Goal: Task Accomplishment & Management: Use online tool/utility

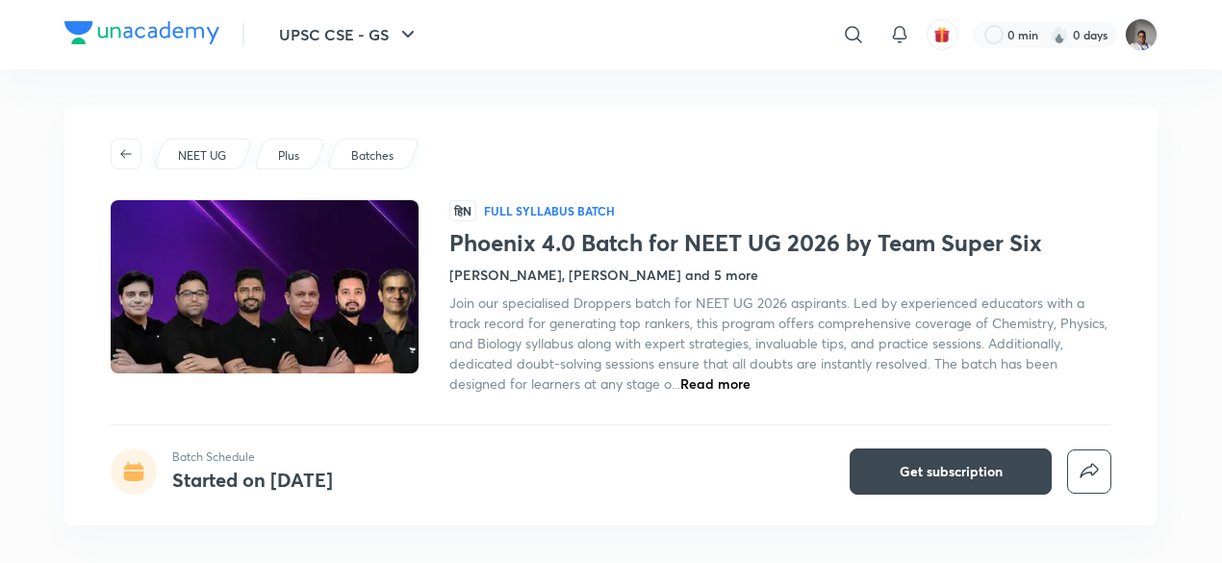
drag, startPoint x: 0, startPoint y: 0, endPoint x: 834, endPoint y: 258, distance: 872.9
click at [834, 258] on div "Phoenix 4.0 Batch for NEET UG 2026 by Team Super Six Pranav Pundarik, Prateek J…" at bounding box center [780, 311] width 662 height 164
click at [833, 249] on h1 "Phoenix 4.0 Batch for NEET UG 2026 by Team Super Six" at bounding box center [780, 243] width 662 height 28
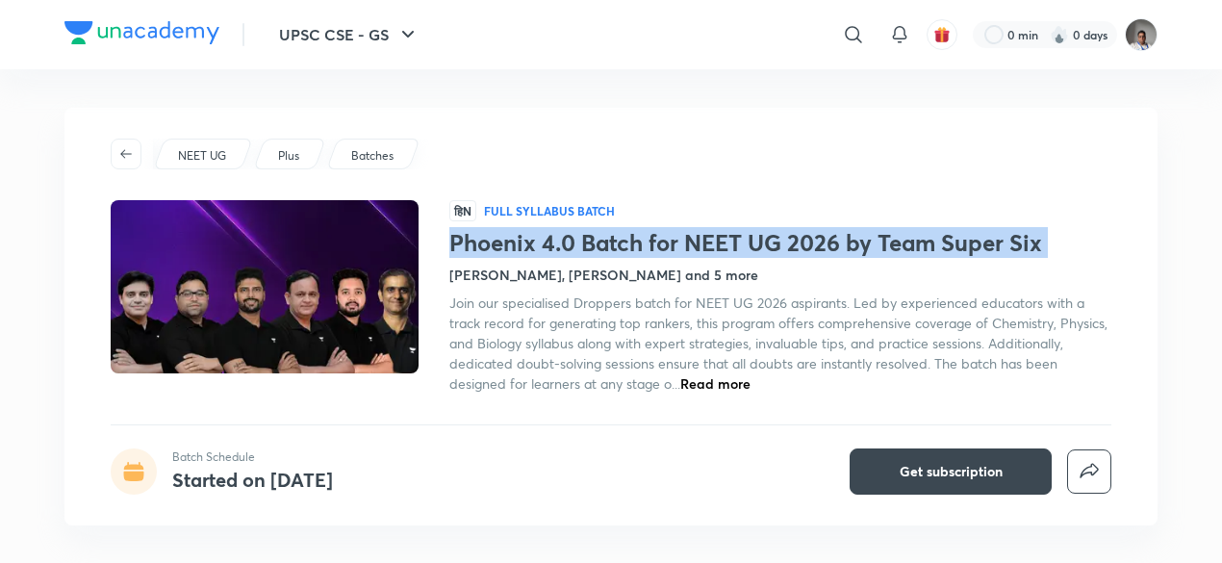
click at [833, 249] on h1 "Phoenix 4.0 Batch for NEET UG 2026 by Team Super Six" at bounding box center [780, 243] width 662 height 28
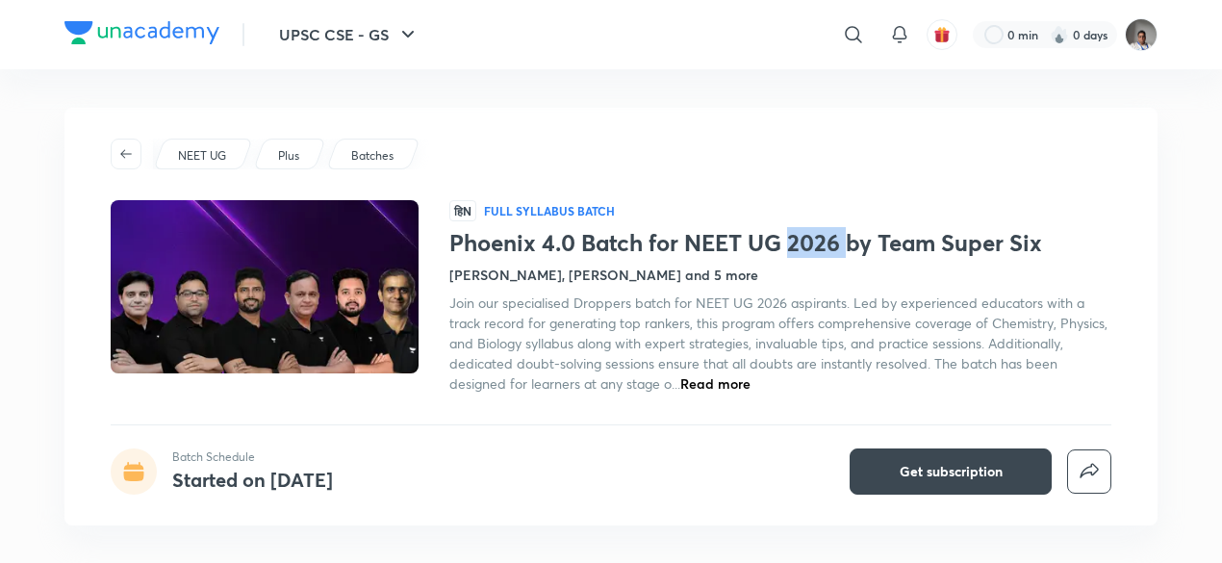
click at [833, 249] on h1 "Phoenix 4.0 Batch for NEET UG 2026 by Team Super Six" at bounding box center [780, 243] width 662 height 28
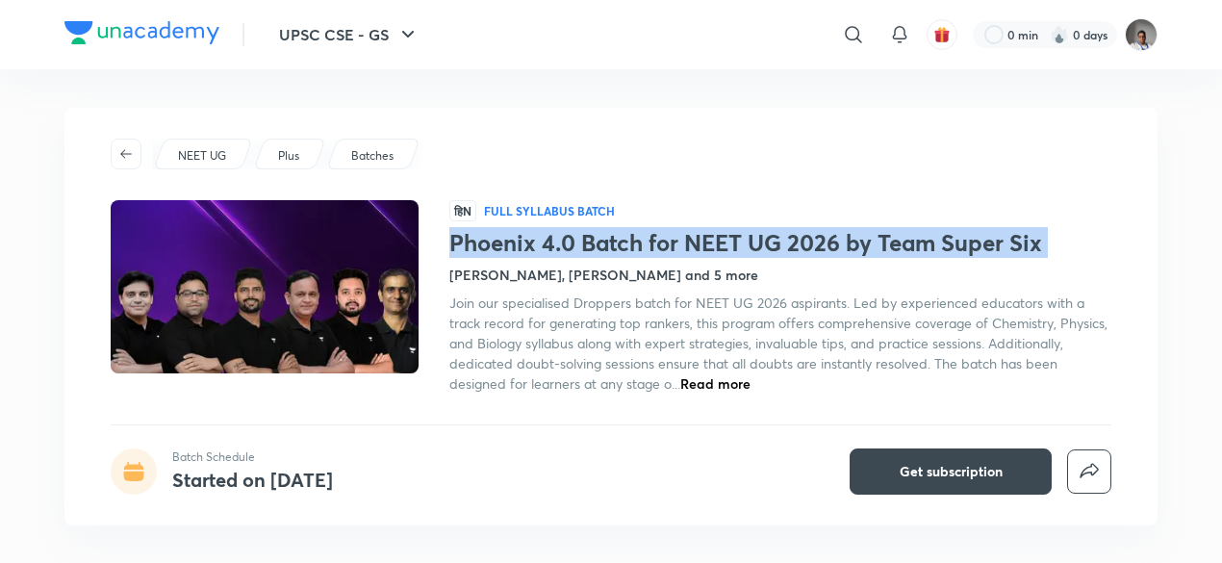
click at [833, 249] on h1 "Phoenix 4.0 Batch for NEET UG 2026 by Team Super Six" at bounding box center [780, 243] width 662 height 28
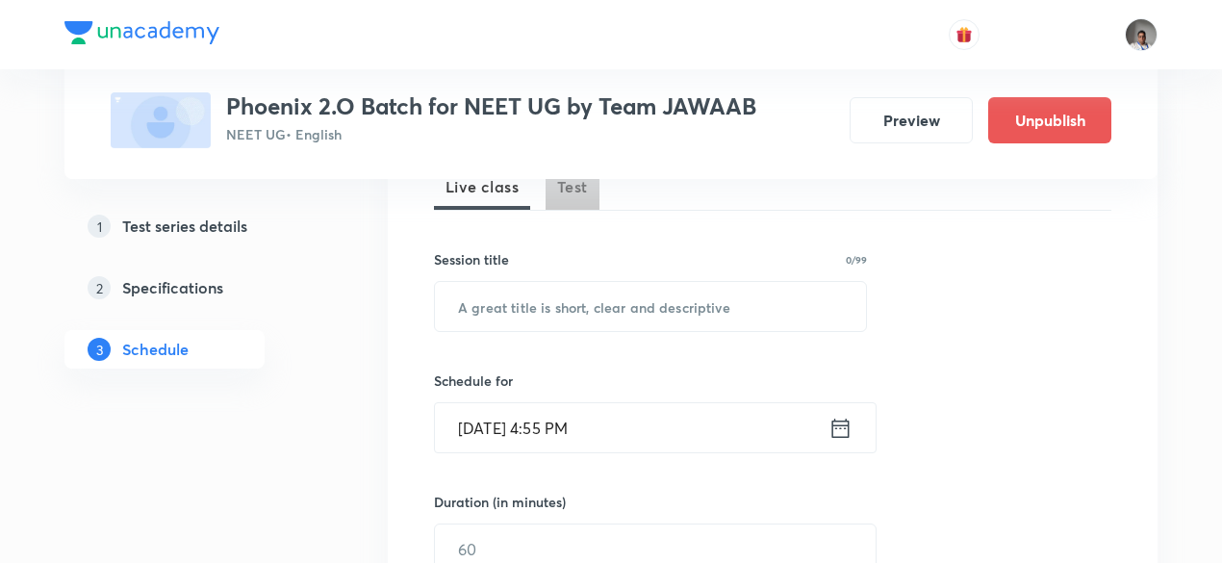
click at [562, 182] on span "Test" at bounding box center [572, 186] width 31 height 23
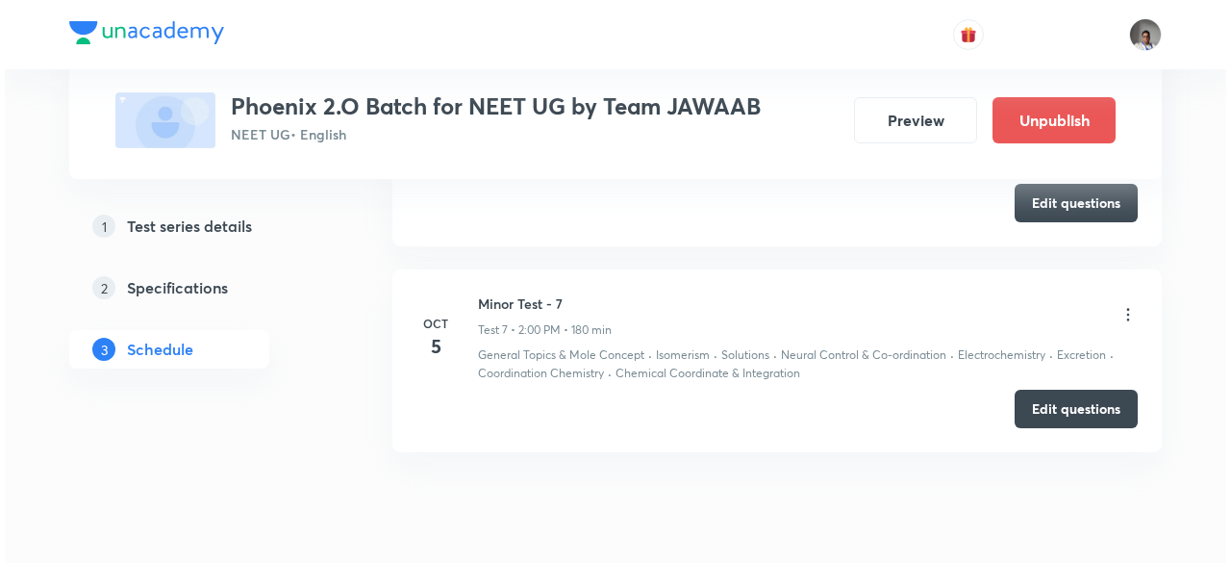
scroll to position [2337, 0]
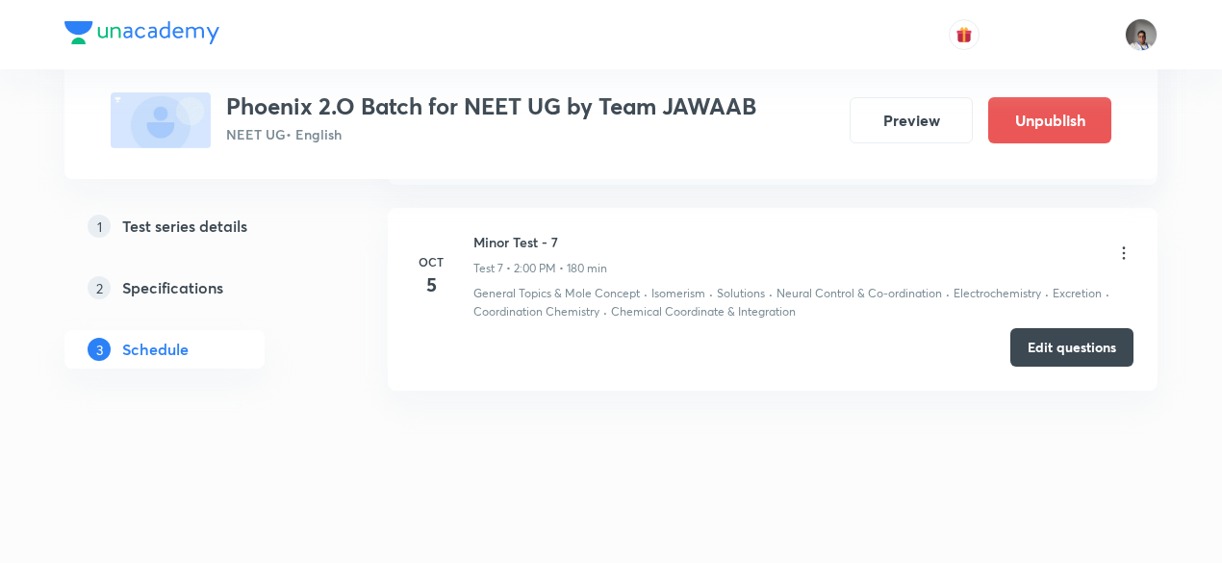
click at [1123, 247] on icon at bounding box center [1124, 253] width 3 height 13
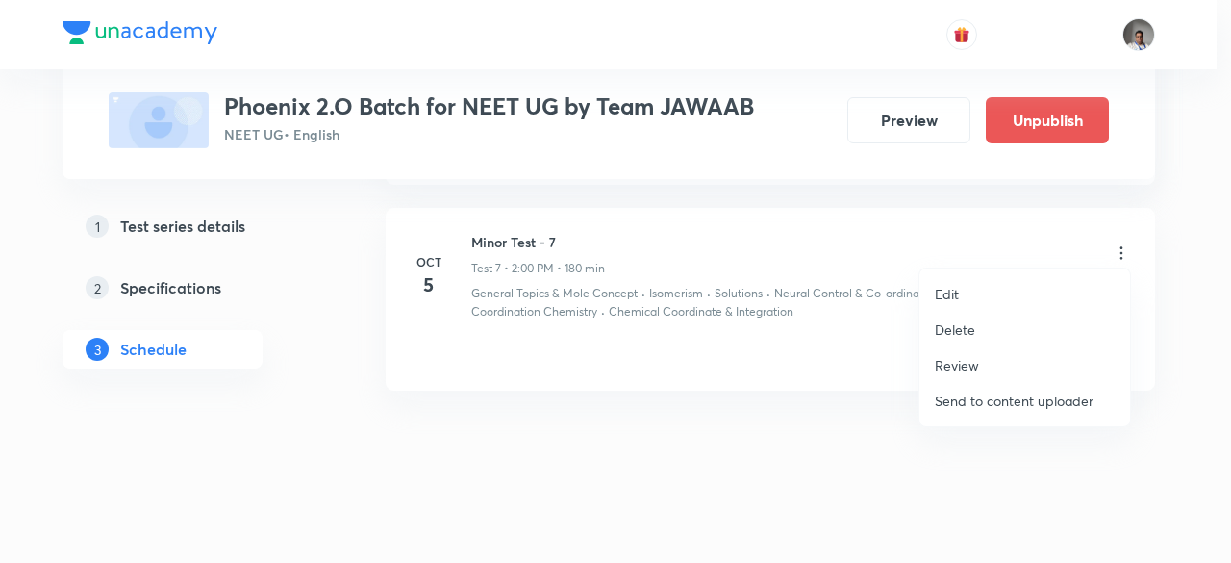
click at [963, 297] on li "Edit" at bounding box center [1025, 294] width 211 height 36
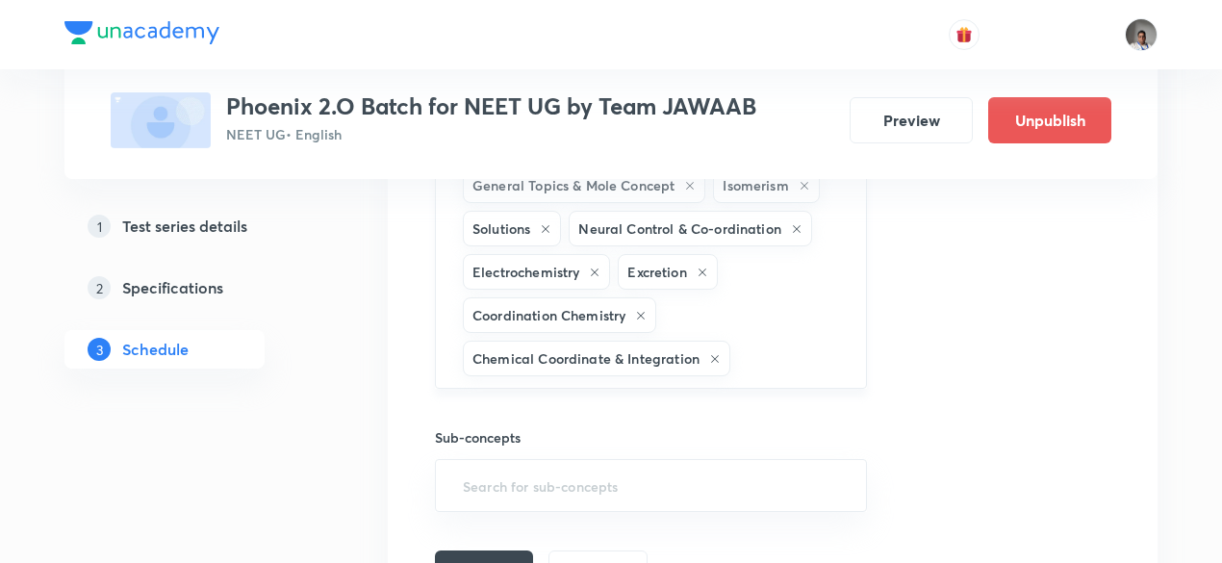
scroll to position [2065, 0]
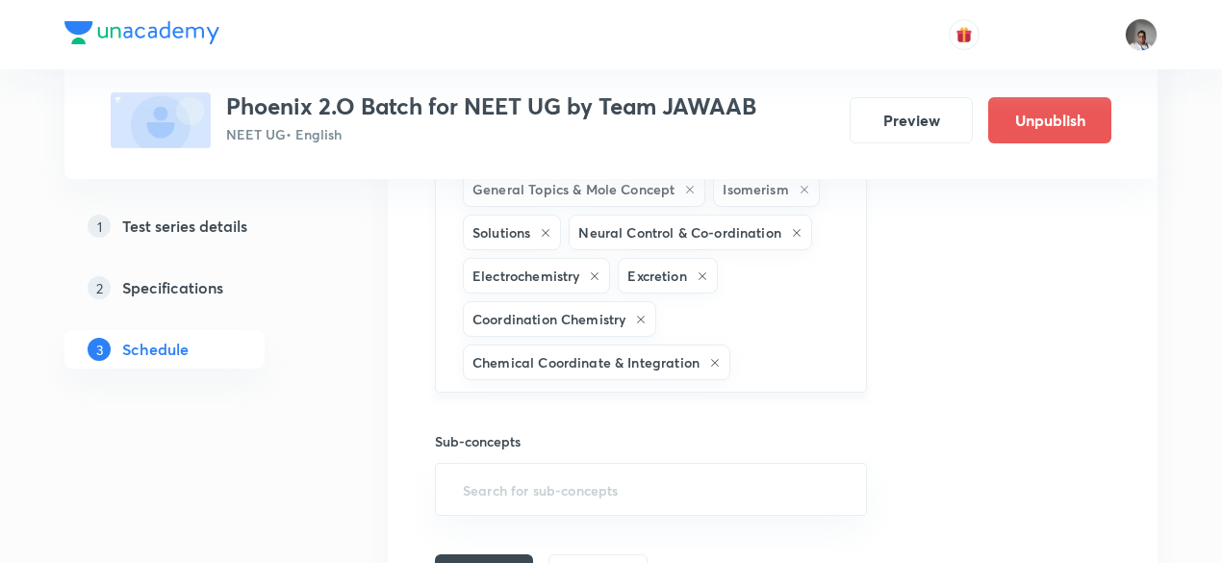
click at [785, 329] on div "General Topics & Mole Concept Isomerism Solutions Neural Control & Co-ordinatio…" at bounding box center [651, 276] width 432 height 234
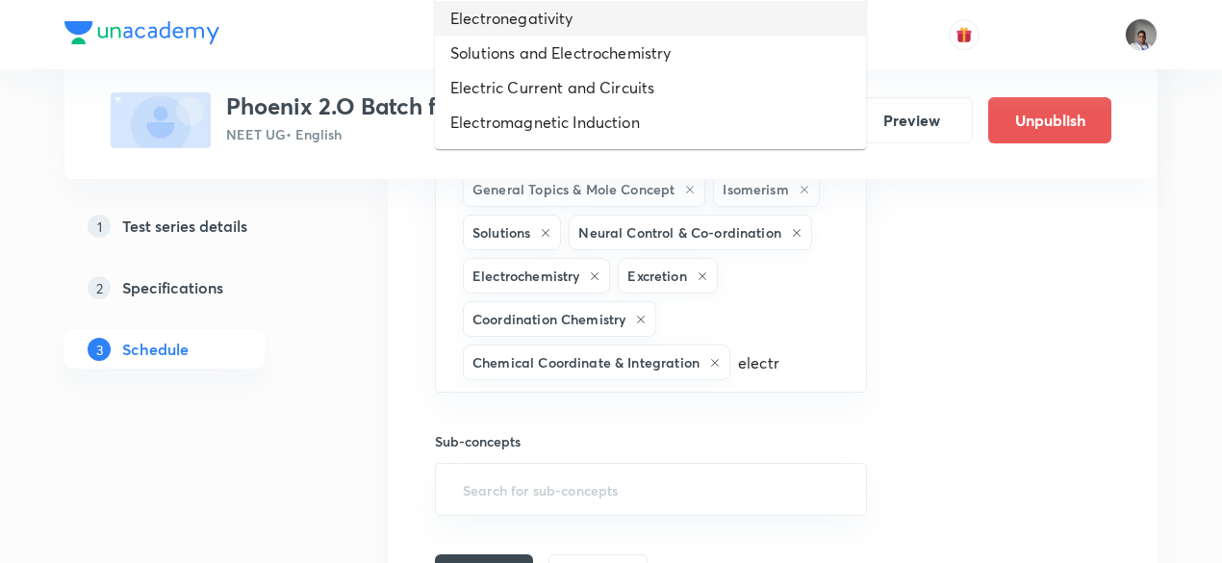
type input "electr"
click at [786, 348] on input "text" at bounding box center [788, 362] width 109 height 36
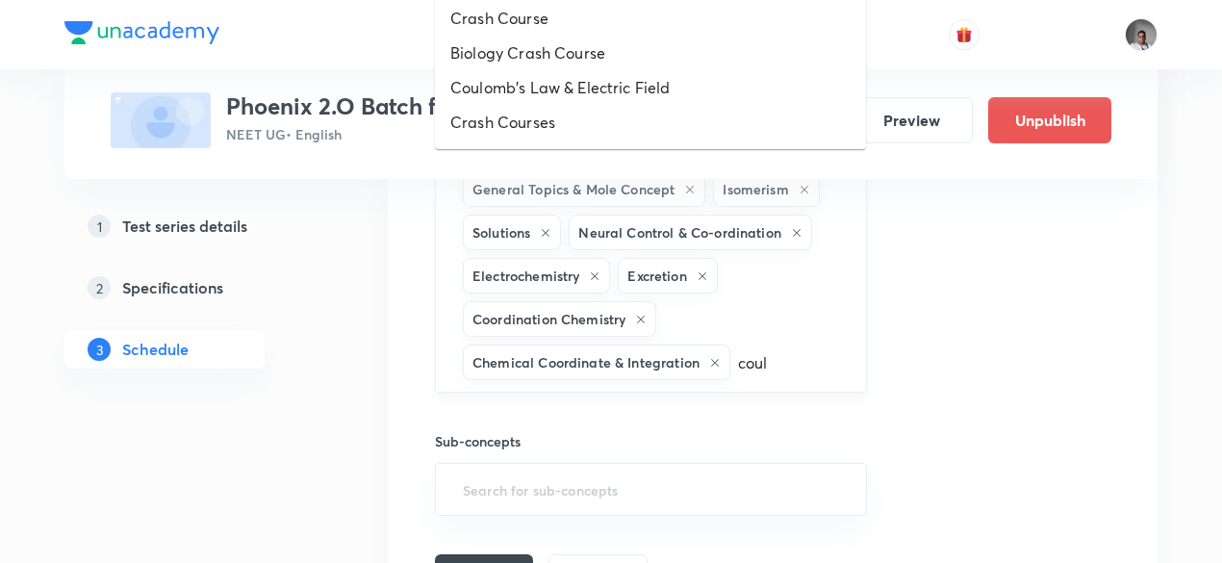
type input "coulo"
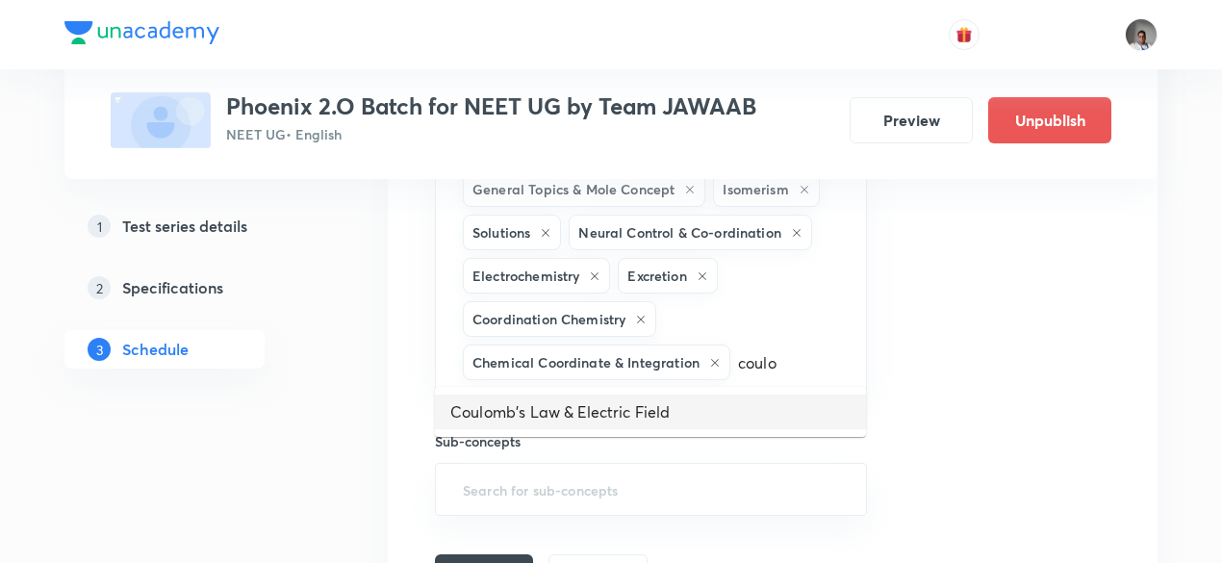
click at [725, 414] on li "Coulomb's Law & Electric Field" at bounding box center [650, 411] width 431 height 35
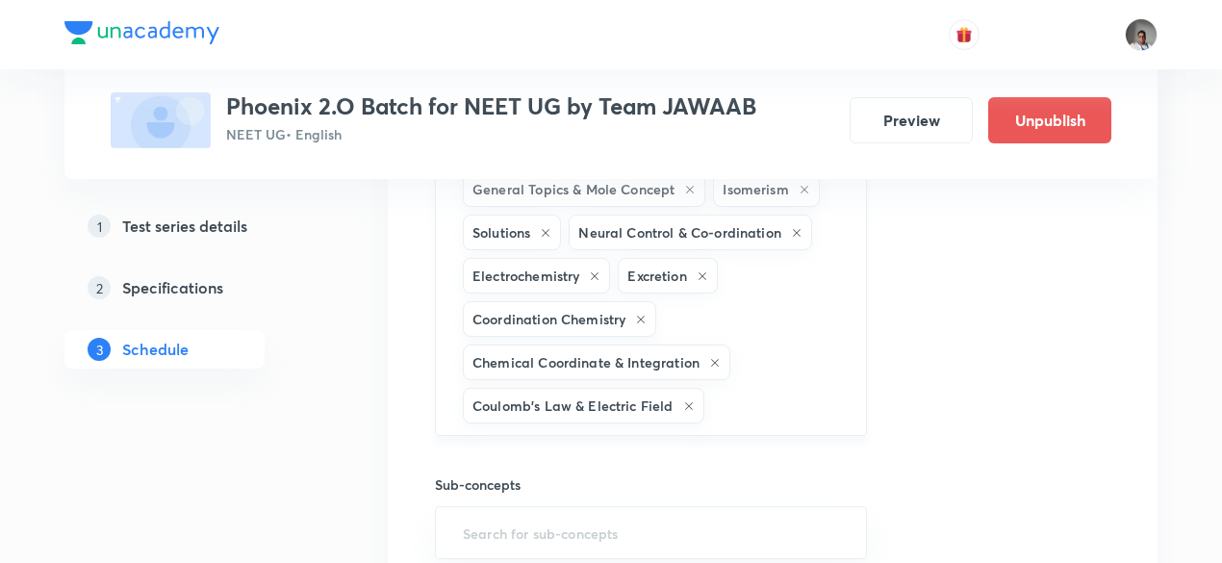
click at [771, 374] on div "General Topics & Mole Concept Isomerism Solutions Neural Control & Co-ordinatio…" at bounding box center [651, 297] width 432 height 277
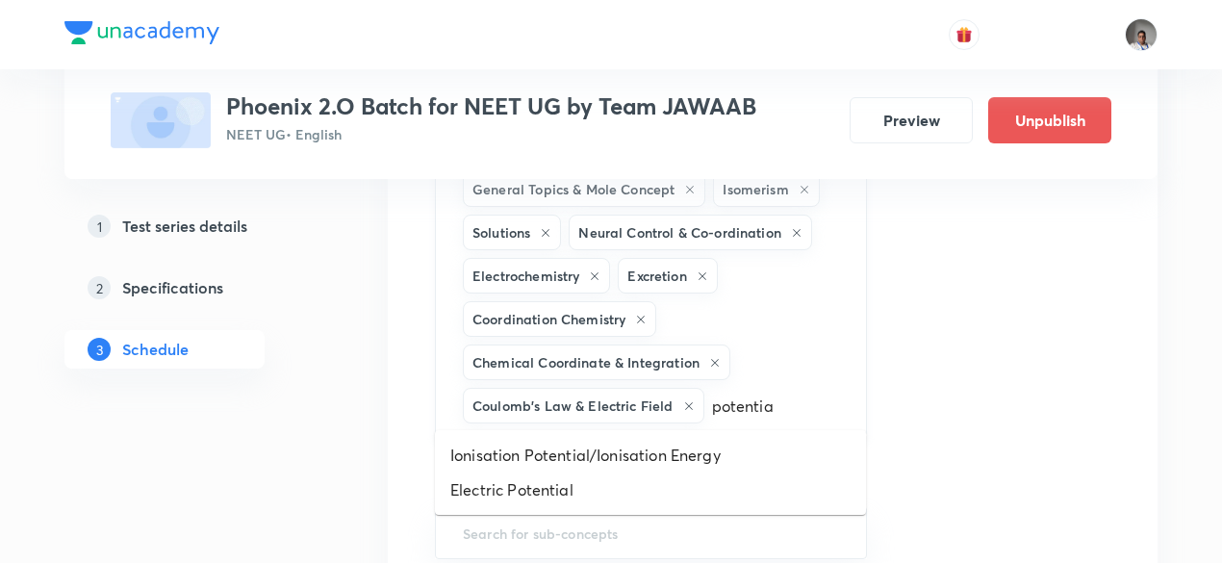
type input "potential"
click at [643, 484] on li "Electric Potential" at bounding box center [650, 489] width 431 height 35
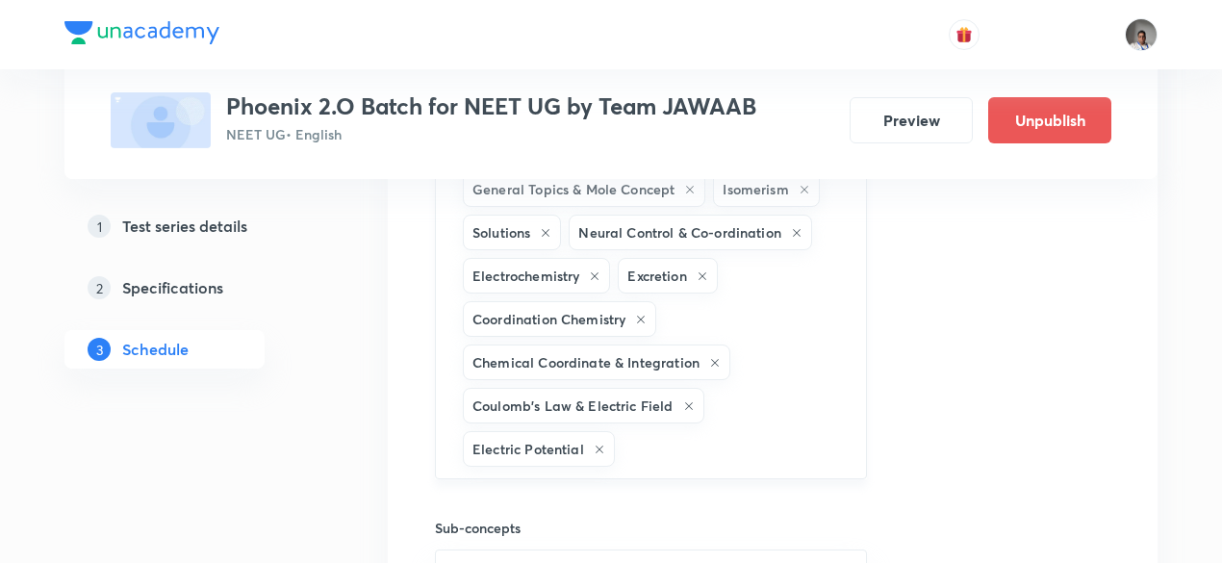
click at [723, 442] on input "text" at bounding box center [730, 449] width 224 height 36
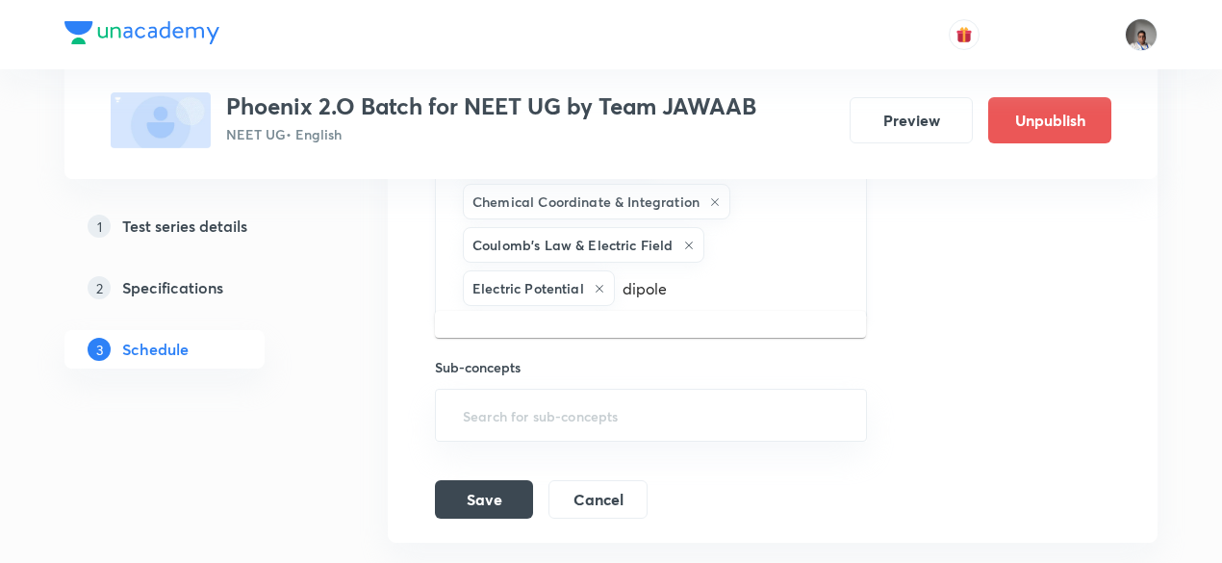
scroll to position [2227, 0]
type input "d"
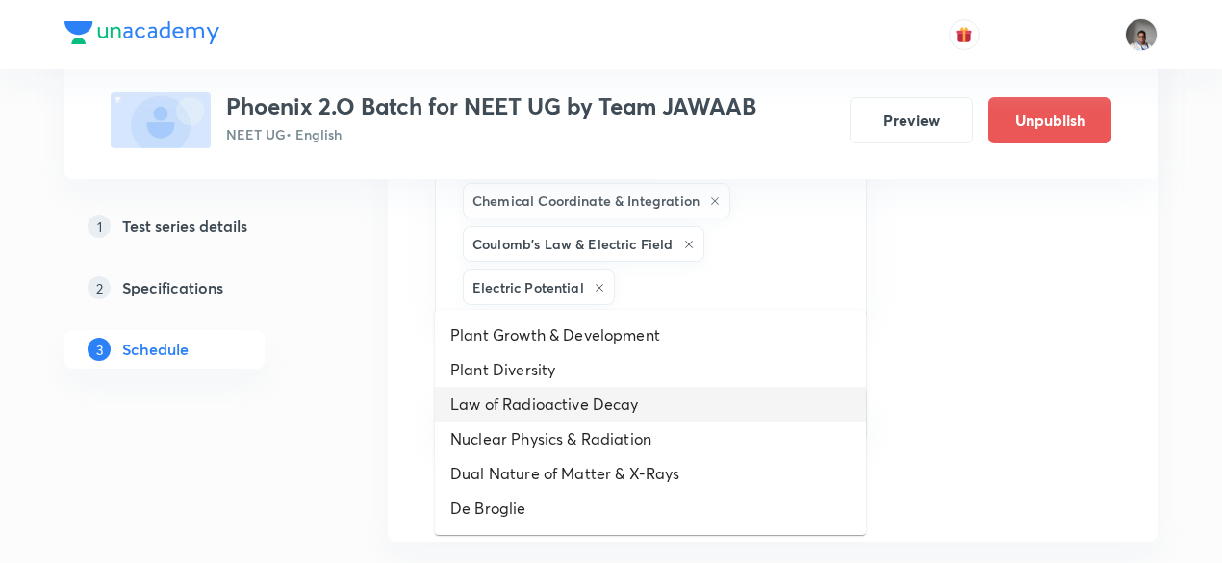
click at [714, 282] on input "text" at bounding box center [730, 287] width 224 height 36
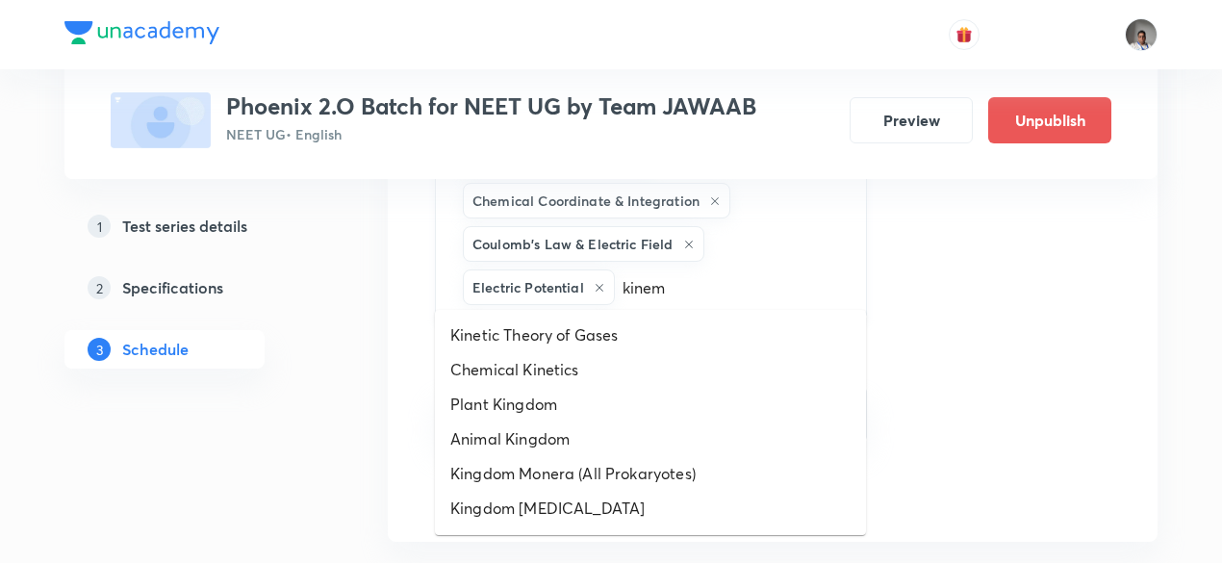
type input "kinema"
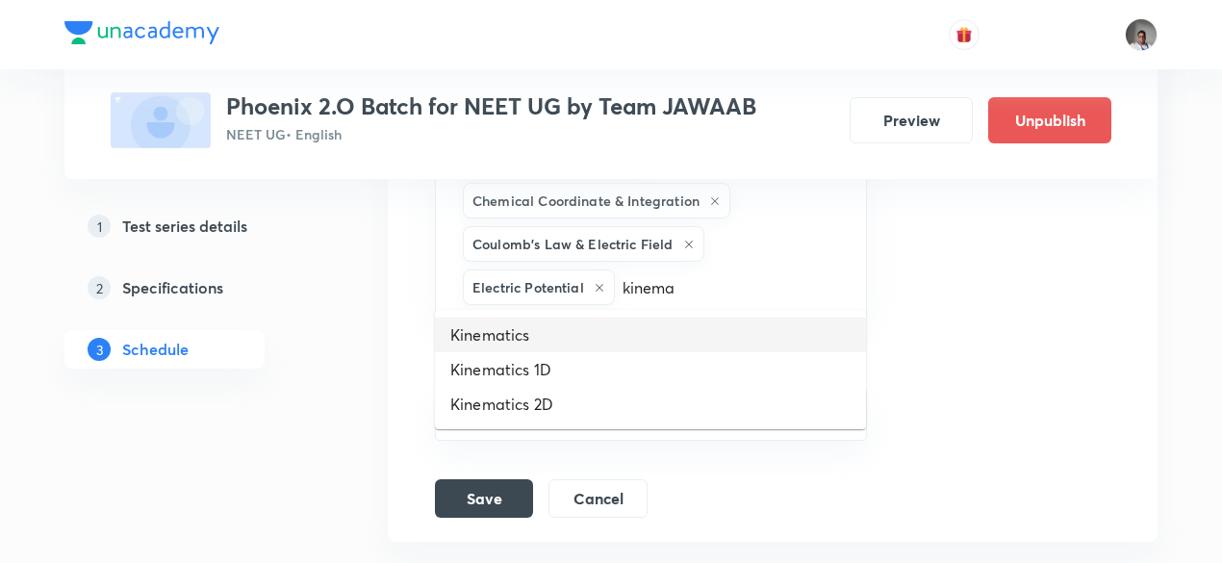
click at [559, 340] on li "Kinematics" at bounding box center [650, 334] width 431 height 35
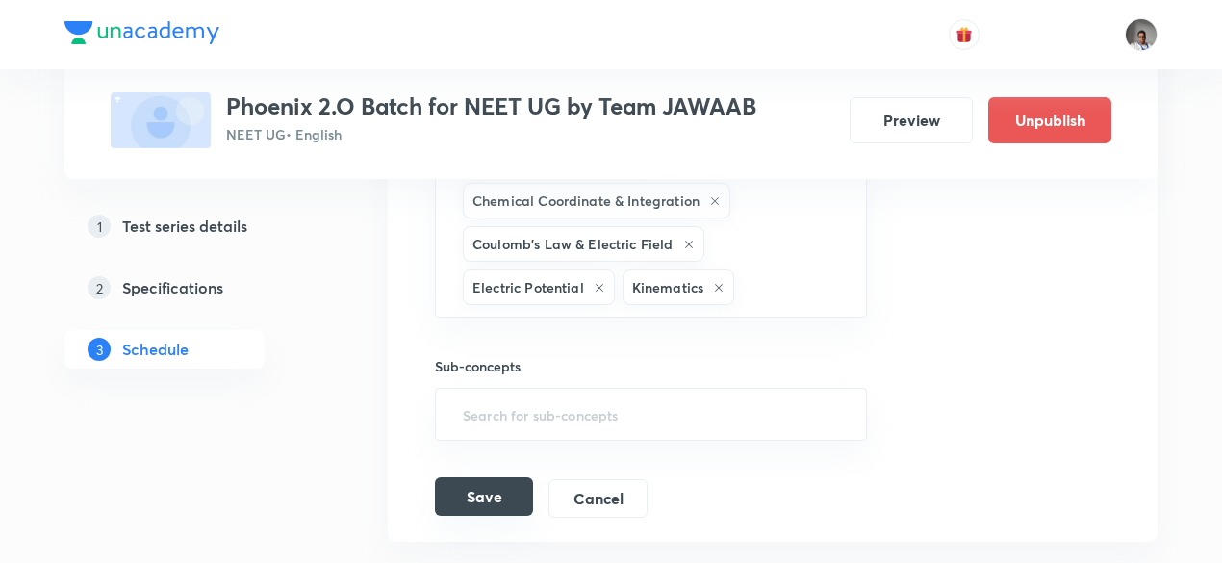
click at [514, 499] on button "Save" at bounding box center [484, 496] width 98 height 38
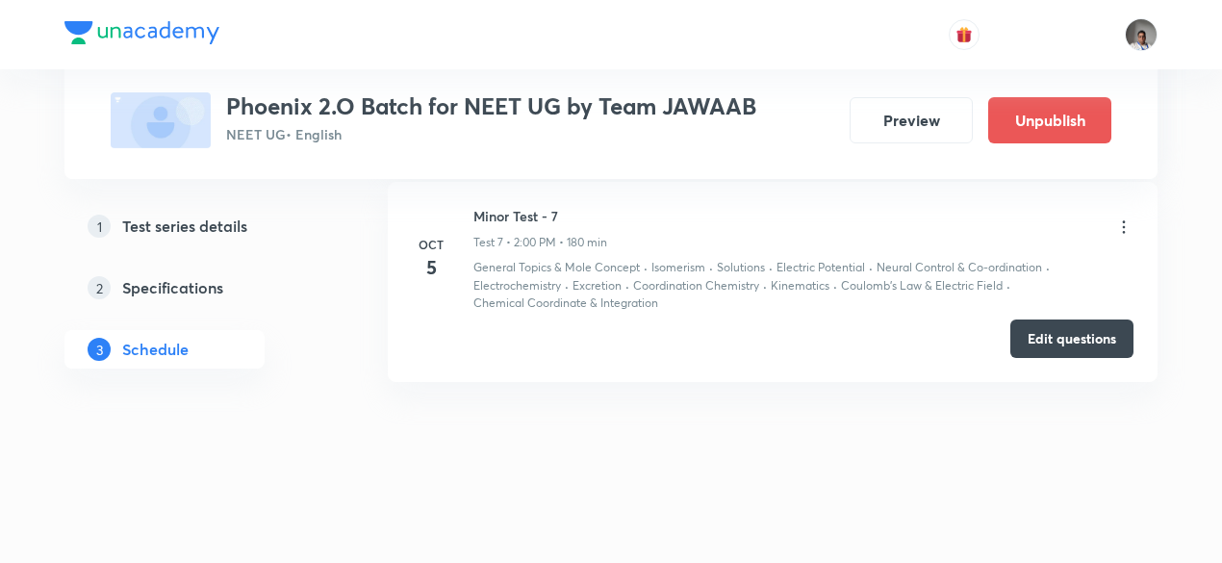
scroll to position [1600, 0]
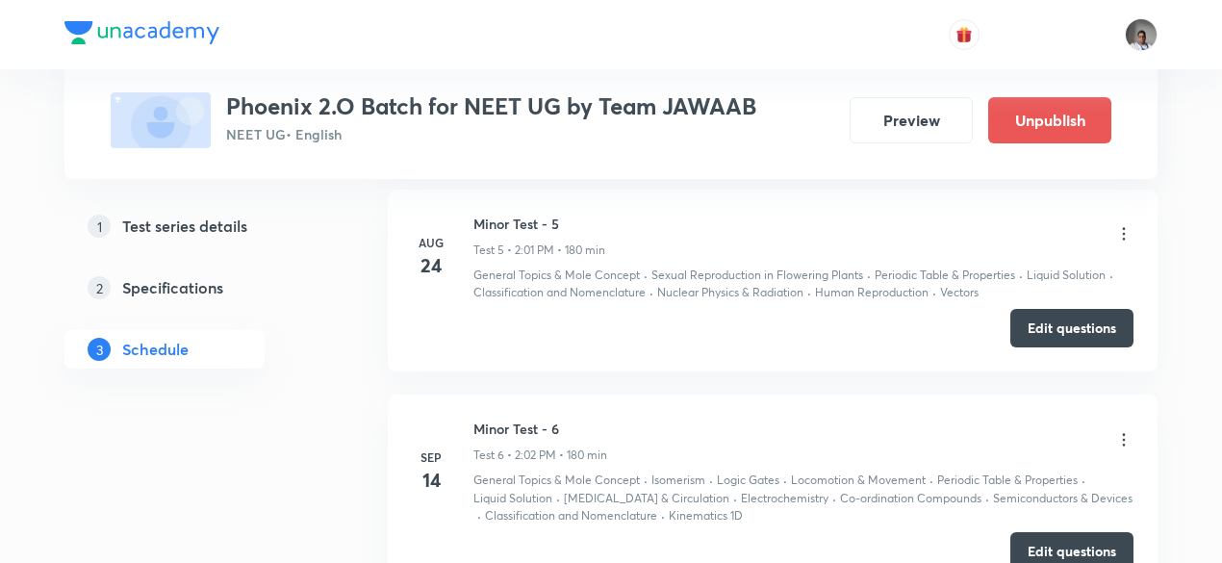
scroll to position [2233, 0]
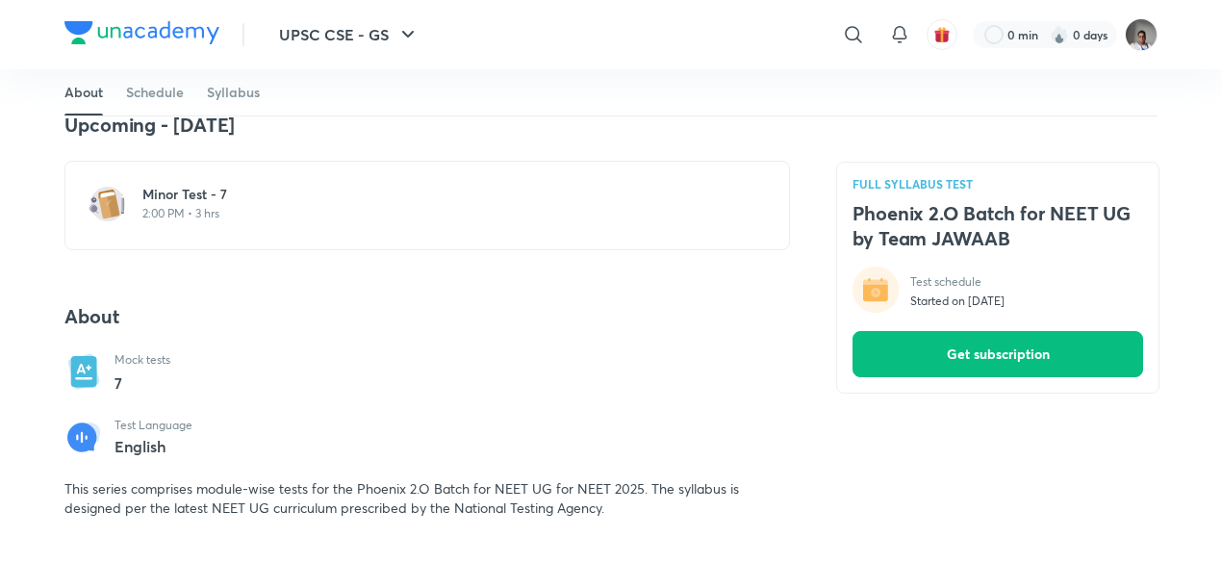
scroll to position [362, 0]
click at [285, 215] on p "2:00 PM • 3 hrs" at bounding box center [438, 215] width 593 height 15
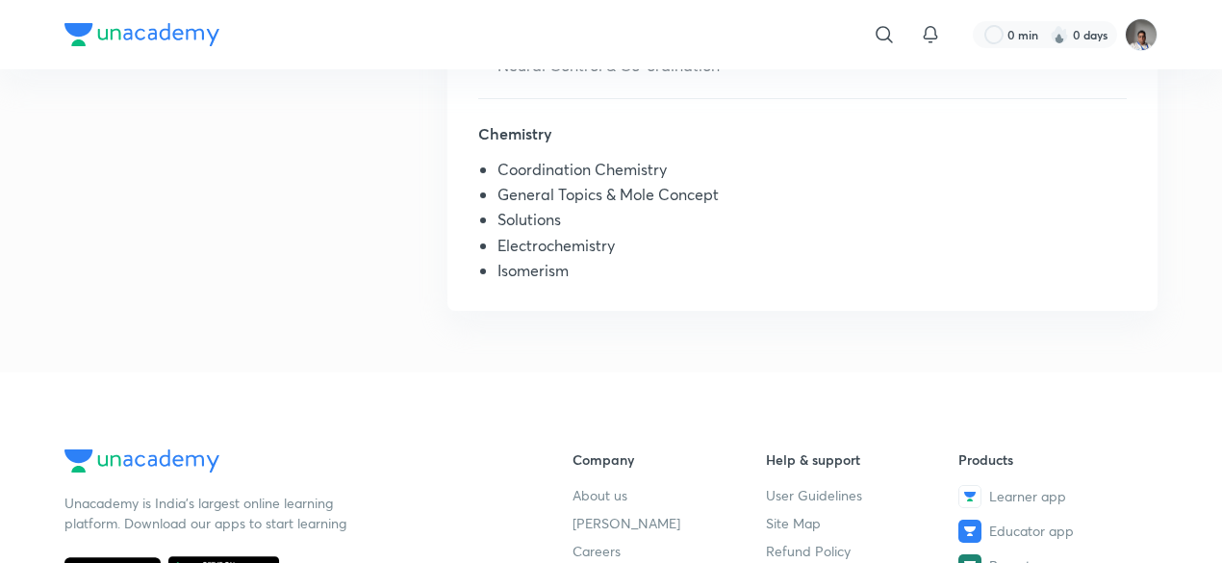
scroll to position [625, 0]
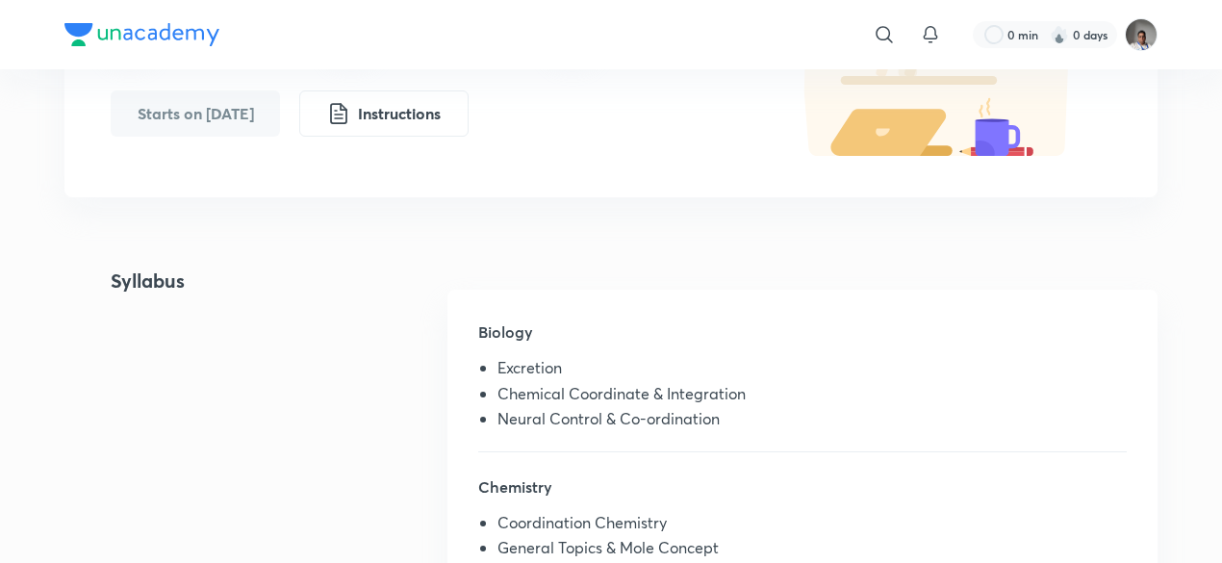
scroll to position [267, 0]
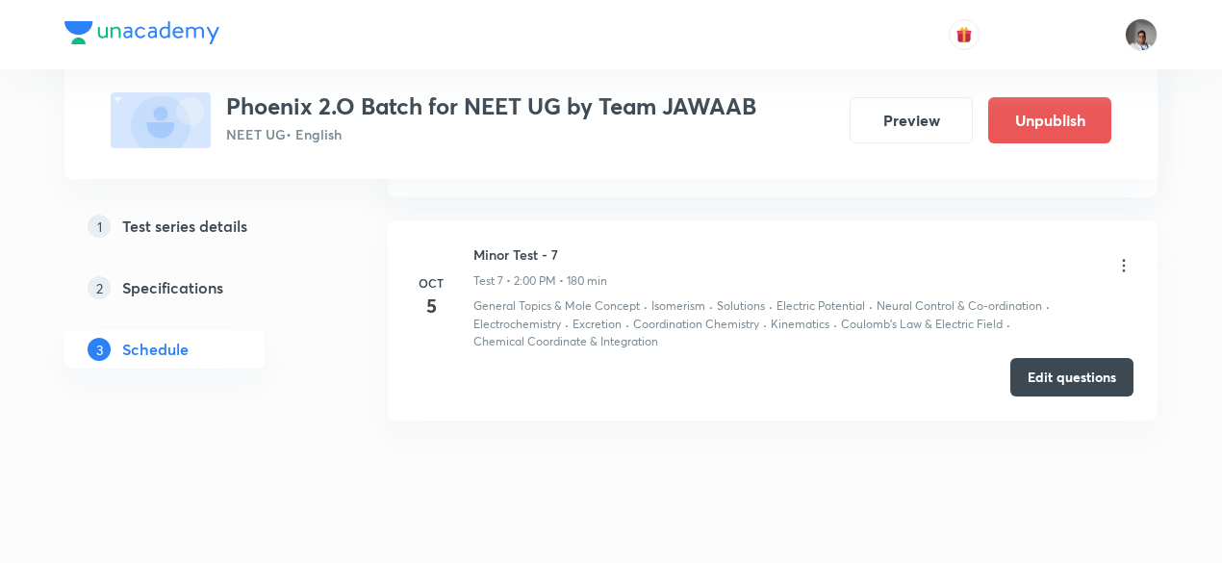
scroll to position [2326, 0]
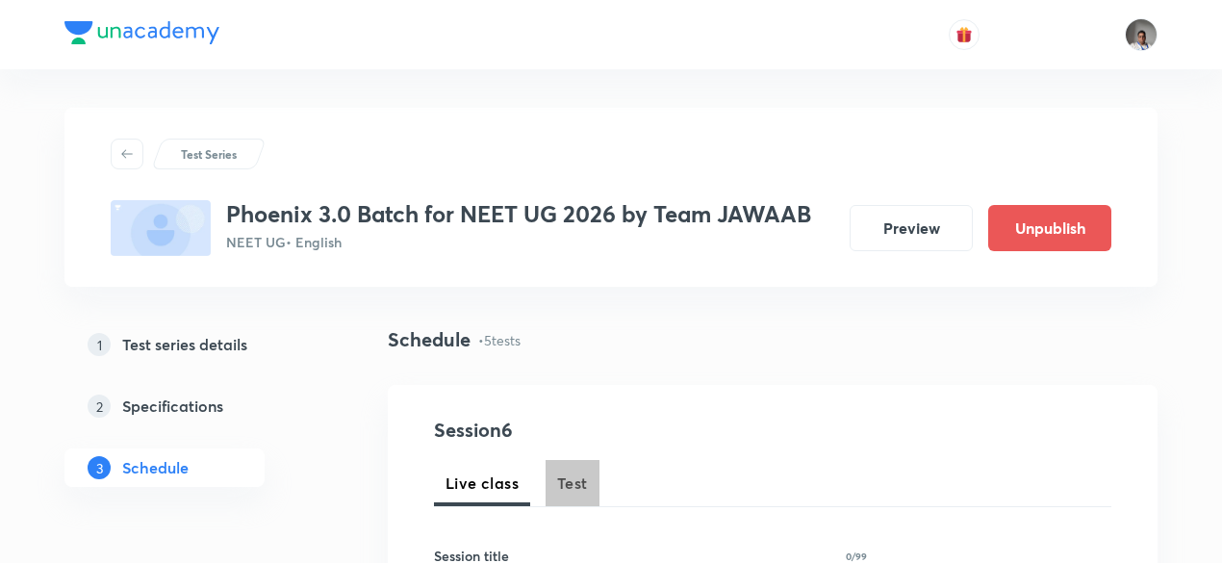
click at [556, 474] on button "Test" at bounding box center [572, 483] width 54 height 46
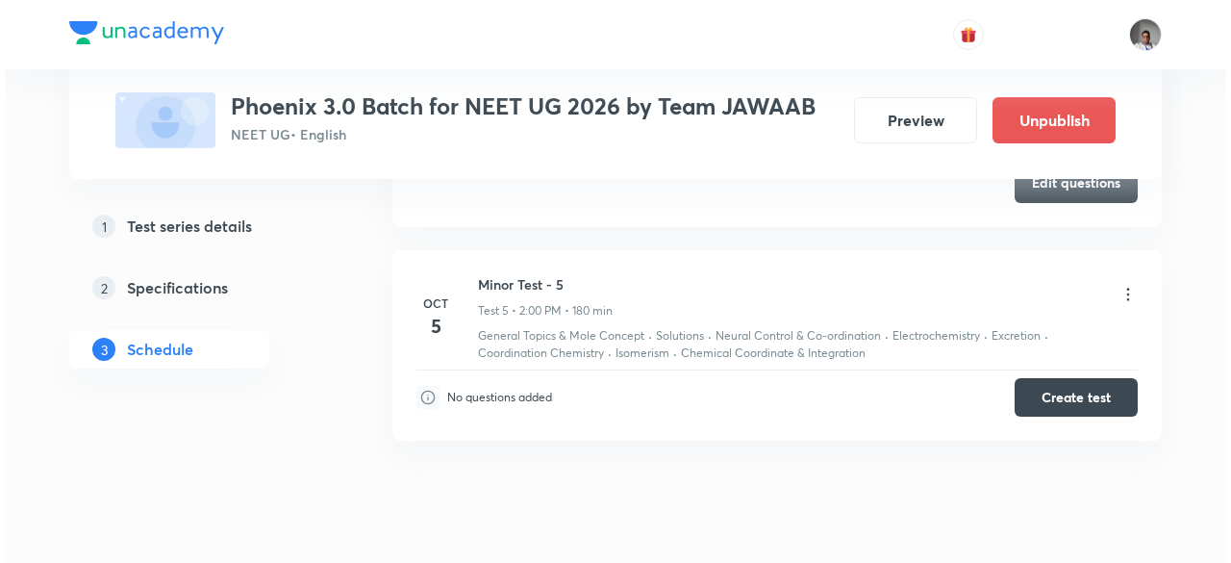
scroll to position [1901, 0]
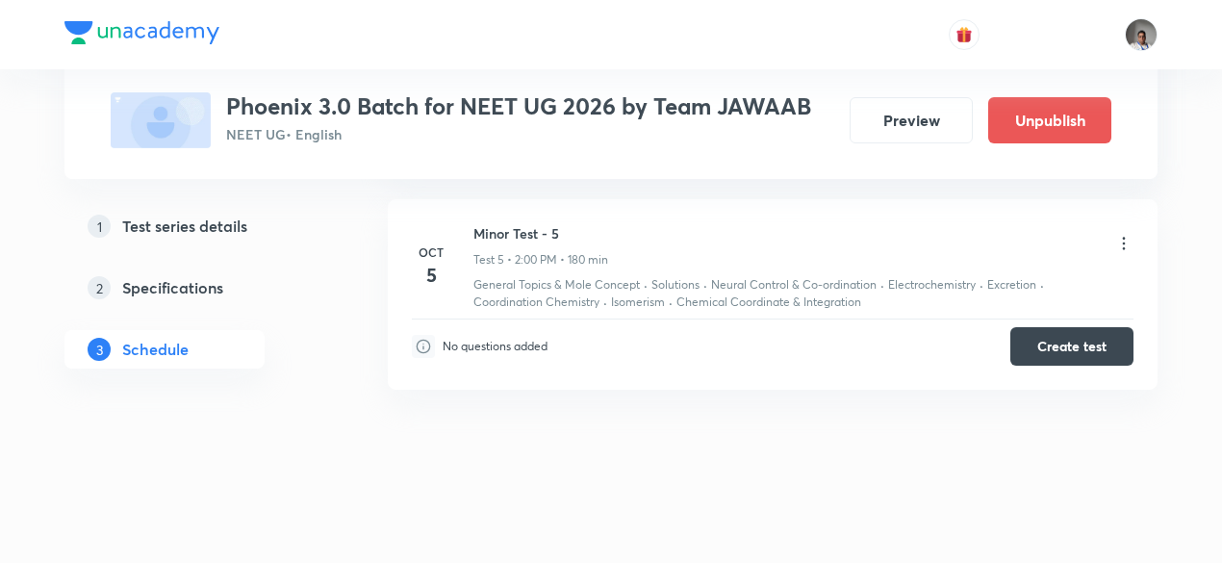
click at [1125, 241] on icon at bounding box center [1123, 243] width 19 height 19
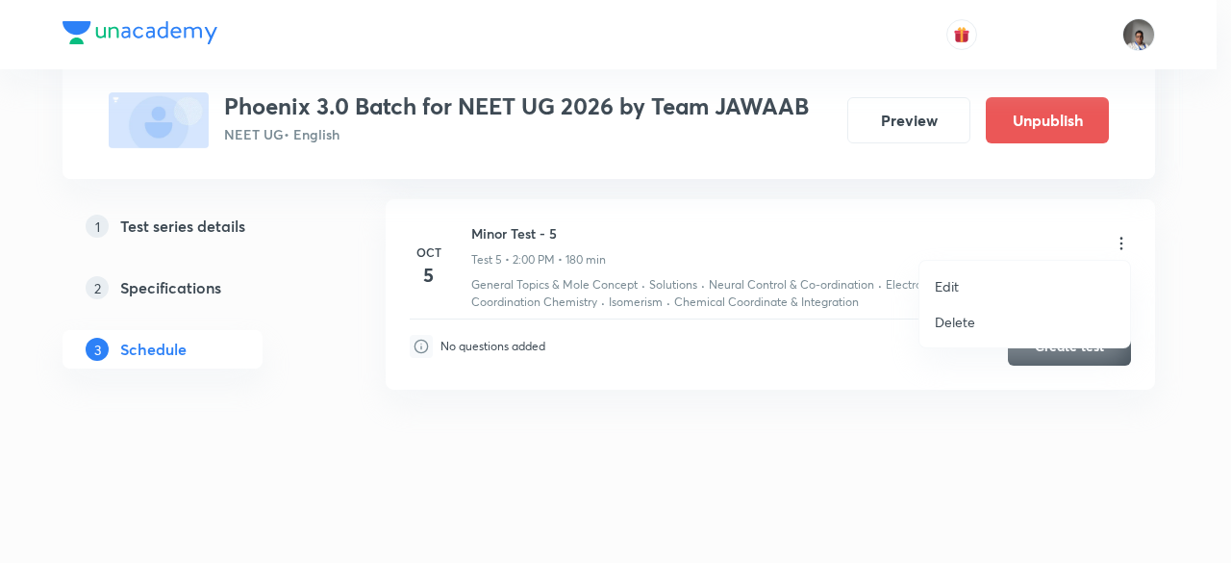
click at [962, 286] on li "Edit" at bounding box center [1025, 286] width 211 height 36
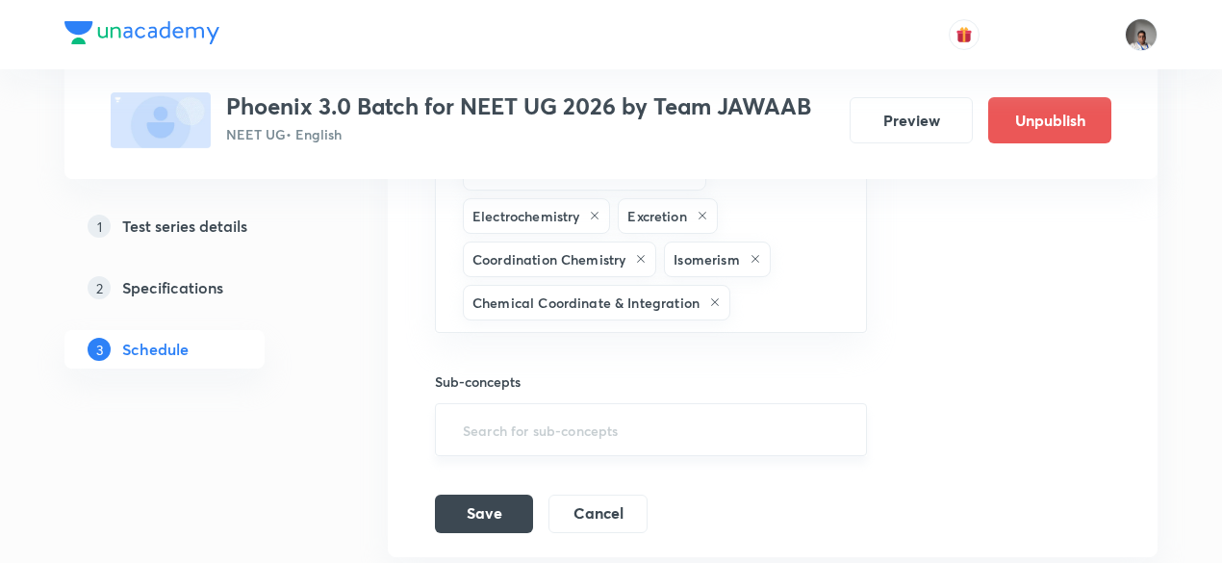
scroll to position [1678, 0]
click at [753, 287] on input "text" at bounding box center [788, 305] width 109 height 36
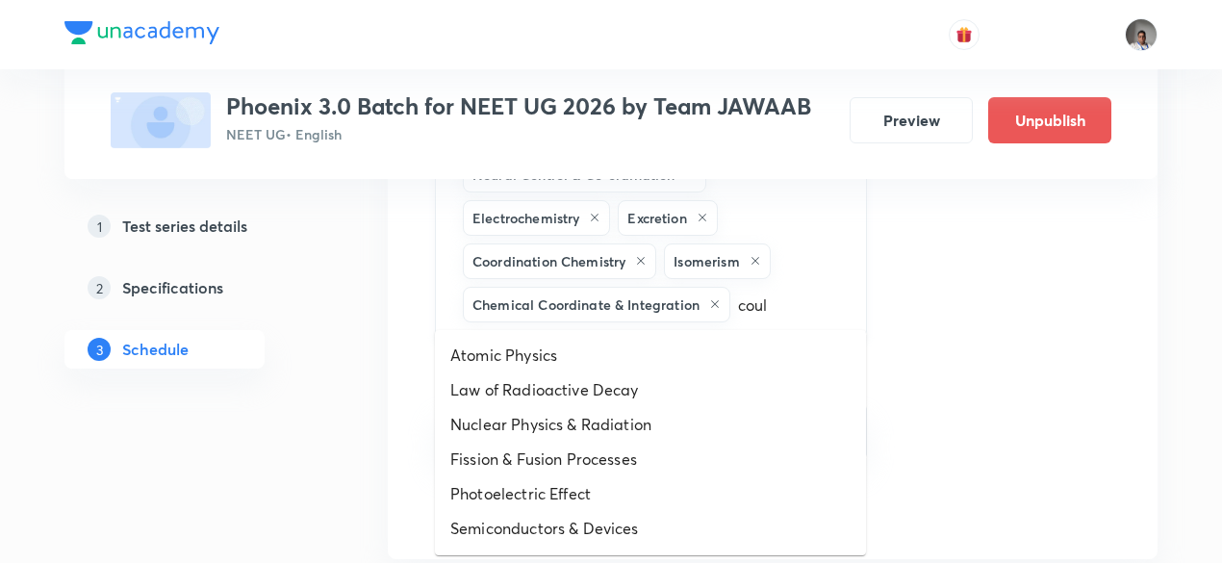
type input "coulo"
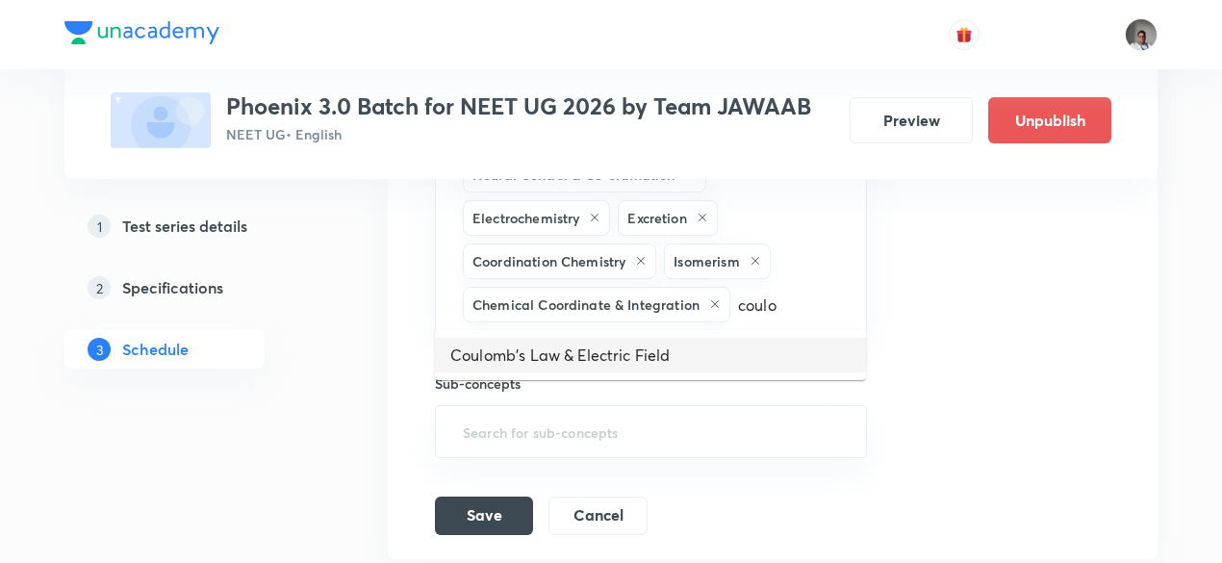
click at [697, 351] on li "Coulomb's Law & Electric Field" at bounding box center [650, 355] width 431 height 35
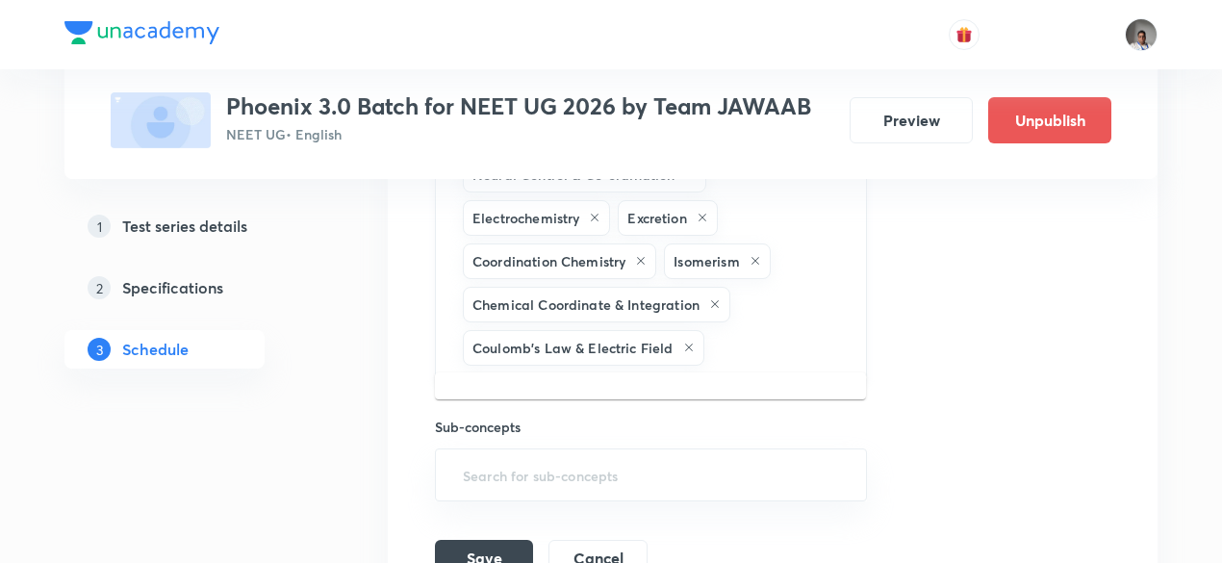
click at [745, 338] on input "text" at bounding box center [775, 348] width 135 height 36
type input "potenti"
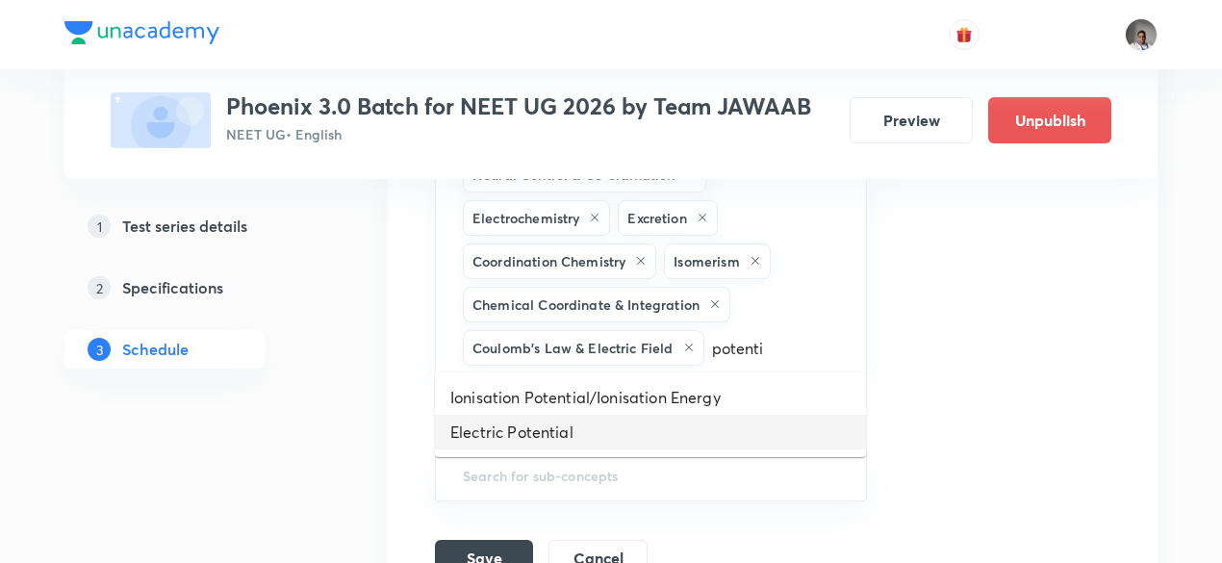
click at [589, 444] on li "Electric Potential" at bounding box center [650, 432] width 431 height 35
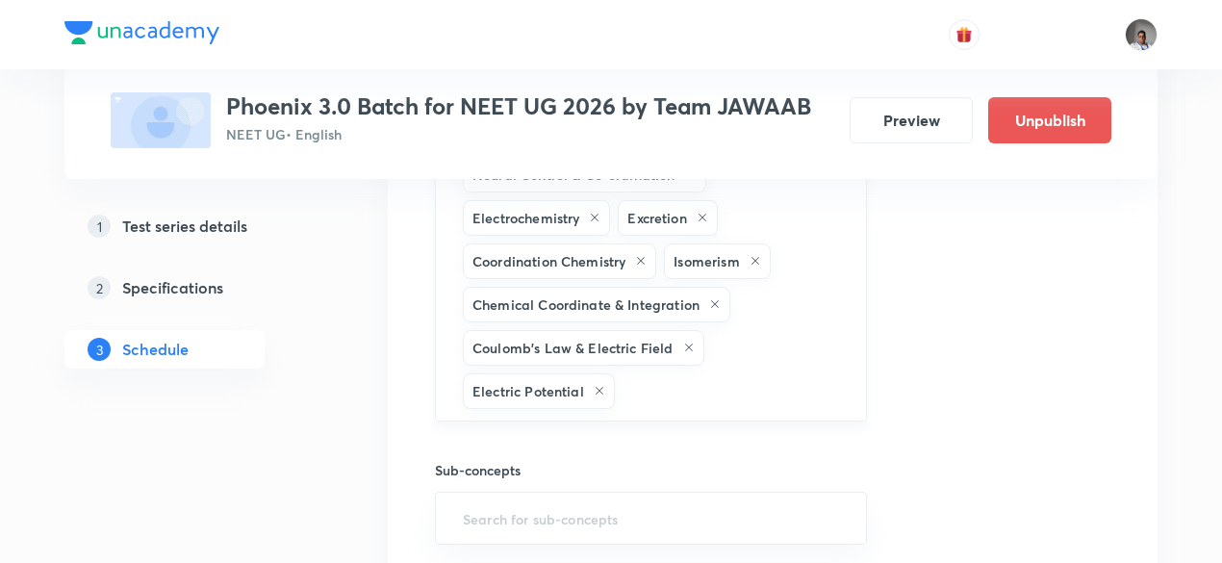
click at [717, 374] on input "text" at bounding box center [730, 391] width 224 height 36
type input "d"
click at [253, 390] on div "1 Test series details 2 Specifications 3 Schedule" at bounding box center [195, 299] width 262 height 185
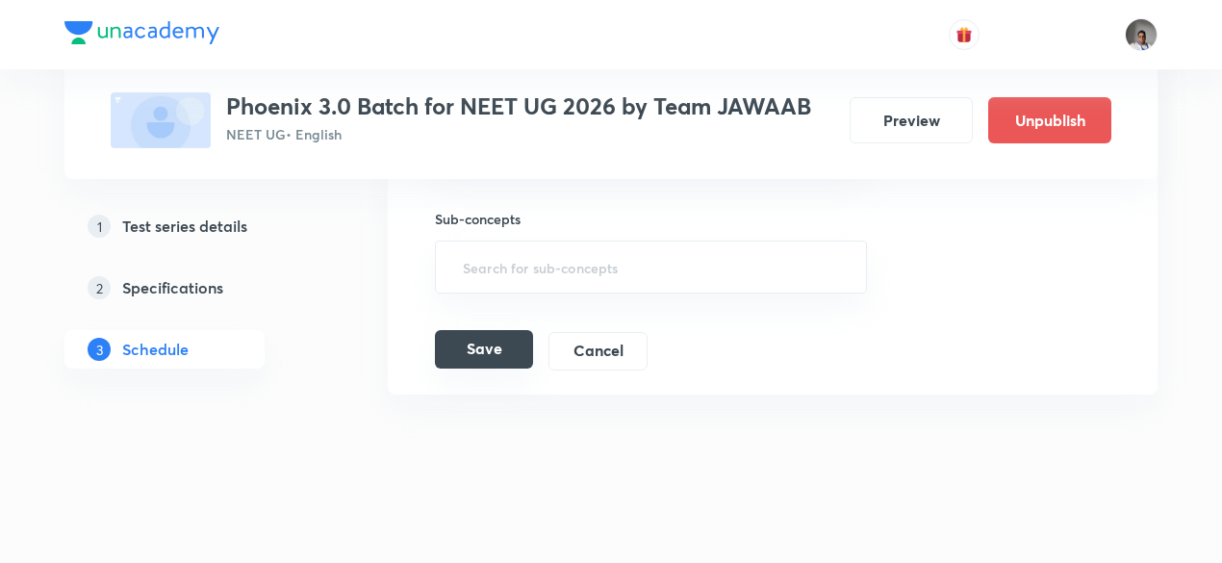
click at [510, 343] on button "Save" at bounding box center [484, 349] width 98 height 38
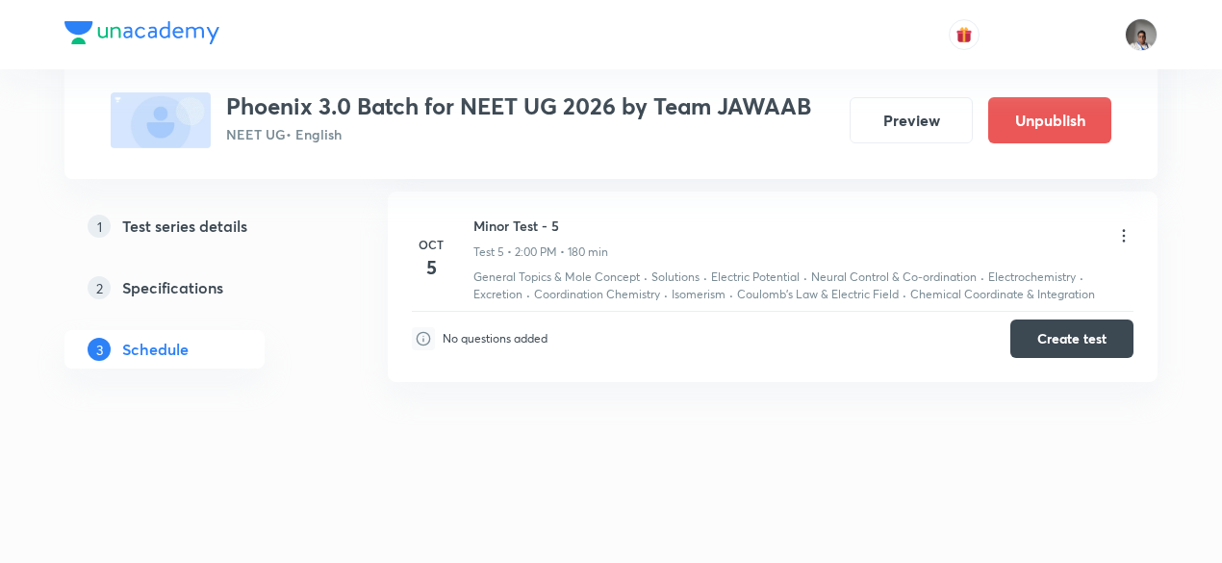
scroll to position [1146, 0]
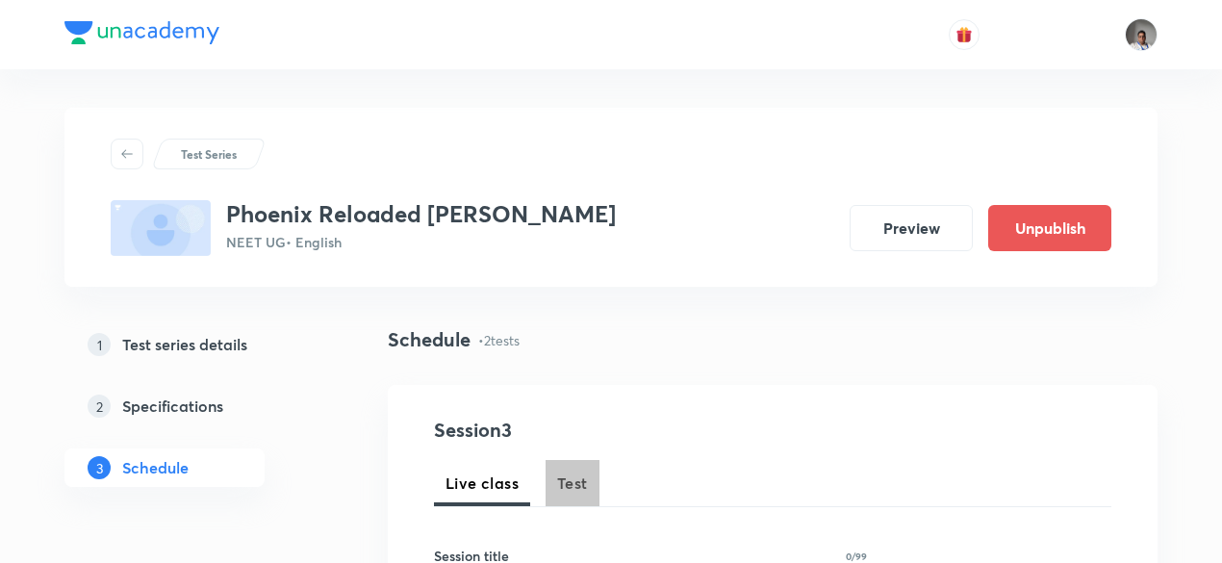
click at [546, 486] on button "Test" at bounding box center [572, 483] width 54 height 46
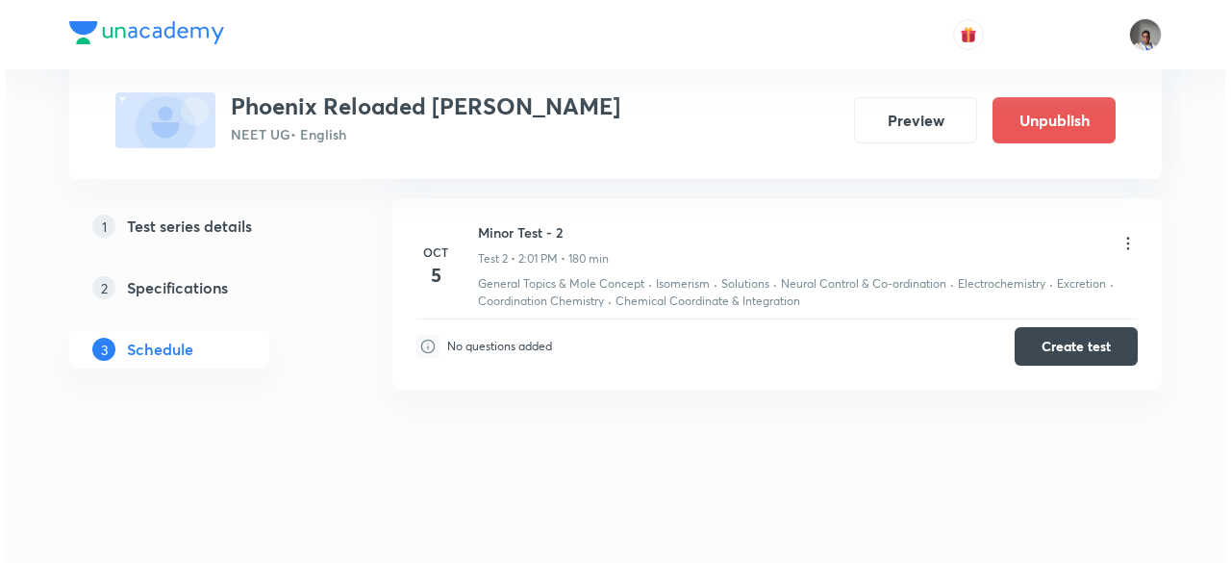
scroll to position [1268, 0]
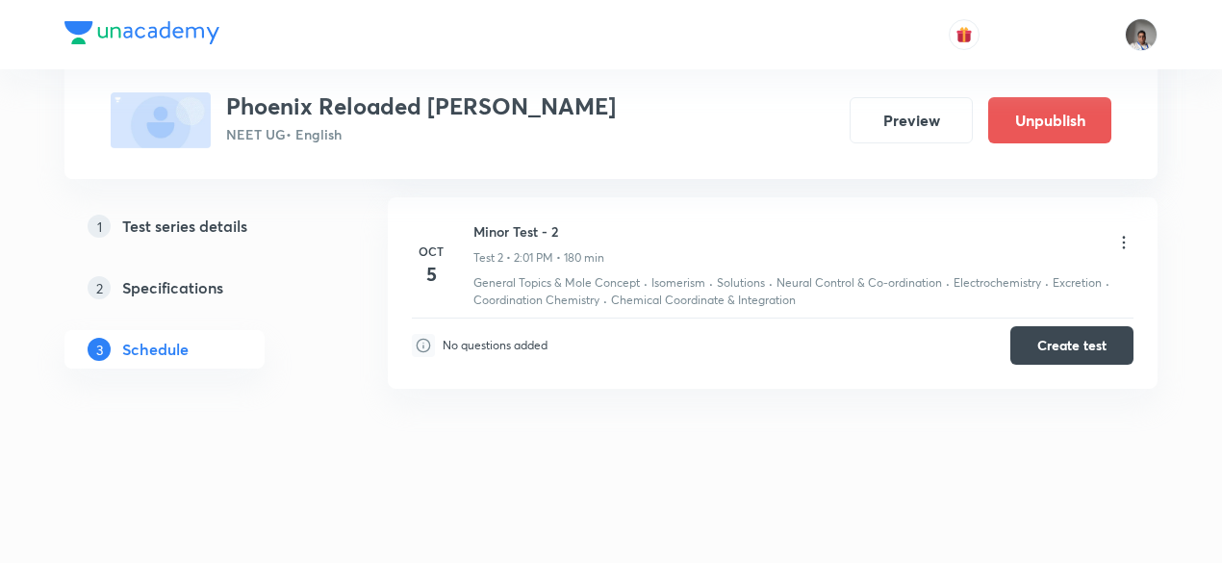
click at [1124, 238] on icon at bounding box center [1123, 242] width 19 height 19
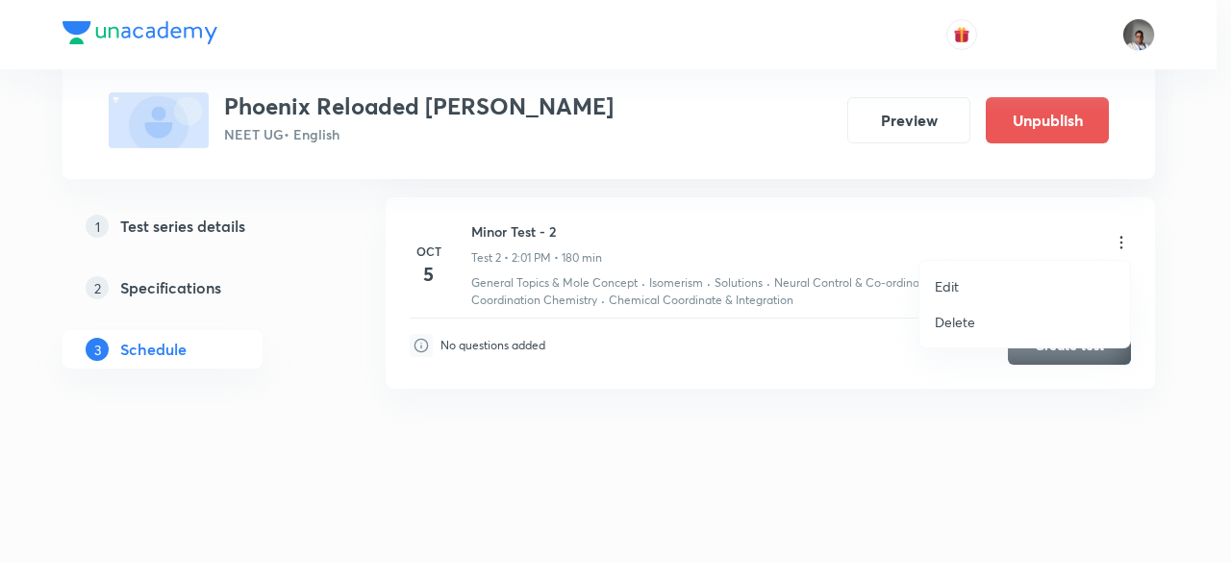
click at [952, 284] on p "Edit" at bounding box center [947, 286] width 24 height 20
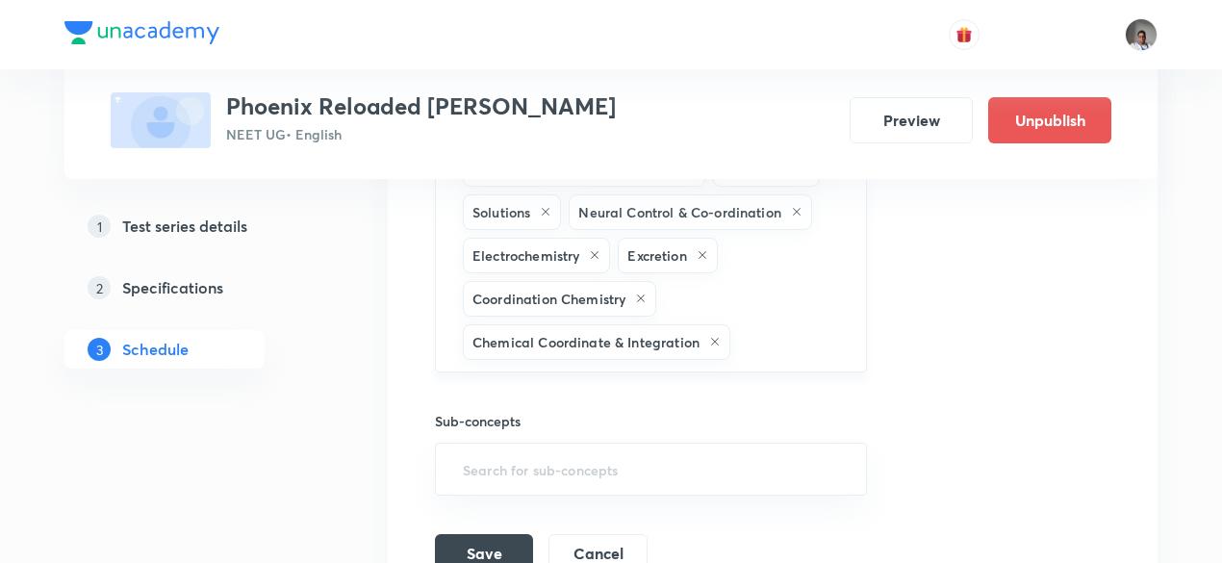
scroll to position [1001, 0]
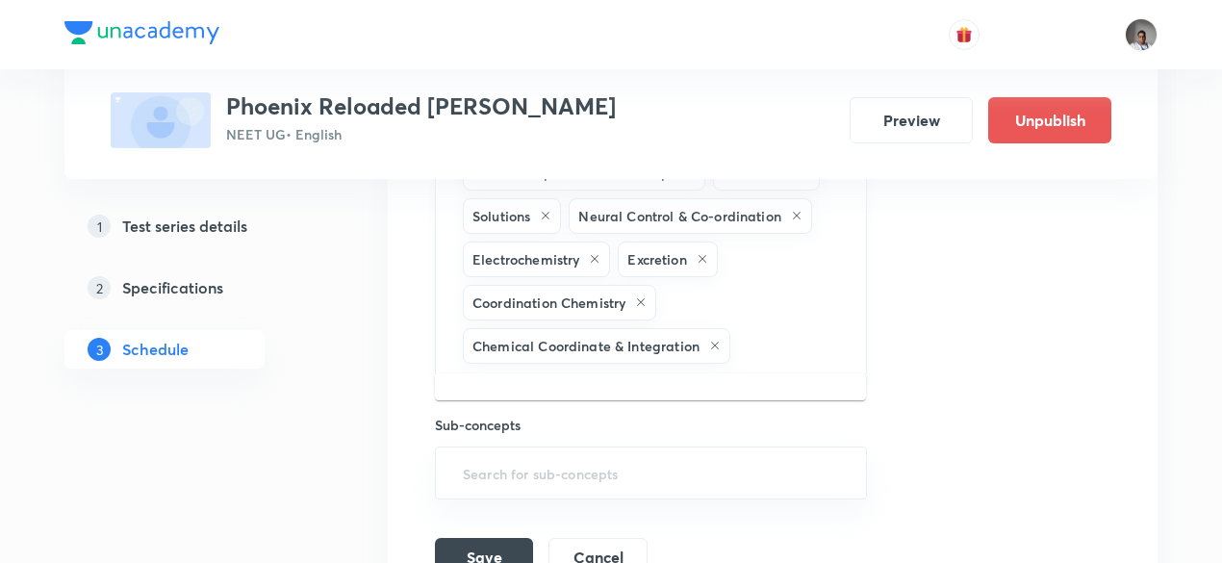
click at [798, 332] on input "text" at bounding box center [788, 346] width 109 height 36
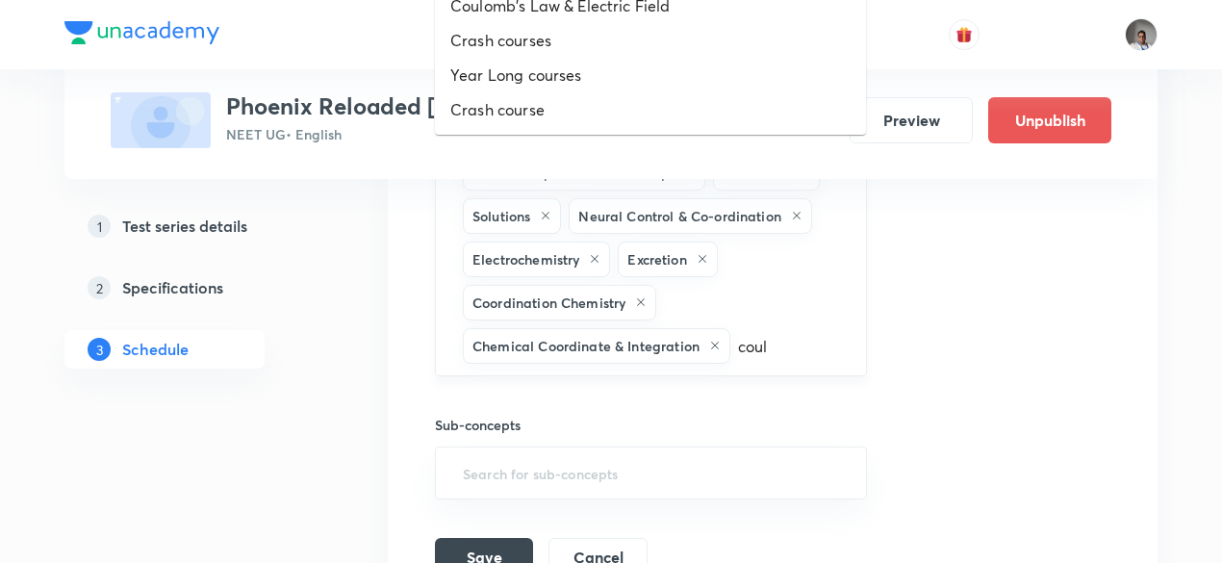
type input "coulo"
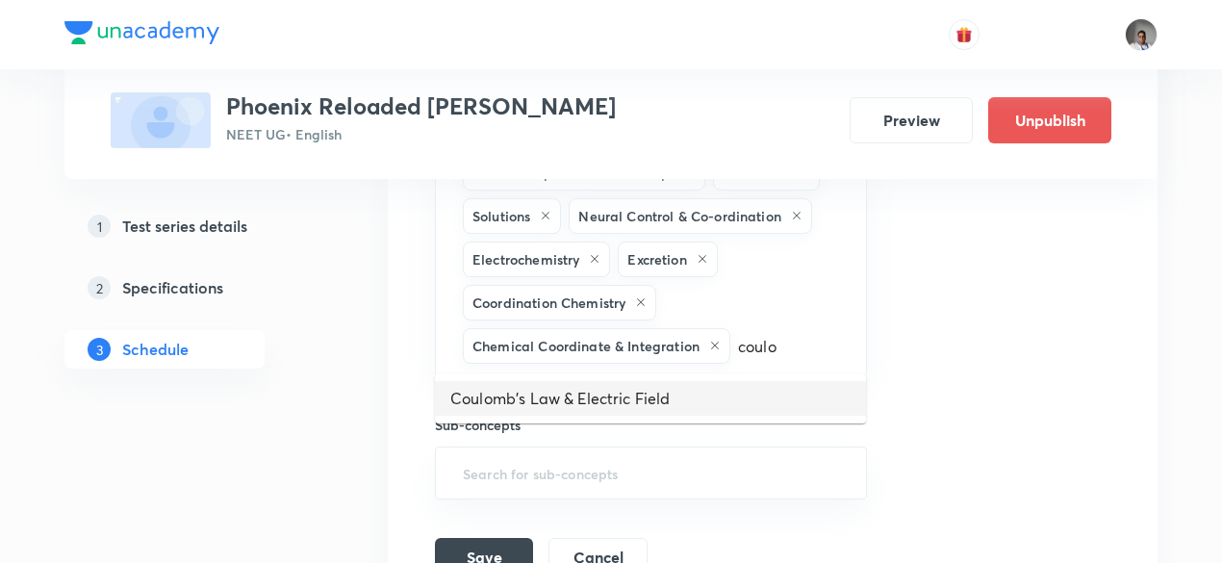
click at [752, 412] on li "Coulomb's Law & Electric Field" at bounding box center [650, 398] width 431 height 35
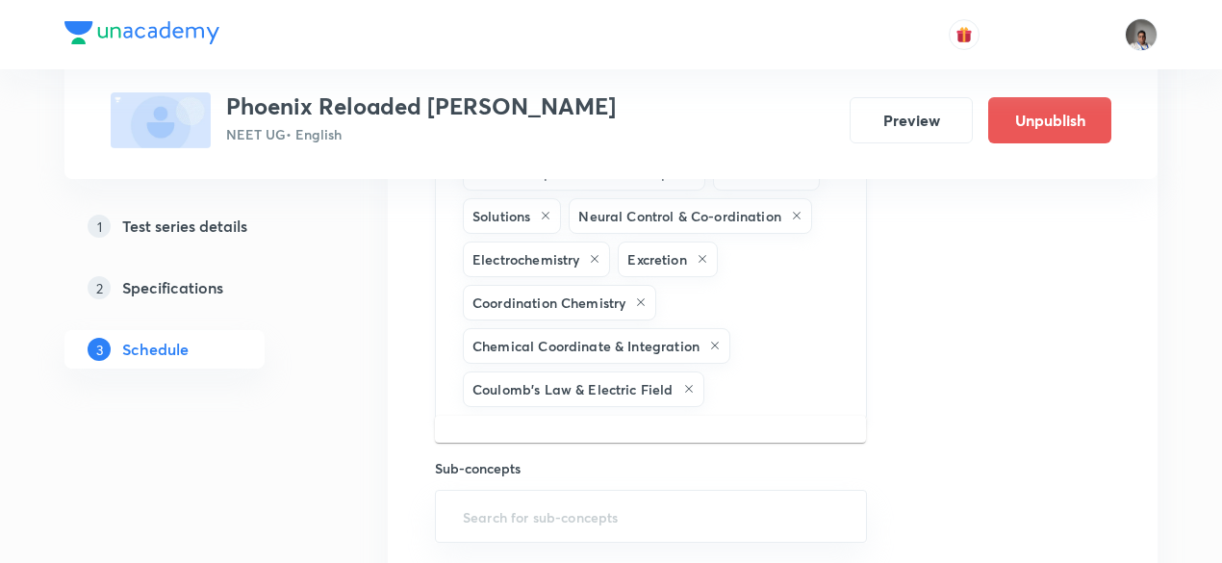
click at [756, 376] on input "text" at bounding box center [775, 389] width 135 height 36
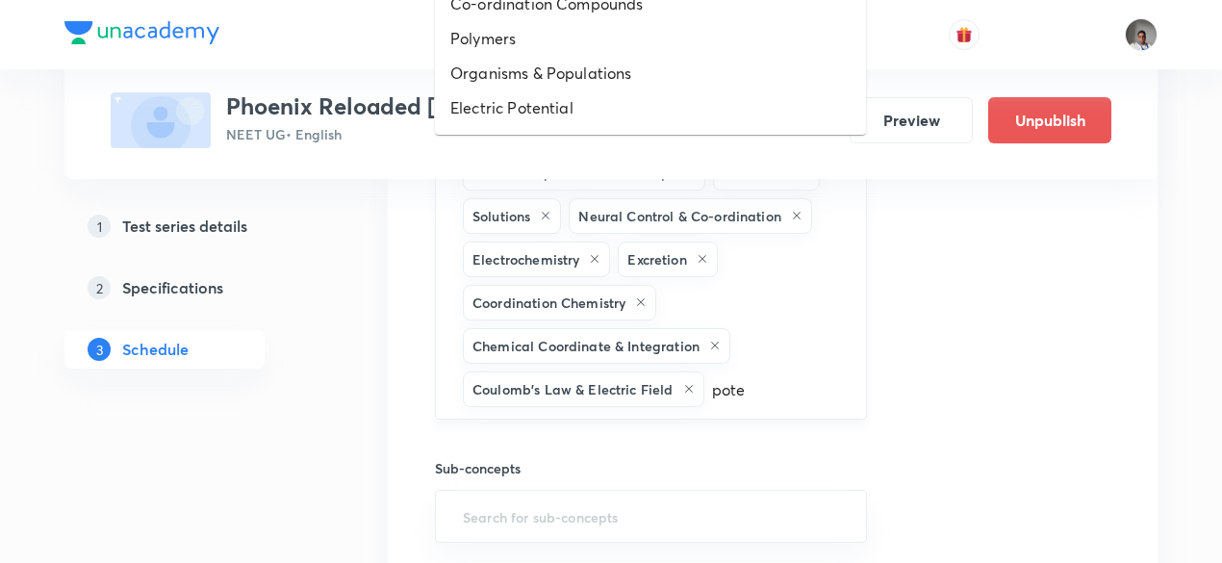
type input "poten"
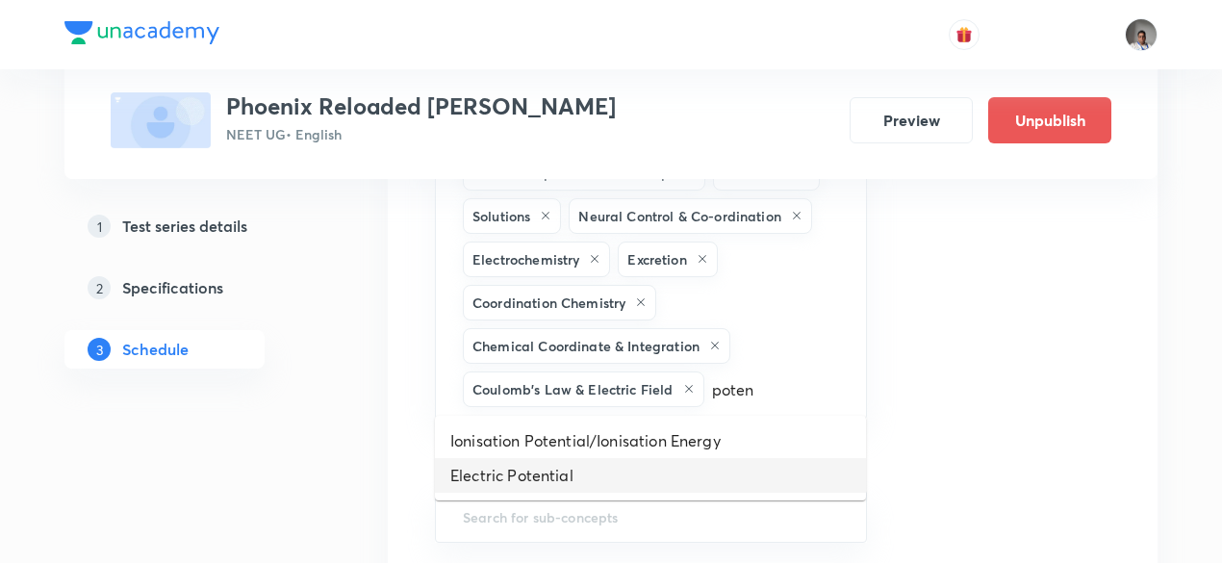
click at [598, 473] on li "Electric Potential" at bounding box center [650, 475] width 431 height 35
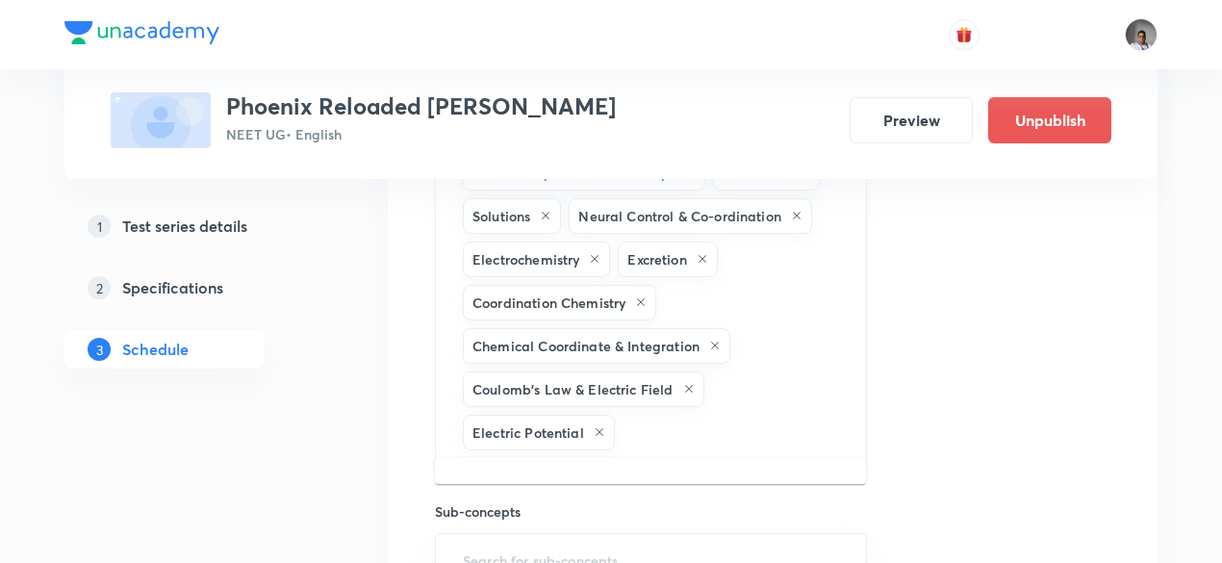
click at [644, 430] on input "text" at bounding box center [730, 433] width 224 height 36
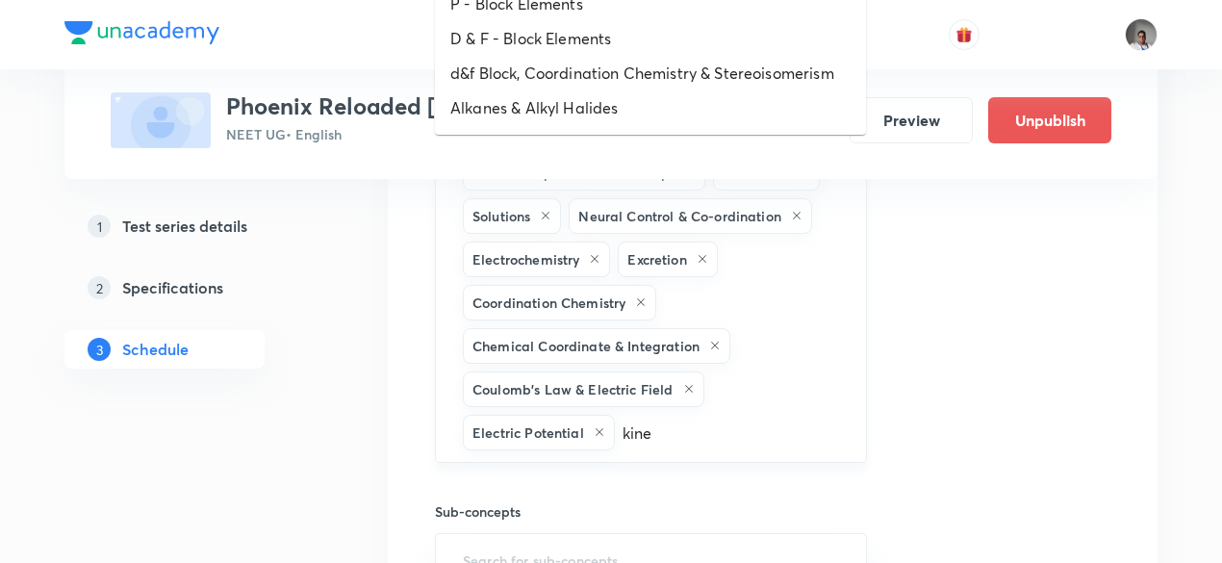
type input "kinem"
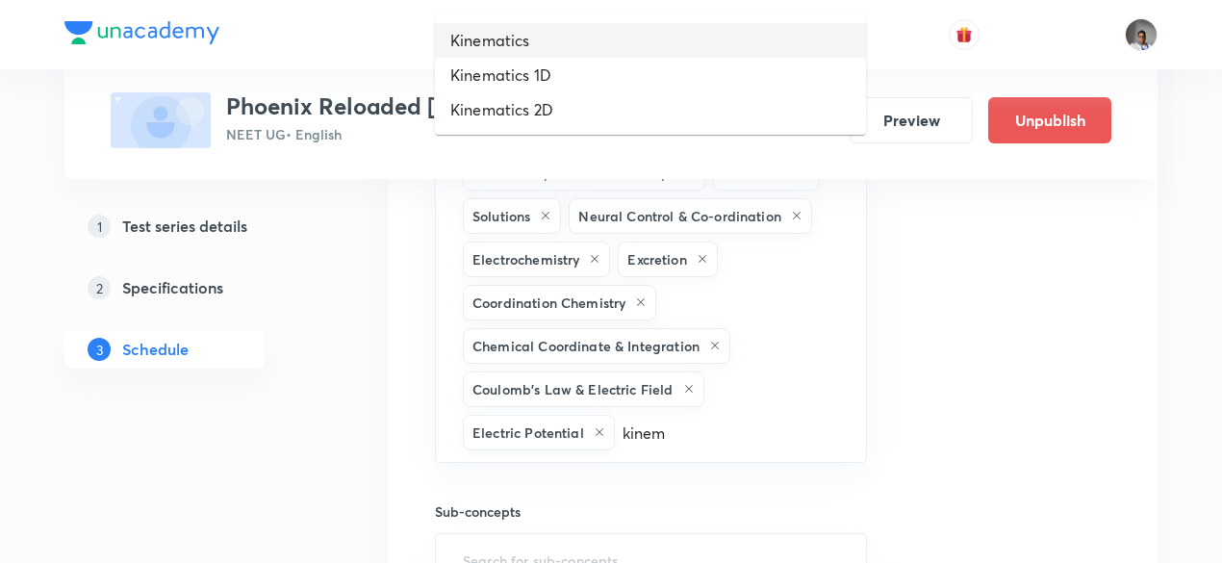
click at [519, 38] on li "Kinematics" at bounding box center [650, 40] width 431 height 35
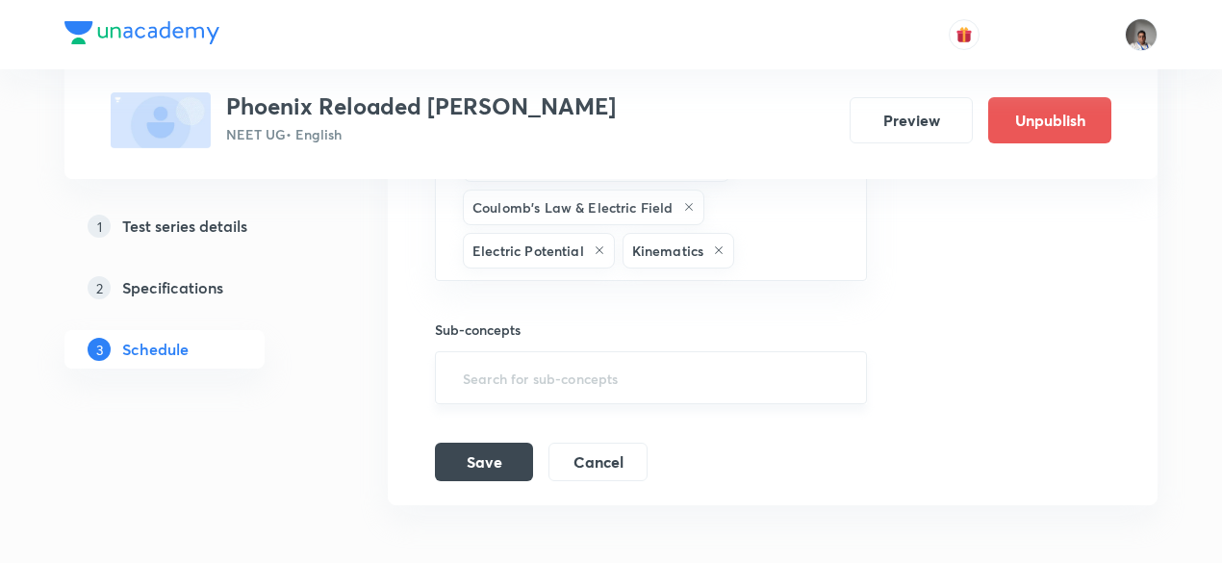
scroll to position [1184, 0]
click at [504, 445] on button "Save" at bounding box center [484, 459] width 98 height 38
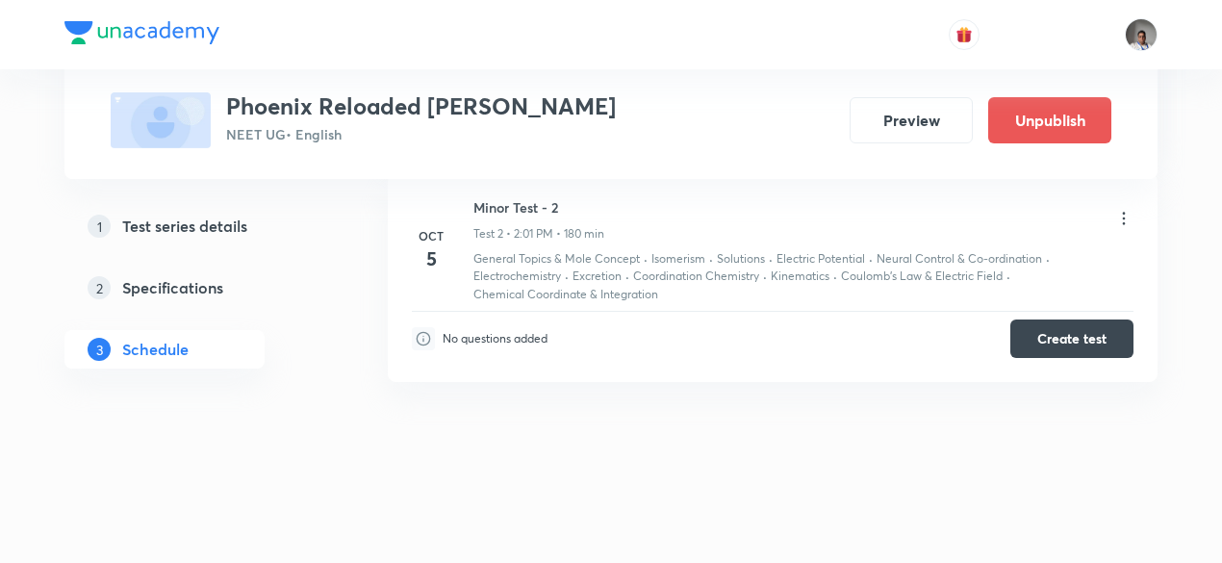
scroll to position [530, 0]
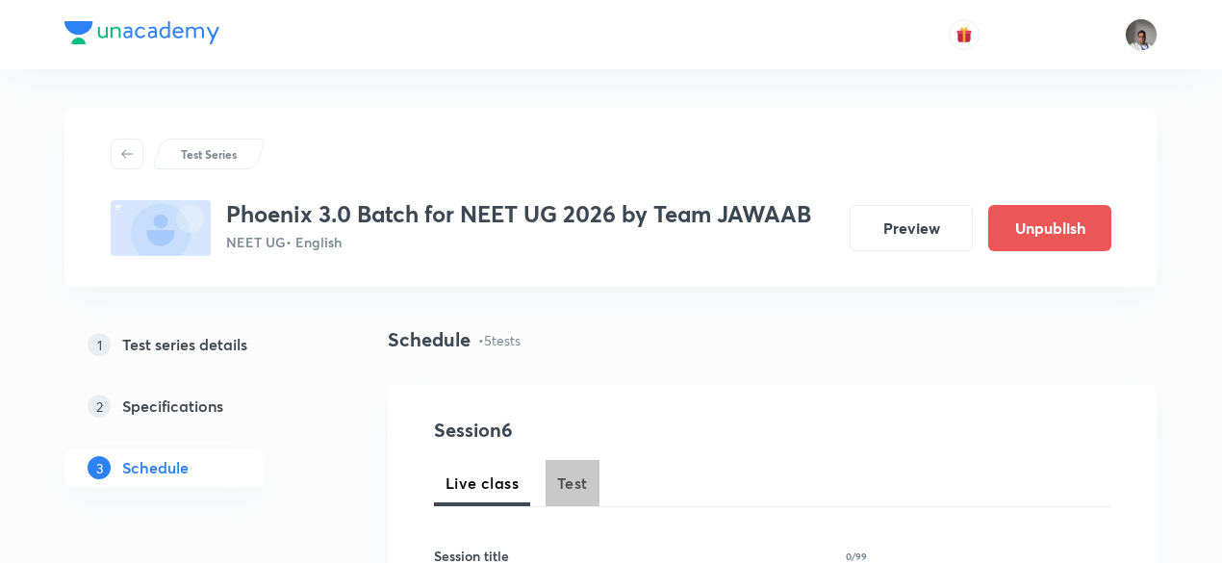
click at [570, 481] on span "Test" at bounding box center [572, 482] width 31 height 23
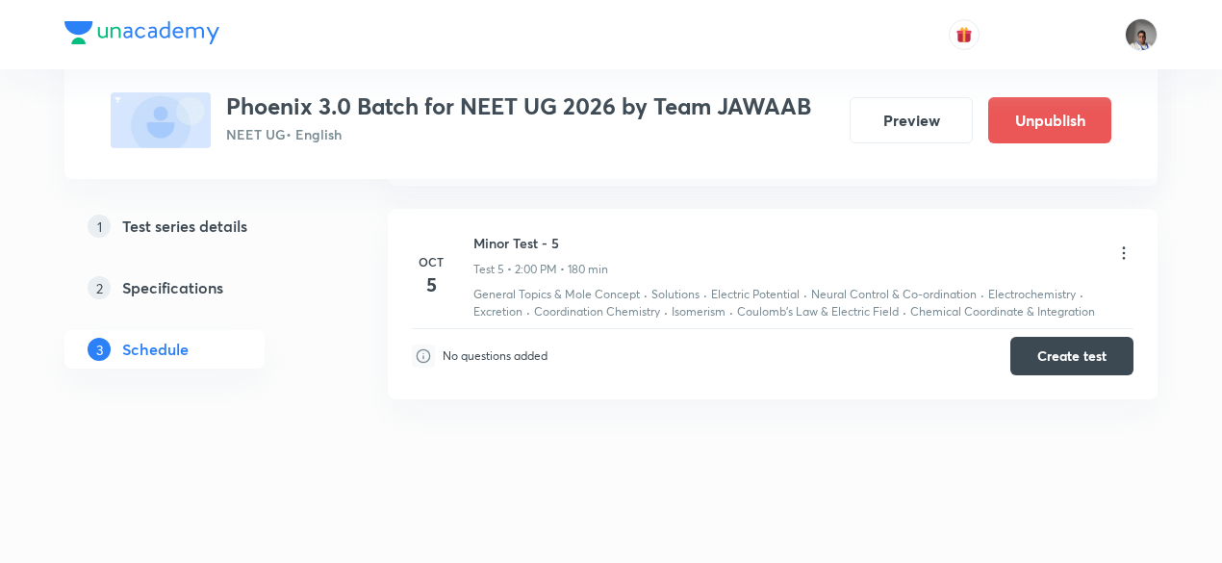
scroll to position [1901, 0]
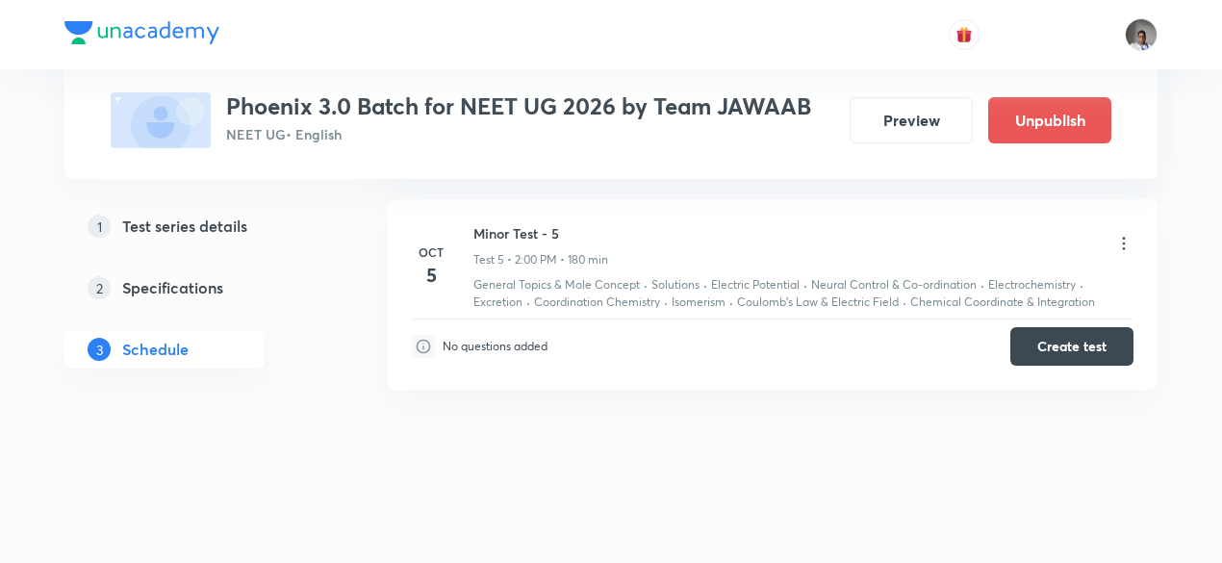
click at [1127, 234] on icon at bounding box center [1123, 243] width 19 height 19
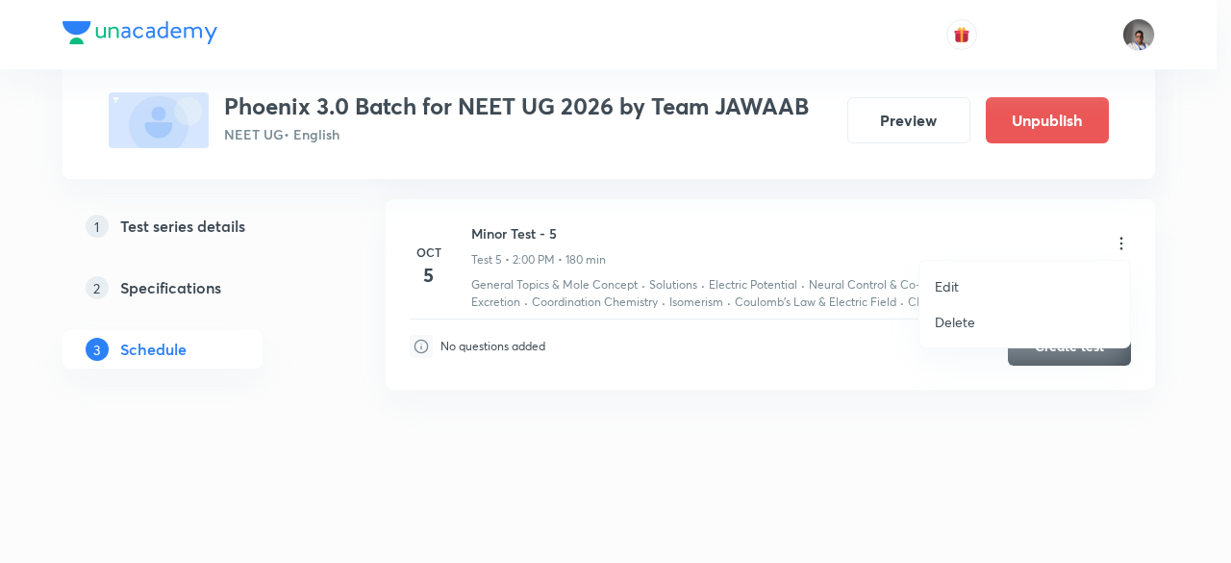
click at [948, 277] on p "Edit" at bounding box center [947, 286] width 24 height 20
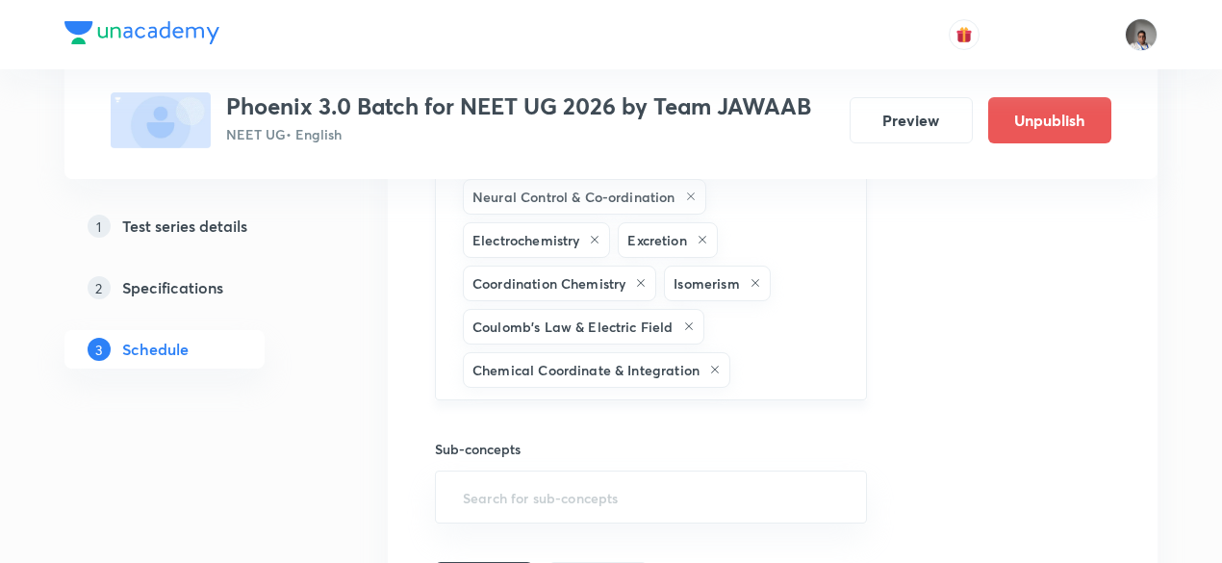
scroll to position [1689, 0]
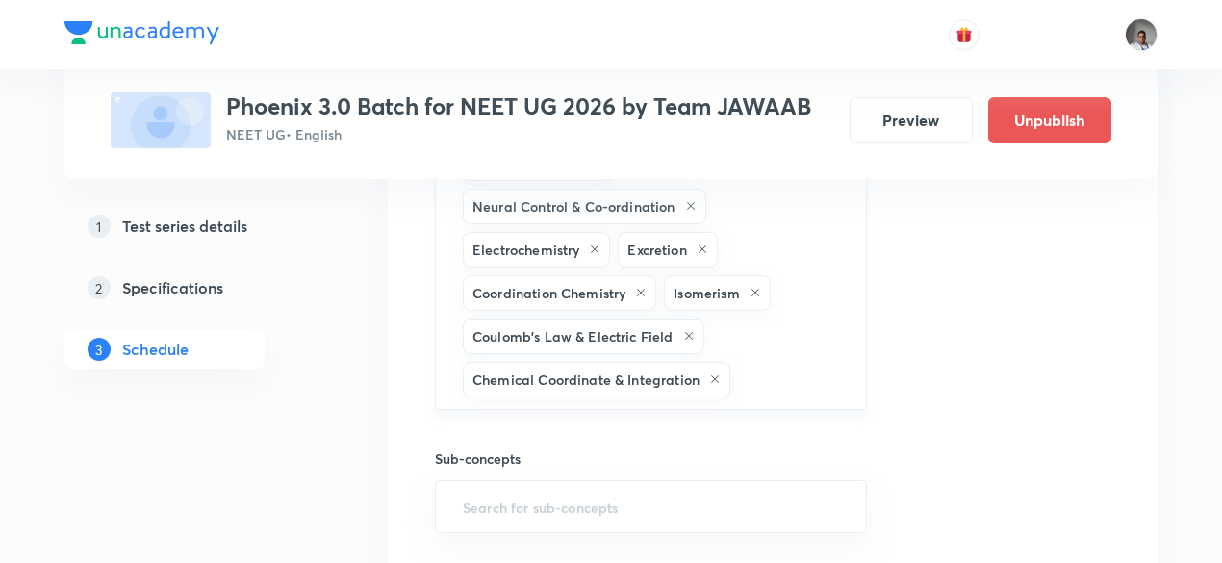
click at [757, 341] on div "General Topics & Mole Concept Solutions Electric Potential Neural Control & Co-…" at bounding box center [651, 249] width 432 height 320
type input "kinema"
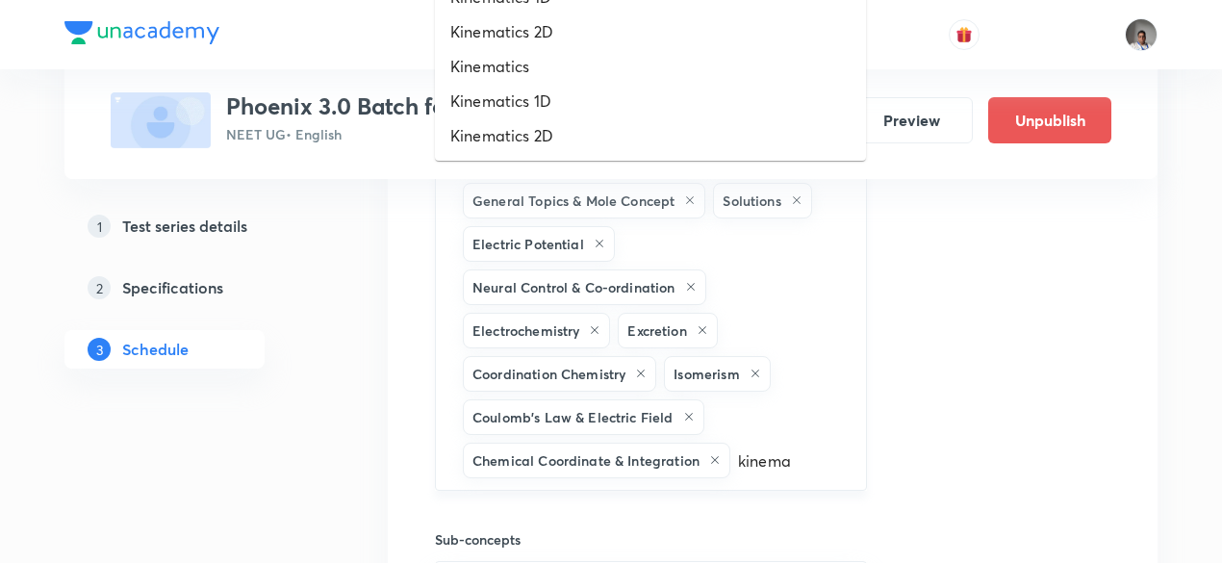
scroll to position [1601, 0]
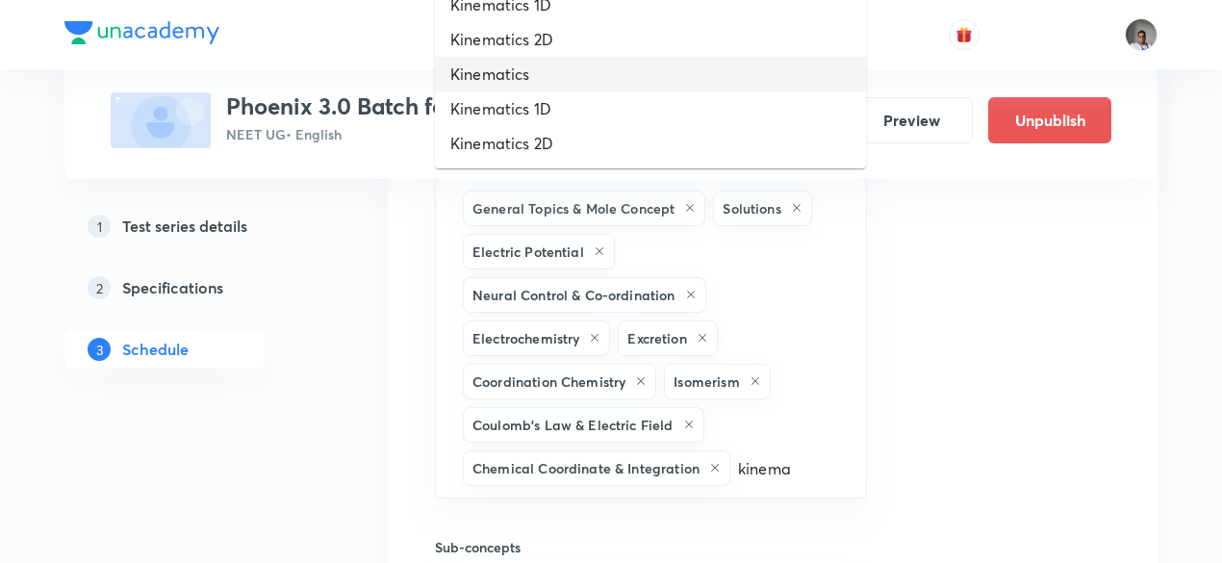
click at [544, 89] on li "Kinematics" at bounding box center [650, 74] width 431 height 35
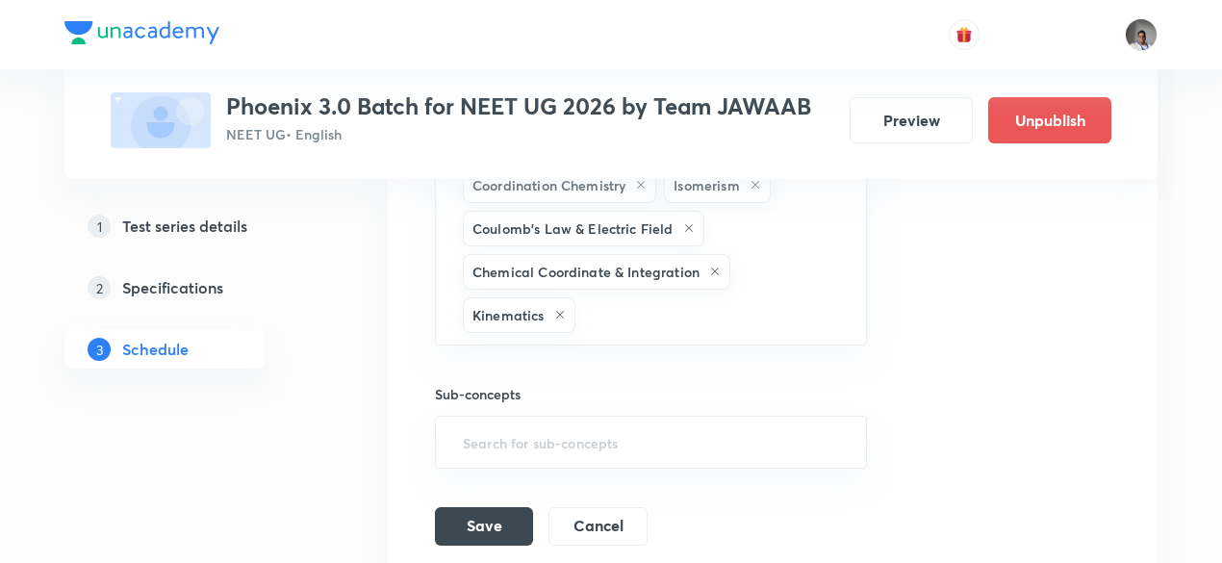
scroll to position [1891, 0]
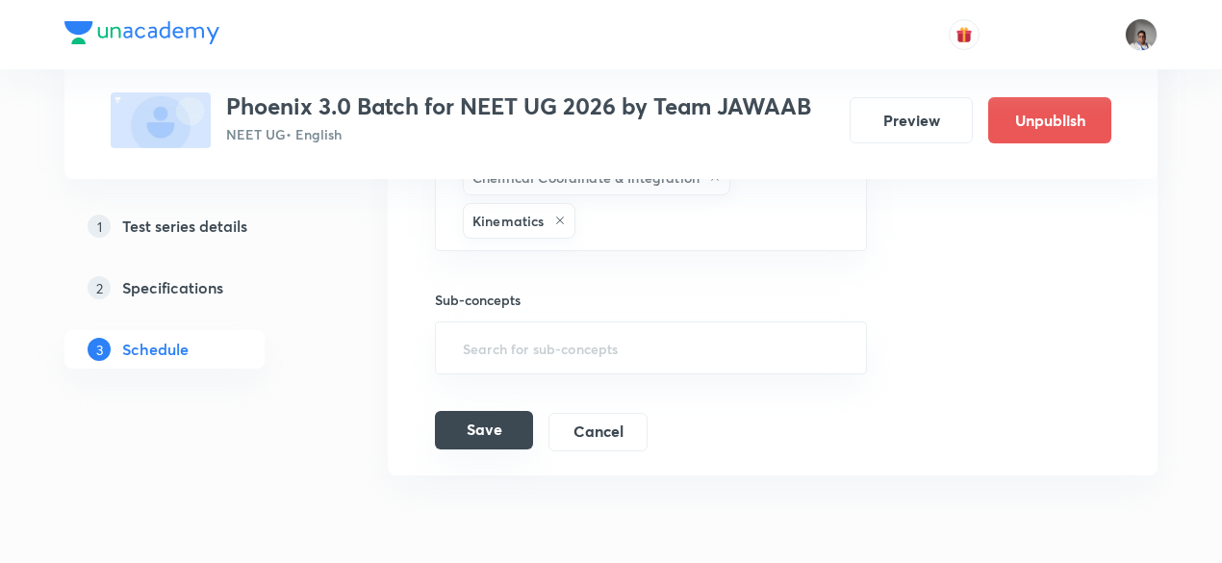
click at [513, 424] on button "Save" at bounding box center [484, 430] width 98 height 38
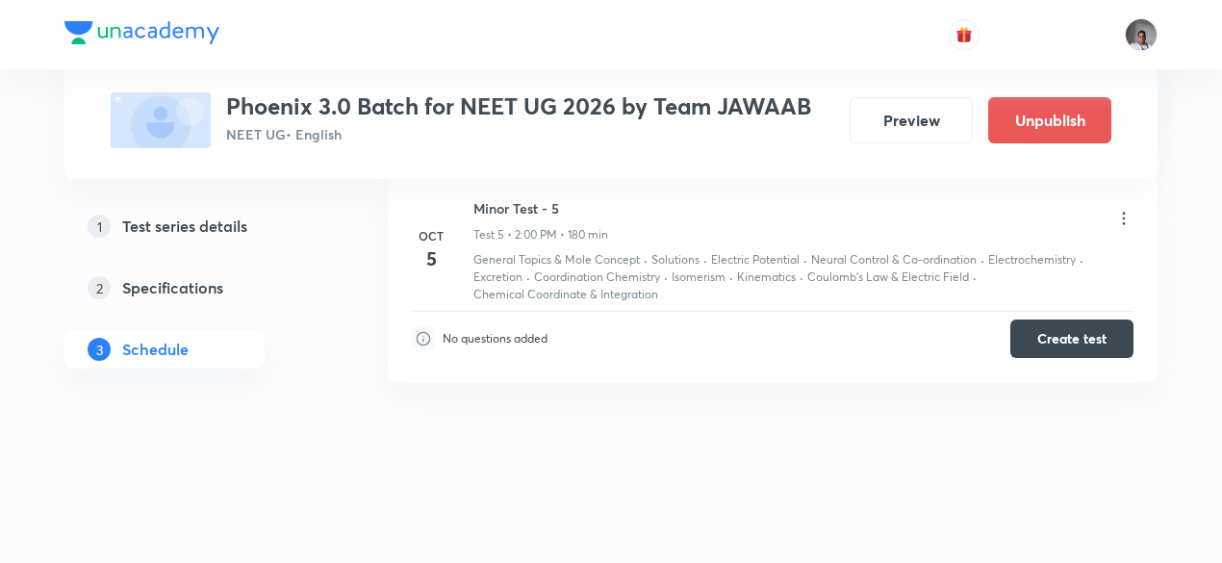
scroll to position [1163, 0]
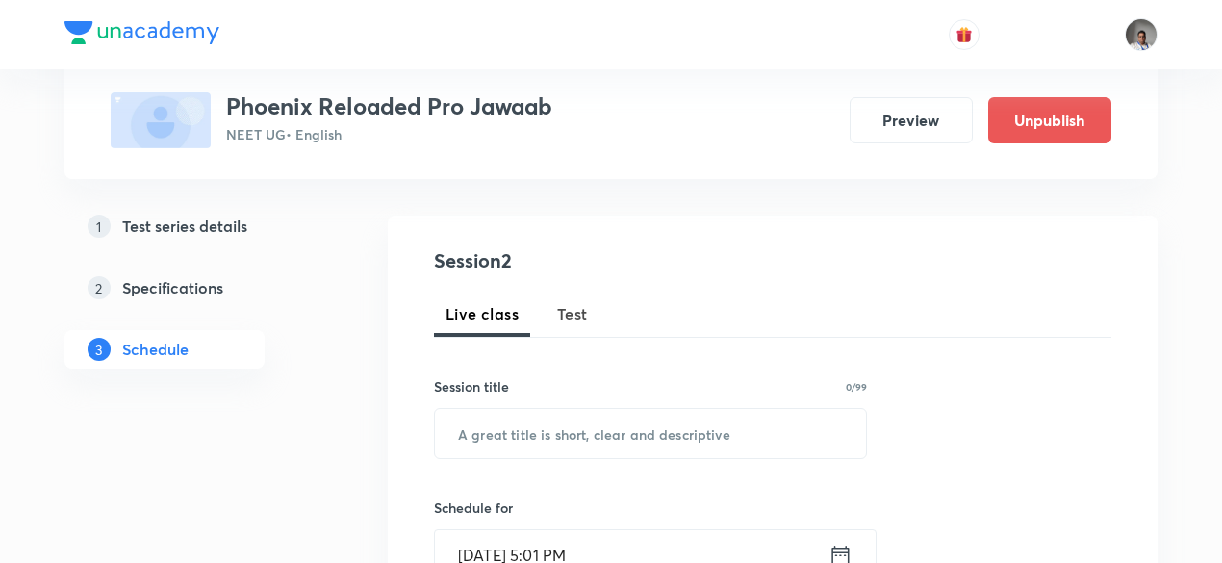
scroll to position [171, 0]
click at [563, 322] on span "Test" at bounding box center [572, 311] width 31 height 23
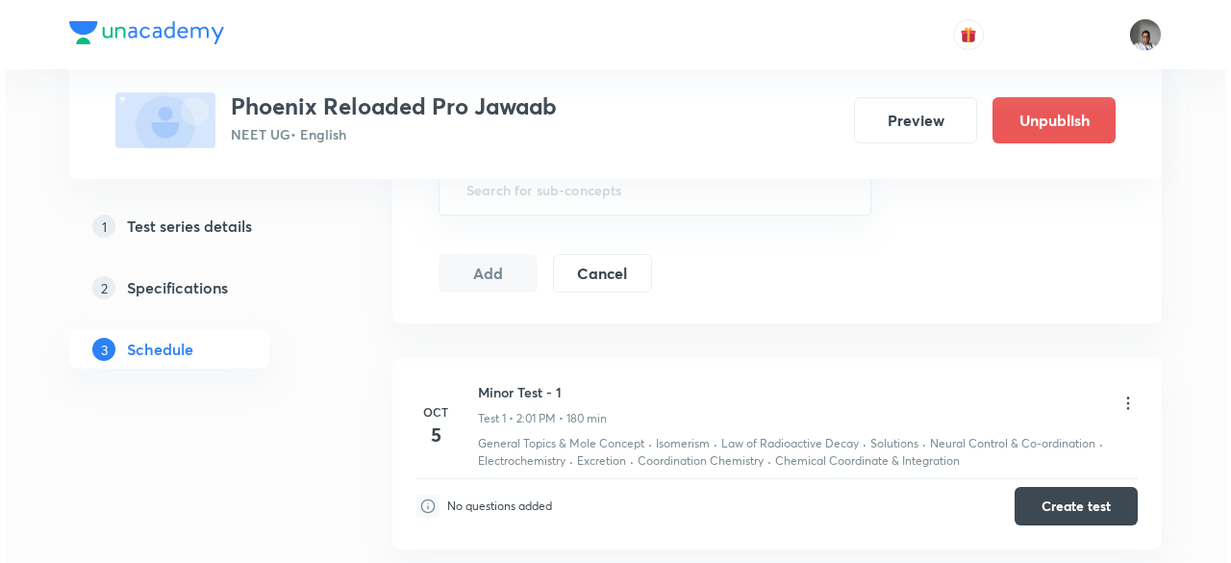
scroll to position [1064, 0]
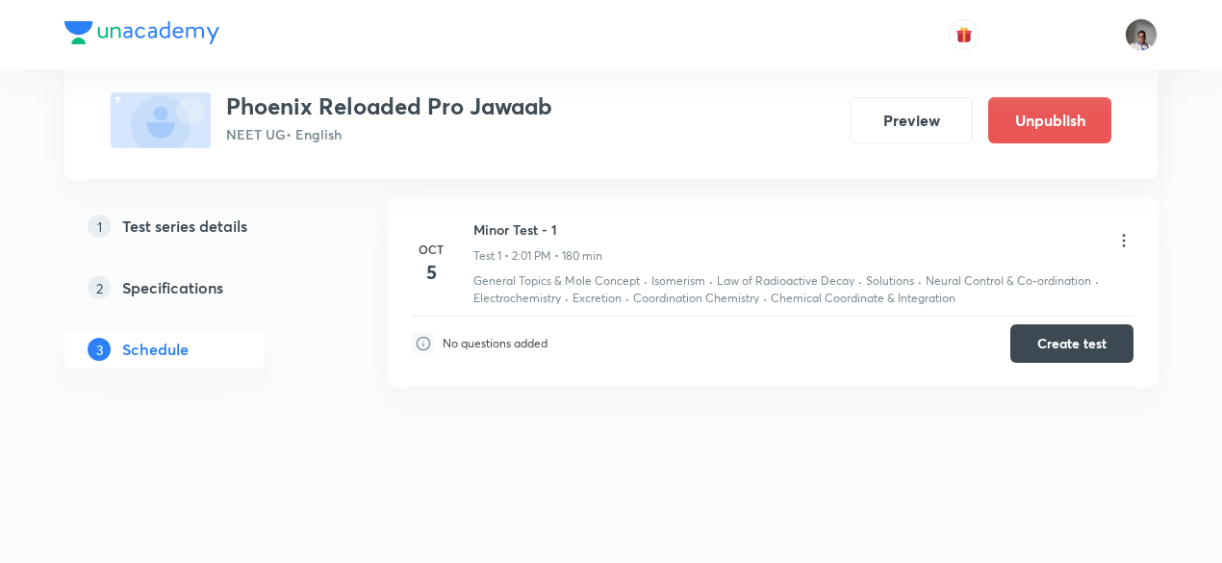
click at [1122, 238] on icon at bounding box center [1123, 240] width 19 height 19
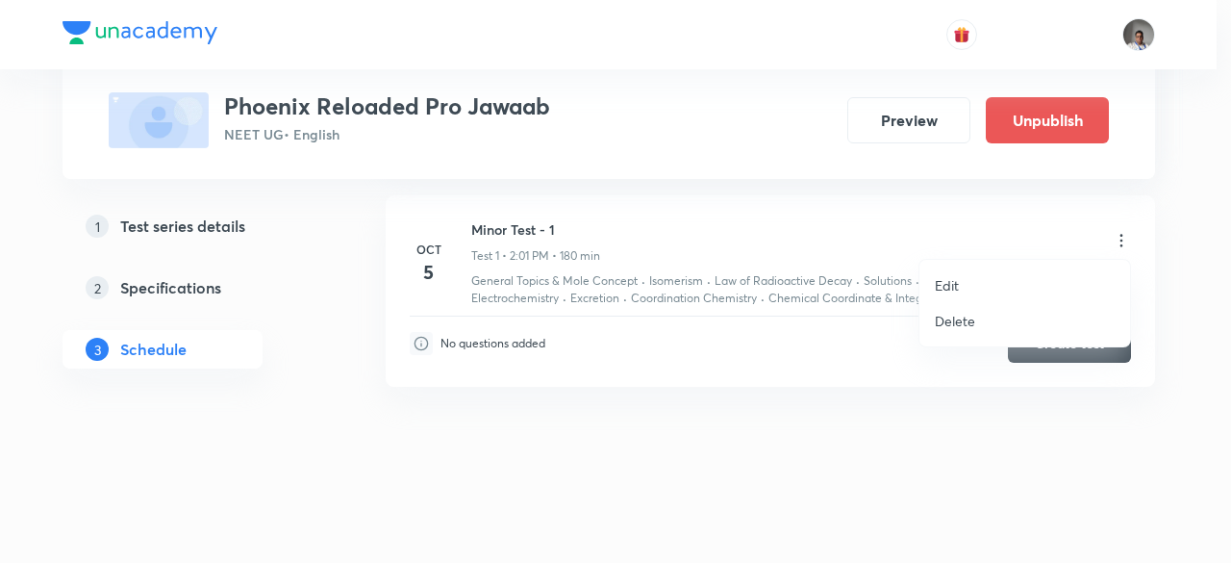
click at [947, 290] on p "Edit" at bounding box center [947, 285] width 24 height 20
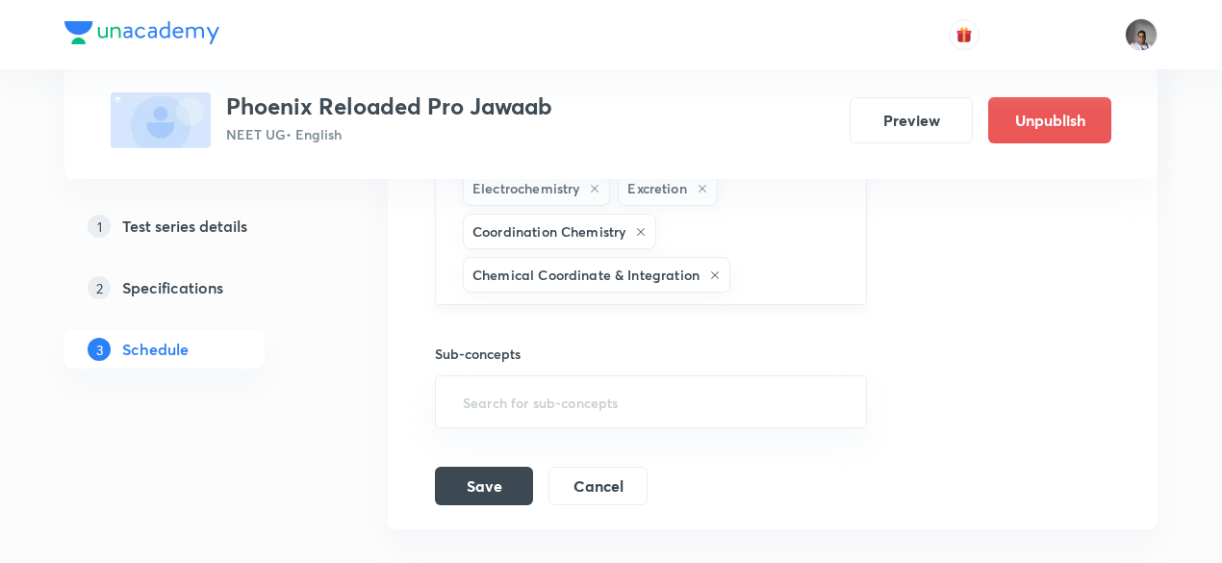
scroll to position [906, 0]
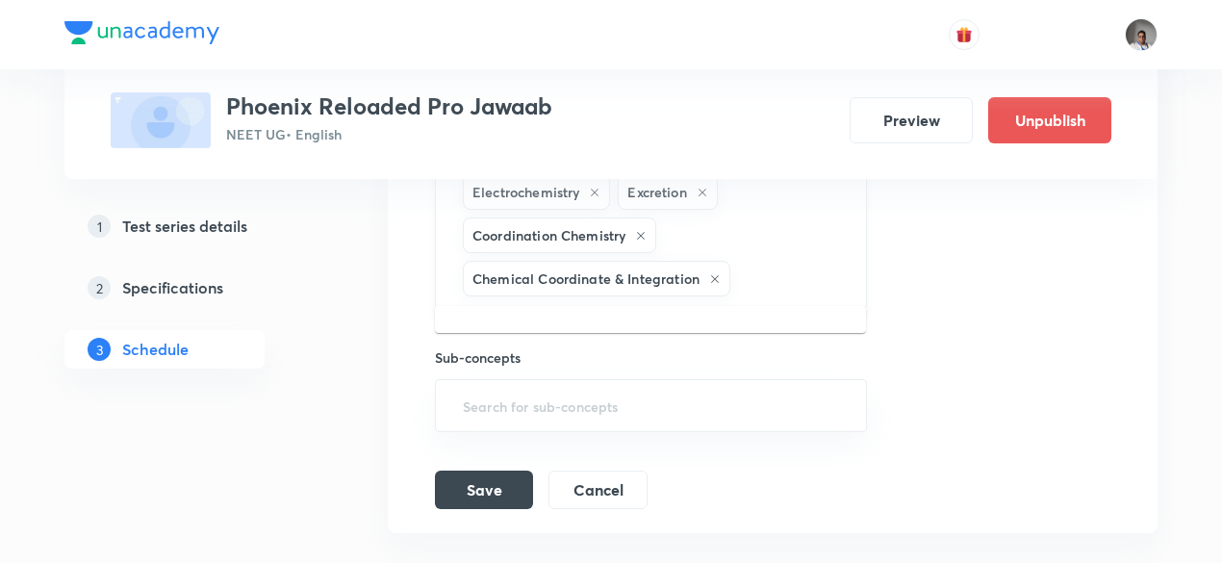
click at [806, 261] on input "text" at bounding box center [788, 279] width 109 height 36
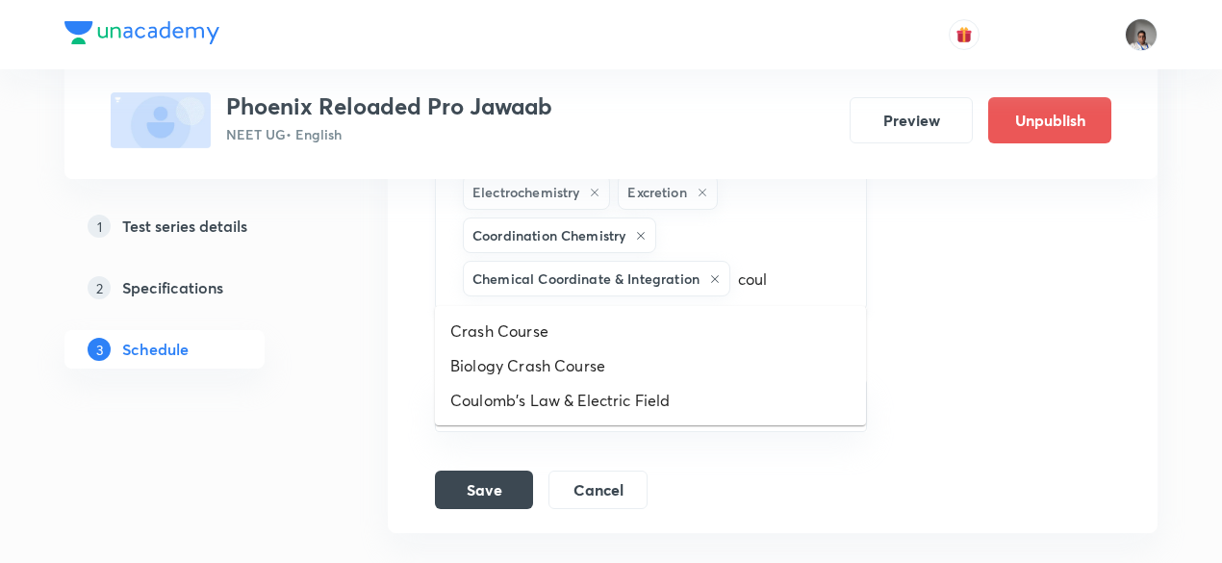
type input "coulo"
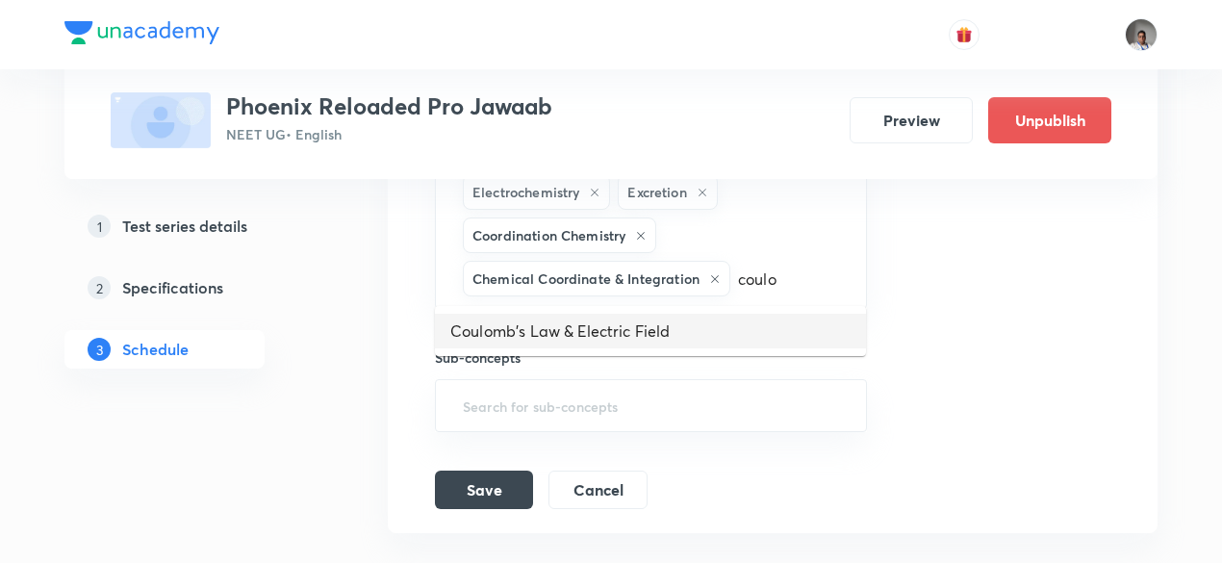
click at [679, 324] on li "Coulomb's Law & Electric Field" at bounding box center [650, 331] width 431 height 35
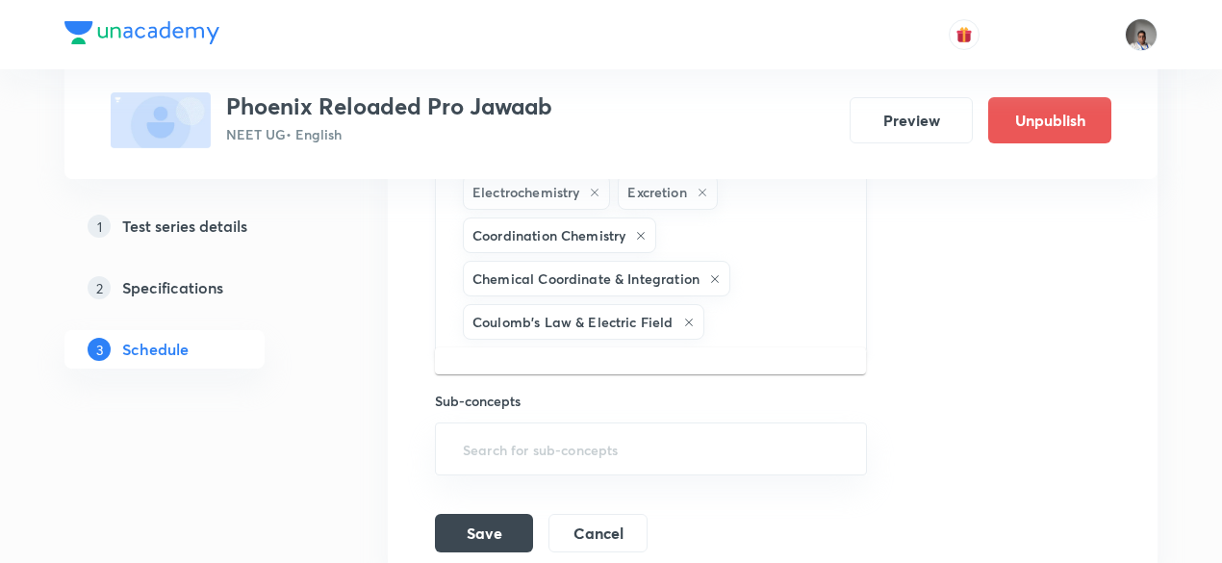
click at [765, 318] on input "text" at bounding box center [775, 322] width 135 height 36
type input "k"
type input "poten"
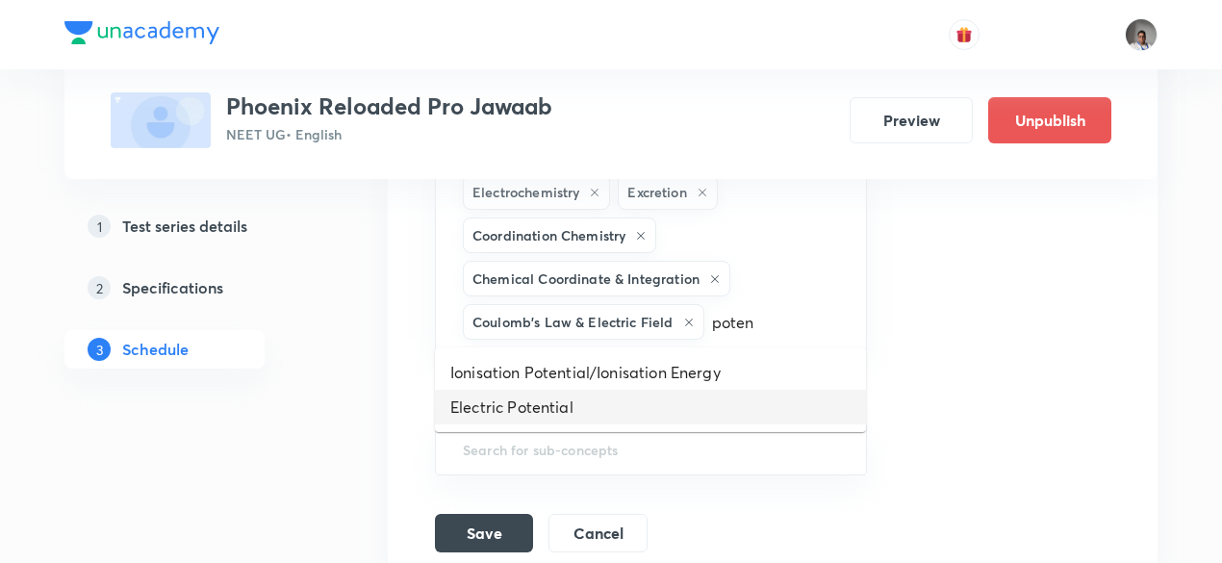
click at [600, 405] on li "Electric Potential" at bounding box center [650, 407] width 431 height 35
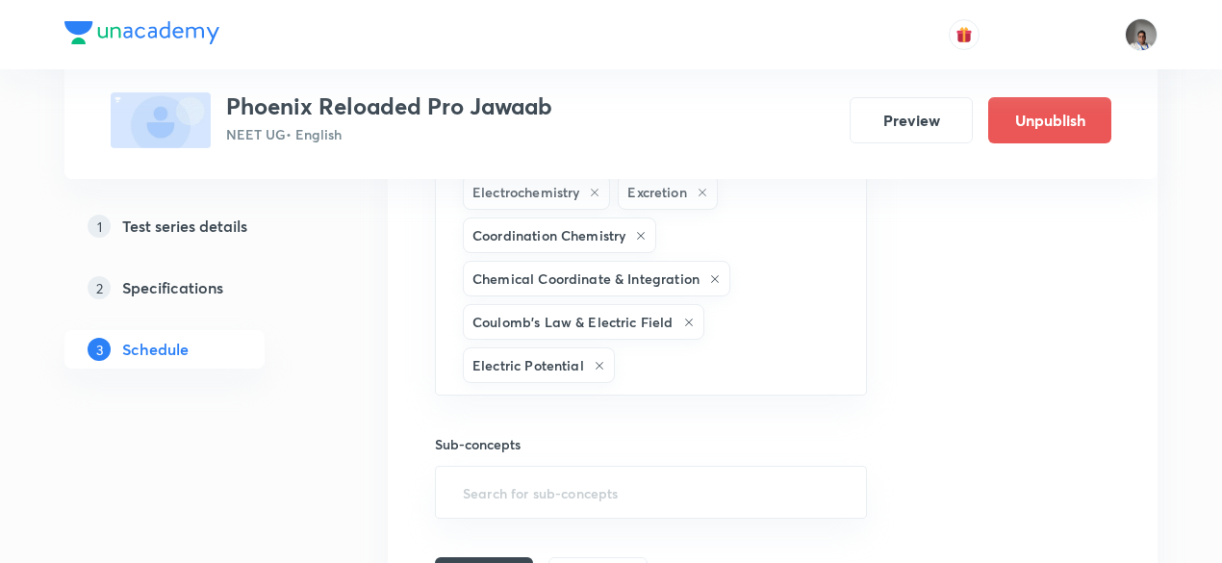
click at [473, 522] on div "Session title 14/99 Minor Test - 1 ​ Schedule for Oct 5, 2025, 2:01 PM ​ Durati…" at bounding box center [772, 96] width 675 height 997
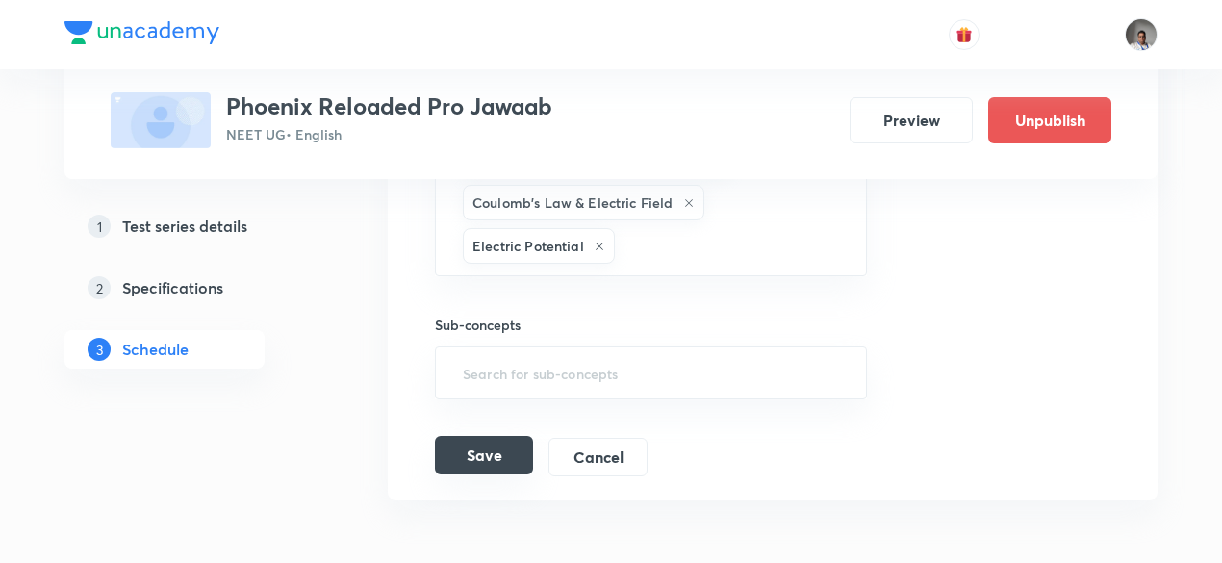
scroll to position [1025, 0]
click at [482, 456] on button "Save" at bounding box center [484, 455] width 98 height 38
click at [215, 290] on h5 "Specifications" at bounding box center [172, 287] width 101 height 23
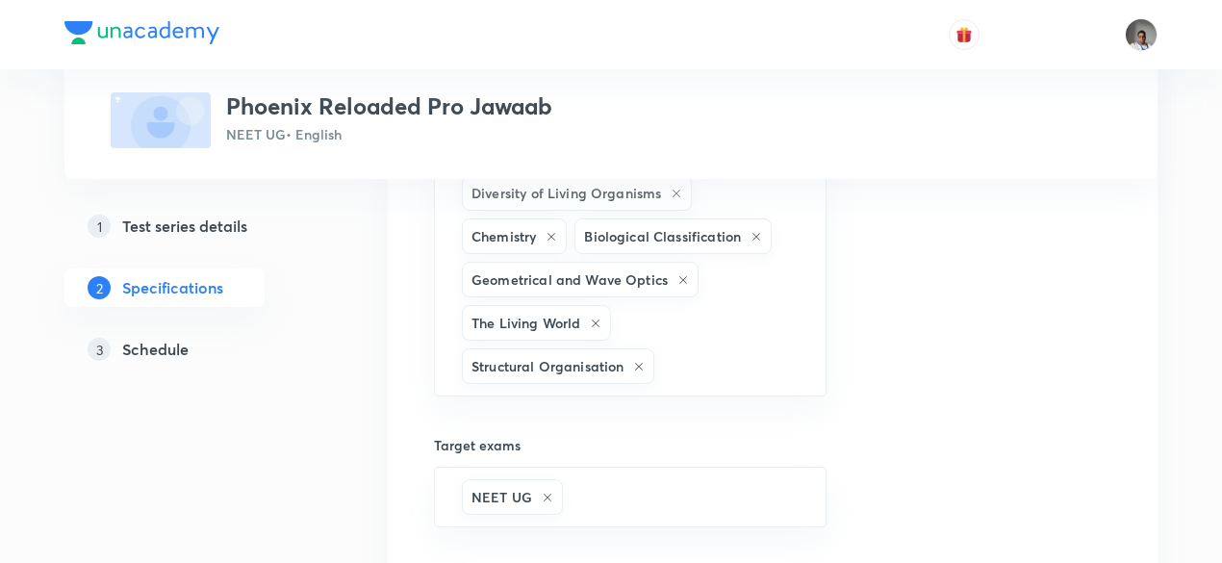
scroll to position [918, 0]
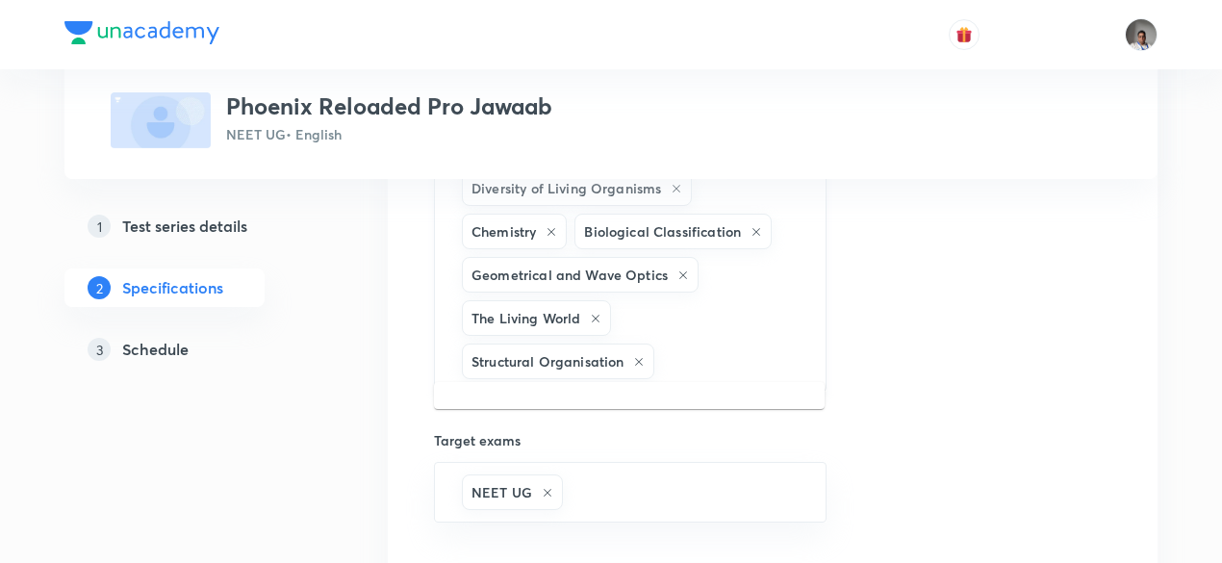
click at [722, 351] on input "text" at bounding box center [729, 361] width 143 height 36
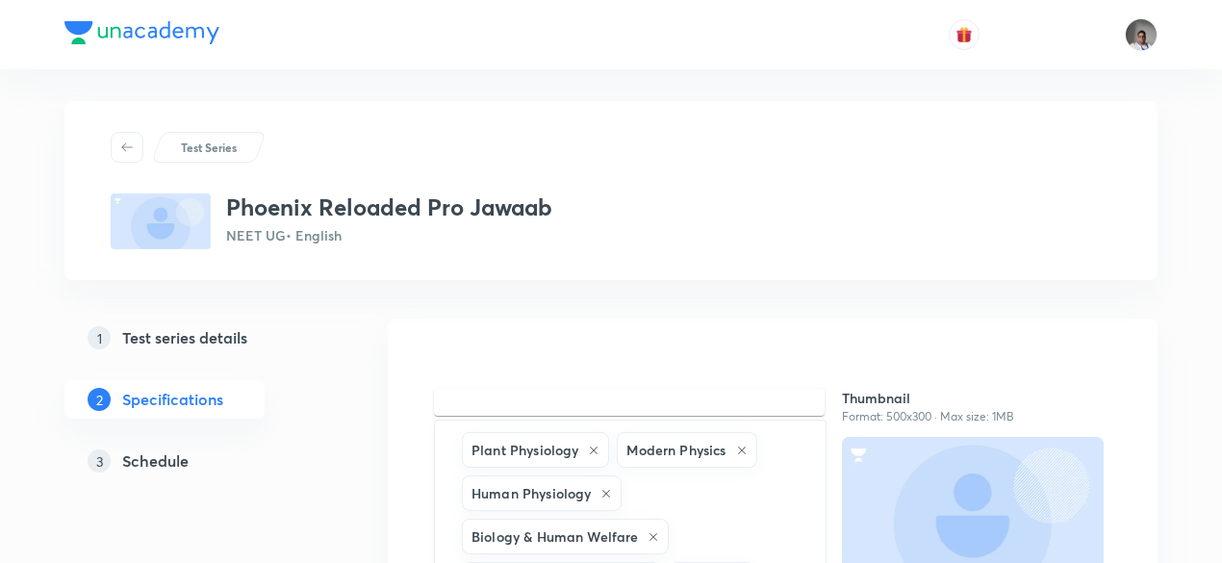
scroll to position [6, 0]
type input "kinem"
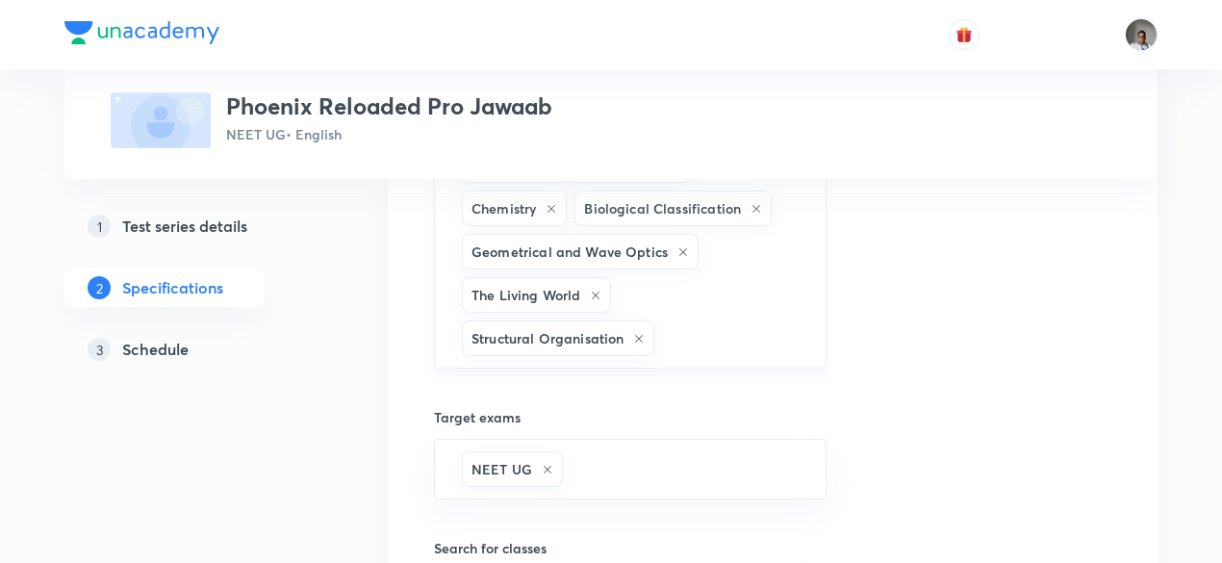
scroll to position [930, 0]
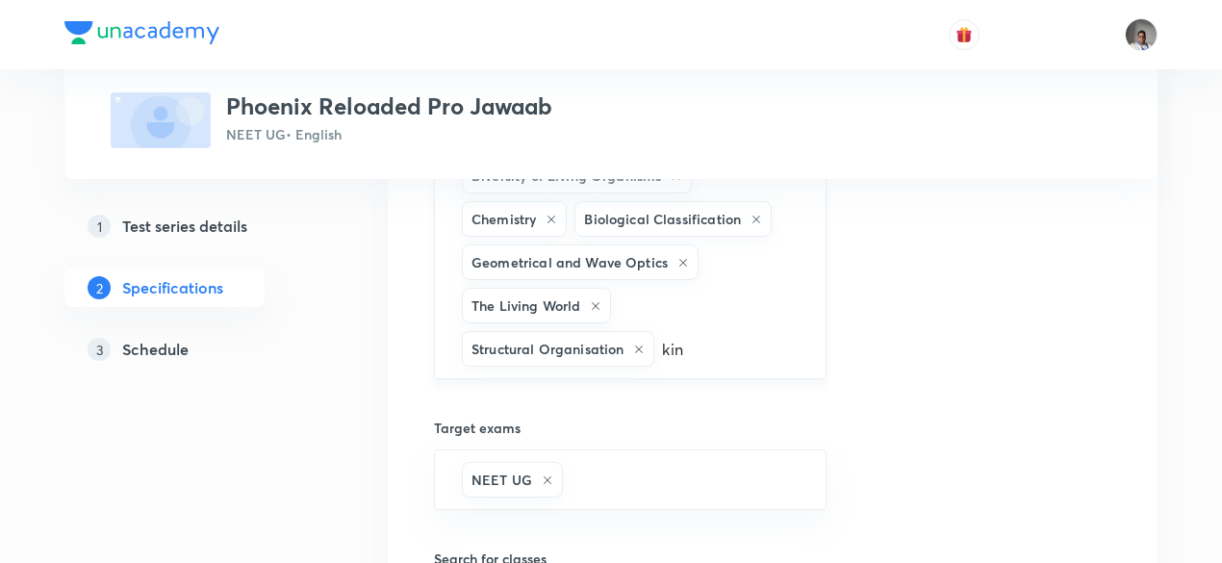
type input "kine"
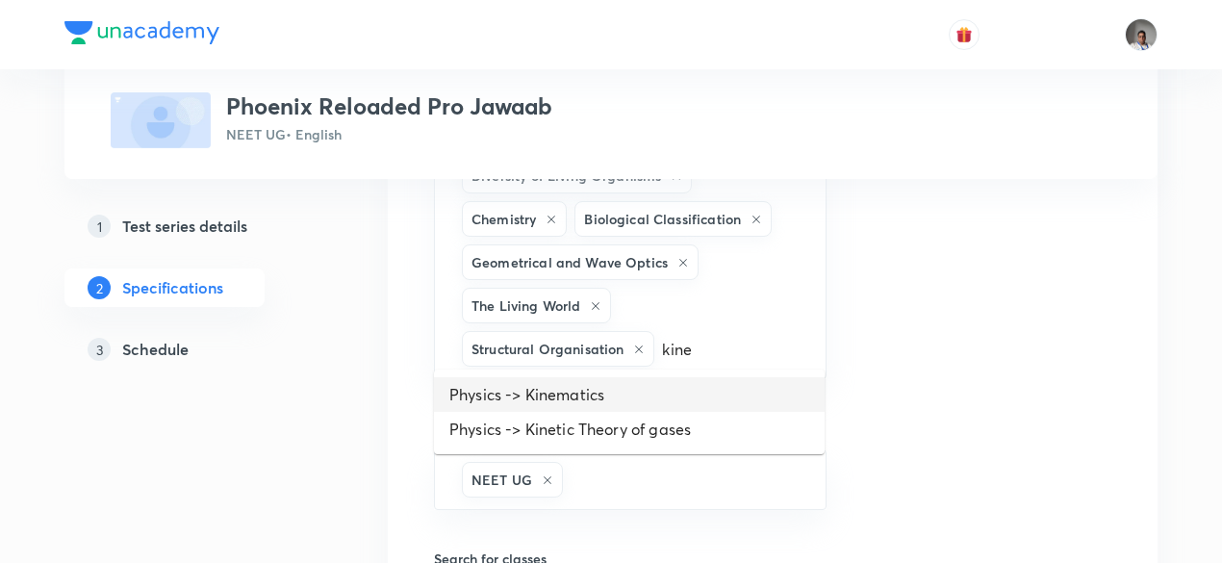
click at [637, 400] on li "Physics -> Kinematics" at bounding box center [629, 394] width 391 height 35
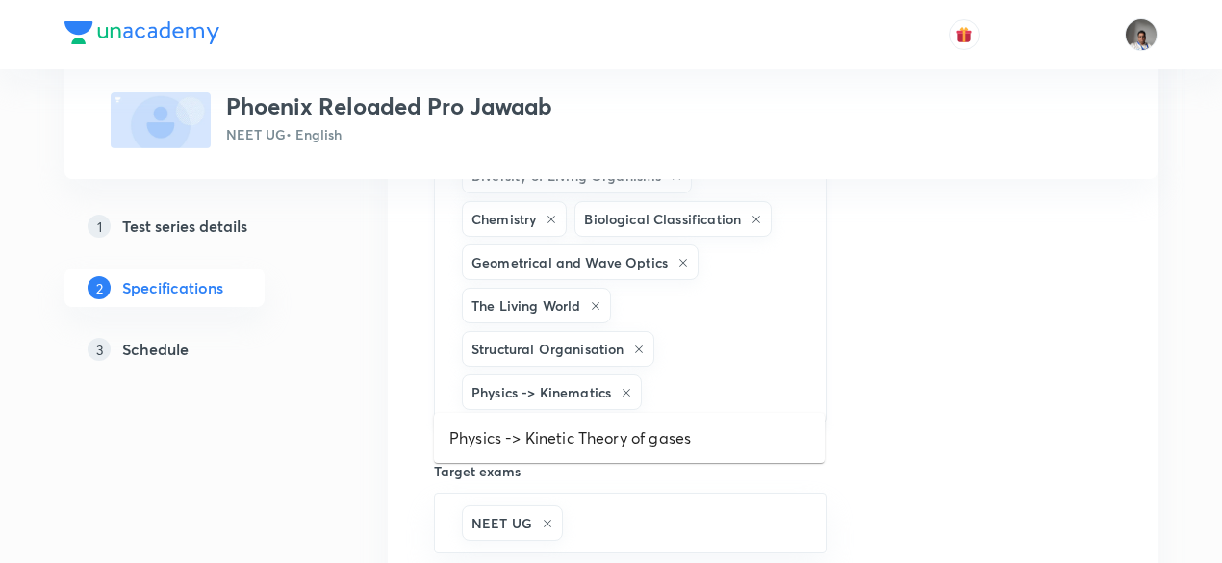
click at [694, 382] on input "text" at bounding box center [723, 392] width 156 height 36
type input "m"
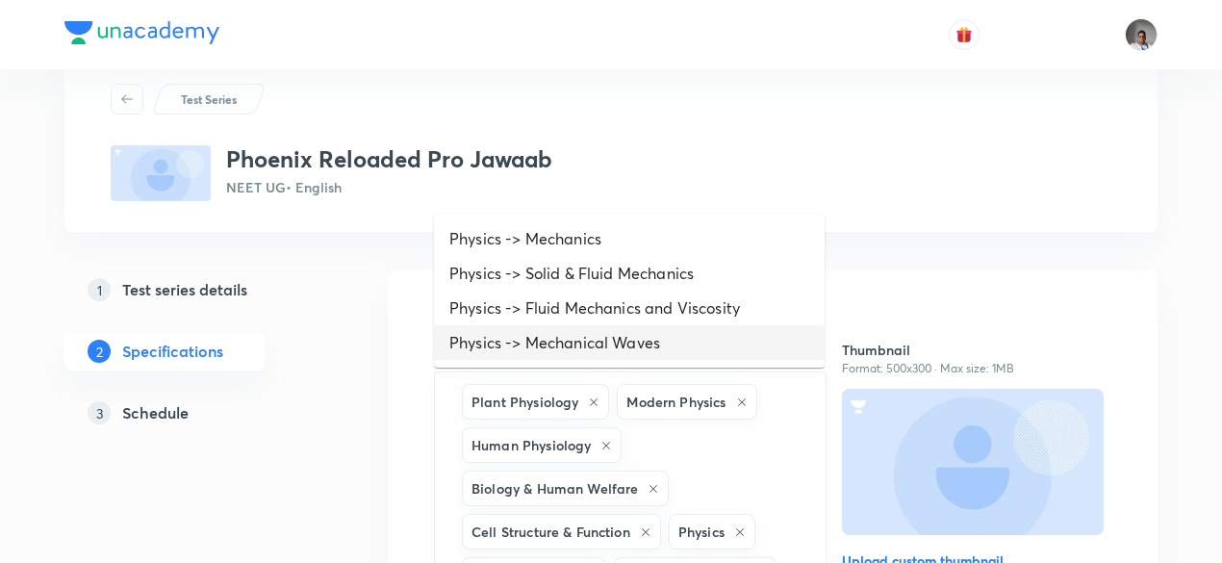
scroll to position [0, 0]
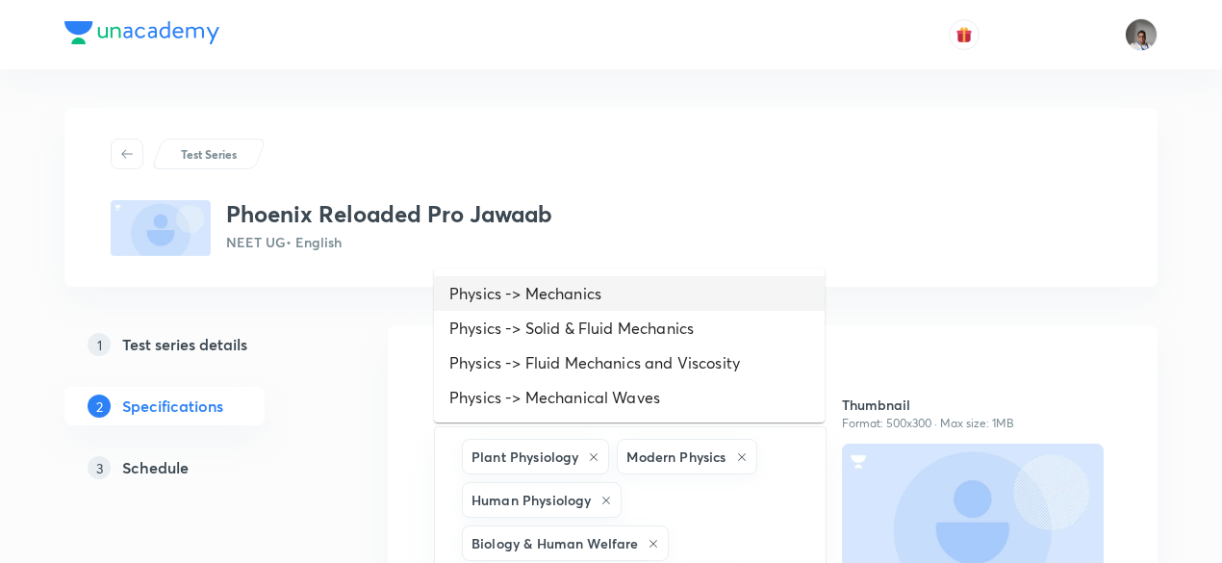
type input "line"
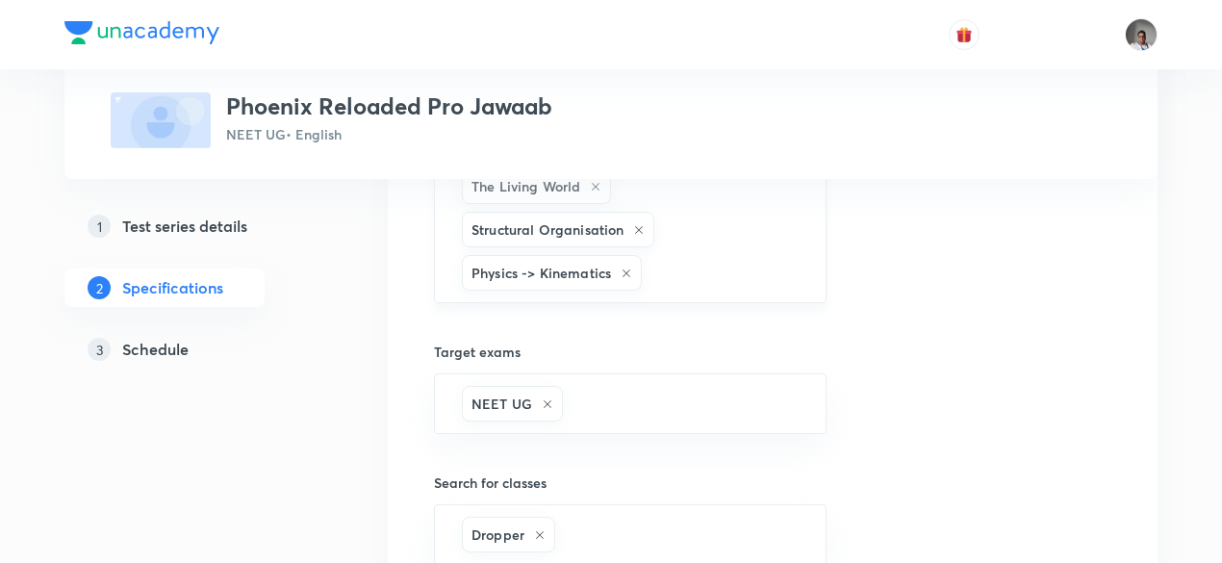
scroll to position [1055, 0]
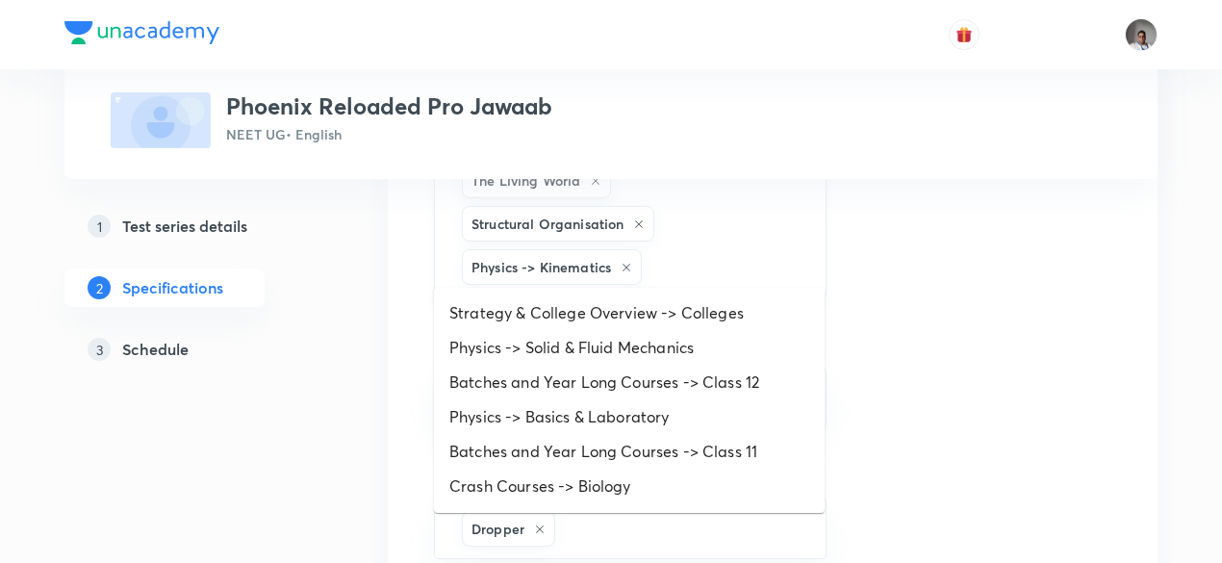
click at [667, 252] on input "text" at bounding box center [723, 267] width 156 height 36
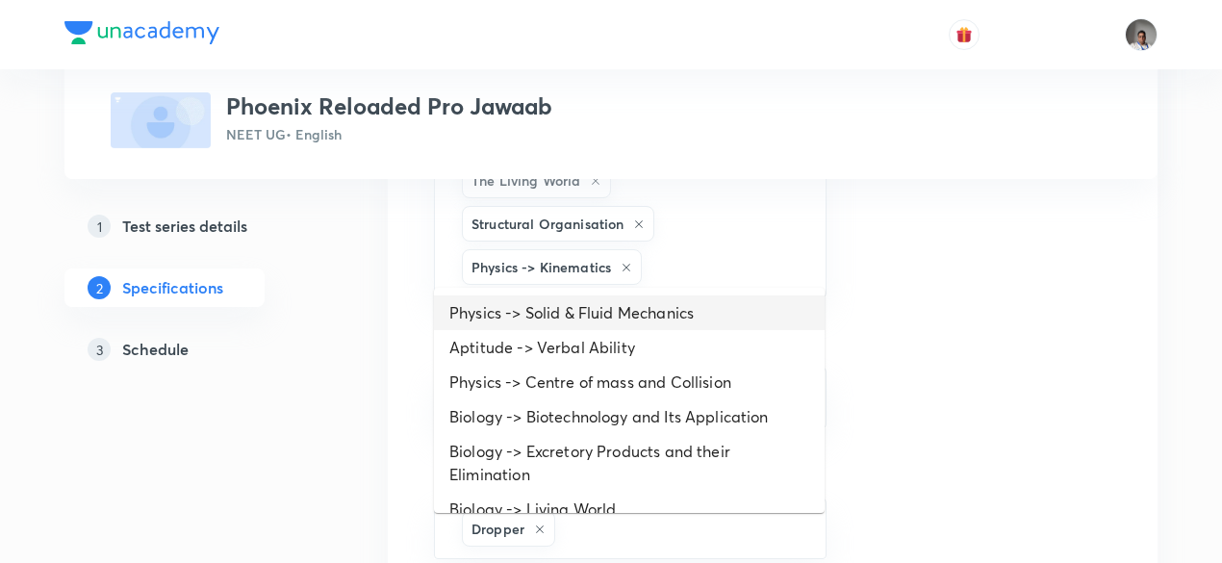
click at [633, 320] on li "Physics -> Solid & Fluid Mechanics" at bounding box center [629, 312] width 391 height 35
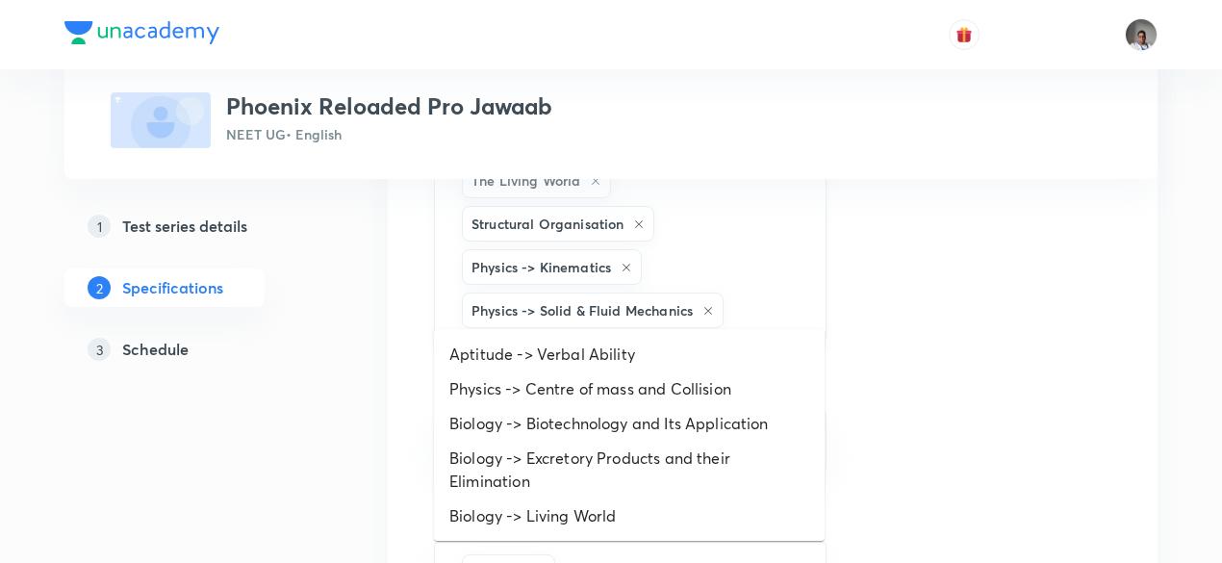
click at [790, 300] on input "text" at bounding box center [764, 310] width 74 height 36
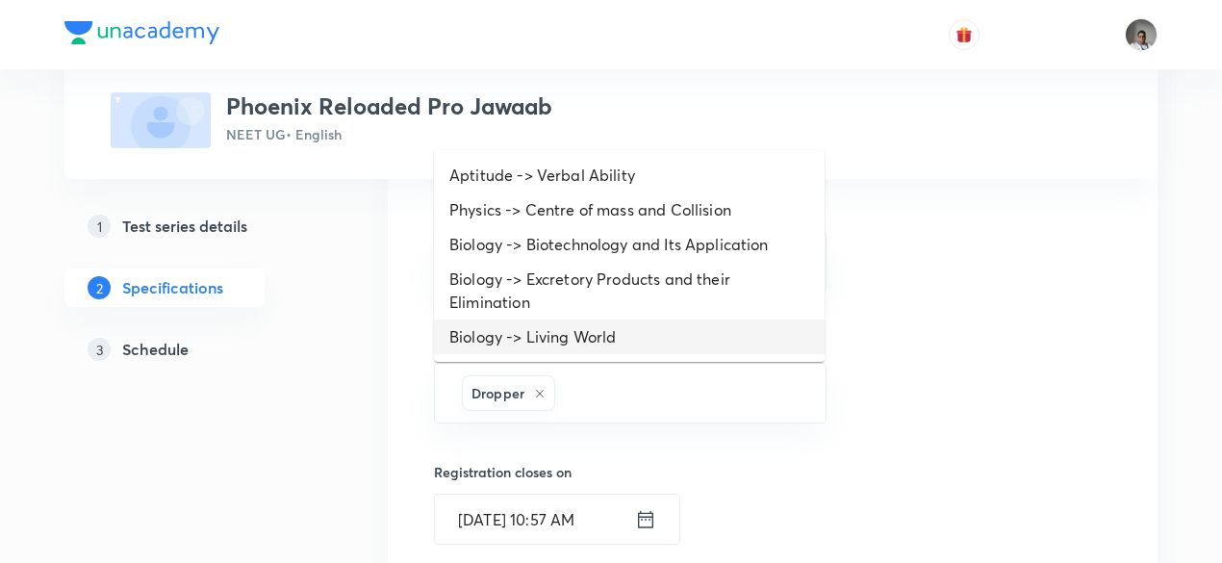
scroll to position [1236, 0]
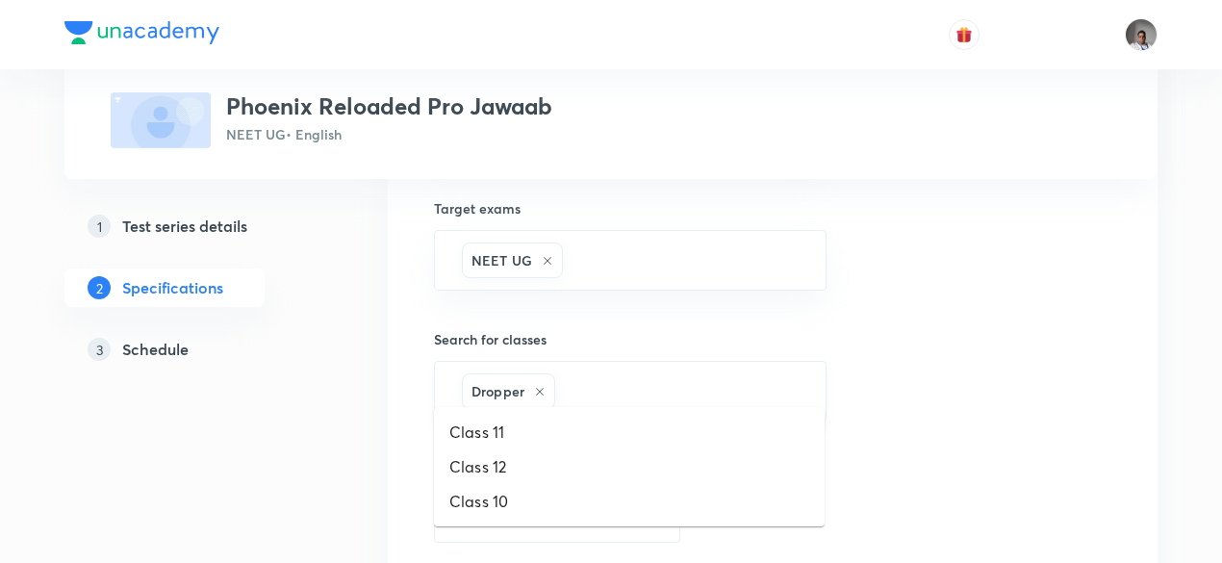
drag, startPoint x: 712, startPoint y: 385, endPoint x: 708, endPoint y: 372, distance: 13.1
click at [708, 373] on input "text" at bounding box center [680, 391] width 242 height 36
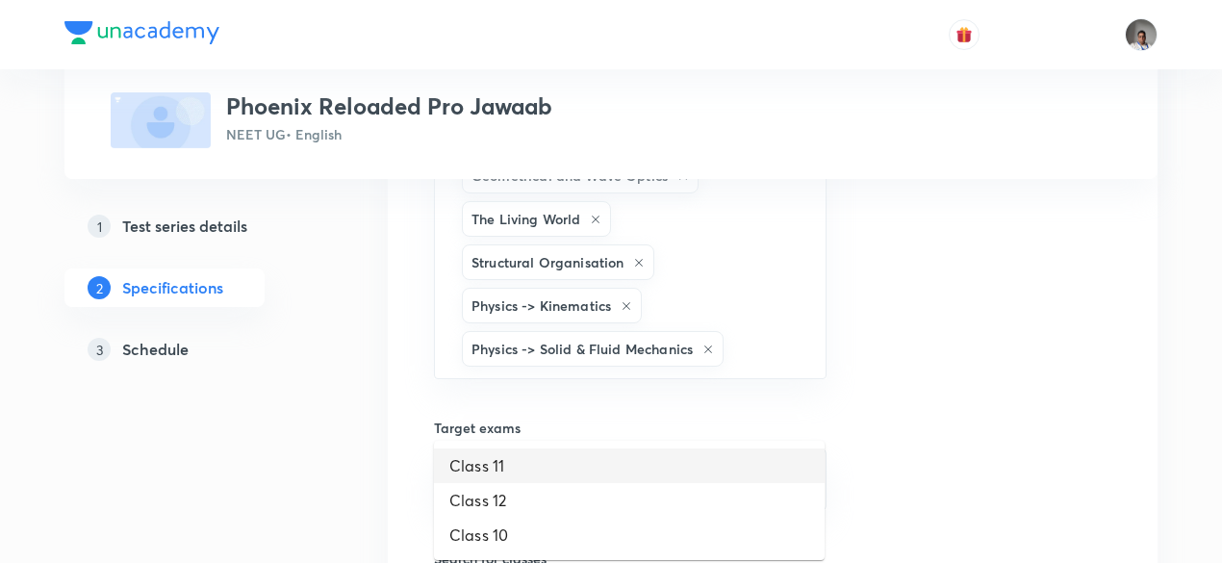
scroll to position [1013, 0]
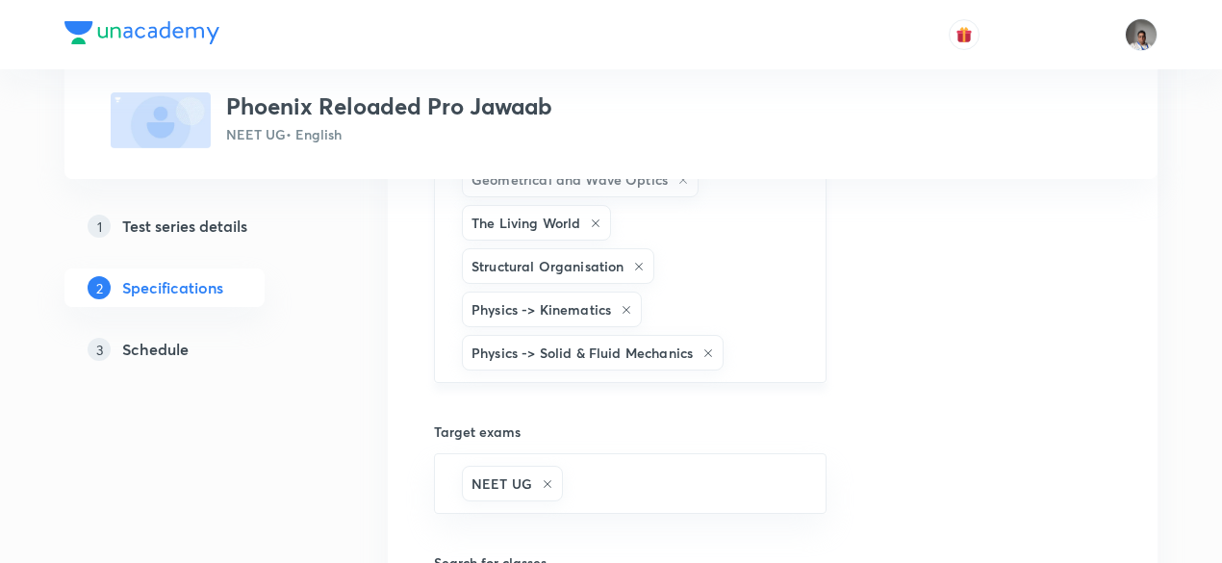
click at [745, 343] on input "text" at bounding box center [764, 353] width 74 height 36
type input "mech"
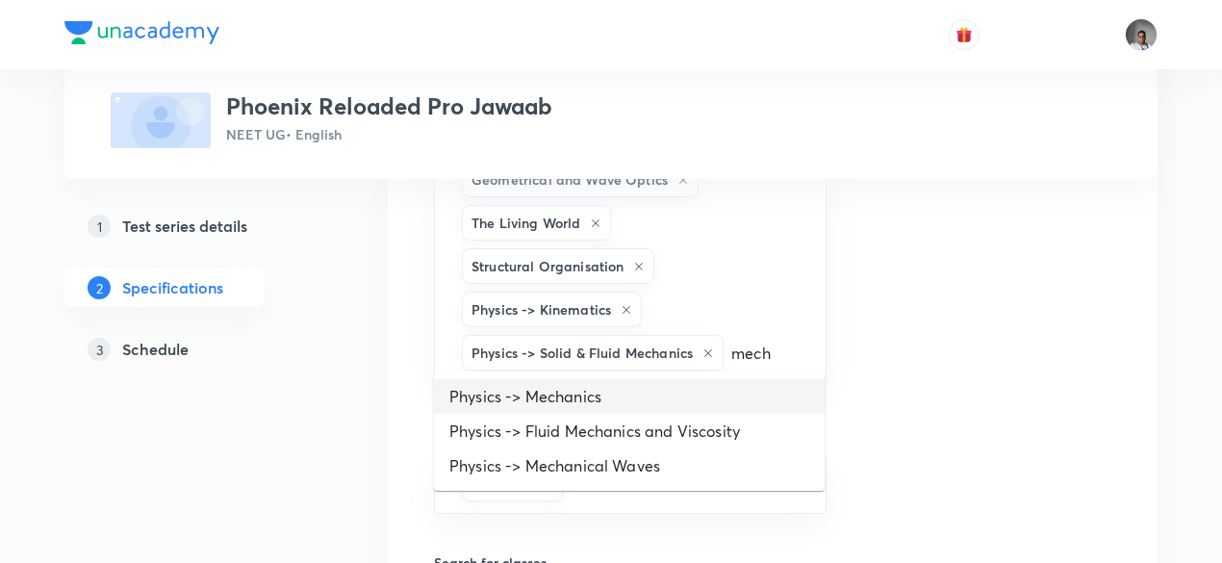
click at [675, 391] on li "Physics -> Mechanics" at bounding box center [629, 396] width 391 height 35
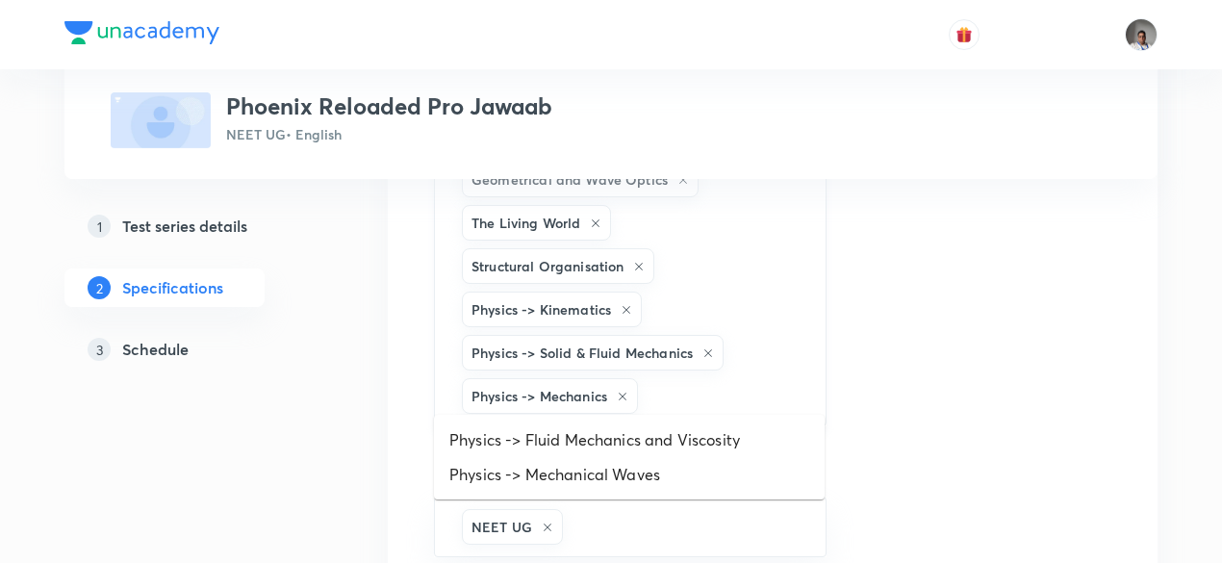
click at [692, 383] on input "text" at bounding box center [722, 396] width 161 height 36
click at [685, 431] on li "Physics -> Fluid Mechanics and Viscosity" at bounding box center [629, 439] width 391 height 35
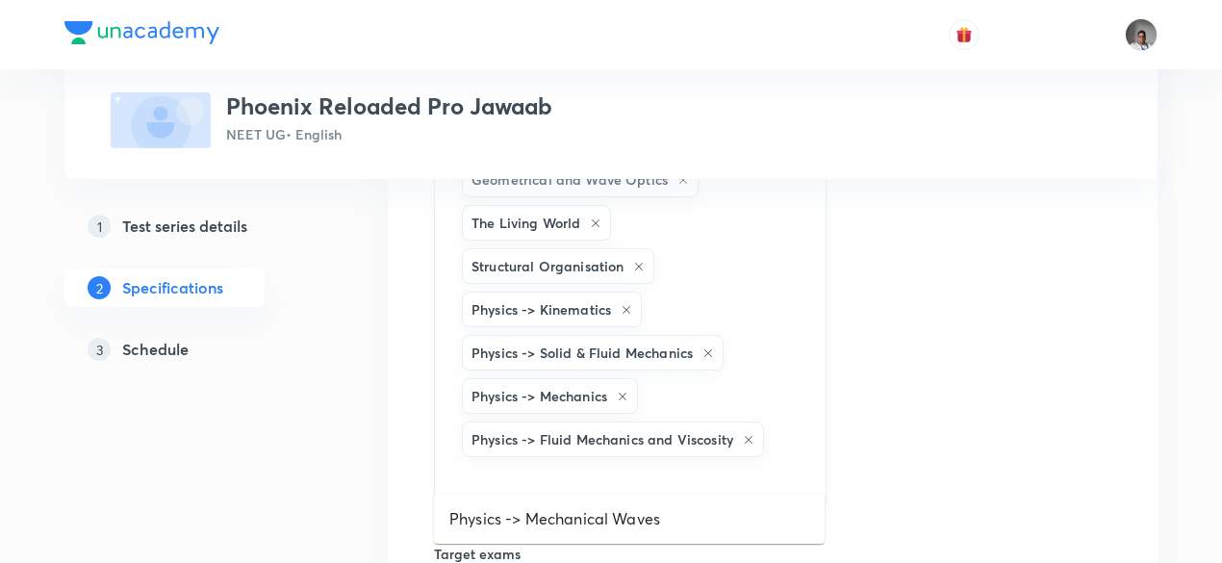
click at [780, 461] on input "text" at bounding box center [630, 479] width 344 height 36
click at [677, 519] on li "Physics -> Mechanical Waves" at bounding box center [629, 518] width 391 height 35
click at [749, 465] on input "text" at bounding box center [747, 483] width 107 height 36
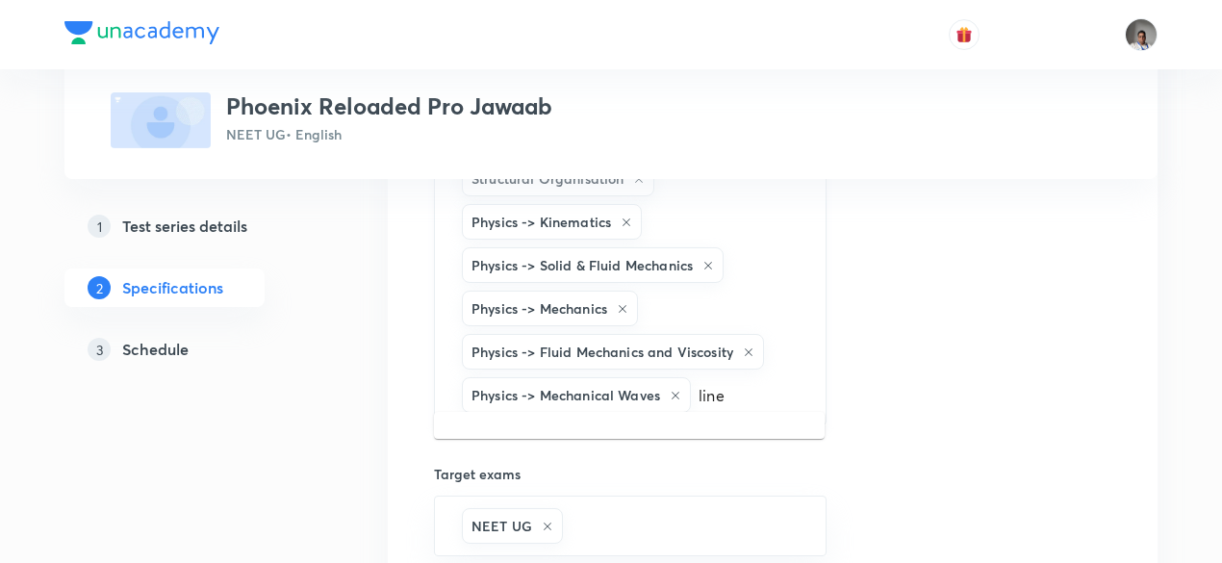
scroll to position [1112, 0]
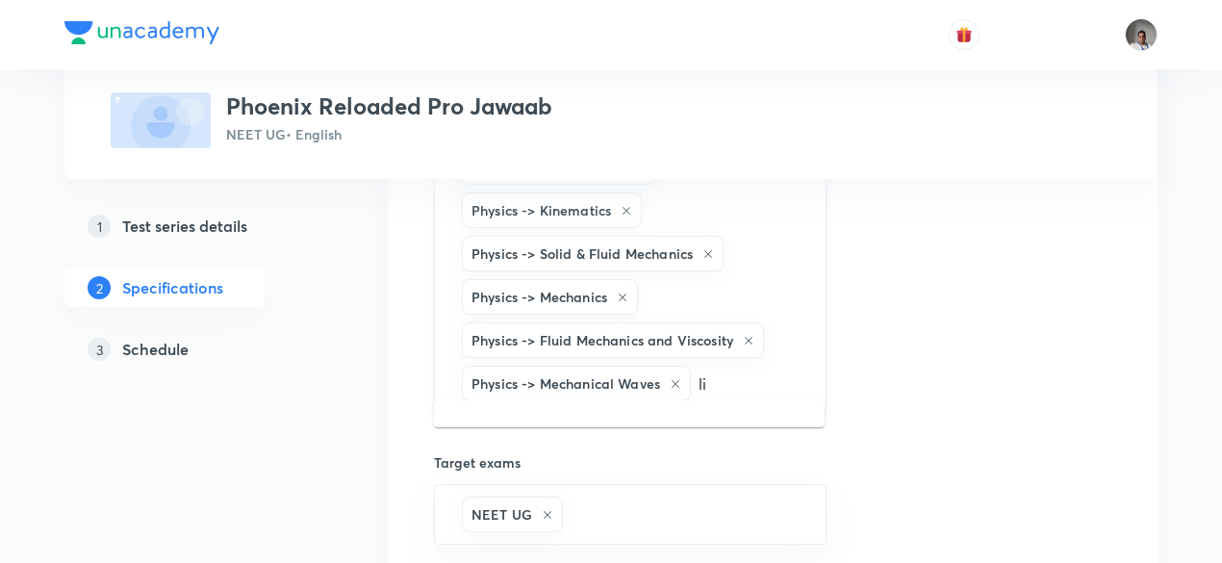
type input "l"
click at [290, 391] on div "1 Test series details 2 Specifications 3 Schedule" at bounding box center [195, 299] width 262 height 185
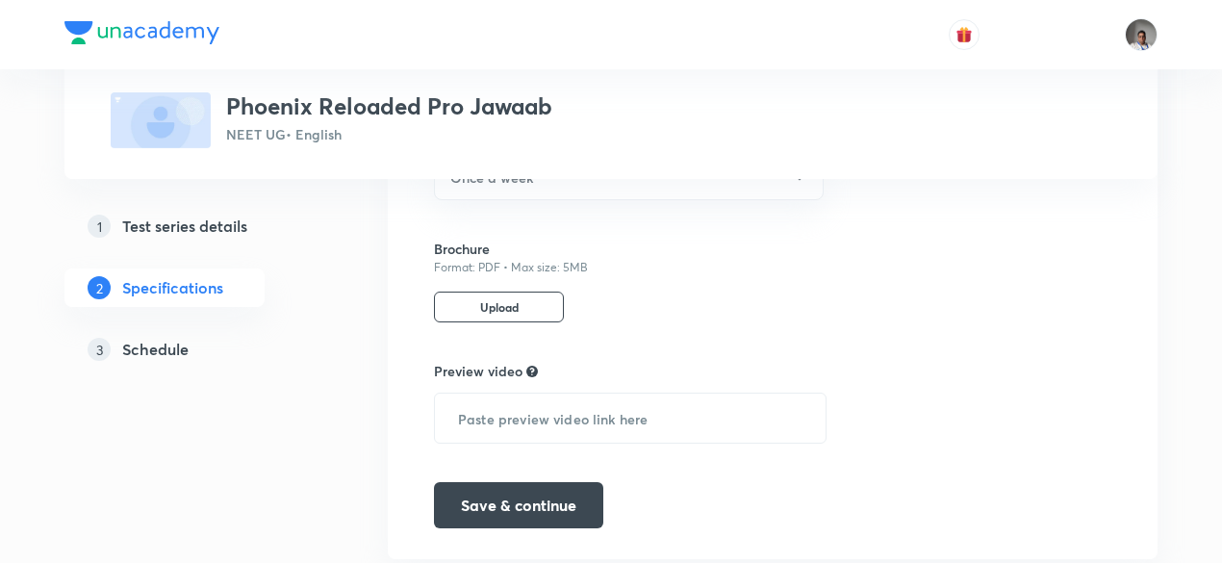
scroll to position [1980, 0]
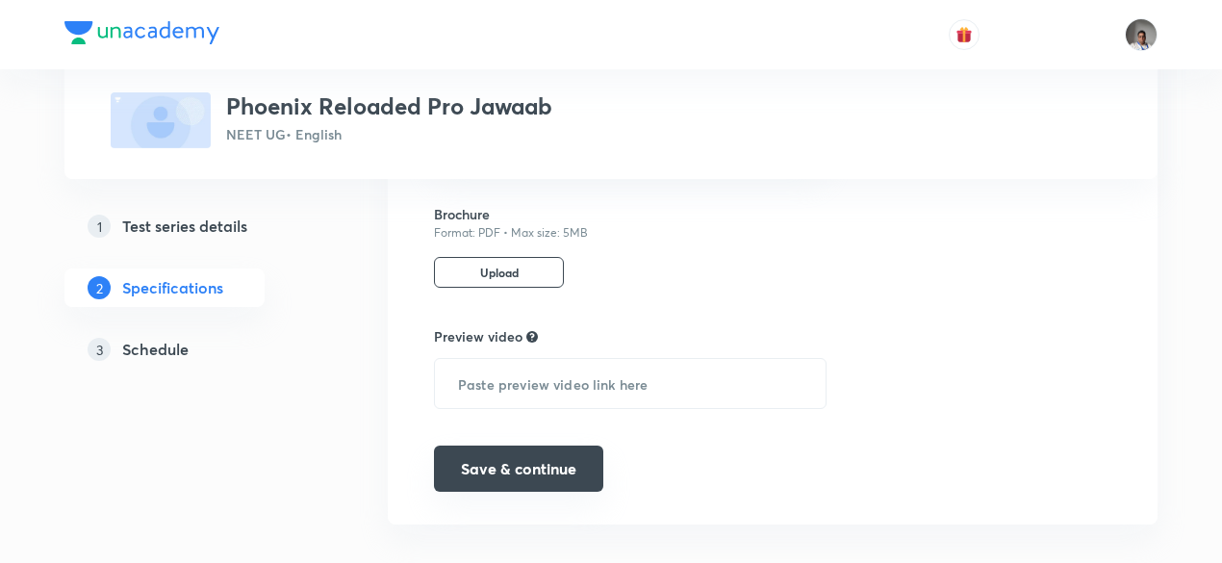
click at [494, 452] on button "Save & continue" at bounding box center [518, 468] width 169 height 46
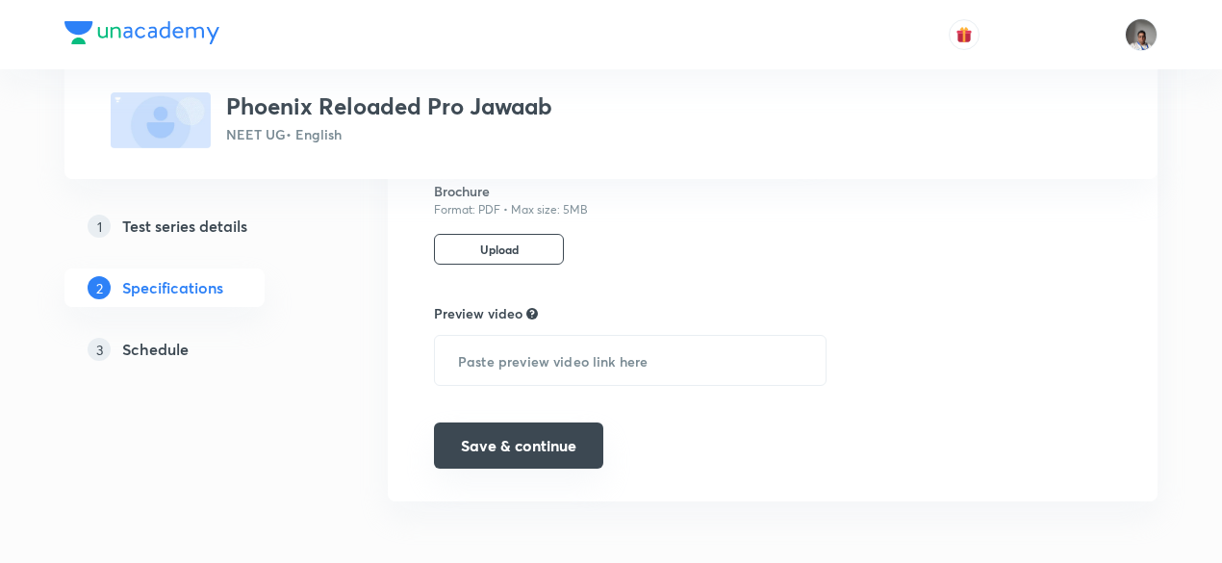
scroll to position [1937, 0]
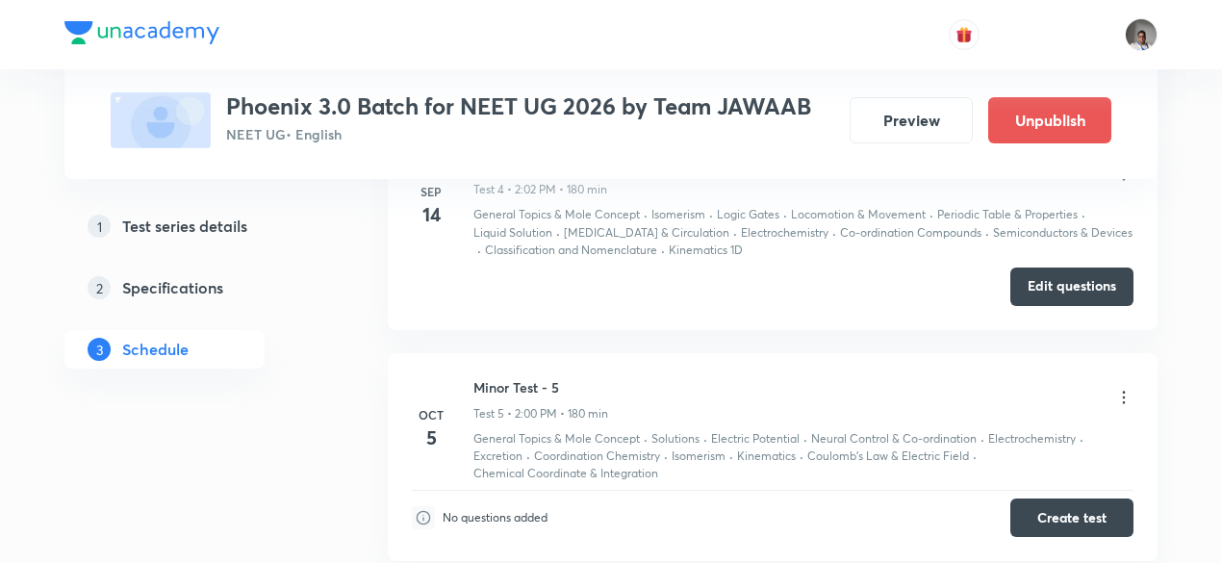
scroll to position [1796, 0]
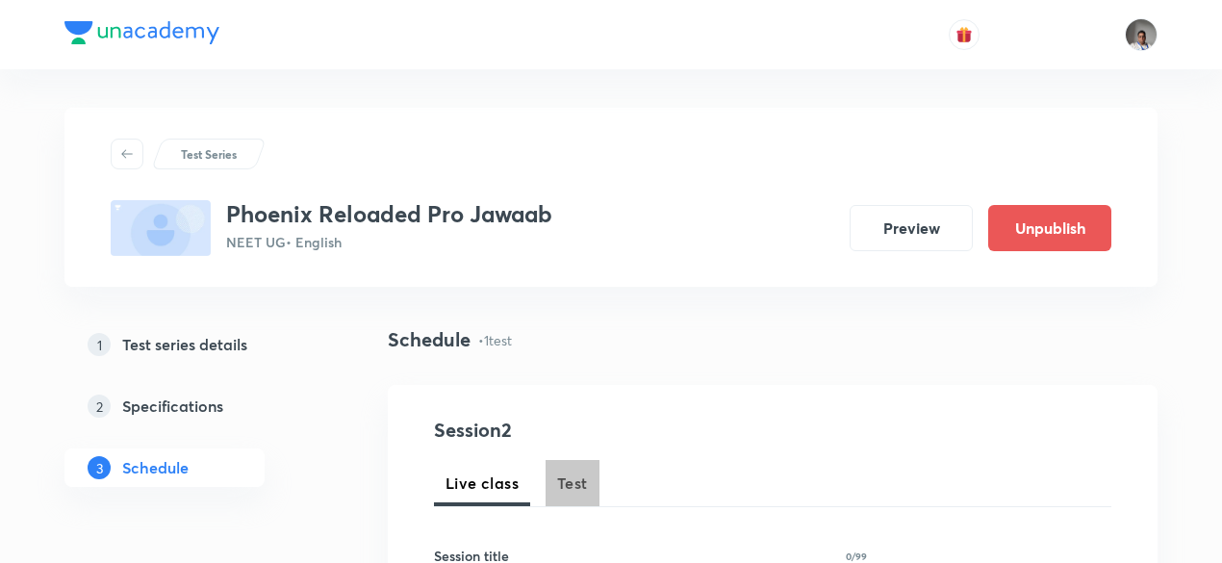
click at [585, 482] on span "Test" at bounding box center [572, 482] width 31 height 23
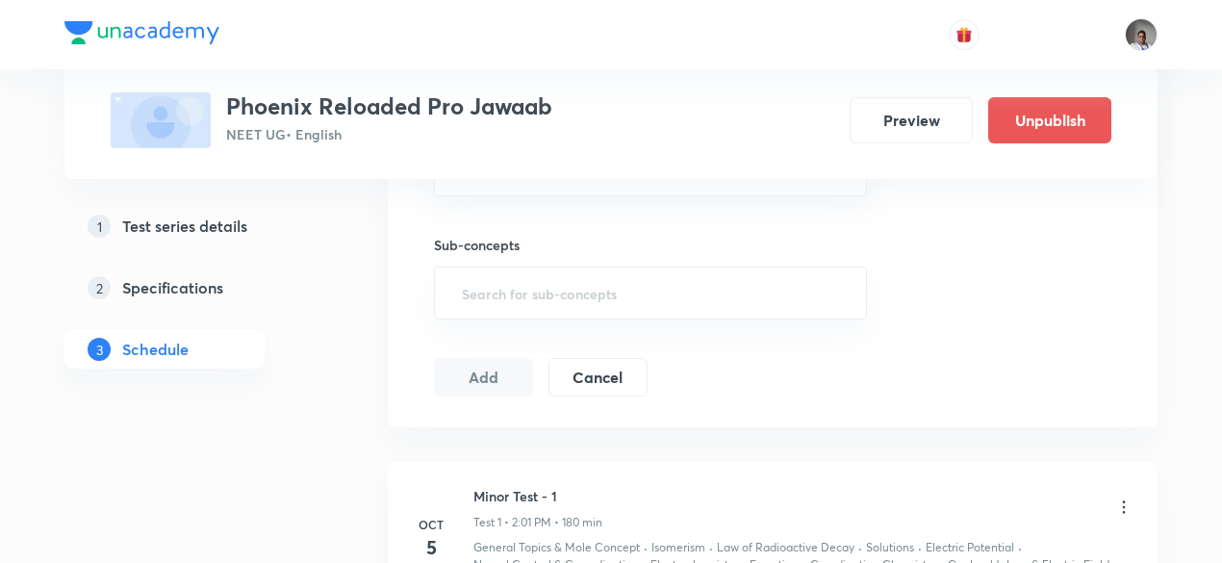
scroll to position [1081, 0]
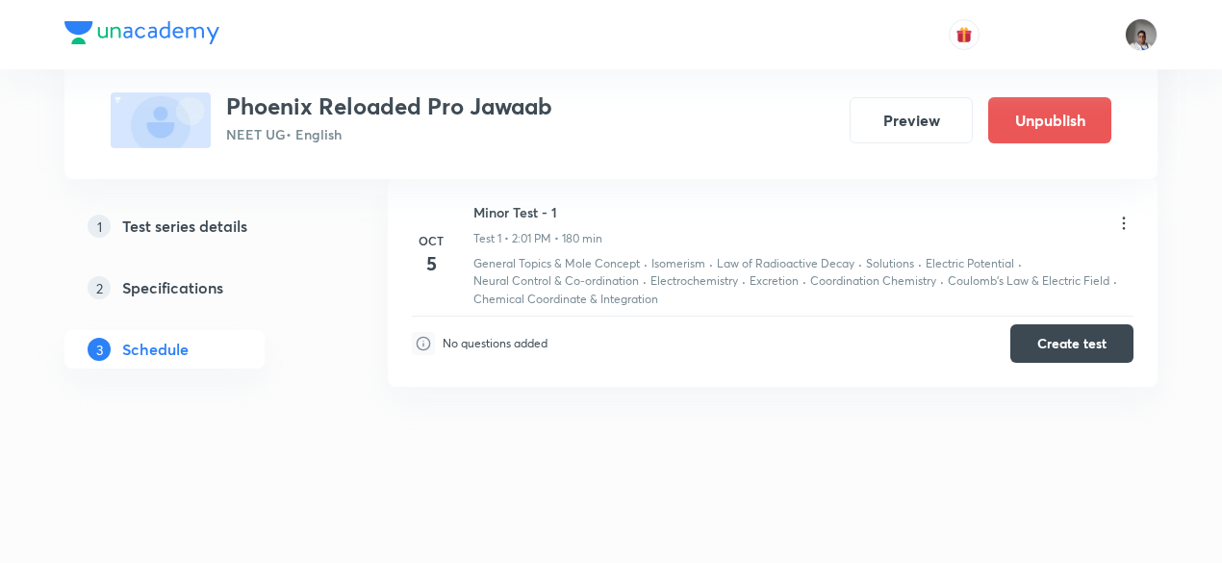
click at [1123, 221] on icon at bounding box center [1123, 223] width 19 height 19
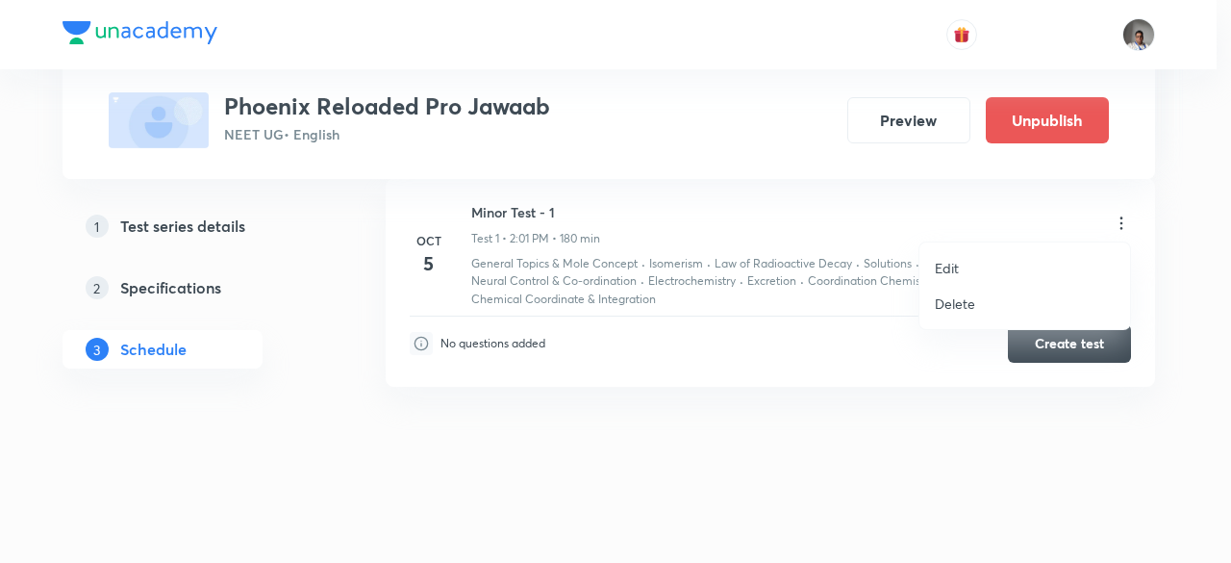
click at [956, 270] on p "Edit" at bounding box center [947, 268] width 24 height 20
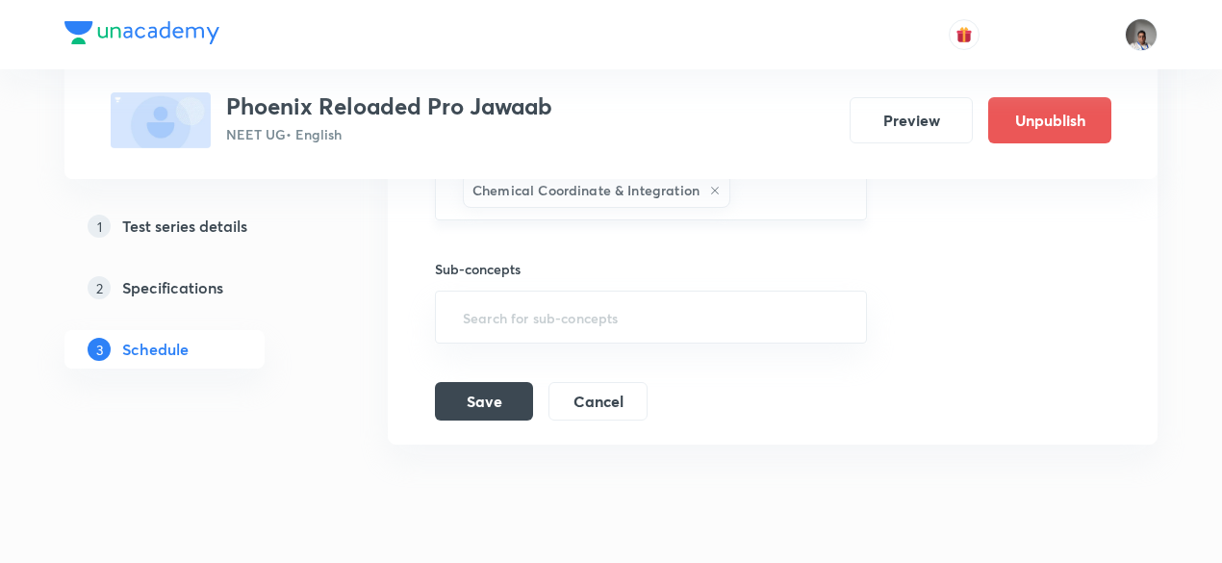
click at [827, 211] on div "General Topics & Mole Concept Isomerism Law of Radioactive Decay Solutions Elec…" at bounding box center [651, 39] width 432 height 364
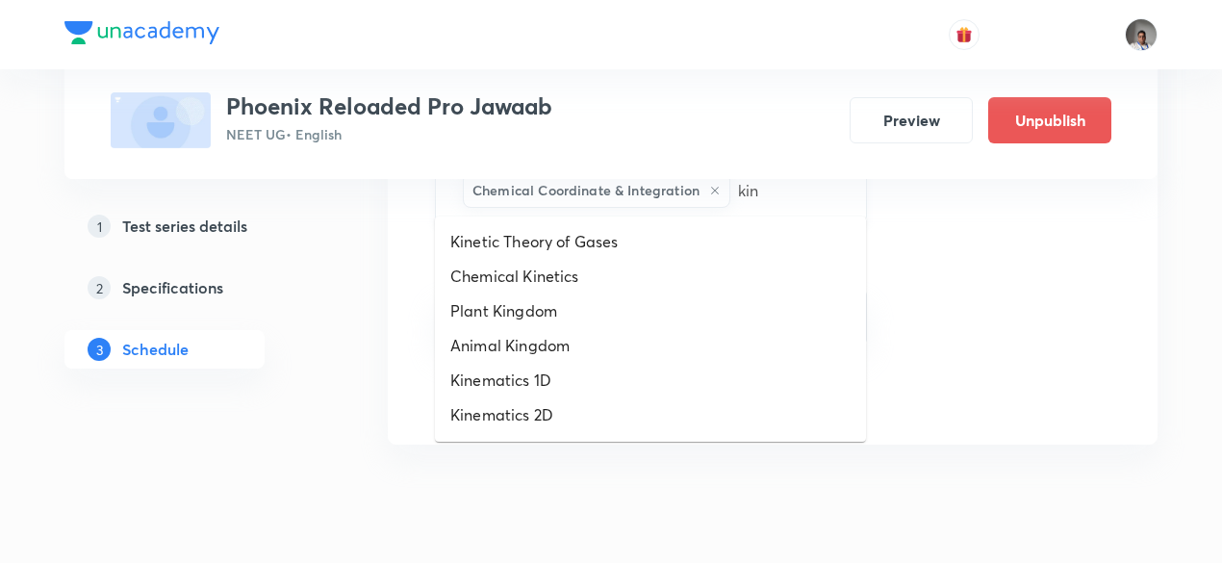
type input "kine"
click at [552, 366] on li "Kinematics" at bounding box center [650, 380] width 431 height 35
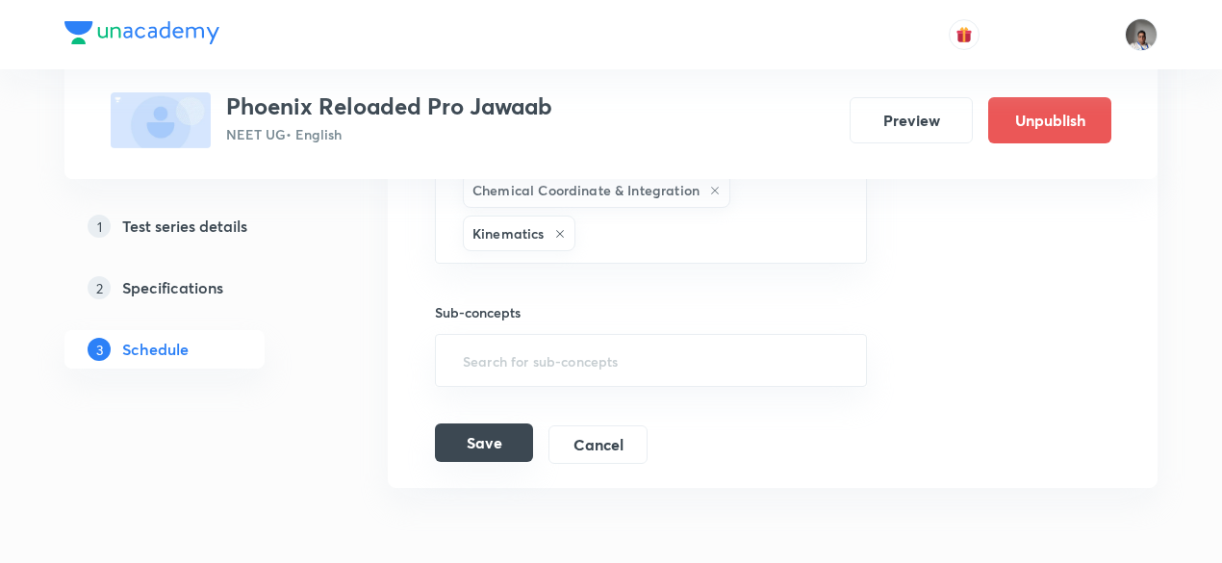
click at [504, 430] on button "Save" at bounding box center [484, 442] width 98 height 38
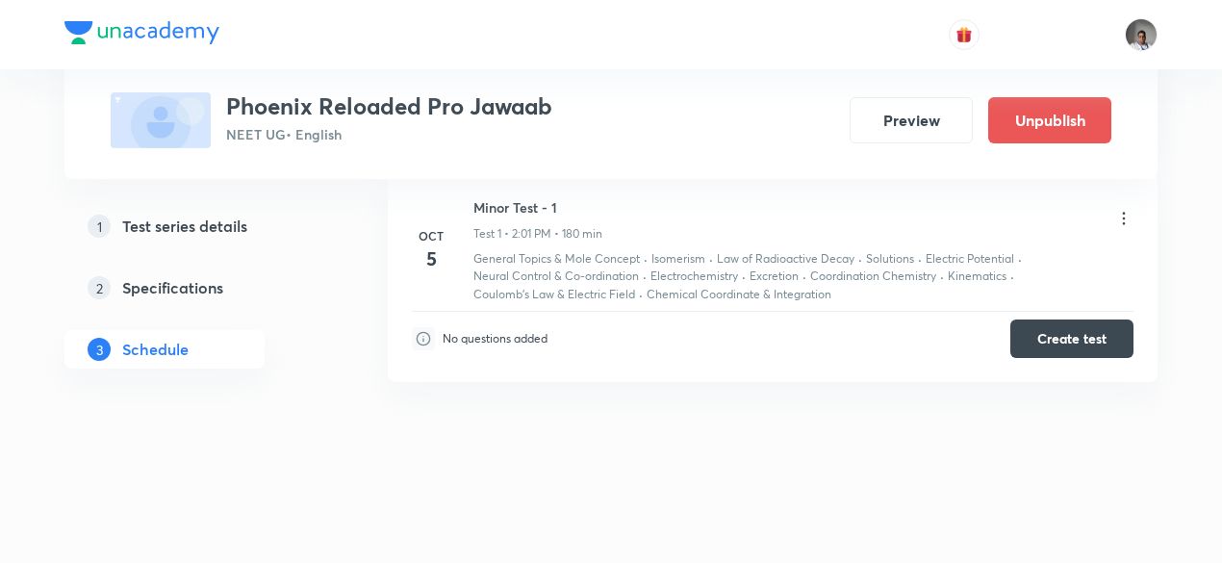
scroll to position [325, 0]
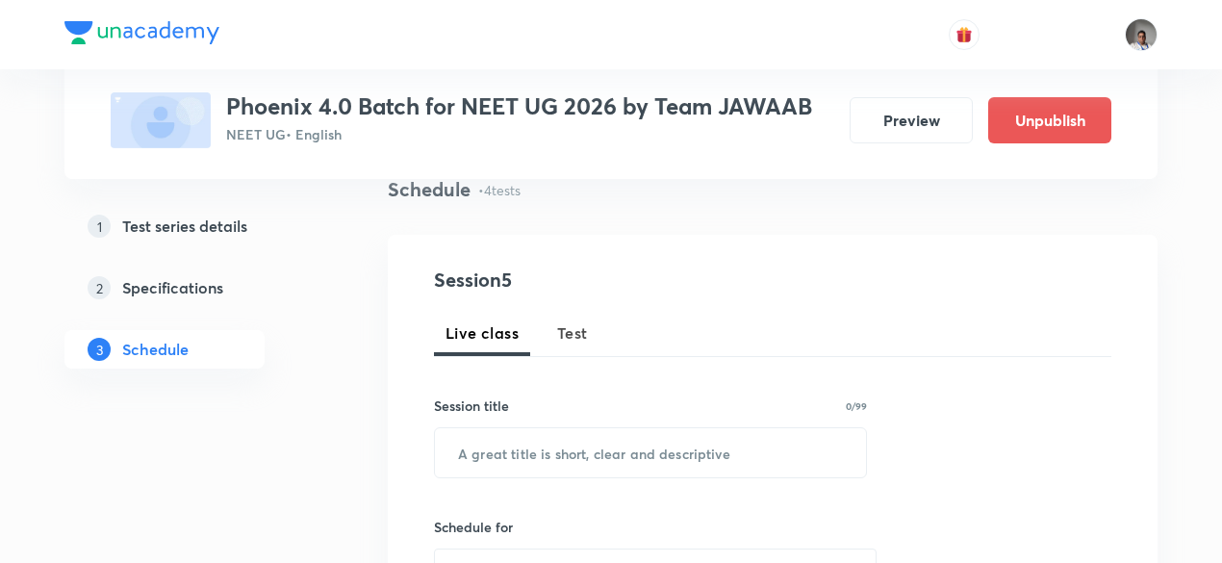
scroll to position [159, 0]
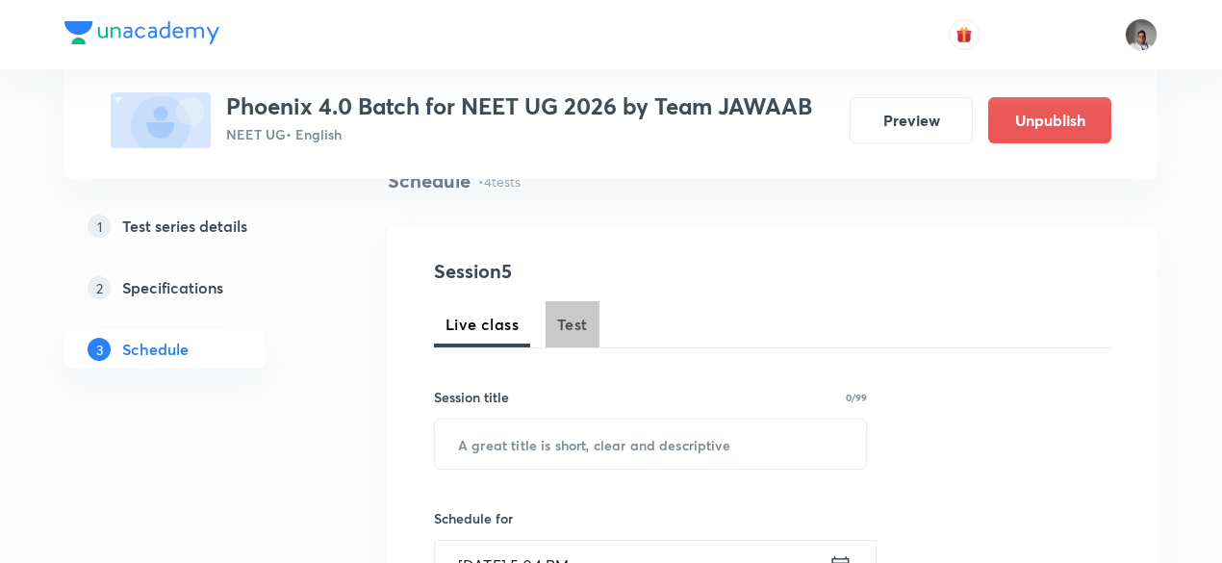
click at [575, 323] on span "Test" at bounding box center [572, 324] width 31 height 23
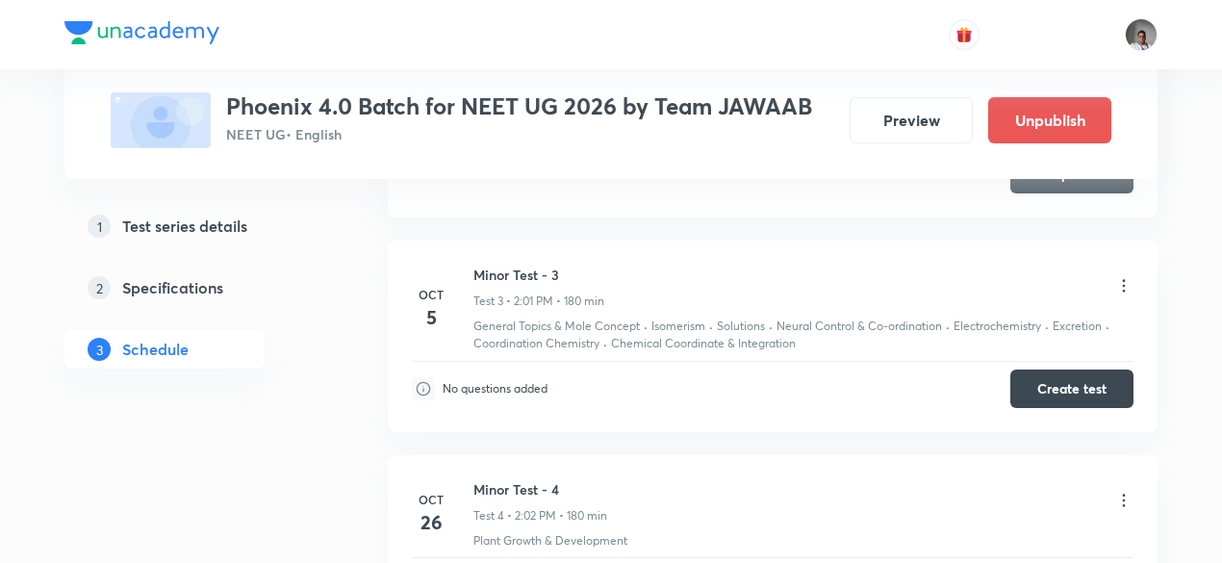
scroll to position [1424, 0]
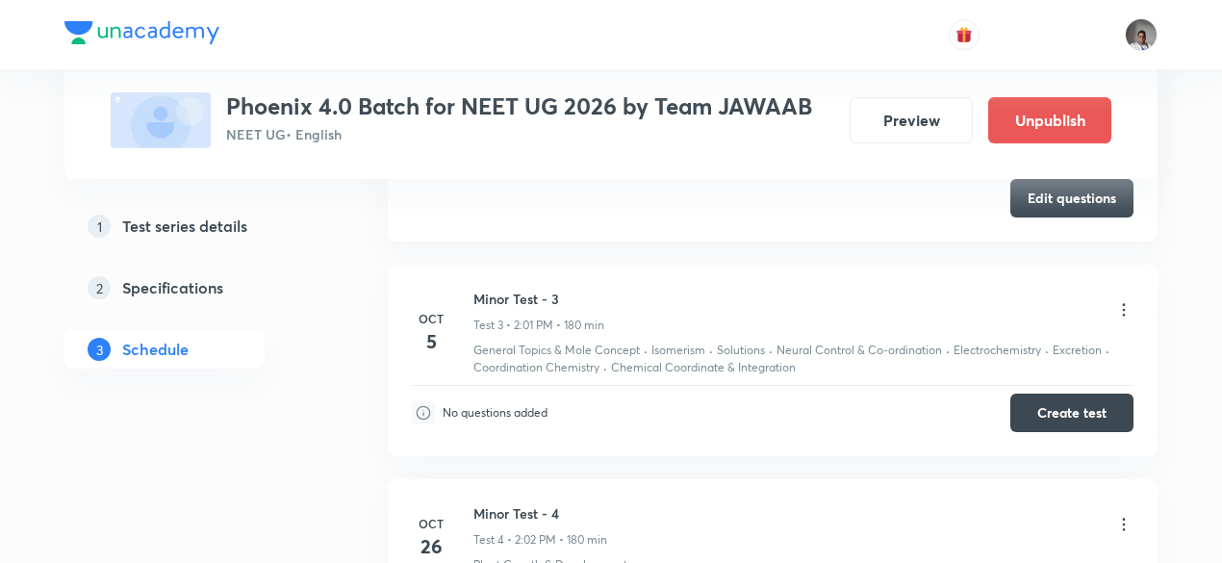
click at [1125, 307] on icon at bounding box center [1123, 309] width 19 height 19
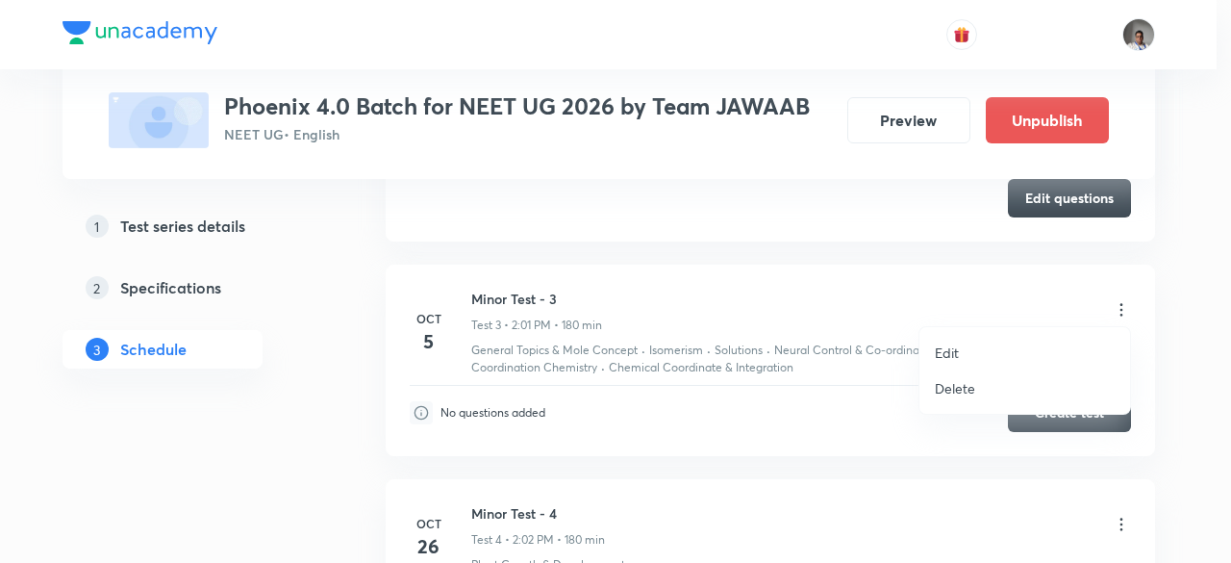
click at [952, 361] on p "Edit" at bounding box center [947, 352] width 24 height 20
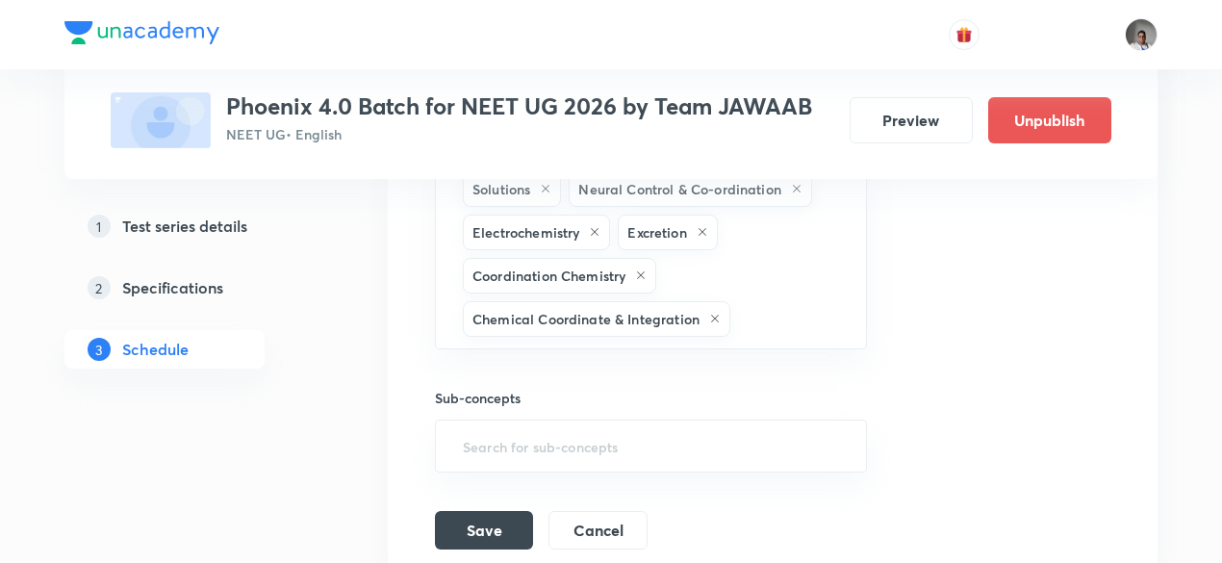
scroll to position [1247, 0]
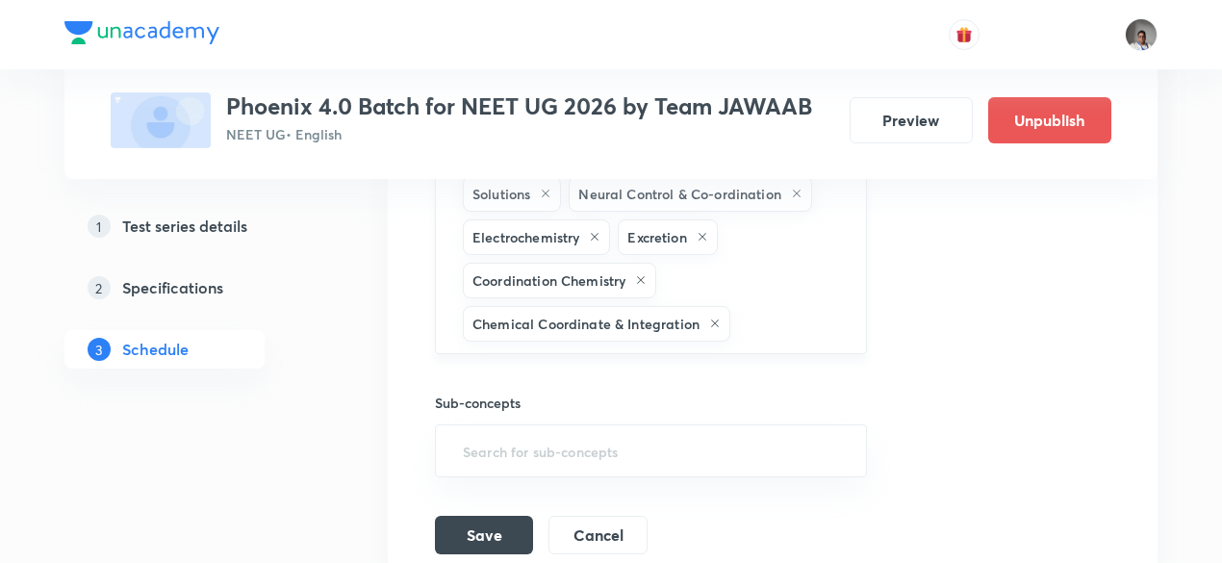
click at [773, 292] on div "General Topics & Mole Concept Isomerism Solutions Neural Control & Co-ordinatio…" at bounding box center [651, 237] width 432 height 234
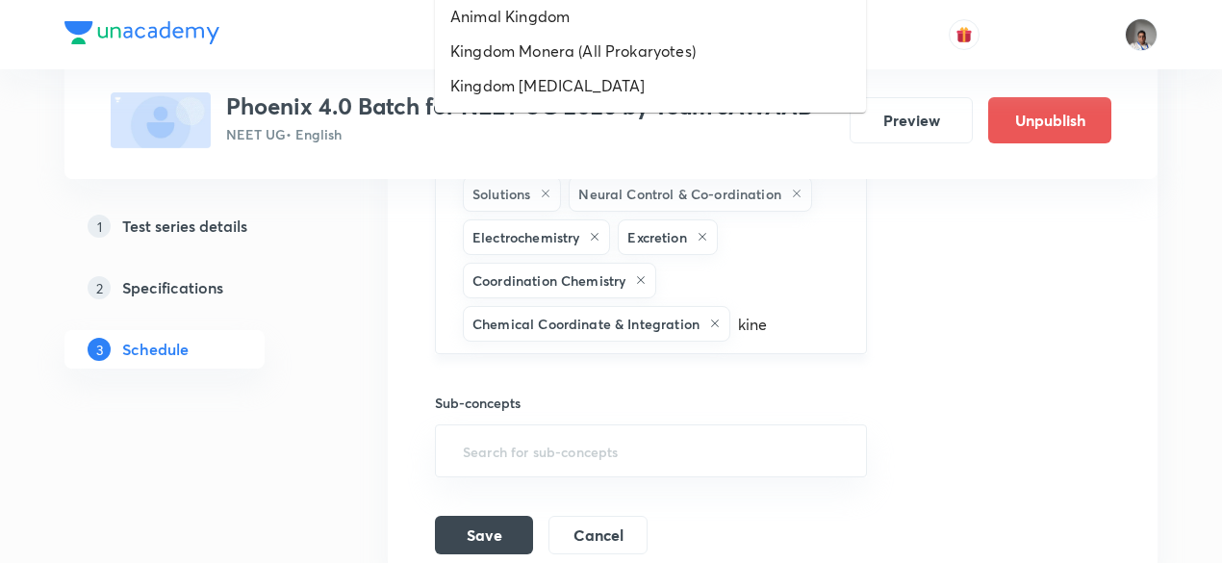
type input "kinem"
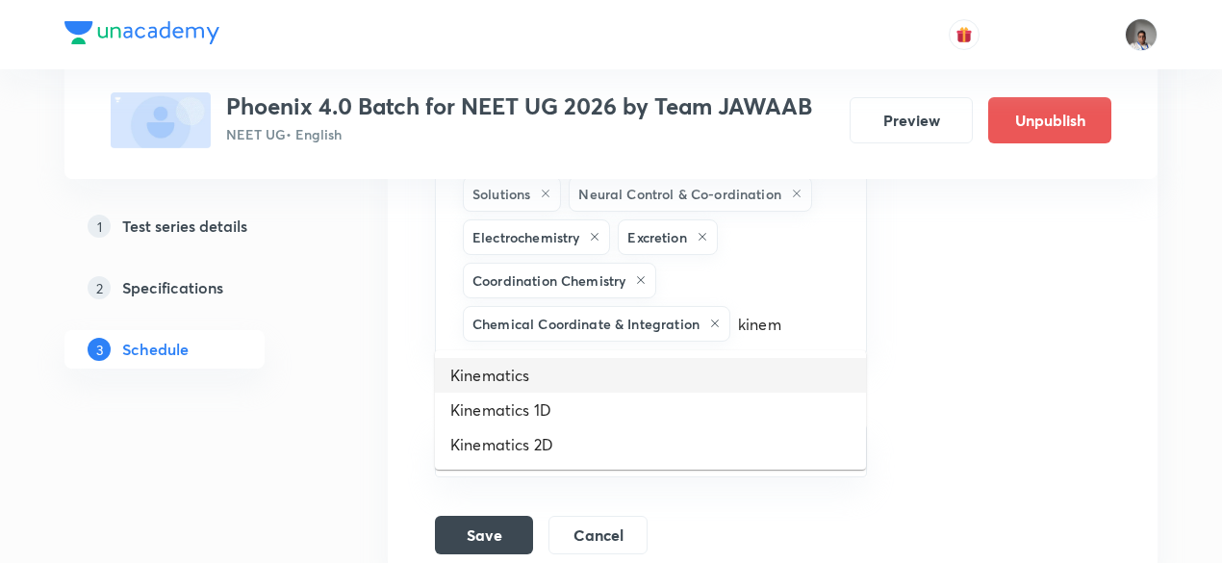
click at [533, 379] on li "Kinematics" at bounding box center [650, 375] width 431 height 35
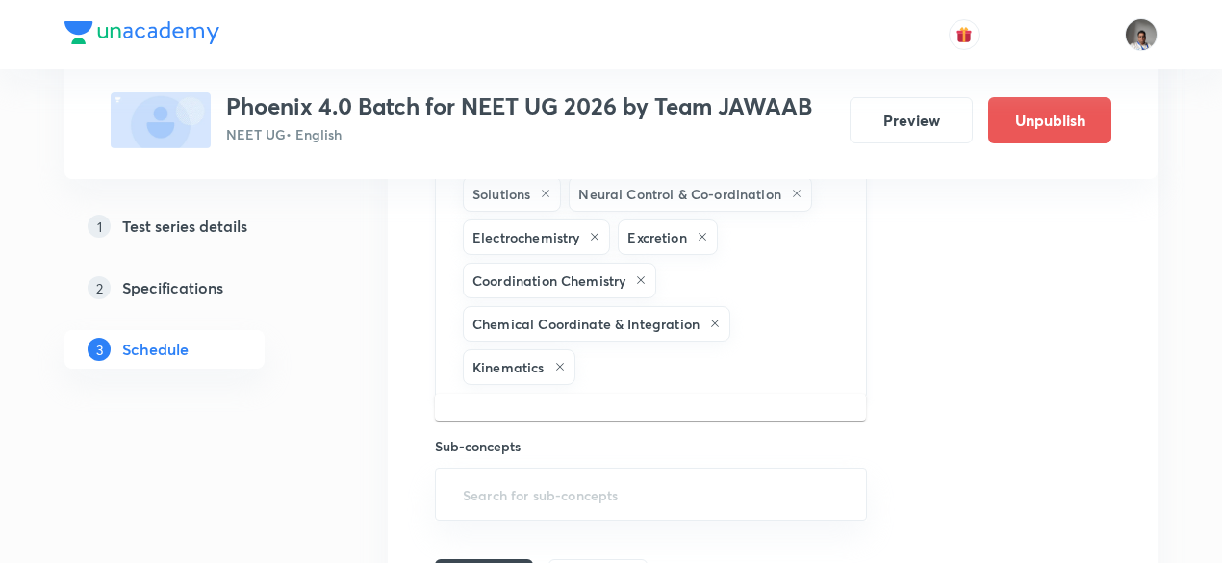
click at [696, 361] on input "text" at bounding box center [711, 367] width 264 height 36
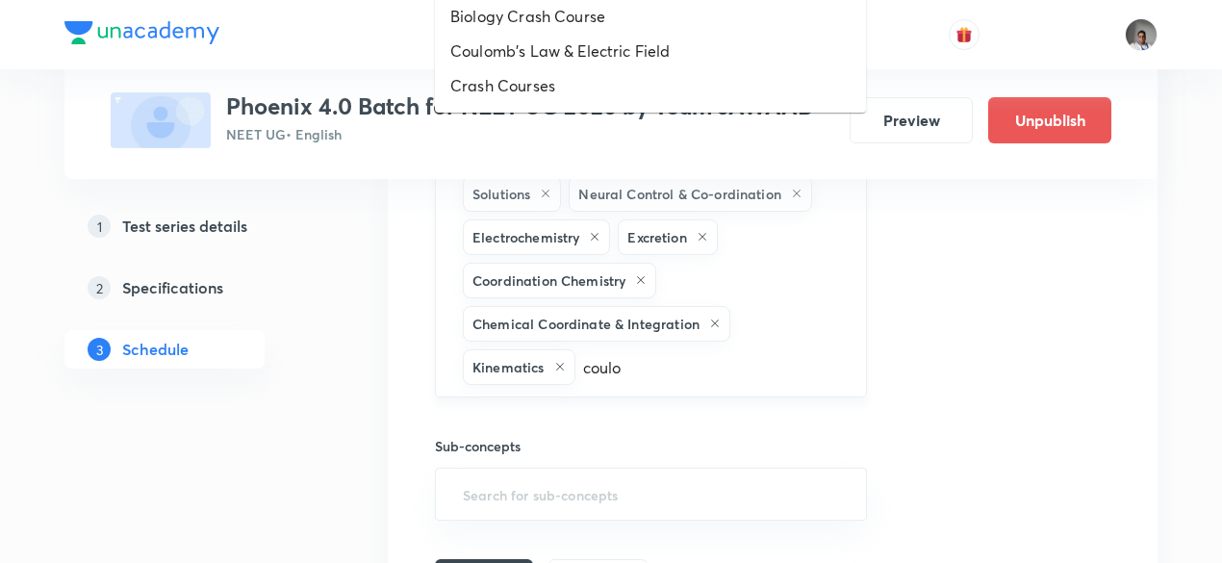
type input "coulom"
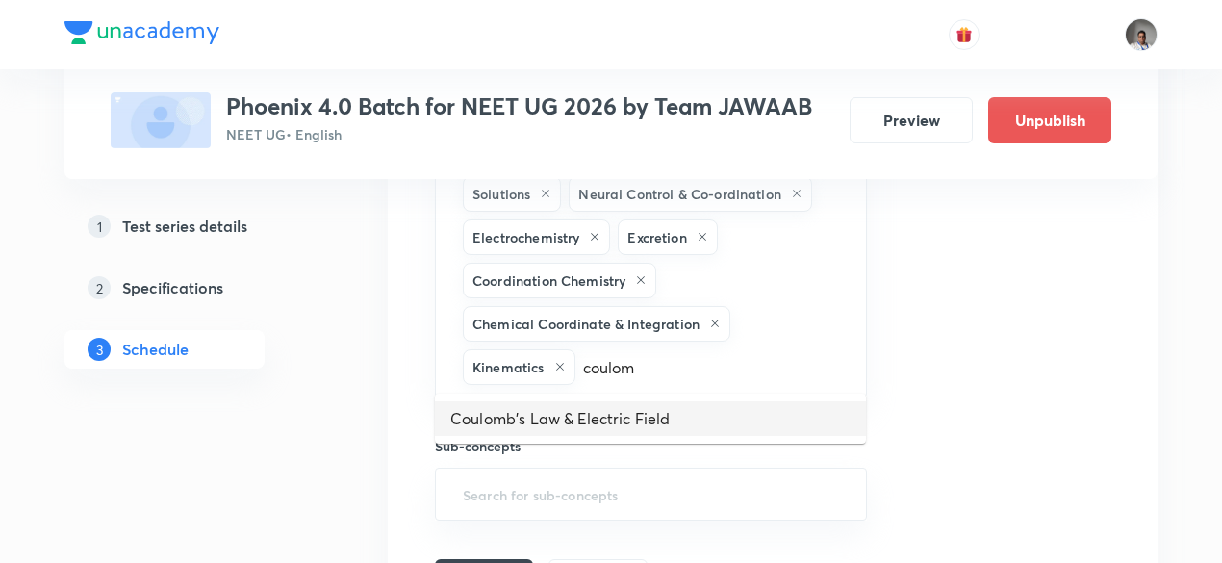
click at [684, 417] on li "Coulomb's Law & Electric Field" at bounding box center [650, 418] width 431 height 35
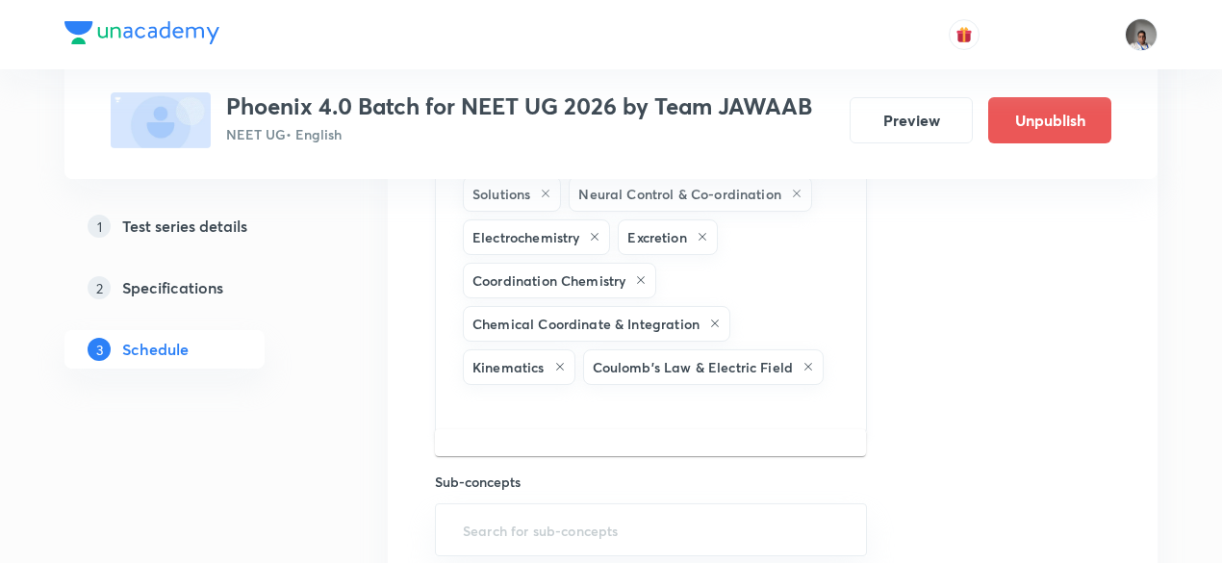
click at [649, 390] on input "text" at bounding box center [651, 407] width 384 height 36
type input "potent"
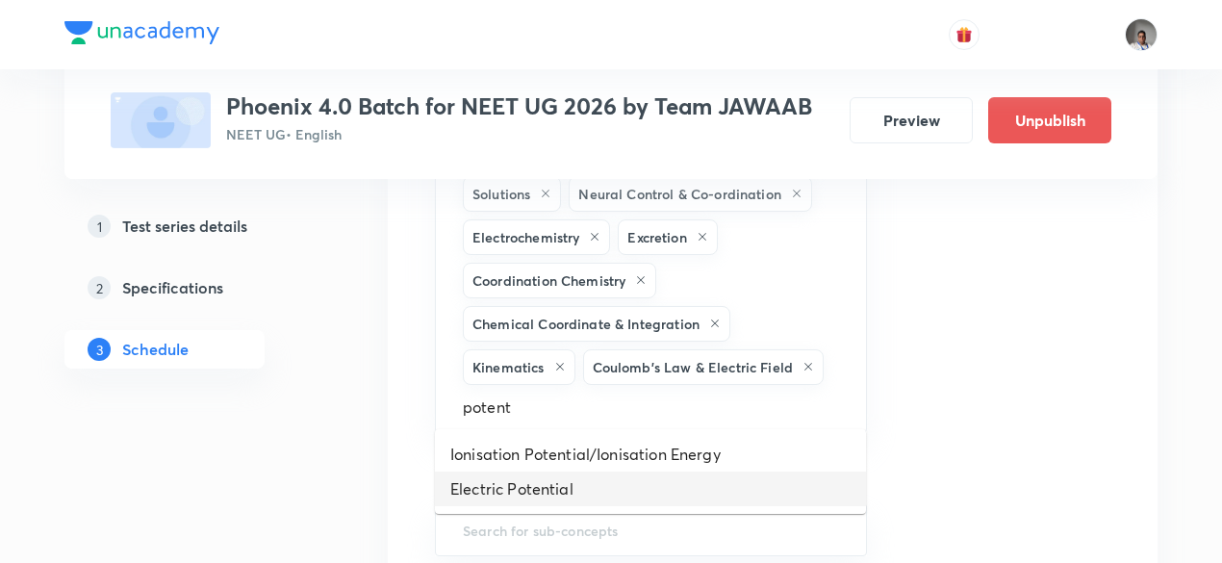
click at [622, 483] on li "Electric Potential" at bounding box center [650, 488] width 431 height 35
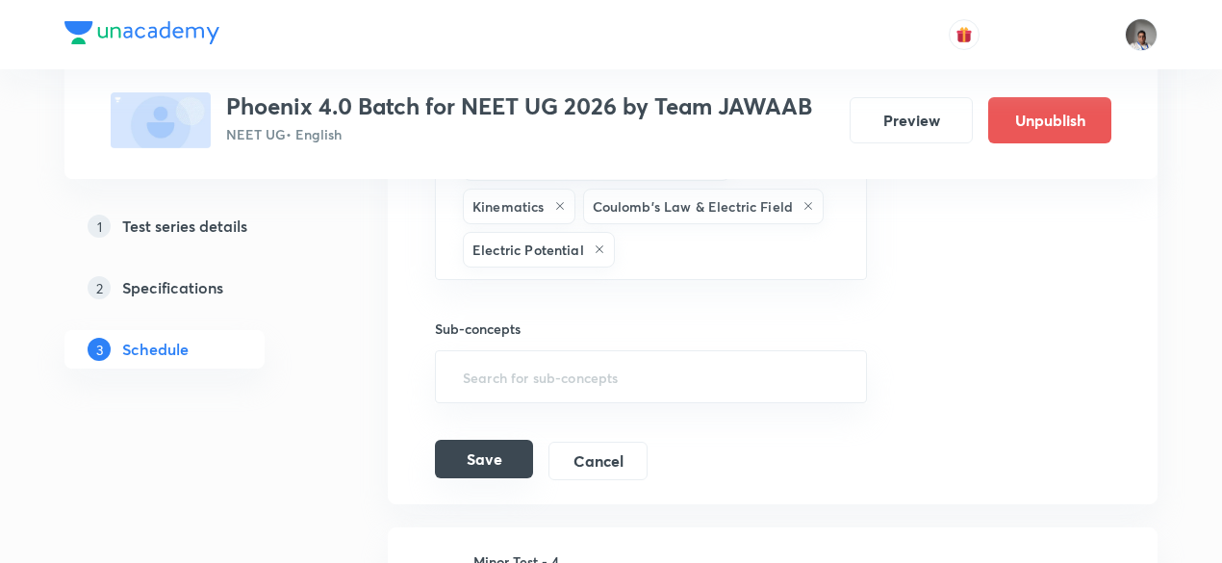
scroll to position [1411, 0]
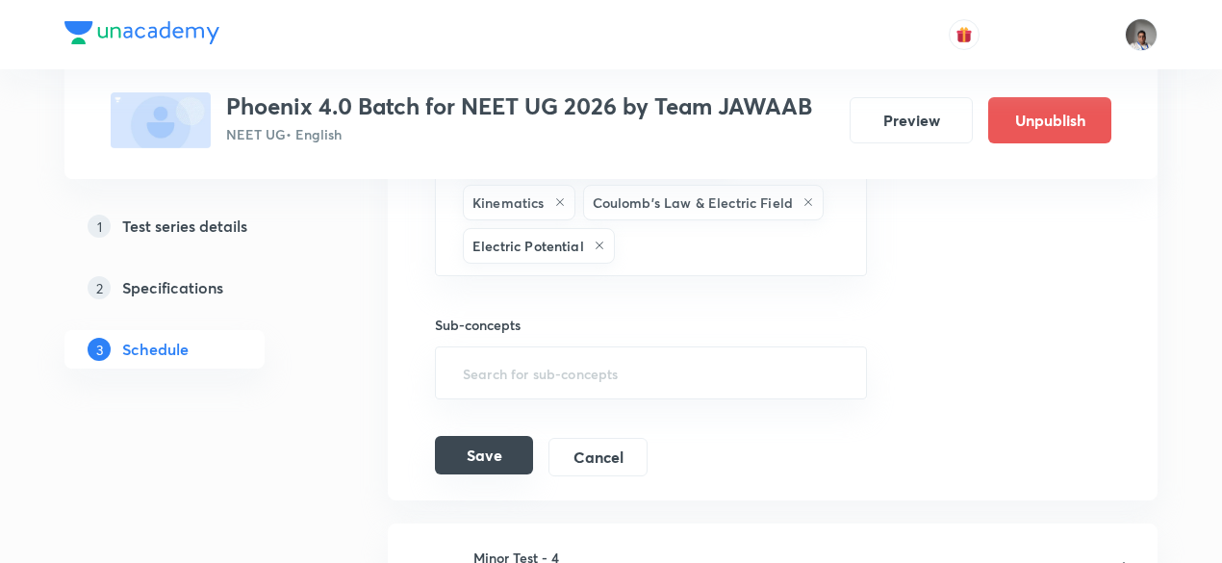
click at [496, 454] on button "Save" at bounding box center [484, 455] width 98 height 38
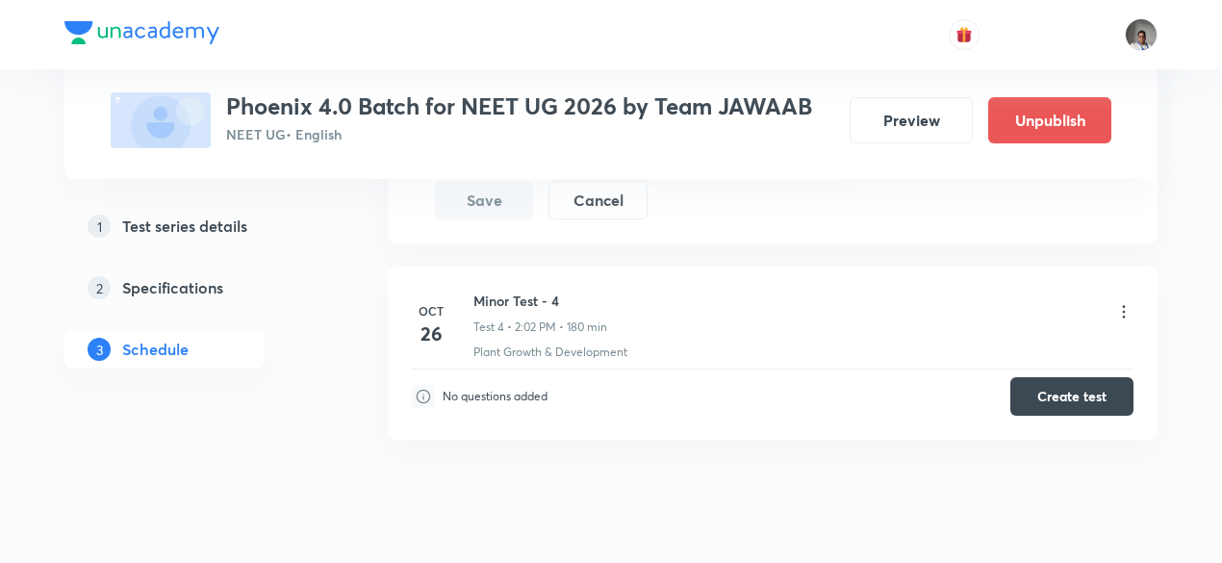
scroll to position [1671, 0]
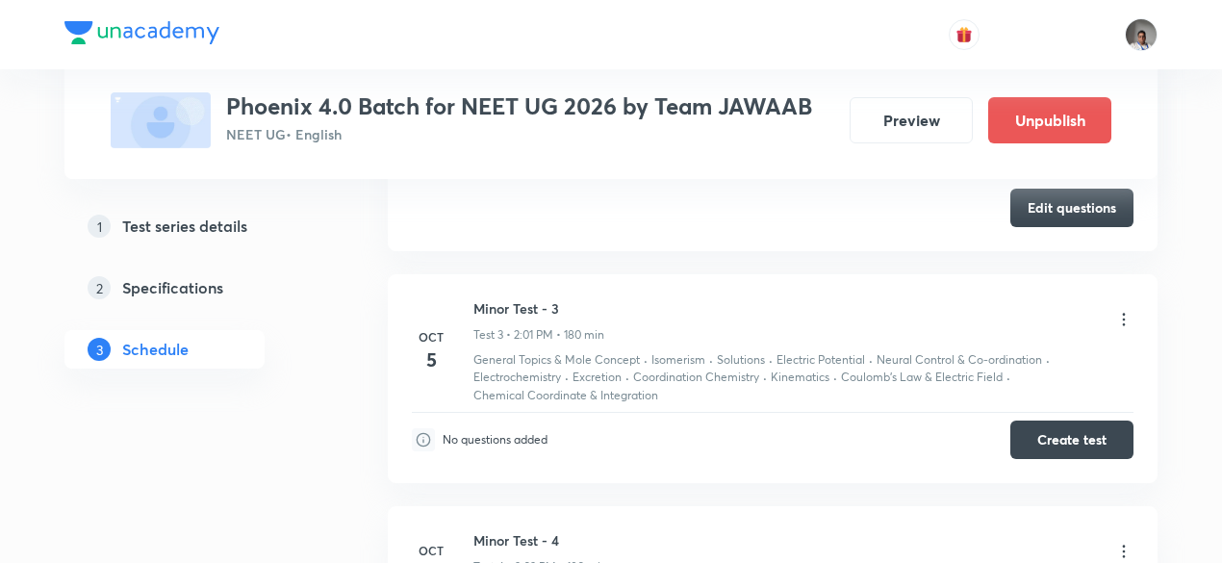
scroll to position [1287, 0]
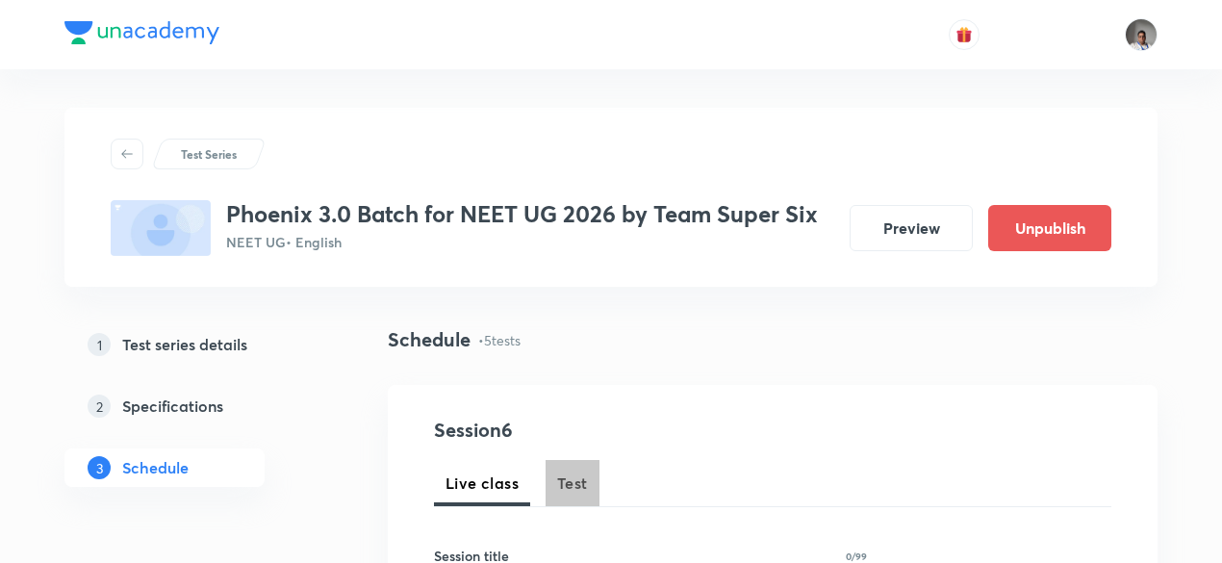
click at [580, 476] on span "Test" at bounding box center [572, 482] width 31 height 23
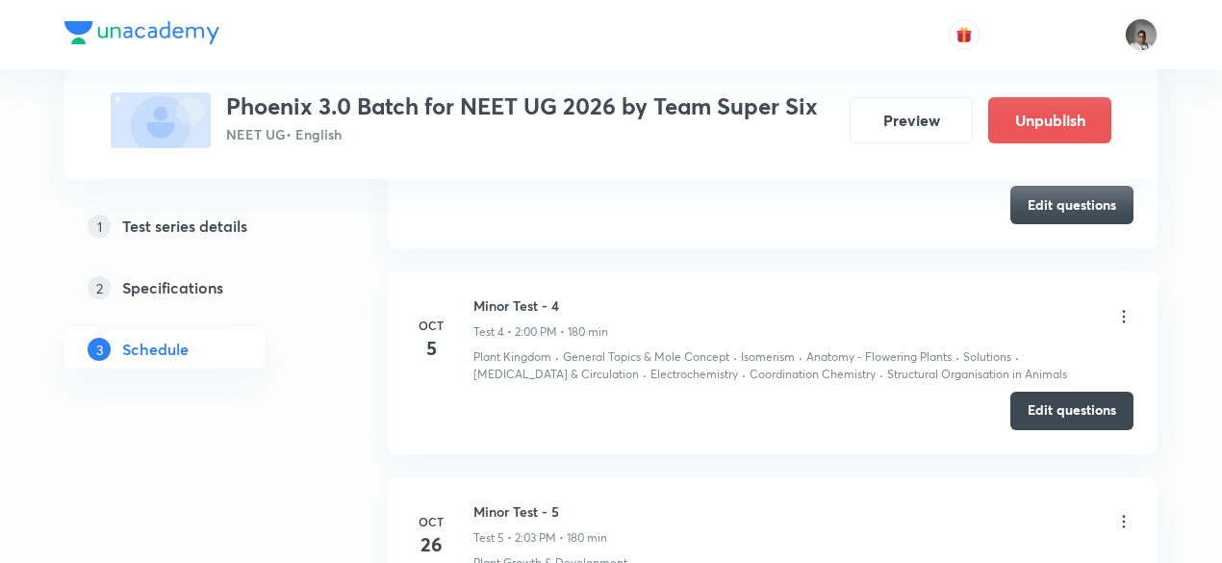
scroll to position [1630, 0]
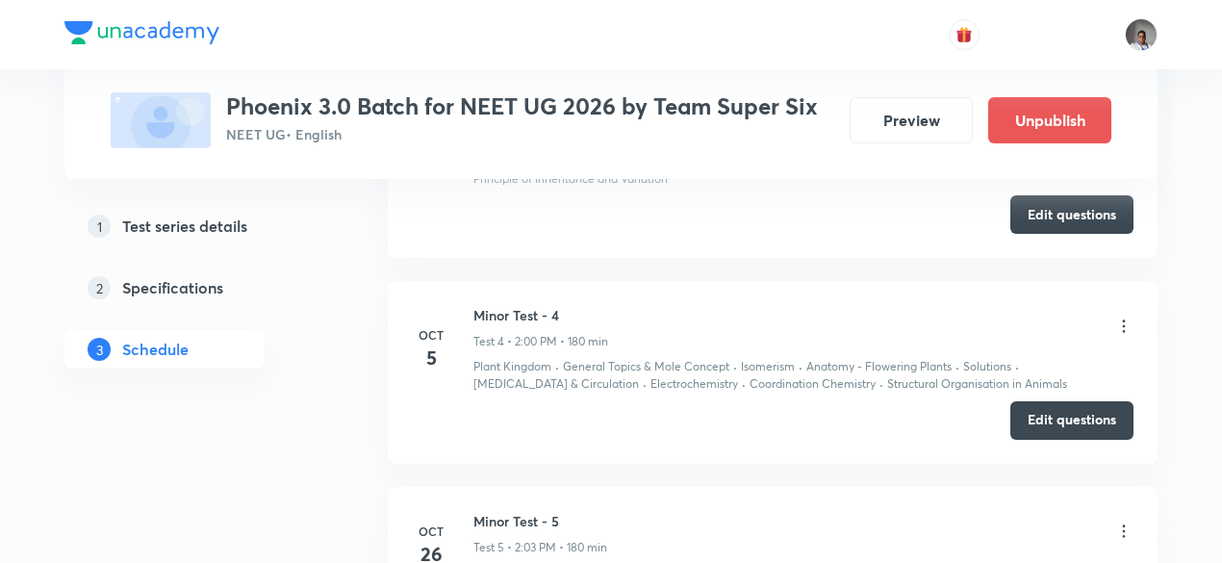
click at [1123, 318] on icon at bounding box center [1123, 325] width 19 height 19
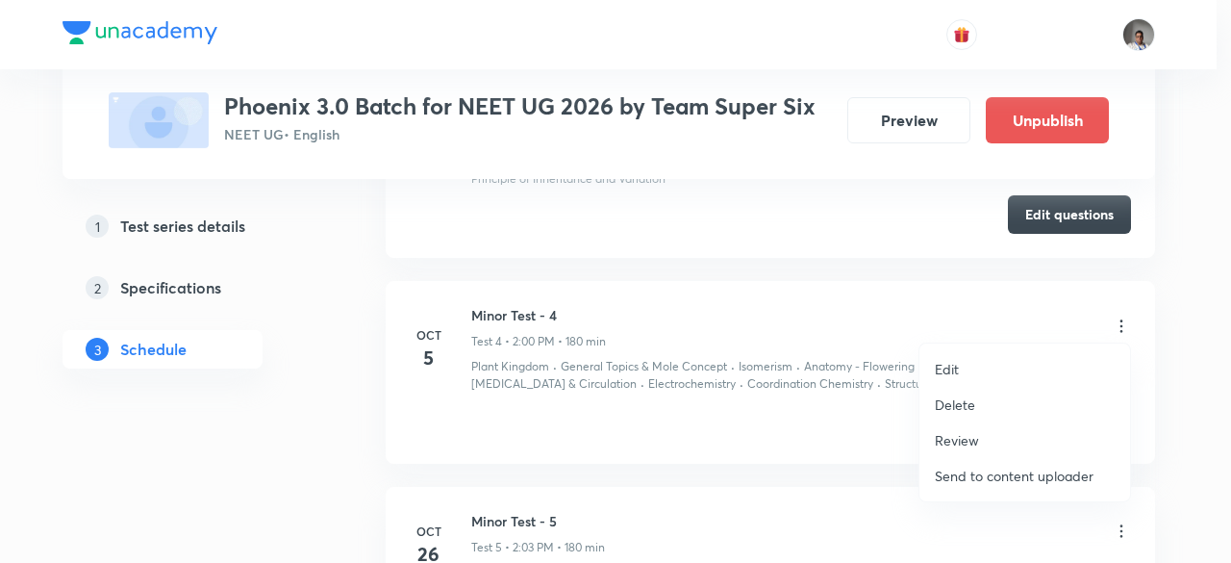
click at [933, 356] on li "Edit" at bounding box center [1025, 369] width 211 height 36
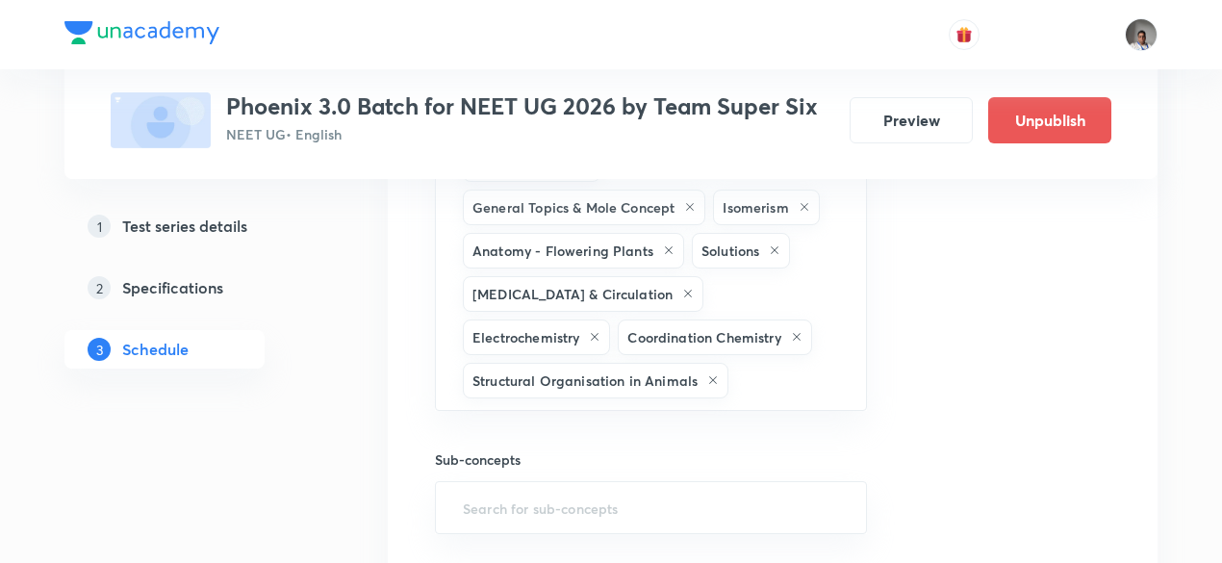
scroll to position [1452, 0]
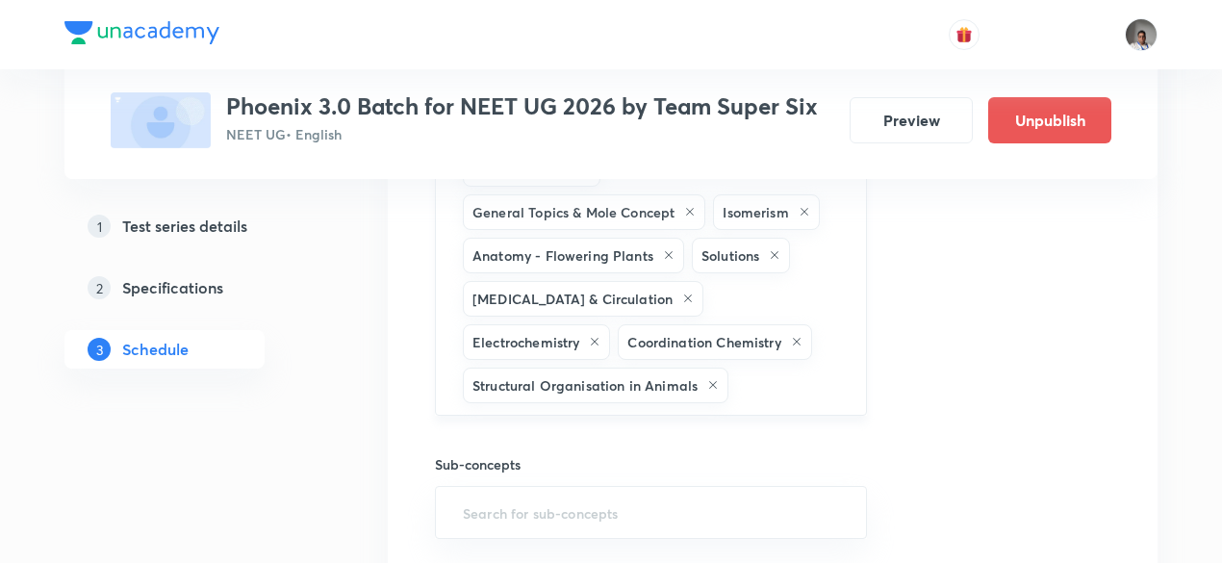
click at [766, 349] on div "Plant Kingdom General Topics & Mole Concept Isomerism Anatomy - Flowering Plant…" at bounding box center [651, 277] width 432 height 277
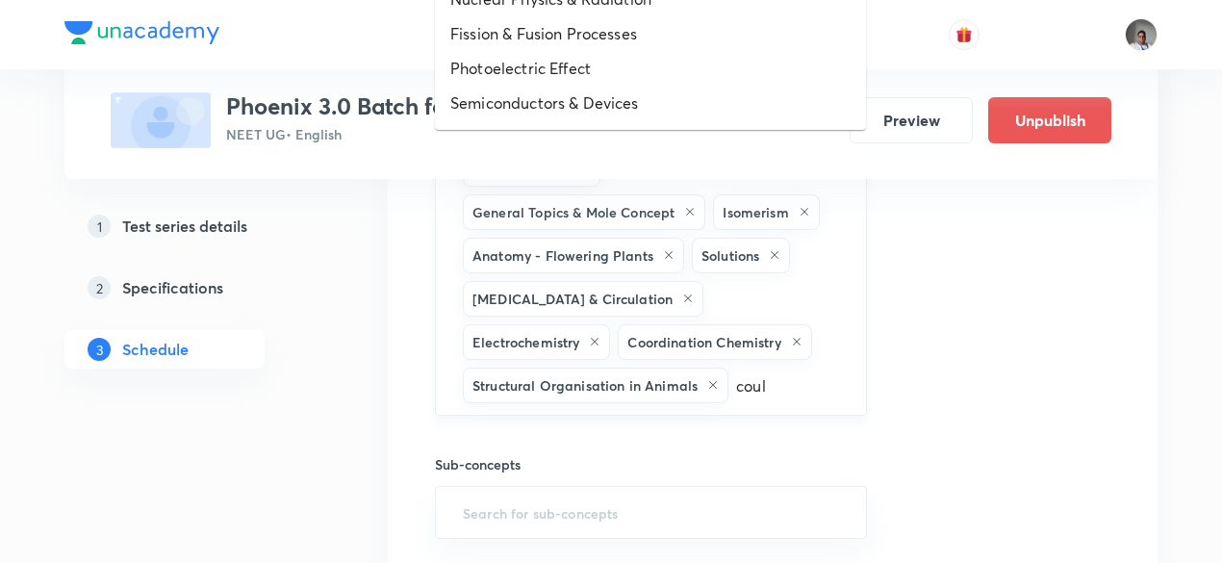
type input "coulo"
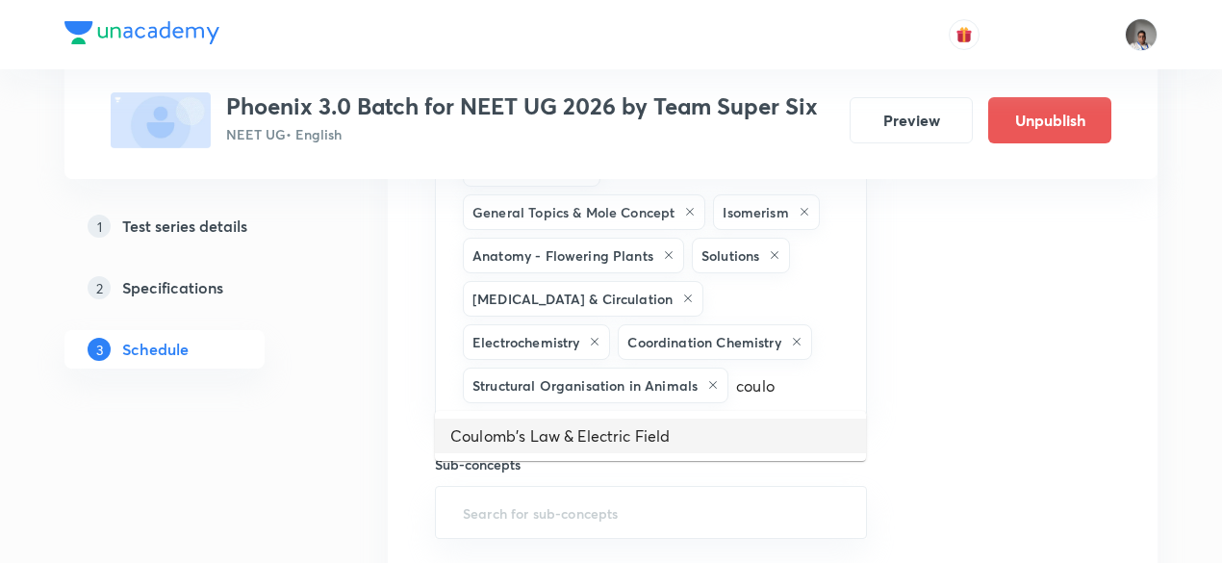
click at [727, 430] on li "Coulomb's Law & Electric Field" at bounding box center [650, 435] width 431 height 35
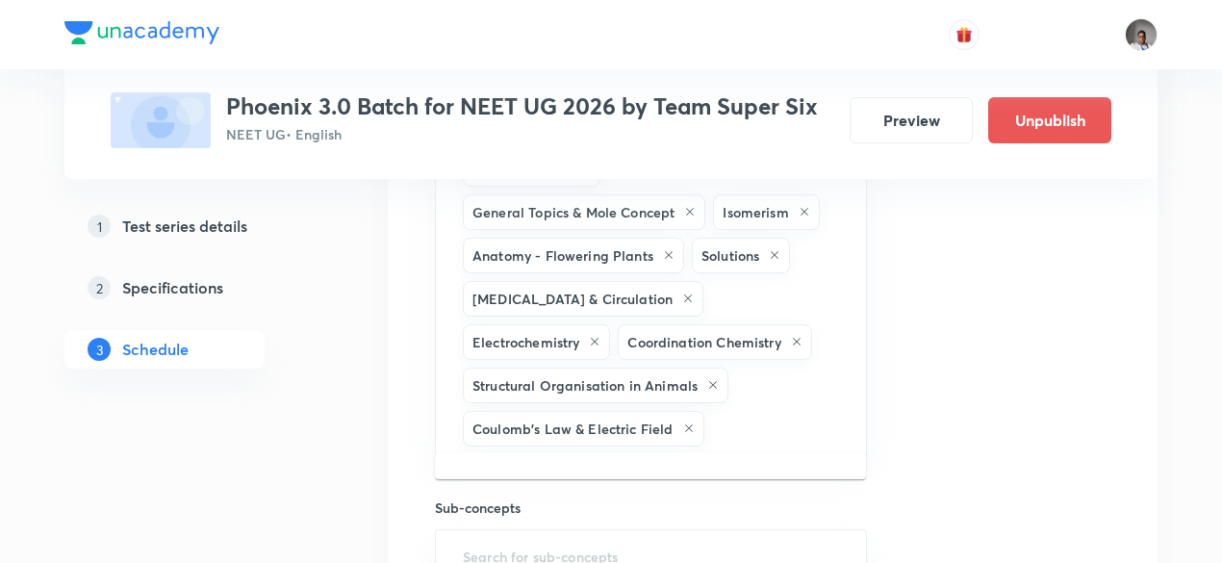
click at [727, 430] on input "text" at bounding box center [775, 429] width 135 height 36
type input "potent"
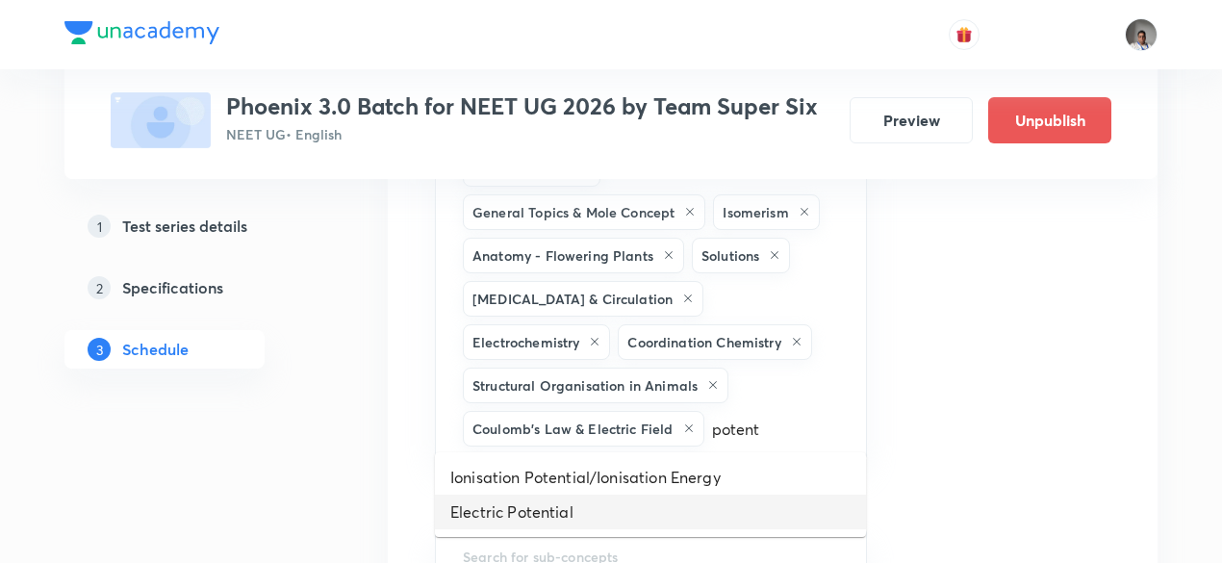
click at [577, 511] on li "Electric Potential" at bounding box center [650, 511] width 431 height 35
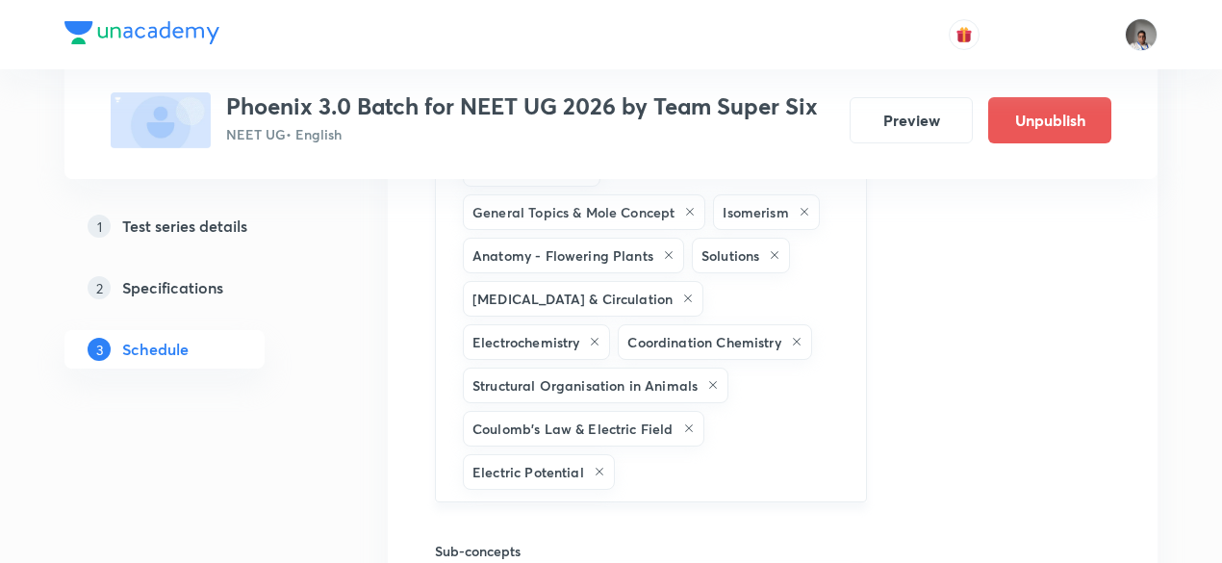
click at [713, 454] on input "text" at bounding box center [730, 472] width 224 height 36
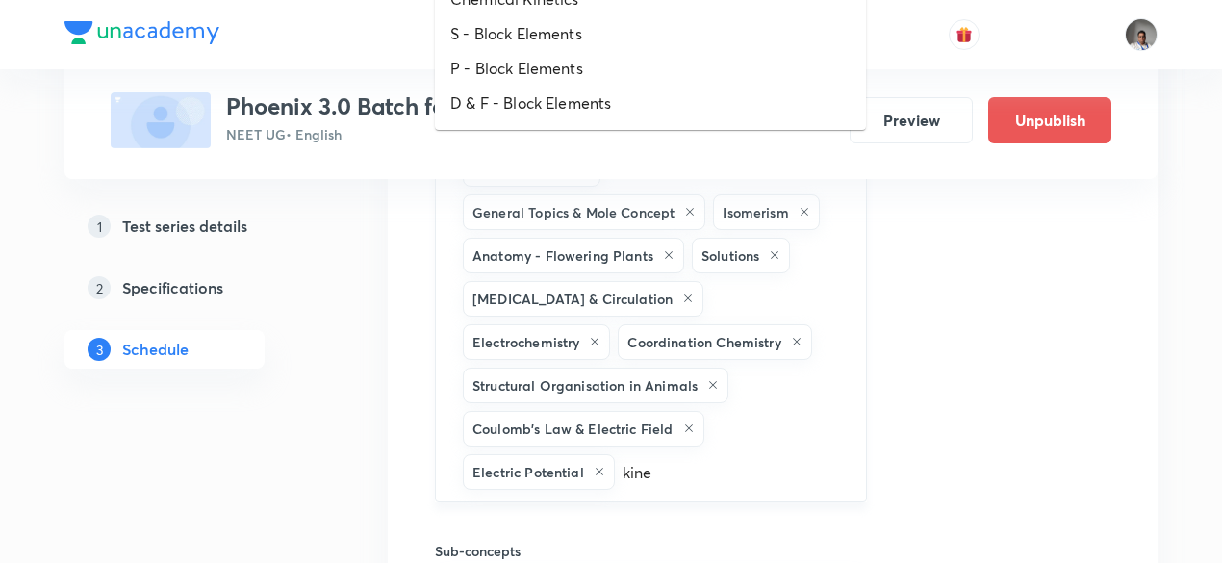
type input "kinem"
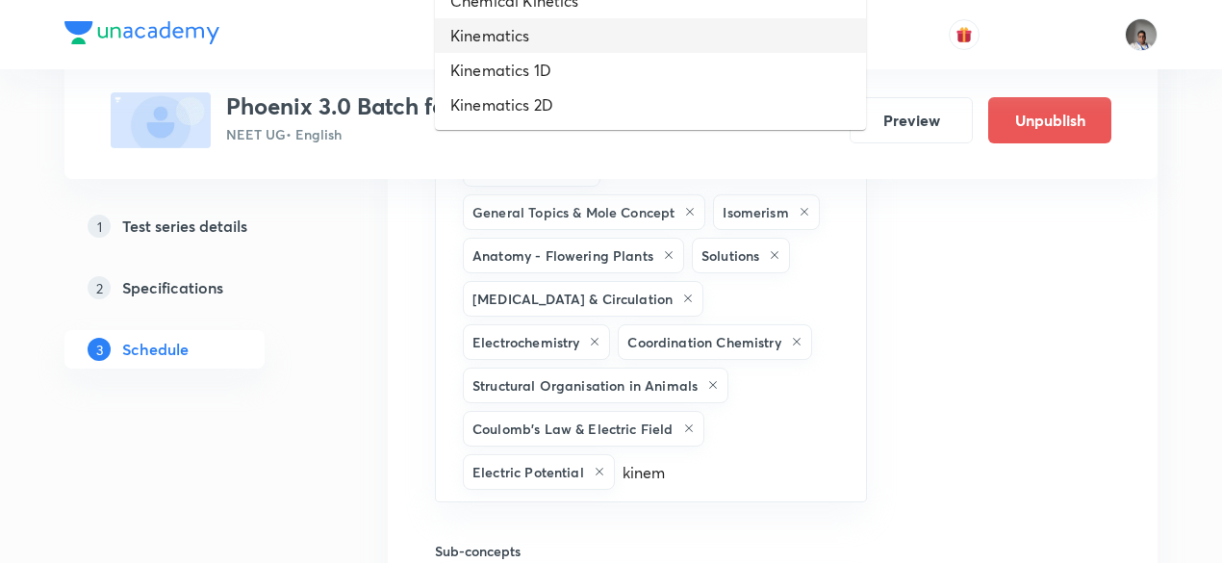
click at [523, 38] on li "Kinematics" at bounding box center [650, 35] width 431 height 35
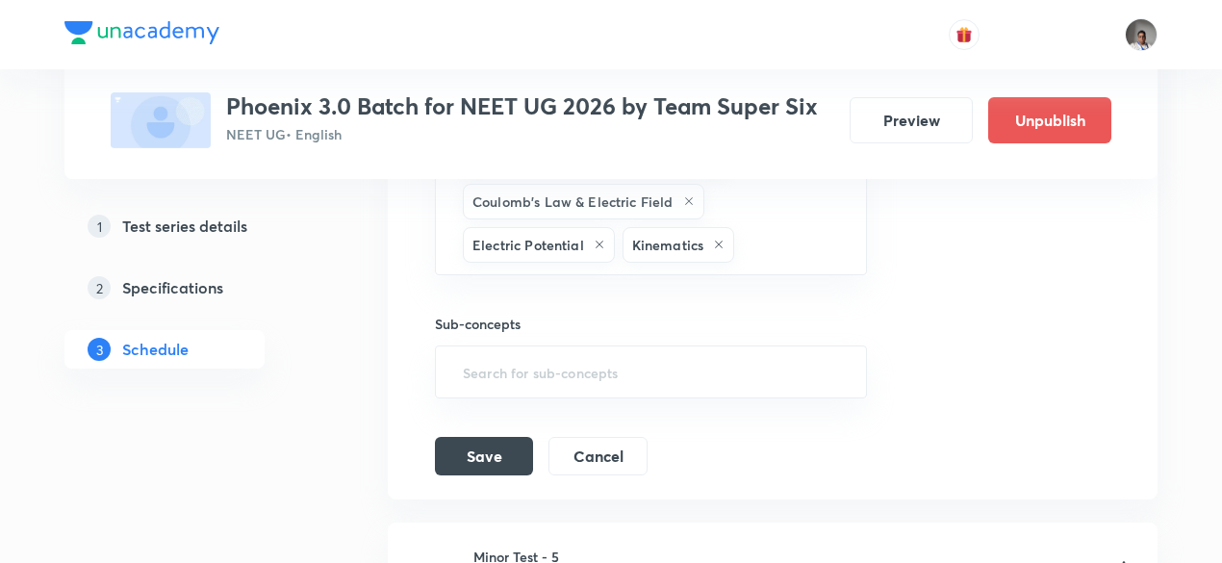
scroll to position [1685, 0]
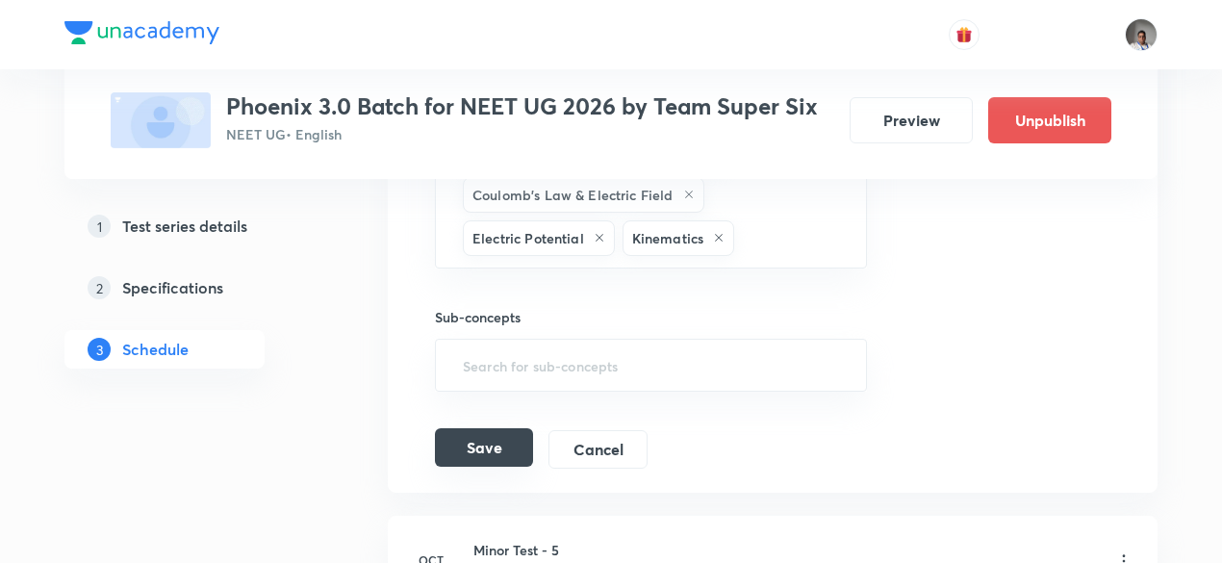
click at [492, 432] on button "Save" at bounding box center [484, 447] width 98 height 38
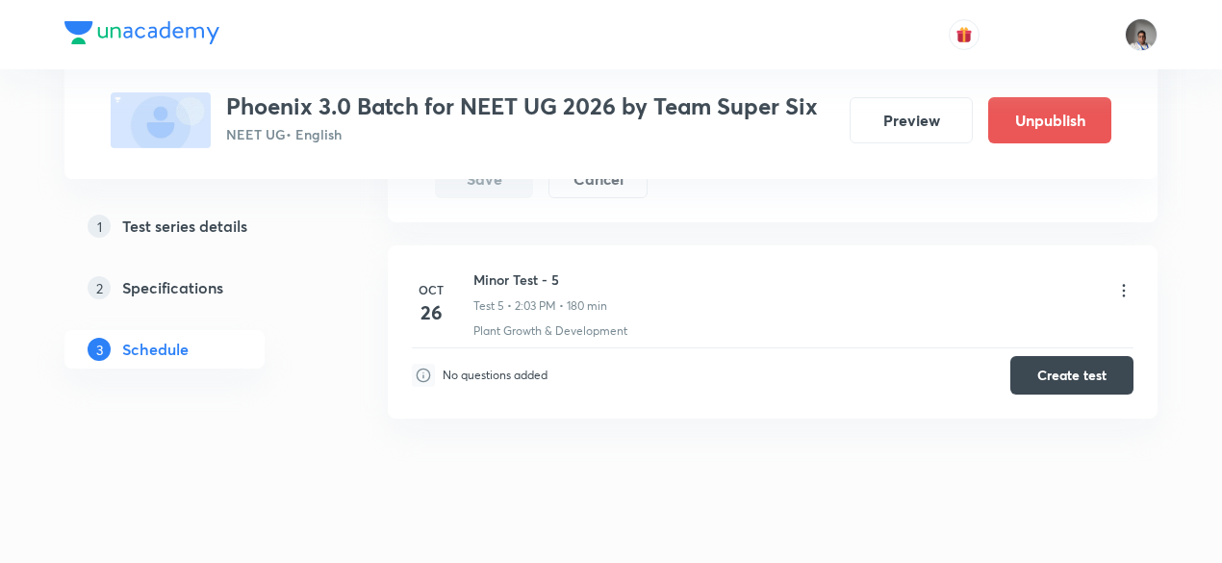
scroll to position [1955, 0]
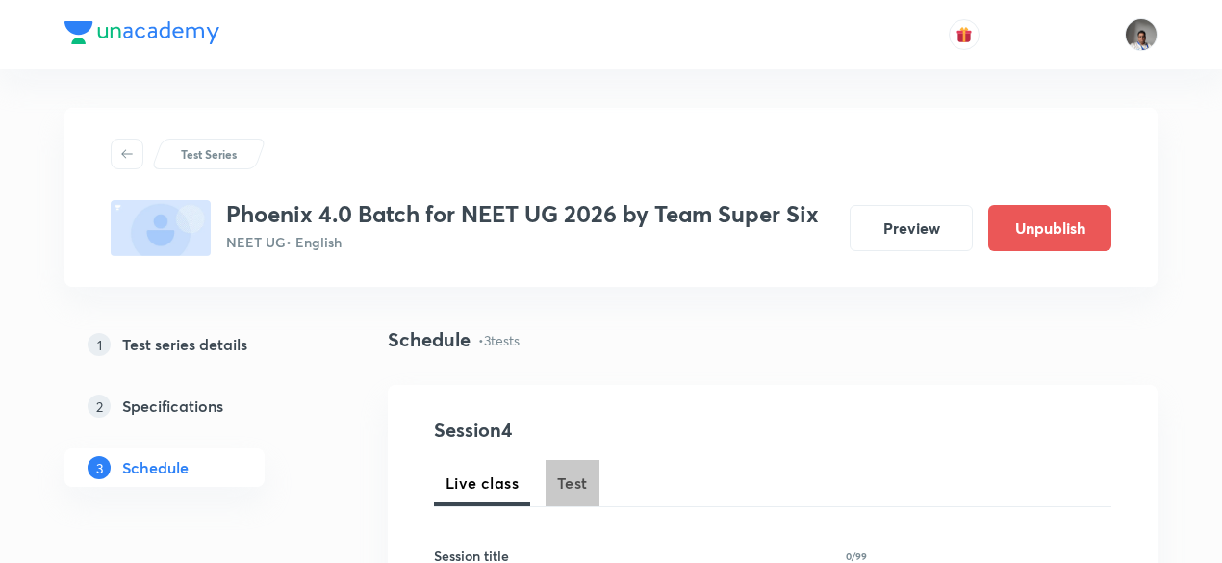
click at [578, 480] on span "Test" at bounding box center [572, 482] width 31 height 23
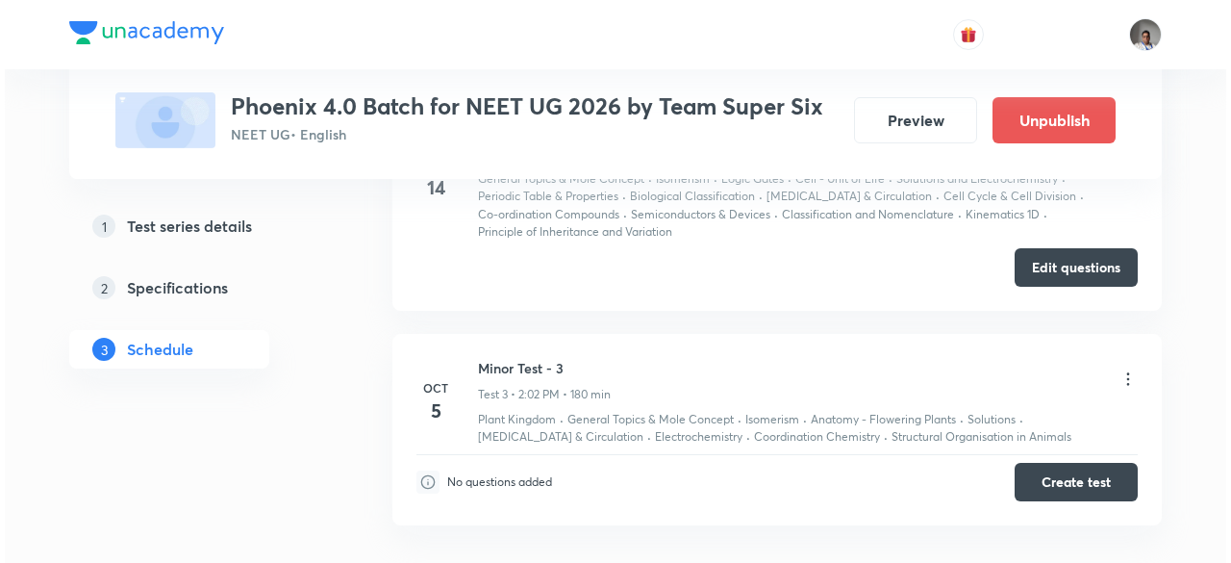
scroll to position [1508, 0]
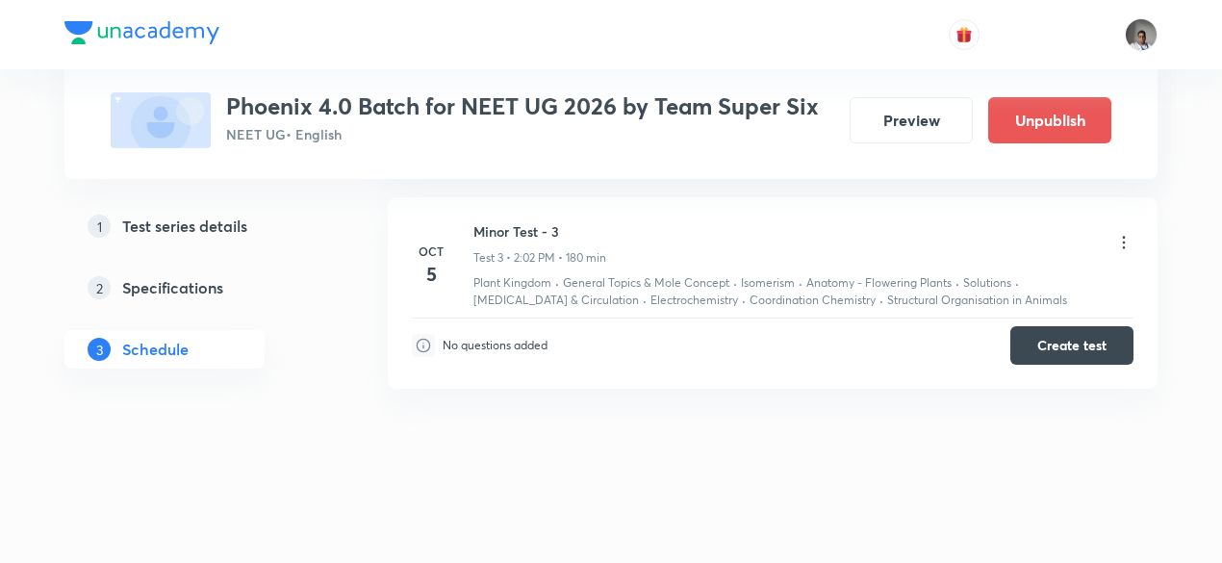
click at [1138, 241] on li "[DATE] [MEDICAL_DATA] - 3 Test 3 • 2:02 PM • 180 min Plant Kingdom · General To…" at bounding box center [773, 292] width 770 height 191
click at [1128, 238] on icon at bounding box center [1123, 242] width 19 height 19
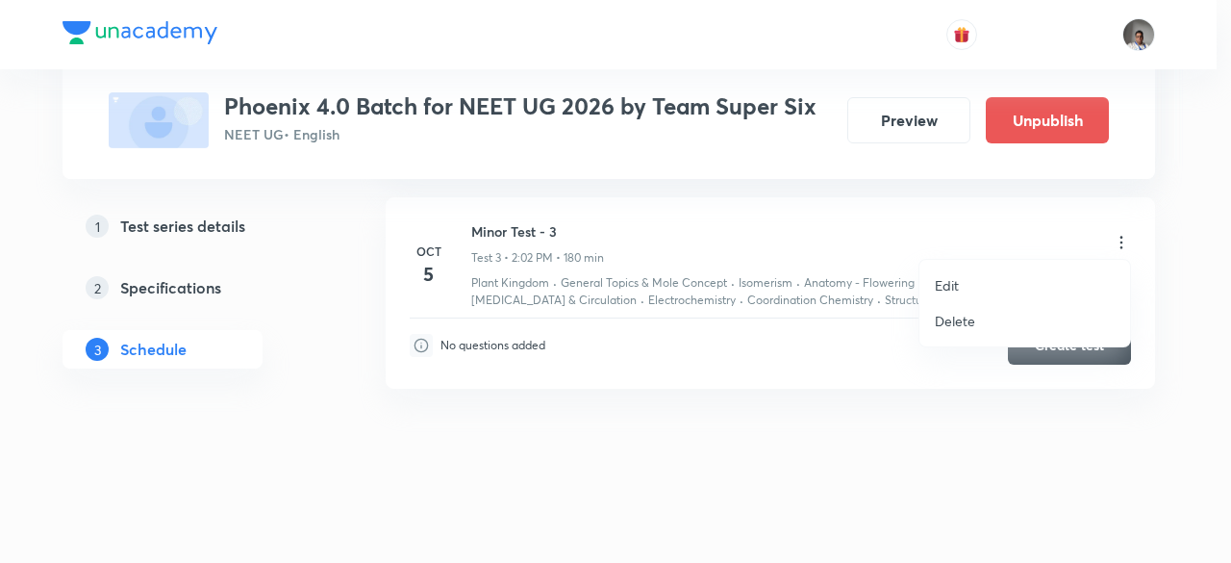
click at [964, 289] on li "Edit" at bounding box center [1025, 285] width 211 height 36
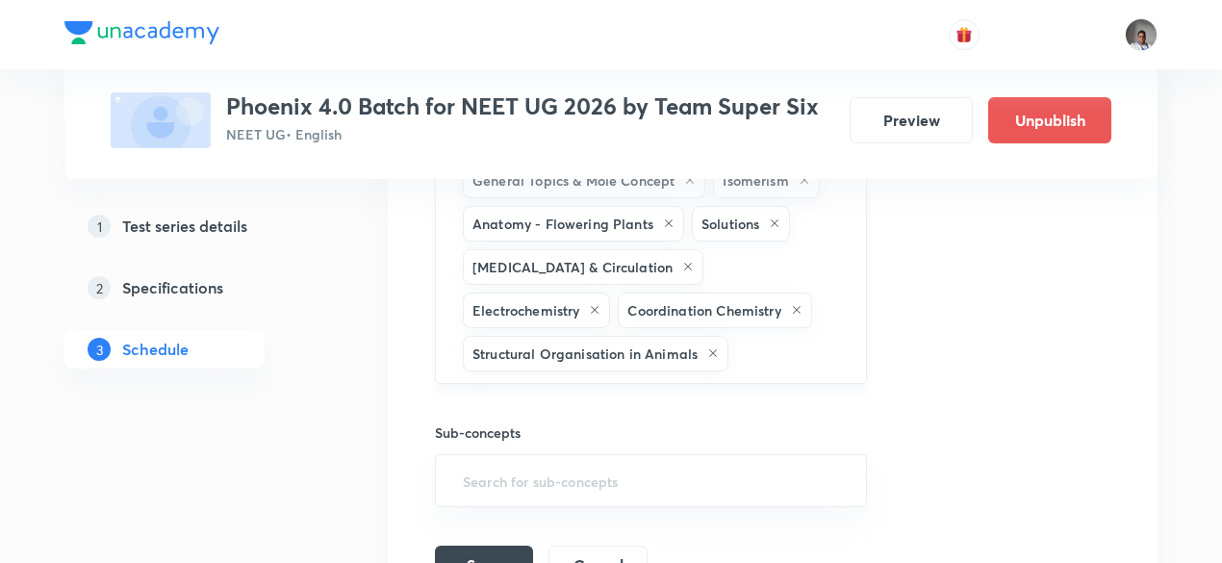
scroll to position [1275, 0]
click at [765, 354] on input "text" at bounding box center [787, 356] width 110 height 36
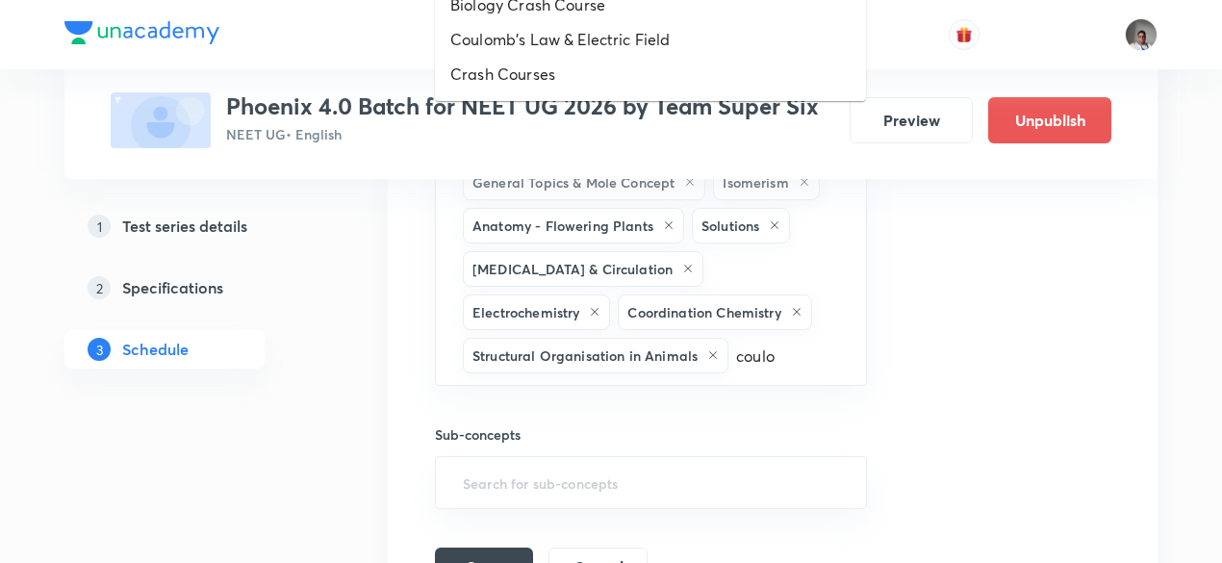
type input "coulo"
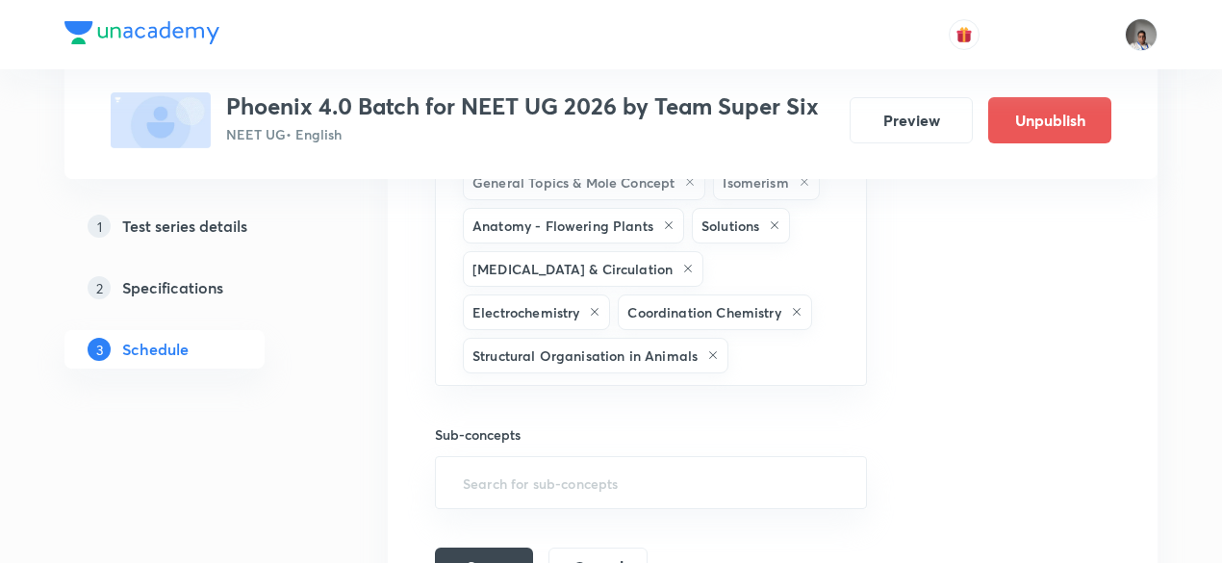
click at [693, 424] on h6 "Sub-concepts" at bounding box center [651, 434] width 432 height 20
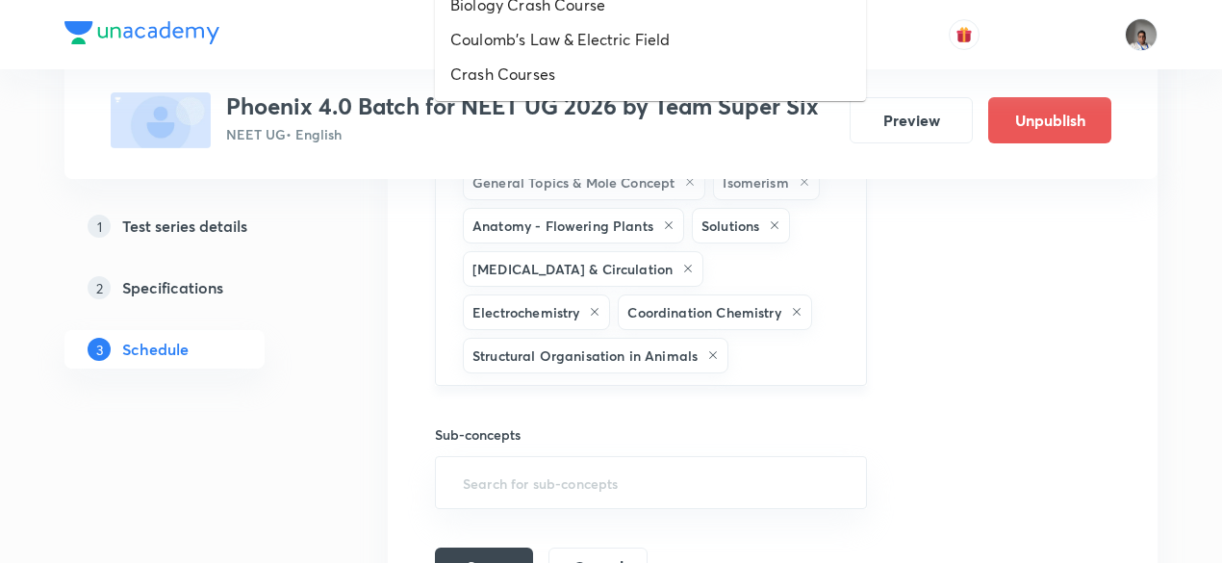
click at [782, 345] on input "text" at bounding box center [787, 356] width 110 height 36
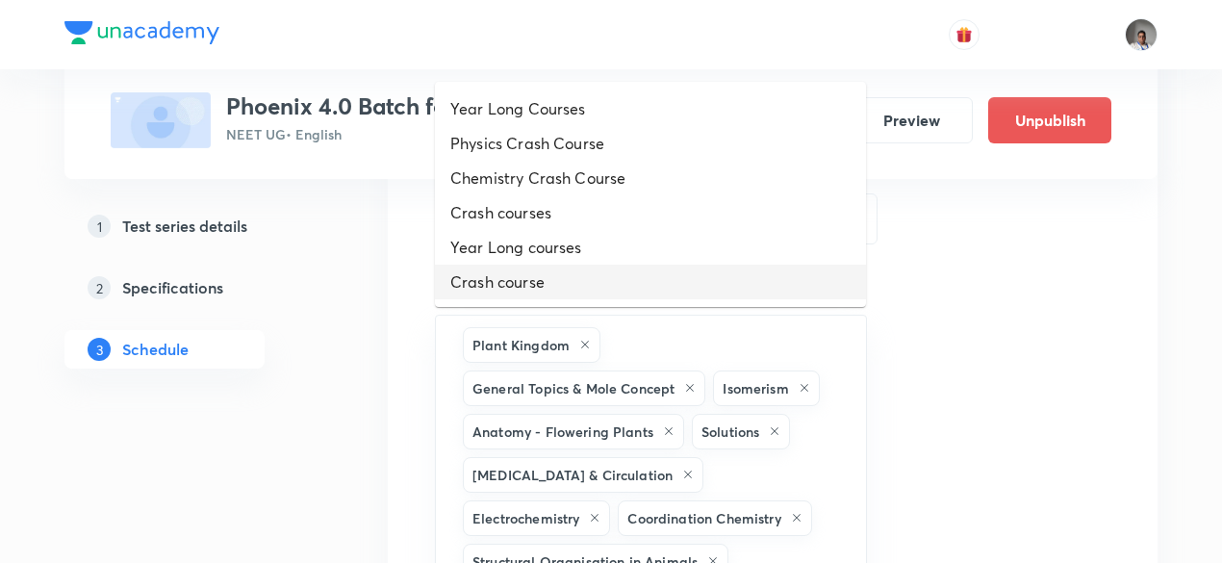
scroll to position [0, 0]
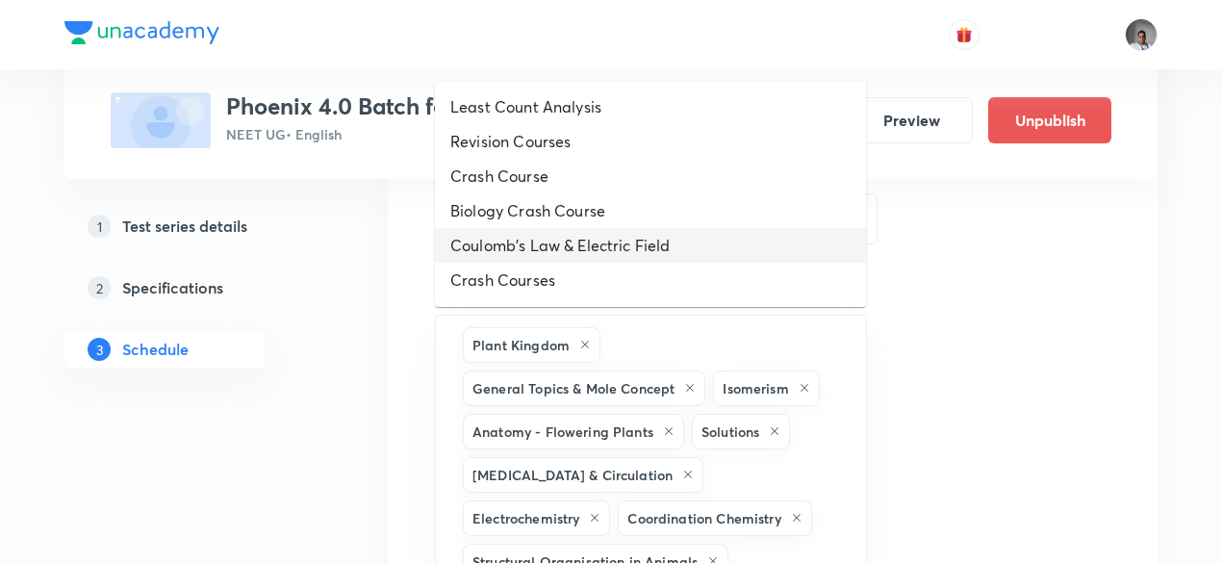
click at [668, 232] on li "Coulomb's Law & Electric Field" at bounding box center [650, 245] width 431 height 35
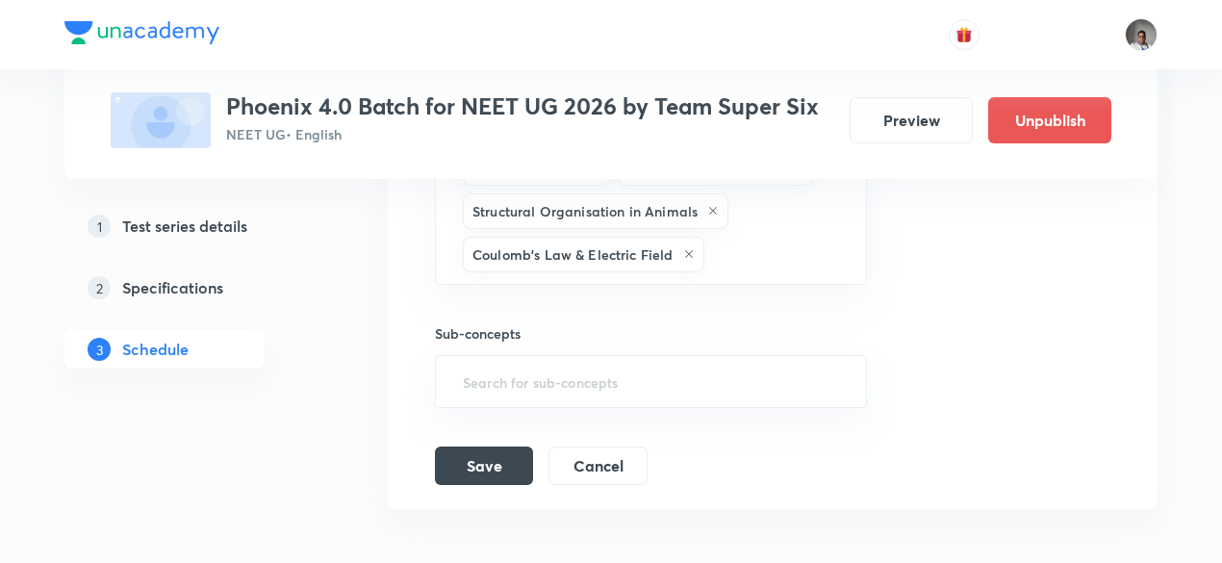
scroll to position [1408, 0]
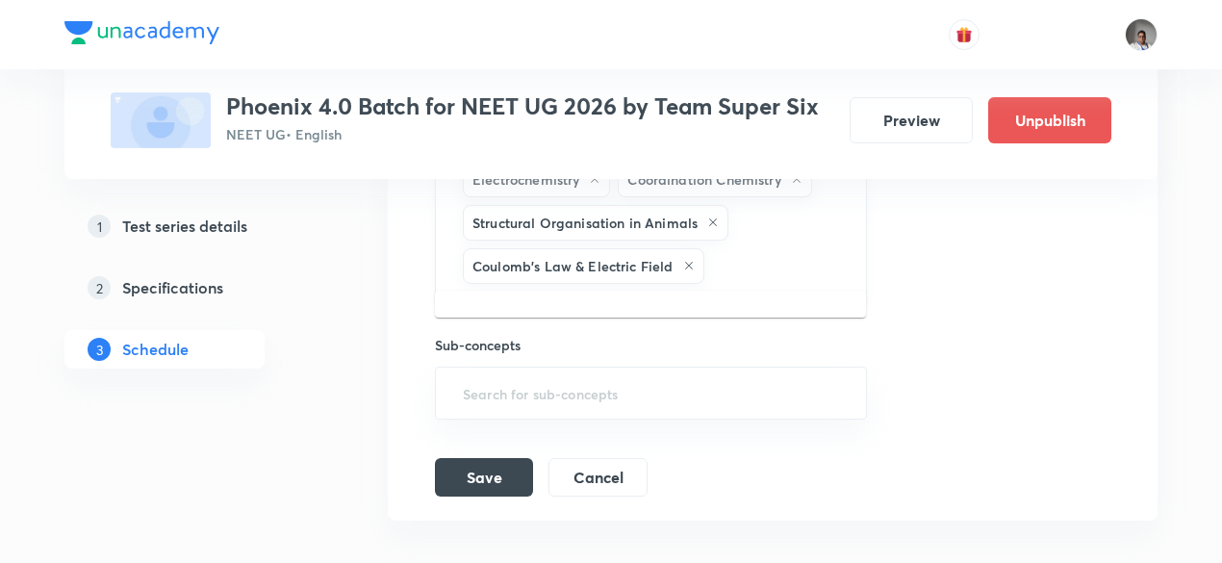
click at [743, 263] on input "text" at bounding box center [775, 266] width 135 height 36
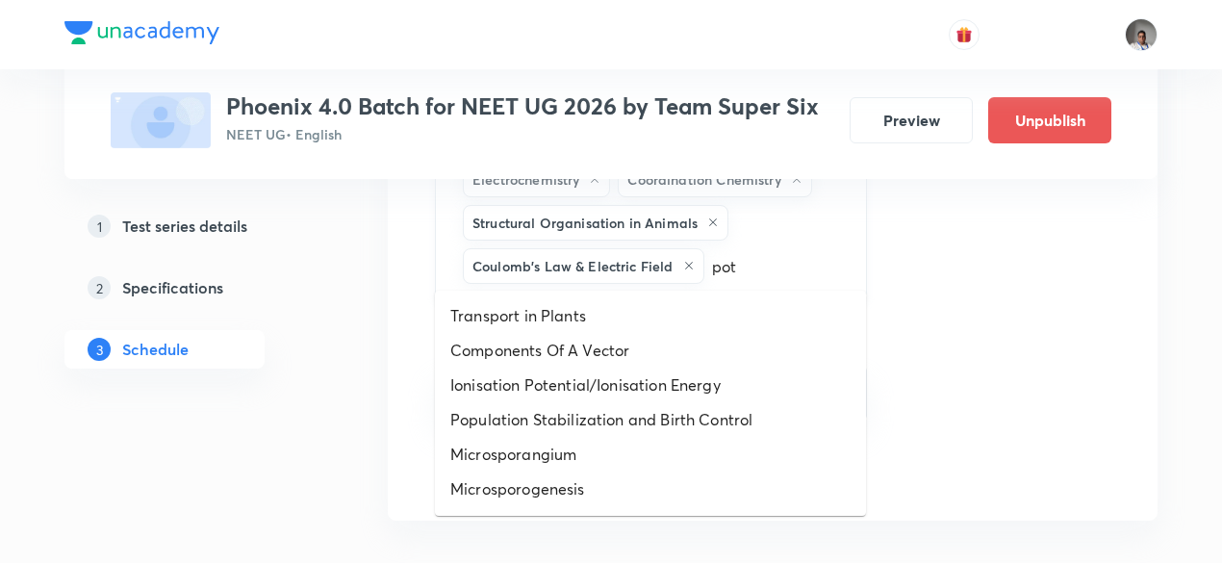
type input "pote"
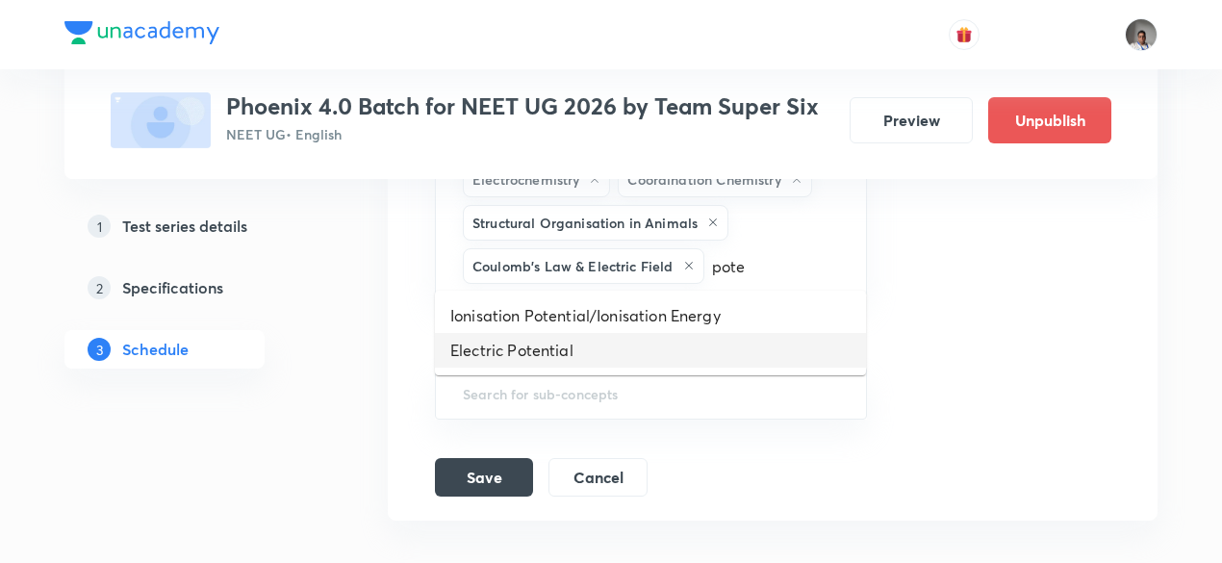
click at [638, 349] on li "Electric Potential" at bounding box center [650, 350] width 431 height 35
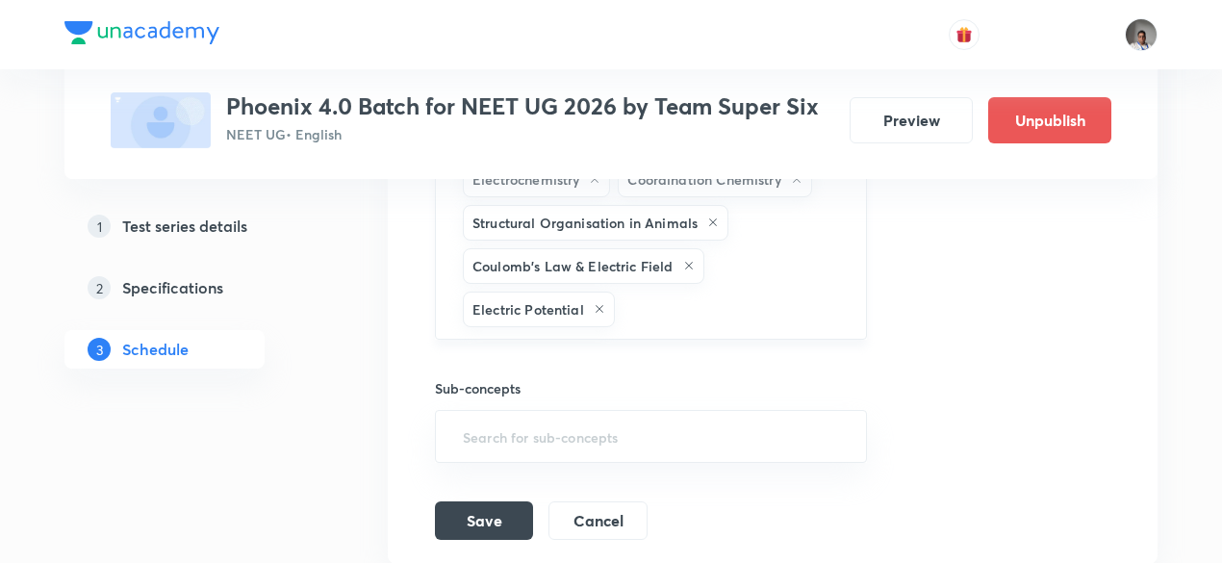
click at [687, 318] on div "Plant Kingdom General Topics & Mole Concept Isomerism Anatomy - Flowering Plant…" at bounding box center [651, 158] width 432 height 364
type input "kine"
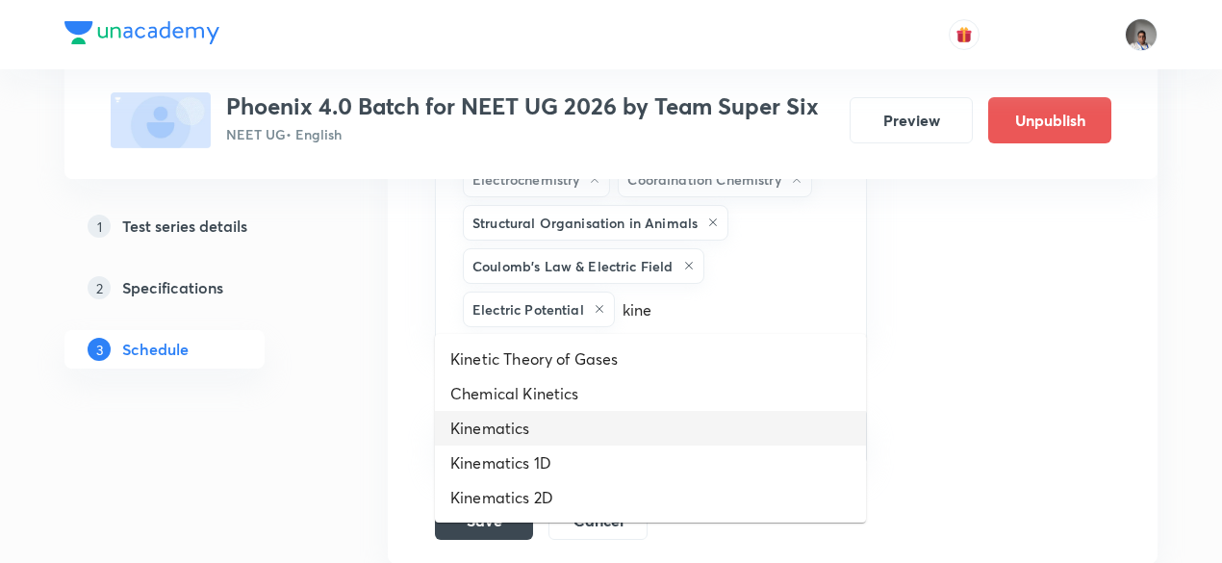
click at [553, 428] on li "Kinematics" at bounding box center [650, 428] width 431 height 35
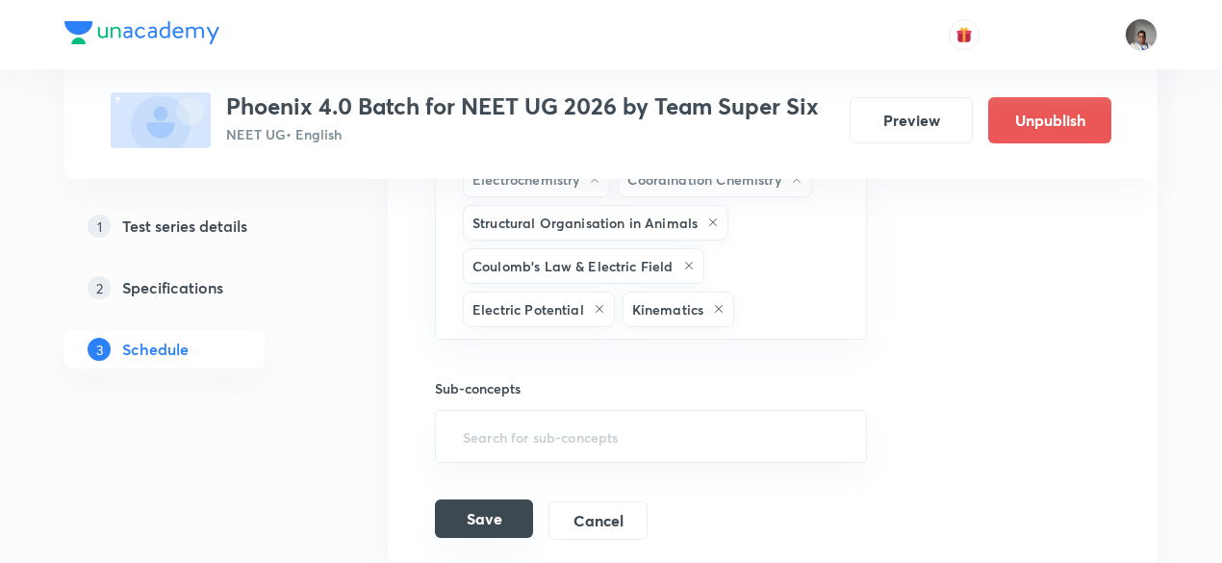
click at [512, 508] on button "Save" at bounding box center [484, 518] width 98 height 38
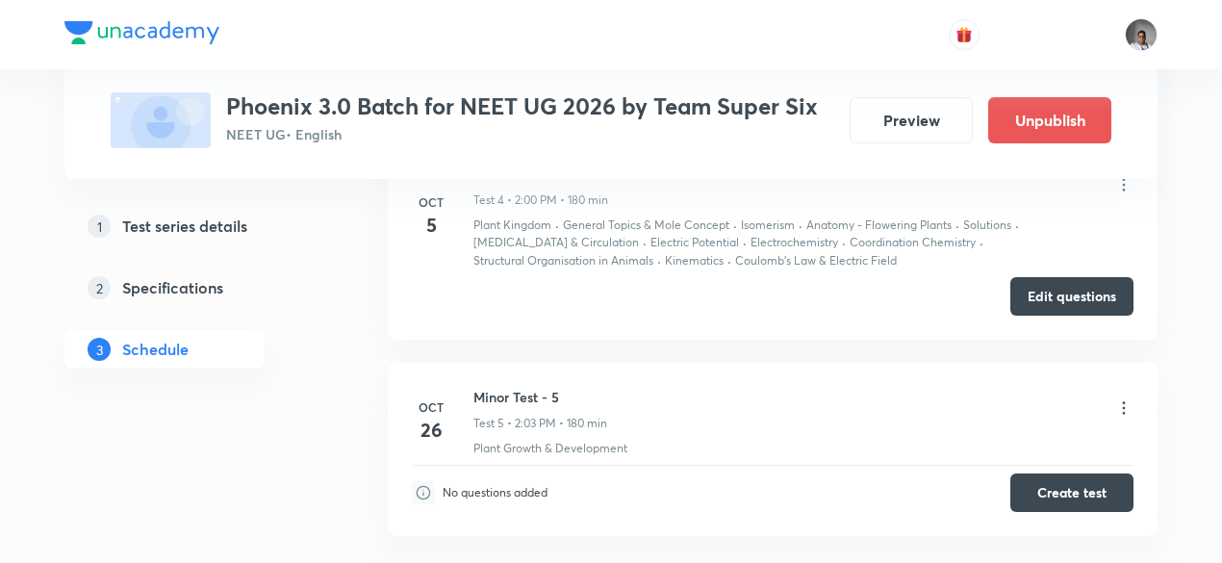
scroll to position [1639, 0]
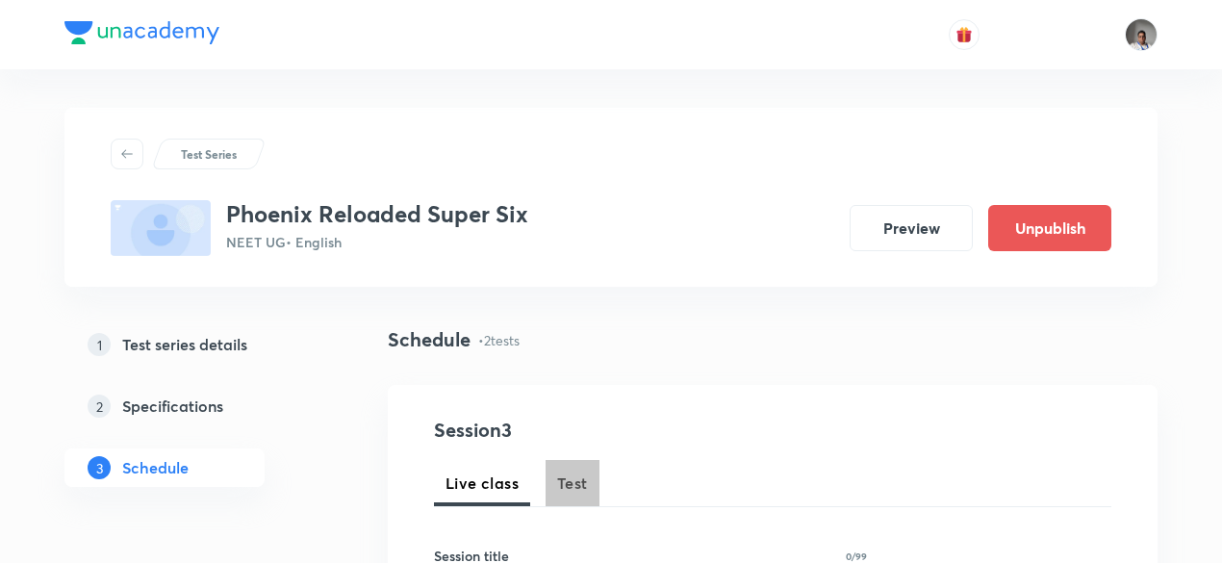
click at [571, 478] on span "Test" at bounding box center [572, 482] width 31 height 23
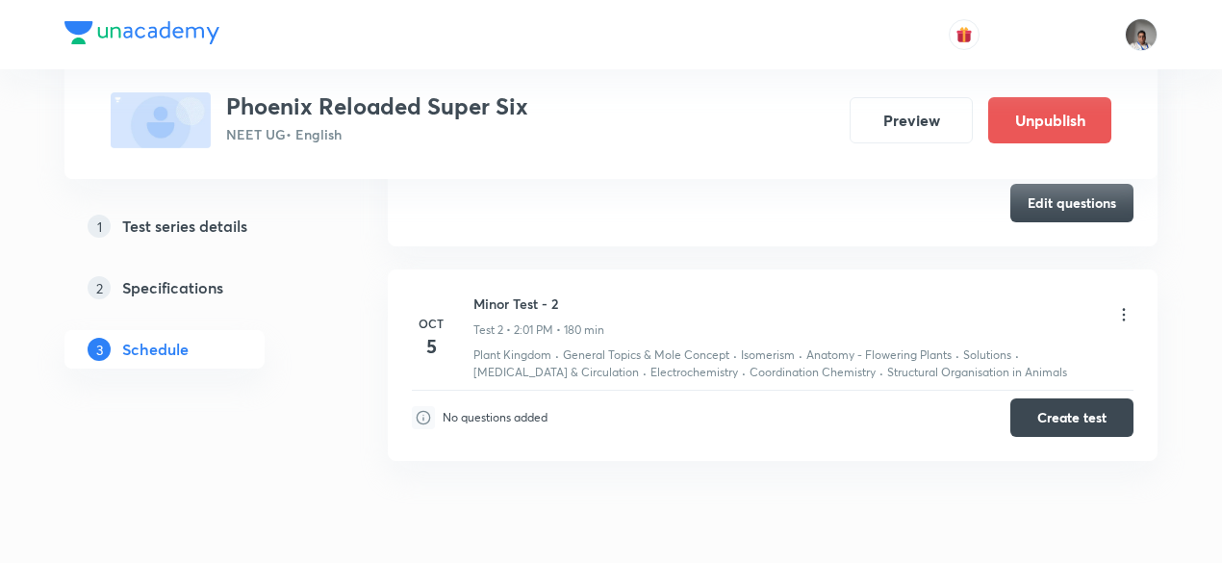
scroll to position [1198, 0]
click at [1127, 303] on icon at bounding box center [1123, 312] width 19 height 19
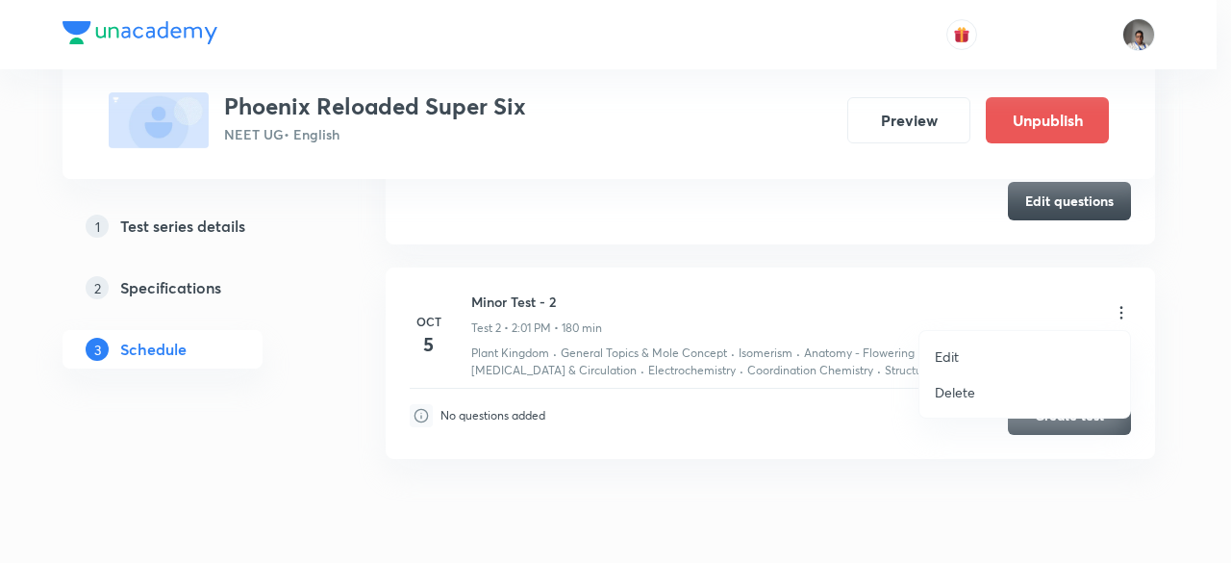
click at [958, 363] on p "Edit" at bounding box center [947, 356] width 24 height 20
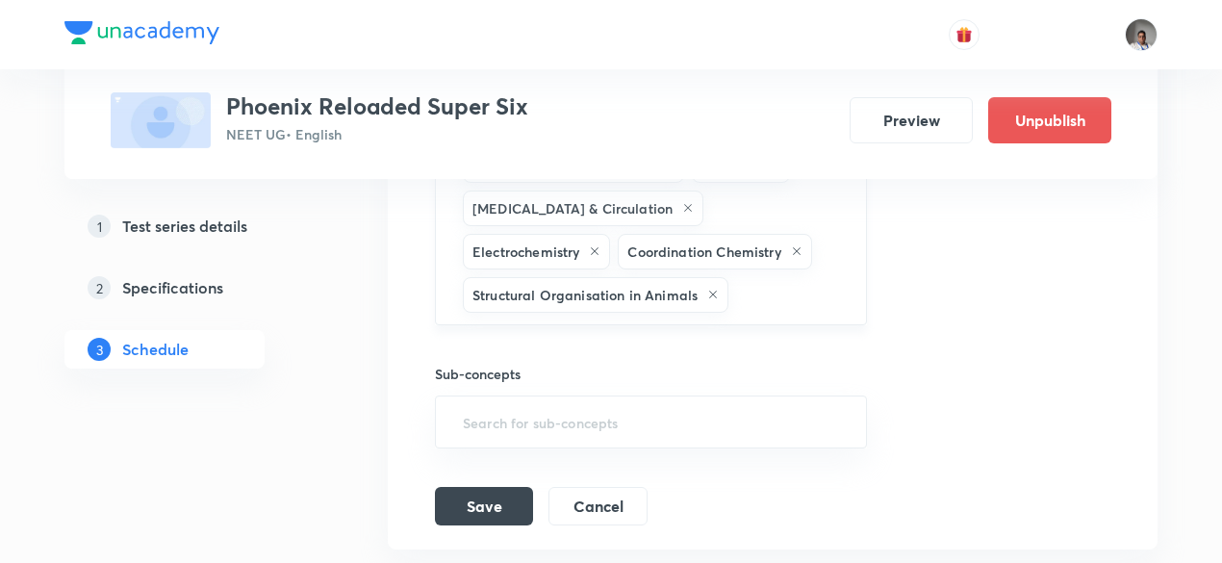
scroll to position [1092, 0]
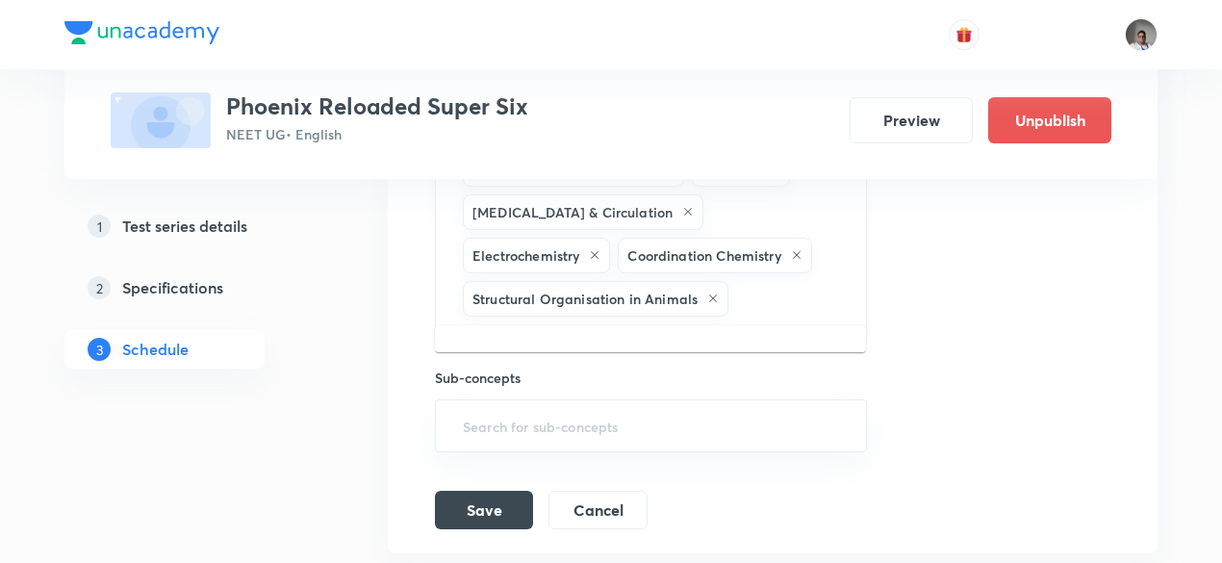
click at [810, 290] on input "text" at bounding box center [787, 299] width 110 height 36
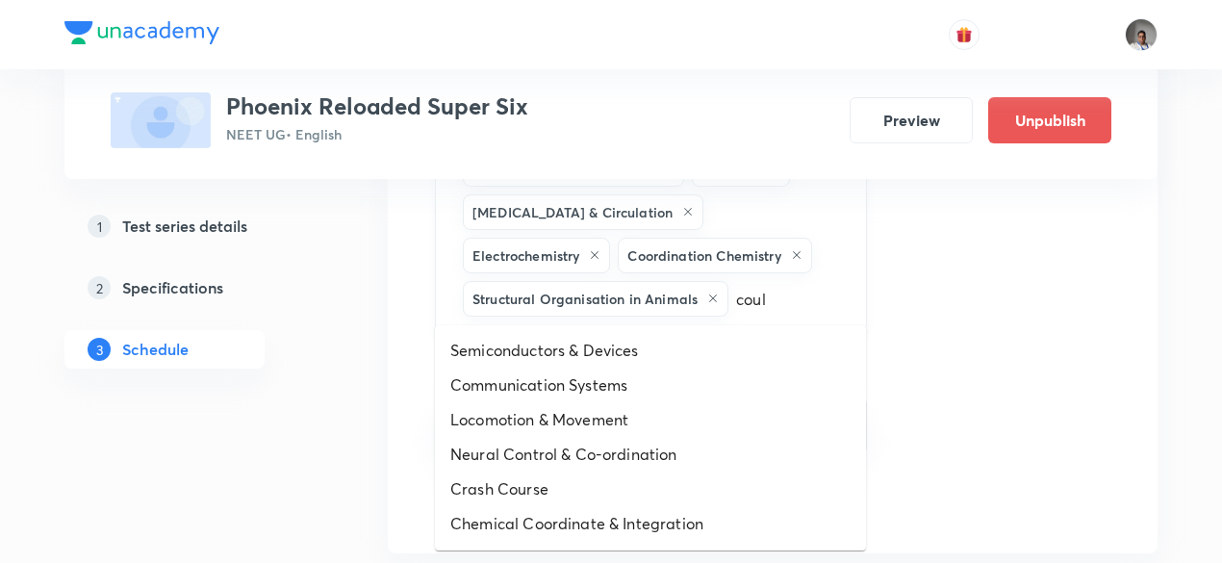
type input "coulo"
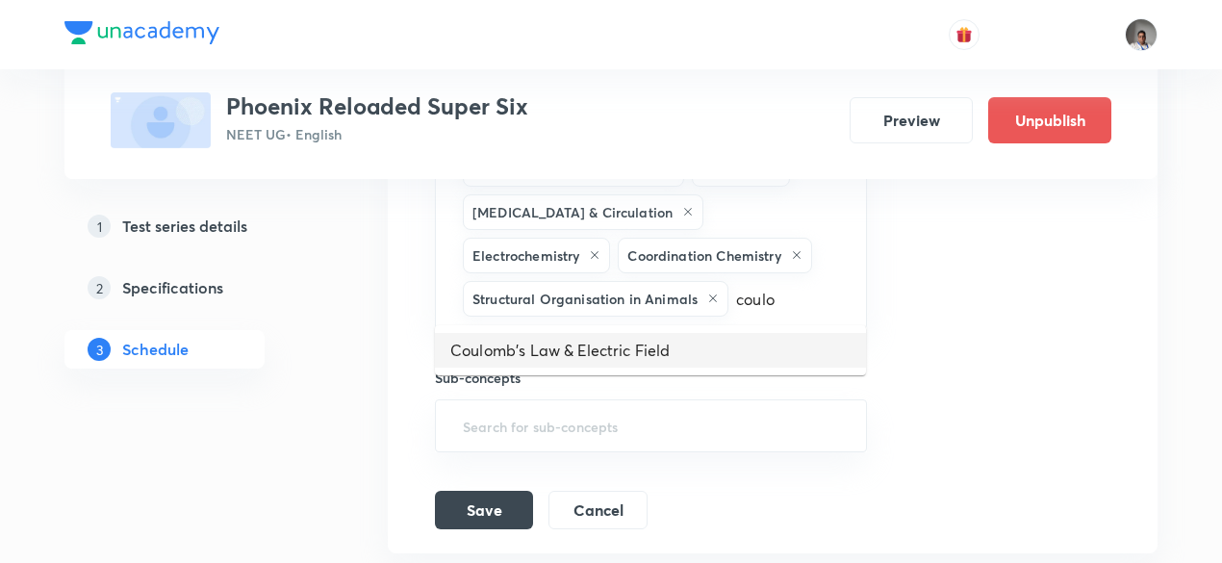
click at [725, 348] on li "Coulomb's Law & Electric Field" at bounding box center [650, 350] width 431 height 35
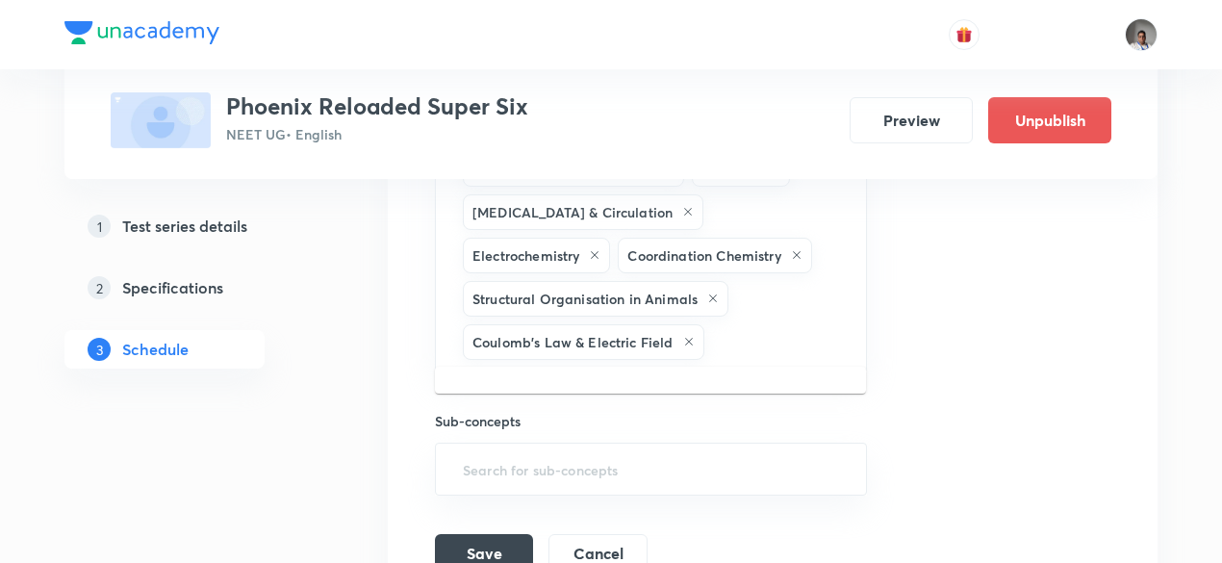
click at [725, 348] on input "text" at bounding box center [775, 342] width 135 height 36
type input "potent"
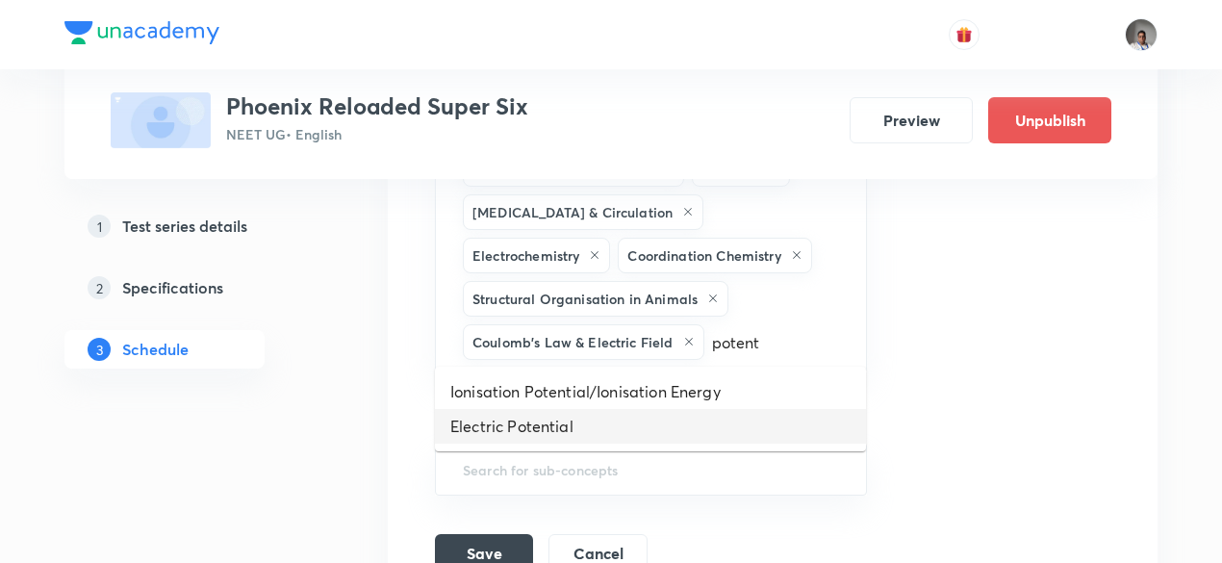
click at [635, 432] on li "Electric Potential" at bounding box center [650, 426] width 431 height 35
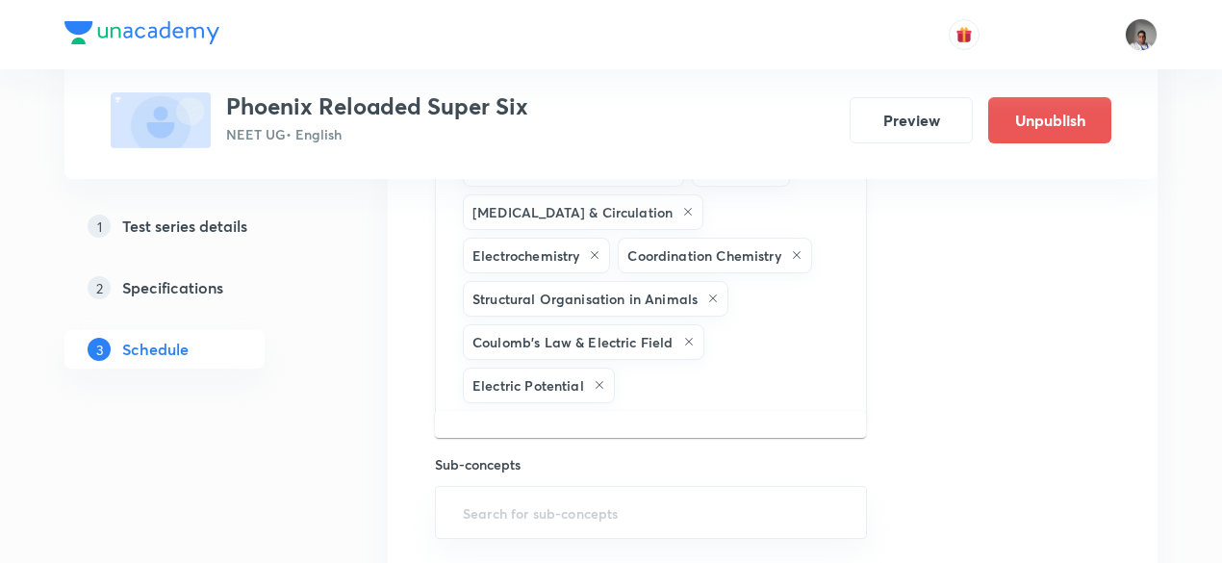
click at [677, 391] on input "text" at bounding box center [730, 385] width 224 height 36
type input "kinem"
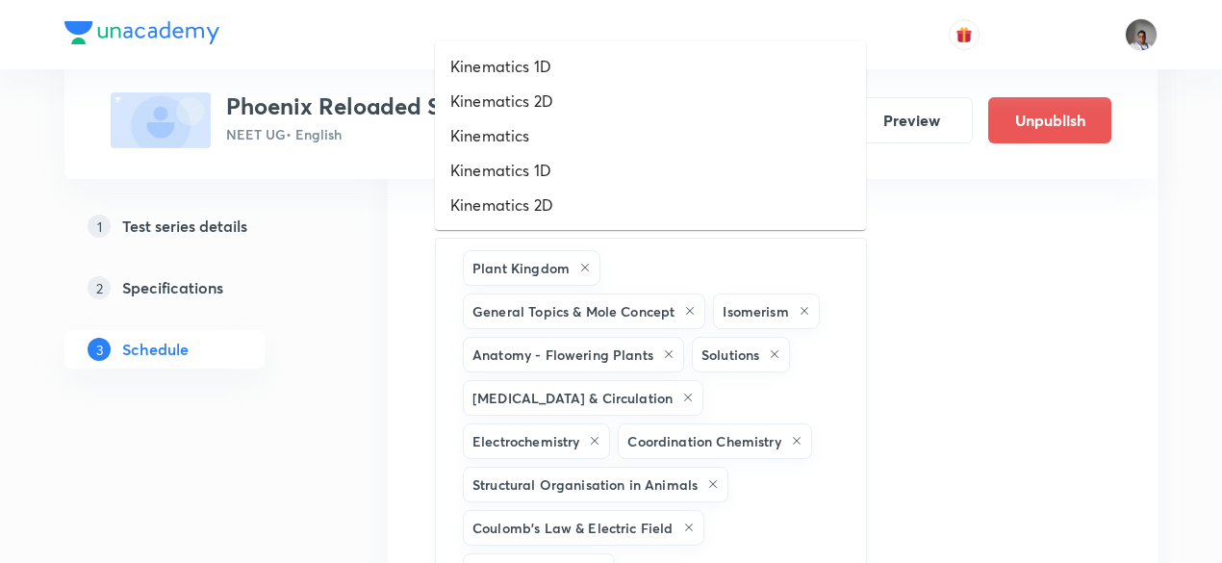
scroll to position [905, 0]
click at [543, 137] on li "Kinematics" at bounding box center [650, 136] width 431 height 35
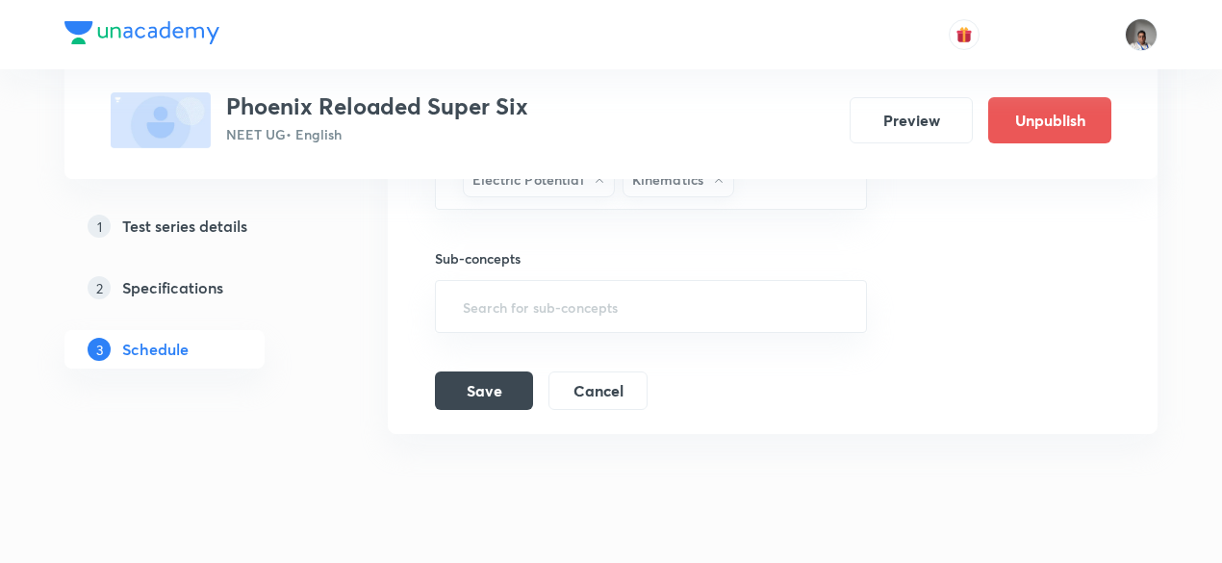
scroll to position [1307, 0]
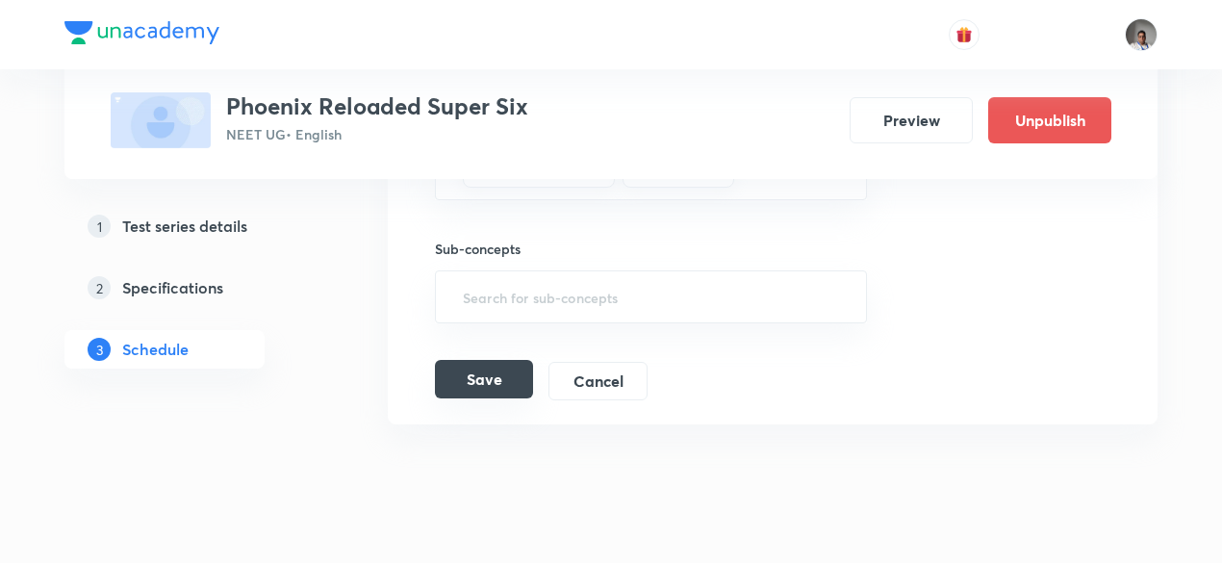
click at [514, 368] on button "Save" at bounding box center [484, 379] width 98 height 38
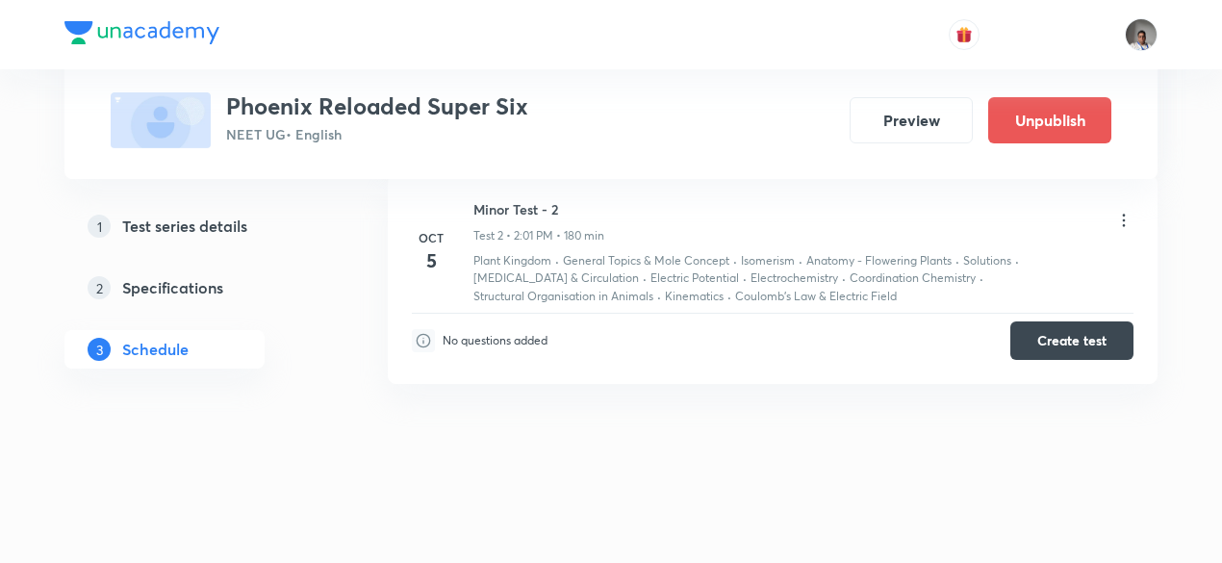
scroll to position [0, 0]
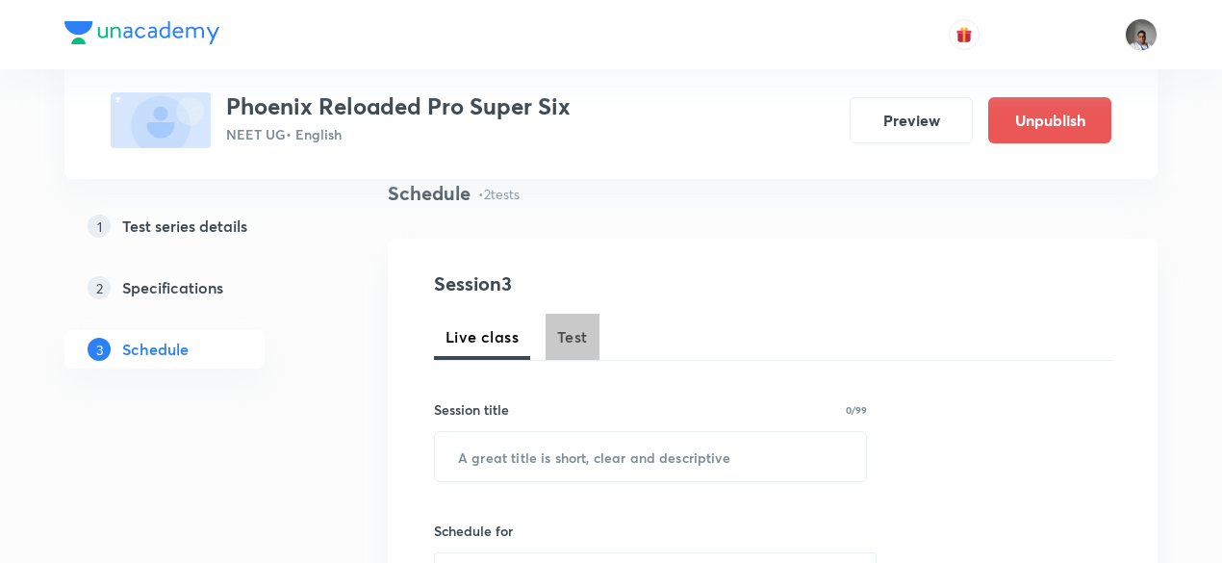
click at [565, 331] on span "Test" at bounding box center [572, 336] width 31 height 23
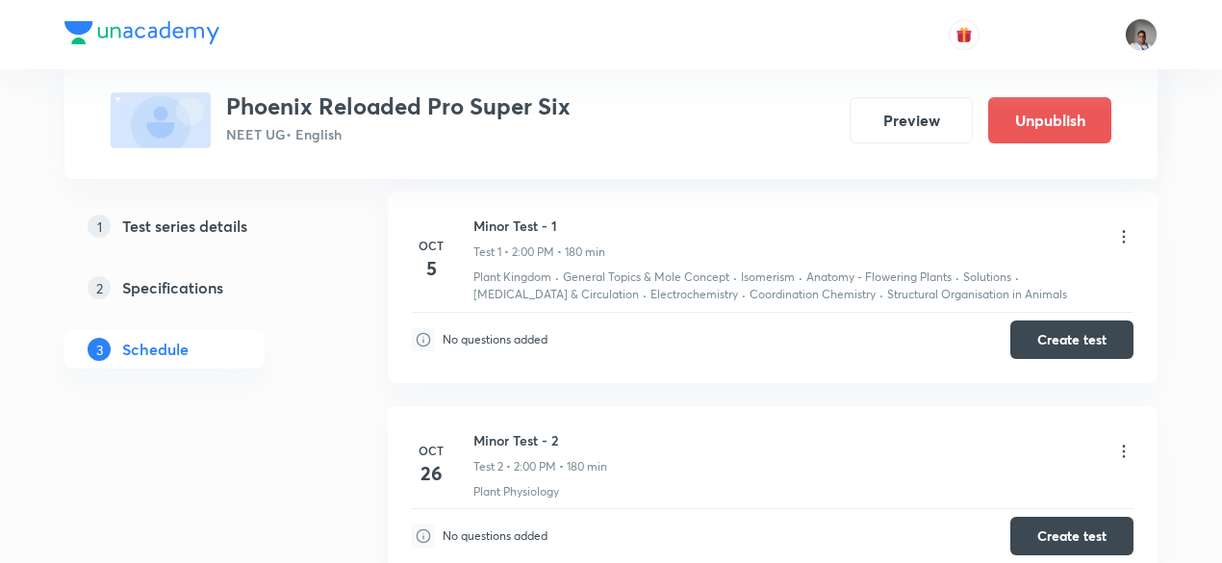
scroll to position [1031, 0]
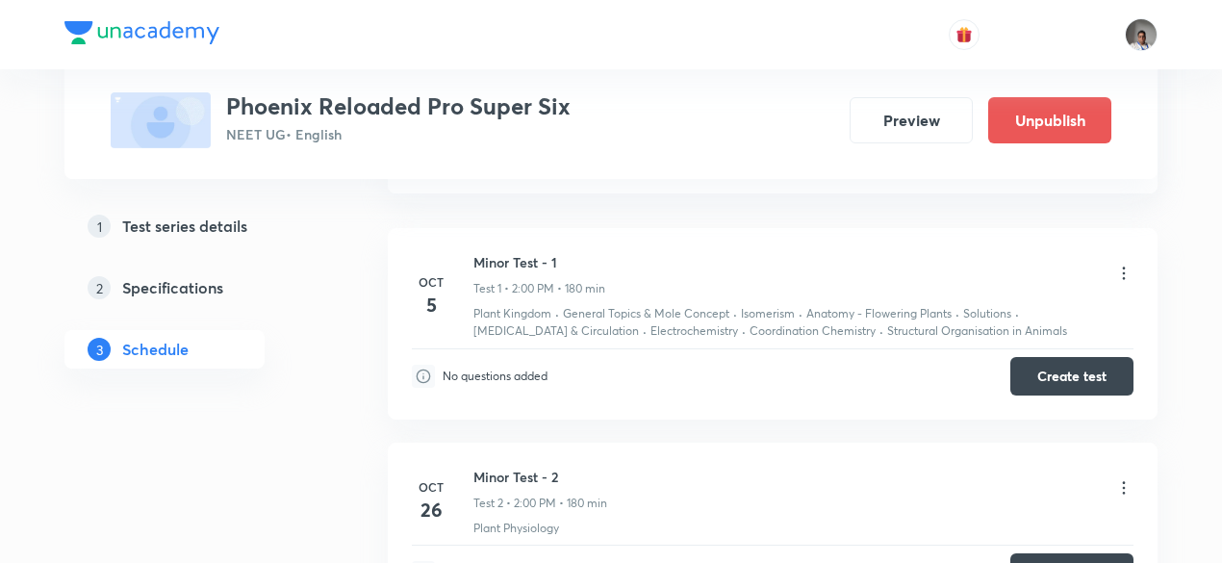
click at [1123, 271] on icon at bounding box center [1123, 273] width 19 height 19
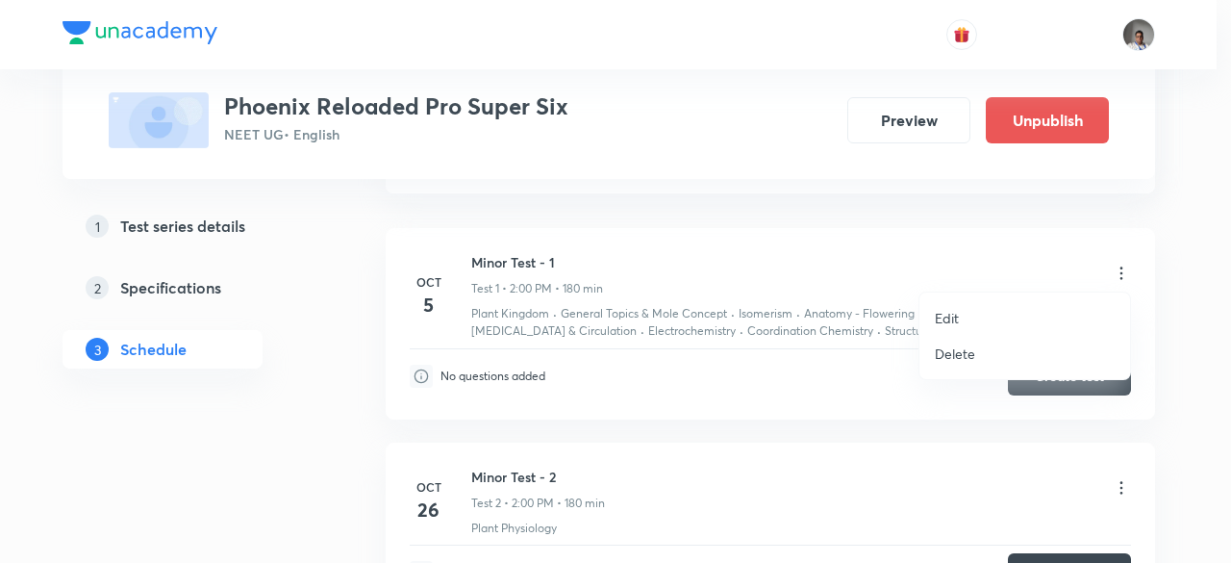
click at [956, 320] on p "Edit" at bounding box center [947, 318] width 24 height 20
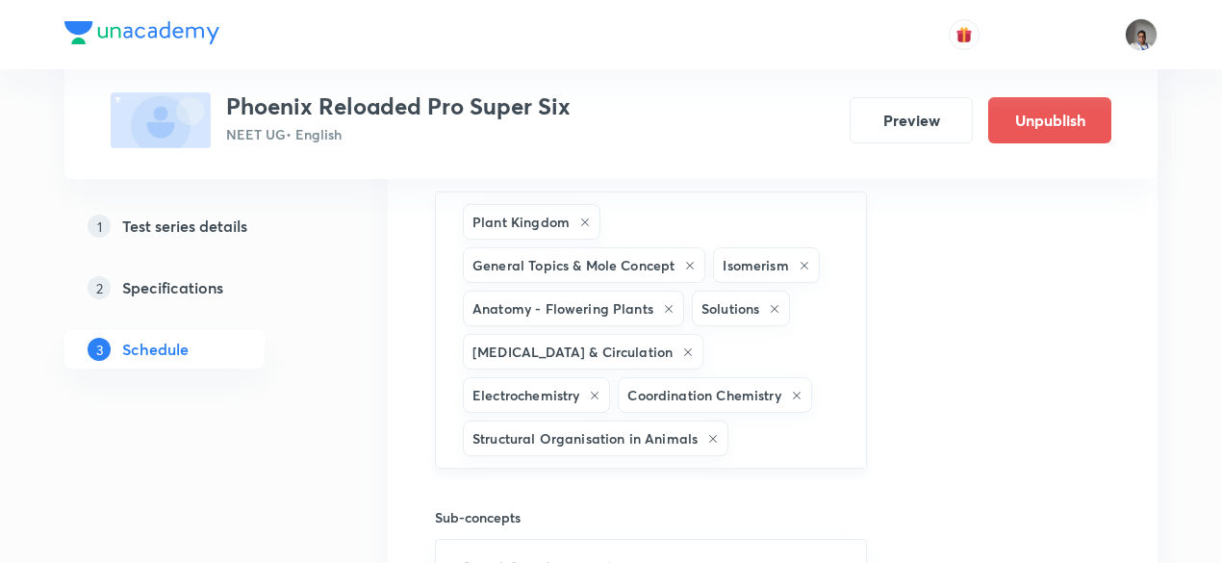
scroll to position [745, 0]
click at [803, 422] on input "text" at bounding box center [787, 440] width 110 height 36
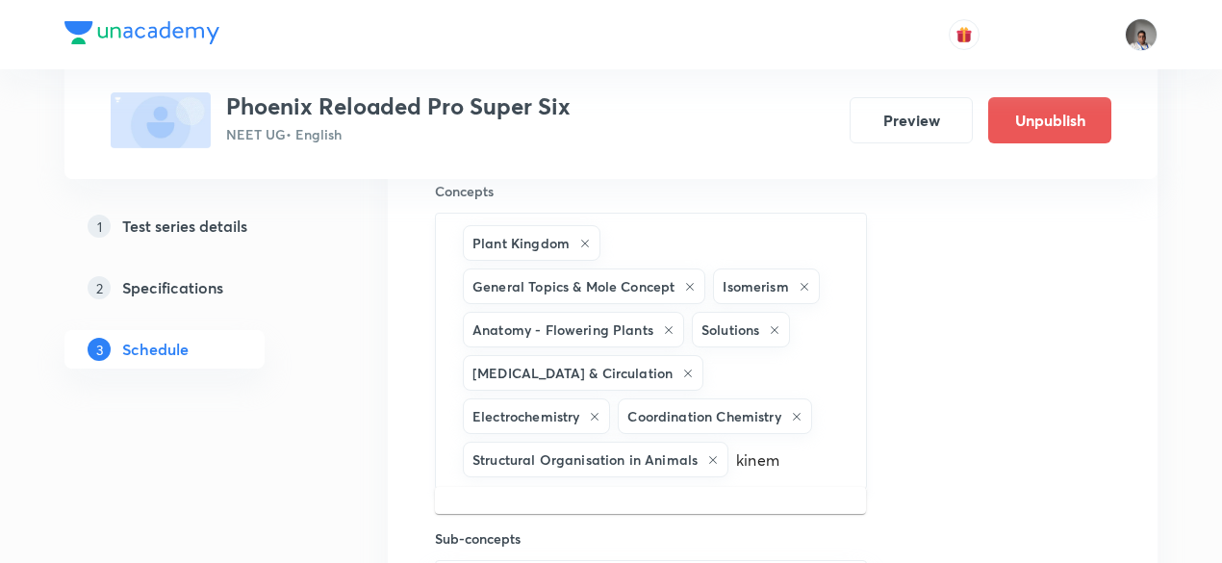
scroll to position [721, 0]
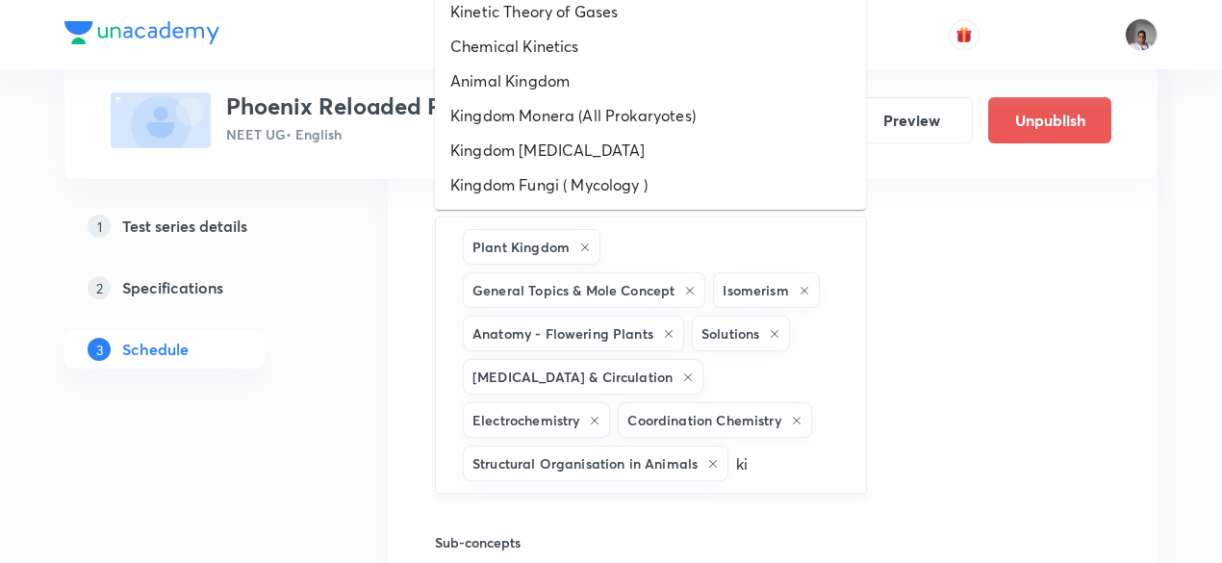
type input "k"
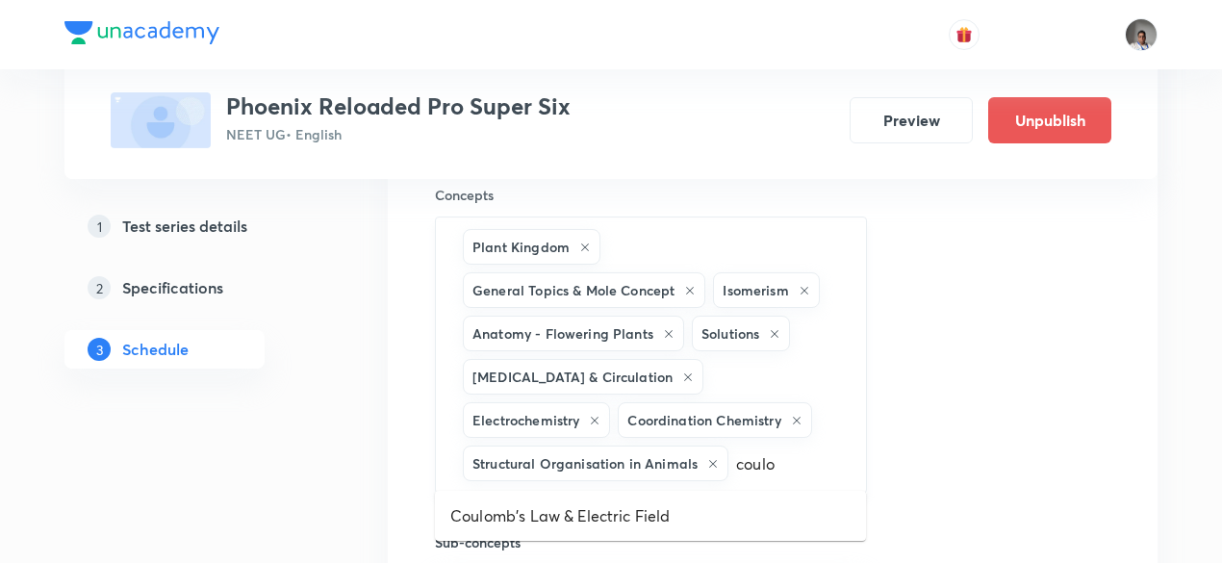
type input "coulom"
click at [712, 516] on li "Coulomb's Law & Electric Field" at bounding box center [650, 515] width 431 height 35
click at [712, 516] on input "text" at bounding box center [775, 507] width 135 height 36
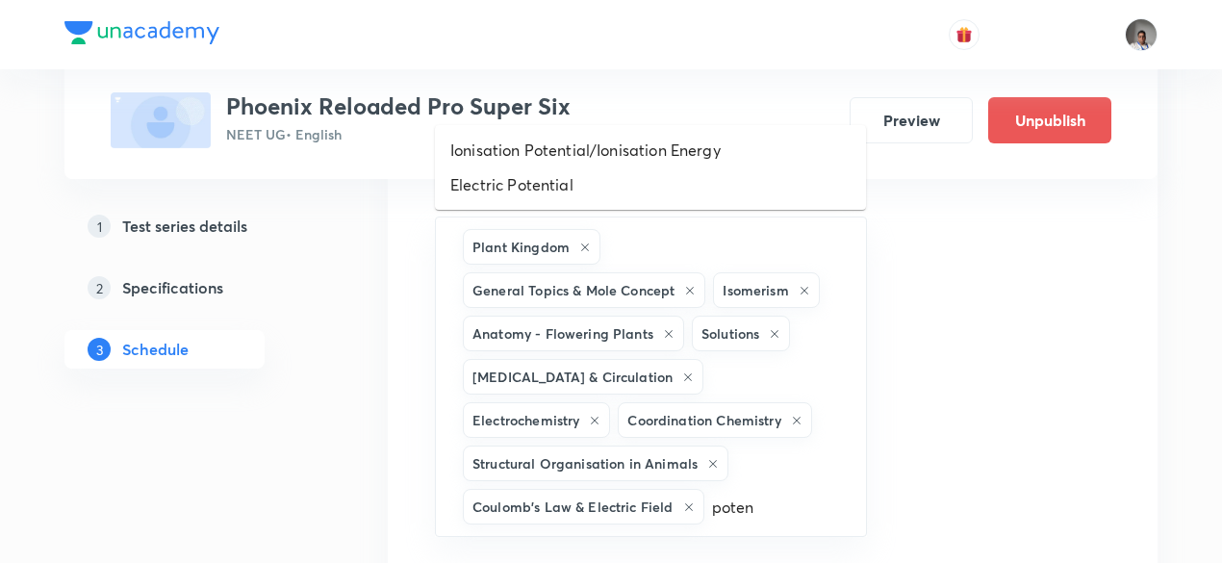
type input "potent"
click at [589, 189] on li "Electric Potential" at bounding box center [650, 184] width 431 height 35
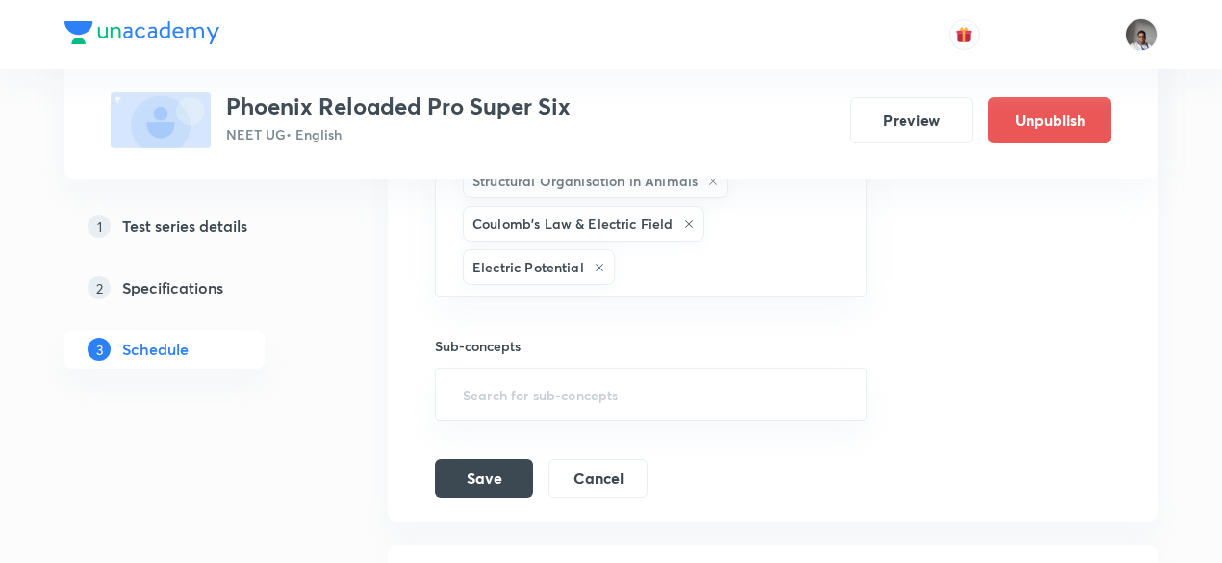
scroll to position [1062, 0]
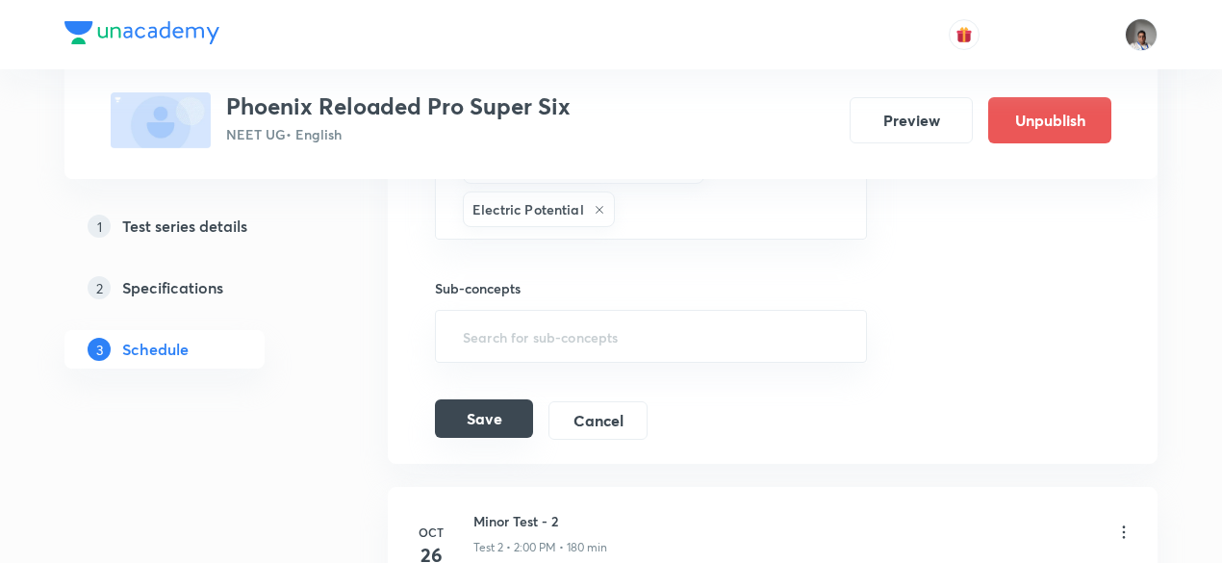
click at [500, 424] on button "Save" at bounding box center [484, 418] width 98 height 38
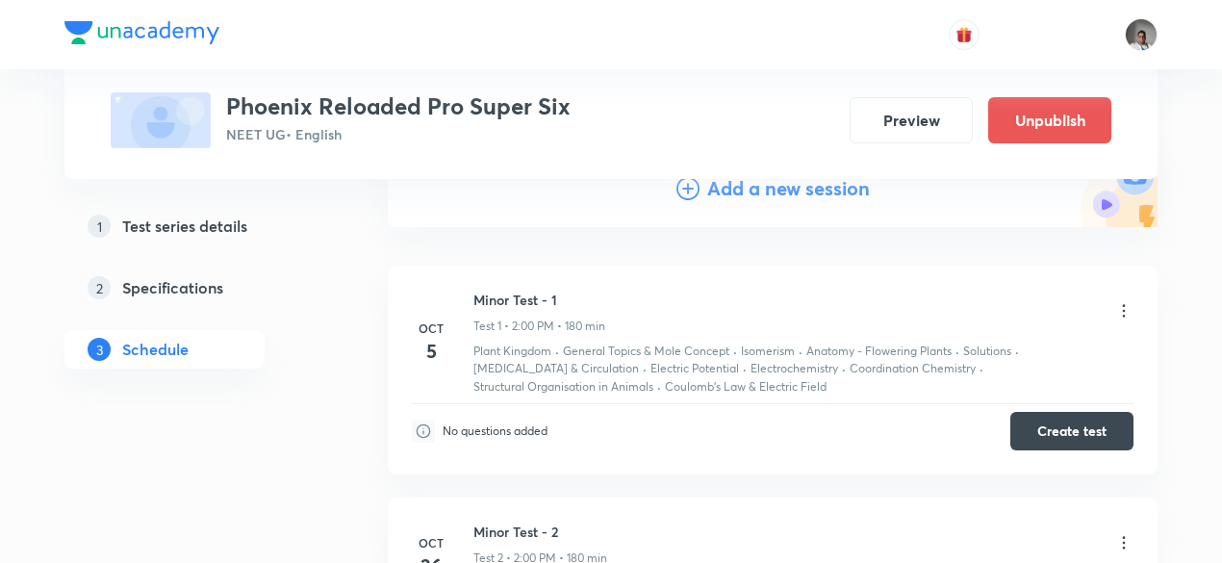
scroll to position [235, 0]
click at [201, 297] on h5 "Specifications" at bounding box center [172, 287] width 101 height 23
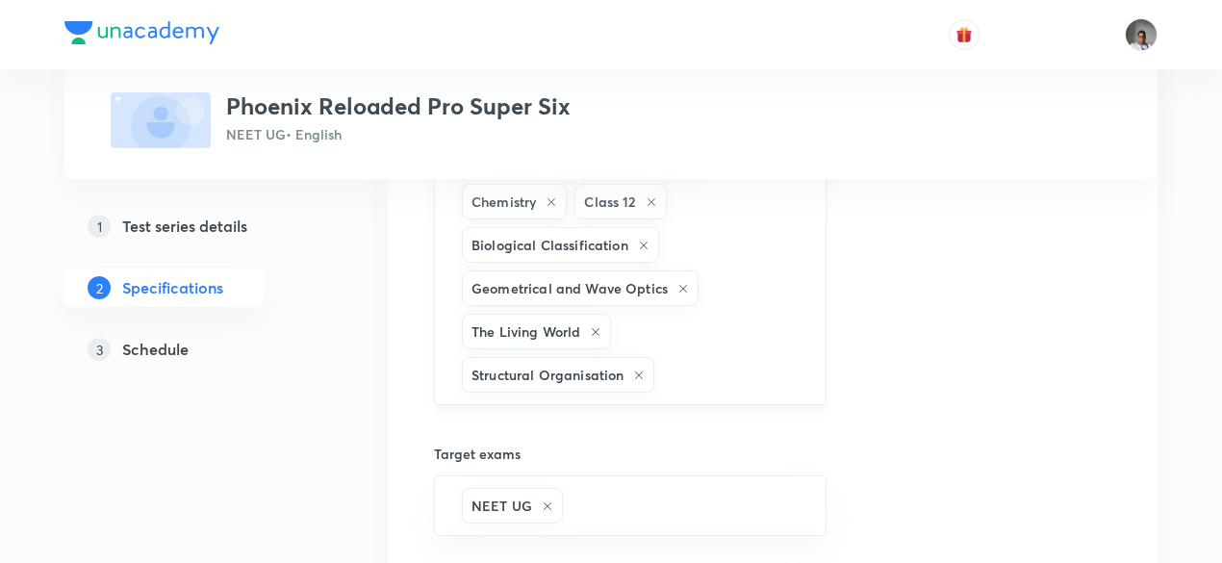
scroll to position [1163, 0]
type input "mech"
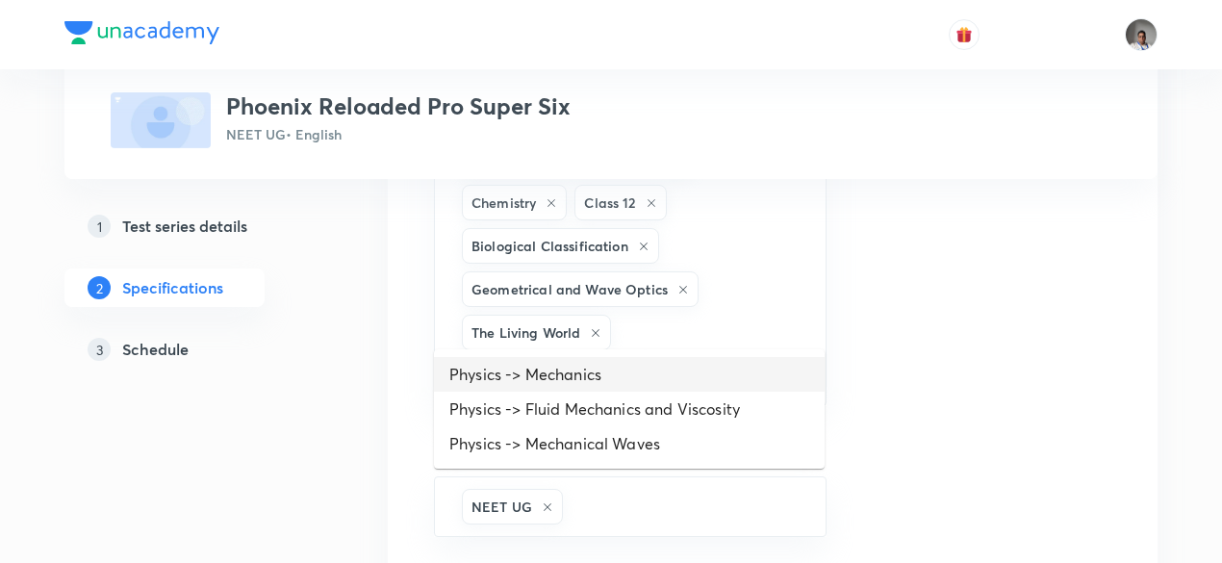
click at [604, 378] on li "Physics -> Mechanics" at bounding box center [629, 374] width 391 height 35
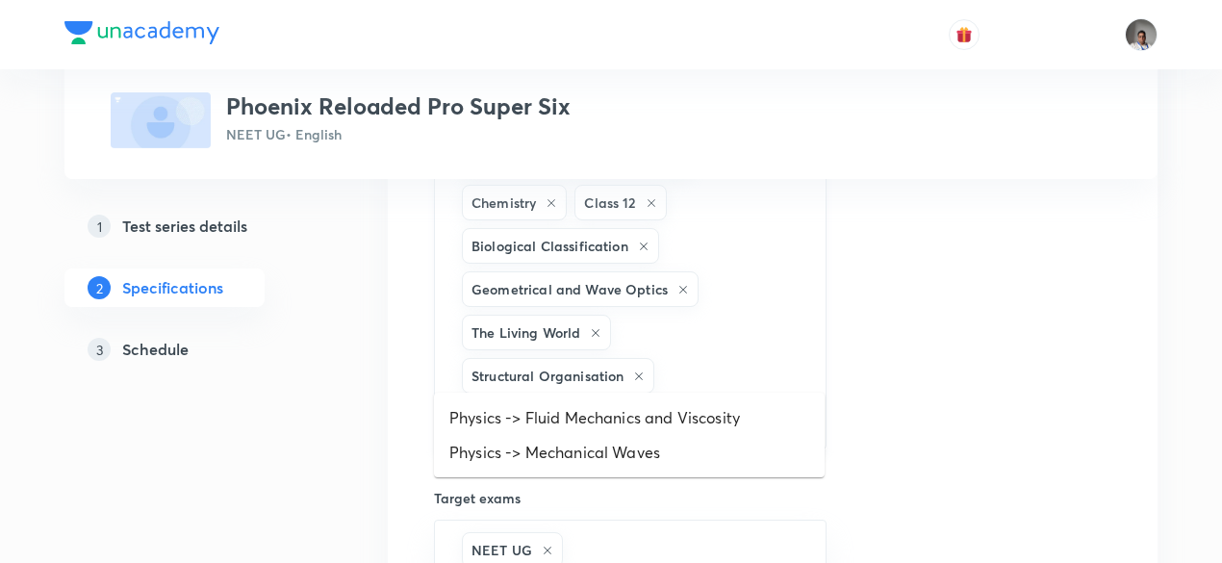
click at [718, 401] on input "text" at bounding box center [722, 419] width 161 height 36
click at [704, 420] on li "Physics -> Fluid Mechanics and Viscosity" at bounding box center [629, 417] width 391 height 35
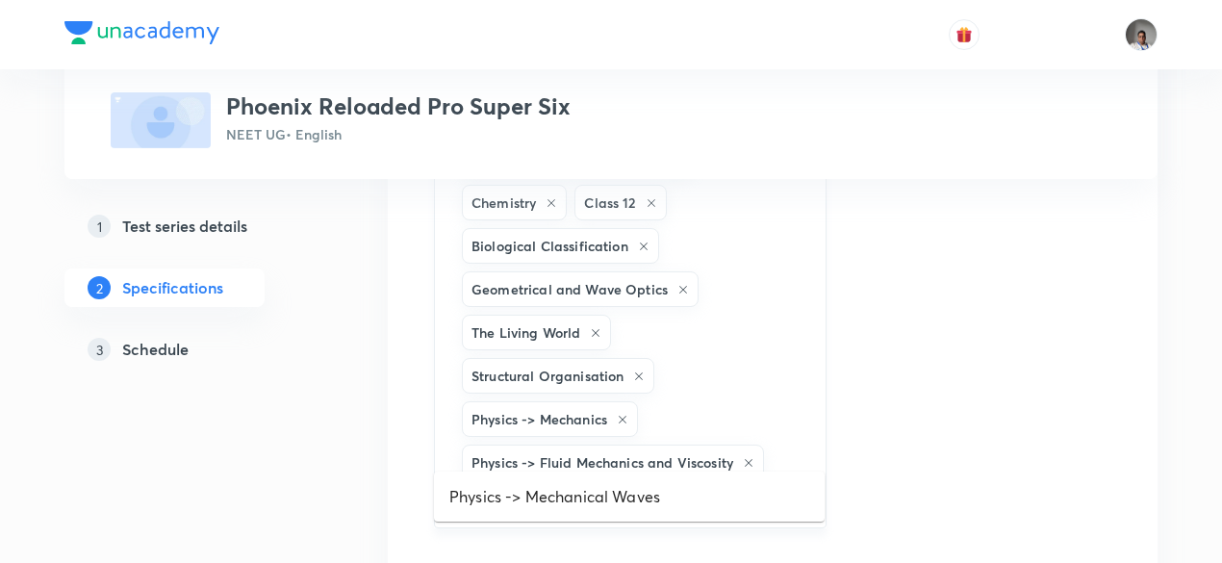
click at [669, 484] on input "text" at bounding box center [630, 502] width 344 height 36
click at [650, 498] on li "Physics -> Mechanical Waves" at bounding box center [629, 496] width 391 height 35
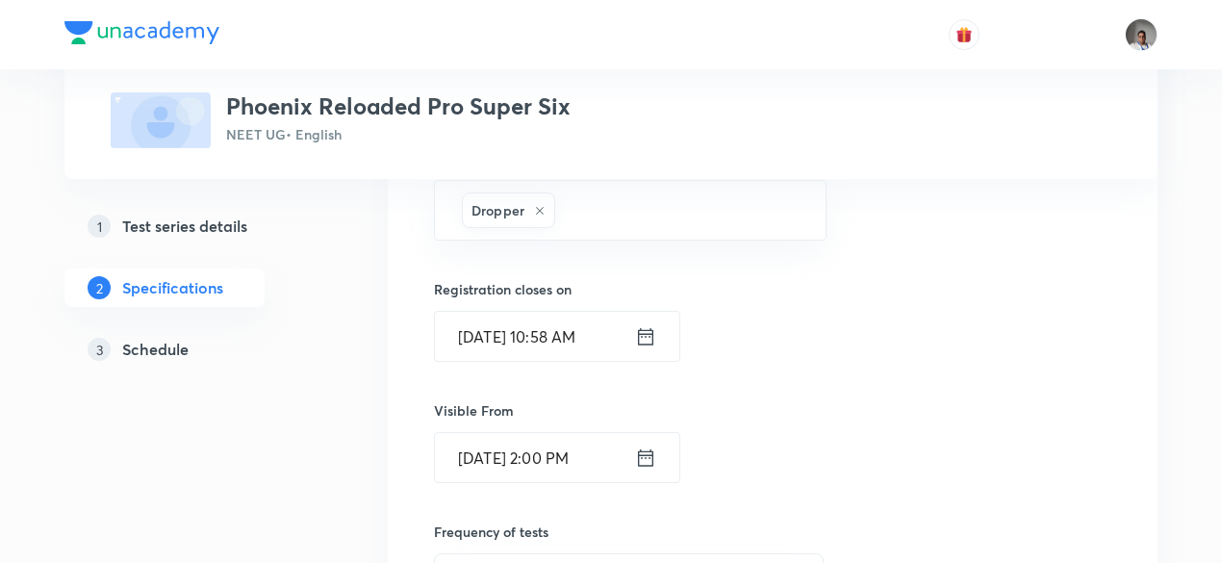
scroll to position [2108, 0]
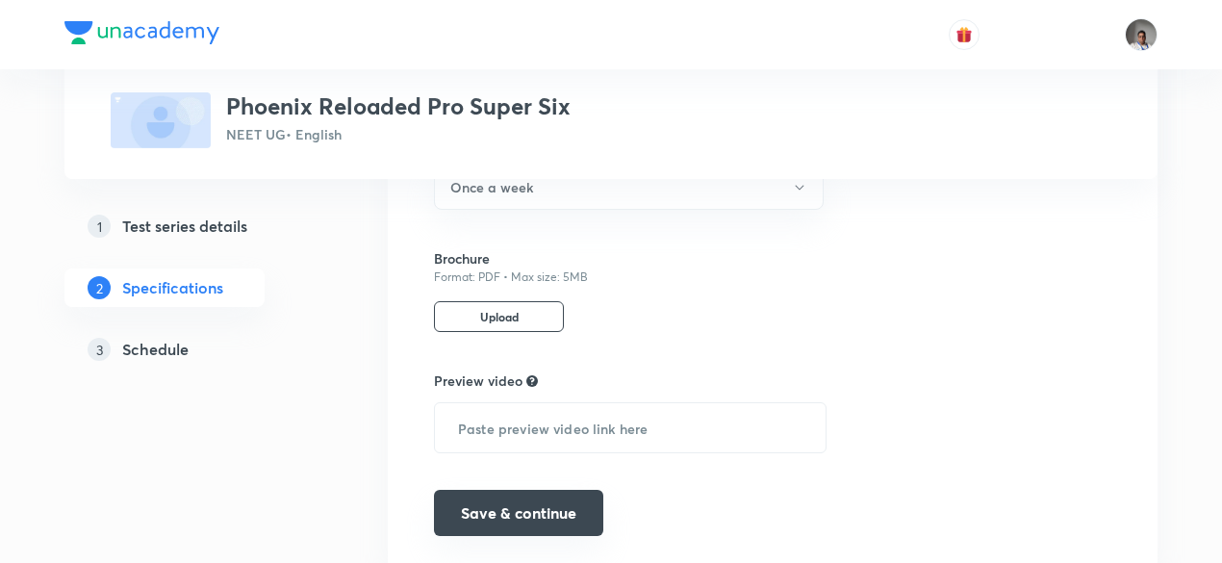
click at [544, 490] on button "Save & continue" at bounding box center [518, 513] width 169 height 46
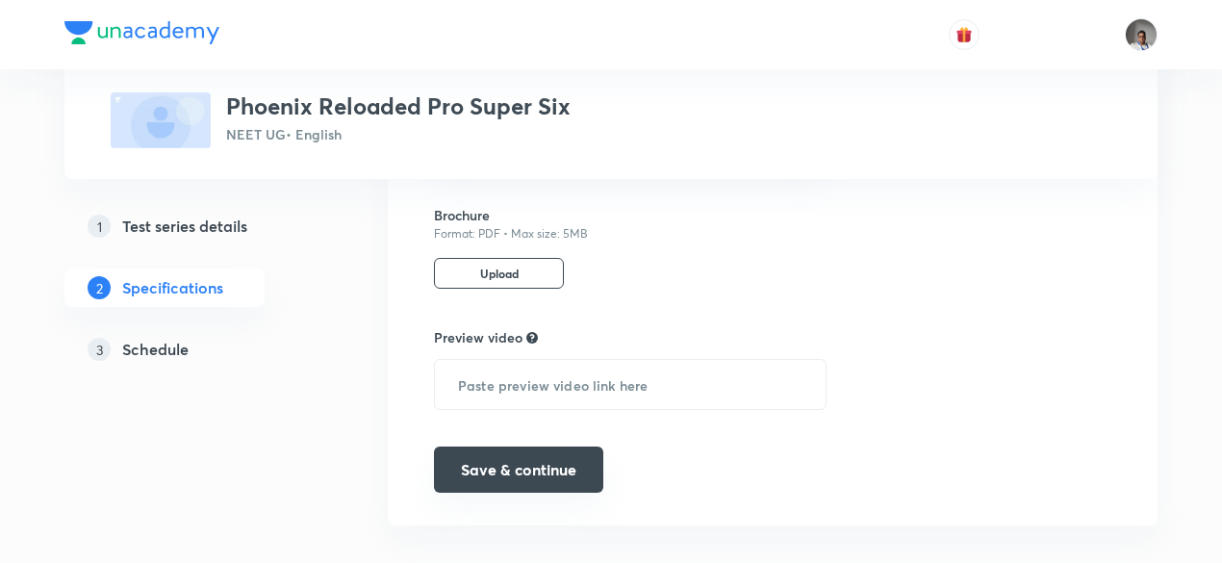
scroll to position [2065, 0]
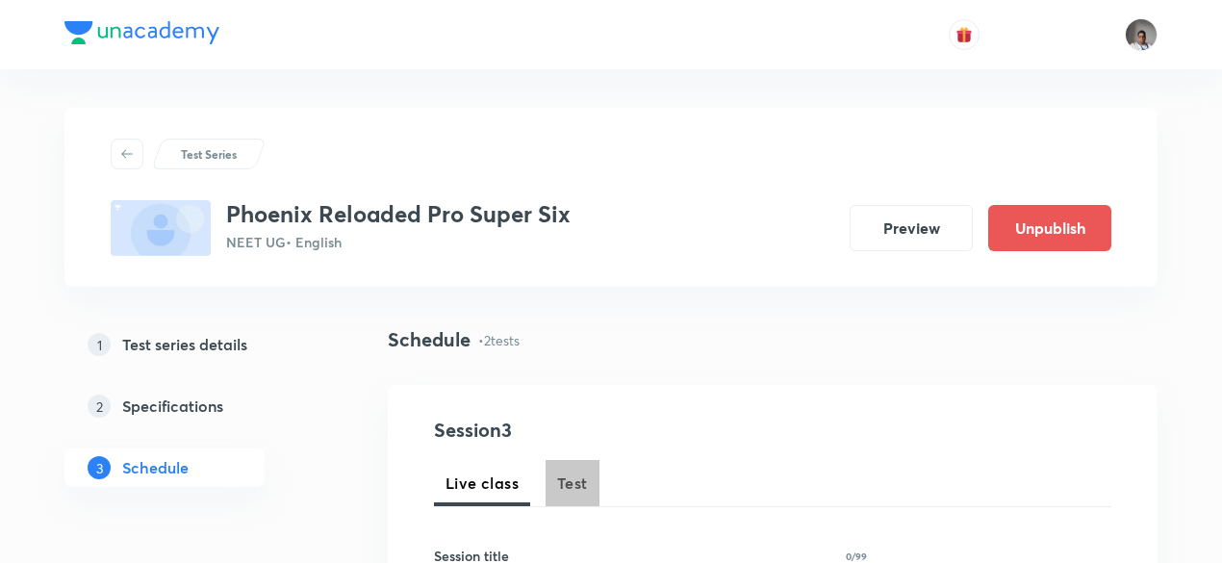
click at [579, 480] on span "Test" at bounding box center [572, 482] width 31 height 23
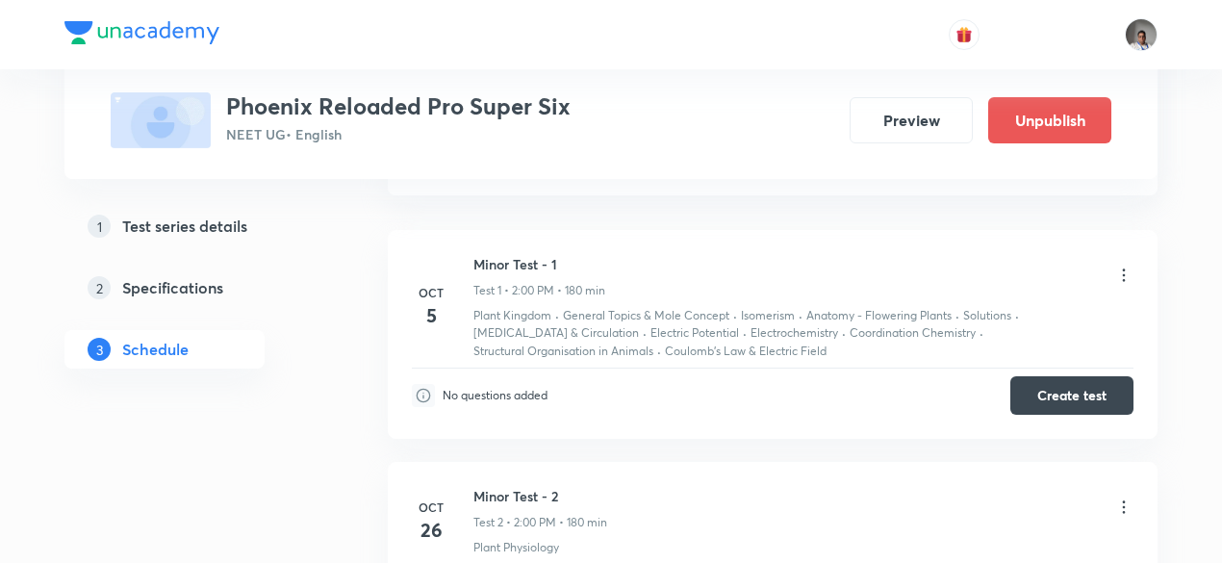
scroll to position [1026, 0]
click at [1114, 275] on icon at bounding box center [1123, 277] width 19 height 19
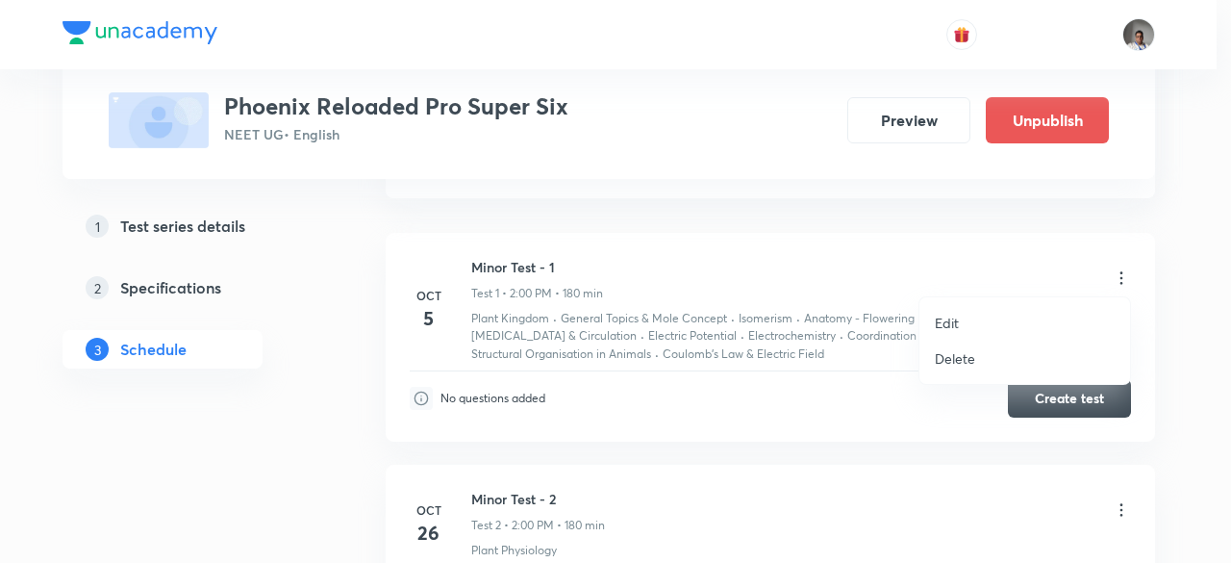
click at [951, 322] on p "Edit" at bounding box center [947, 323] width 24 height 20
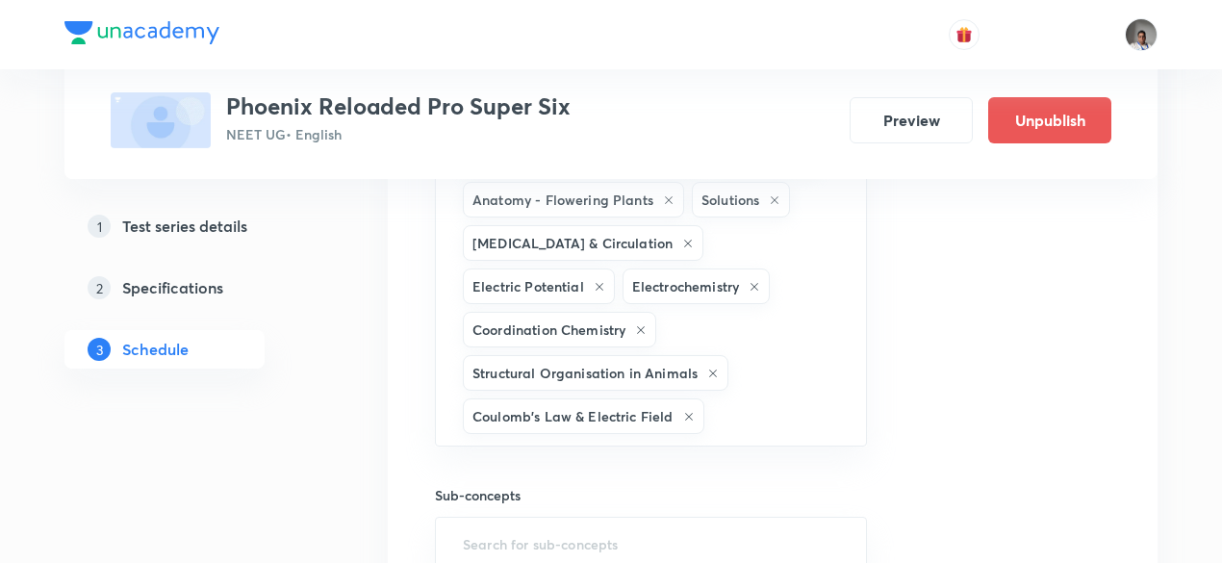
scroll to position [848, 0]
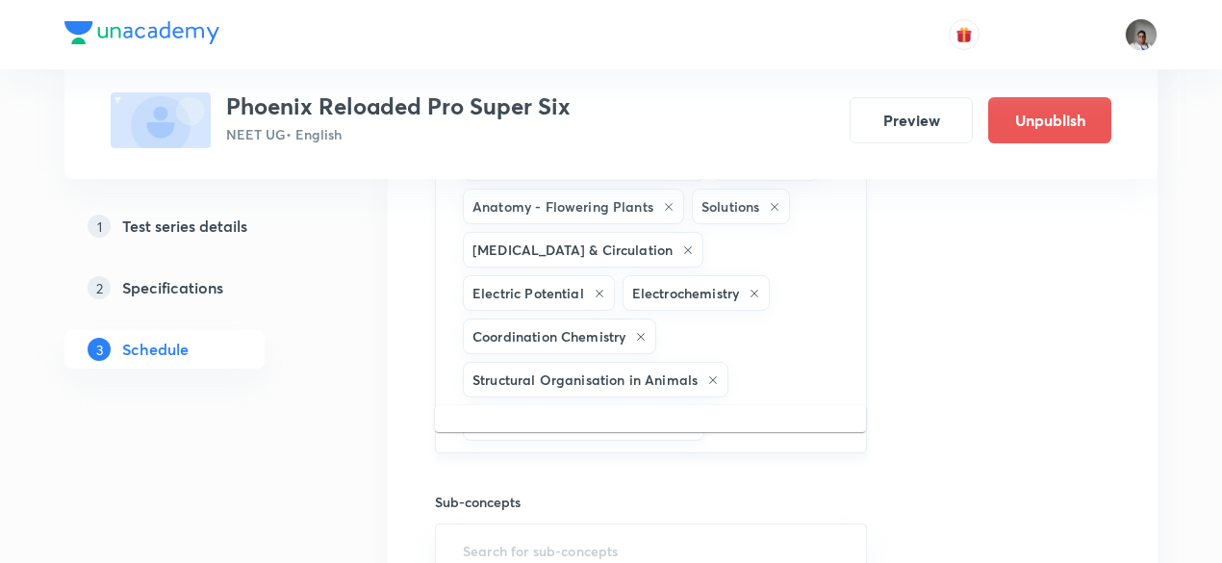
click at [823, 405] on input "text" at bounding box center [775, 423] width 135 height 36
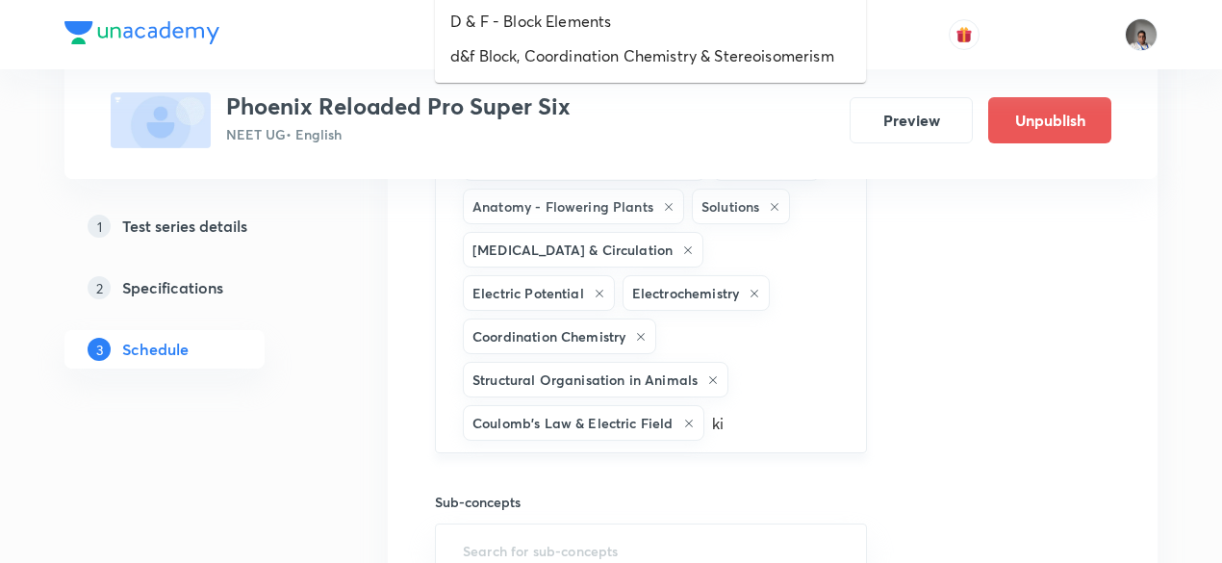
type input "kin"
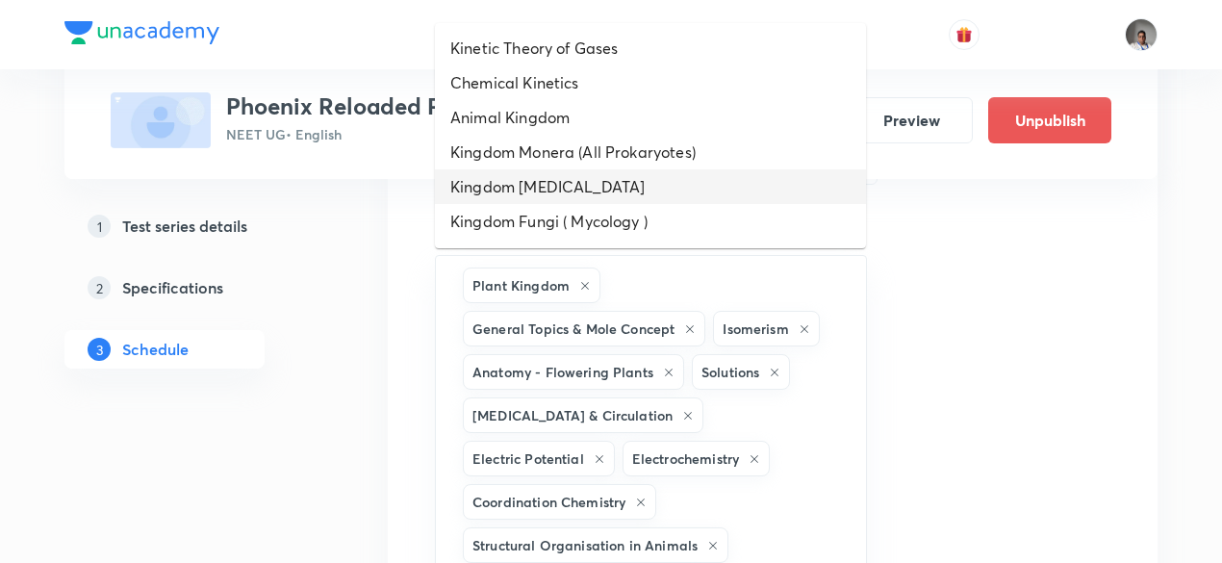
scroll to position [102, 0]
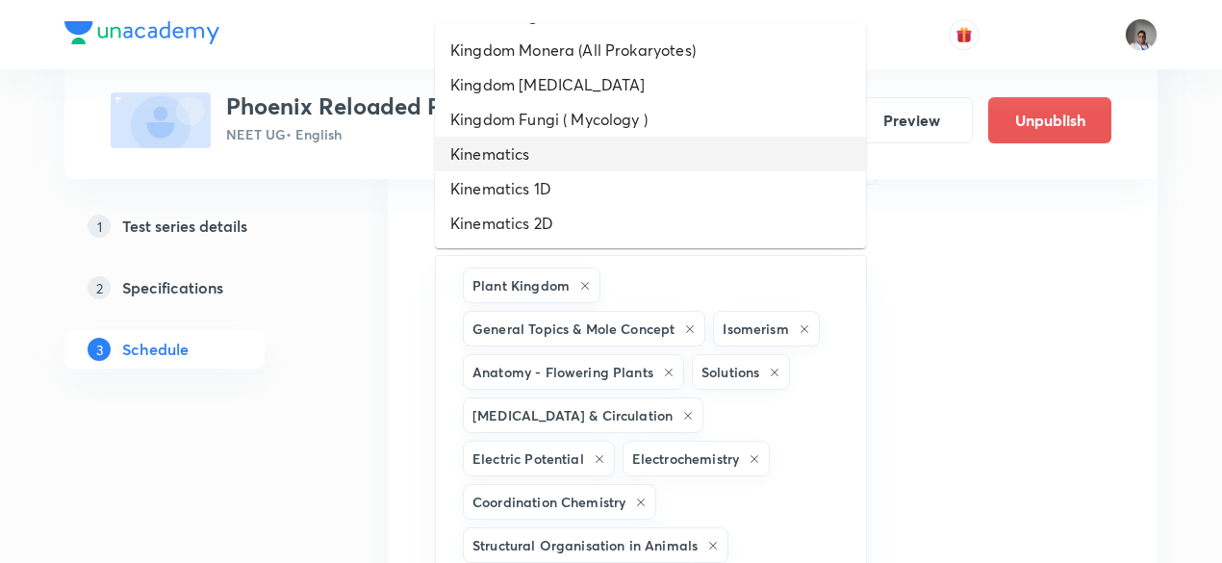
click at [583, 164] on li "Kinematics" at bounding box center [650, 154] width 431 height 35
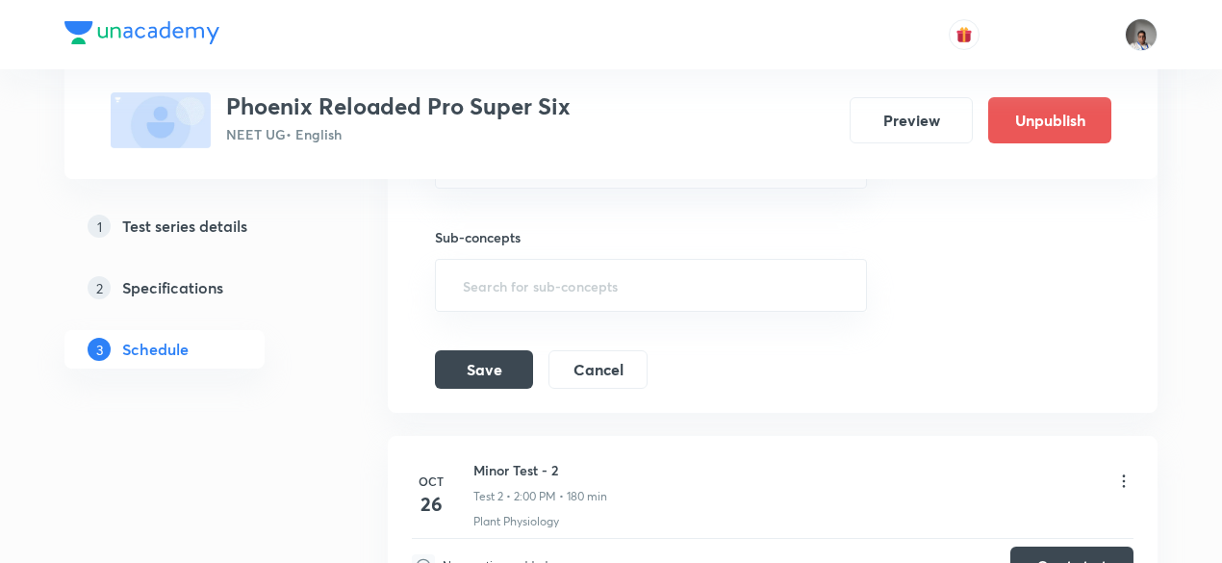
scroll to position [1147, 0]
click at [474, 350] on button "Save" at bounding box center [484, 369] width 98 height 38
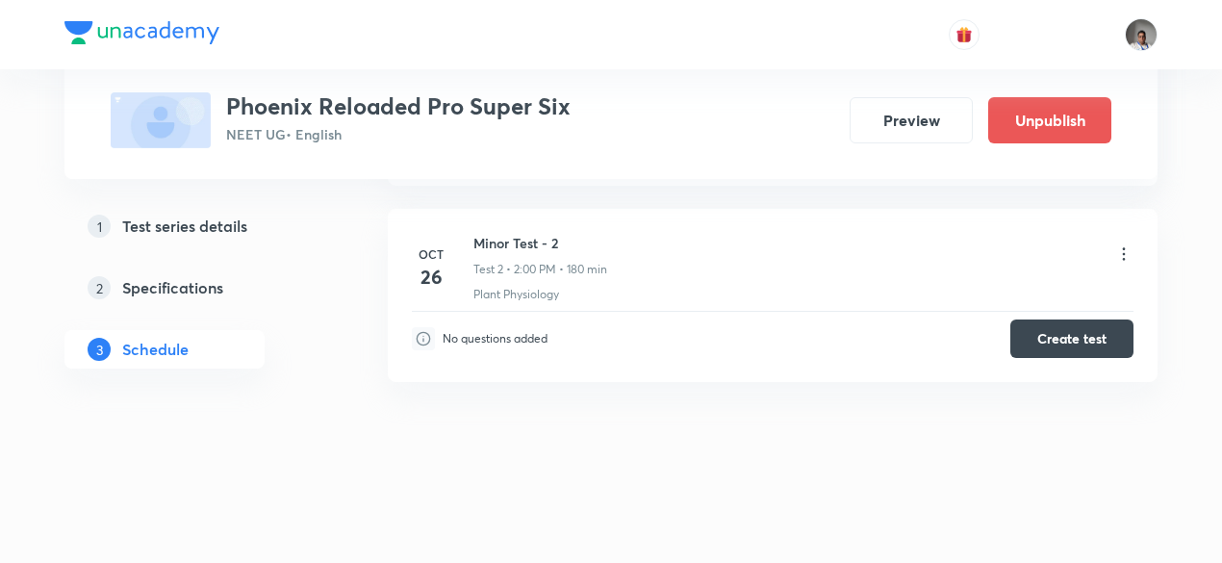
scroll to position [521, 0]
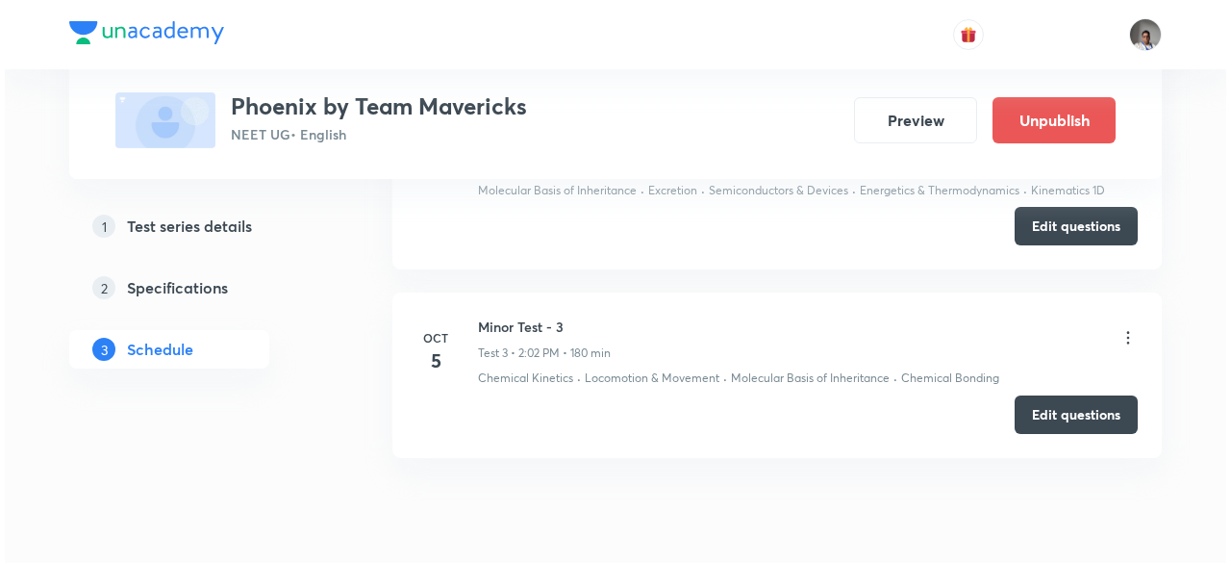
scroll to position [1361, 0]
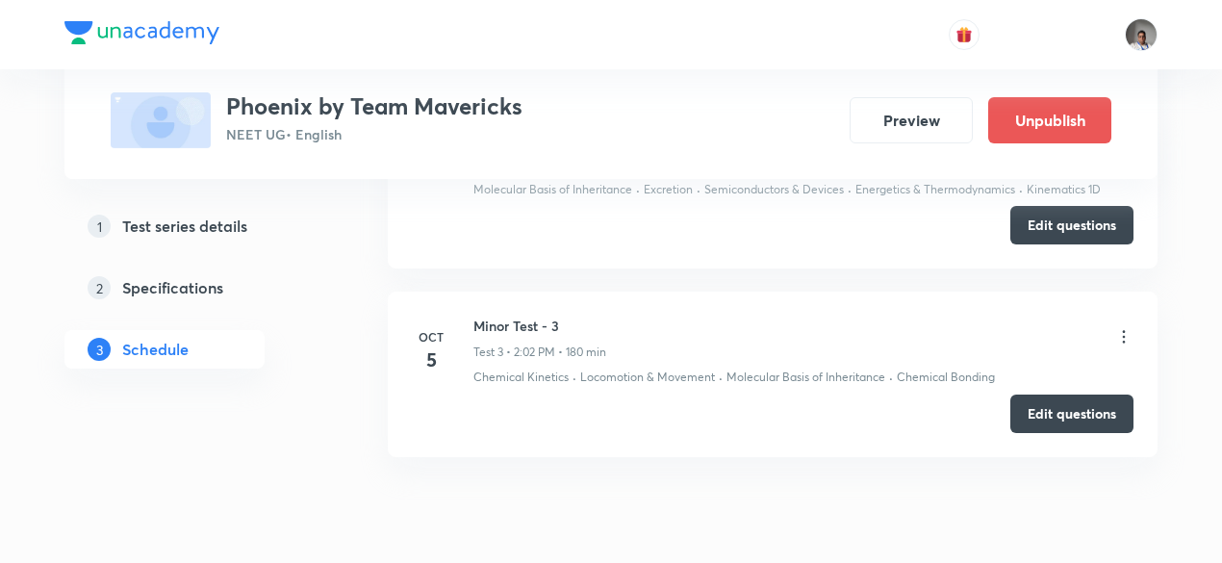
click at [1127, 336] on icon at bounding box center [1123, 336] width 19 height 19
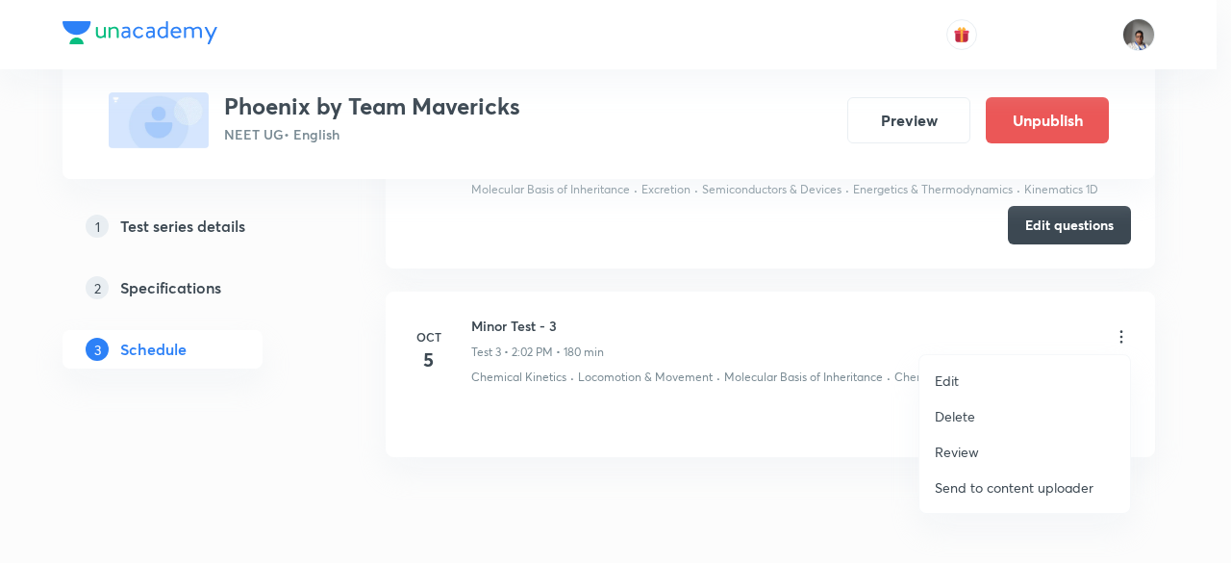
click at [941, 378] on p "Edit" at bounding box center [947, 380] width 24 height 20
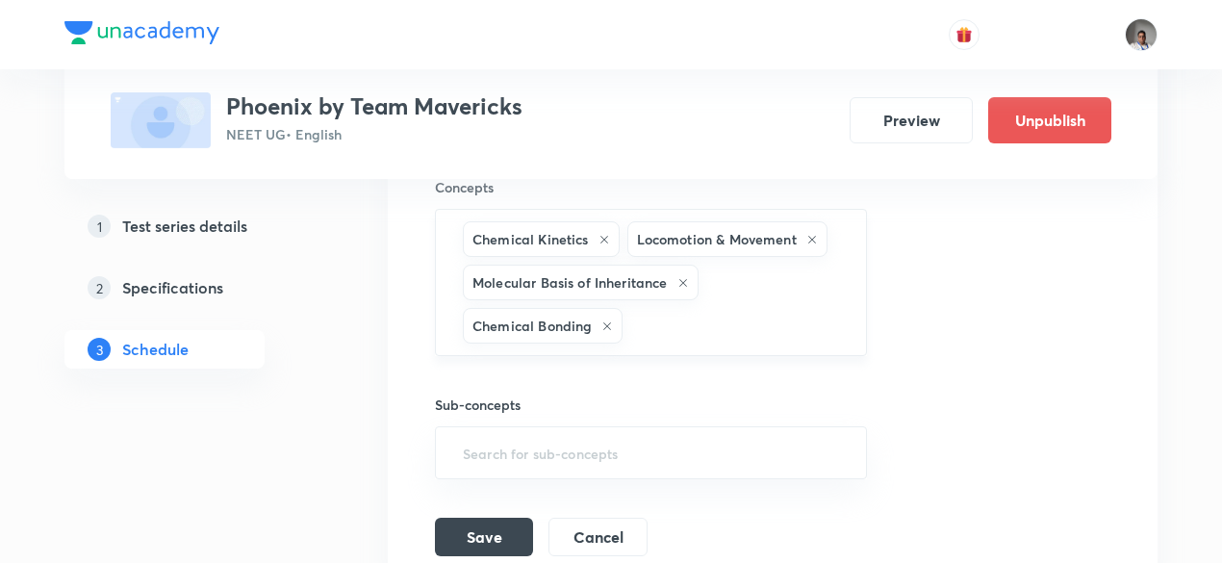
scroll to position [1116, 0]
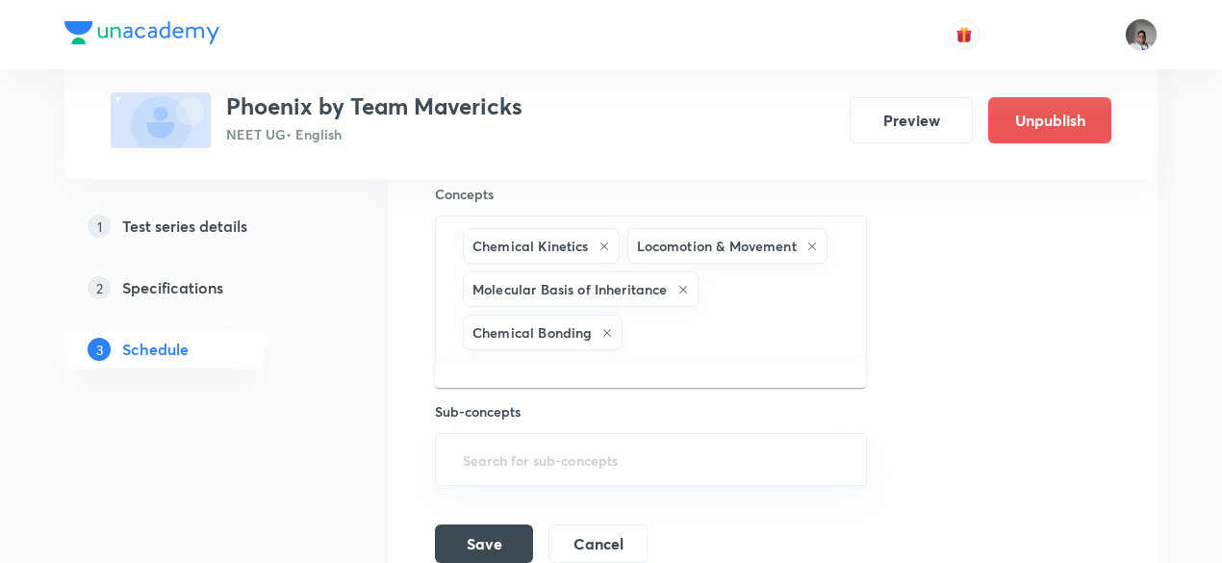
click at [727, 332] on input "text" at bounding box center [733, 333] width 215 height 36
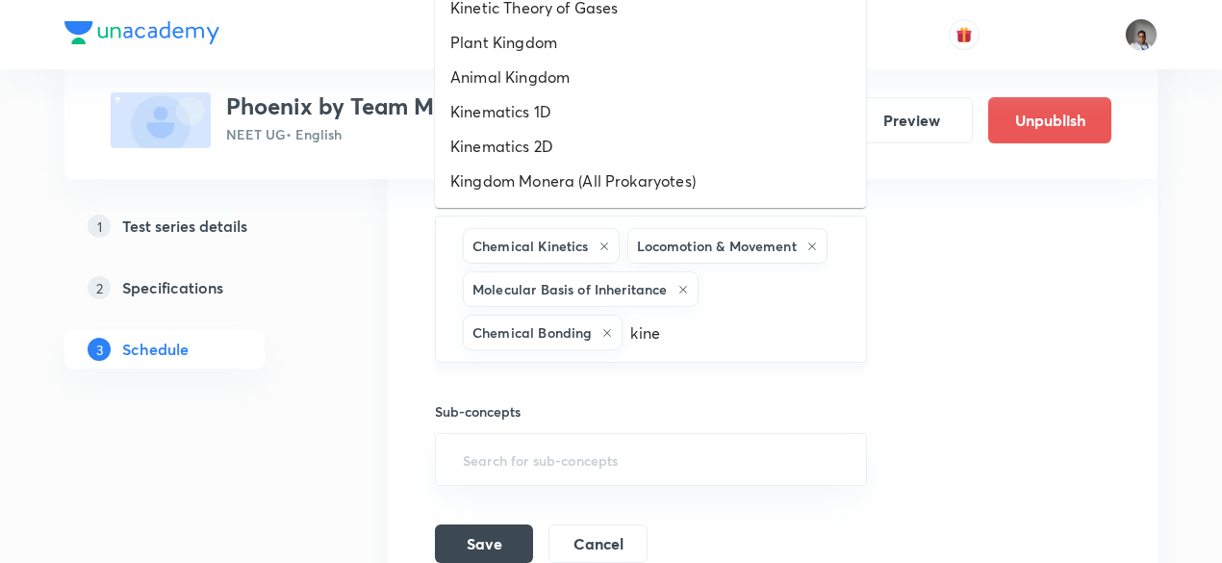
type input "kinem"
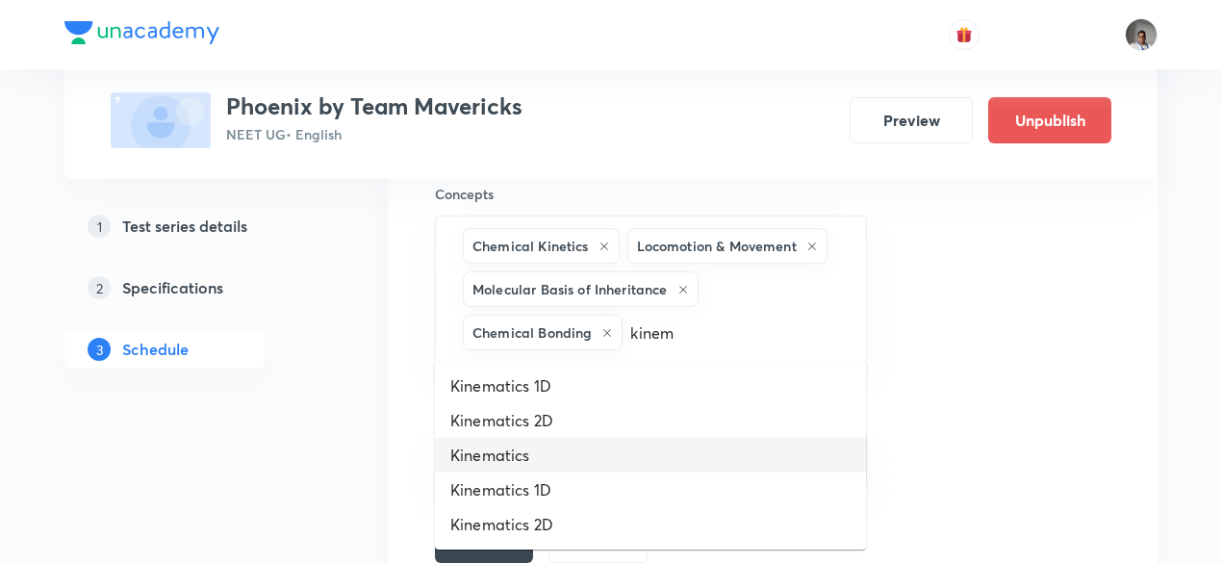
click at [566, 460] on li "Kinematics" at bounding box center [650, 455] width 431 height 35
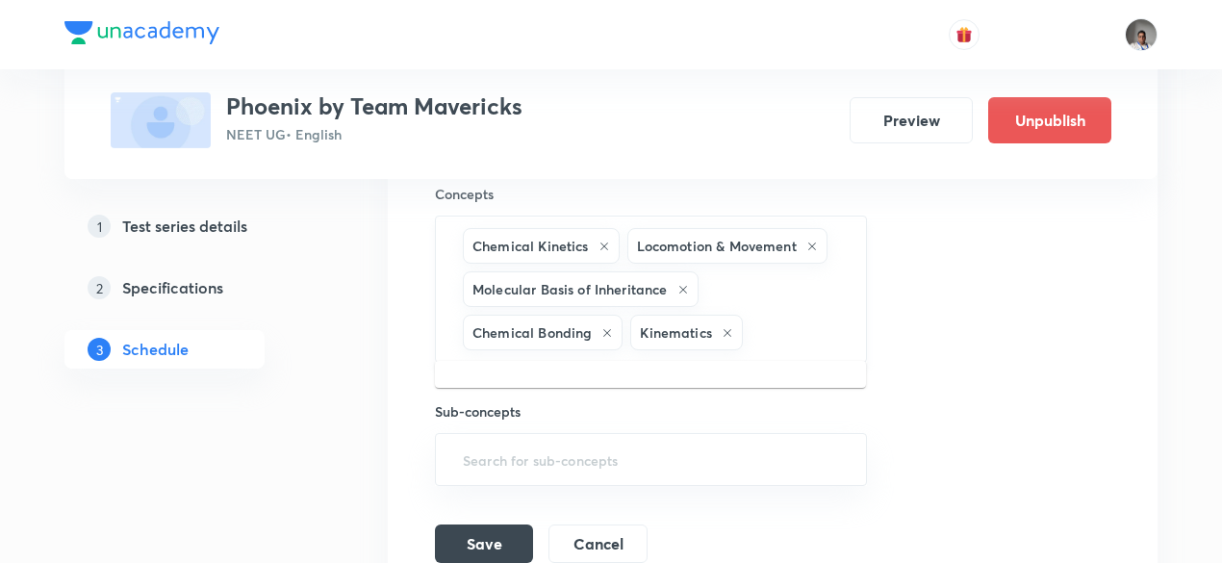
click at [799, 340] on input "text" at bounding box center [794, 333] width 96 height 36
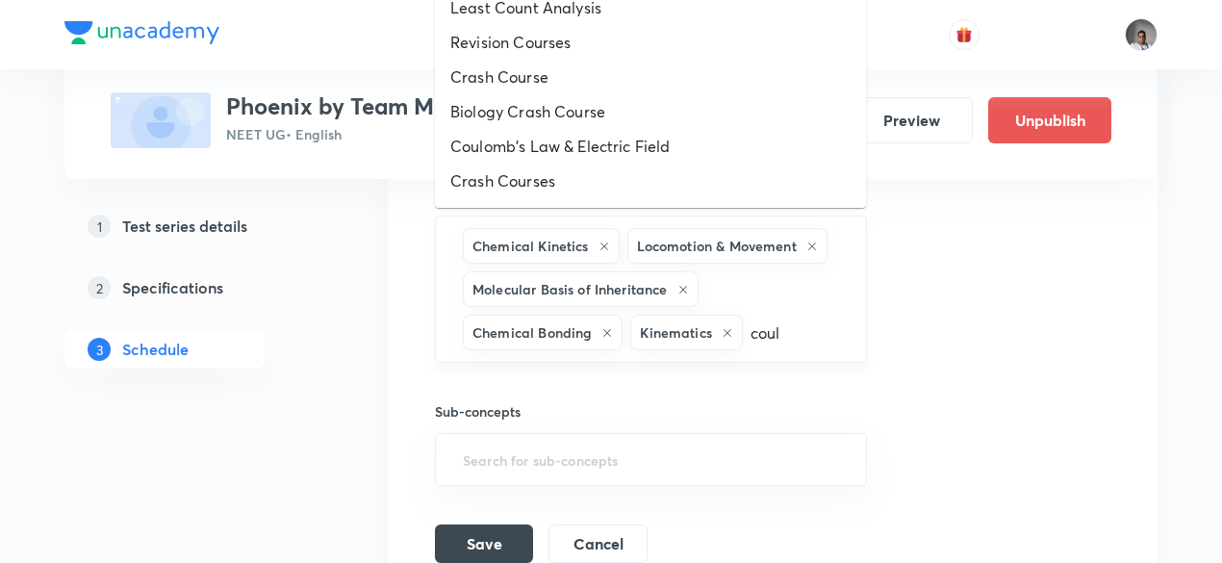
type input "coulo"
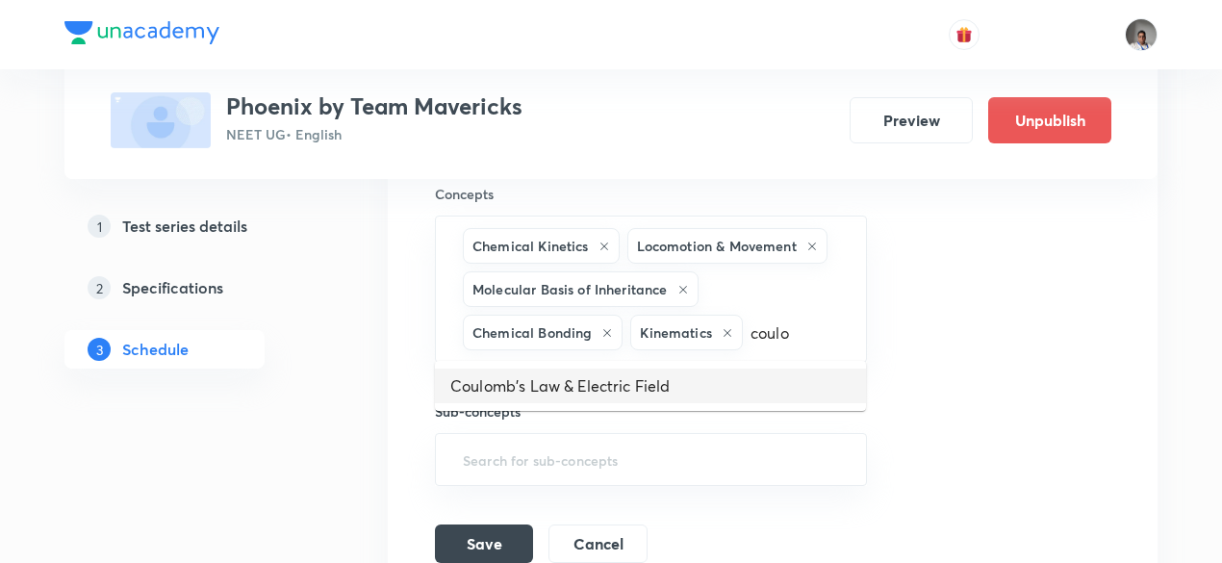
click at [714, 396] on li "Coulomb's Law & Electric Field" at bounding box center [650, 385] width 431 height 35
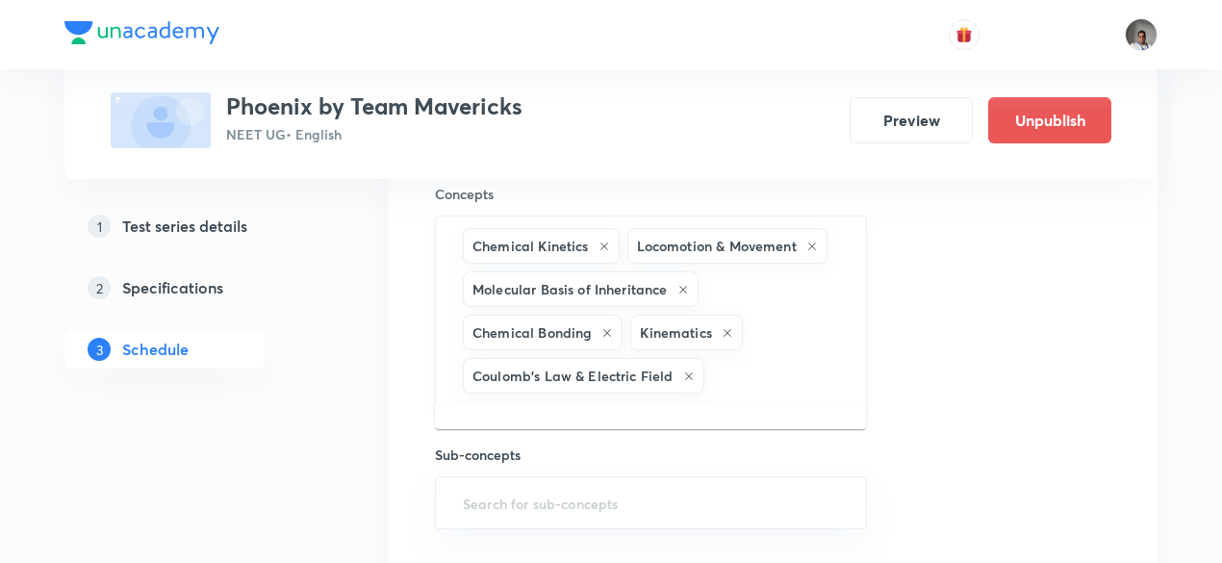
click at [770, 375] on input "text" at bounding box center [775, 376] width 135 height 36
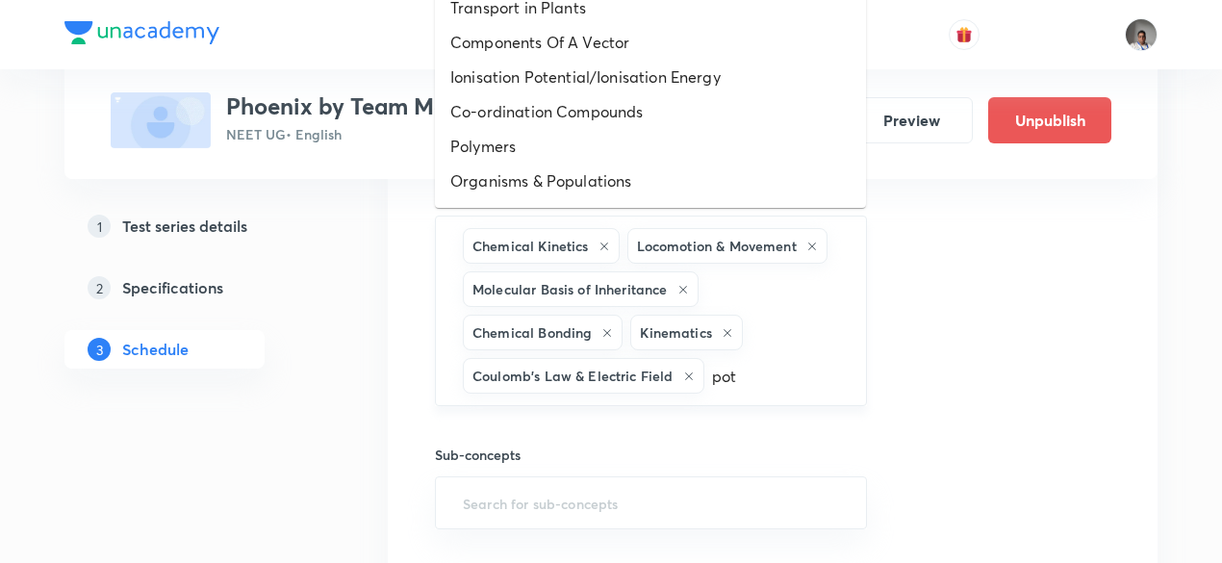
type input "pote"
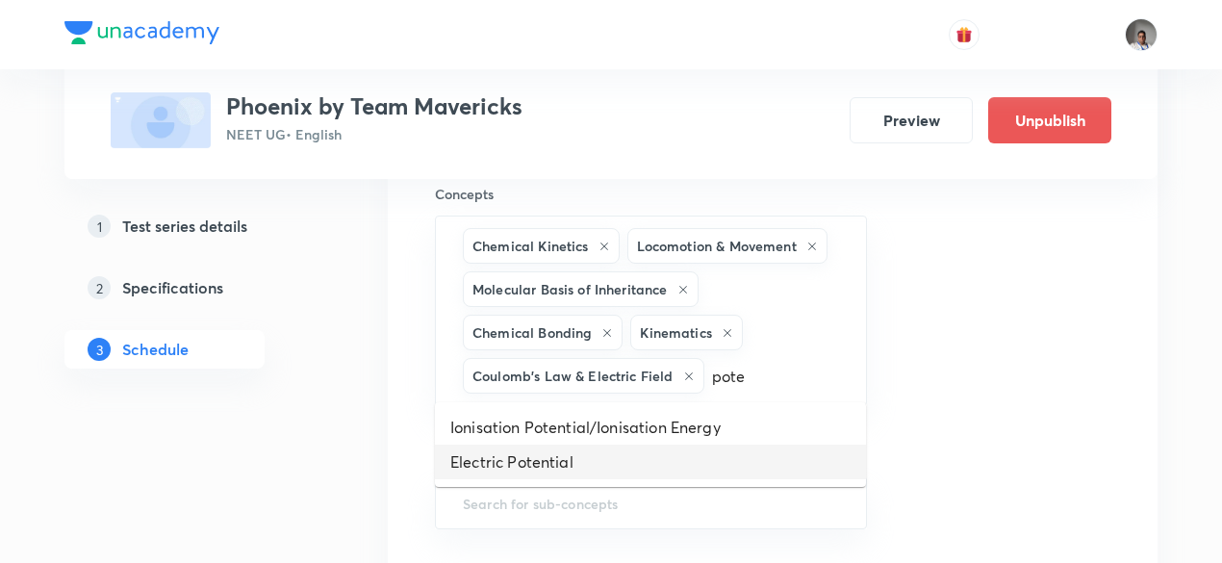
click at [589, 465] on li "Electric Potential" at bounding box center [650, 461] width 431 height 35
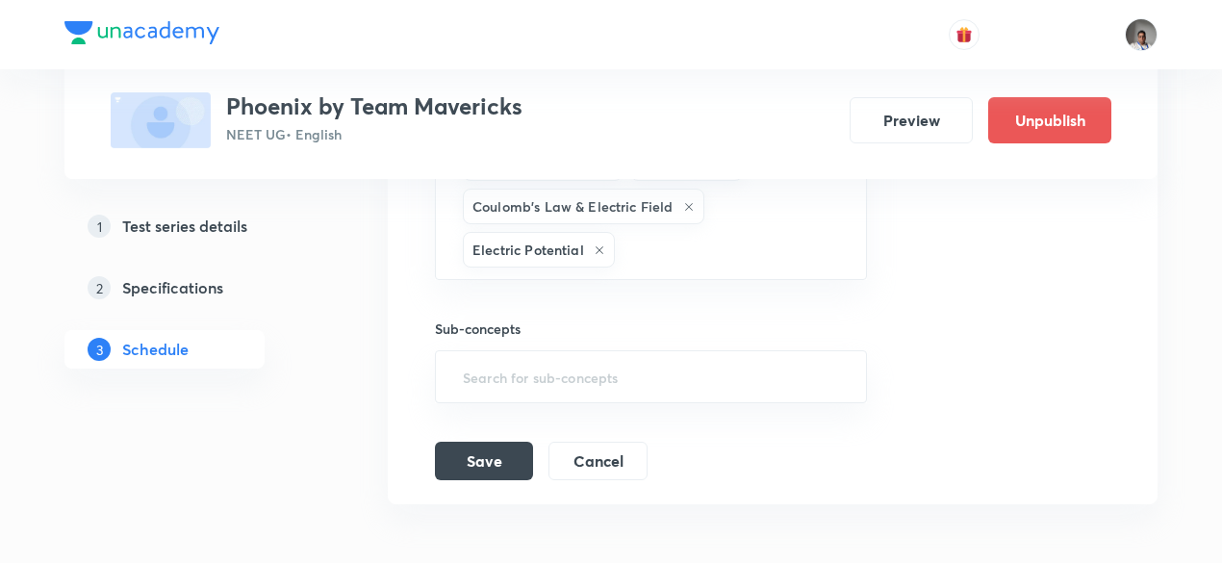
scroll to position [1286, 0]
click at [514, 455] on button "Save" at bounding box center [484, 458] width 98 height 38
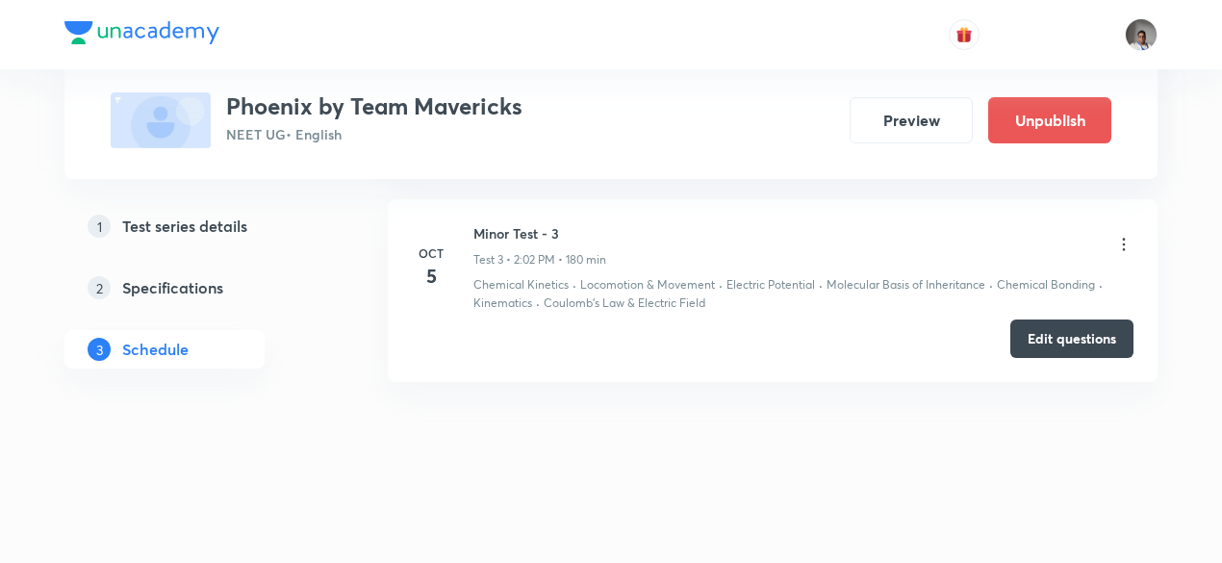
scroll to position [692, 0]
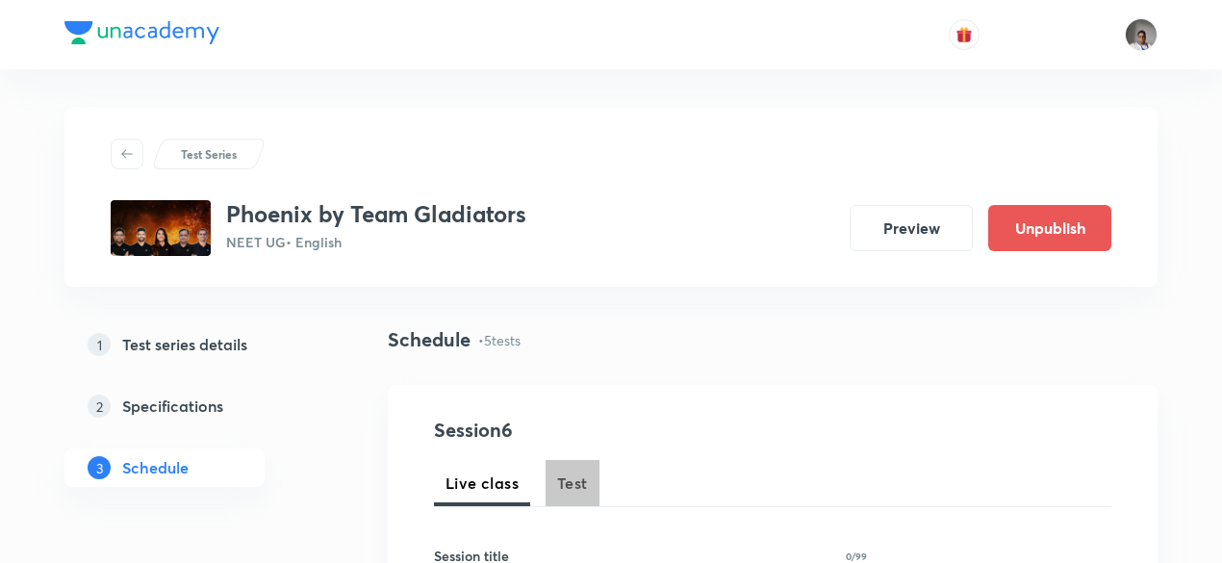
click at [580, 493] on span "Test" at bounding box center [572, 482] width 31 height 23
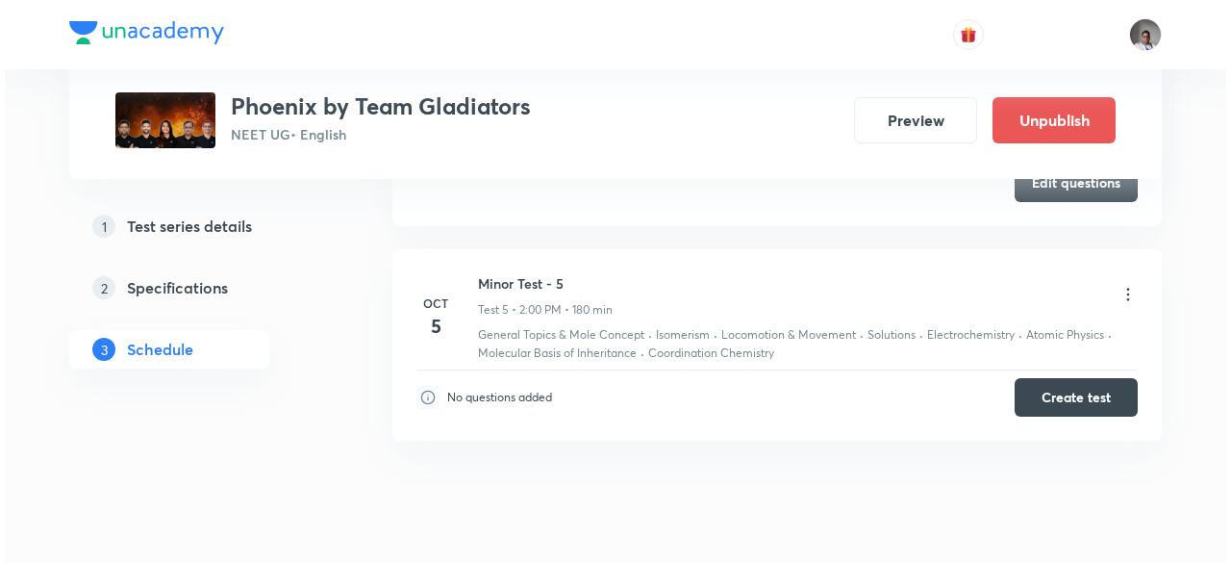
scroll to position [1886, 0]
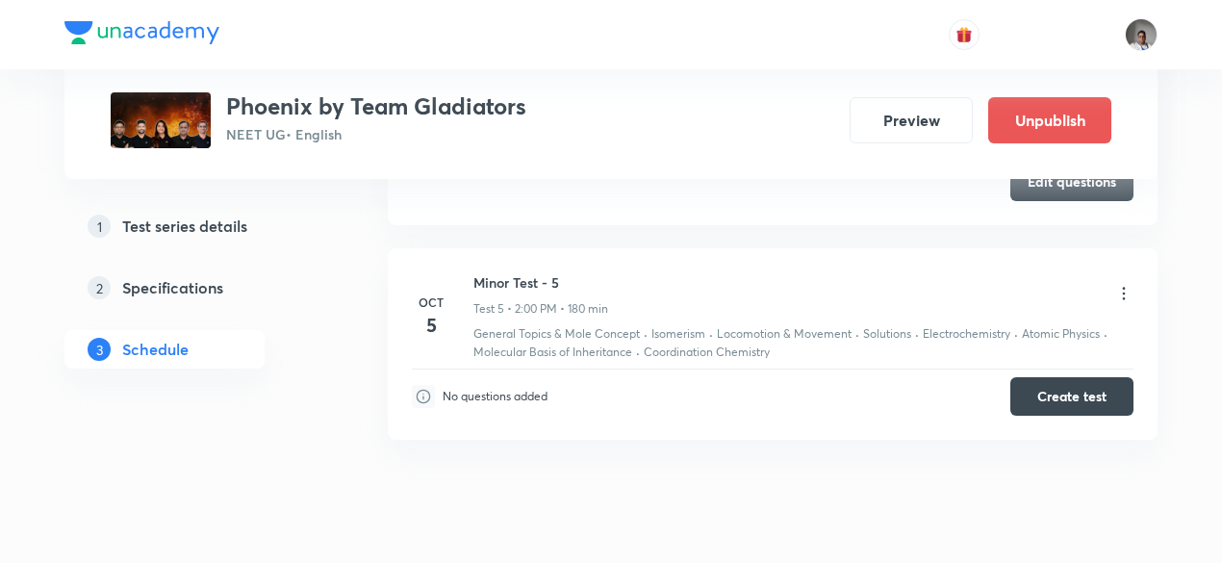
click at [1125, 287] on icon at bounding box center [1123, 293] width 19 height 19
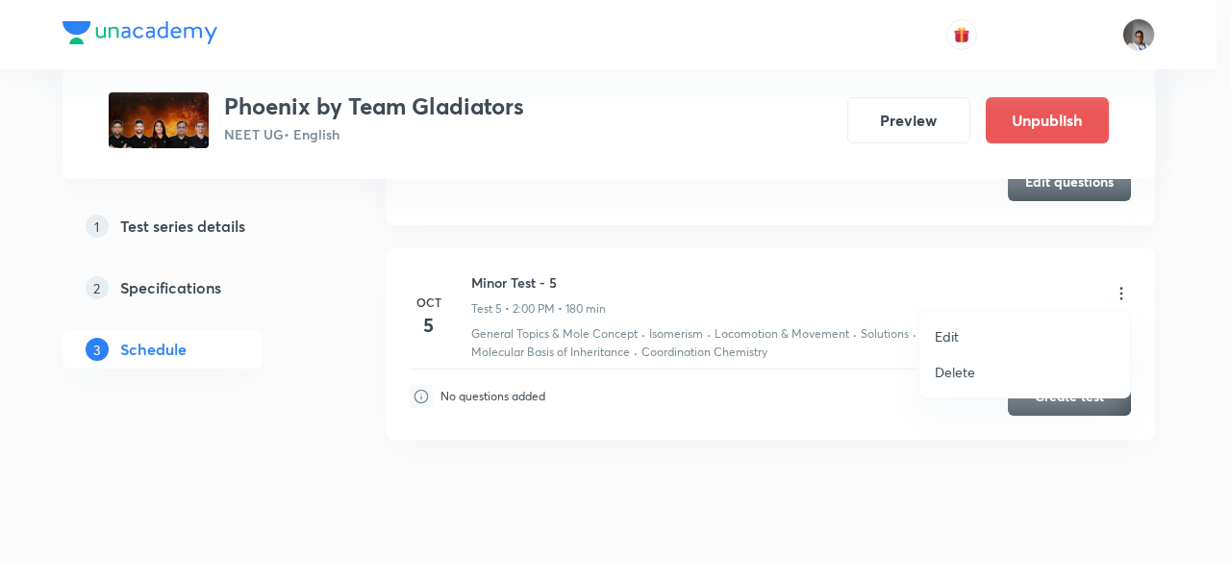
click at [948, 342] on p "Edit" at bounding box center [947, 336] width 24 height 20
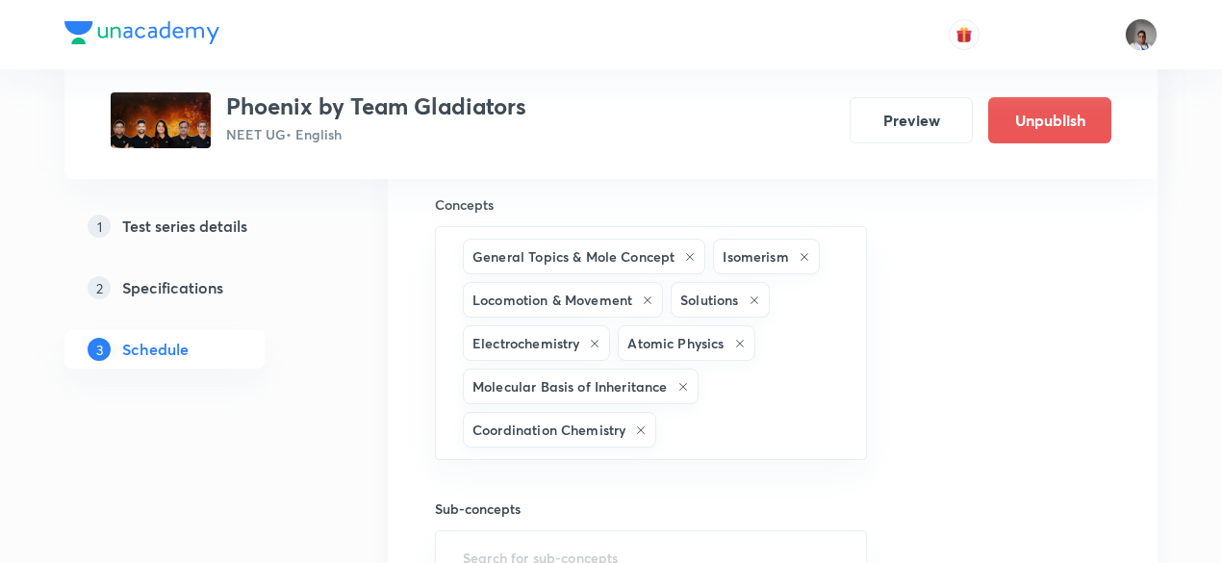
scroll to position [1587, 0]
click at [743, 338] on icon at bounding box center [740, 344] width 12 height 12
click at [738, 402] on div "General Topics & Mole Concept Isomerism Locomotion & Movement Solutions Electro…" at bounding box center [651, 343] width 432 height 234
type input "coul"
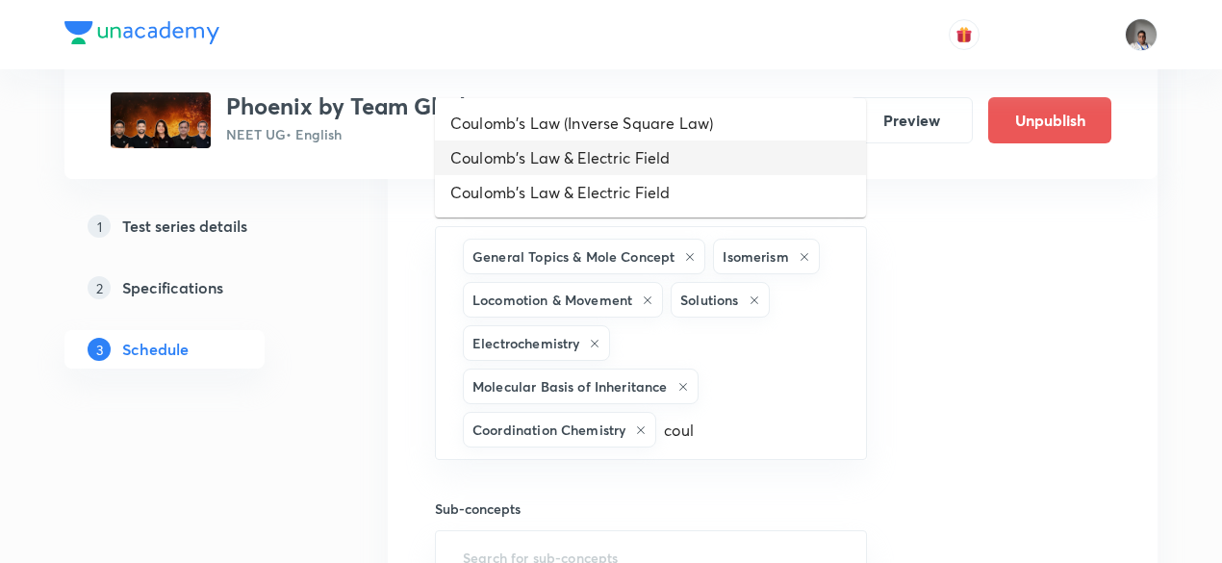
click at [618, 158] on li "Coulomb's Law & Electric Field" at bounding box center [650, 157] width 431 height 35
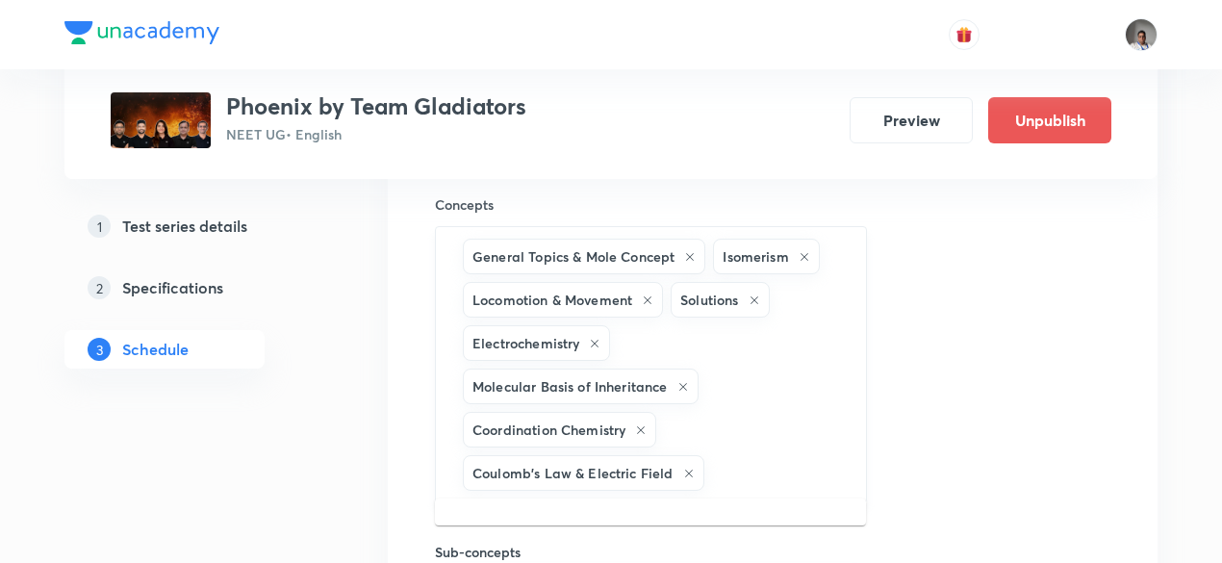
click at [770, 461] on input "text" at bounding box center [775, 473] width 135 height 36
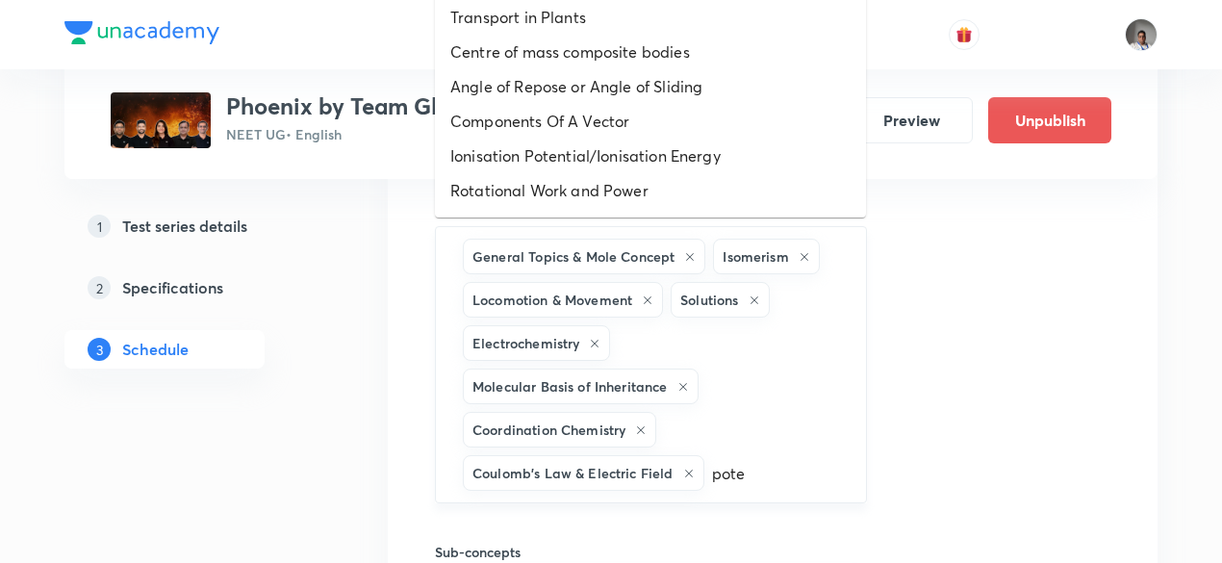
type input "poten"
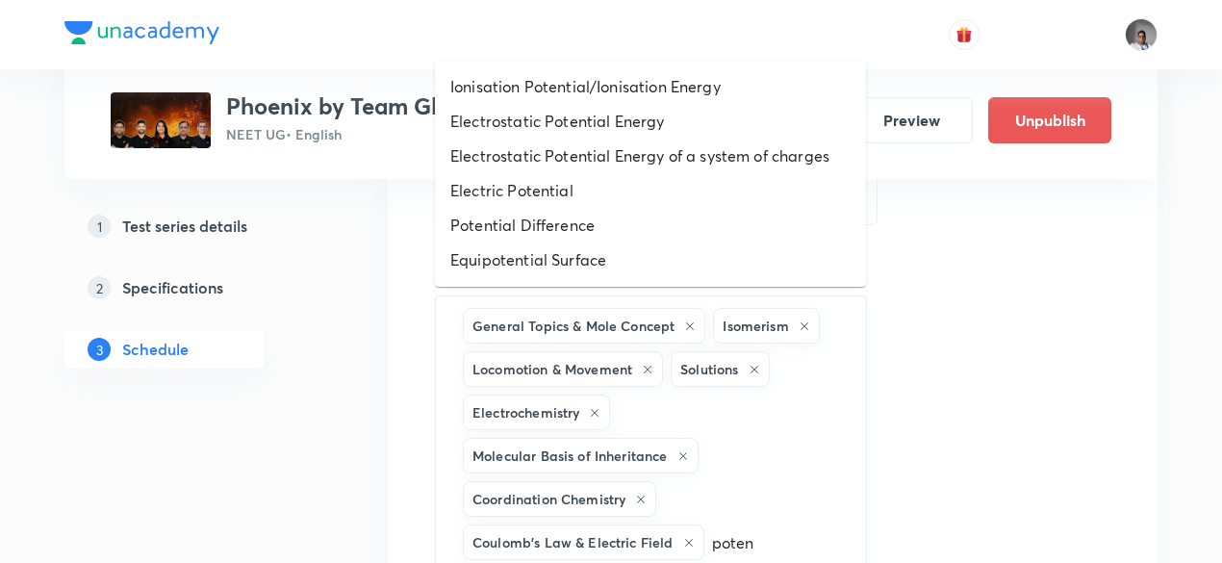
scroll to position [1516, 0]
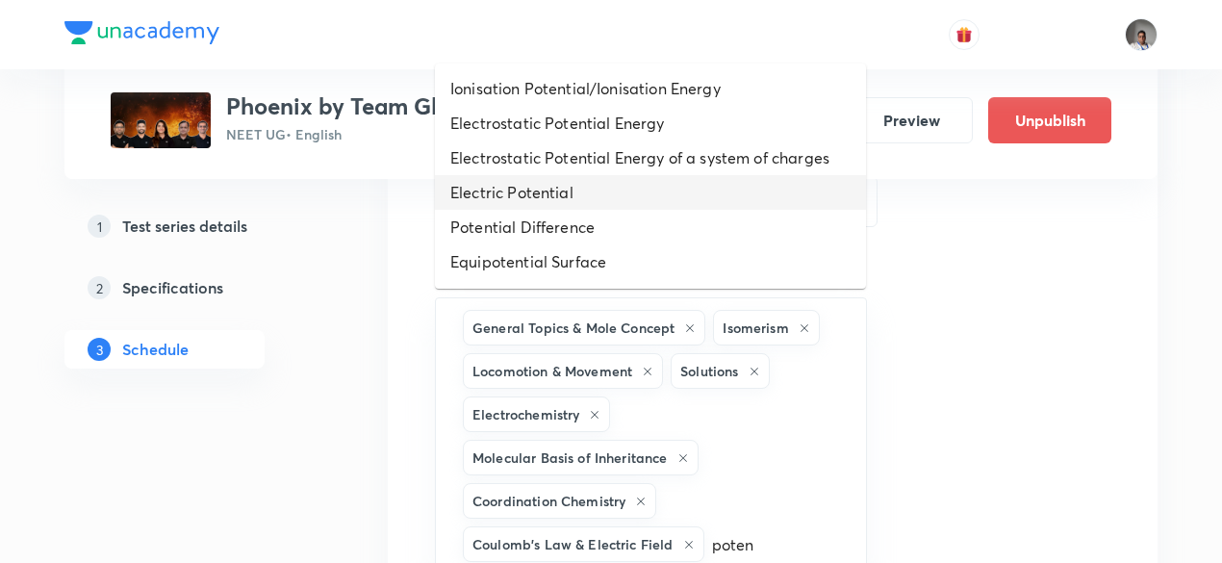
click at [625, 197] on li "Electric Potential" at bounding box center [650, 192] width 431 height 35
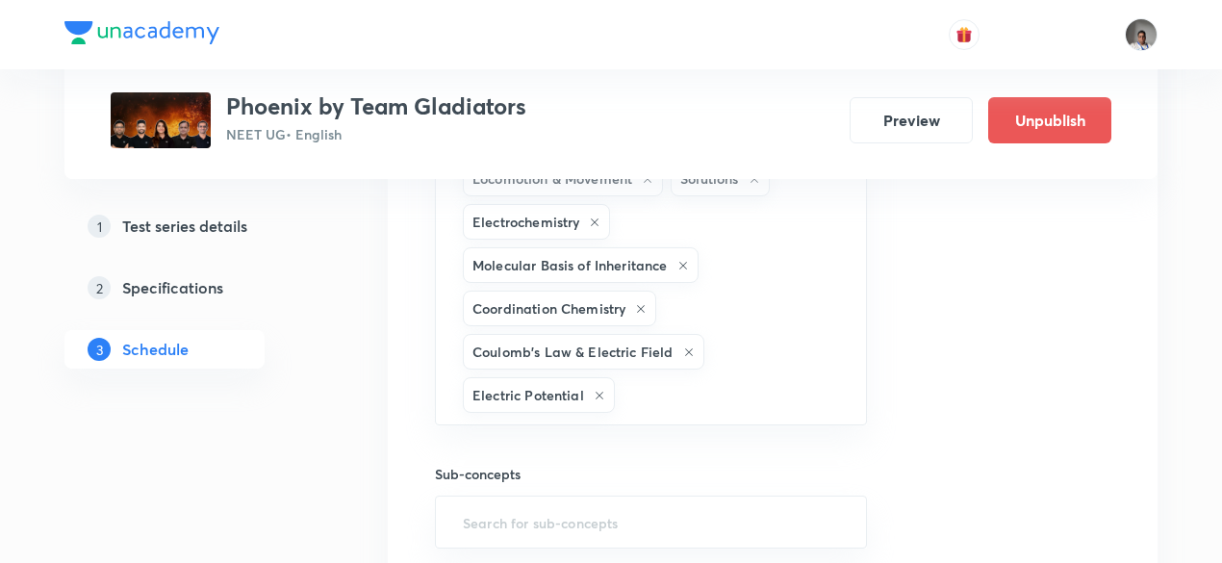
scroll to position [1735, 0]
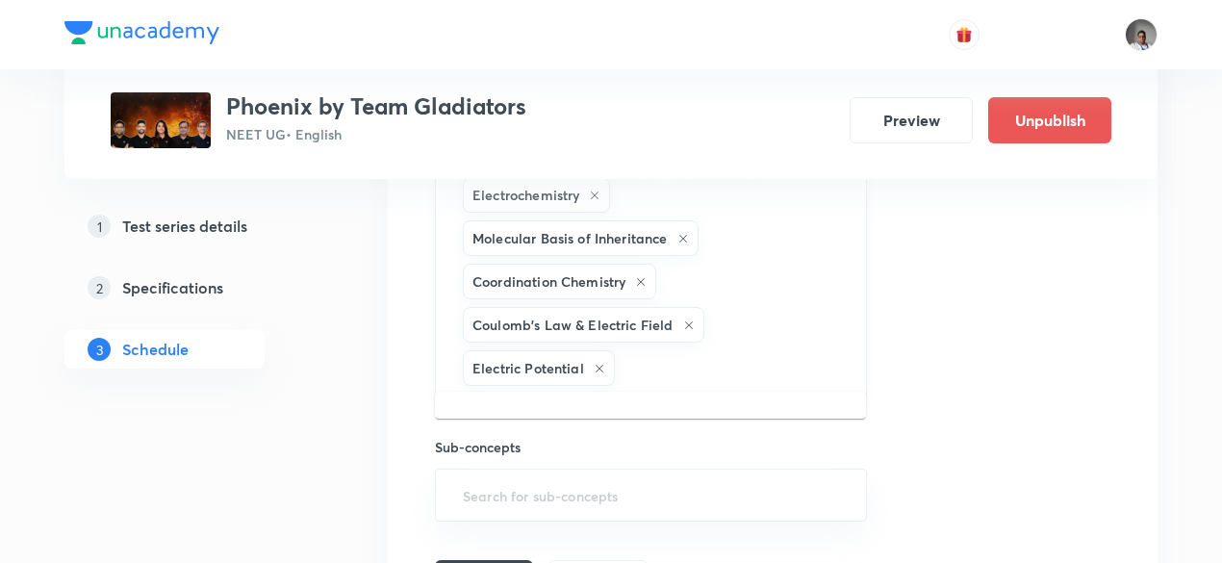
click at [759, 363] on input "text" at bounding box center [730, 368] width 224 height 36
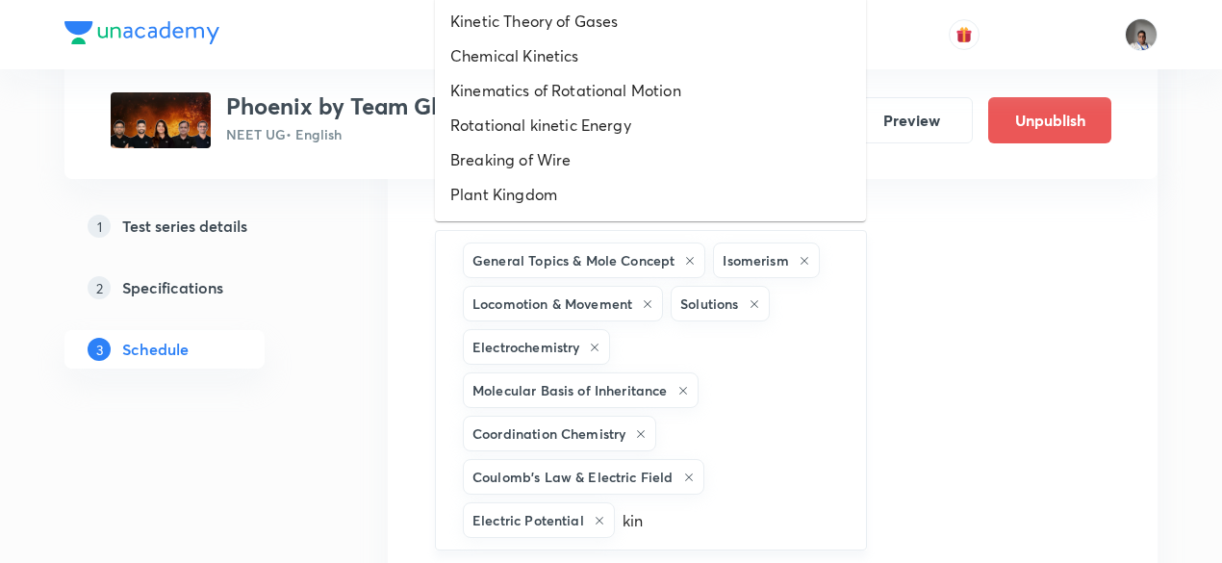
scroll to position [1581, 0]
type input "kinema"
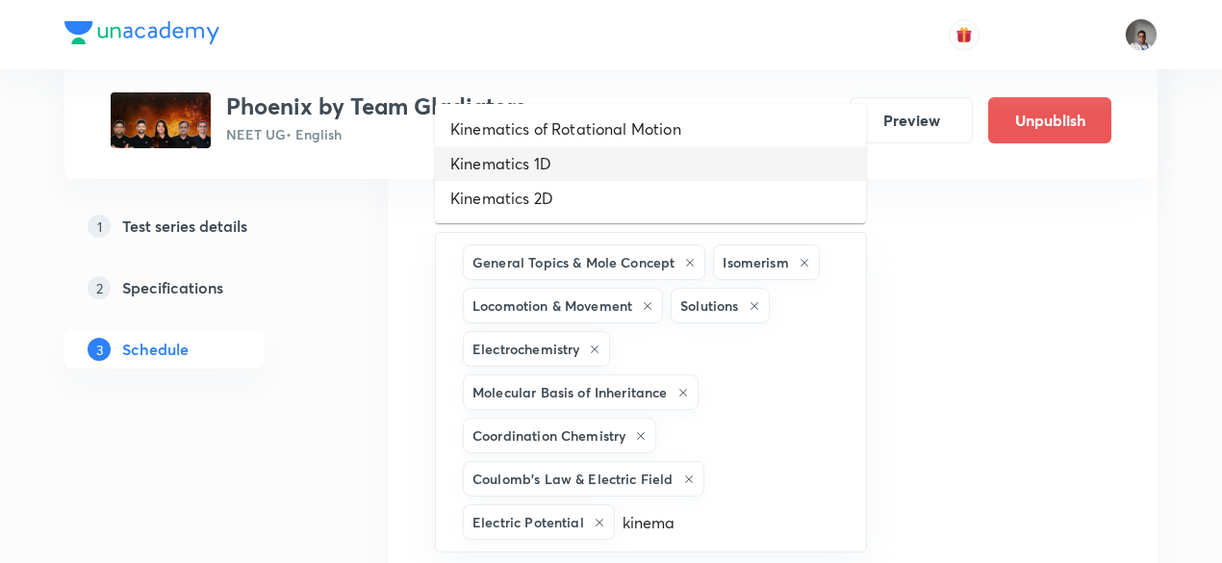
click at [550, 162] on li "Kinematics 1D" at bounding box center [650, 163] width 431 height 35
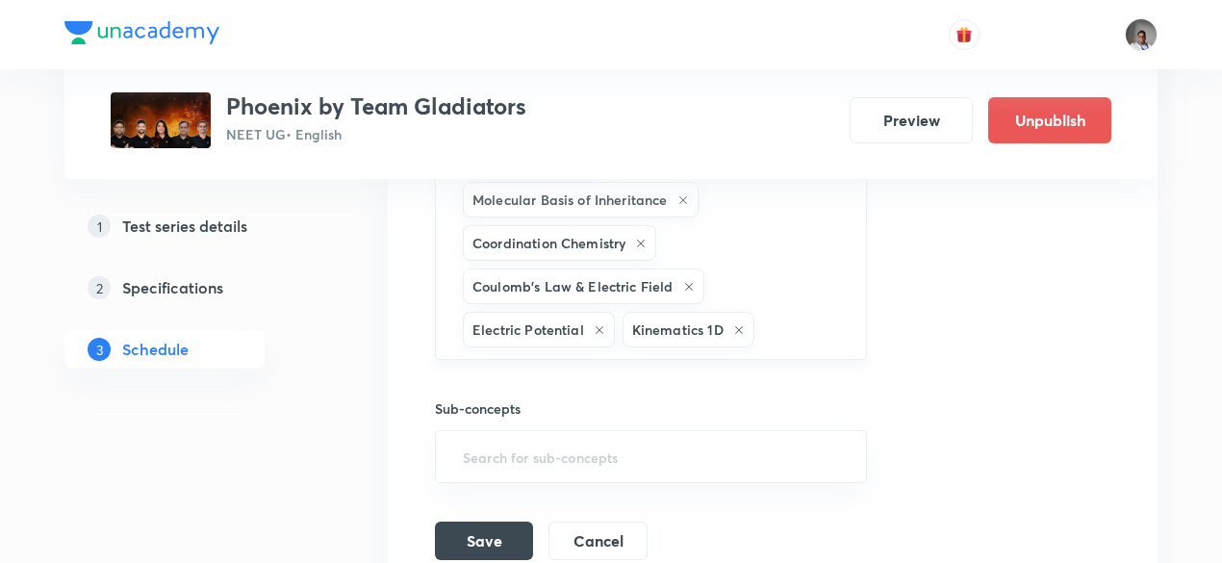
scroll to position [1799, 0]
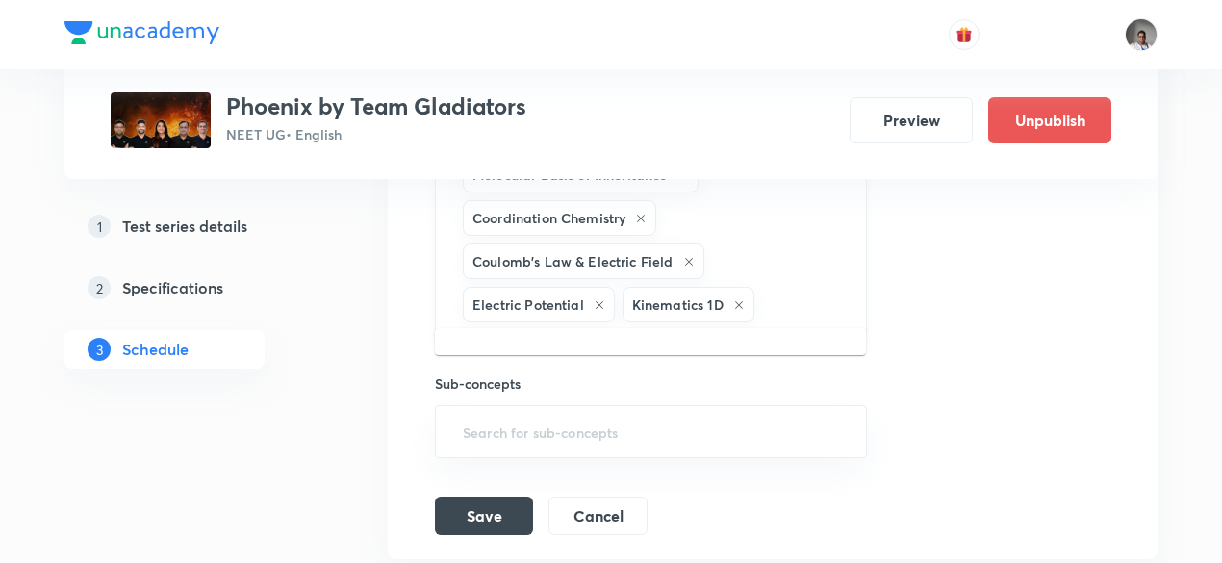
click at [796, 298] on input "text" at bounding box center [800, 305] width 85 height 36
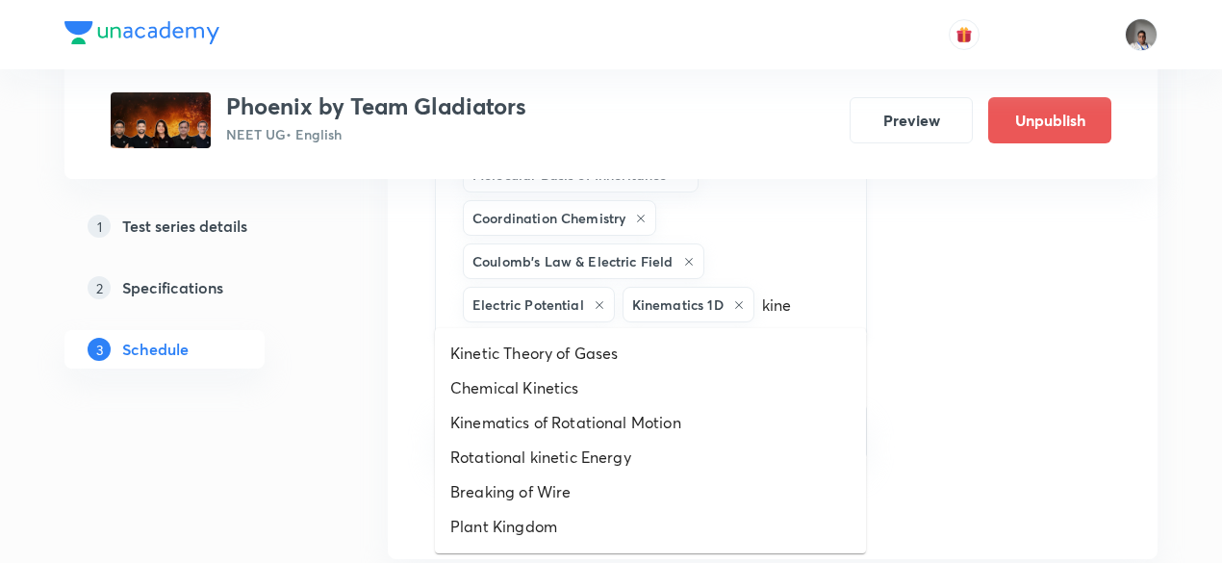
type input "kinem"
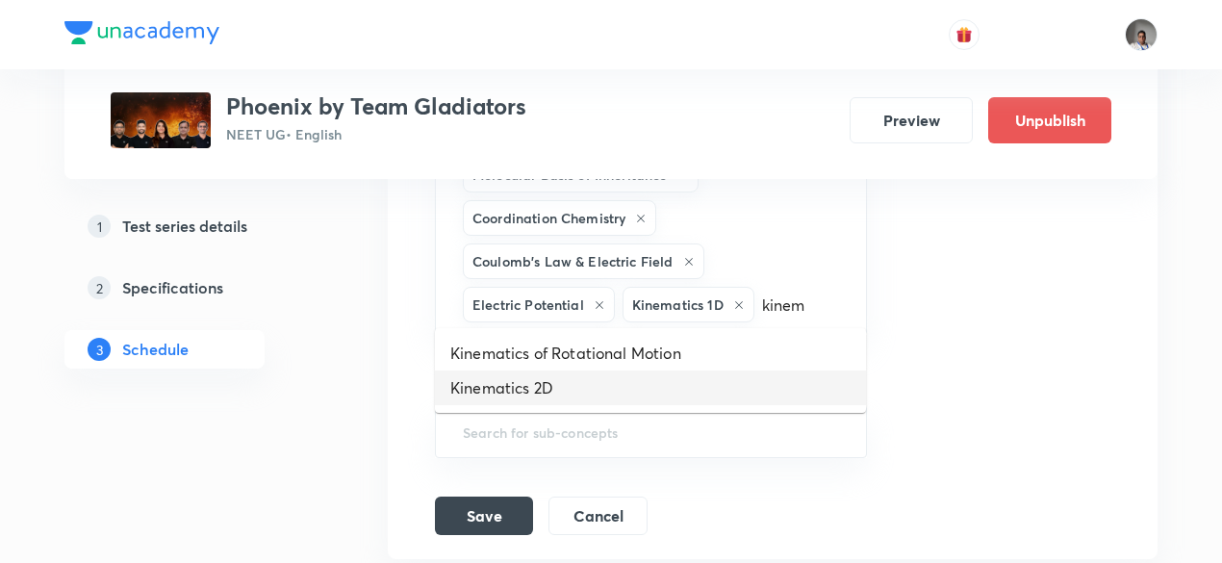
click at [566, 386] on li "Kinematics 2D" at bounding box center [650, 387] width 431 height 35
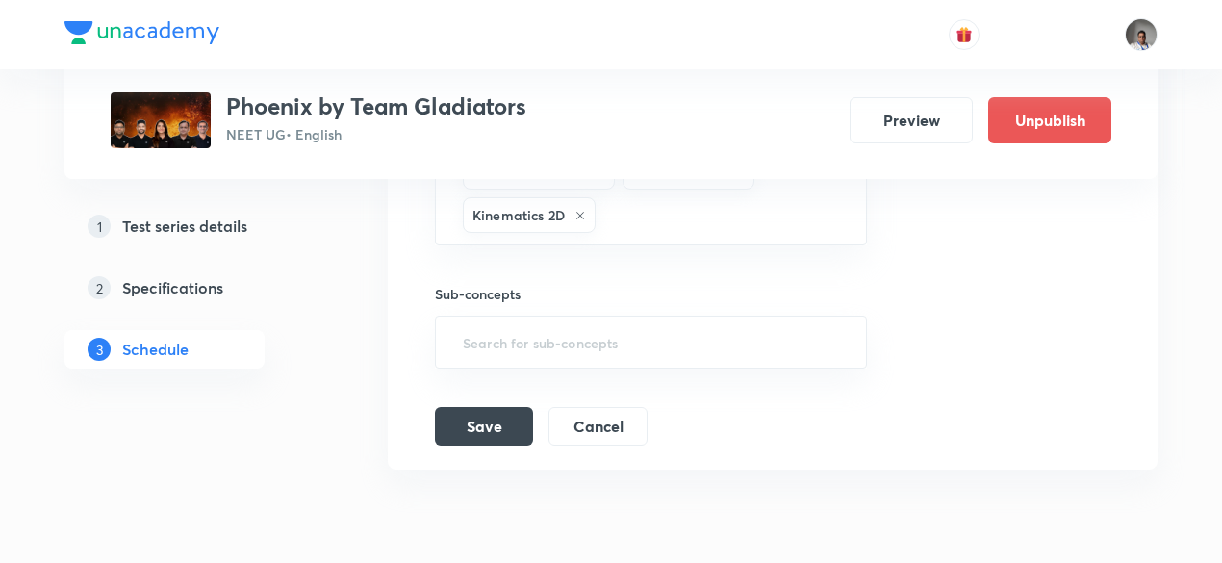
scroll to position [1931, 0]
click at [506, 421] on button "Save" at bounding box center [484, 424] width 98 height 38
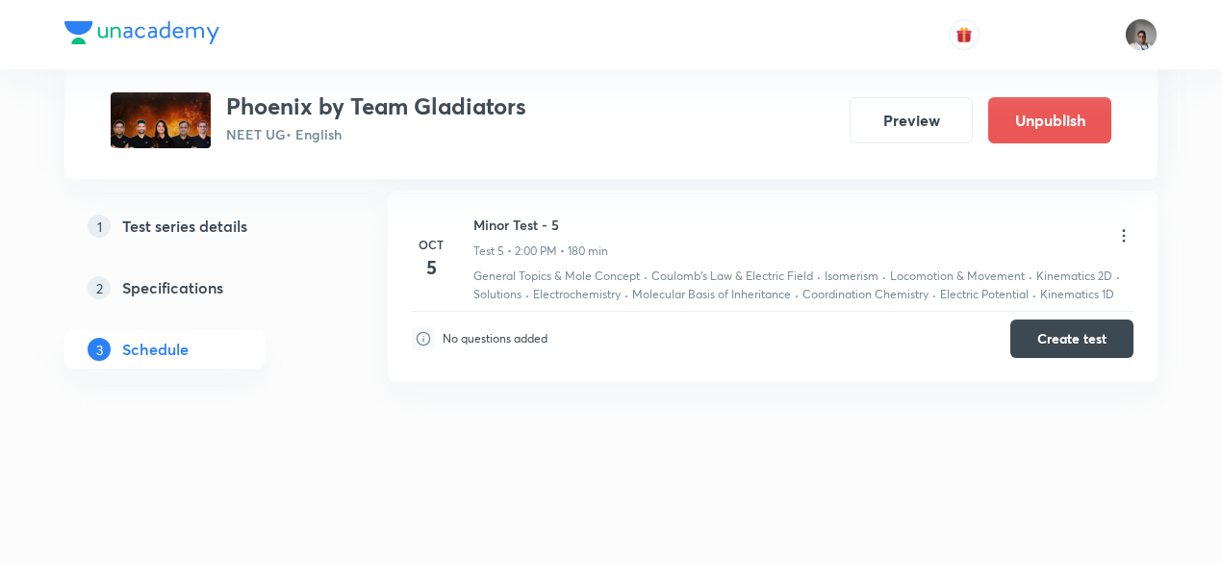
scroll to position [1181, 0]
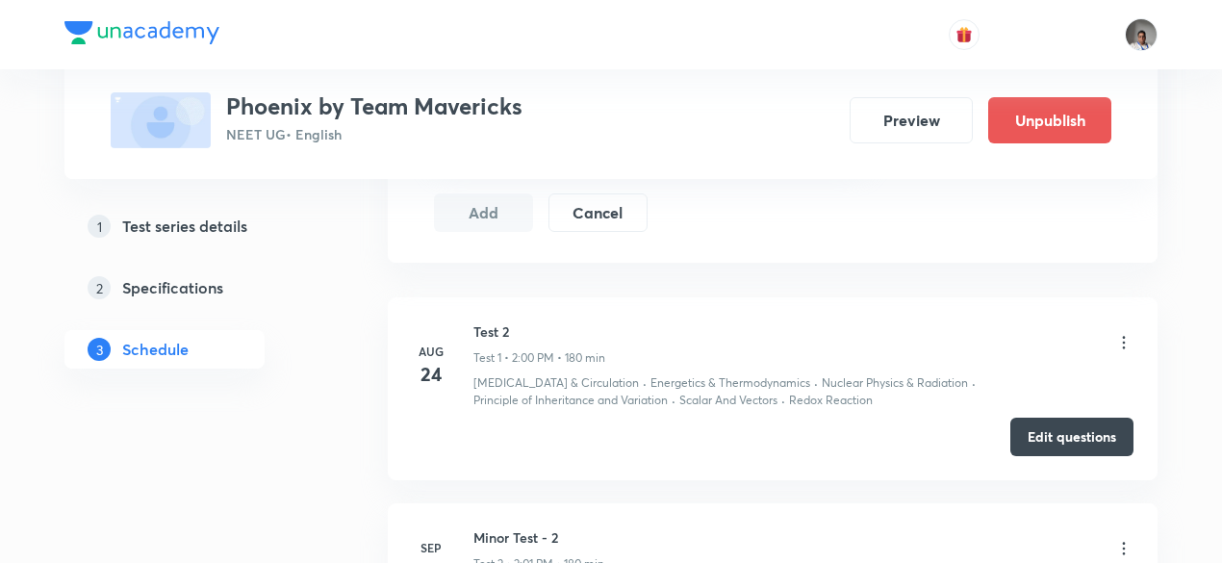
scroll to position [865, 0]
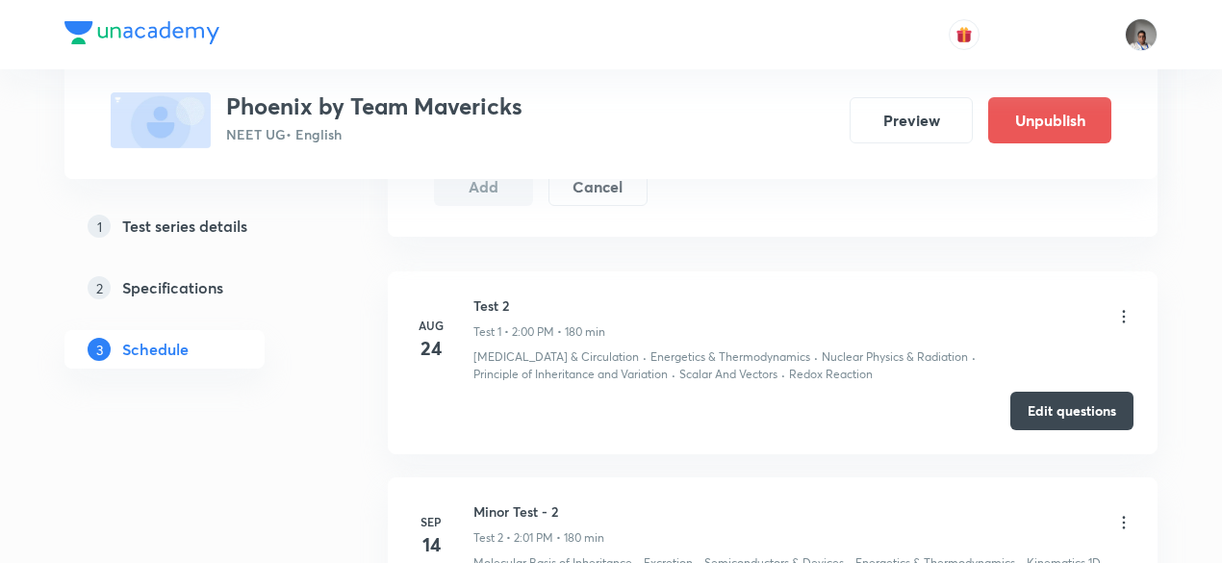
drag, startPoint x: 0, startPoint y: 0, endPoint x: 523, endPoint y: 339, distance: 623.3
click at [523, 339] on div "Test 2 Test 1 • 2:00 PM • 180 min [MEDICAL_DATA] & Circulation · Energetics & T…" at bounding box center [803, 339] width 660 height 88
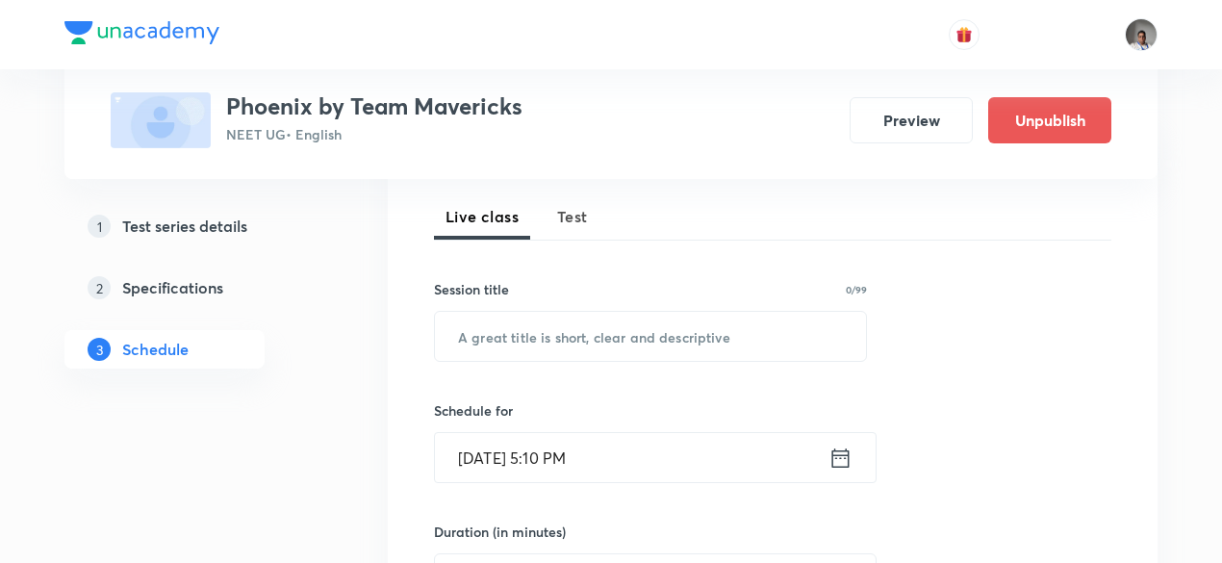
scroll to position [0, 0]
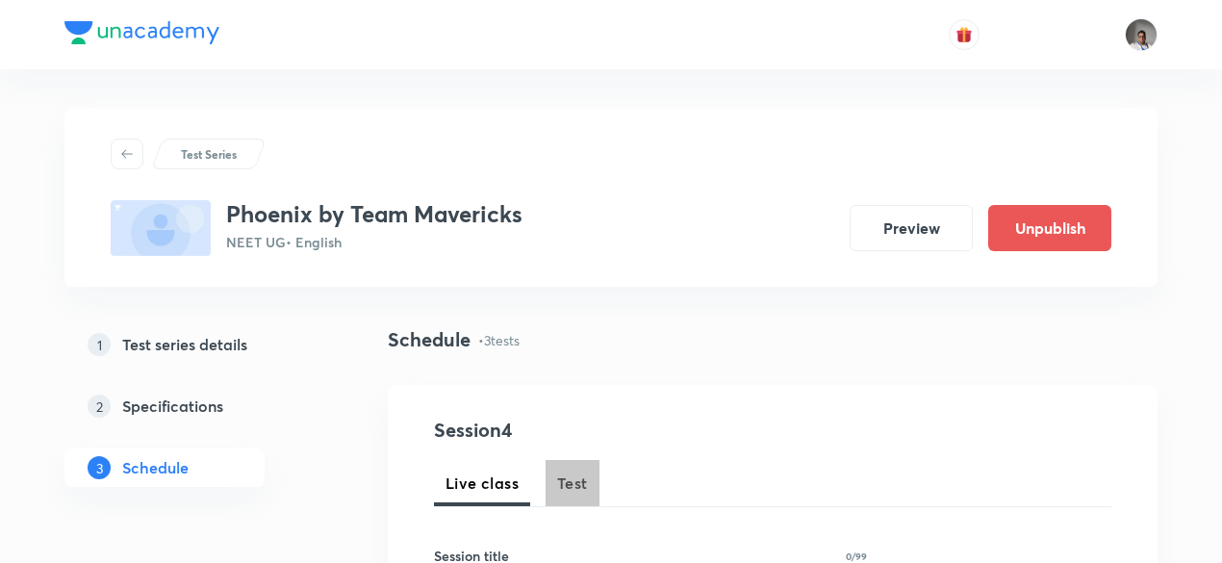
click at [568, 486] on span "Test" at bounding box center [572, 482] width 31 height 23
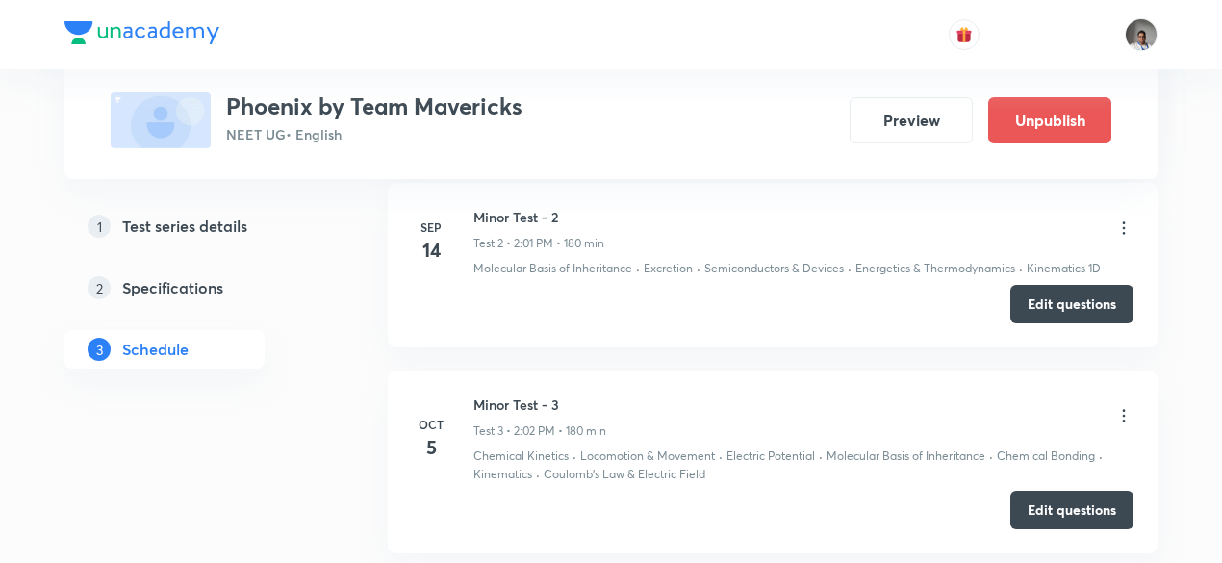
scroll to position [1447, 0]
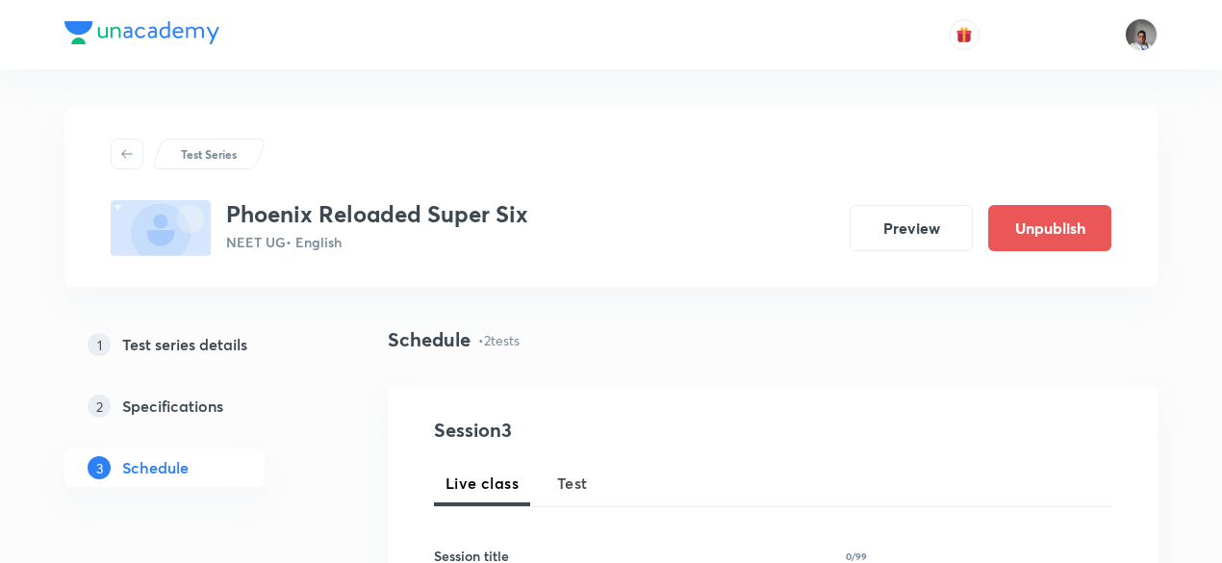
click at [577, 489] on span "Test" at bounding box center [572, 482] width 31 height 23
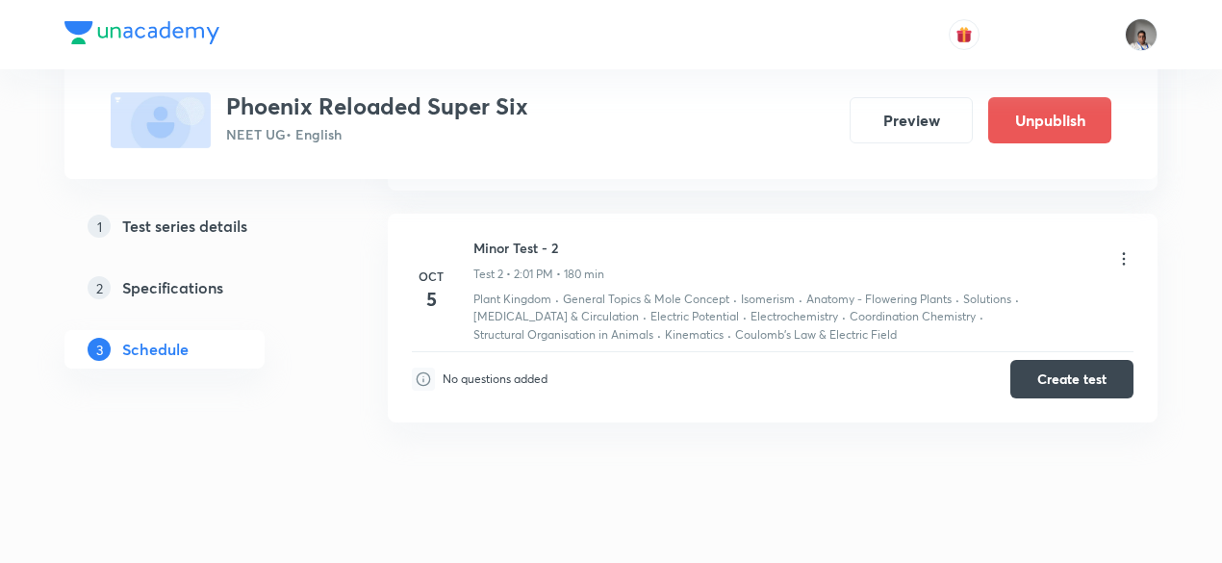
scroll to position [1249, 0]
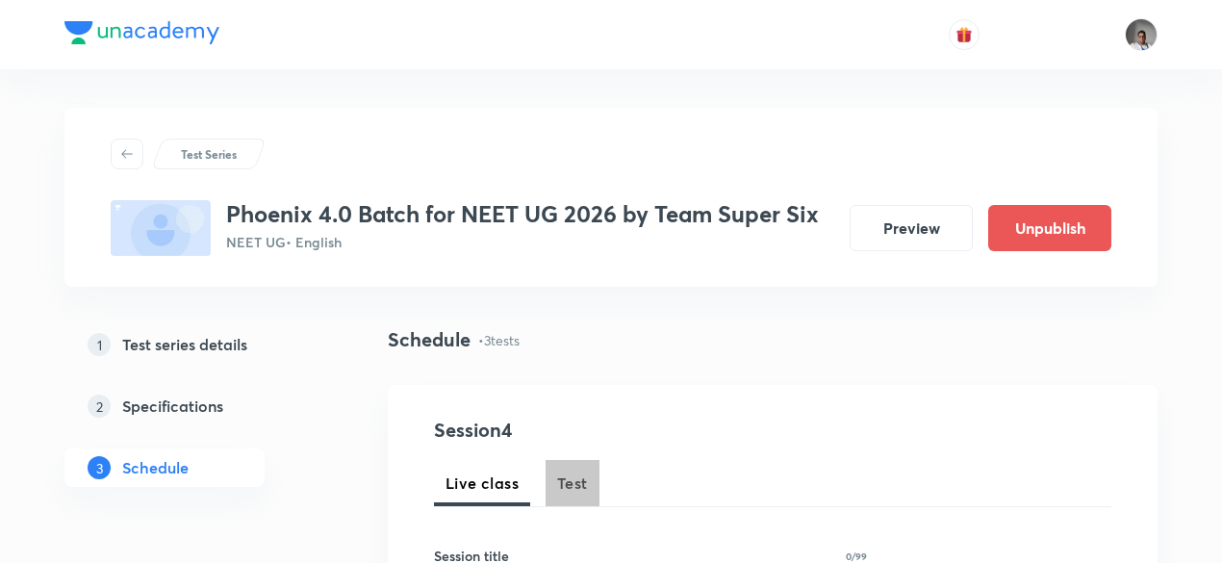
click at [568, 486] on span "Test" at bounding box center [572, 482] width 31 height 23
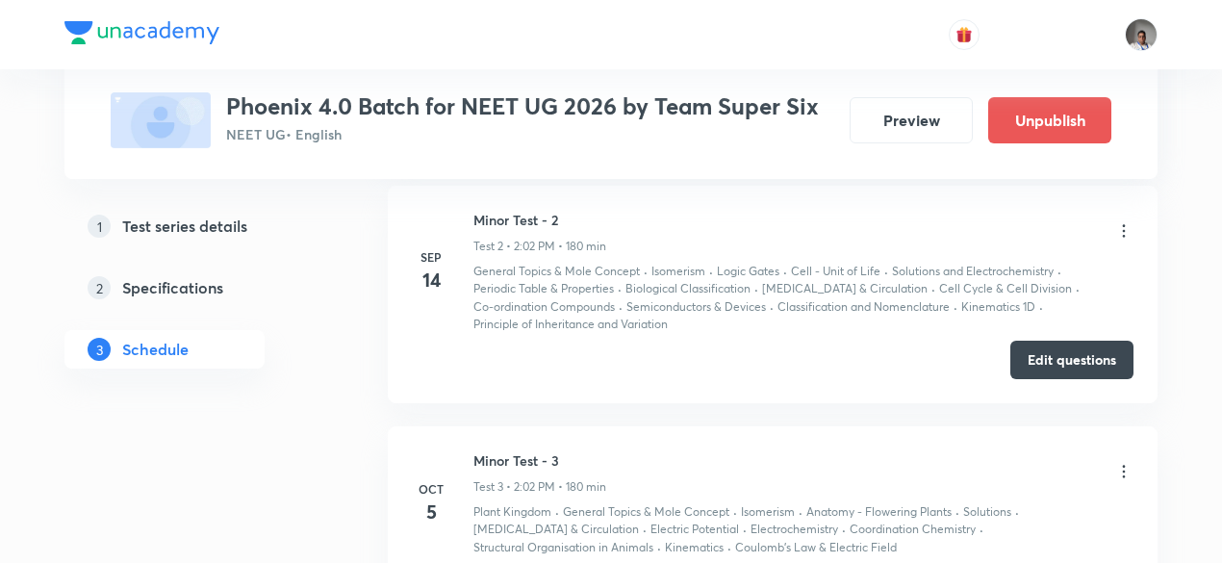
scroll to position [1526, 0]
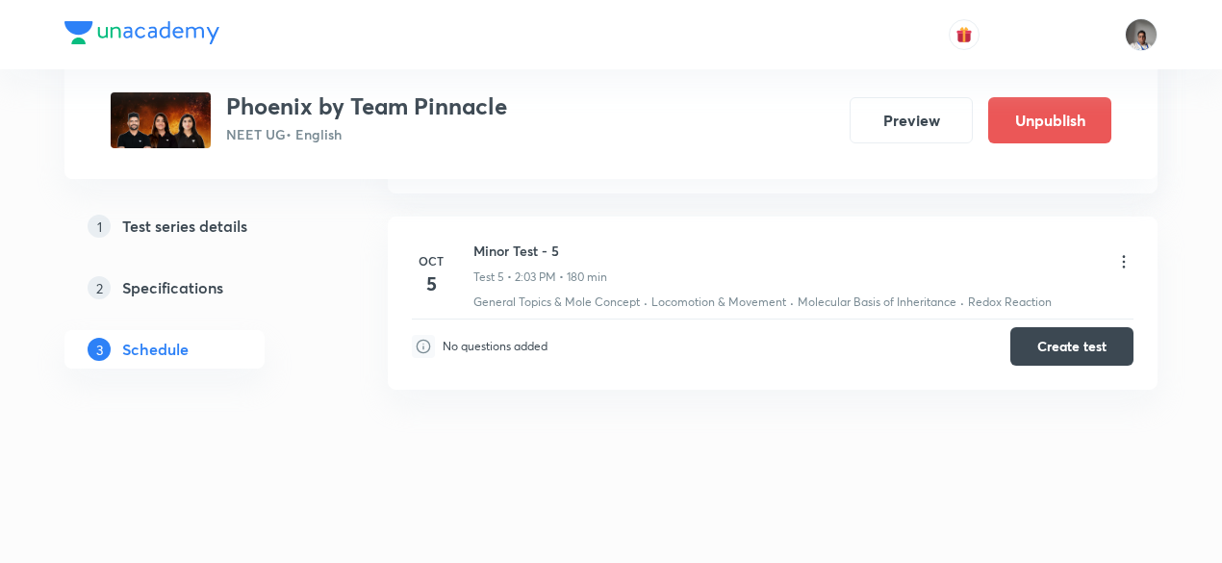
click at [1123, 255] on icon at bounding box center [1124, 261] width 3 height 13
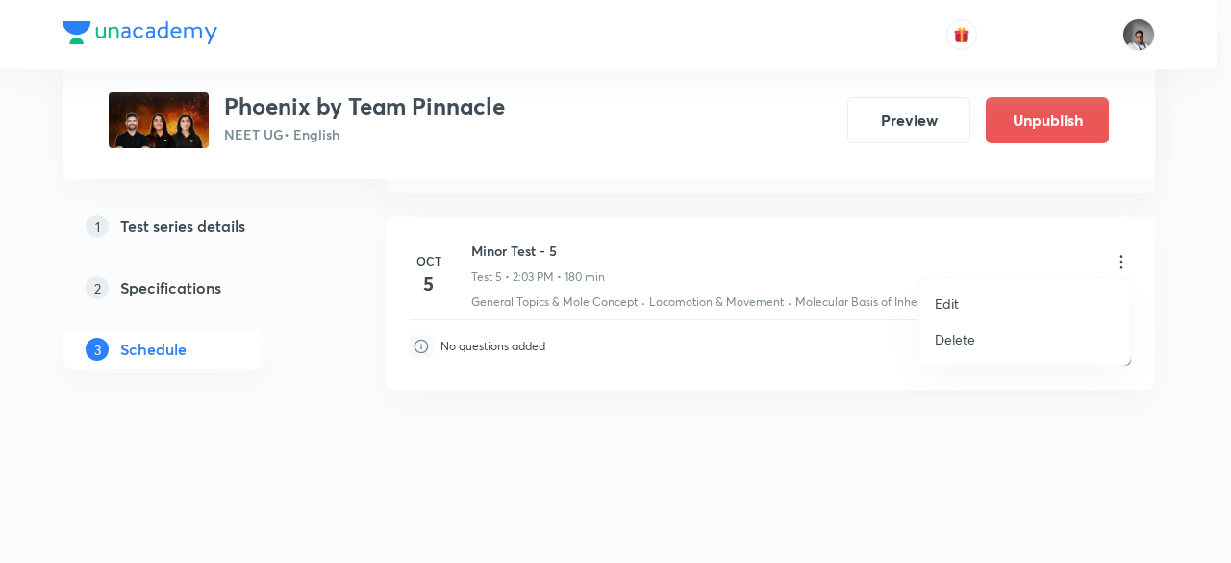
click at [951, 301] on p "Edit" at bounding box center [947, 303] width 24 height 20
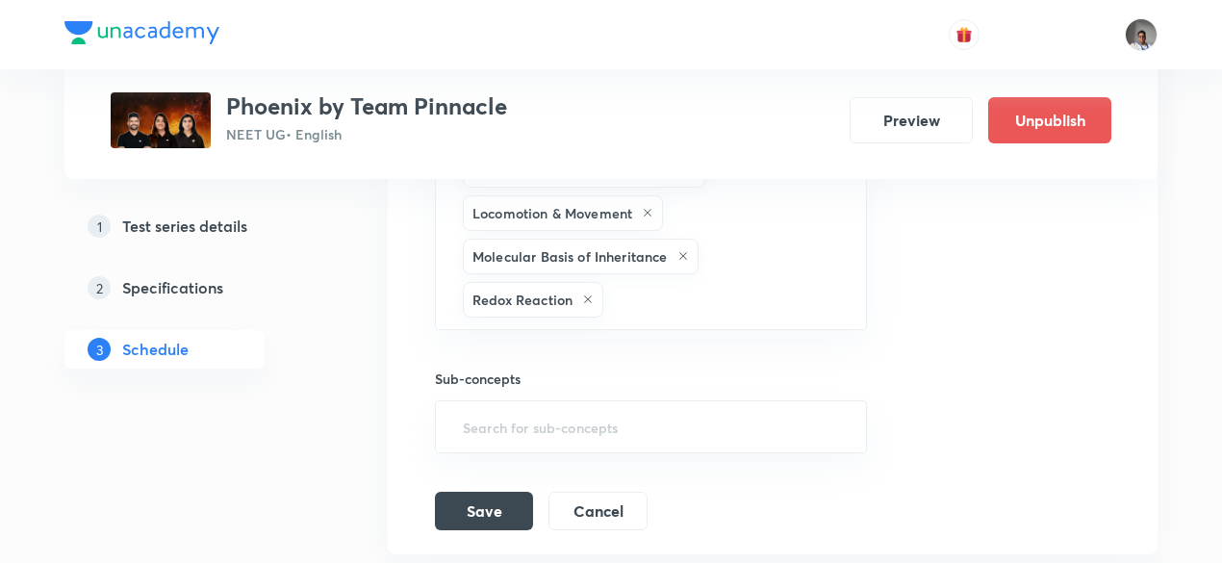
scroll to position [1626, 0]
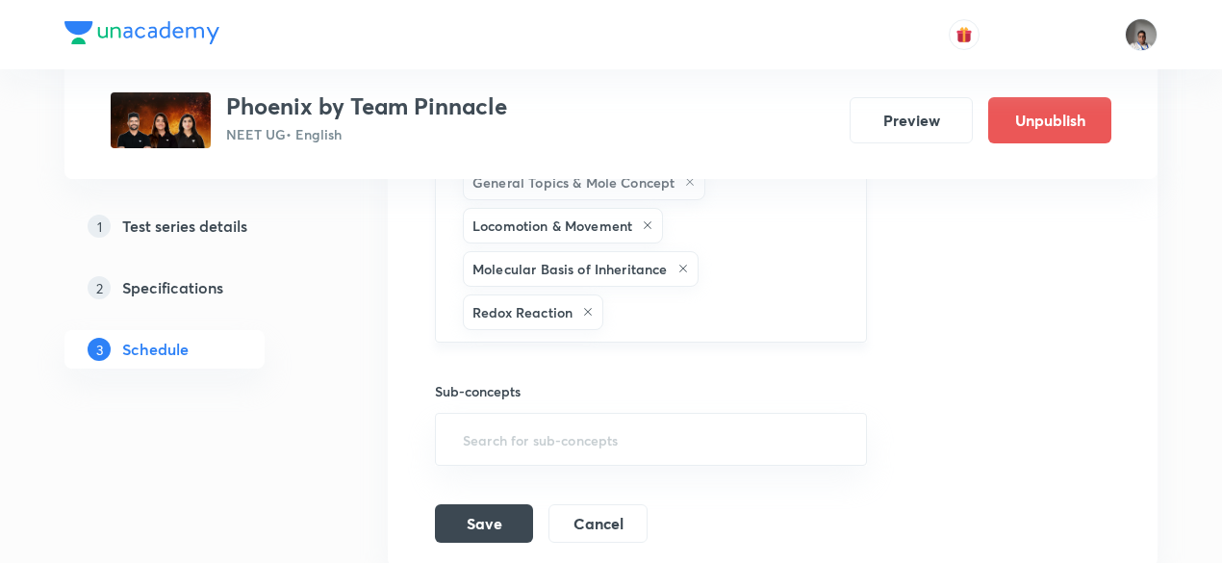
click at [795, 328] on div "General Topics & Mole Concept Locomotion & Movement Molecular Basis of Inherita…" at bounding box center [651, 247] width 432 height 190
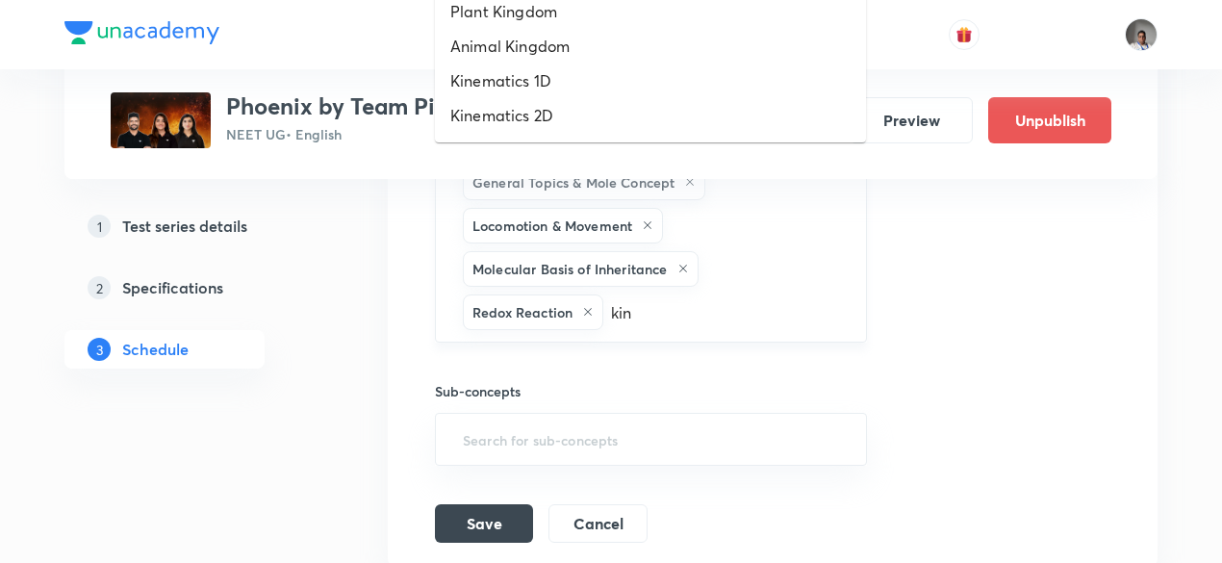
type input "kine"
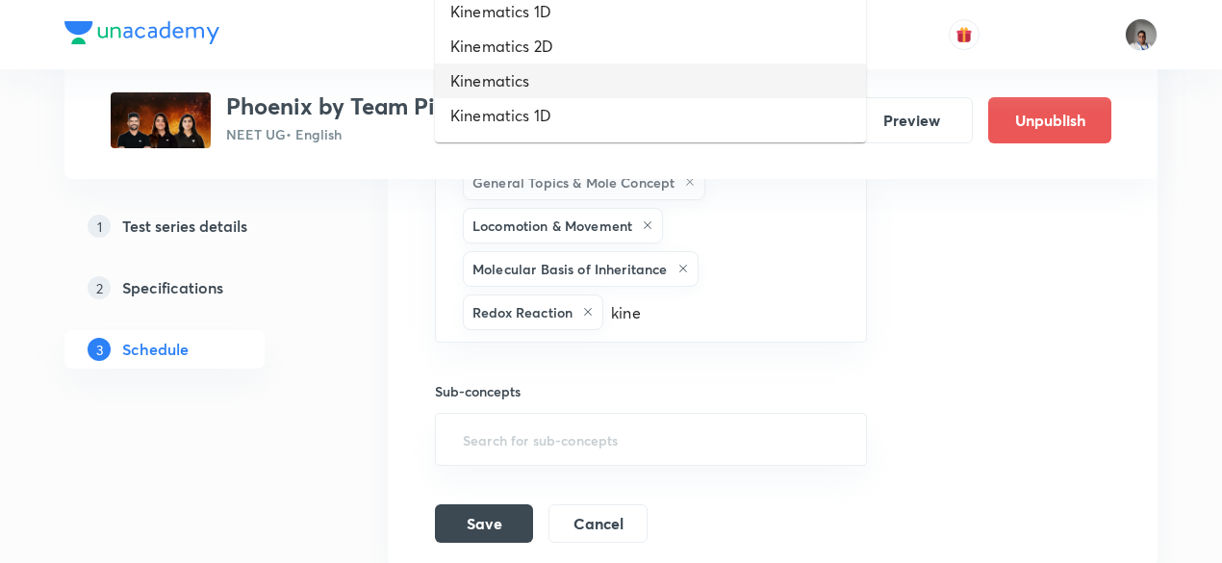
click at [501, 82] on li "Kinematics" at bounding box center [650, 80] width 431 height 35
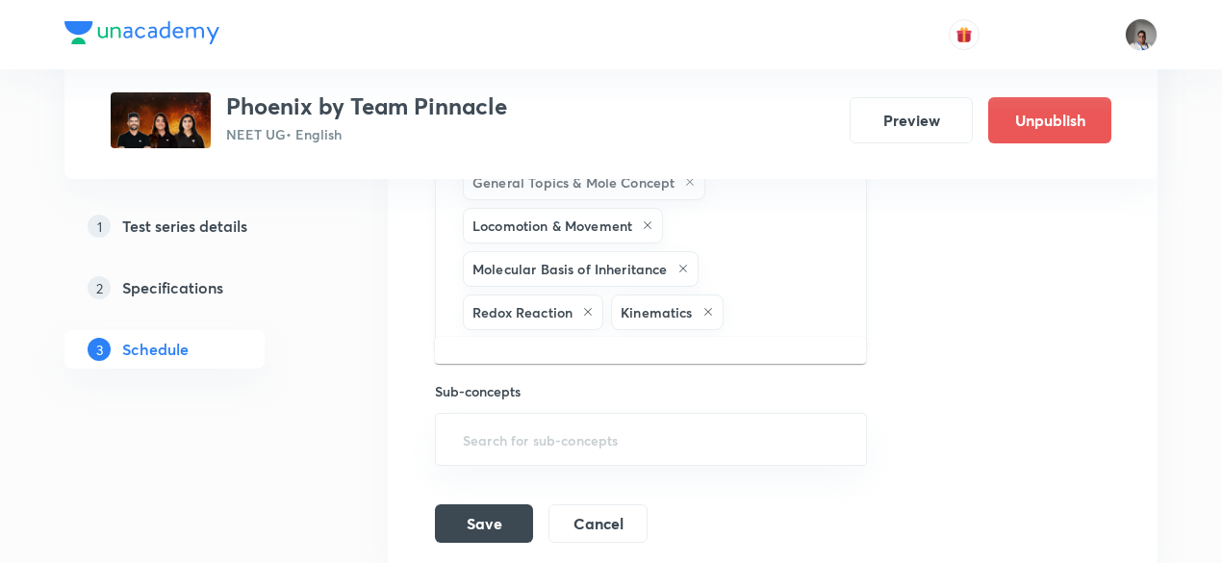
click at [762, 313] on input "text" at bounding box center [784, 312] width 115 height 36
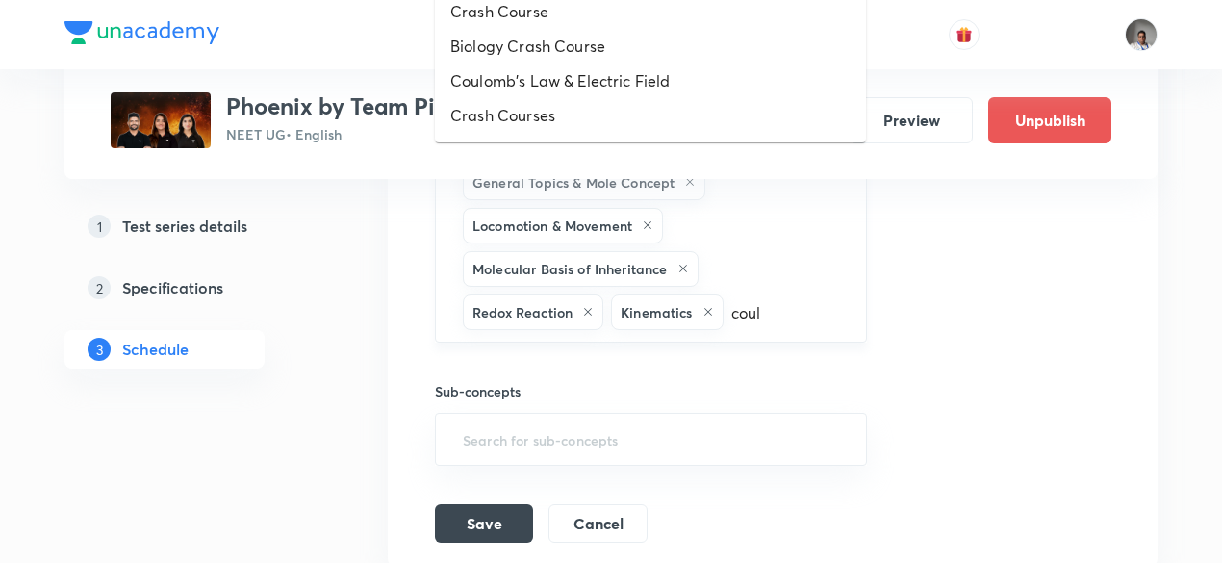
type input "coulo"
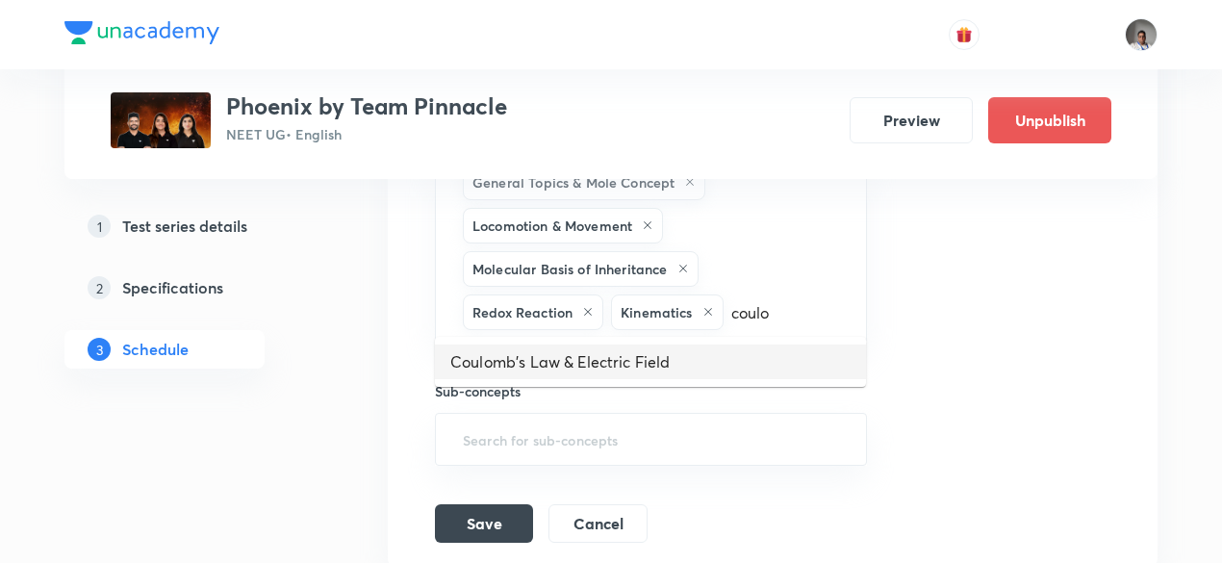
click at [695, 366] on li "Coulomb's Law & Electric Field" at bounding box center [650, 361] width 431 height 35
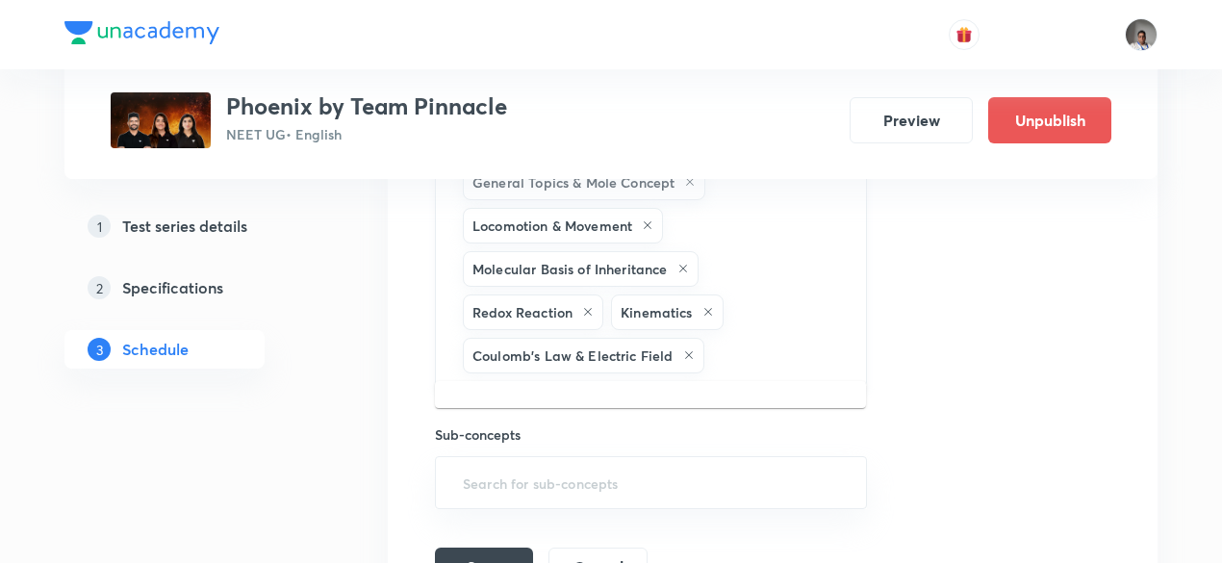
click at [760, 347] on input "text" at bounding box center [775, 356] width 135 height 36
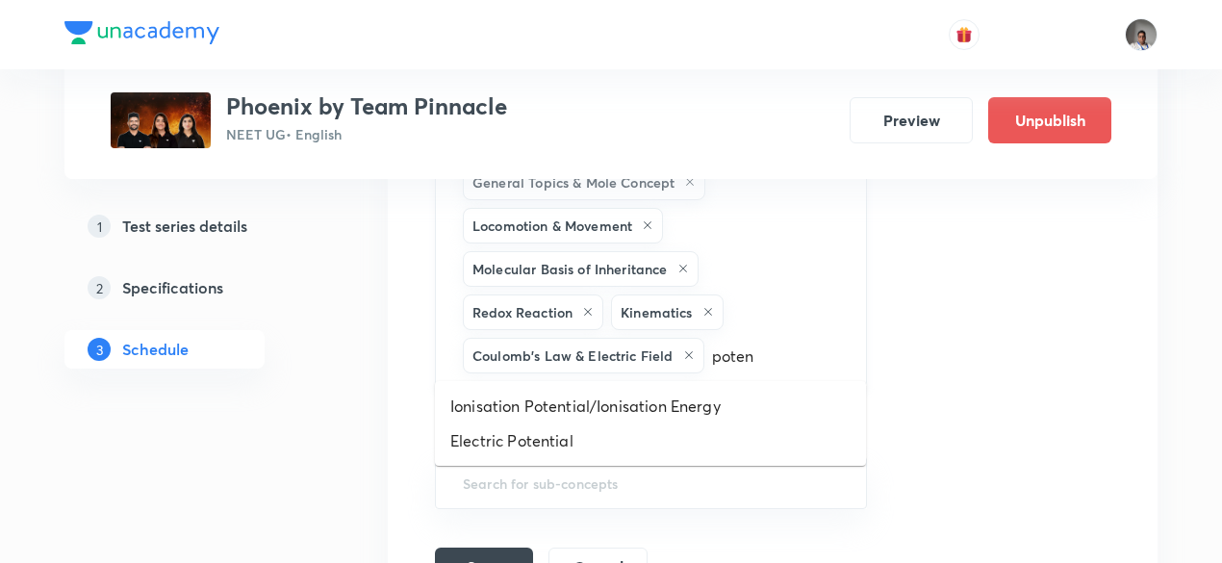
type input "potent"
click at [616, 432] on li "Electric Potential" at bounding box center [650, 440] width 431 height 35
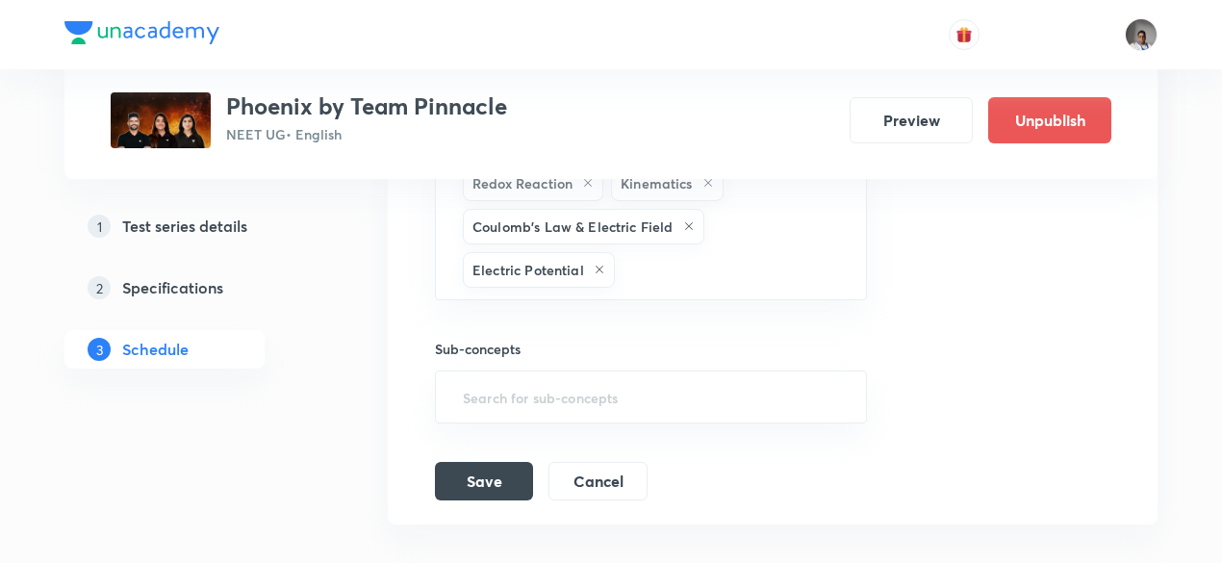
scroll to position [1761, 0]
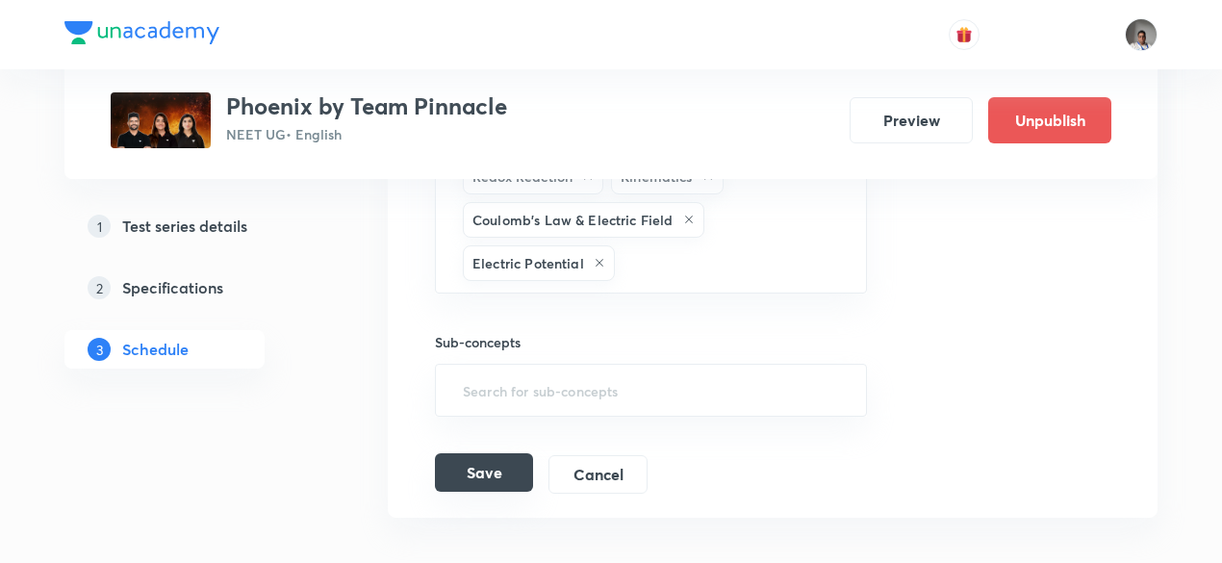
click at [485, 468] on button "Save" at bounding box center [484, 472] width 98 height 38
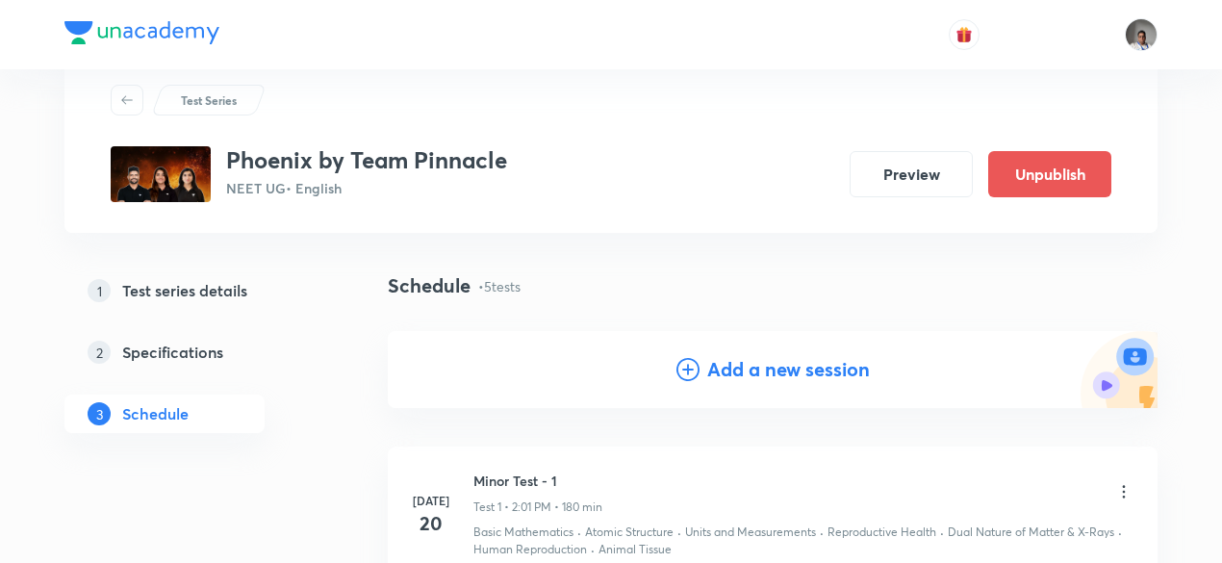
scroll to position [0, 0]
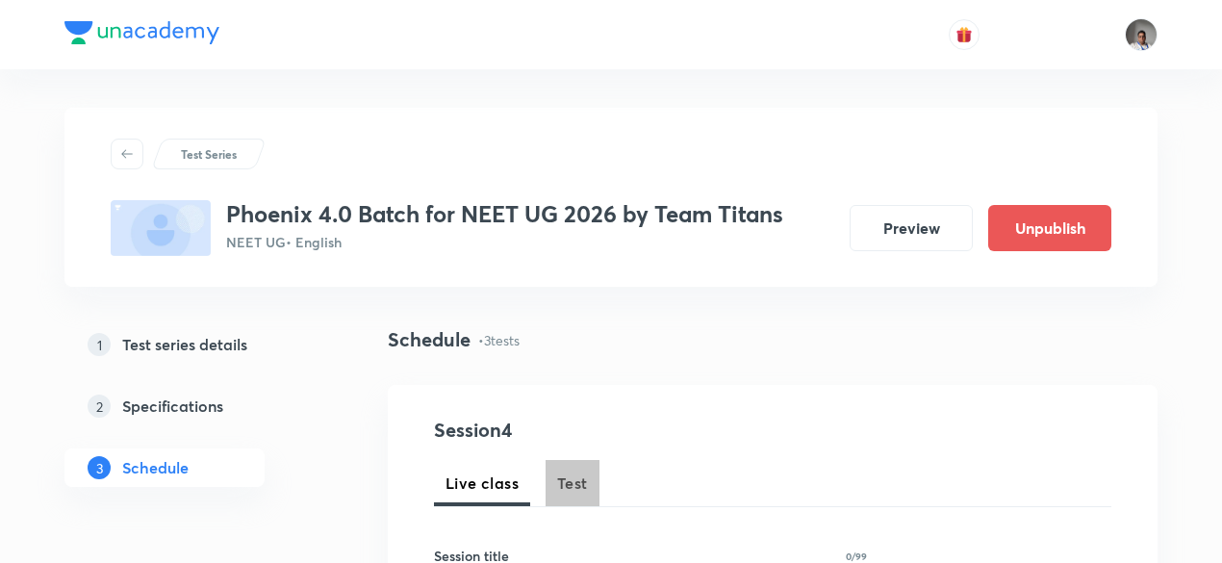
click at [577, 483] on span "Test" at bounding box center [572, 482] width 31 height 23
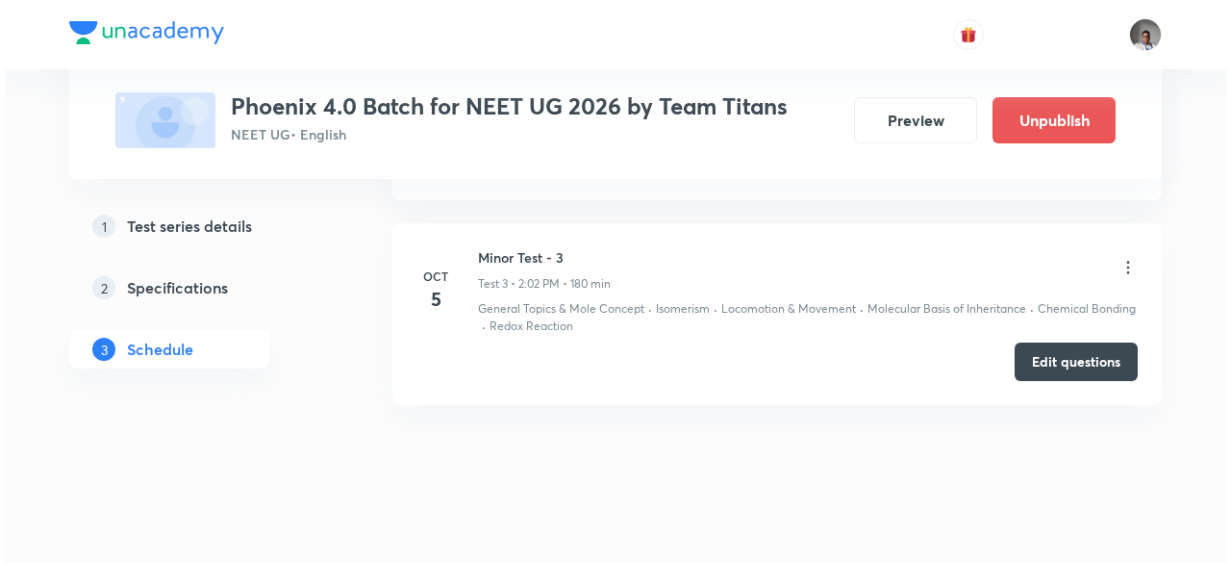
scroll to position [1500, 0]
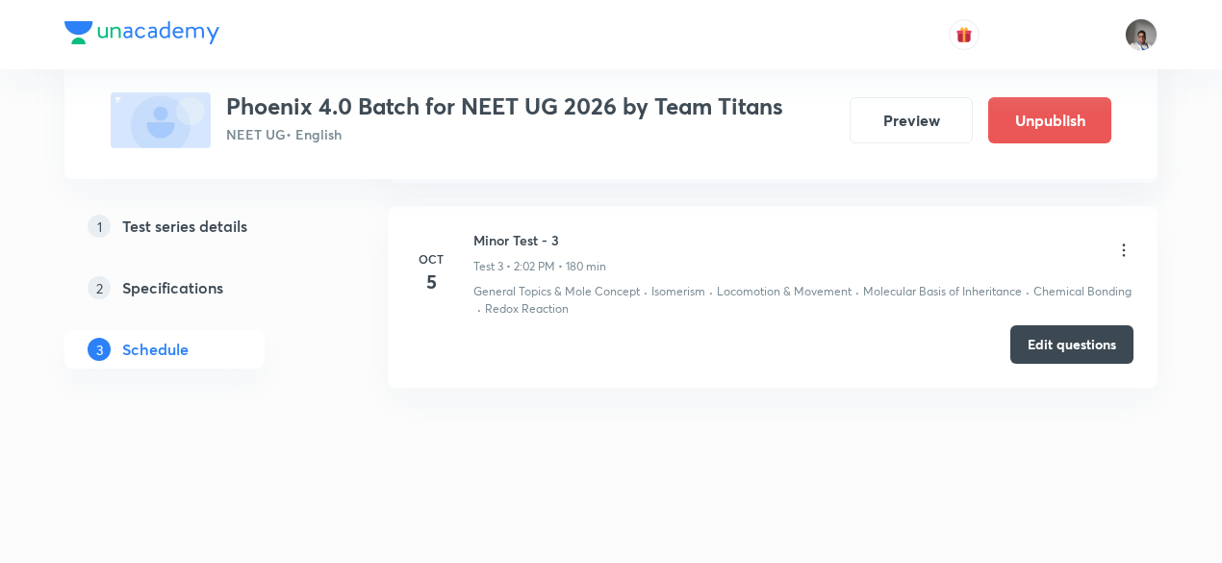
click at [1128, 244] on icon at bounding box center [1123, 249] width 19 height 19
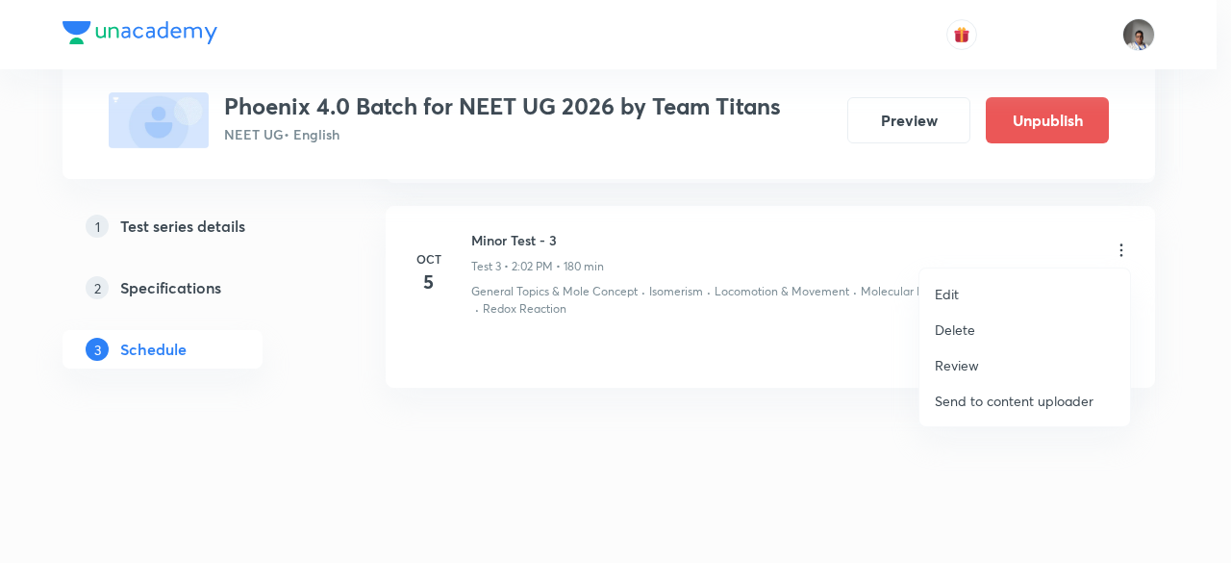
click at [960, 288] on li "Edit" at bounding box center [1025, 294] width 211 height 36
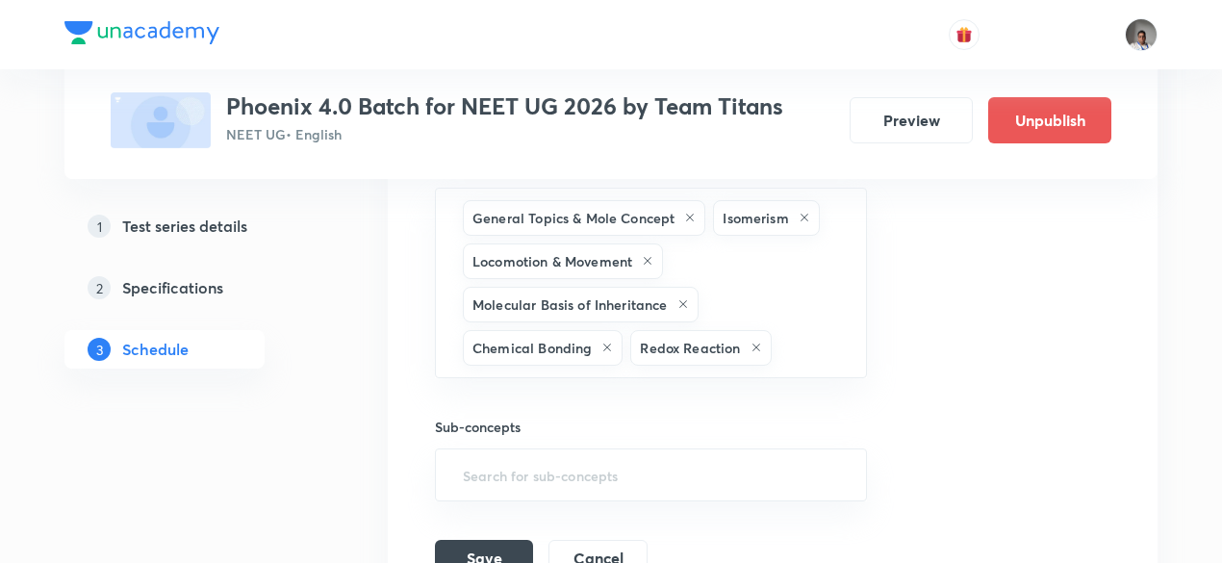
scroll to position [1166, 0]
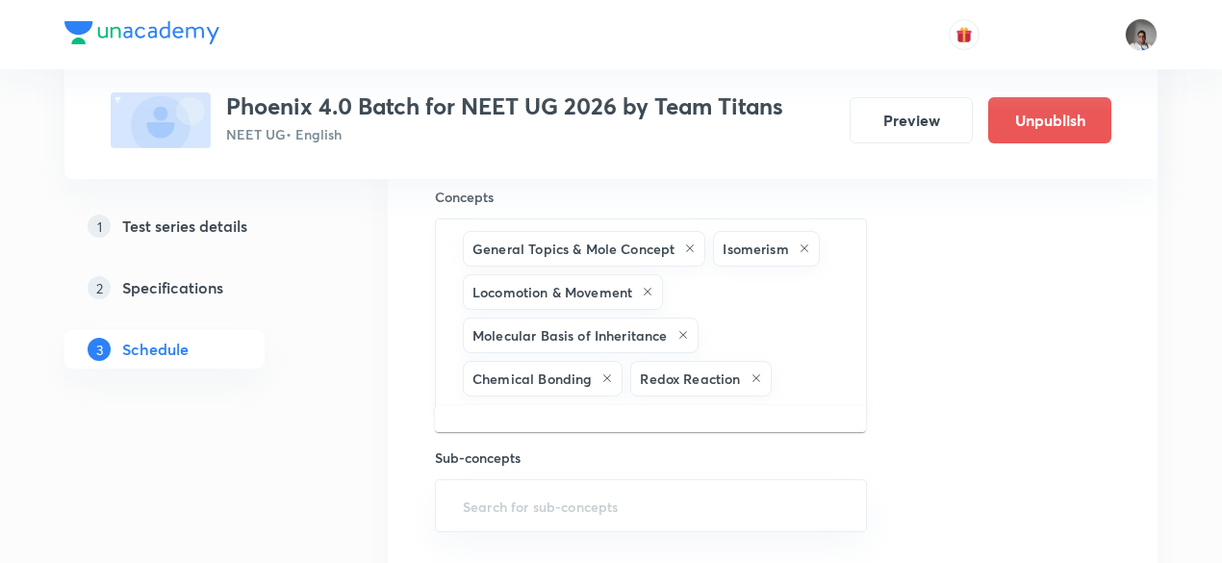
click at [829, 379] on input "text" at bounding box center [808, 379] width 67 height 36
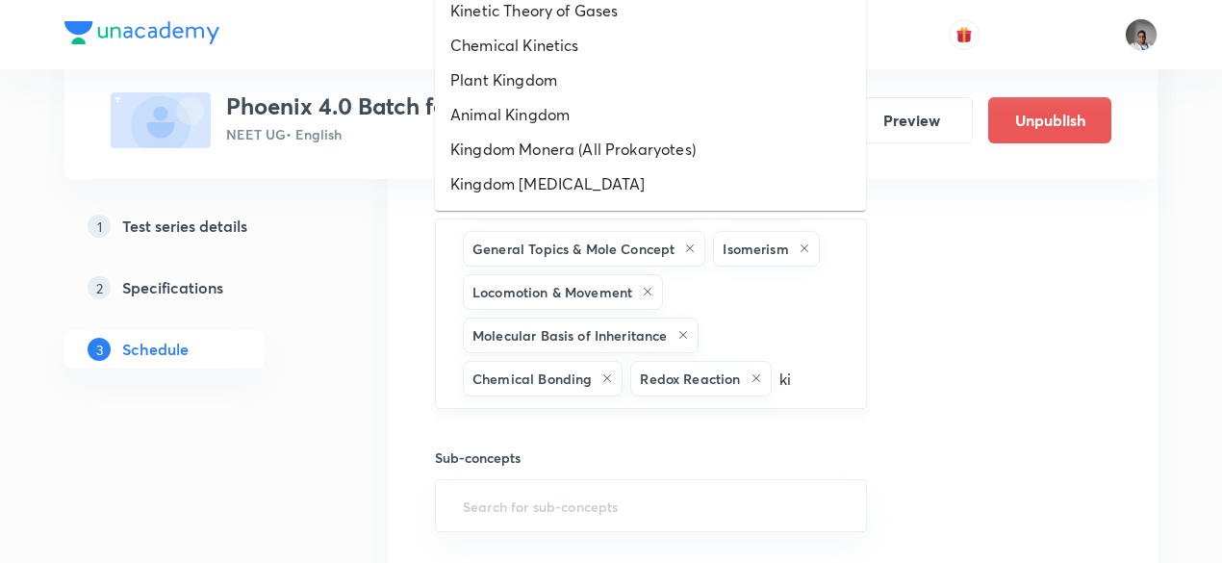
type input "k"
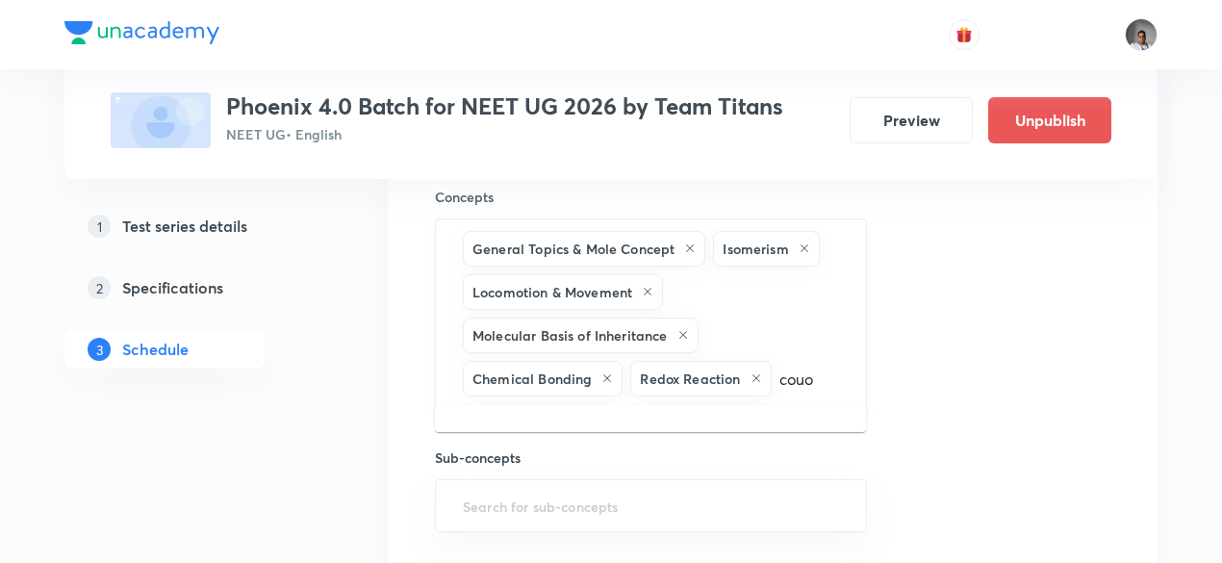
type input "cou"
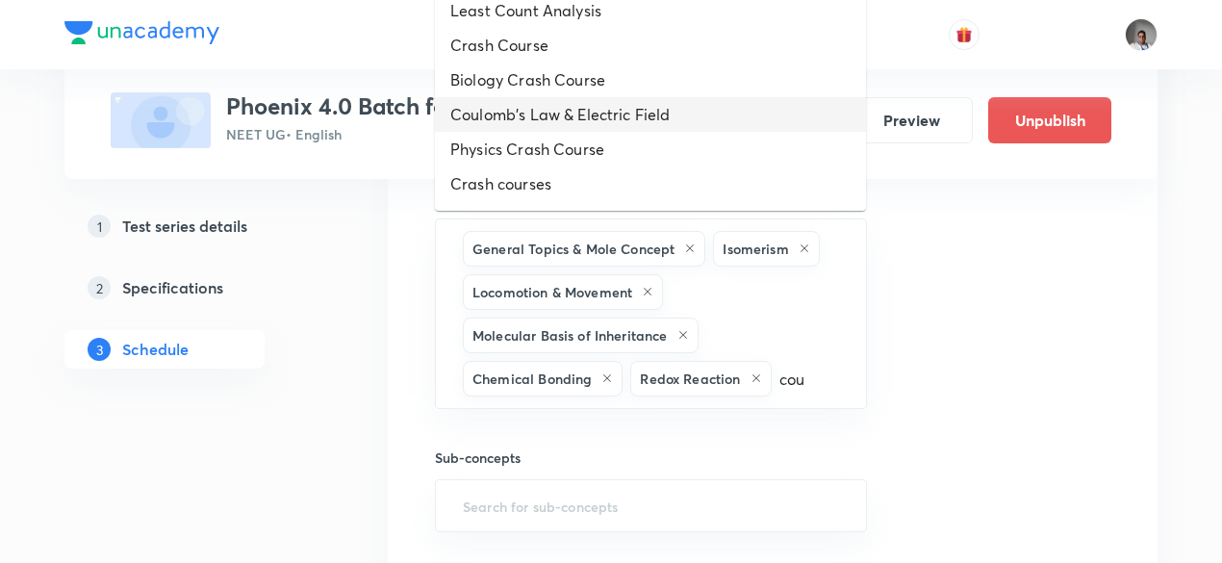
click at [672, 107] on li "Coulomb's Law & Electric Field" at bounding box center [650, 114] width 431 height 35
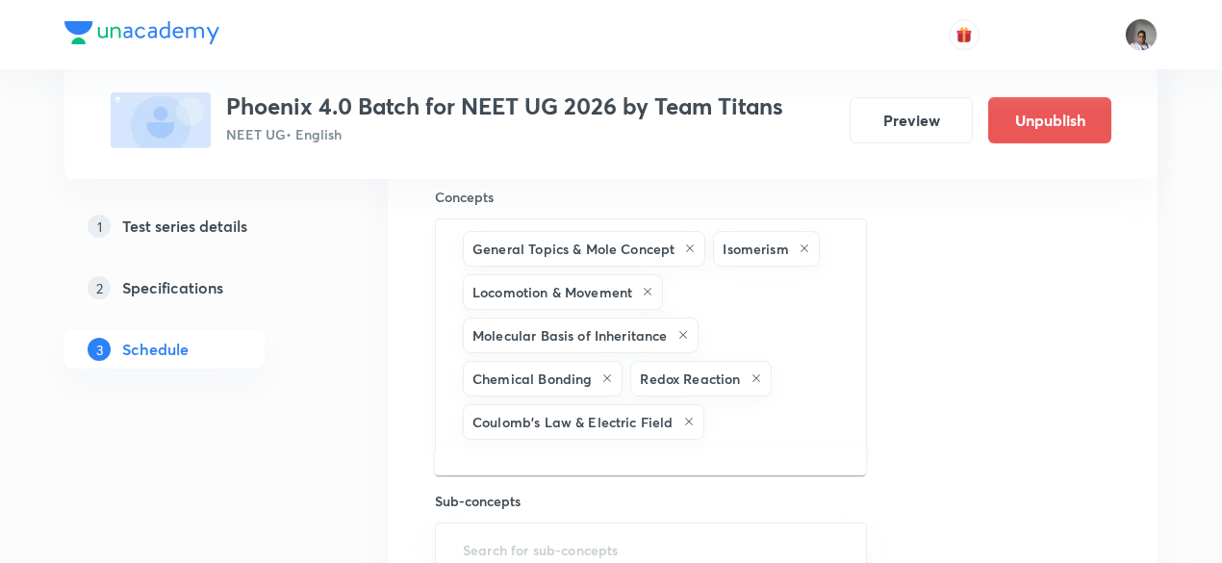
click at [747, 418] on input "text" at bounding box center [775, 422] width 135 height 36
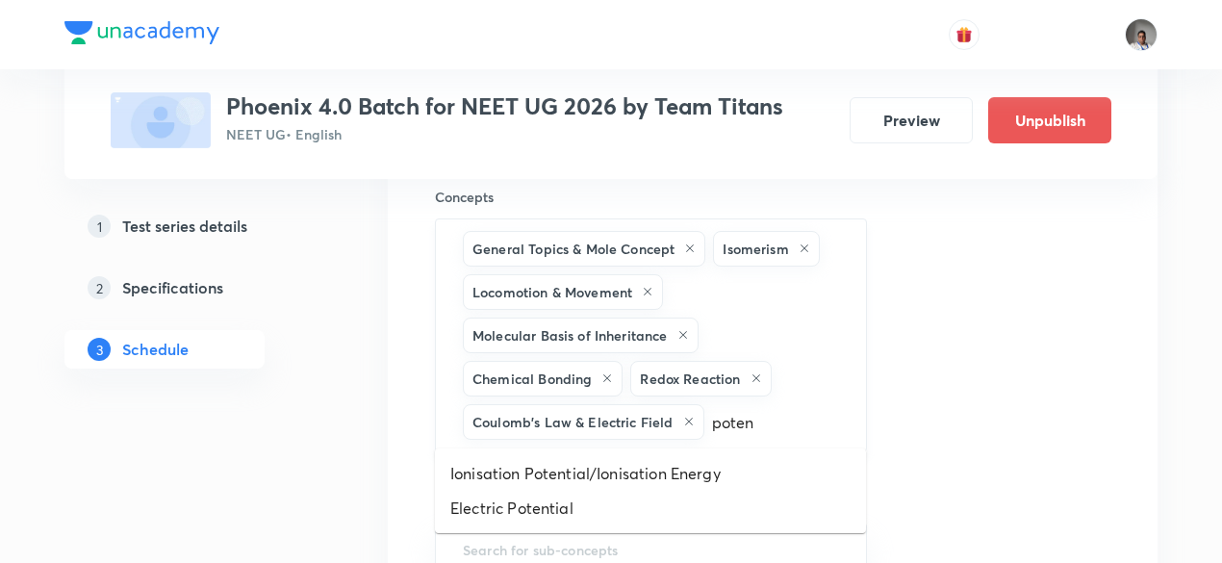
type input "potent"
click at [536, 515] on li "Electric Potential" at bounding box center [650, 508] width 431 height 35
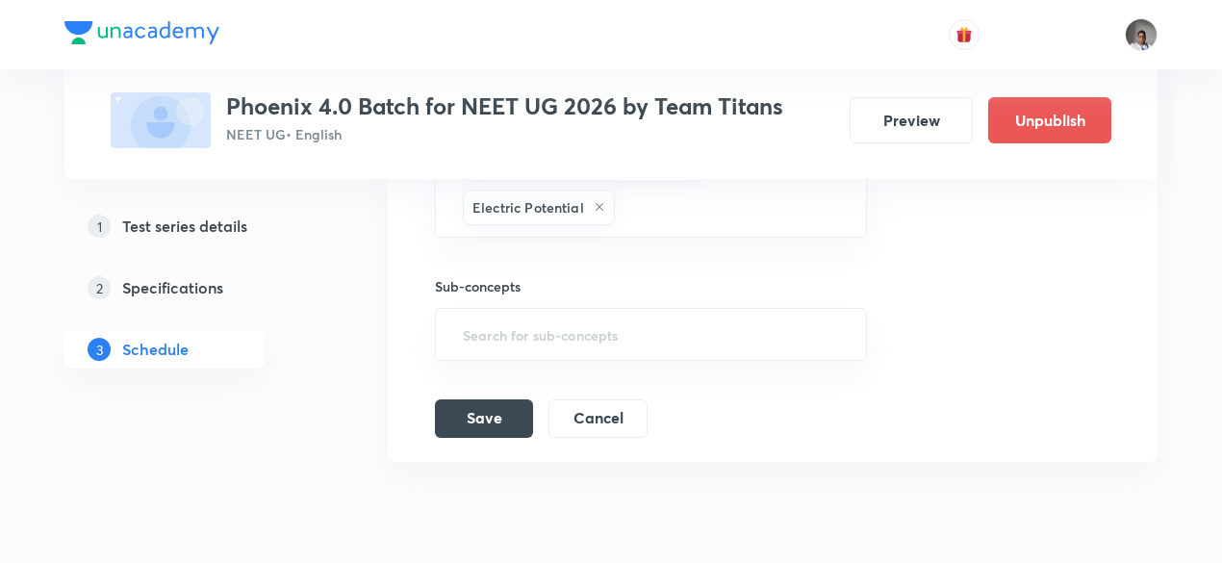
scroll to position [1443, 0]
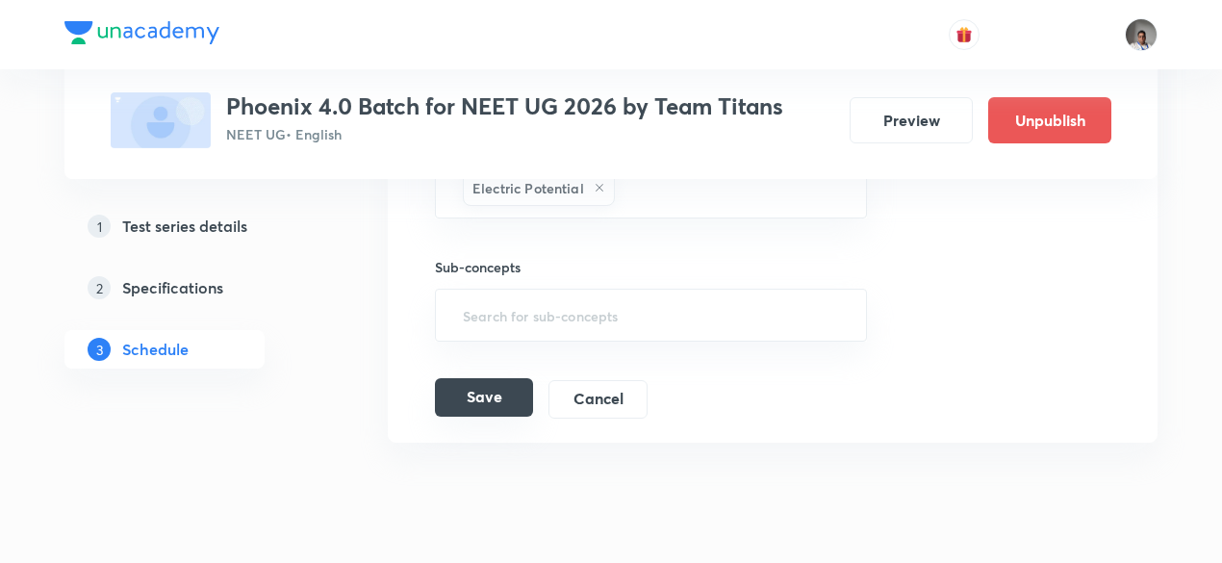
click at [494, 382] on button "Save" at bounding box center [484, 397] width 98 height 38
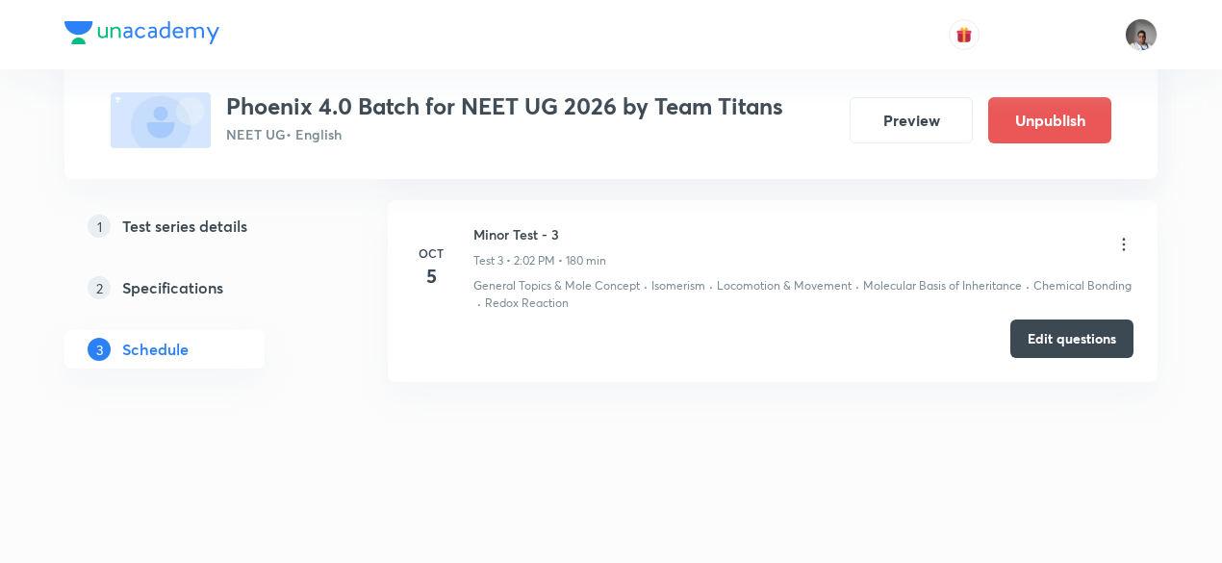
scroll to position [745, 0]
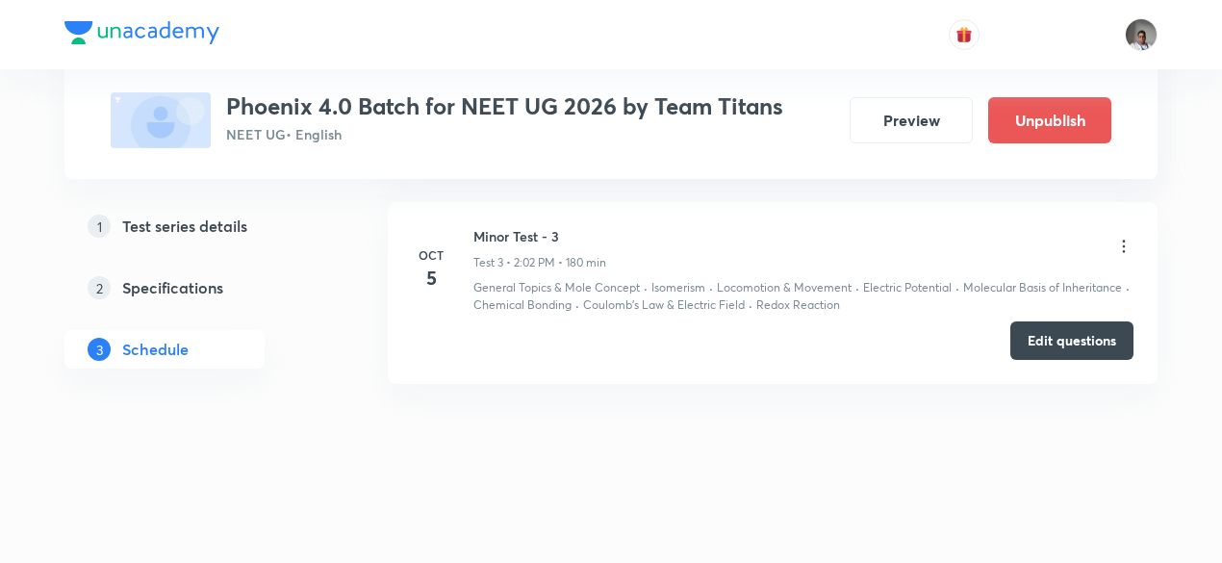
click at [159, 294] on h5 "Specifications" at bounding box center [172, 287] width 101 height 23
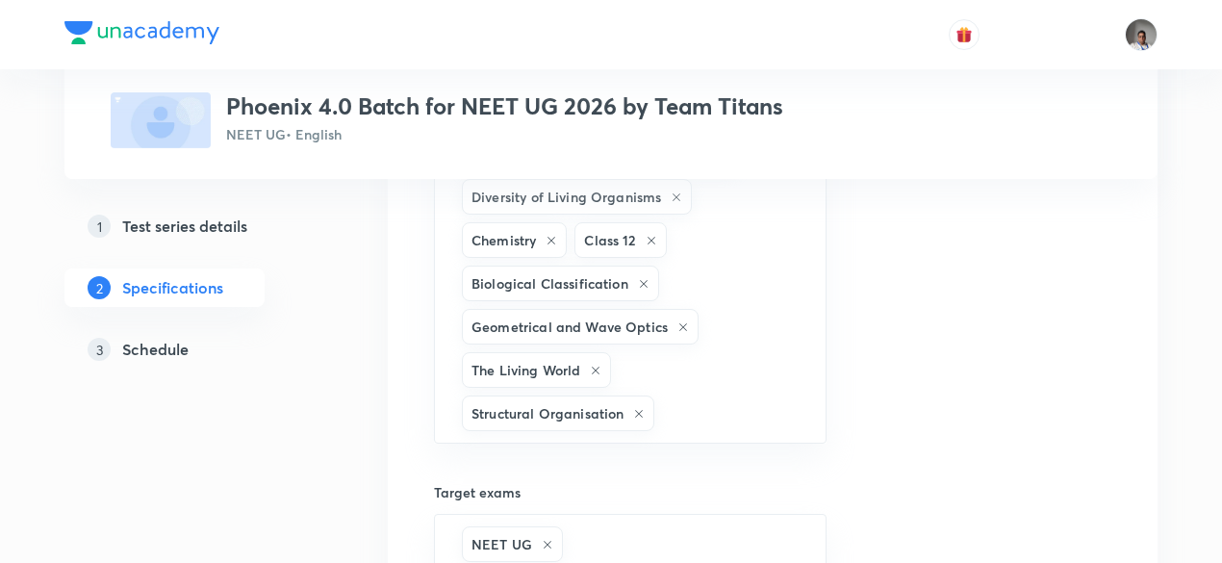
scroll to position [1343, 0]
click at [708, 394] on input "text" at bounding box center [729, 412] width 143 height 36
type input "mec"
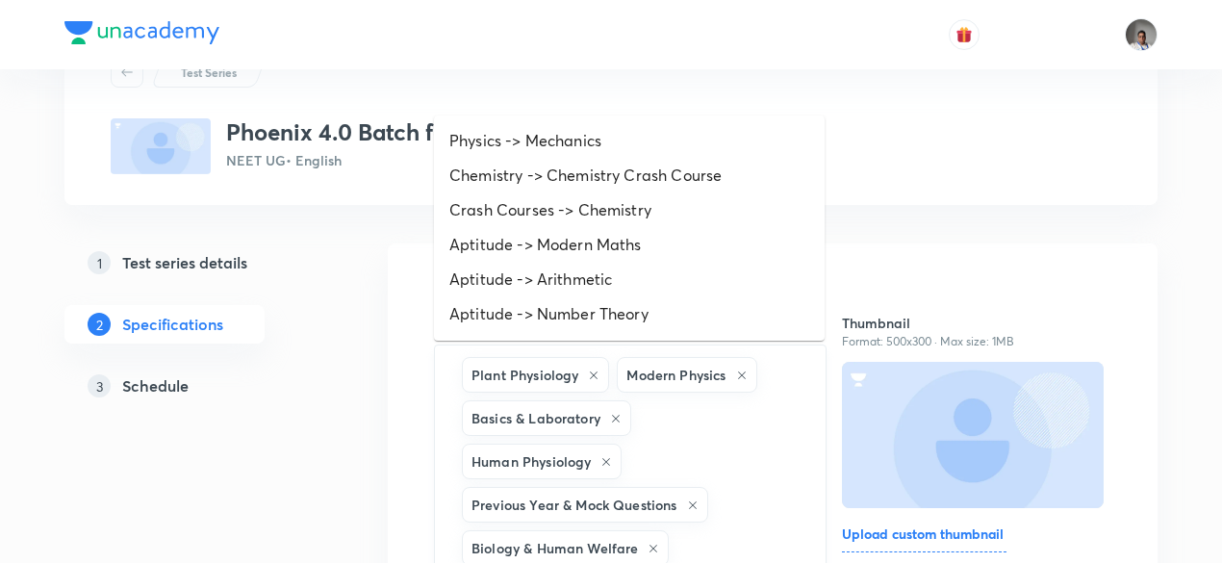
scroll to position [81, 0]
click at [623, 139] on li "Physics -> Mechanics" at bounding box center [629, 141] width 391 height 35
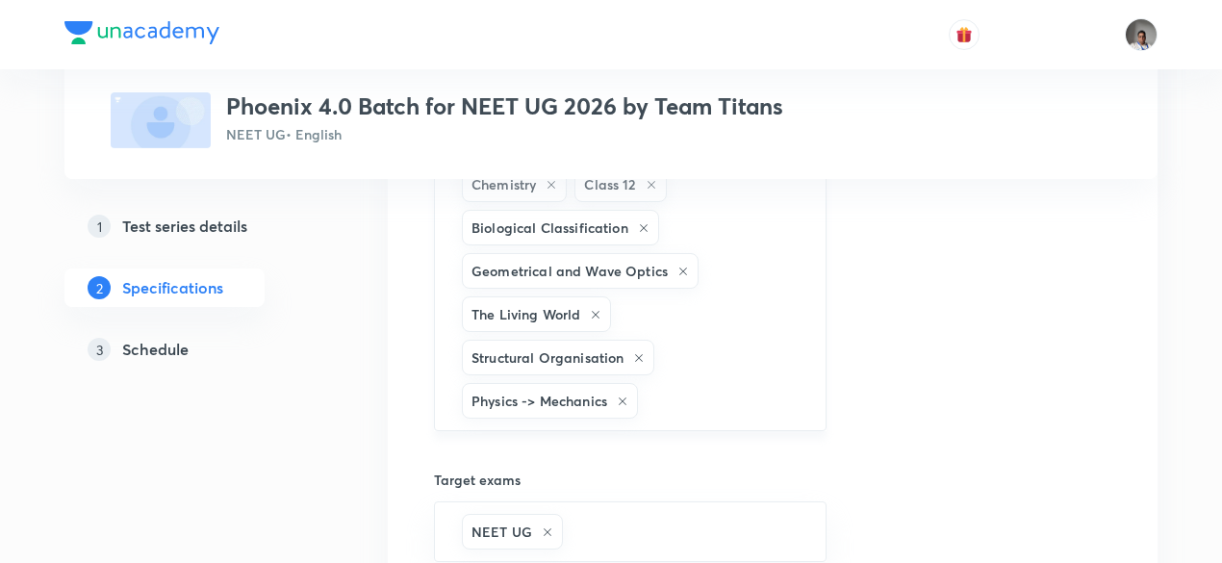
scroll to position [1399, 0]
click at [682, 382] on input "text" at bounding box center [722, 400] width 161 height 36
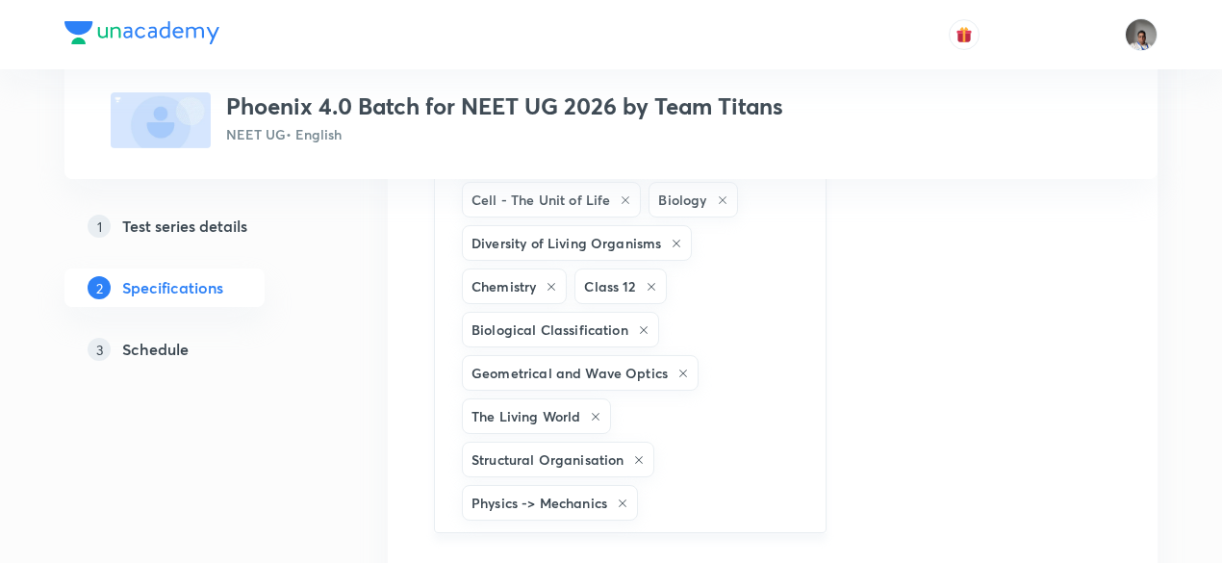
scroll to position [1294, 0]
type input "kinem"
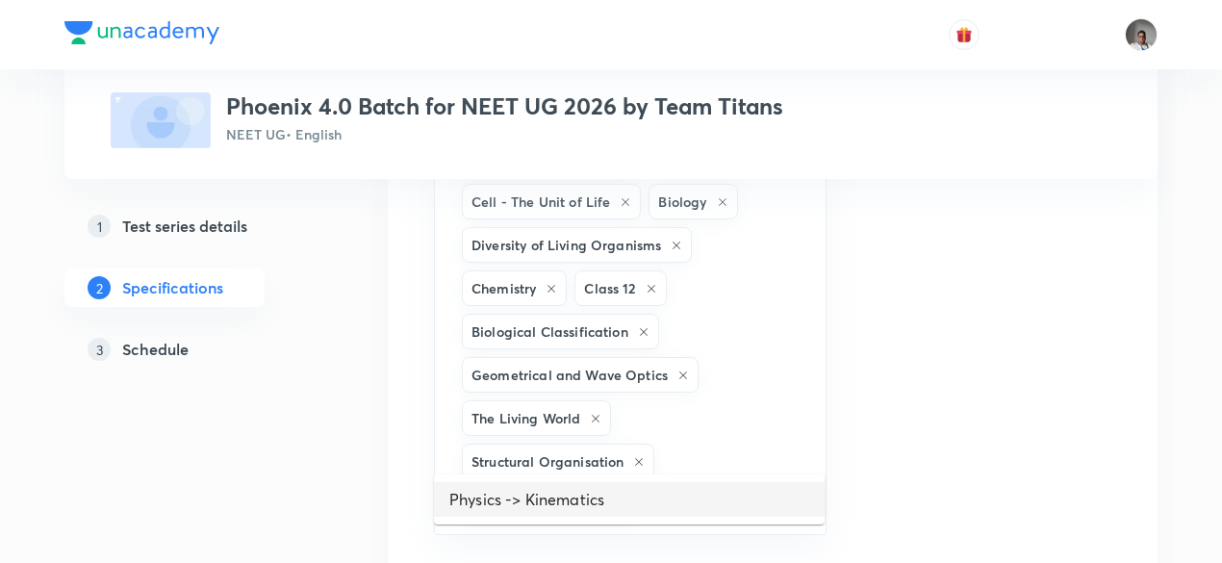
click at [687, 509] on li "Physics -> Kinematics" at bounding box center [629, 499] width 391 height 35
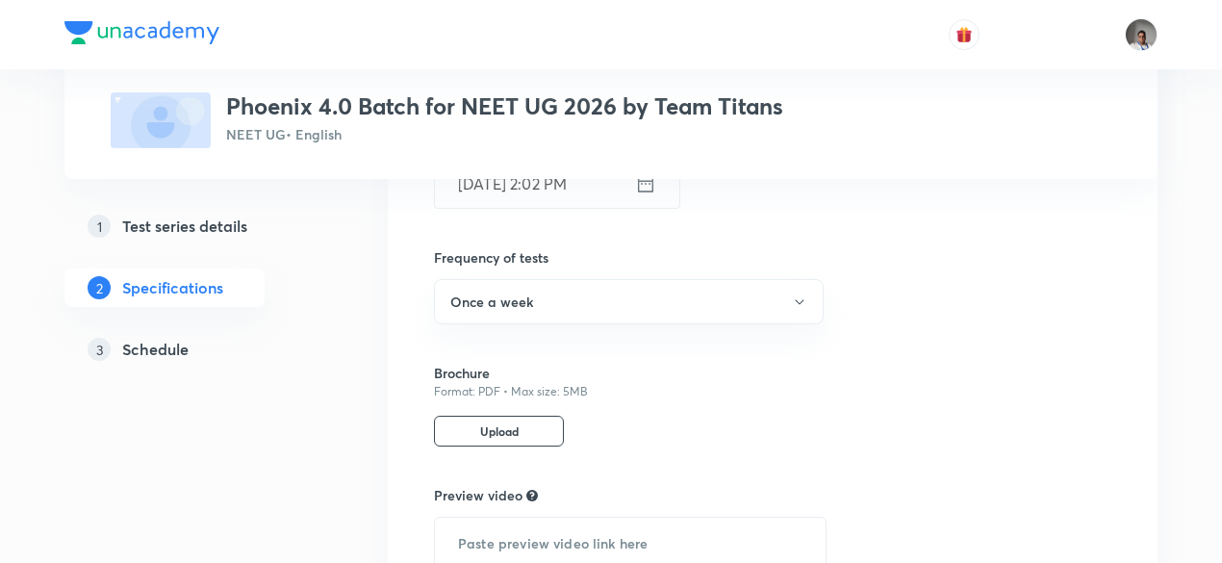
scroll to position [2279, 0]
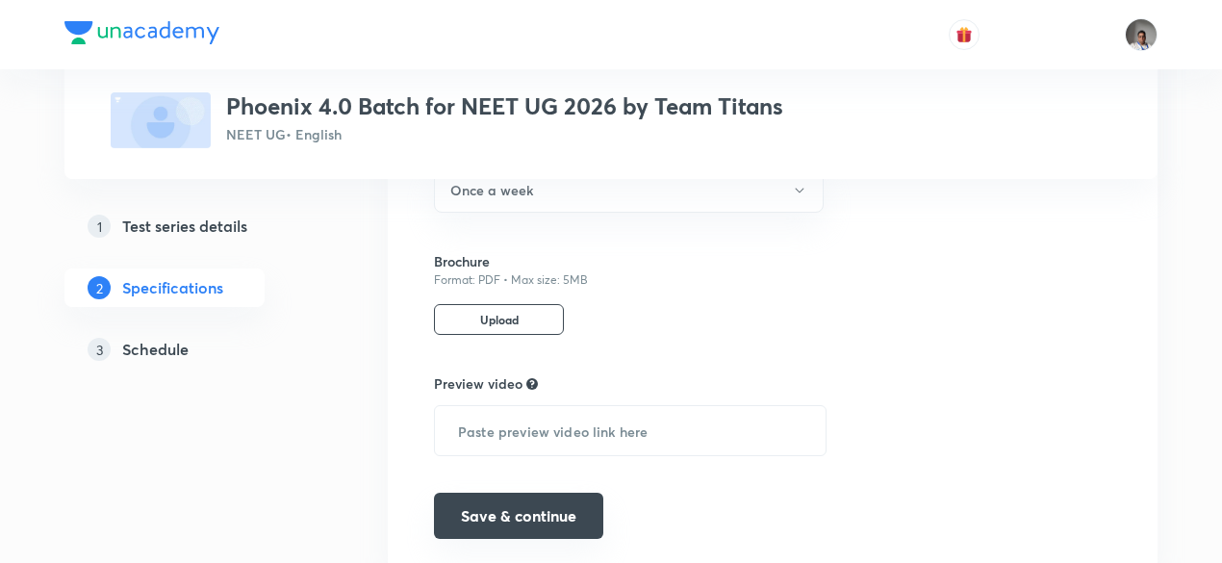
click at [554, 492] on button "Save & continue" at bounding box center [518, 515] width 169 height 46
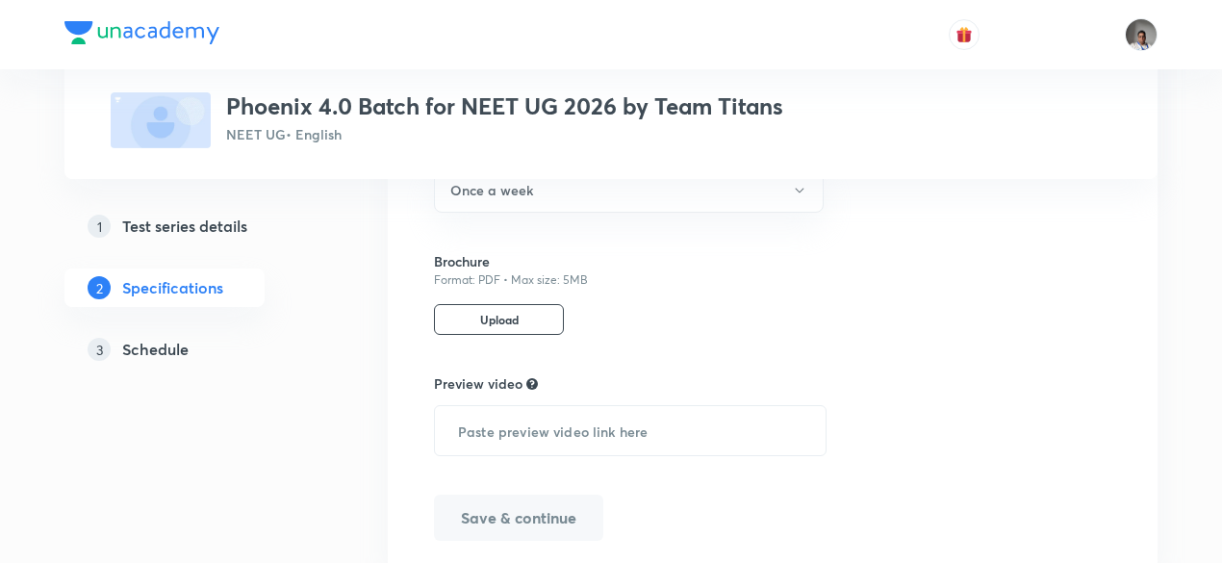
scroll to position [2193, 0]
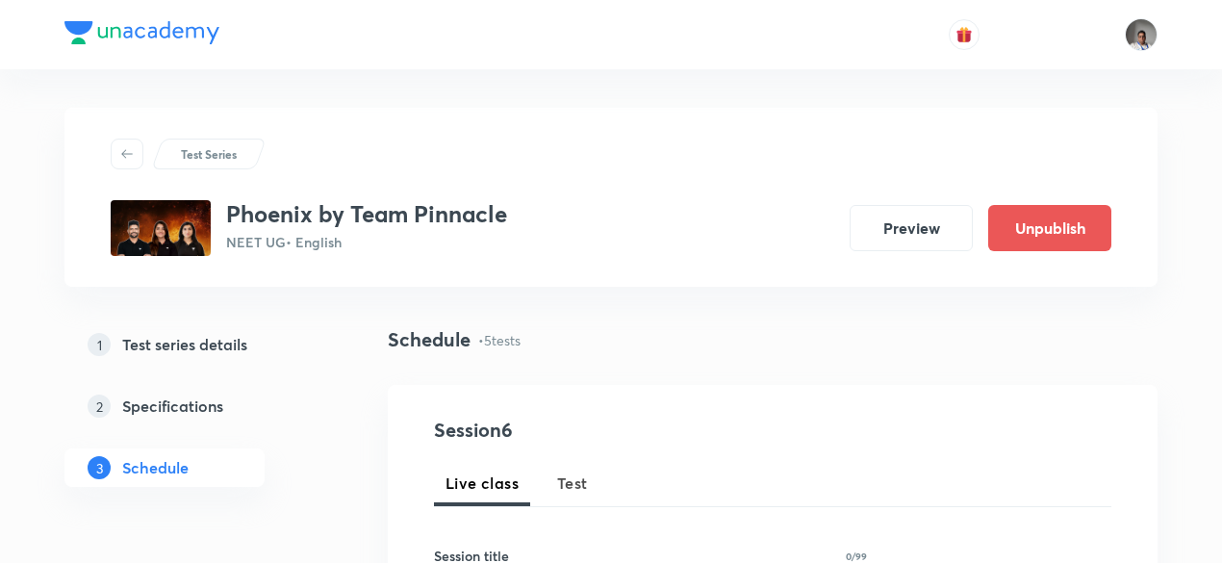
click at [573, 491] on span "Test" at bounding box center [572, 482] width 31 height 23
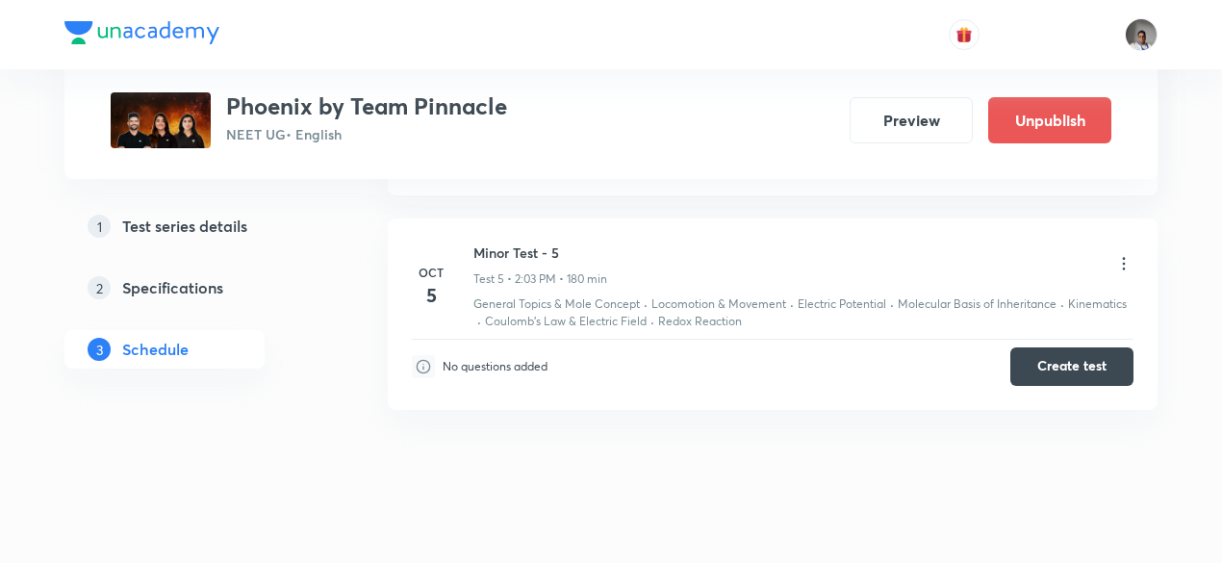
scroll to position [1901, 0]
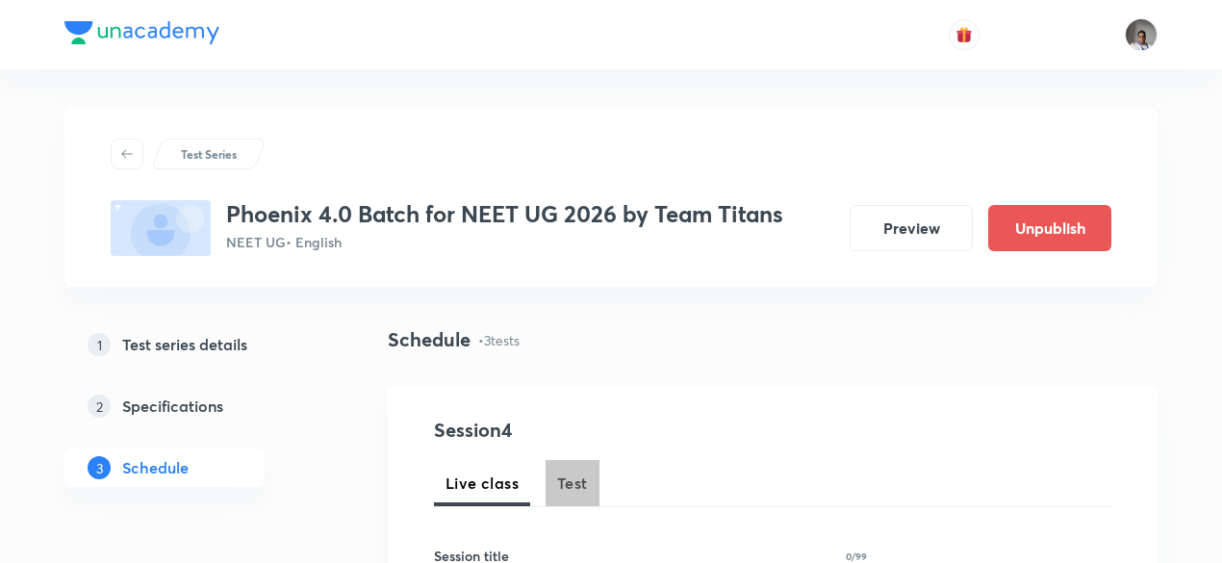
click at [575, 486] on span "Test" at bounding box center [572, 482] width 31 height 23
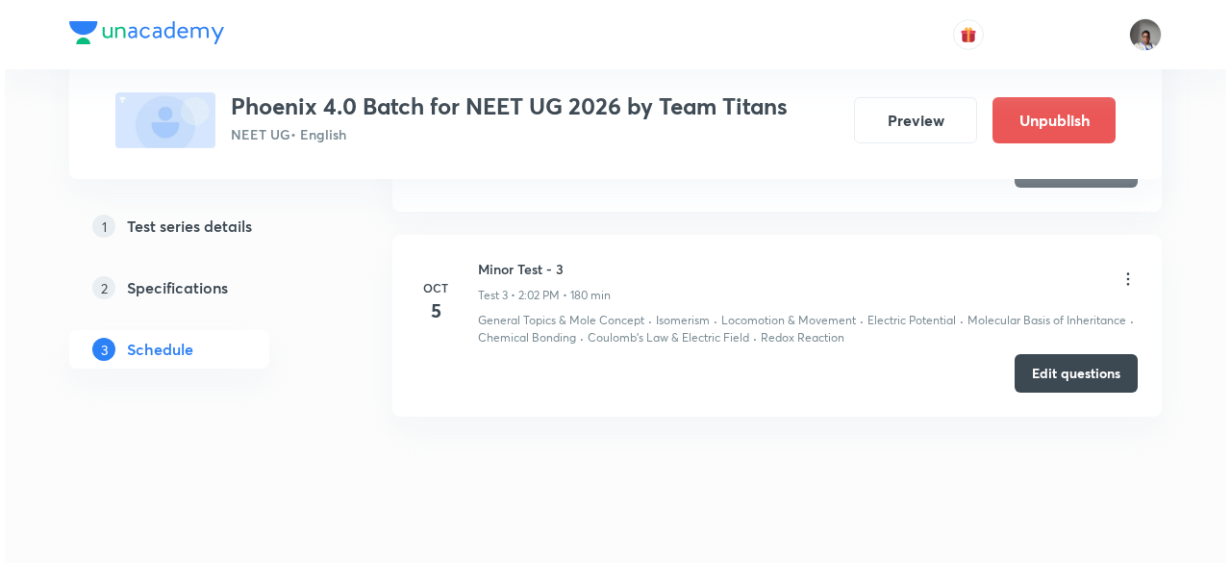
scroll to position [1500, 0]
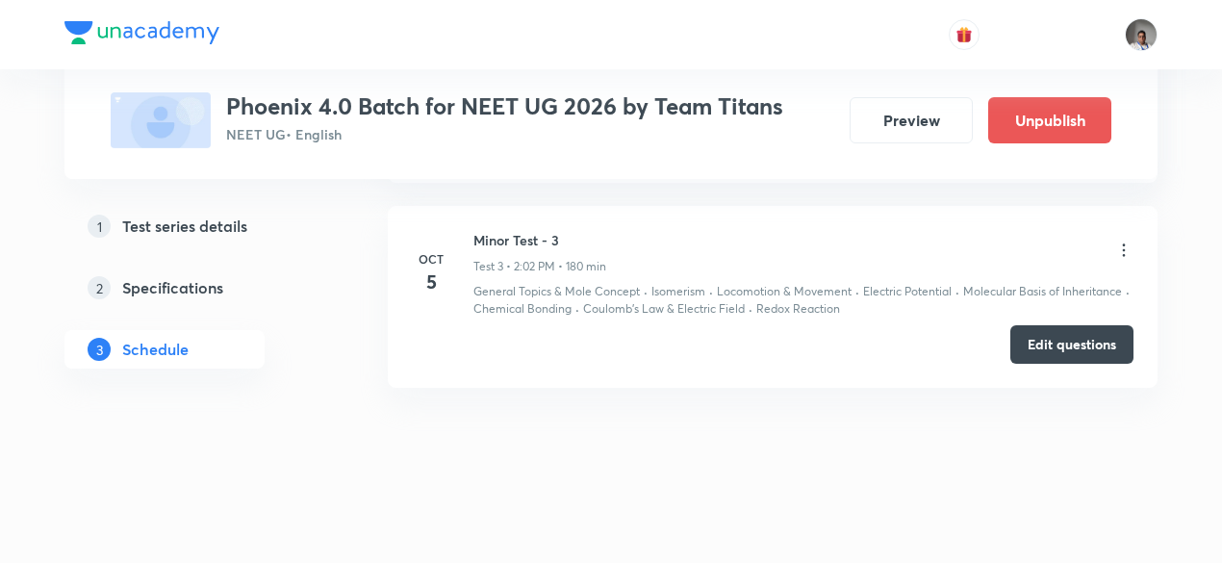
click at [1125, 242] on icon at bounding box center [1123, 249] width 19 height 19
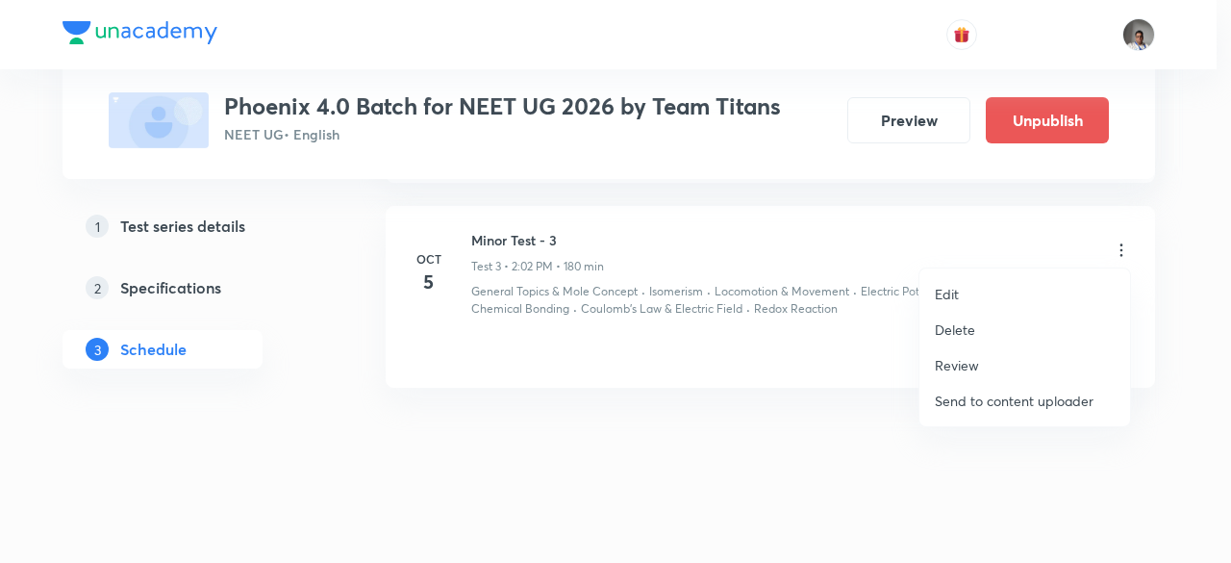
click at [950, 288] on p "Edit" at bounding box center [947, 294] width 24 height 20
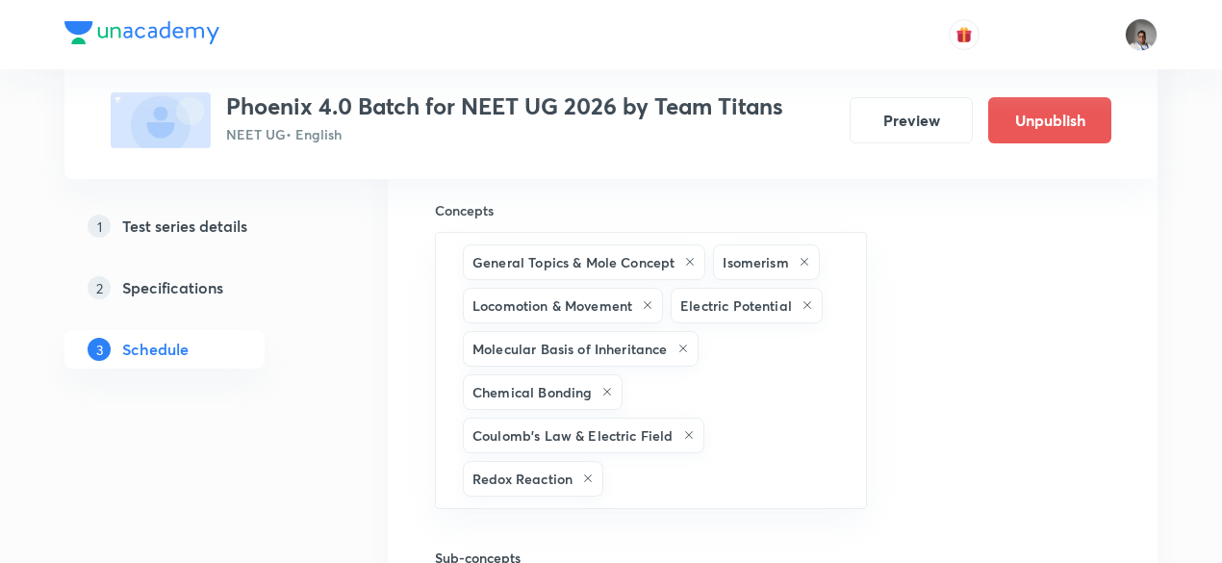
scroll to position [1156, 0]
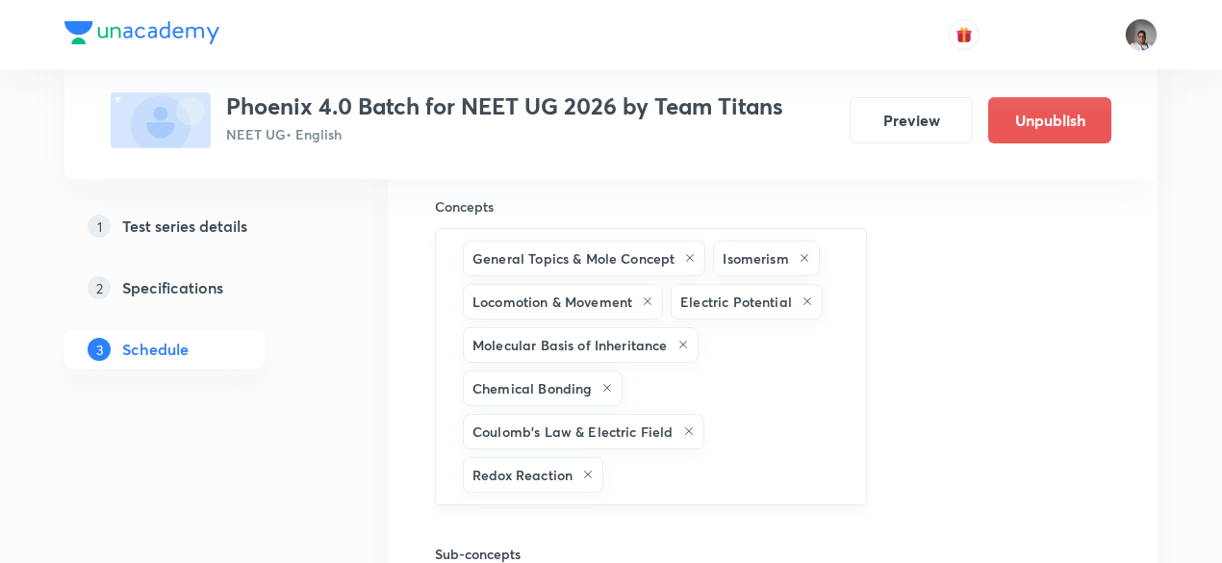
click at [805, 295] on icon at bounding box center [807, 301] width 12 height 12
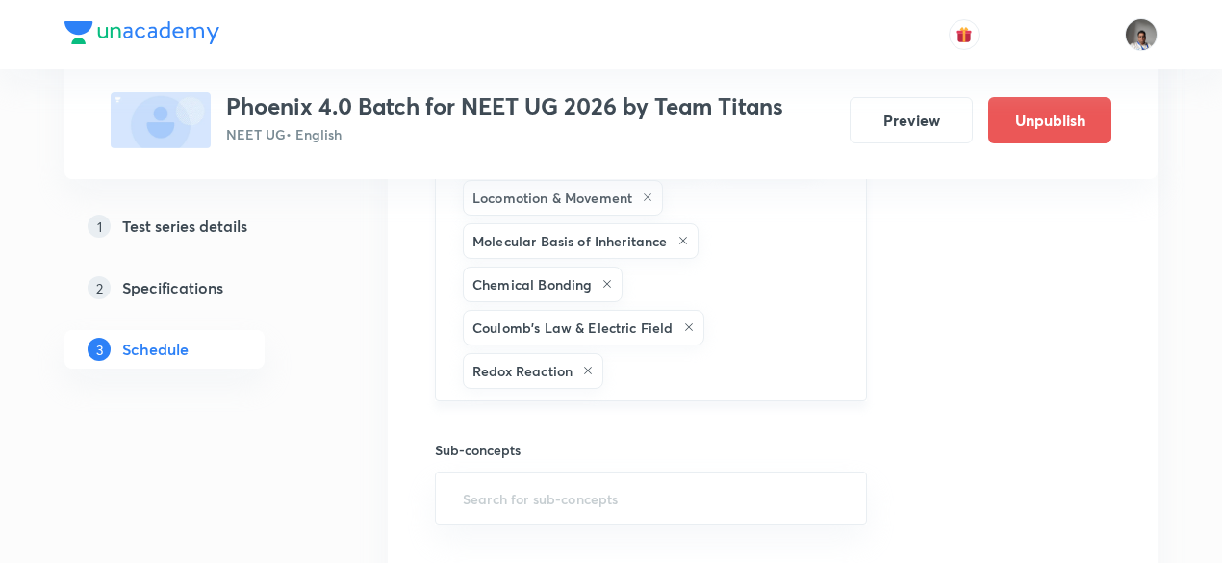
scroll to position [1262, 0]
click at [683, 319] on icon at bounding box center [689, 325] width 12 height 12
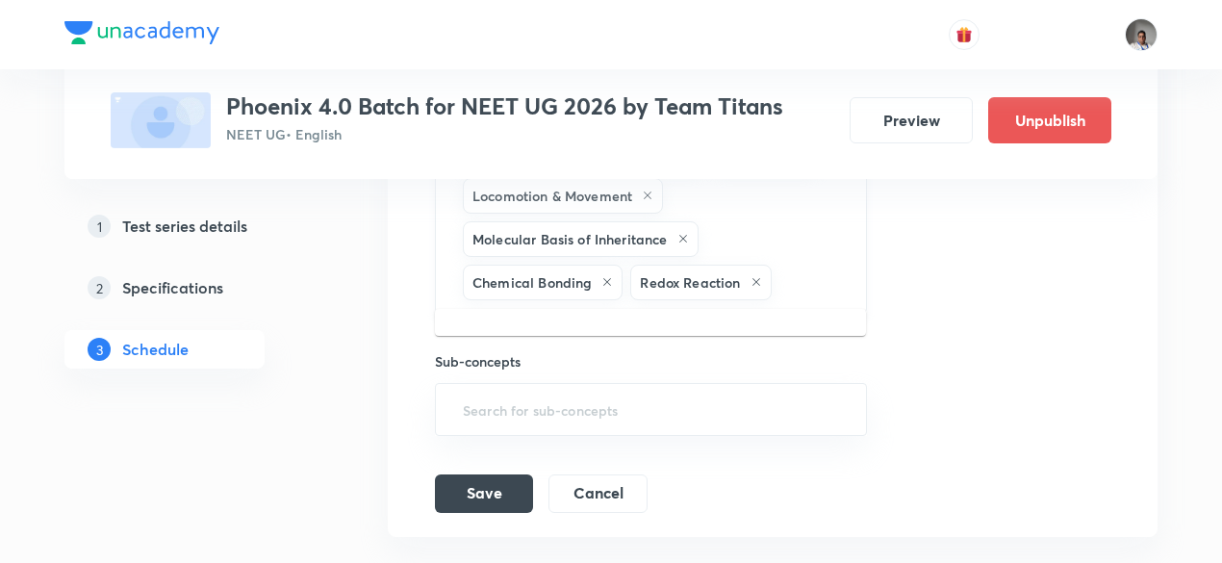
click at [804, 265] on input "text" at bounding box center [808, 283] width 67 height 36
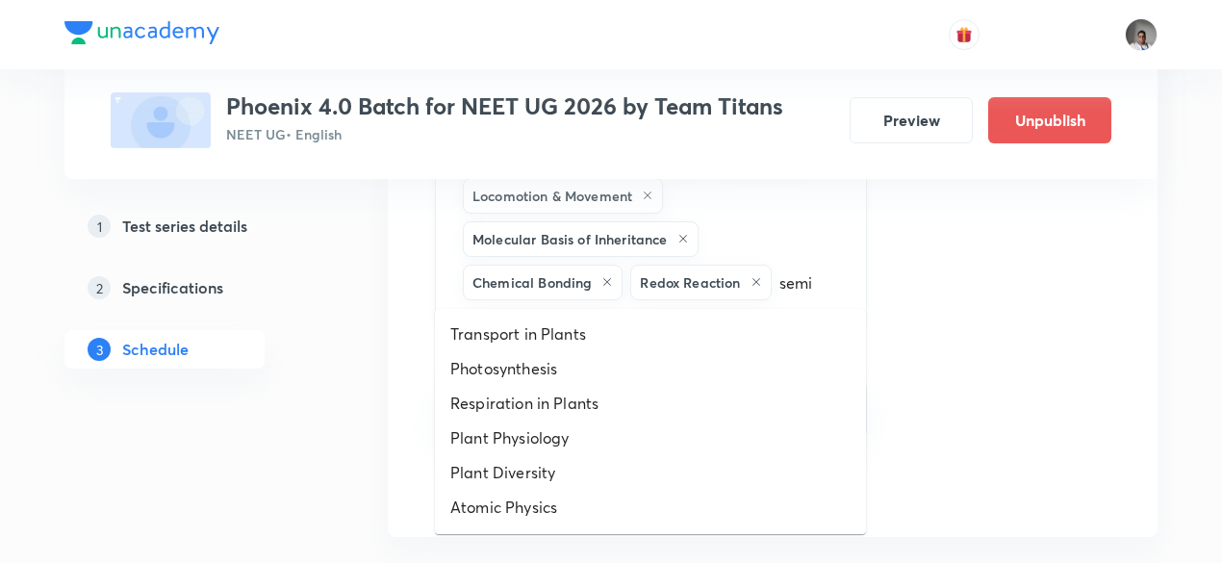
type input "semic"
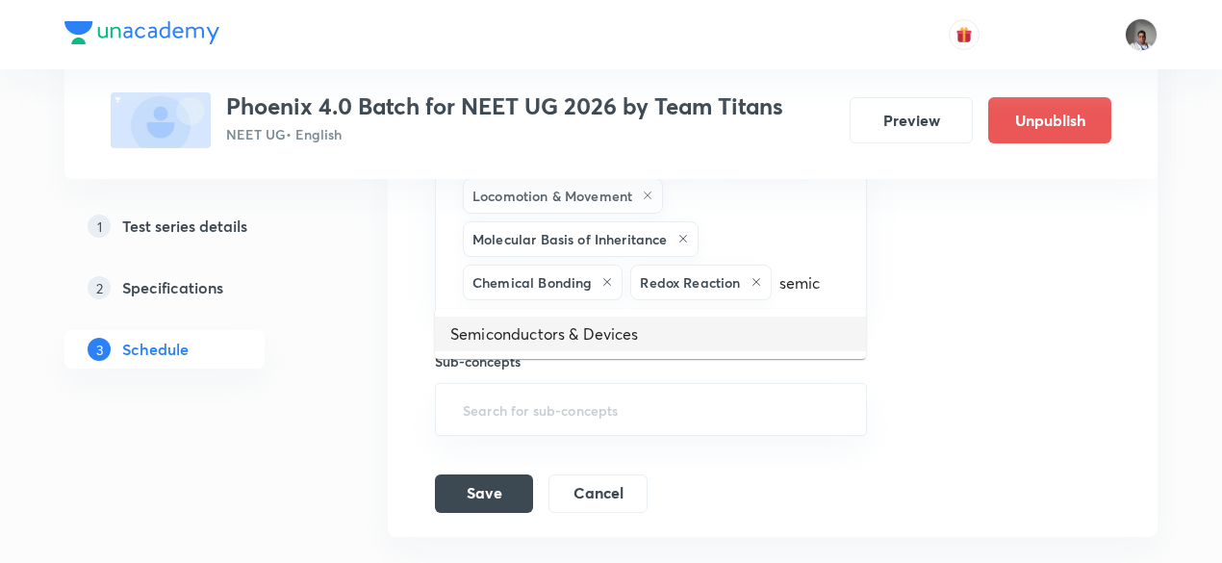
click at [723, 348] on li "Semiconductors & Devices" at bounding box center [650, 333] width 431 height 35
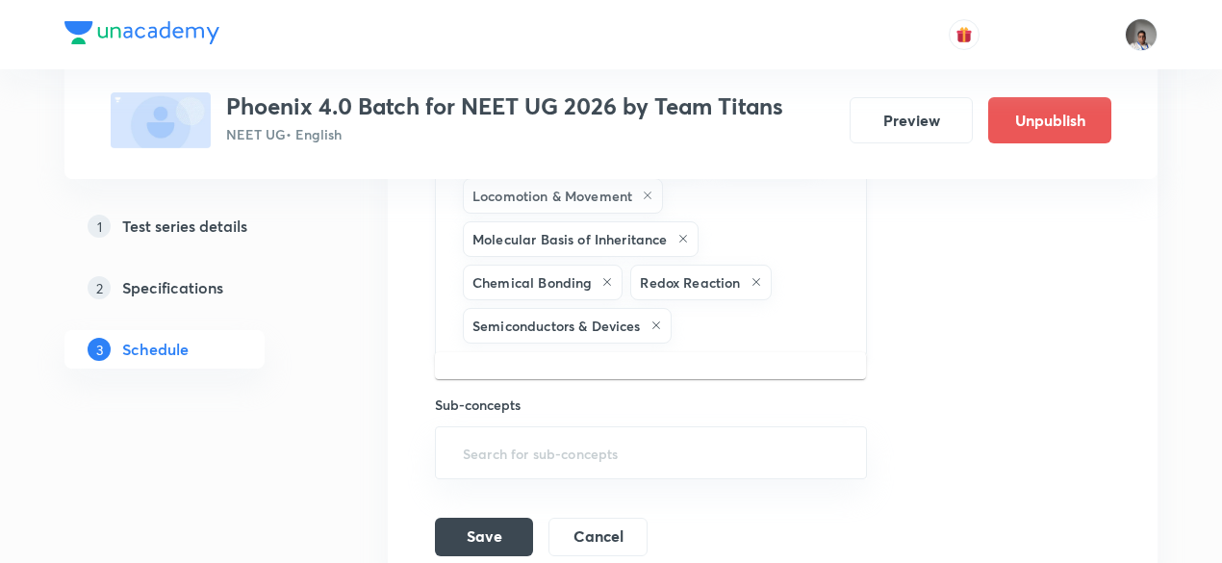
click at [745, 316] on input "text" at bounding box center [758, 326] width 167 height 36
type input "l"
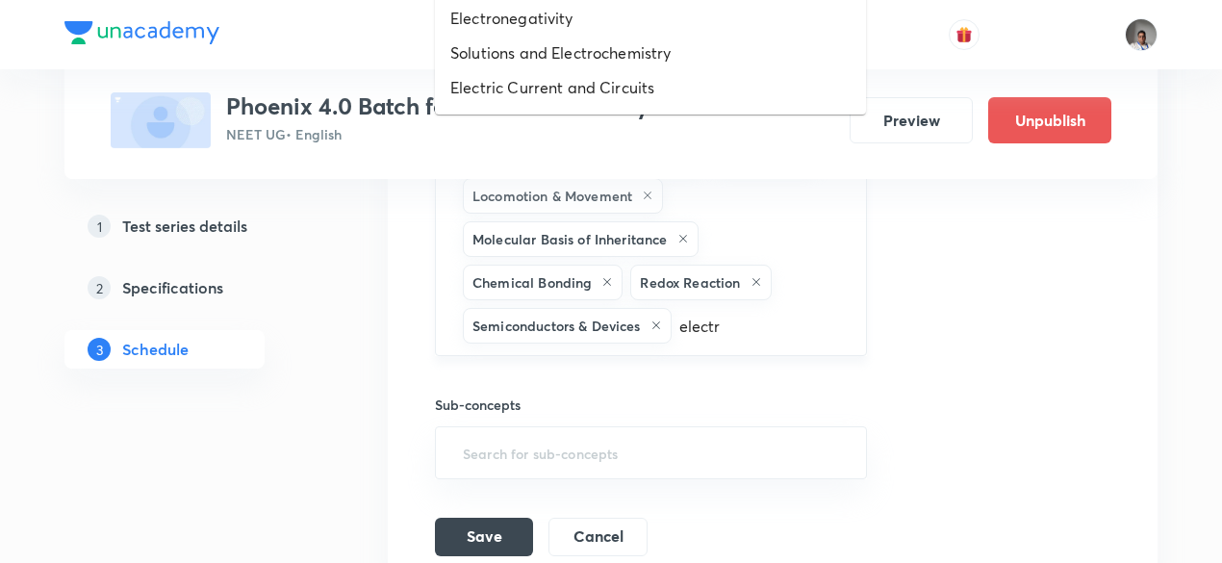
type input "electro"
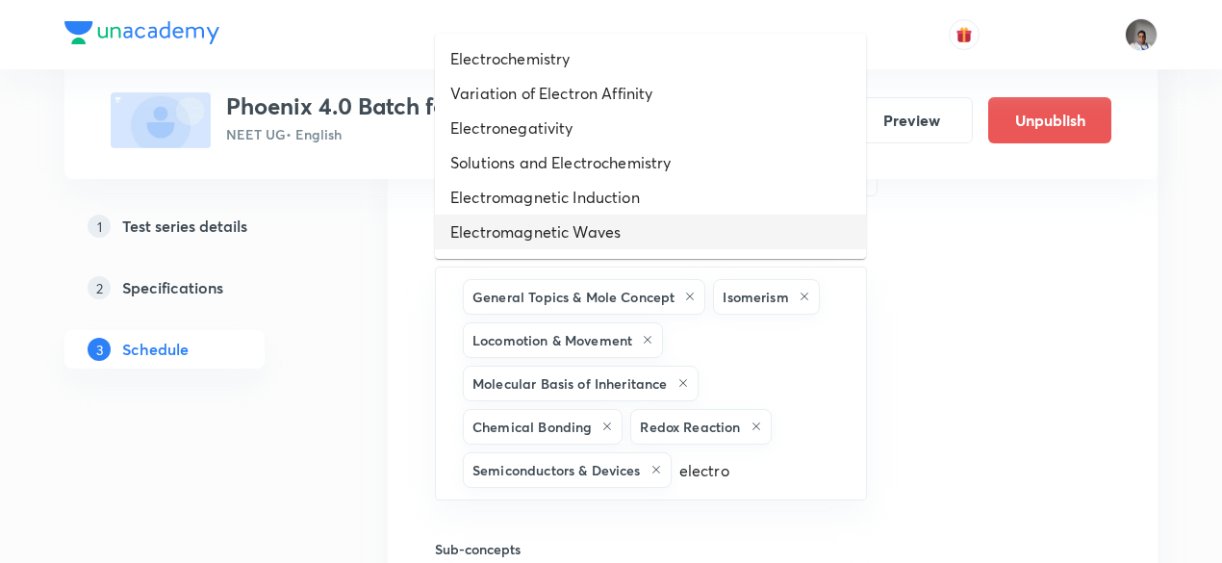
scroll to position [67, 0]
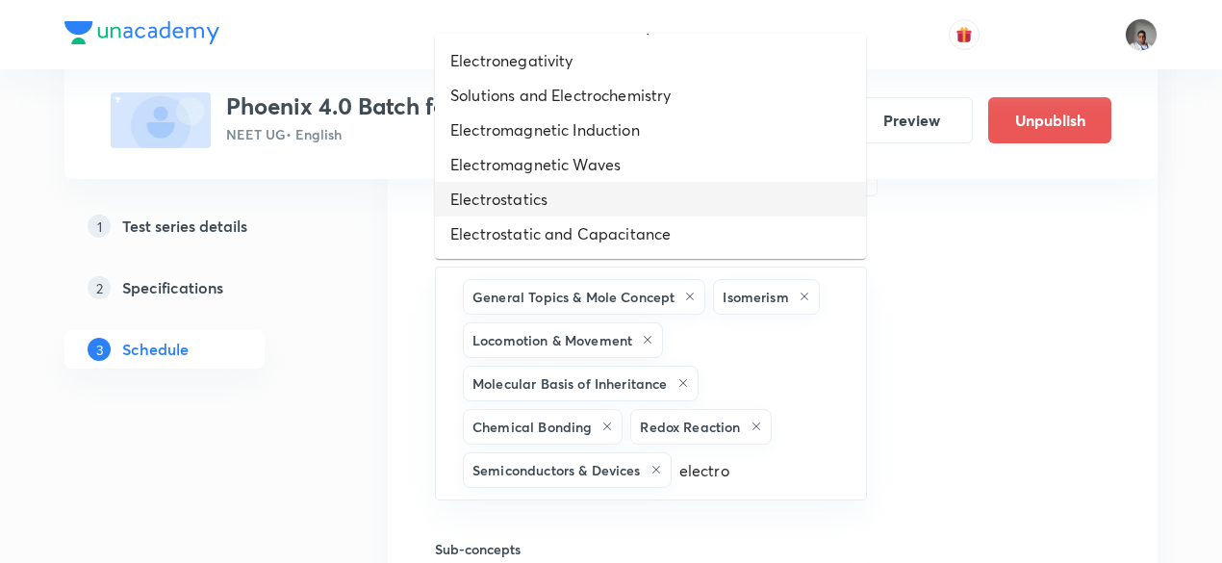
click at [608, 201] on li "Electrostatics" at bounding box center [650, 199] width 431 height 35
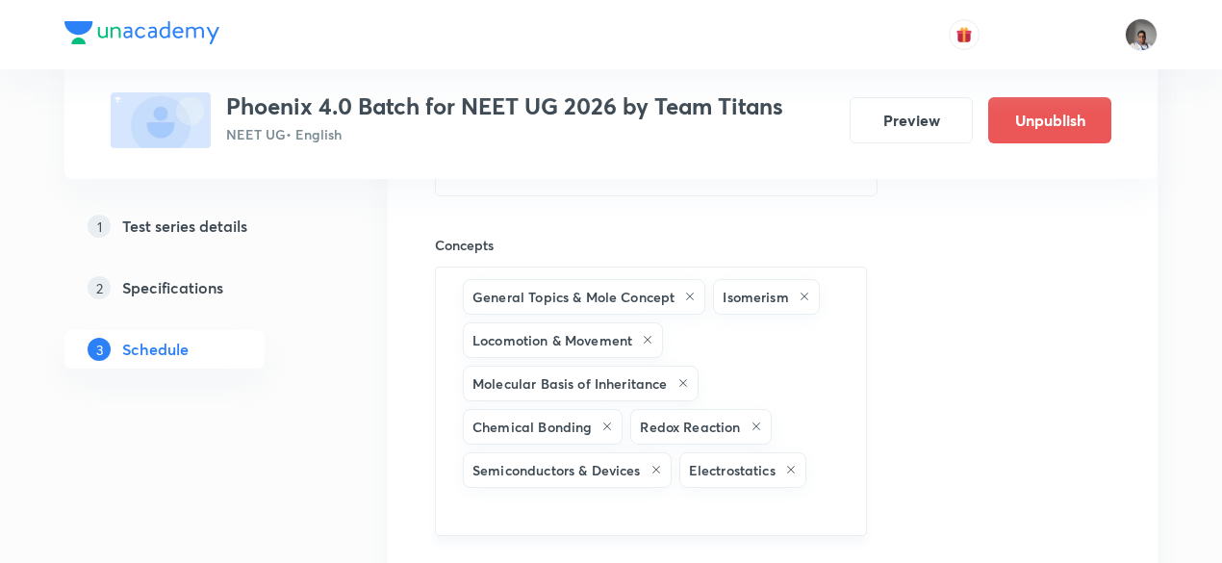
click at [840, 445] on div "General Topics & Mole Concept Isomerism Locomotion & Movement Molecular Basis o…" at bounding box center [651, 400] width 432 height 269
click at [789, 464] on icon at bounding box center [791, 470] width 12 height 12
click at [770, 455] on input "text" at bounding box center [758, 470] width 167 height 36
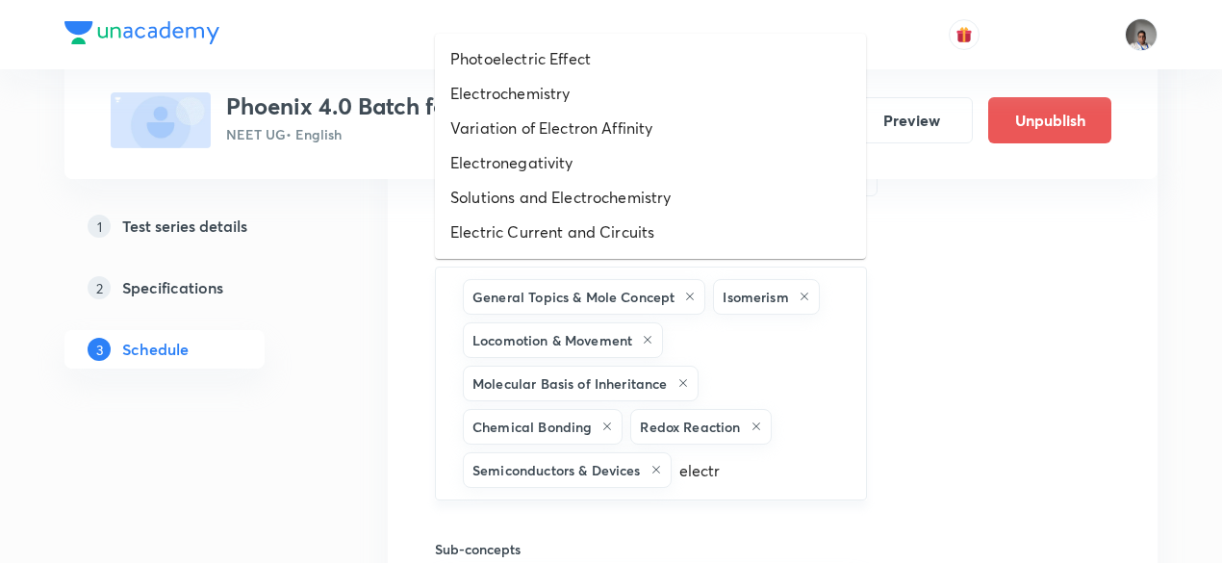
type input "electro"
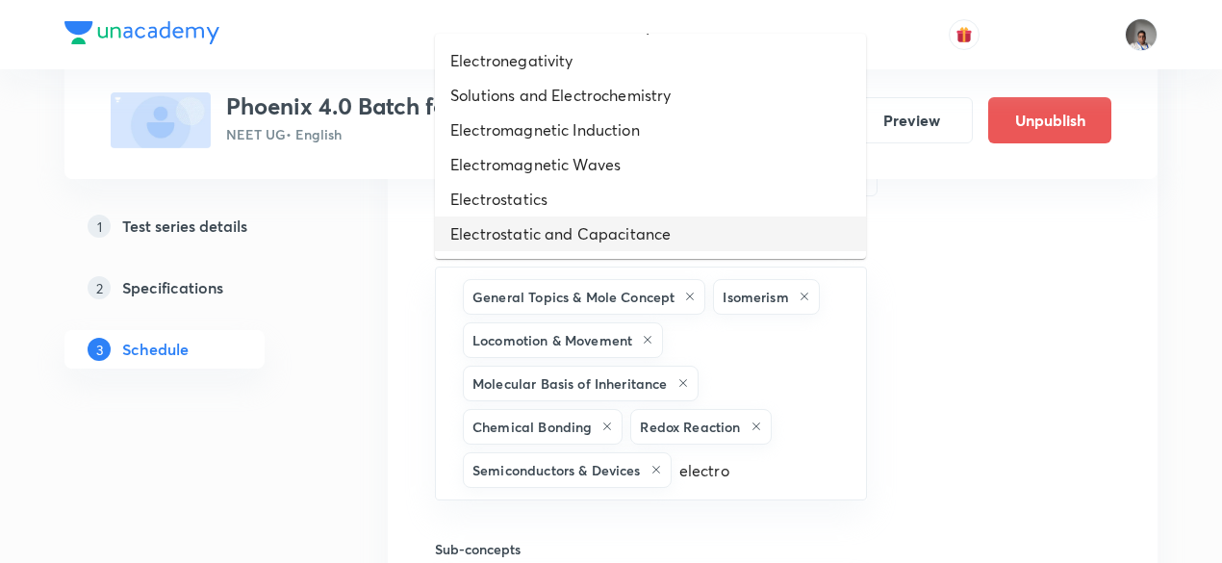
click at [657, 224] on li "Electrostatic and Capacitance" at bounding box center [650, 233] width 431 height 35
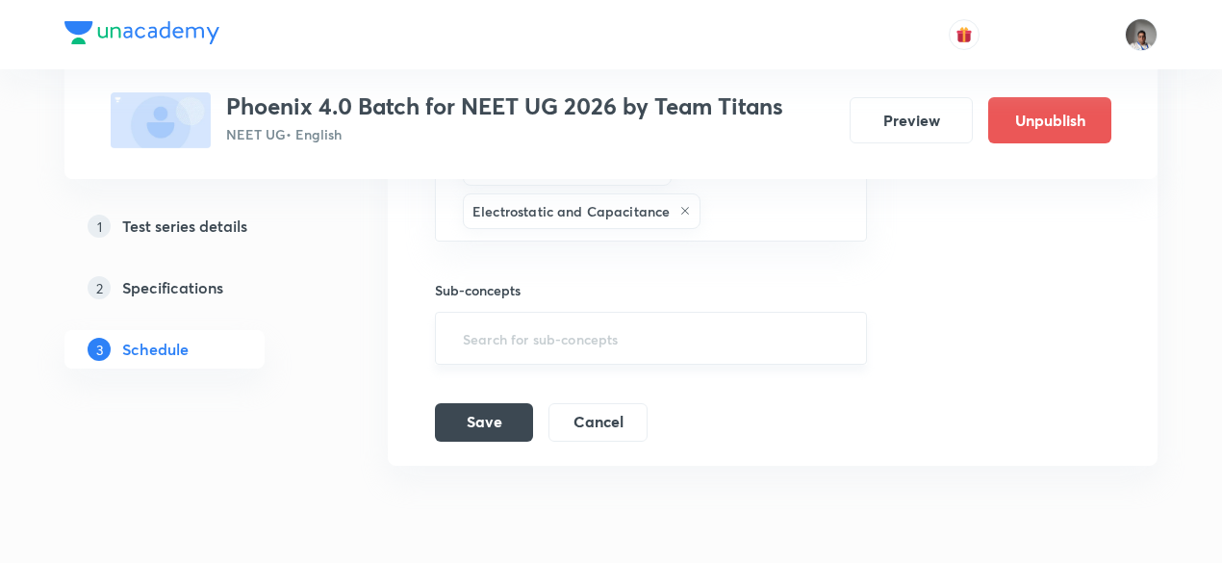
scroll to position [1437, 0]
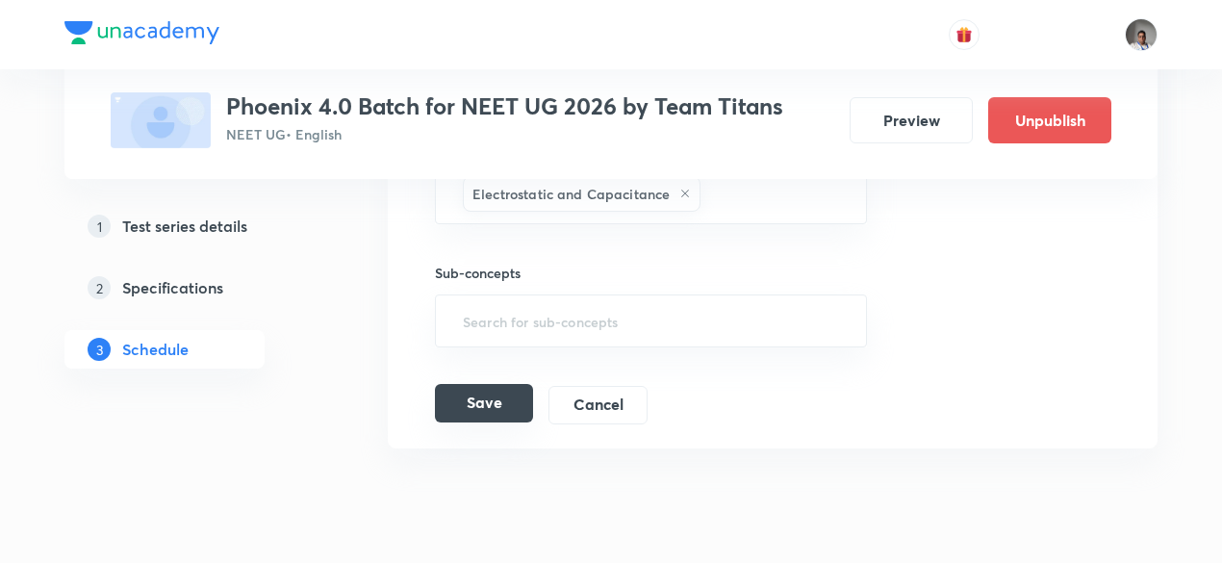
click at [478, 398] on button "Save" at bounding box center [484, 403] width 98 height 38
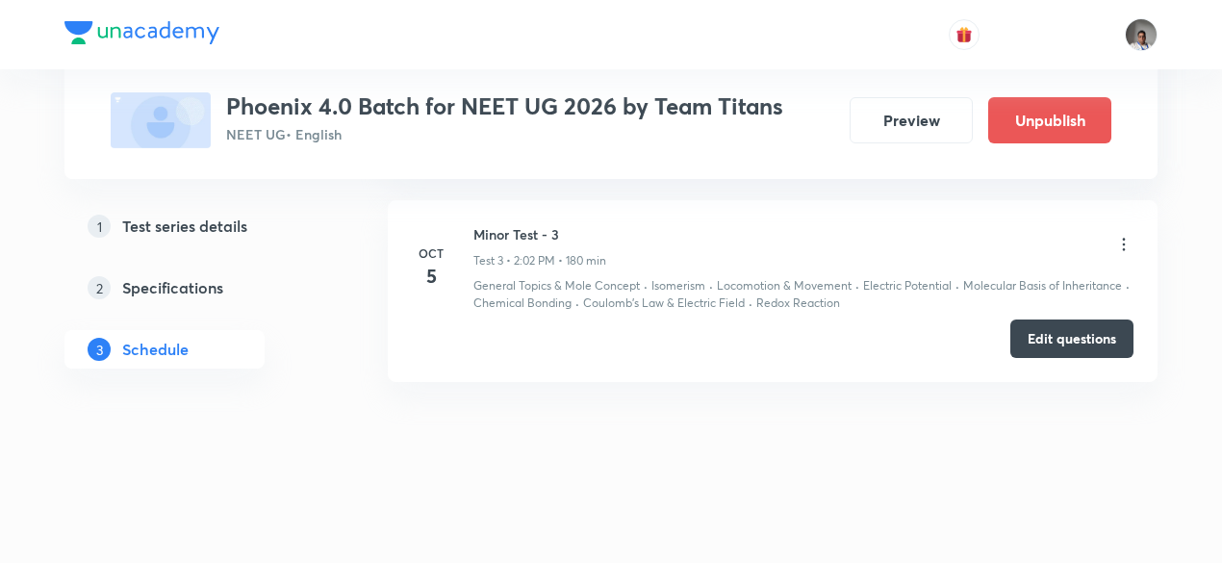
scroll to position [745, 0]
click at [1130, 250] on icon at bounding box center [1123, 246] width 19 height 19
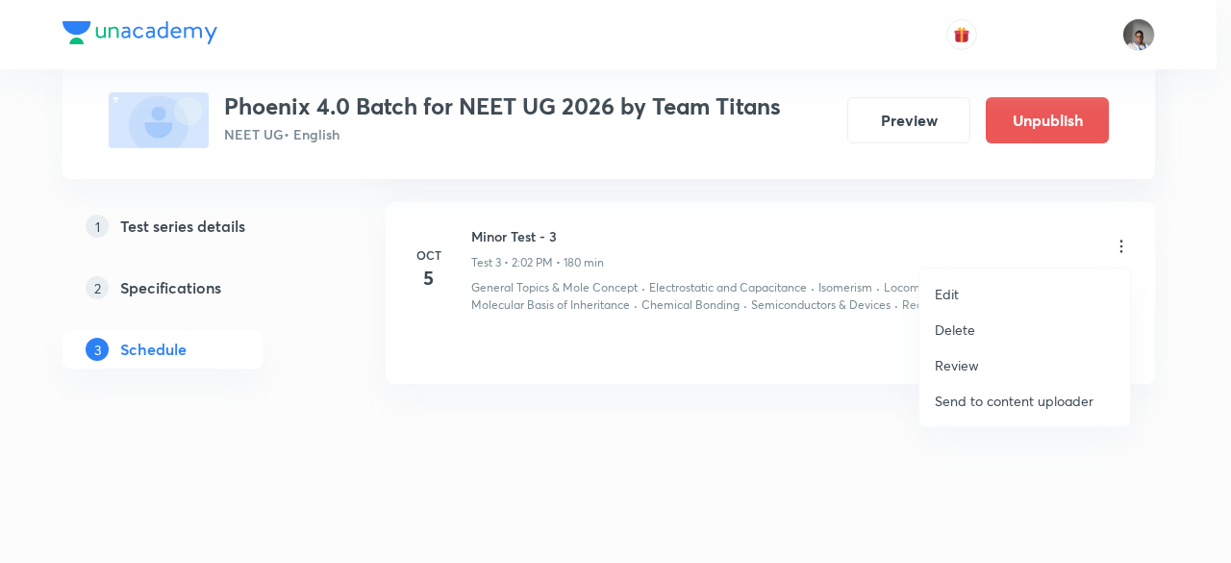
click at [962, 297] on li "Edit" at bounding box center [1025, 294] width 211 height 36
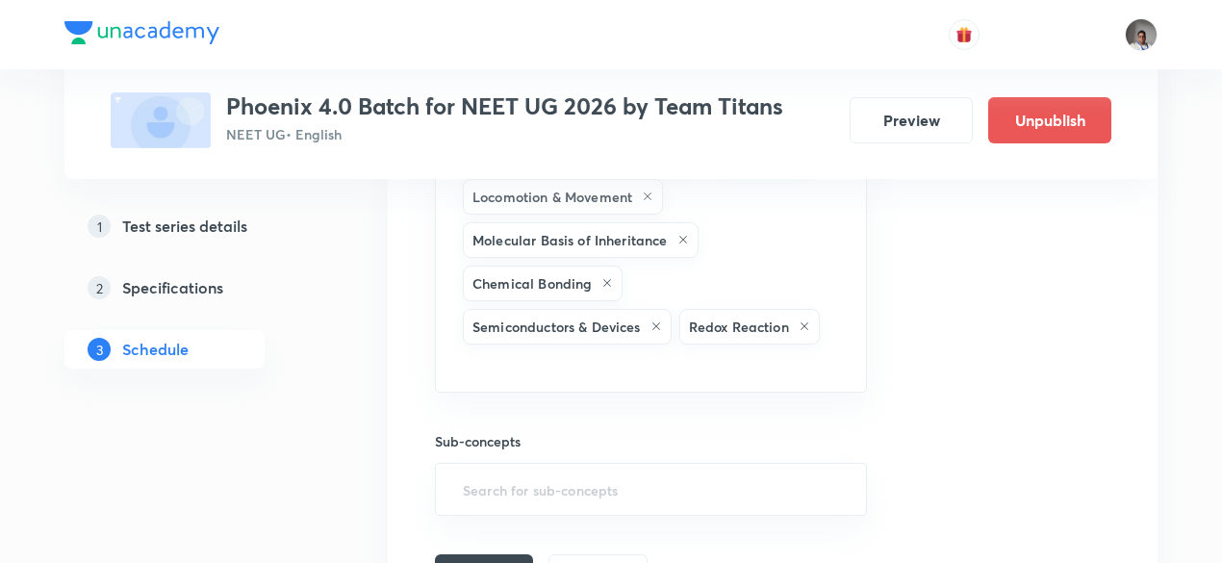
scroll to position [1306, 0]
click at [779, 346] on input "text" at bounding box center [651, 364] width 384 height 36
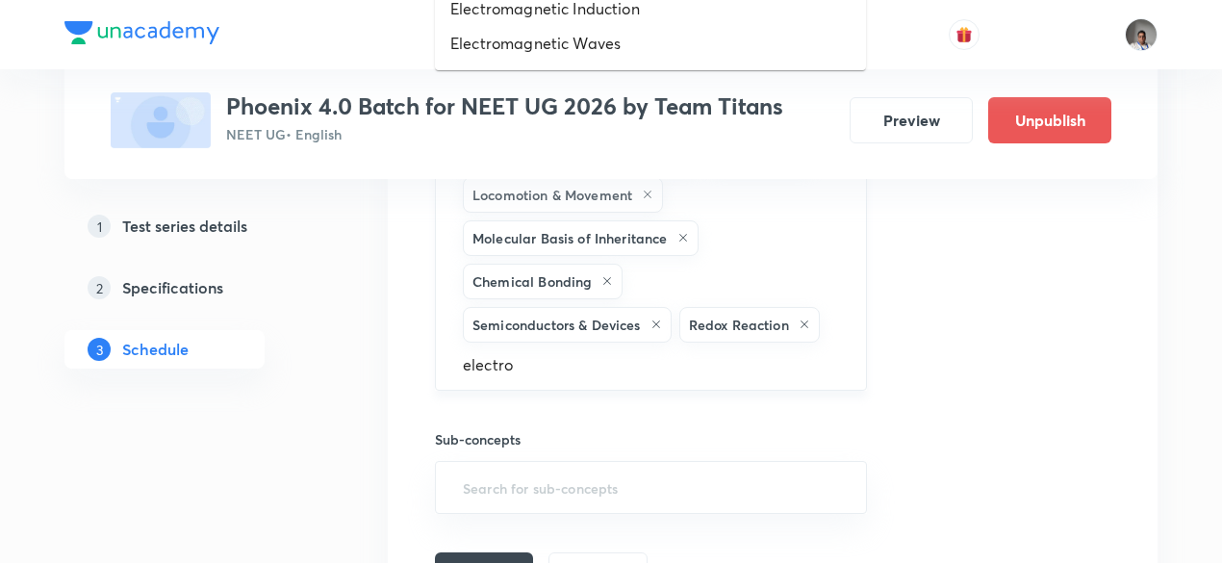
type input "electros"
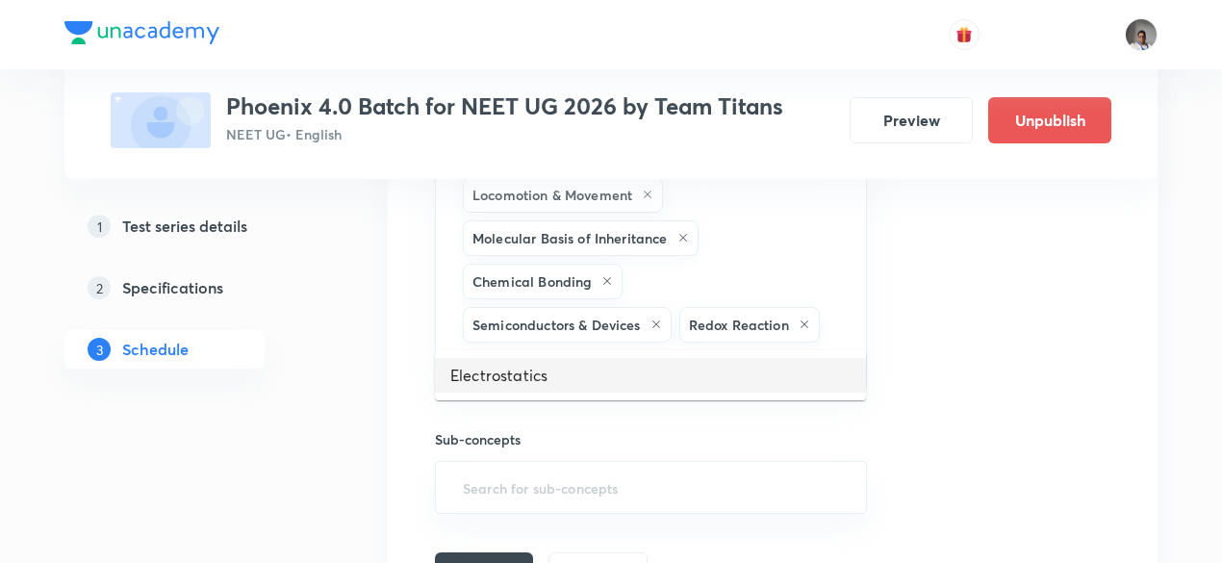
click at [750, 368] on li "Electrostatics" at bounding box center [650, 375] width 431 height 35
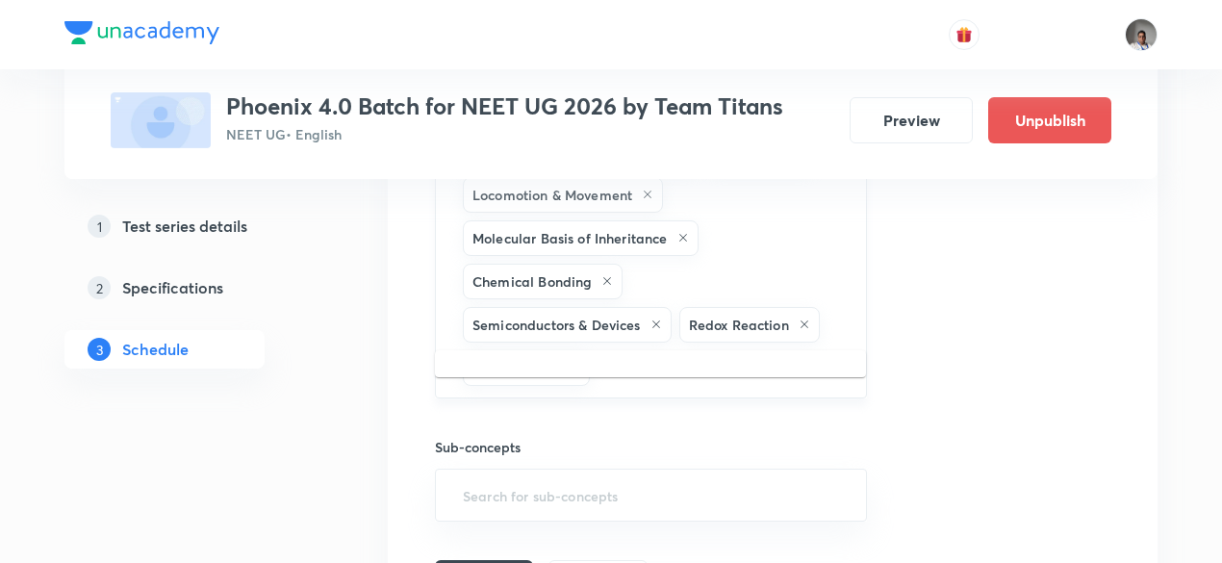
click at [795, 350] on input "text" at bounding box center [717, 368] width 248 height 36
type input "capa"
click at [685, 377] on li "Capacitor and Capacitance" at bounding box center [650, 375] width 431 height 35
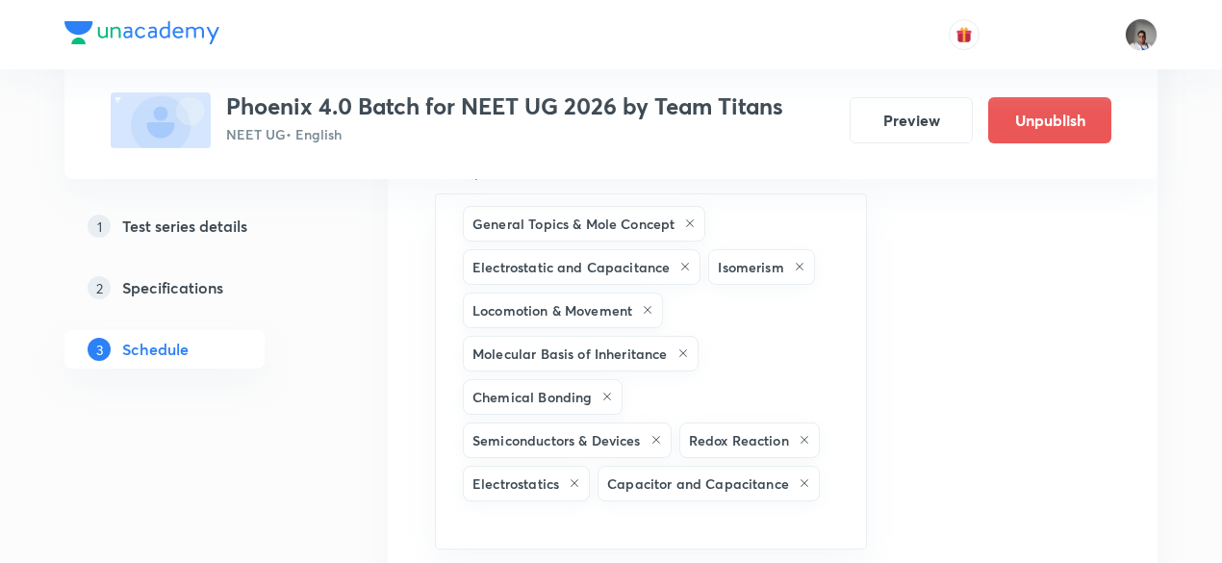
scroll to position [1179, 0]
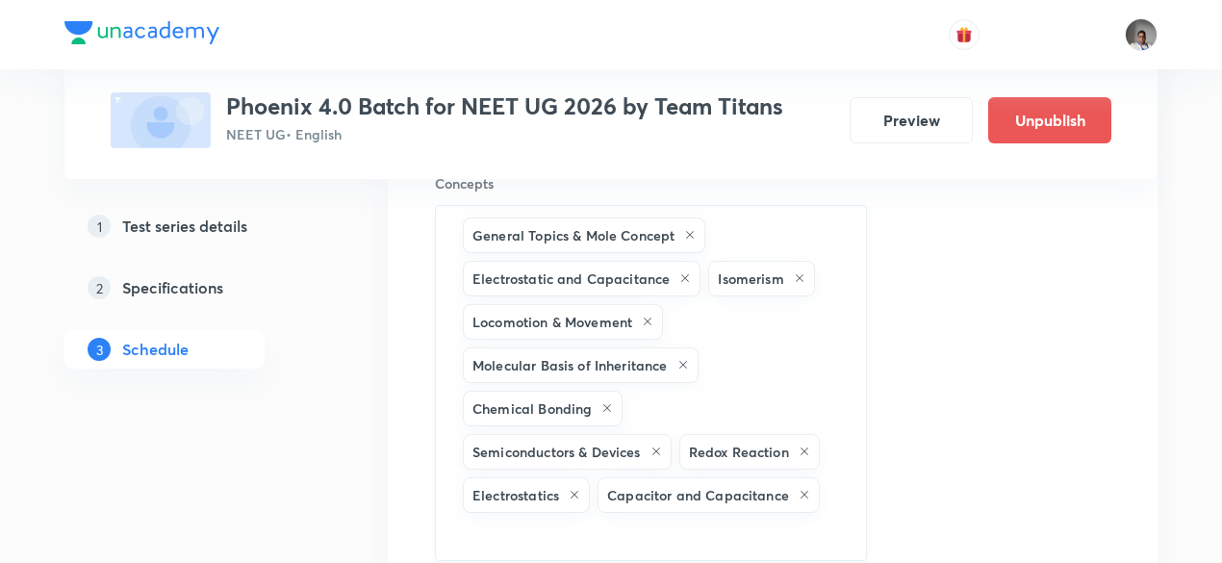
click at [679, 275] on icon at bounding box center [685, 278] width 12 height 12
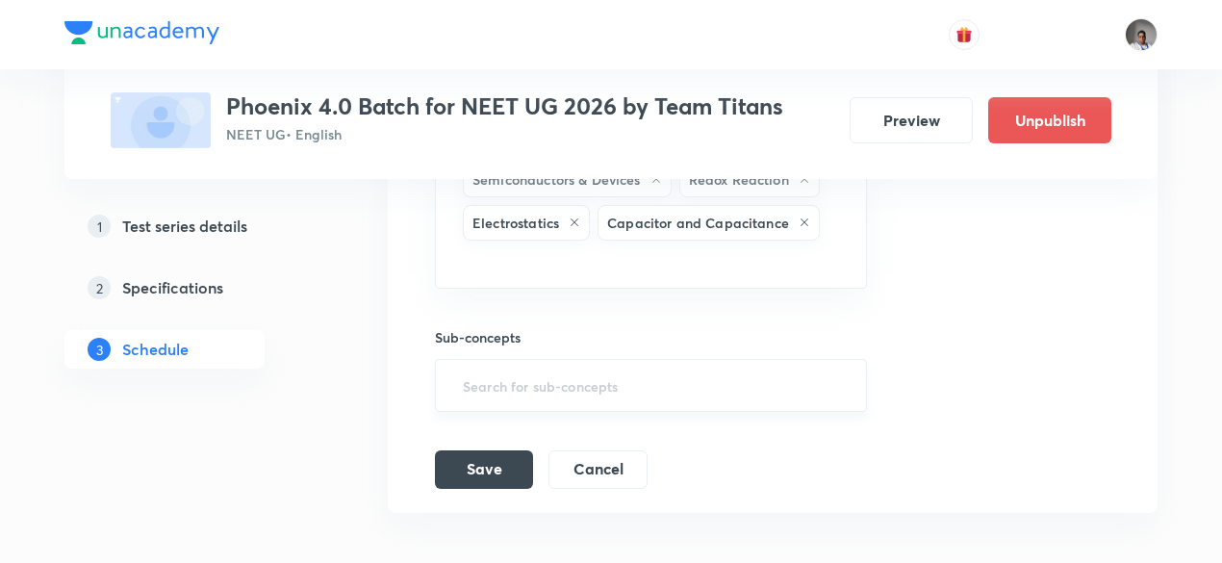
scroll to position [1421, 0]
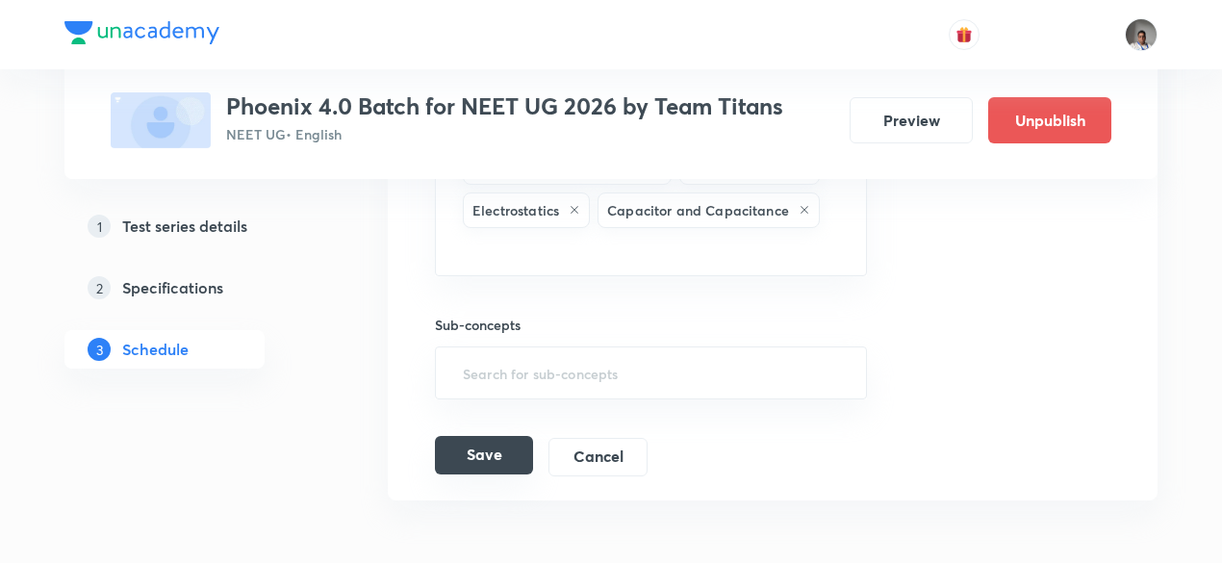
click at [510, 436] on button "Save" at bounding box center [484, 455] width 98 height 38
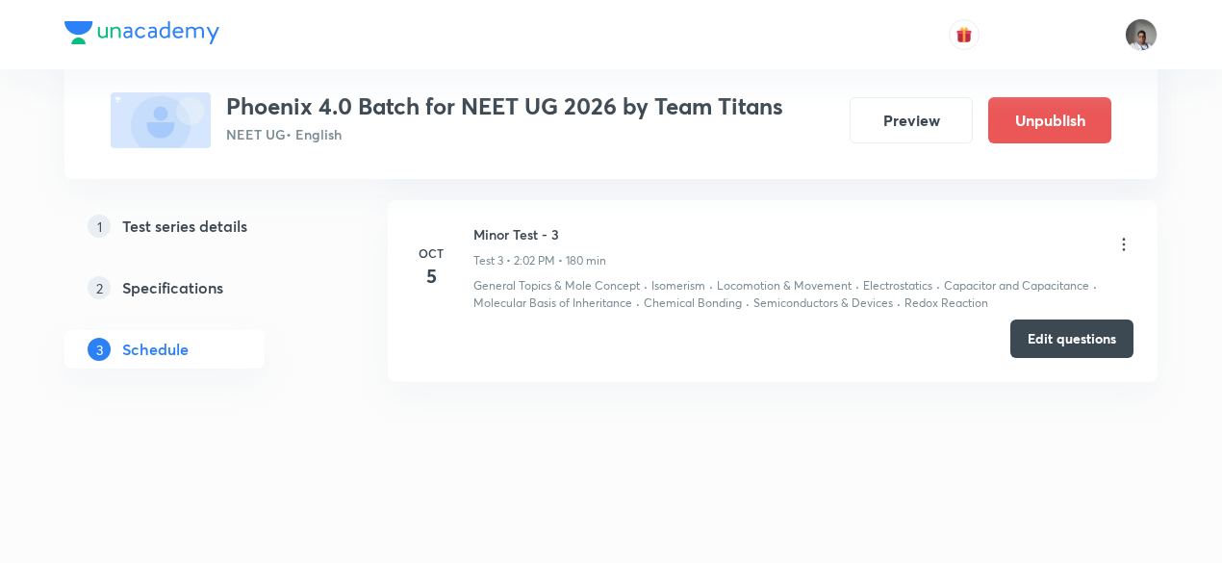
scroll to position [745, 0]
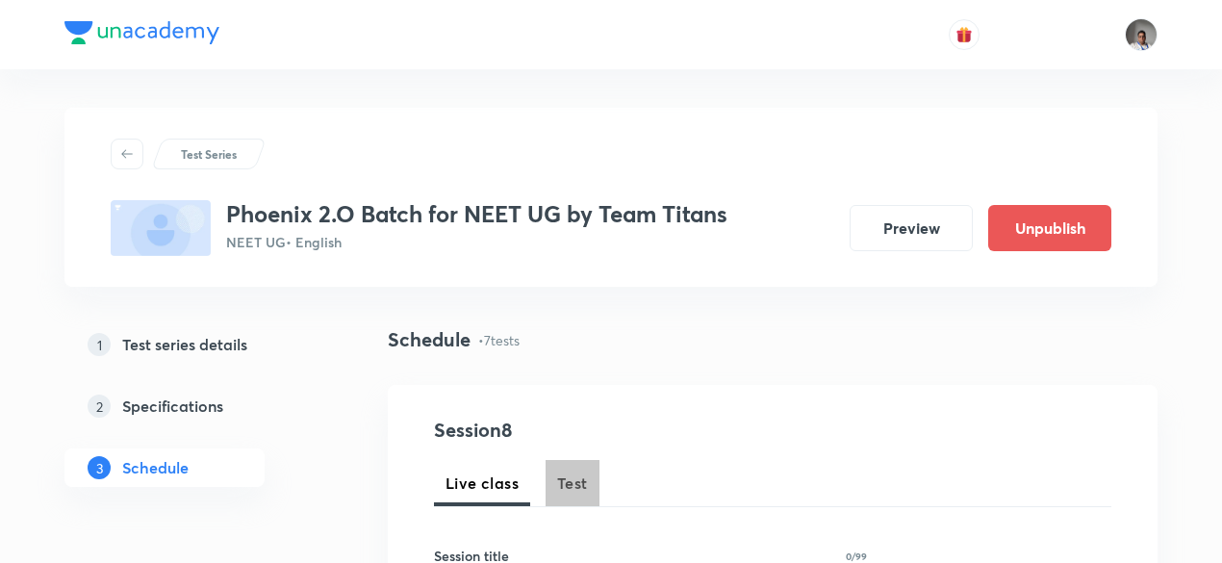
click at [576, 467] on button "Test" at bounding box center [572, 483] width 54 height 46
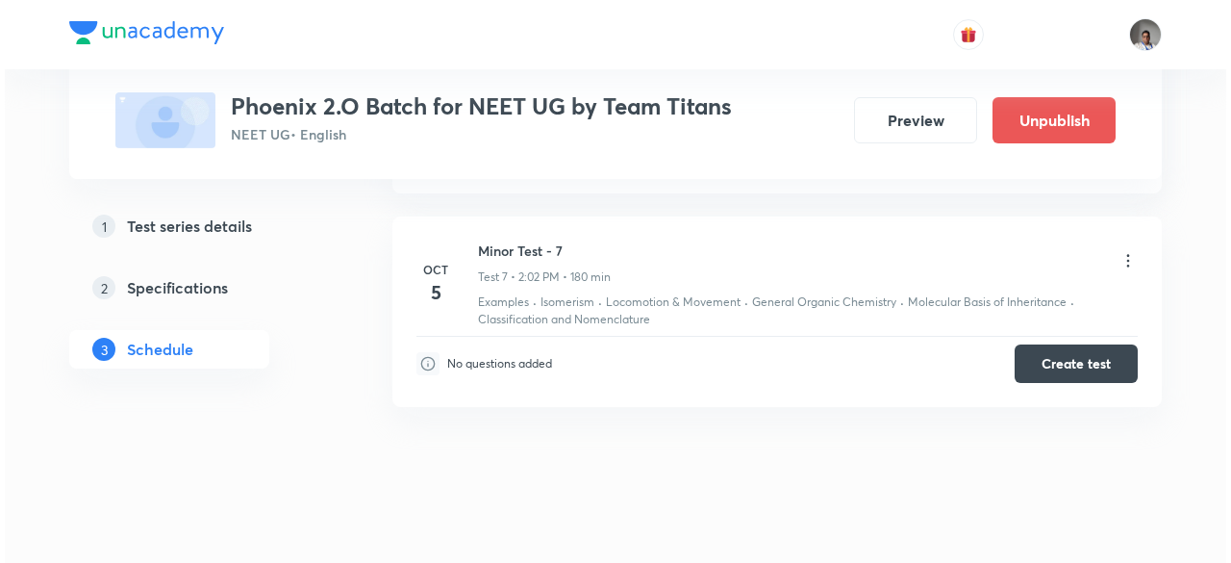
scroll to position [2257, 0]
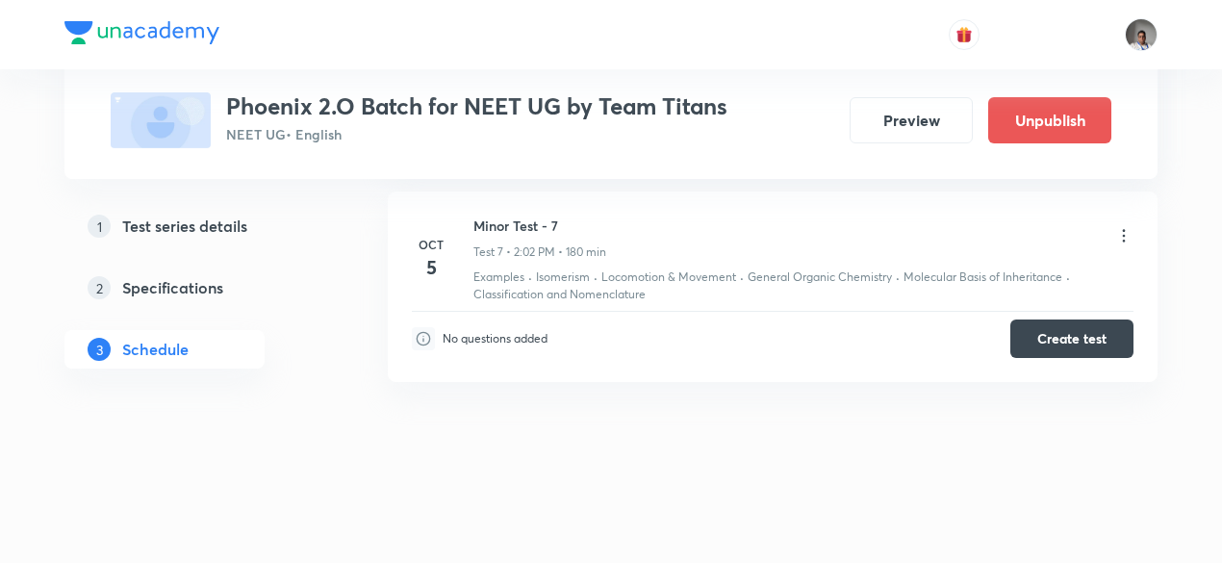
click at [1126, 233] on icon at bounding box center [1123, 235] width 19 height 19
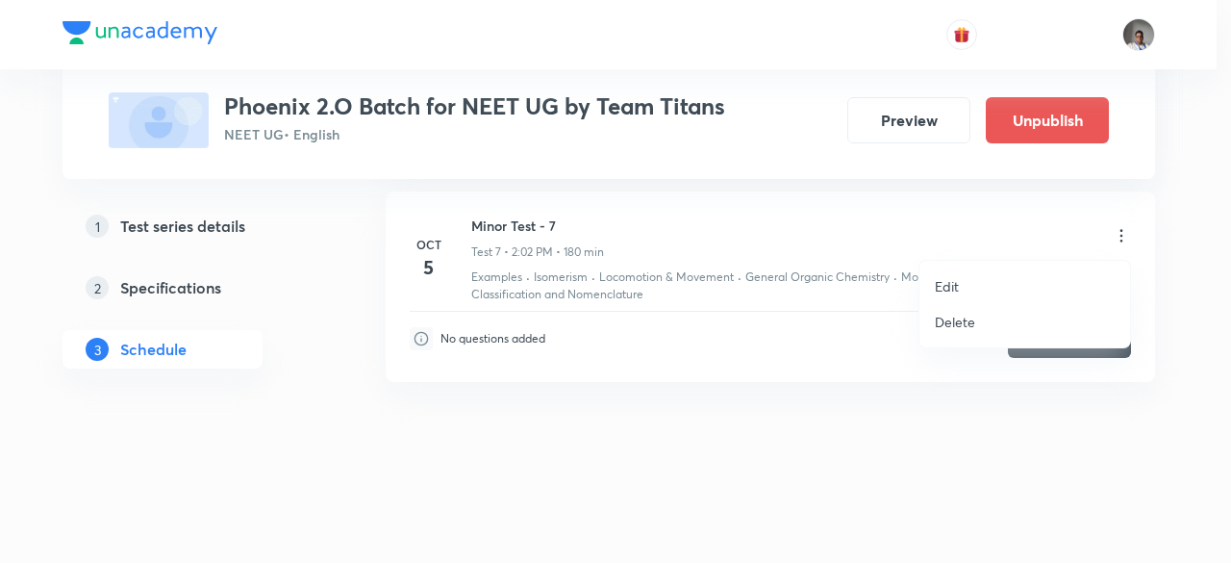
click at [947, 284] on p "Edit" at bounding box center [947, 286] width 24 height 20
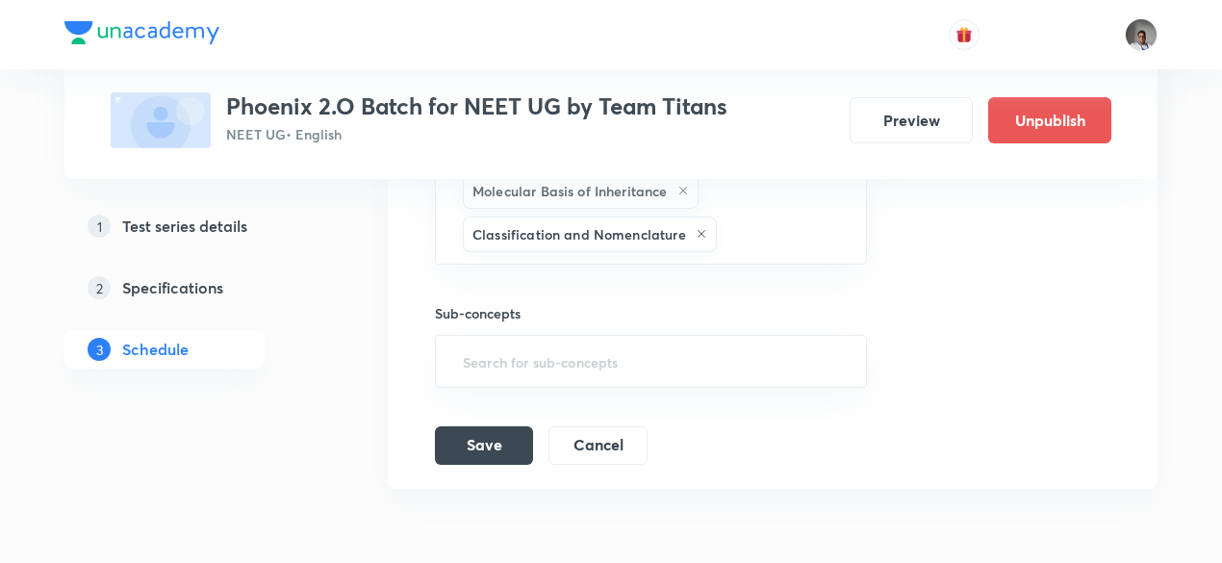
scroll to position [2046, 0]
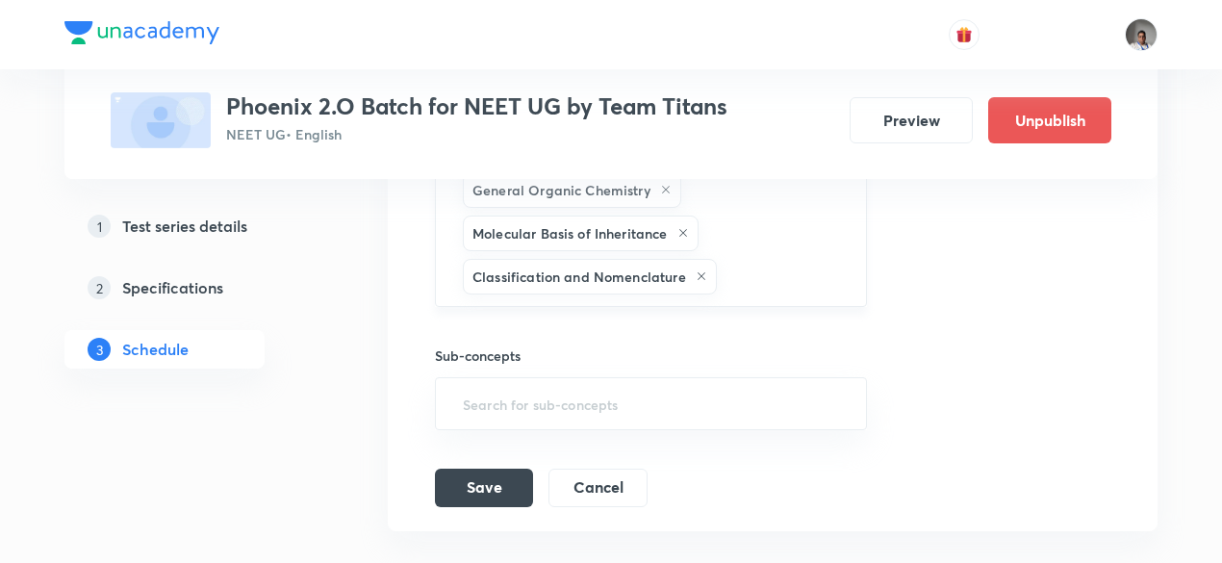
click at [735, 303] on div "Examples Isomerism Locomotion & Movement General Organic Chemistry Molecular Ba…" at bounding box center [651, 190] width 432 height 234
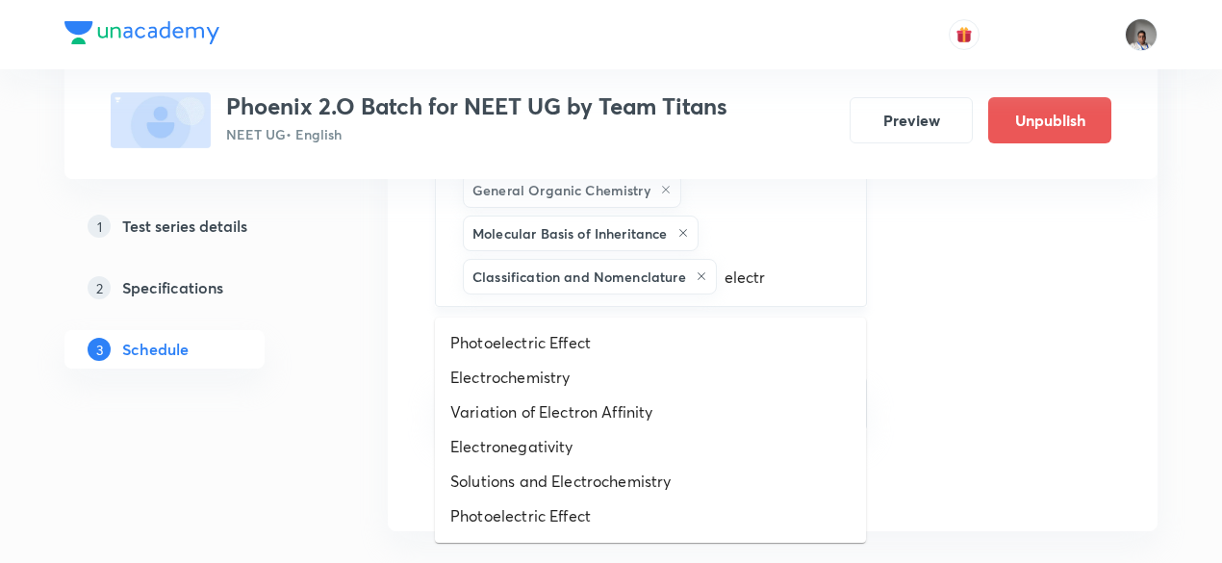
type input "electro"
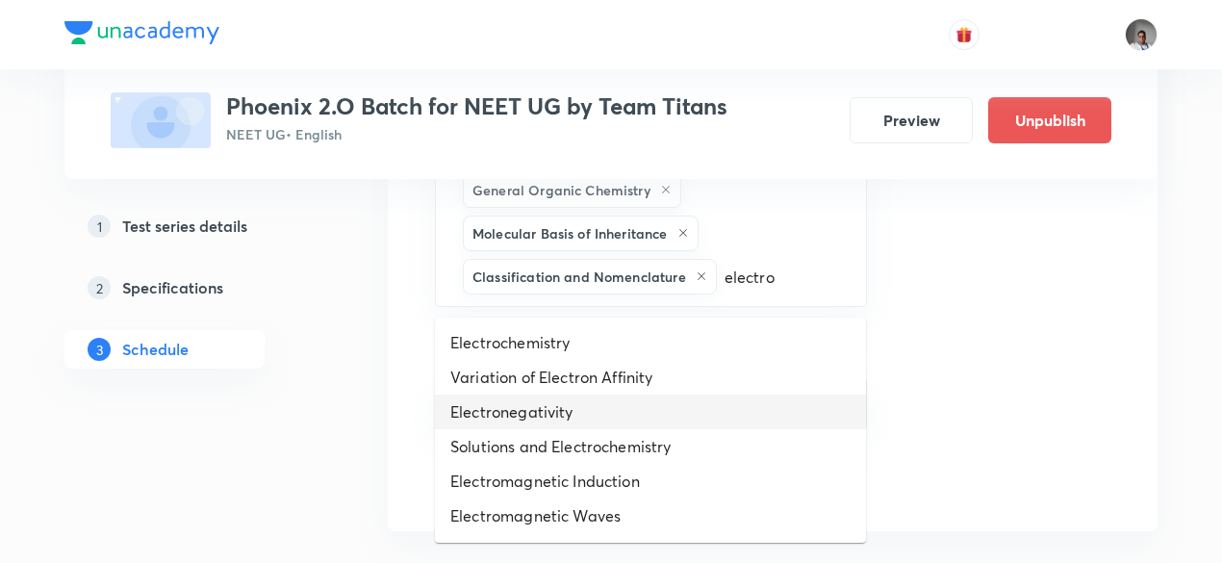
scroll to position [67, 0]
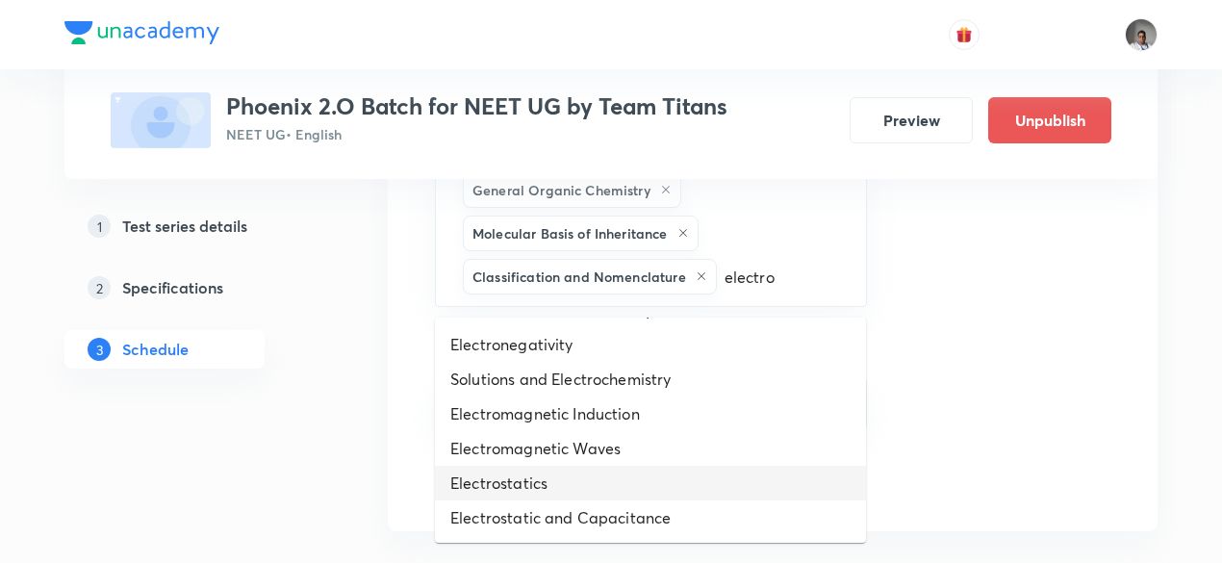
click at [600, 478] on li "Electrostatics" at bounding box center [650, 483] width 431 height 35
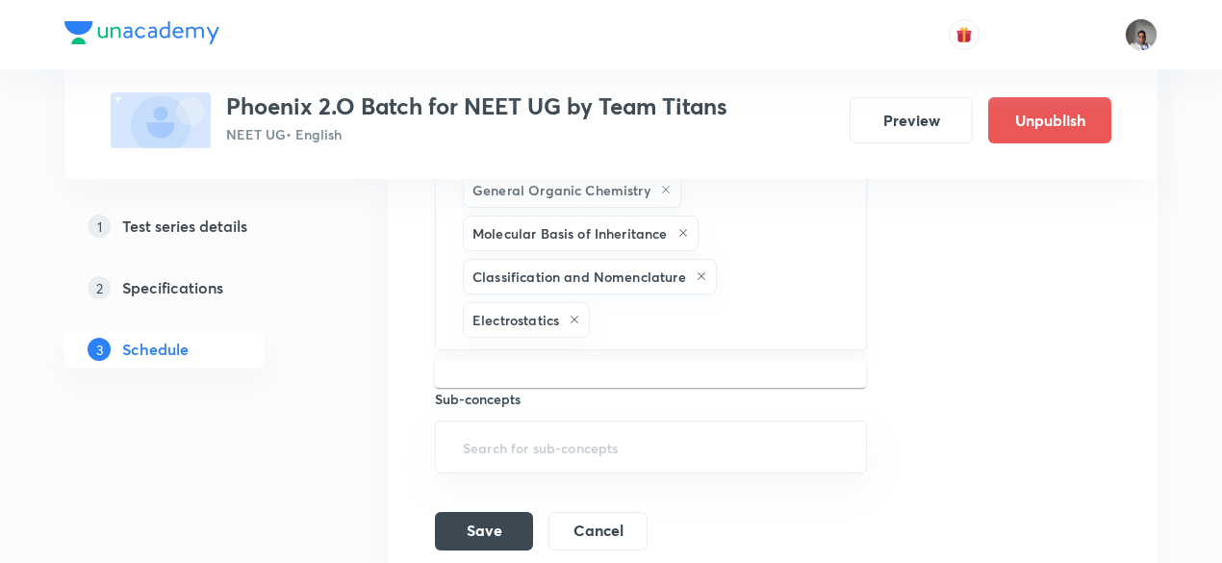
click at [676, 330] on input "text" at bounding box center [717, 320] width 248 height 36
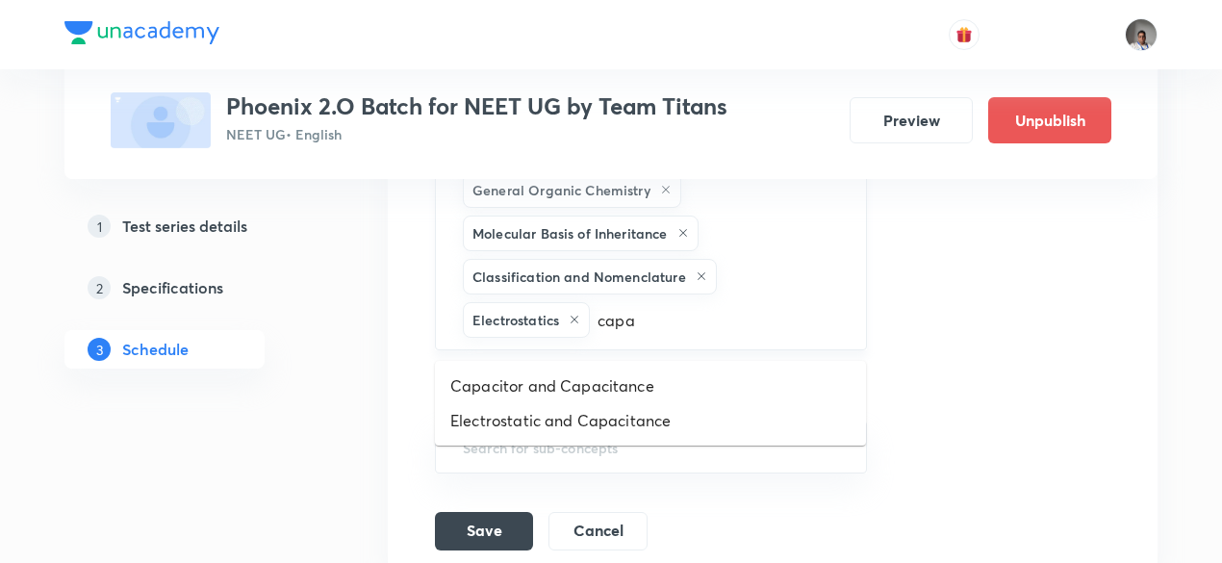
type input "capac"
click at [657, 391] on li "Capacitor and Capacitance" at bounding box center [650, 385] width 431 height 35
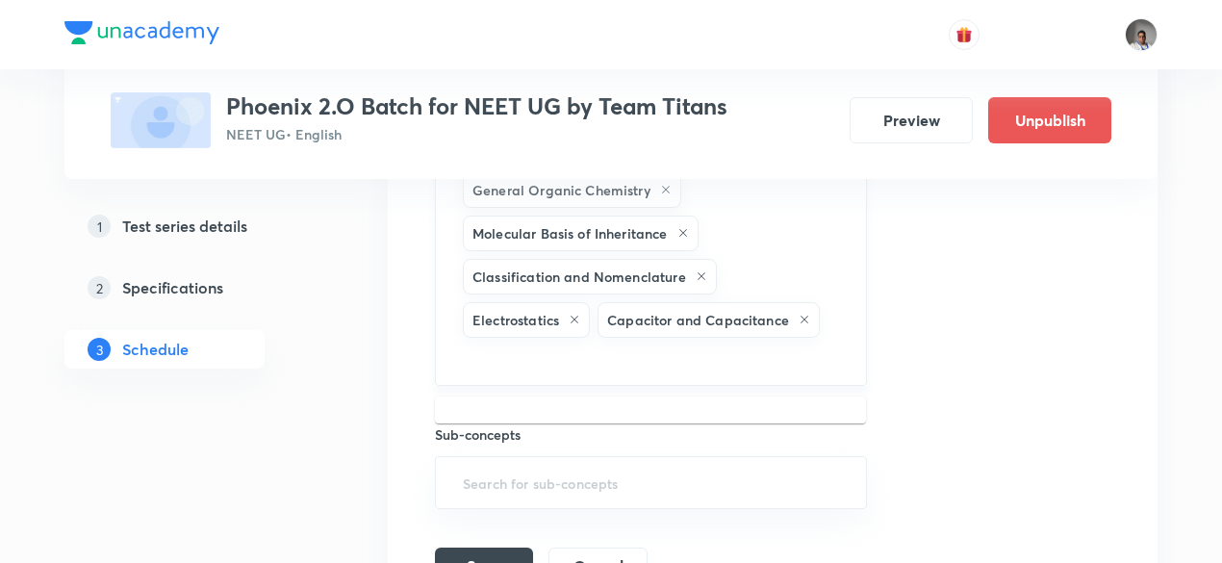
click at [783, 361] on input "text" at bounding box center [651, 359] width 384 height 36
type input "semic"
click at [732, 424] on li "Semiconductors & Devices" at bounding box center [650, 421] width 431 height 35
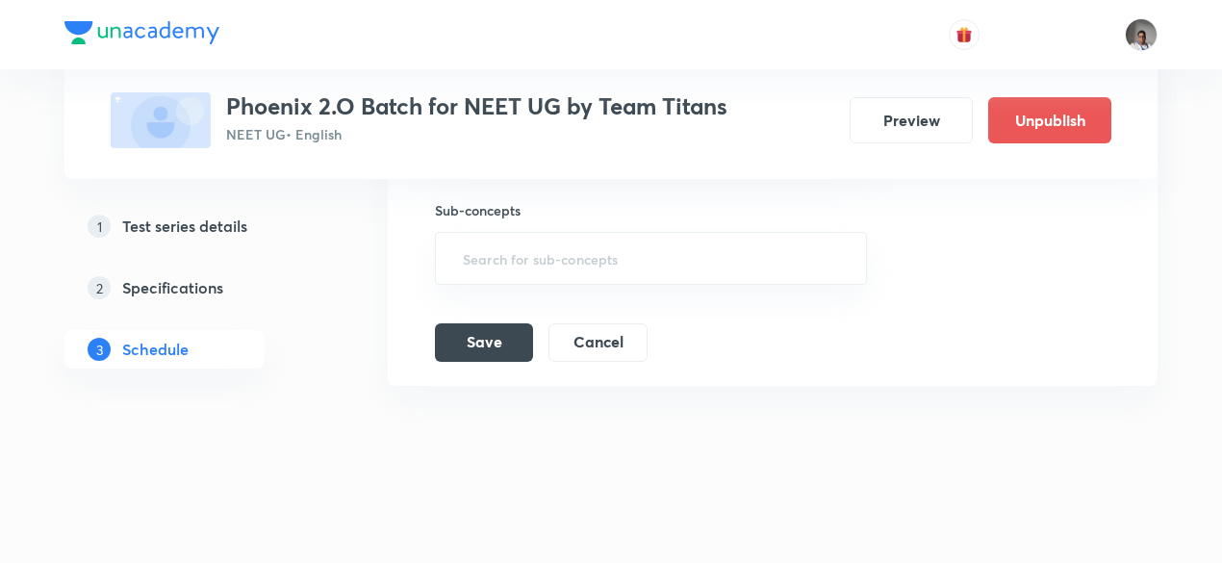
scroll to position [2285, 0]
click at [462, 345] on button "Save" at bounding box center [484, 336] width 98 height 38
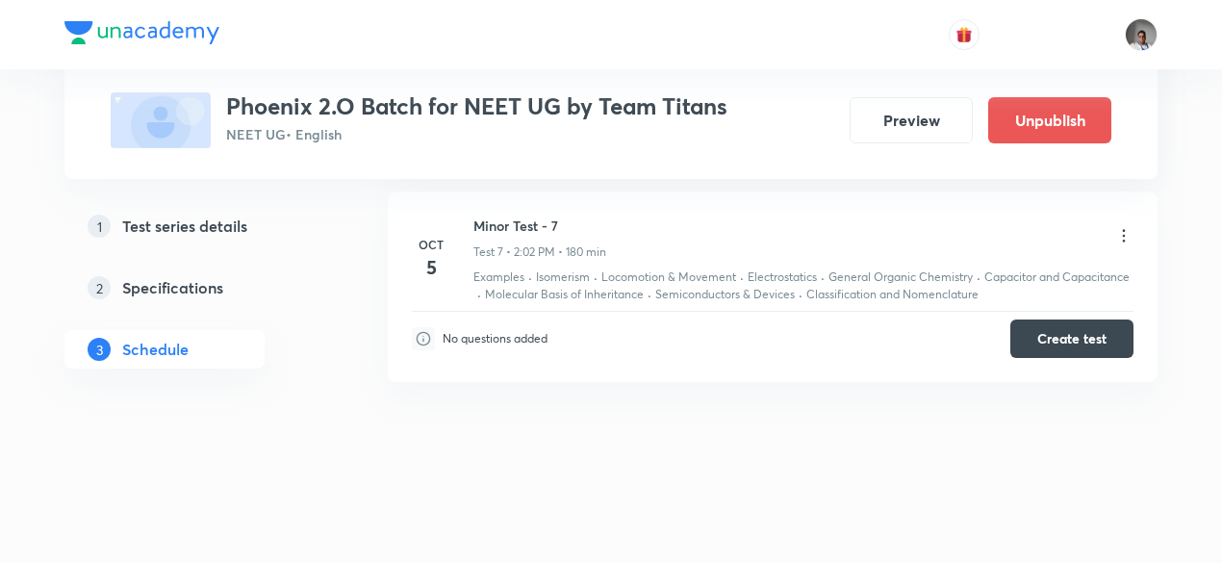
scroll to position [1502, 0]
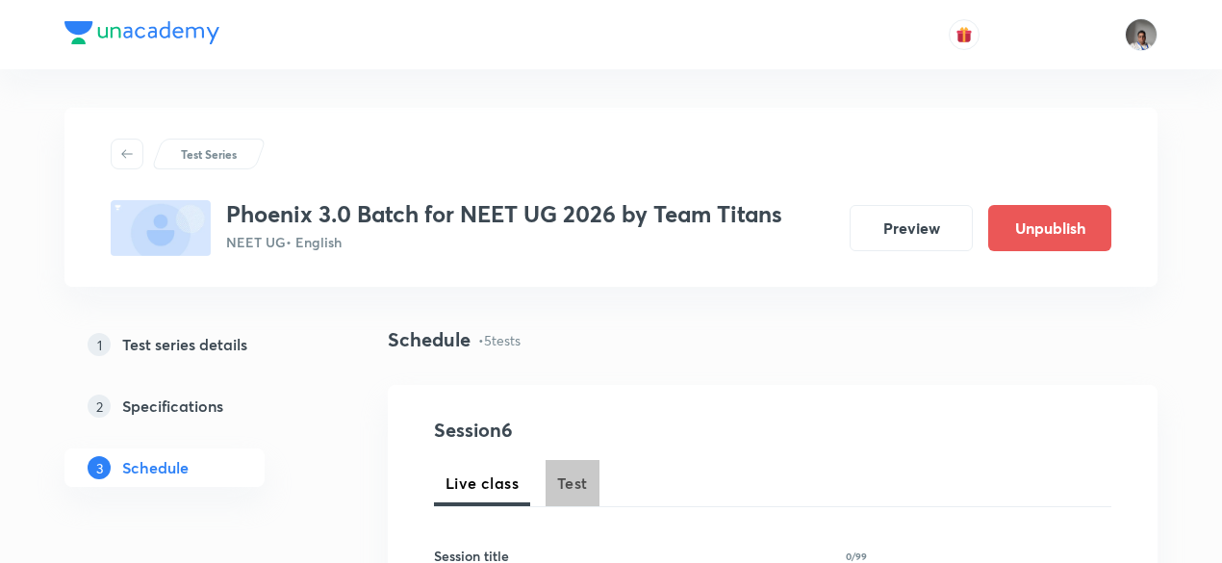
click at [575, 477] on span "Test" at bounding box center [572, 482] width 31 height 23
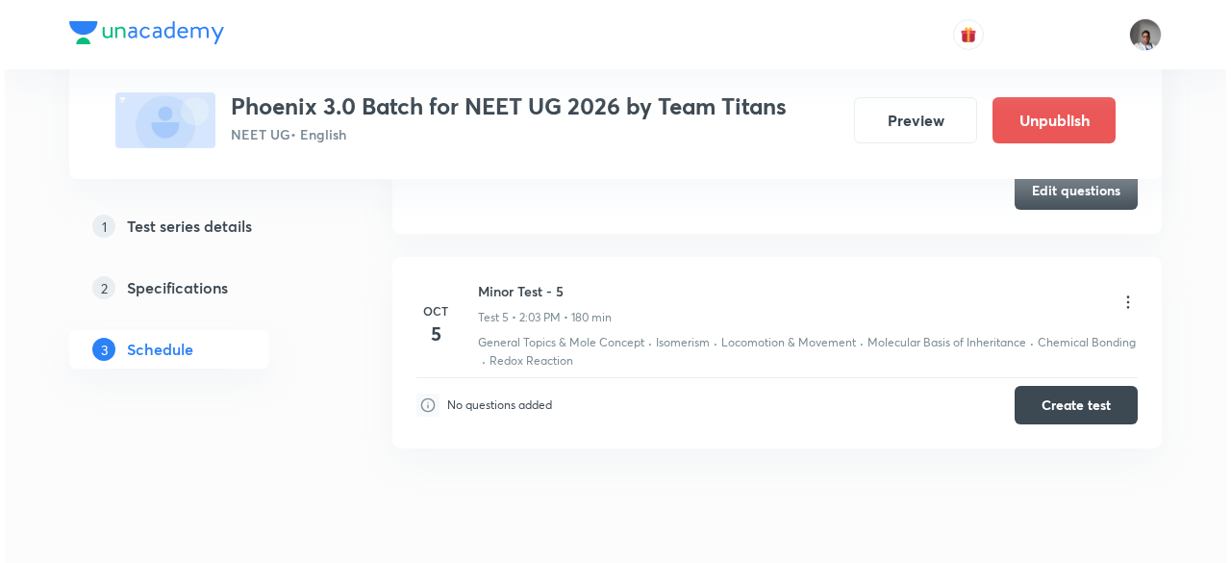
scroll to position [1860, 0]
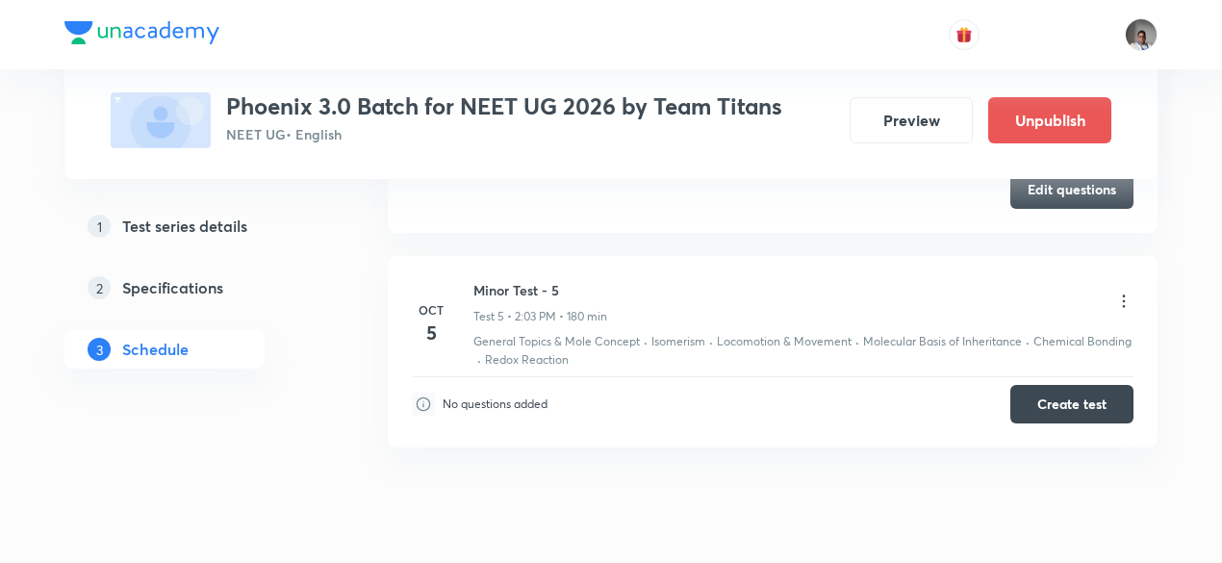
click at [1123, 291] on icon at bounding box center [1123, 300] width 19 height 19
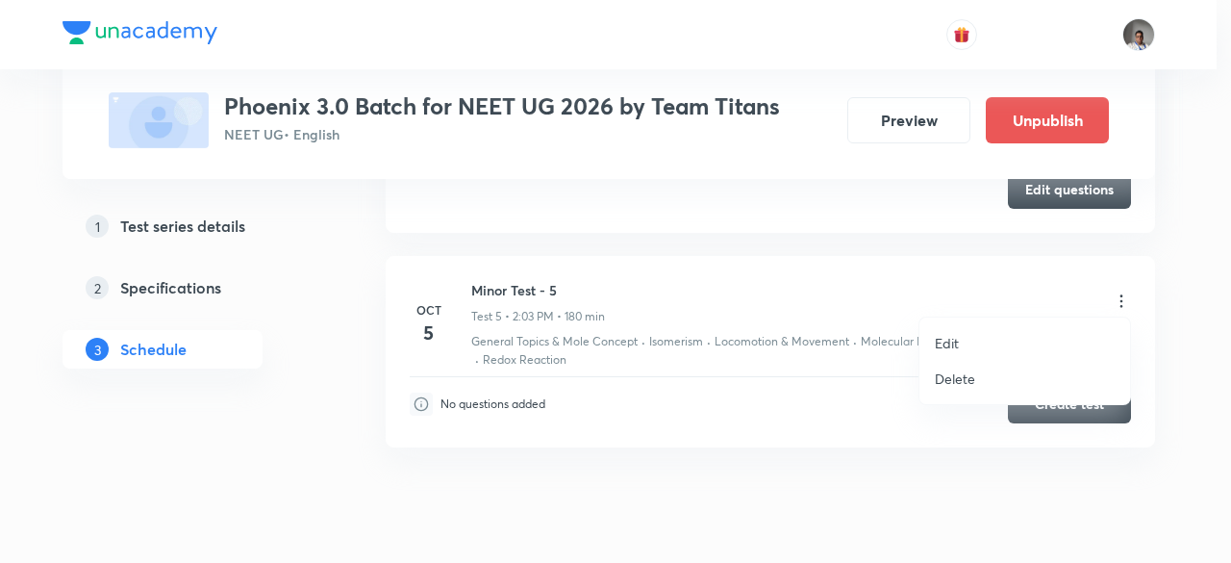
click at [928, 351] on li "Edit" at bounding box center [1025, 343] width 211 height 36
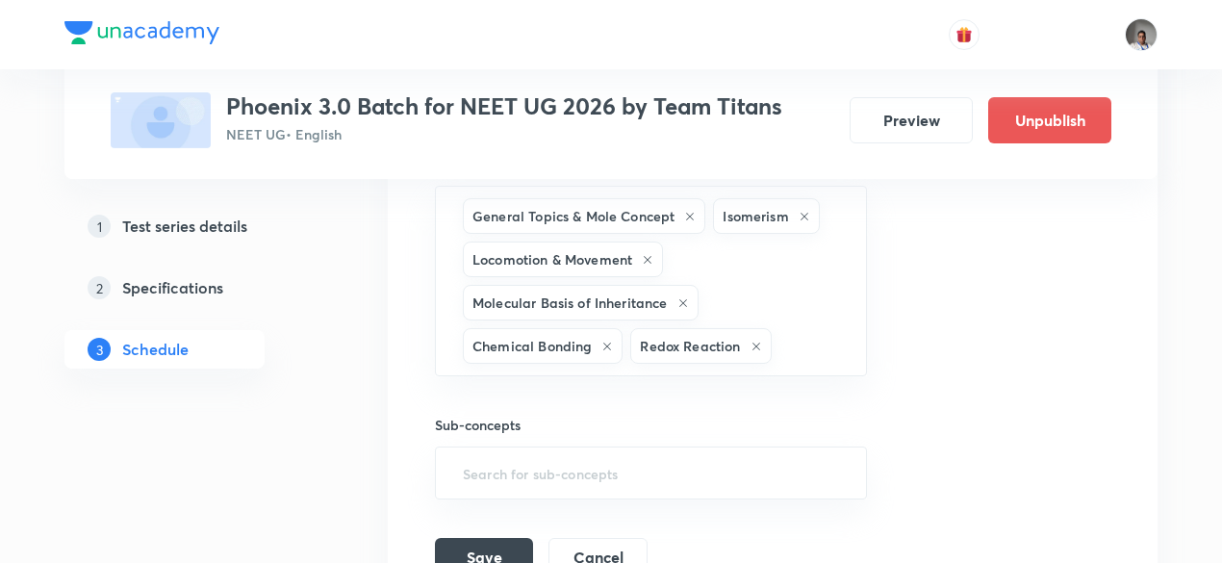
scroll to position [1608, 0]
click at [851, 330] on div "General Topics & Mole Concept Isomerism Locomotion & Movement Molecular Basis o…" at bounding box center [651, 282] width 432 height 190
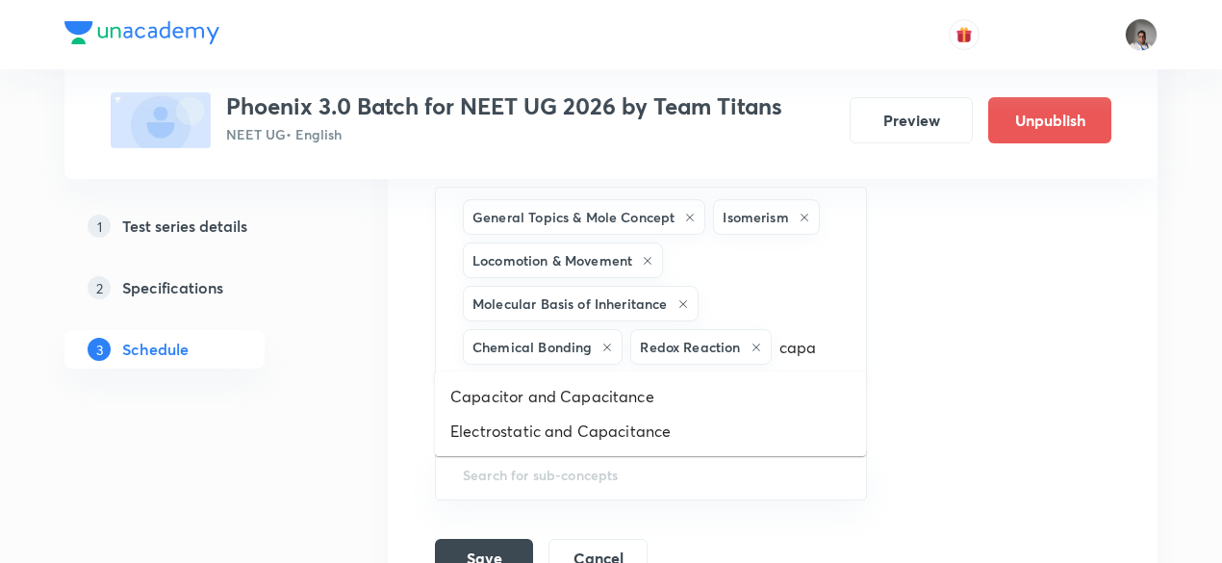
type input "capac"
click at [733, 398] on li "Capacitor and Capacitance" at bounding box center [650, 396] width 431 height 35
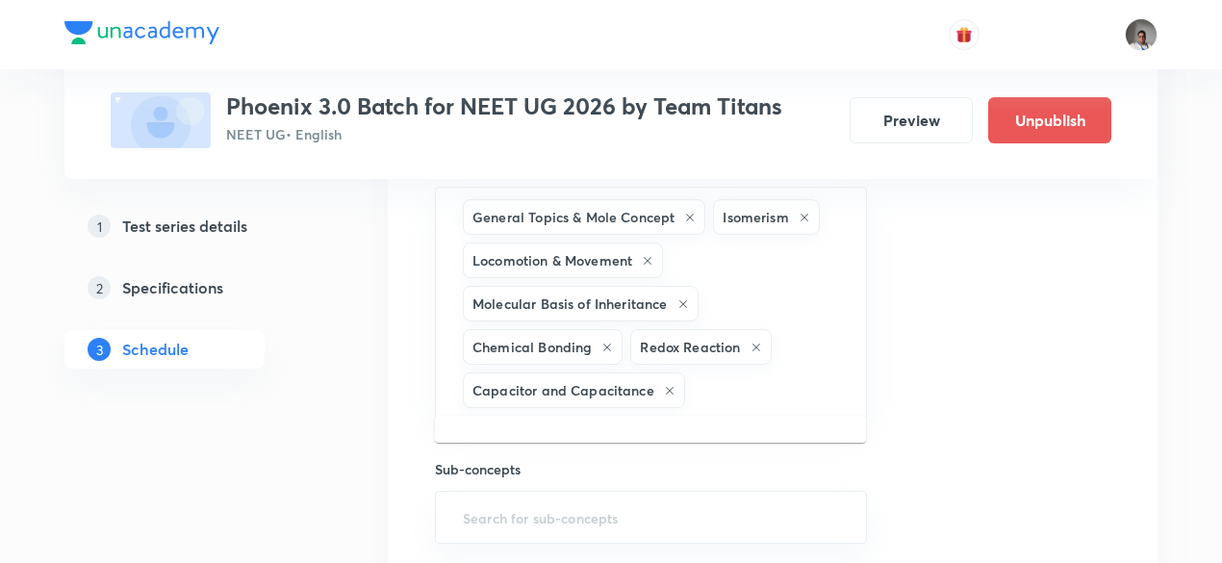
click at [733, 398] on input "text" at bounding box center [766, 390] width 154 height 36
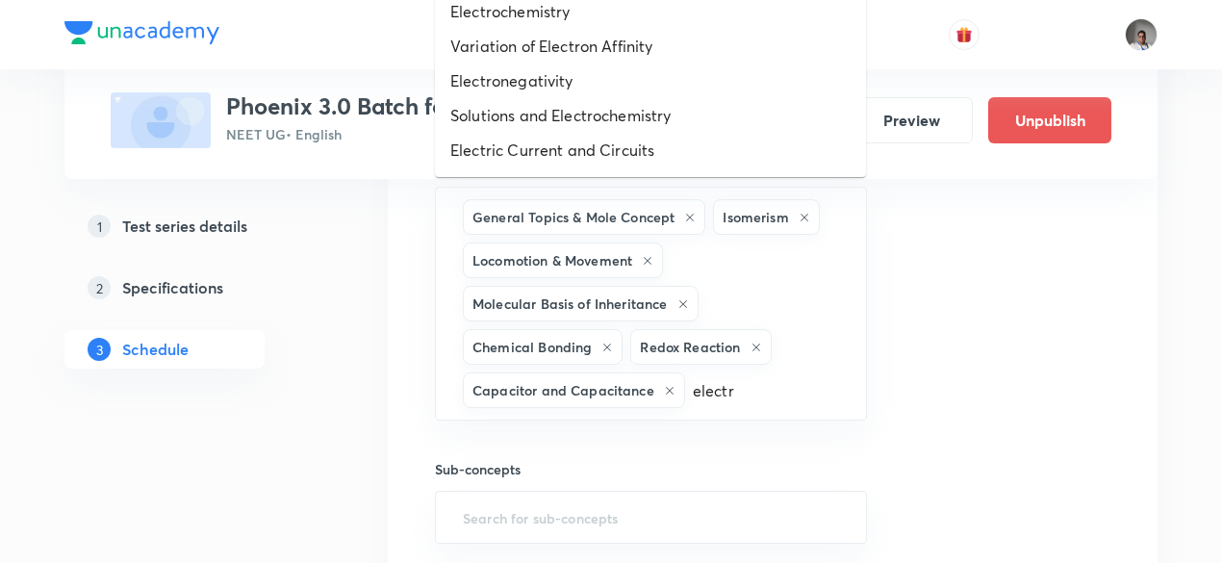
type input "electro"
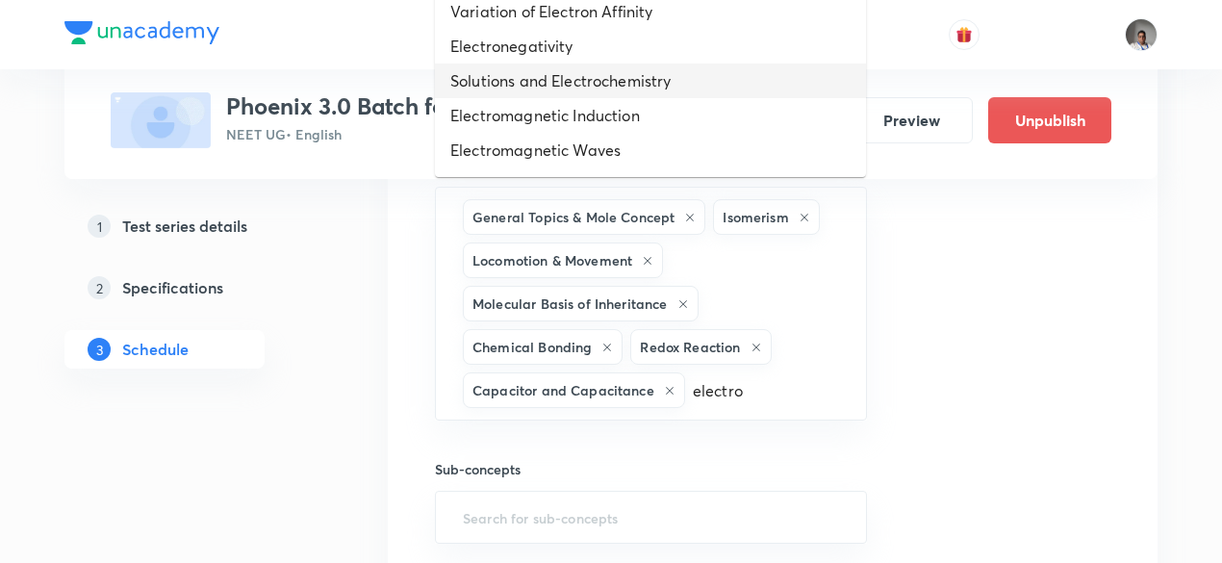
scroll to position [102, 0]
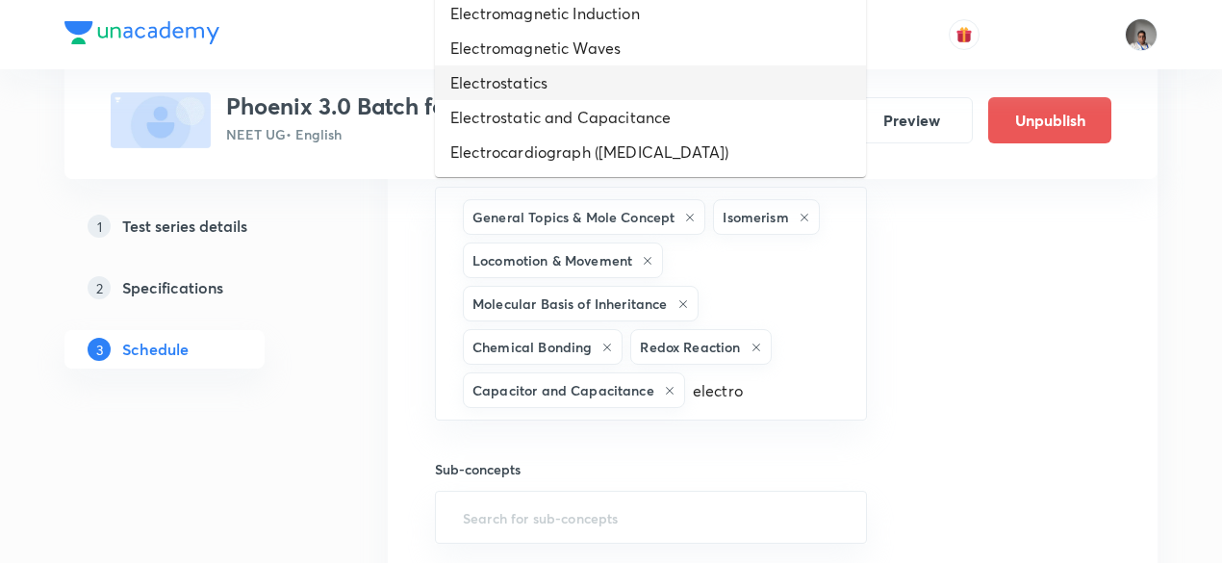
click at [588, 91] on li "Electrostatics" at bounding box center [650, 82] width 431 height 35
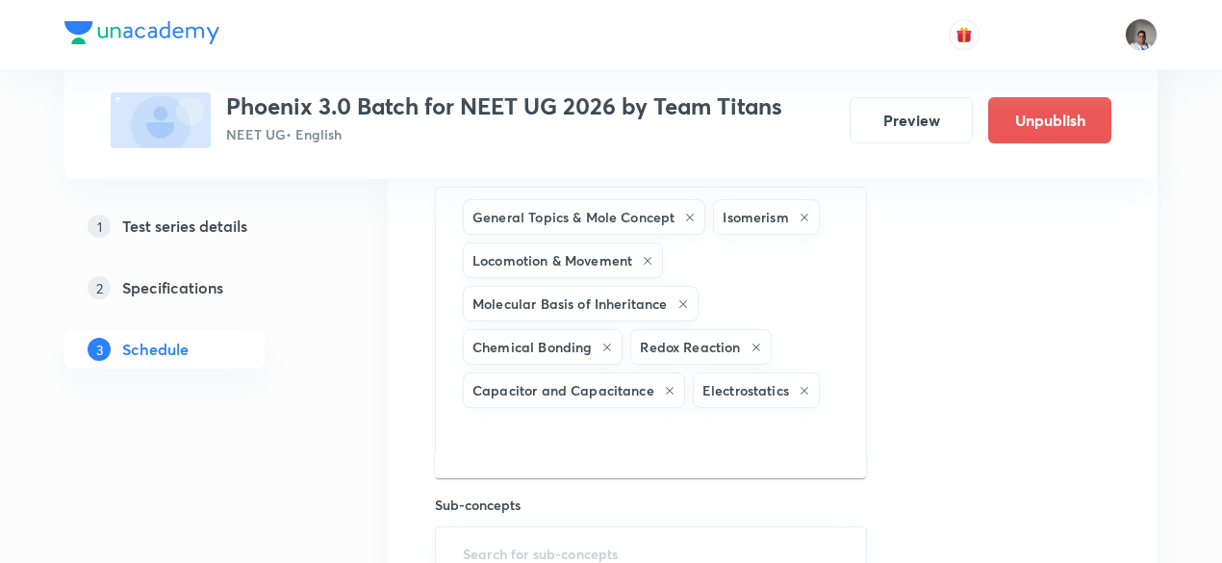
click at [821, 412] on input "text" at bounding box center [651, 430] width 384 height 36
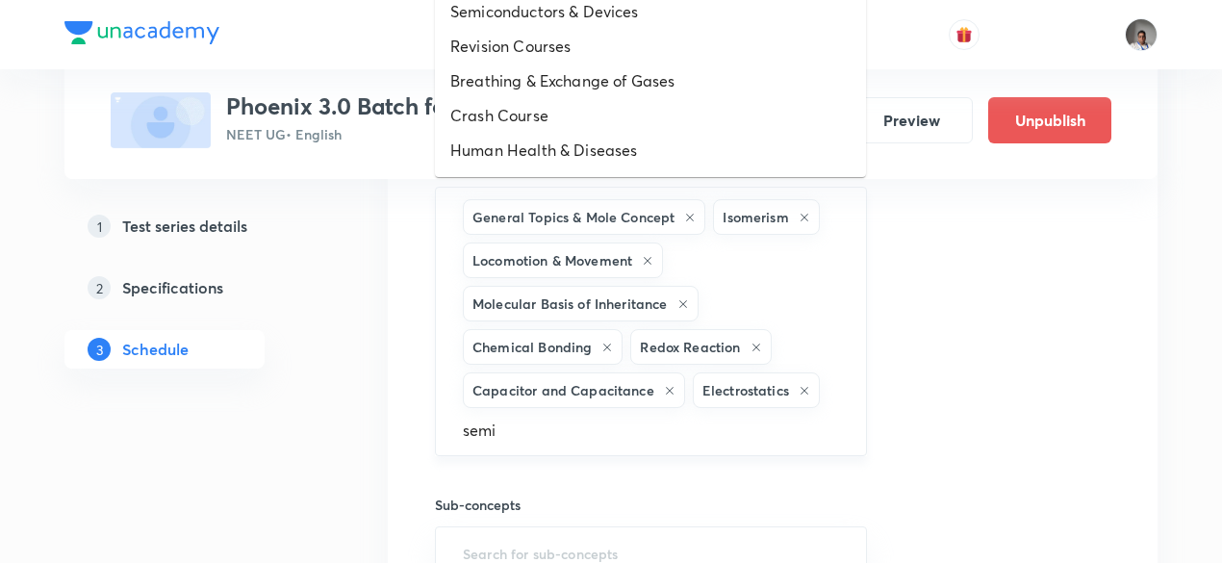
type input "semic"
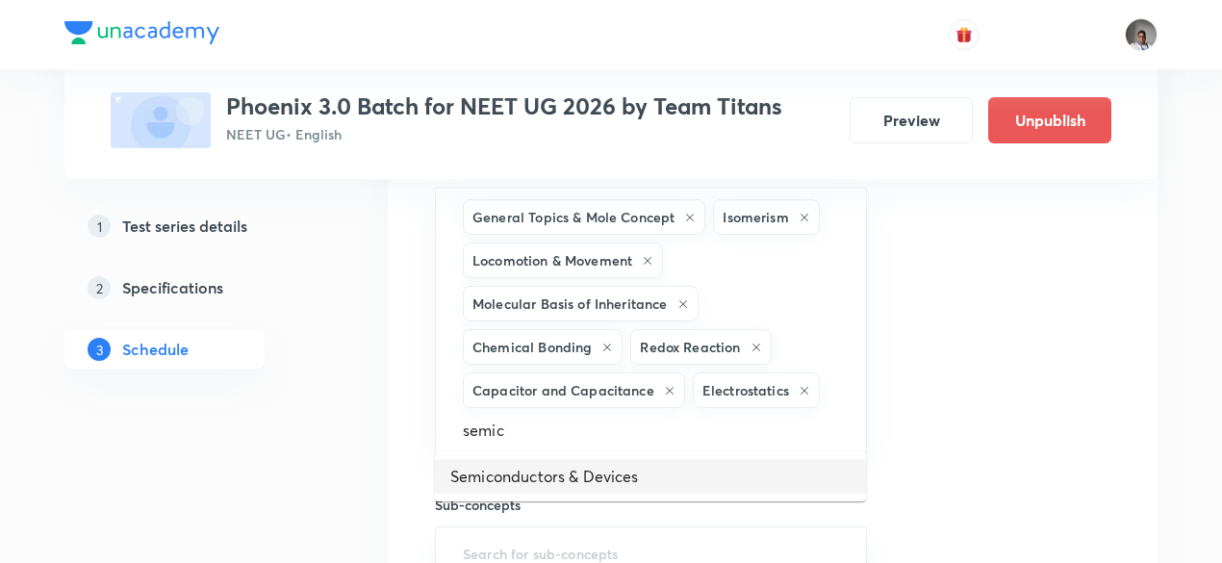
click at [720, 470] on li "Semiconductors & Devices" at bounding box center [650, 476] width 431 height 35
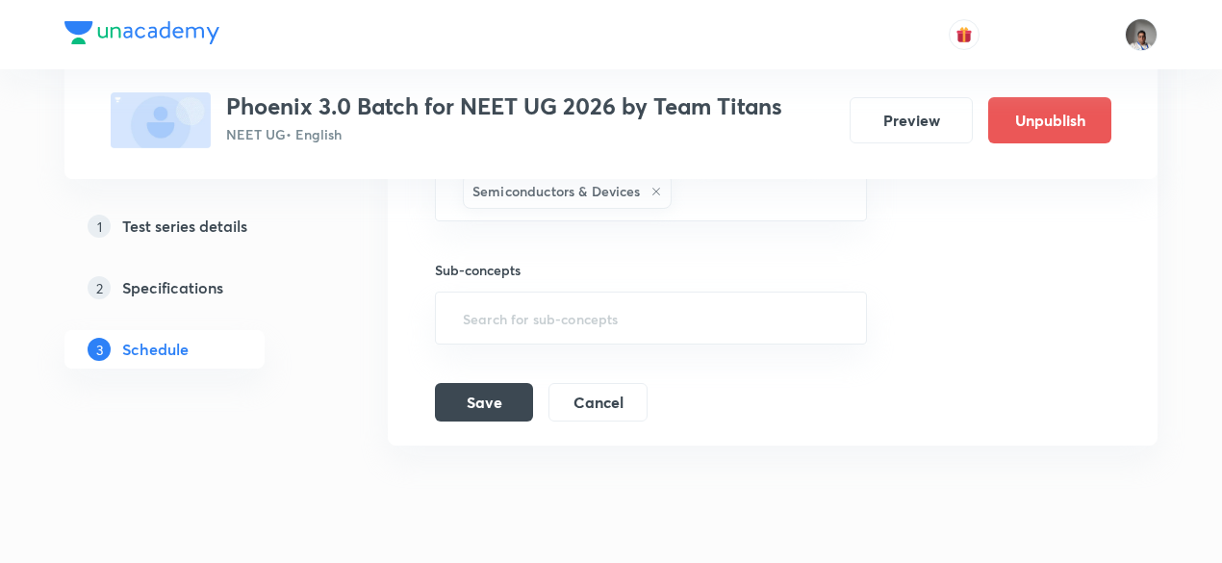
scroll to position [1855, 0]
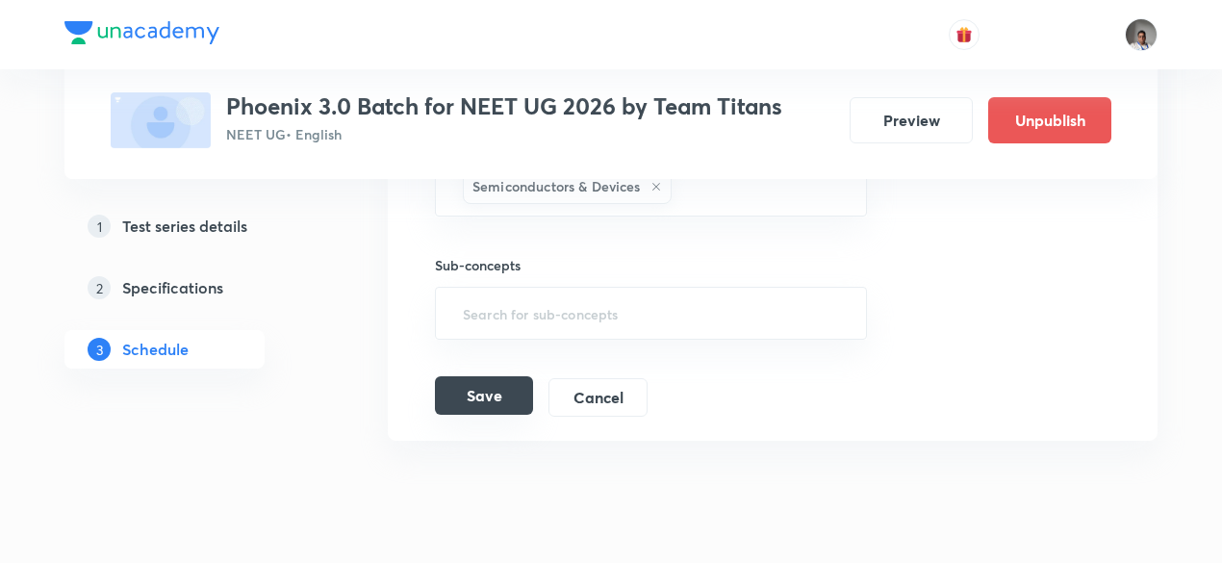
click at [474, 382] on button "Save" at bounding box center [484, 395] width 98 height 38
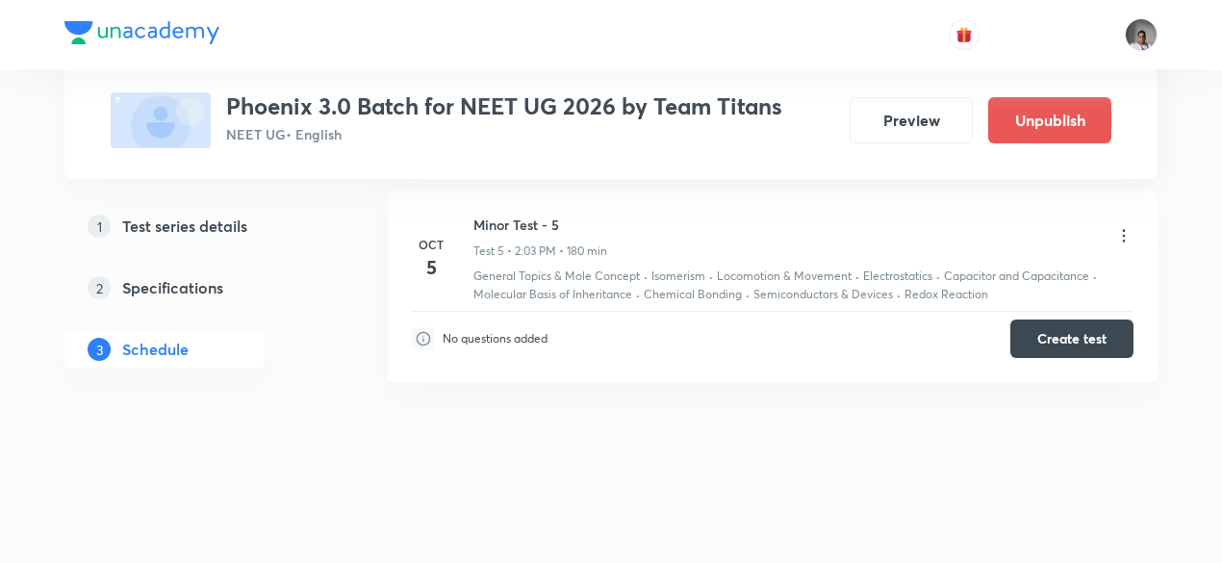
scroll to position [1162, 0]
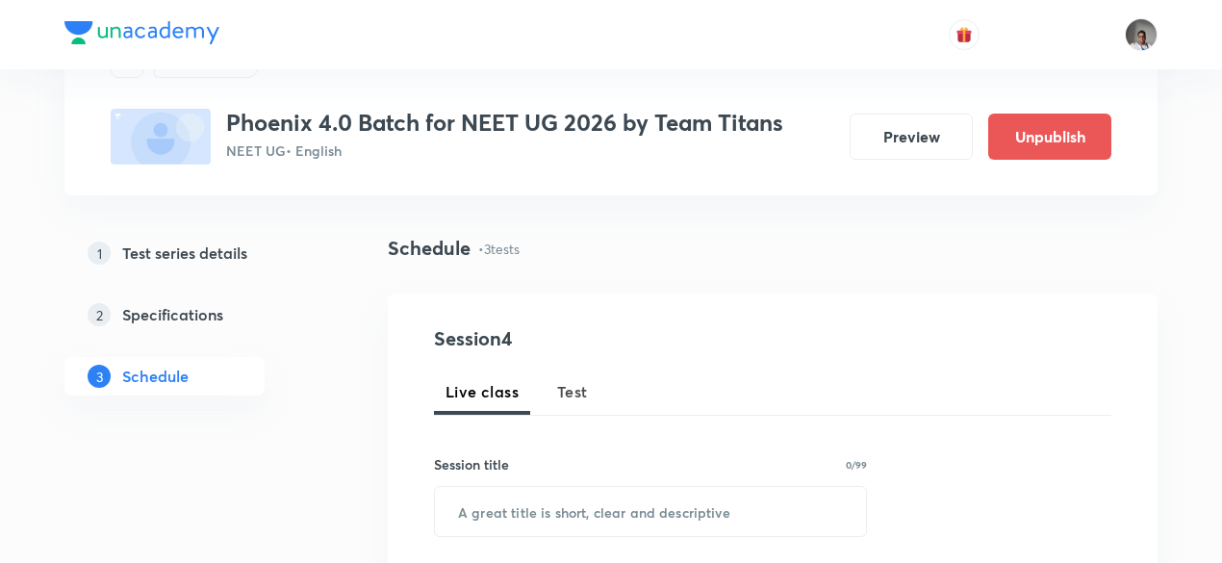
scroll to position [87, 0]
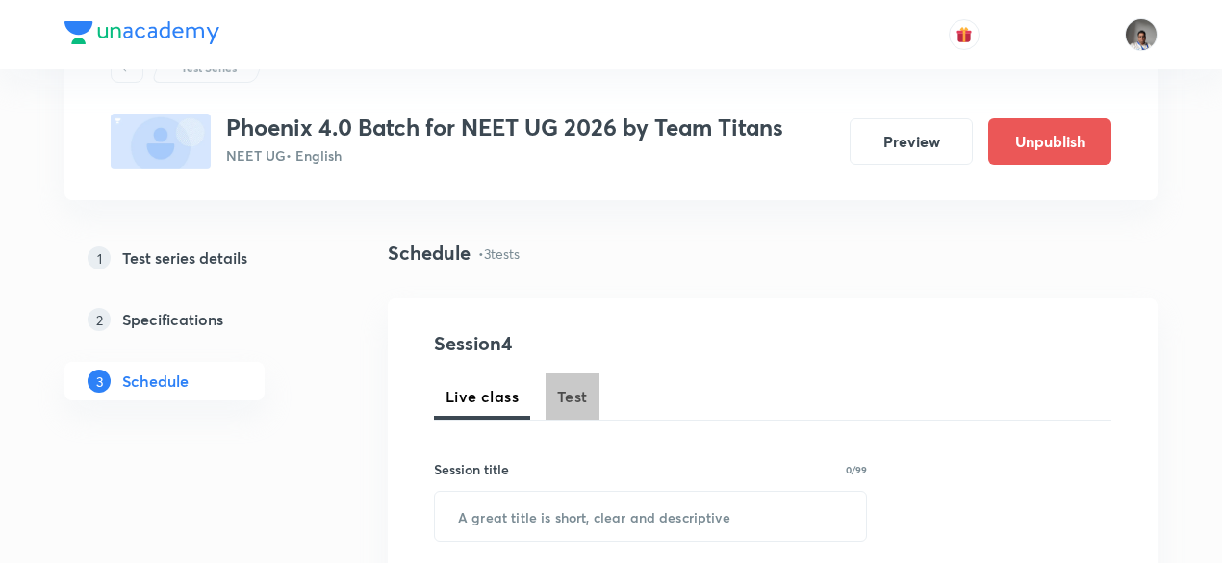
click at [568, 395] on span "Test" at bounding box center [572, 396] width 31 height 23
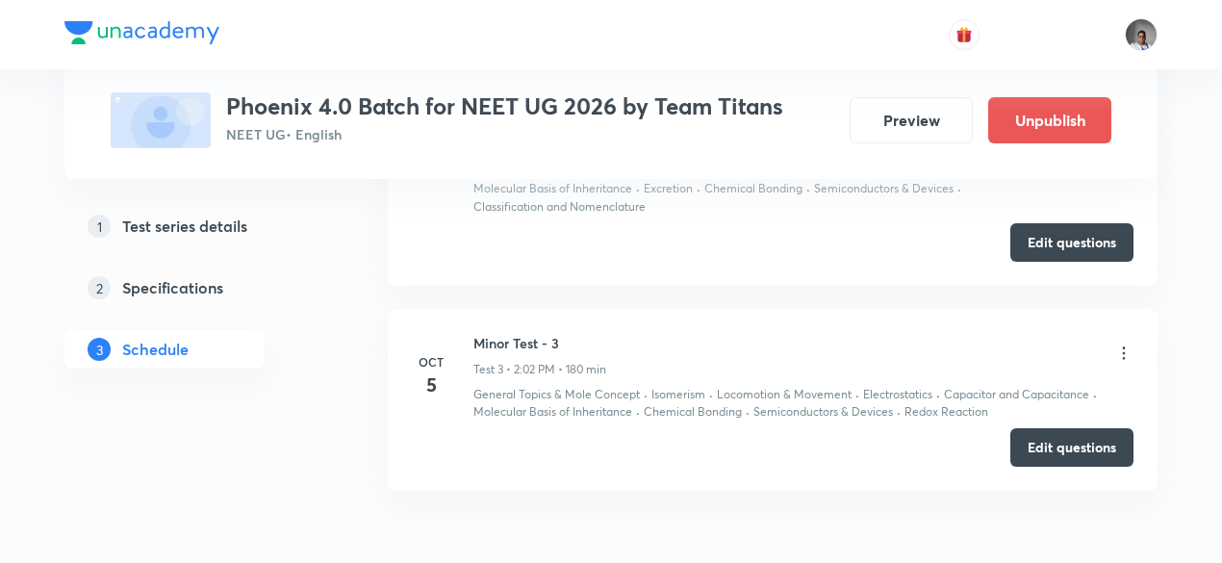
scroll to position [1500, 0]
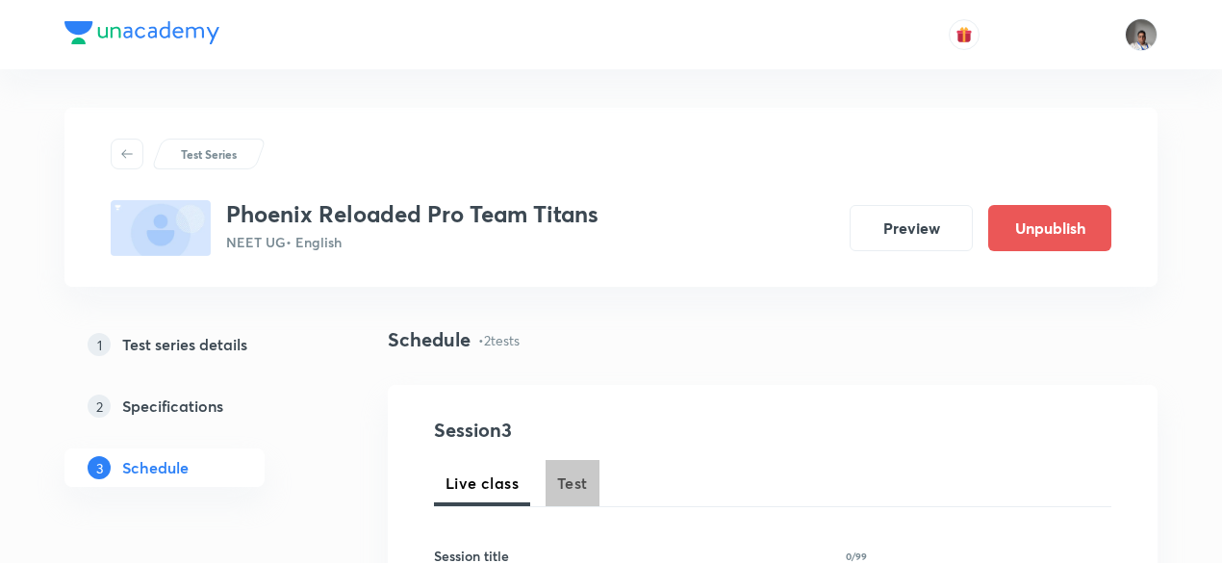
click at [581, 476] on span "Test" at bounding box center [572, 482] width 31 height 23
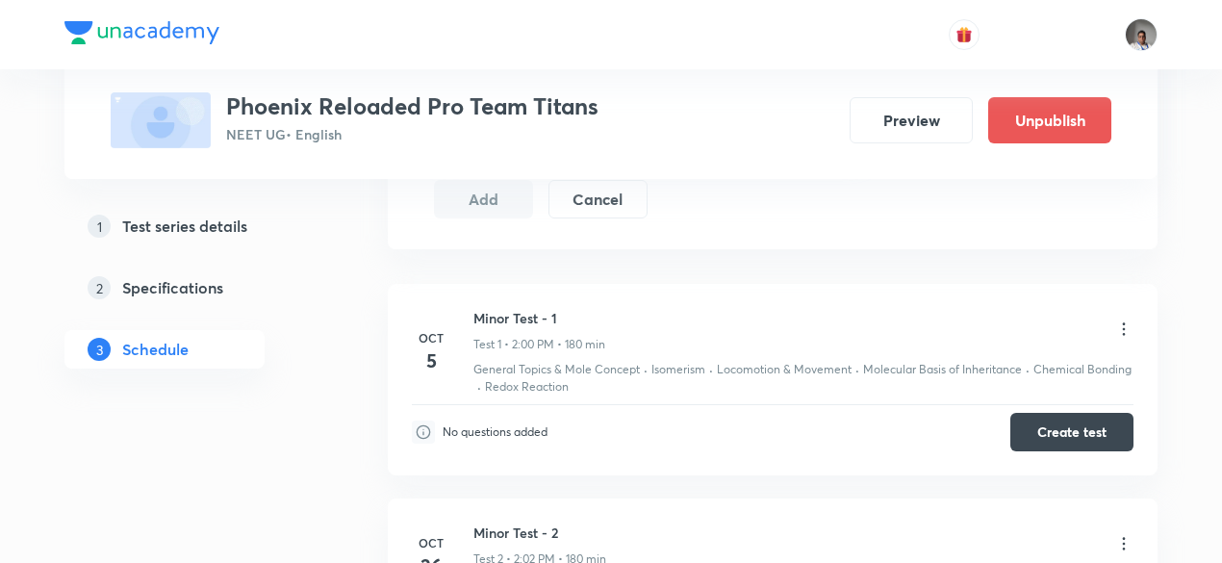
scroll to position [975, 0]
click at [1122, 319] on icon at bounding box center [1123, 328] width 19 height 19
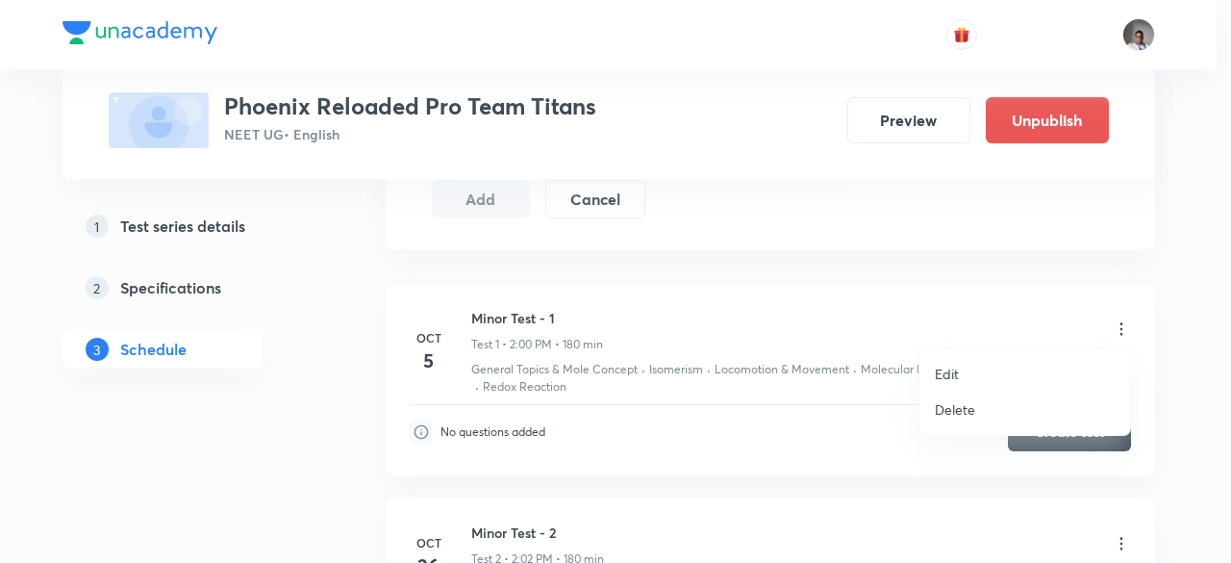
click at [956, 366] on p "Edit" at bounding box center [947, 374] width 24 height 20
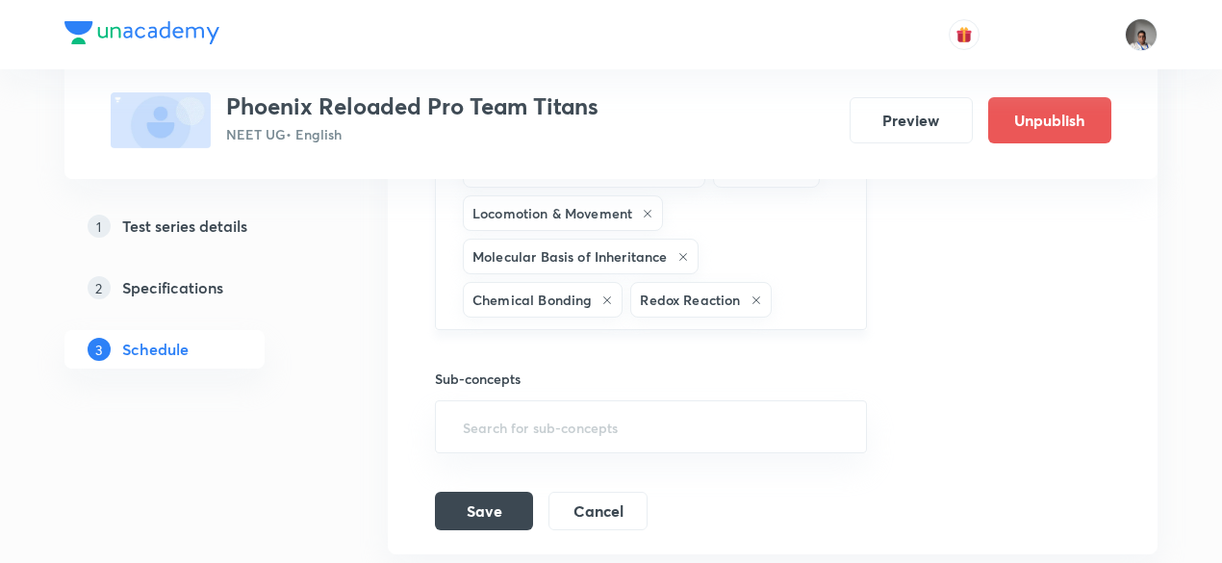
scroll to position [798, 0]
click at [820, 256] on div "General Topics & Mole Concept Isomerism Locomotion & Movement Molecular Basis o…" at bounding box center [651, 234] width 432 height 190
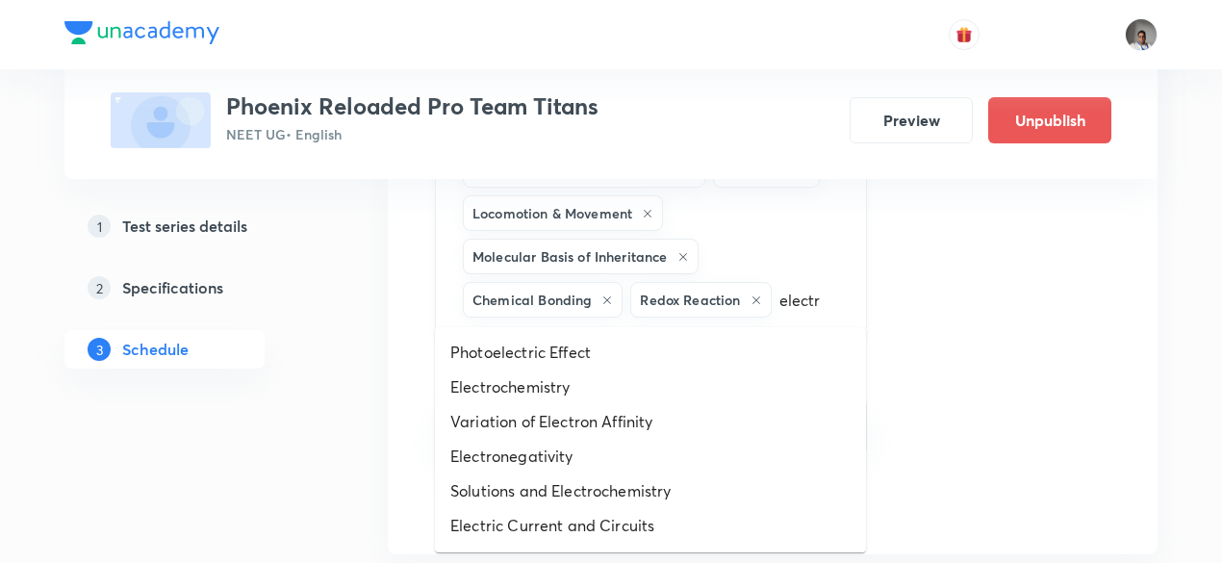
type input "electro"
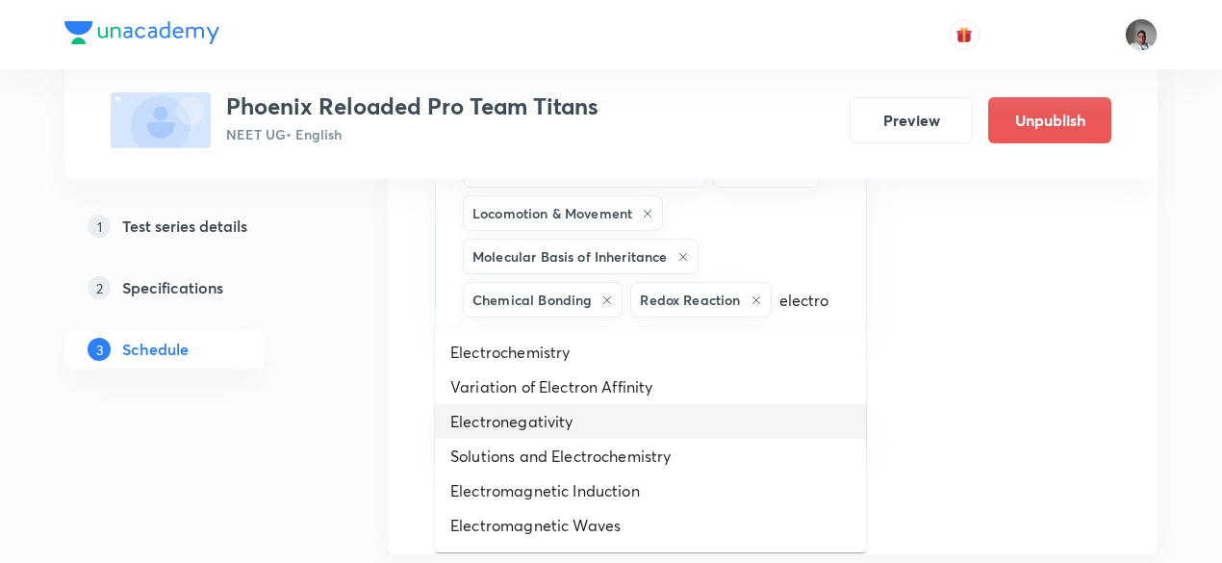
scroll to position [67, 0]
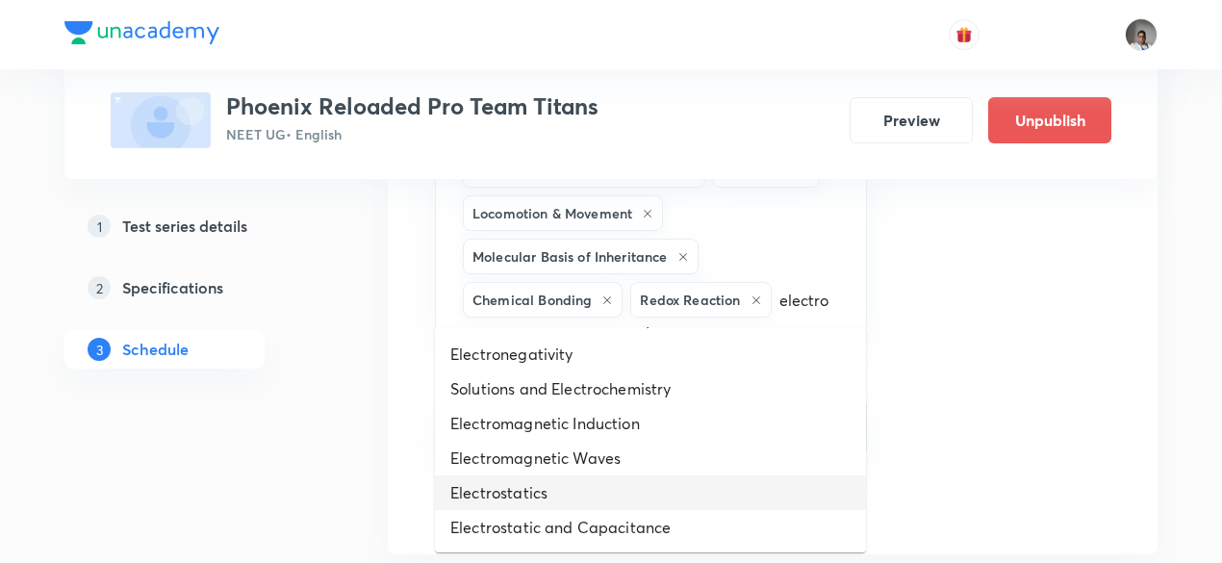
click at [601, 506] on li "Electrostatics" at bounding box center [650, 492] width 431 height 35
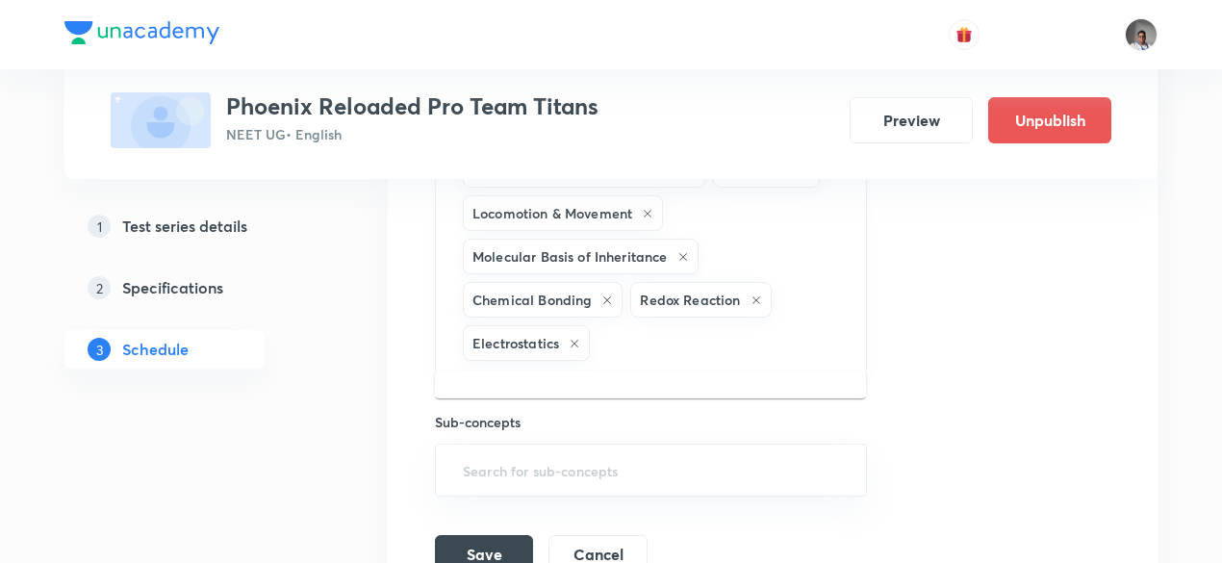
click at [650, 330] on input "text" at bounding box center [717, 343] width 248 height 36
type input "semi"
click at [649, 390] on li "Semiconductors & Devices" at bounding box center [650, 396] width 431 height 35
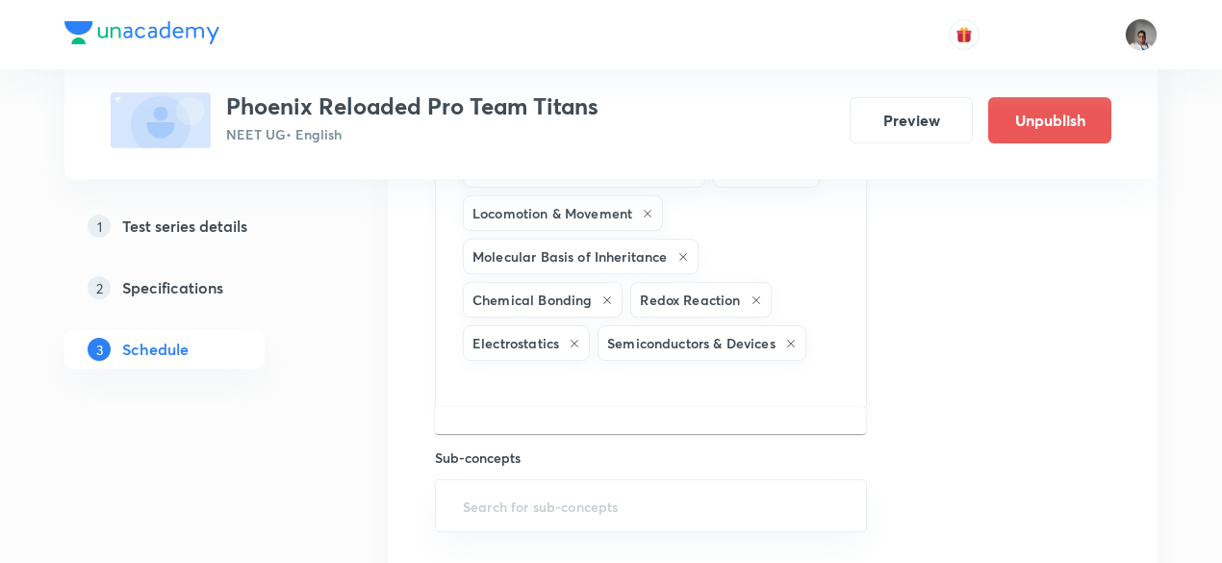
click at [710, 366] on input "text" at bounding box center [651, 383] width 384 height 36
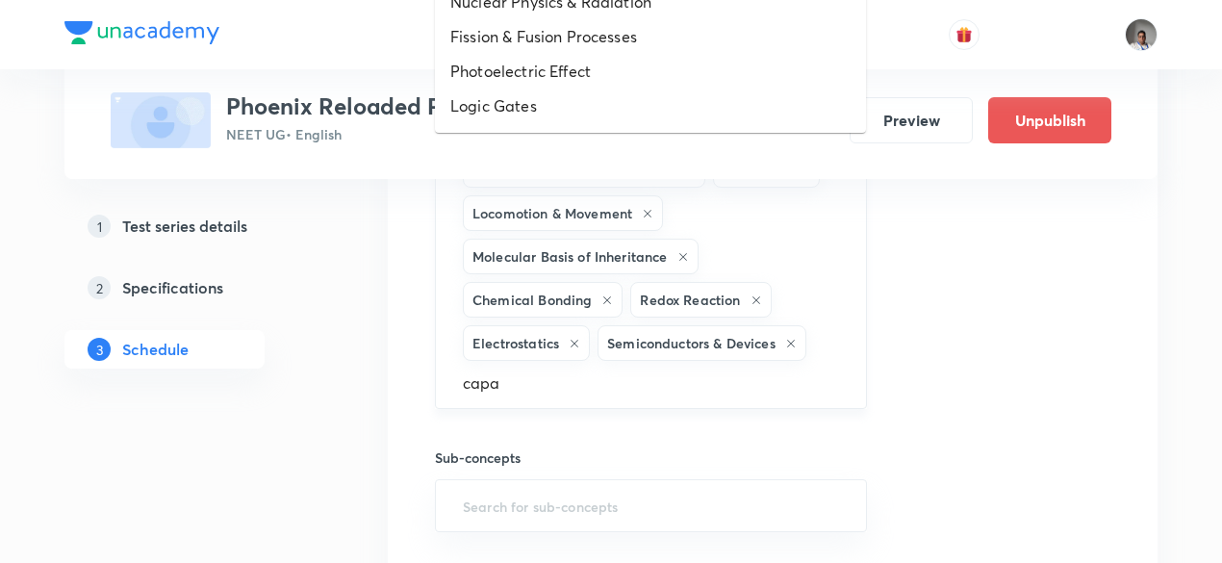
type input "capac"
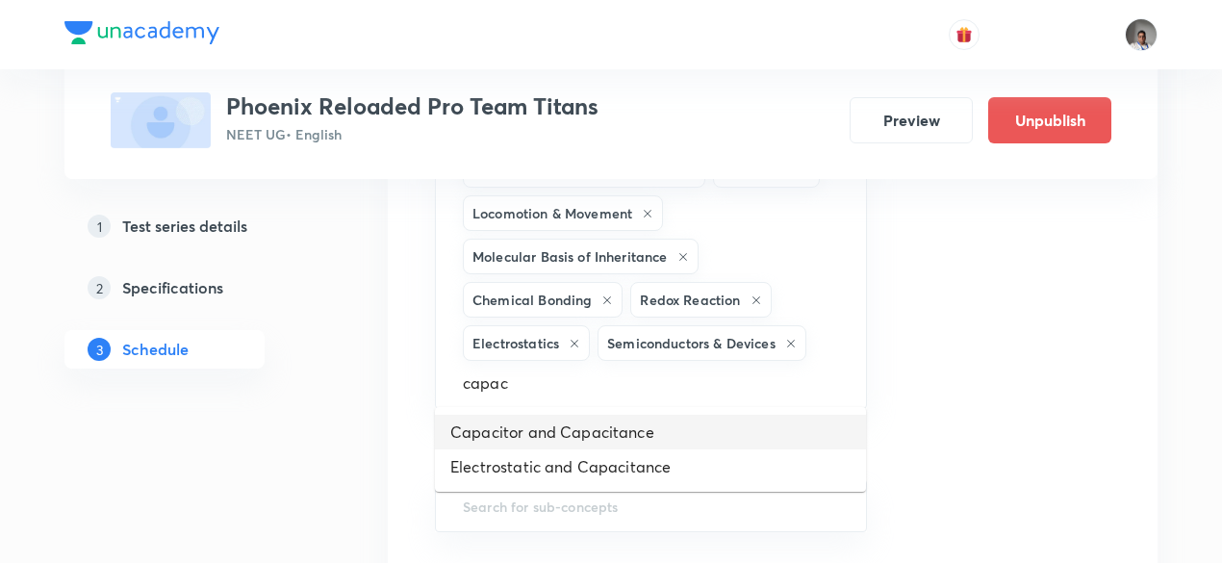
click at [669, 431] on li "Capacitor and Capacitance" at bounding box center [650, 432] width 431 height 35
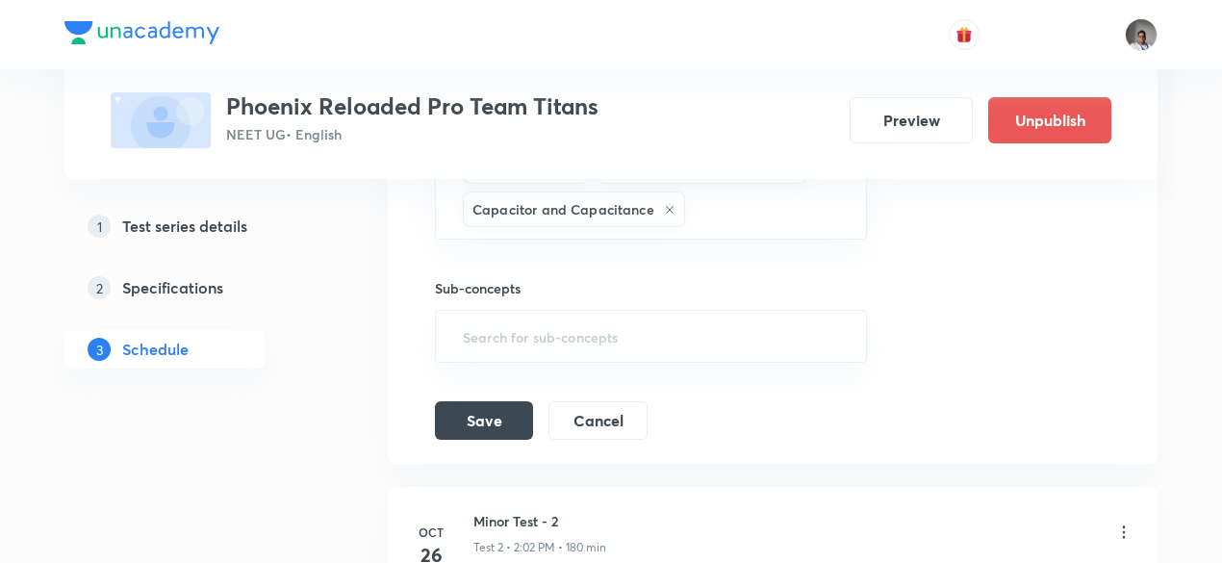
scroll to position [1018, 0]
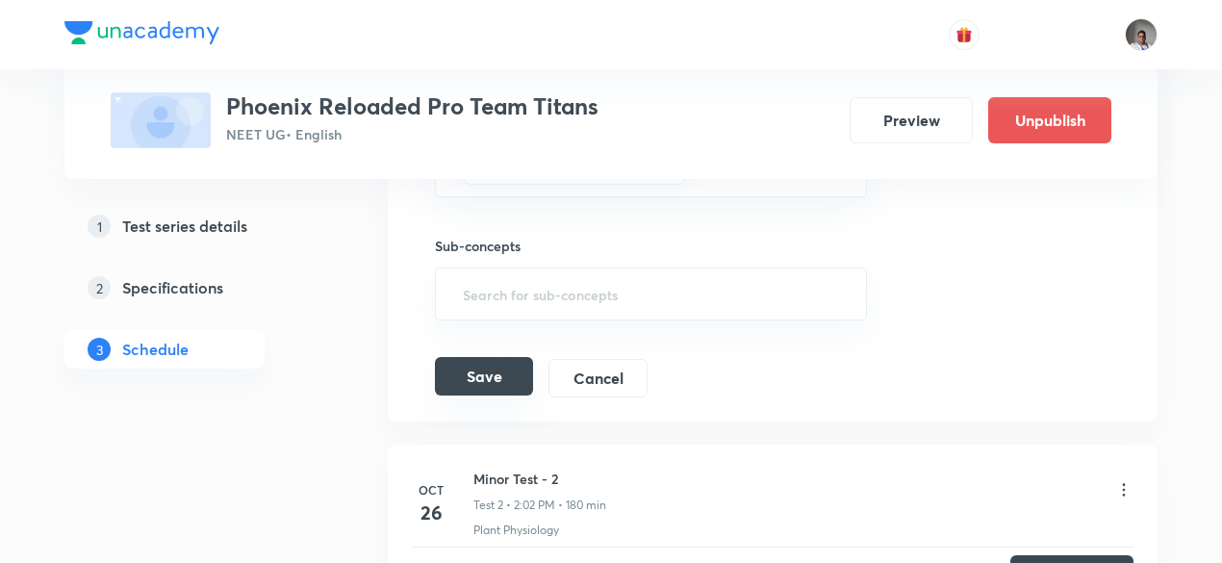
click at [485, 372] on button "Save" at bounding box center [484, 376] width 98 height 38
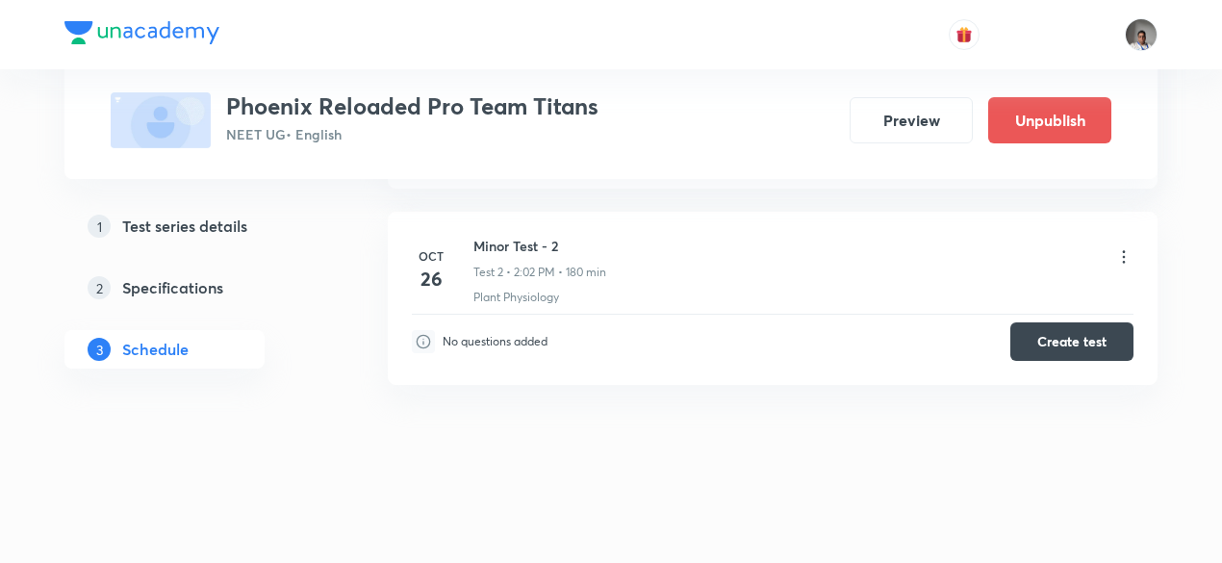
scroll to position [343, 0]
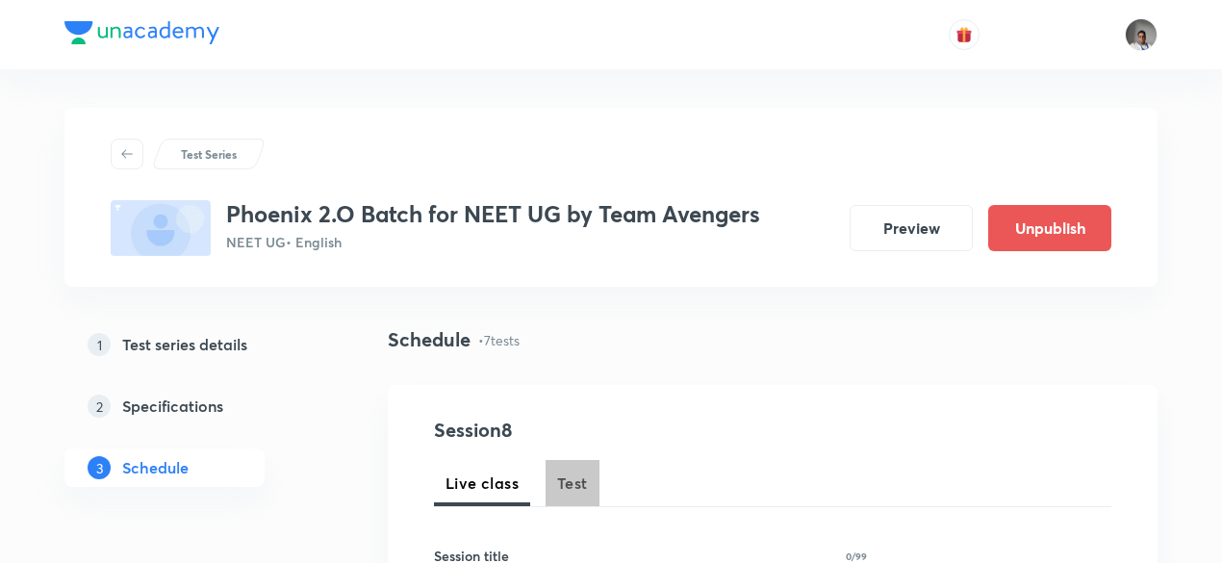
click at [575, 479] on span "Test" at bounding box center [572, 482] width 31 height 23
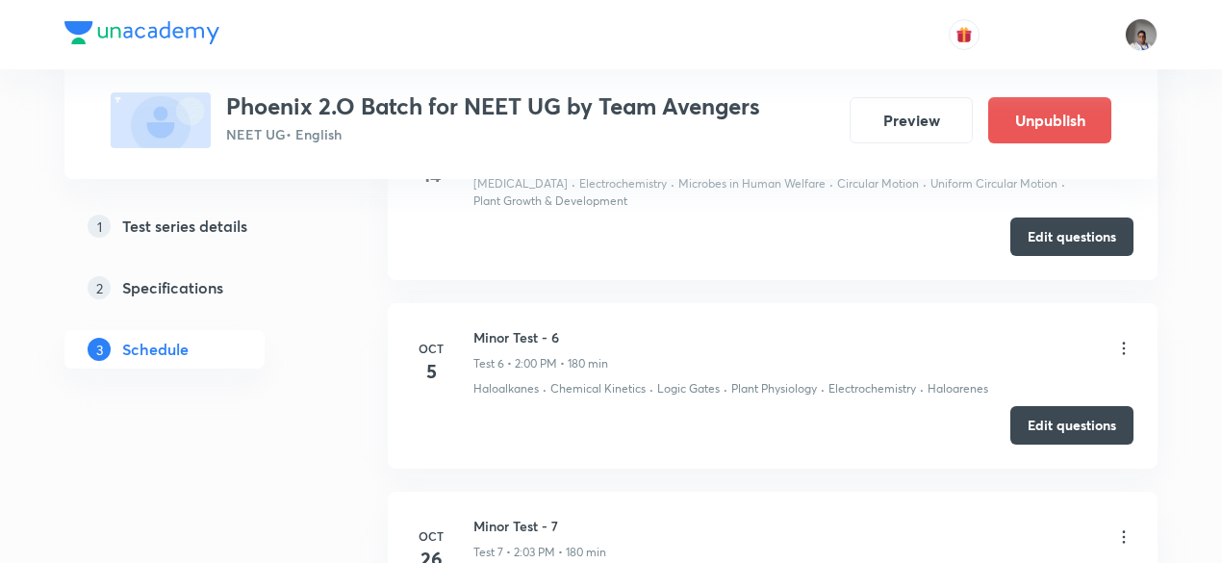
scroll to position [1953, 0]
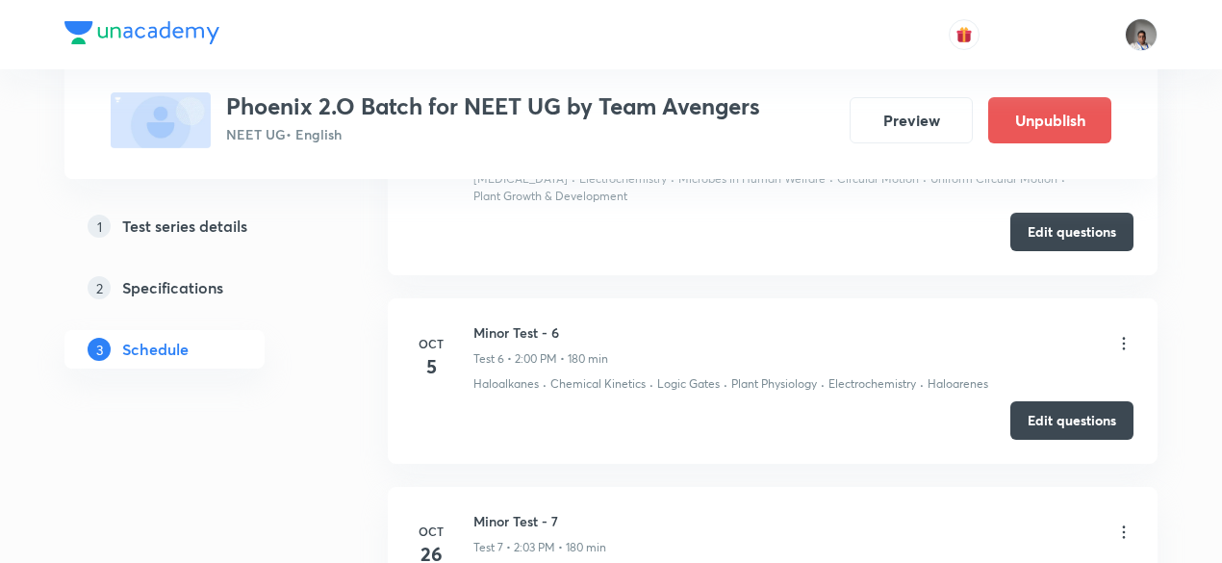
click at [1122, 334] on icon at bounding box center [1123, 343] width 19 height 19
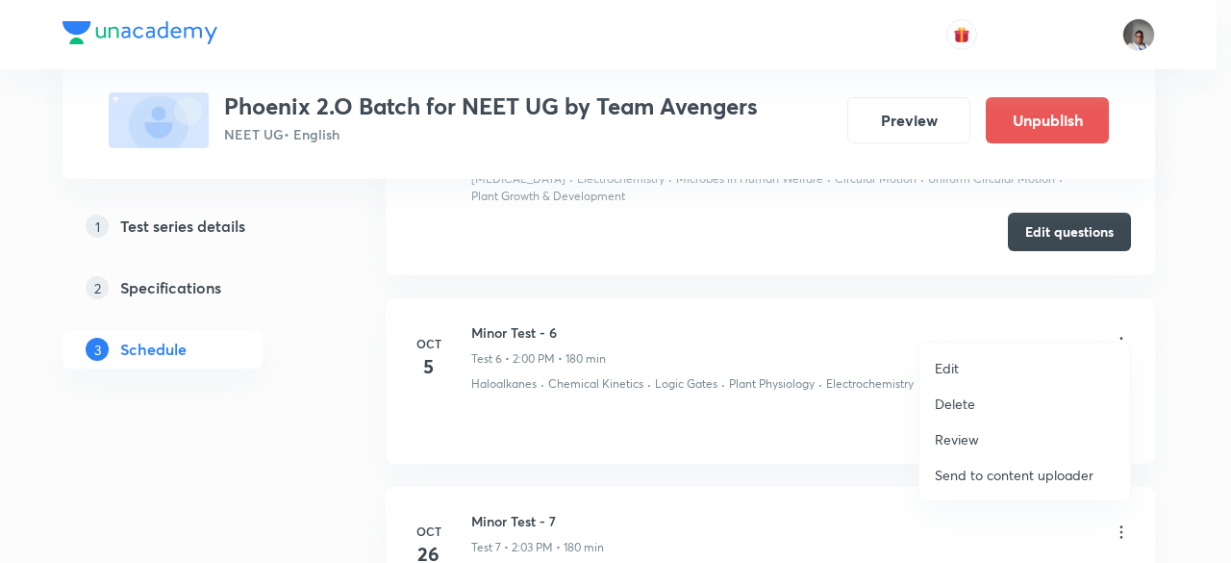
click at [936, 365] on p "Edit" at bounding box center [947, 368] width 24 height 20
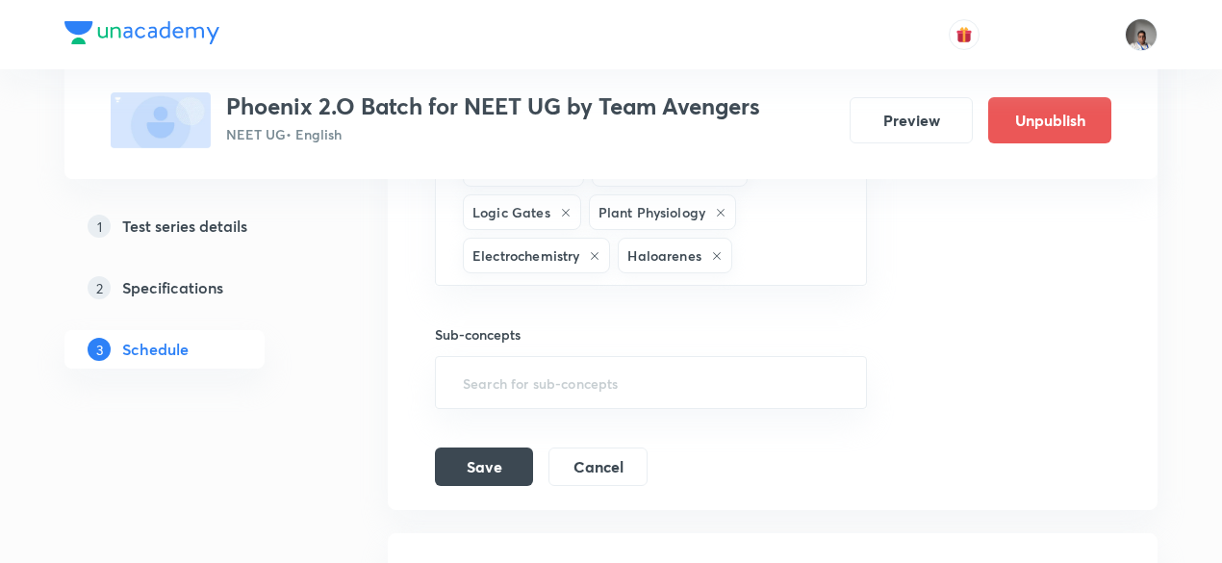
scroll to position [1783, 0]
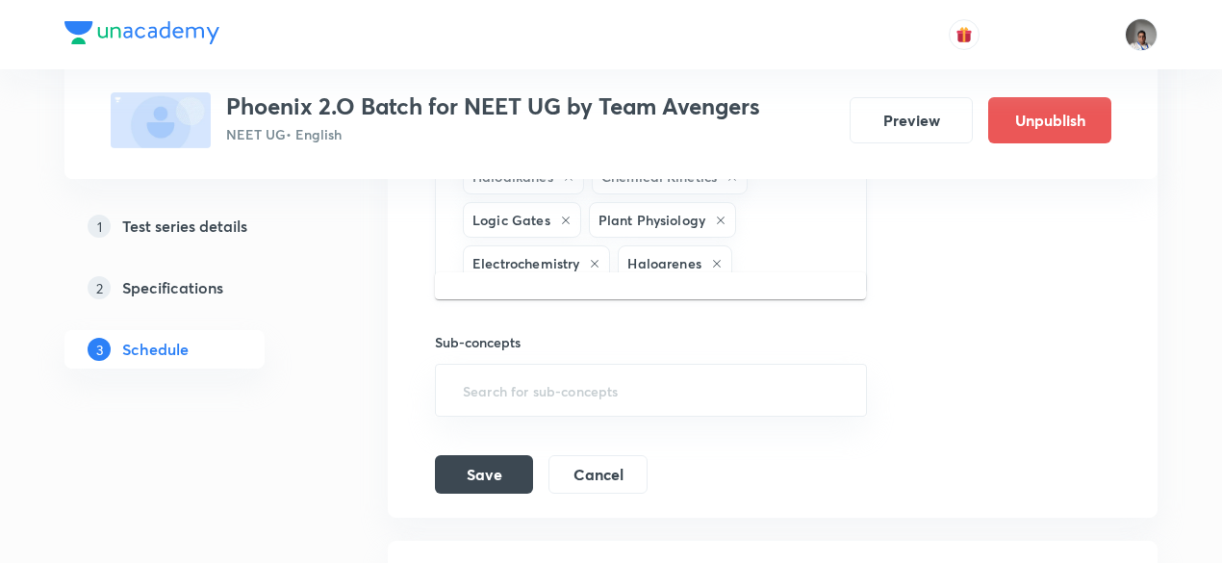
click at [811, 245] on input "text" at bounding box center [789, 263] width 107 height 36
type input "r"
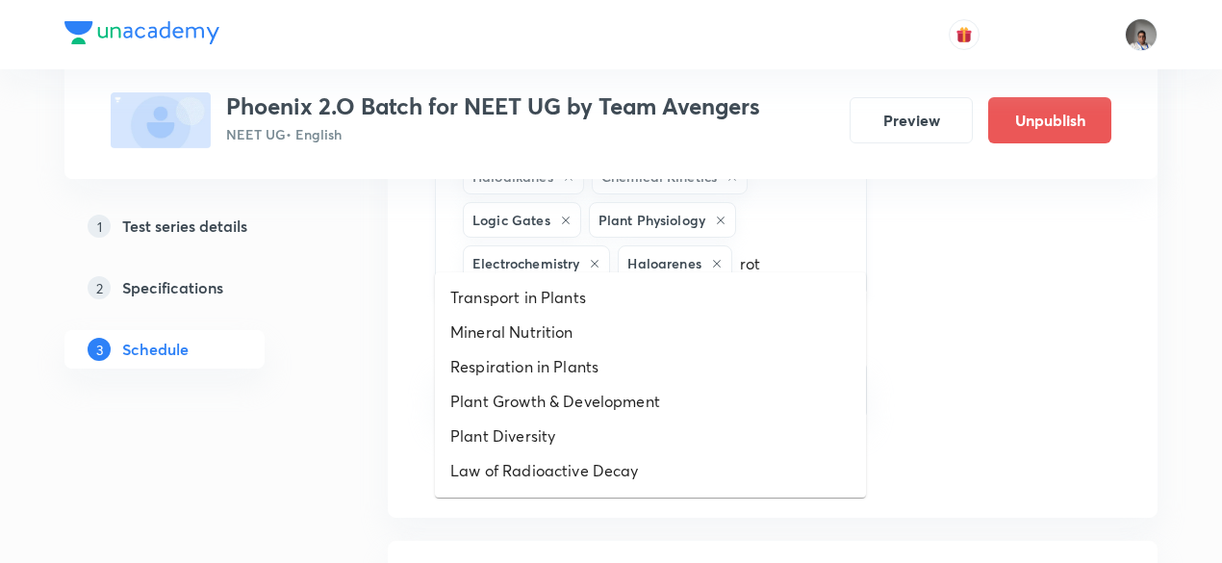
type input "rota"
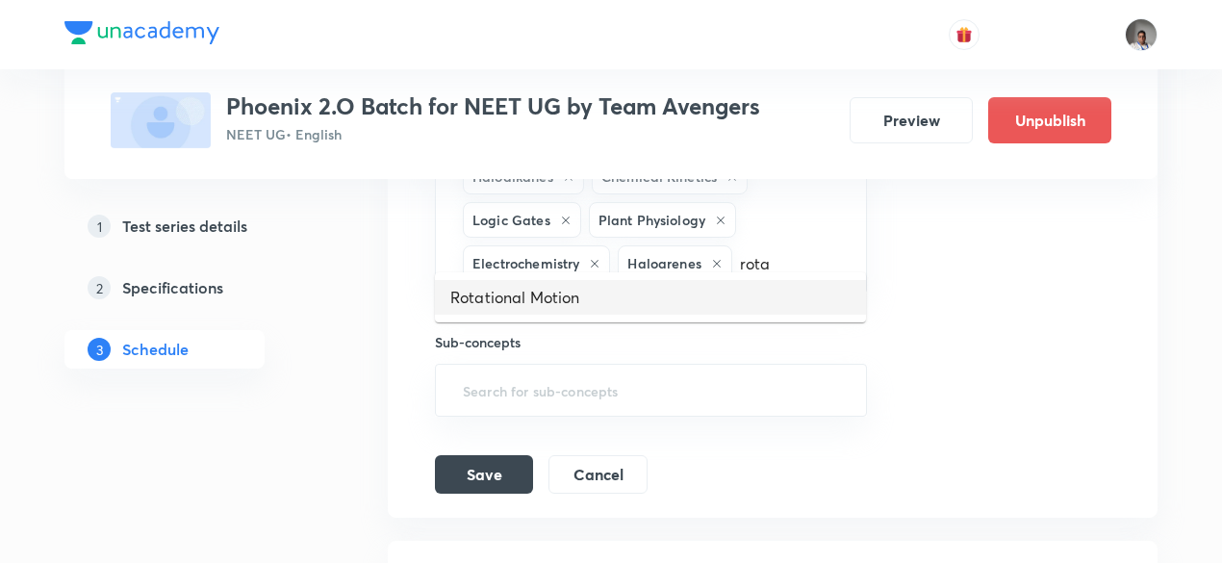
click at [674, 308] on li "Rotational Motion" at bounding box center [650, 297] width 431 height 35
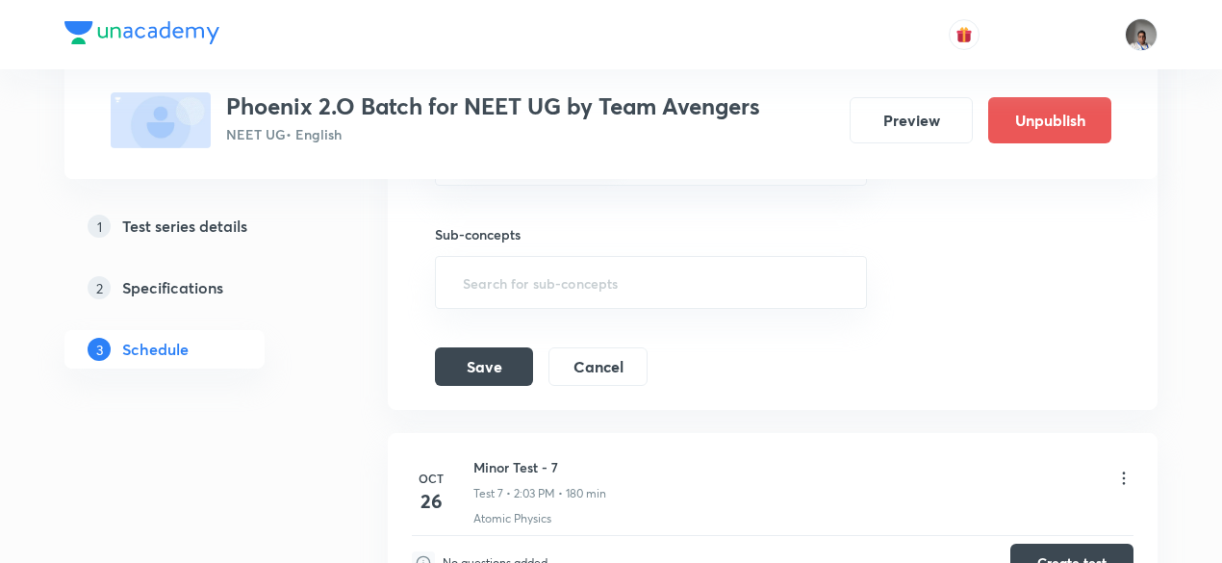
scroll to position [1941, 0]
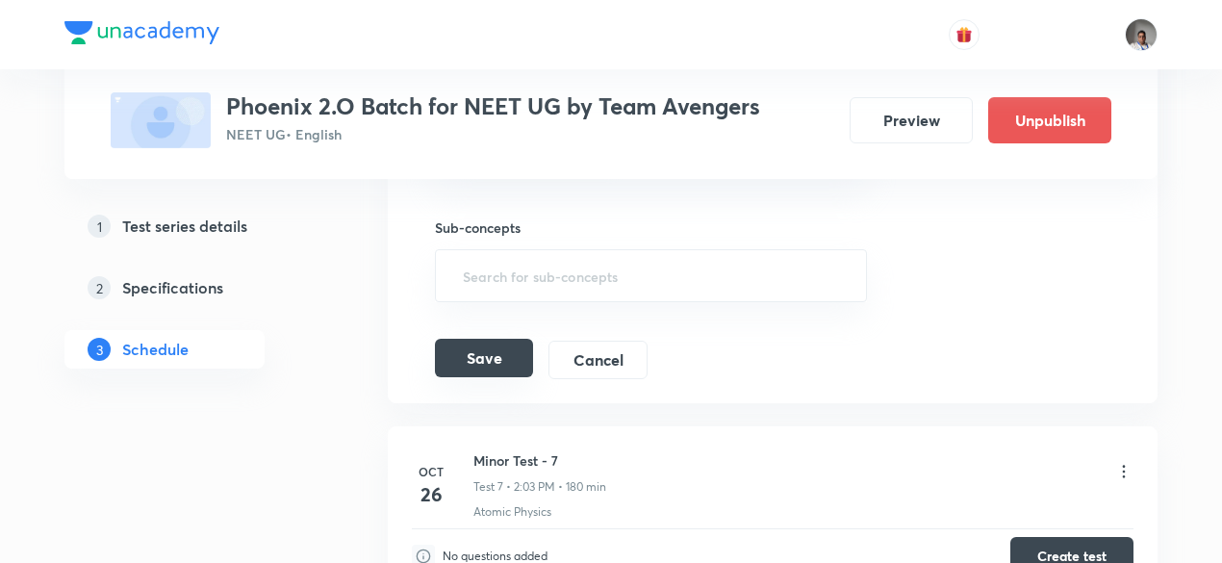
click at [492, 339] on button "Save" at bounding box center [484, 358] width 98 height 38
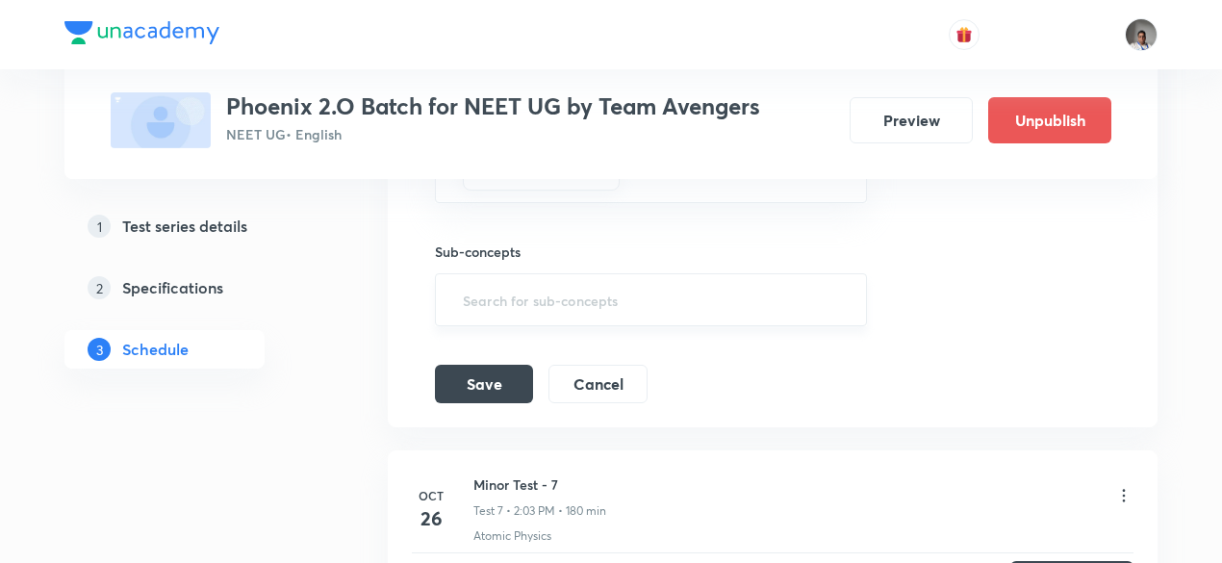
scroll to position [1919, 0]
click at [503, 361] on button "Save" at bounding box center [484, 380] width 98 height 38
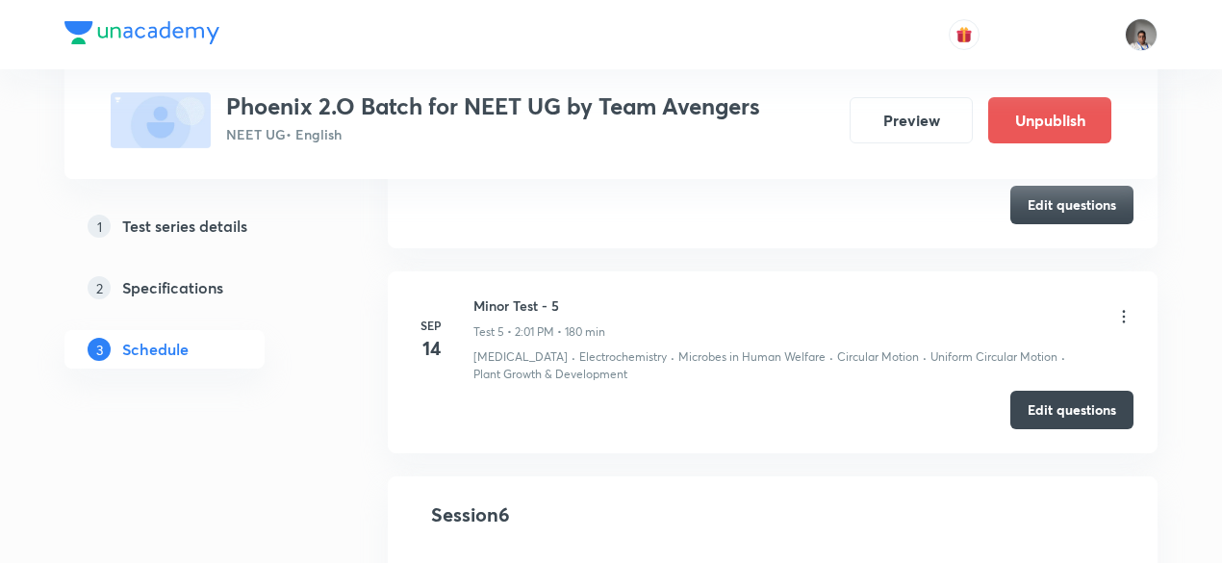
scroll to position [0, 0]
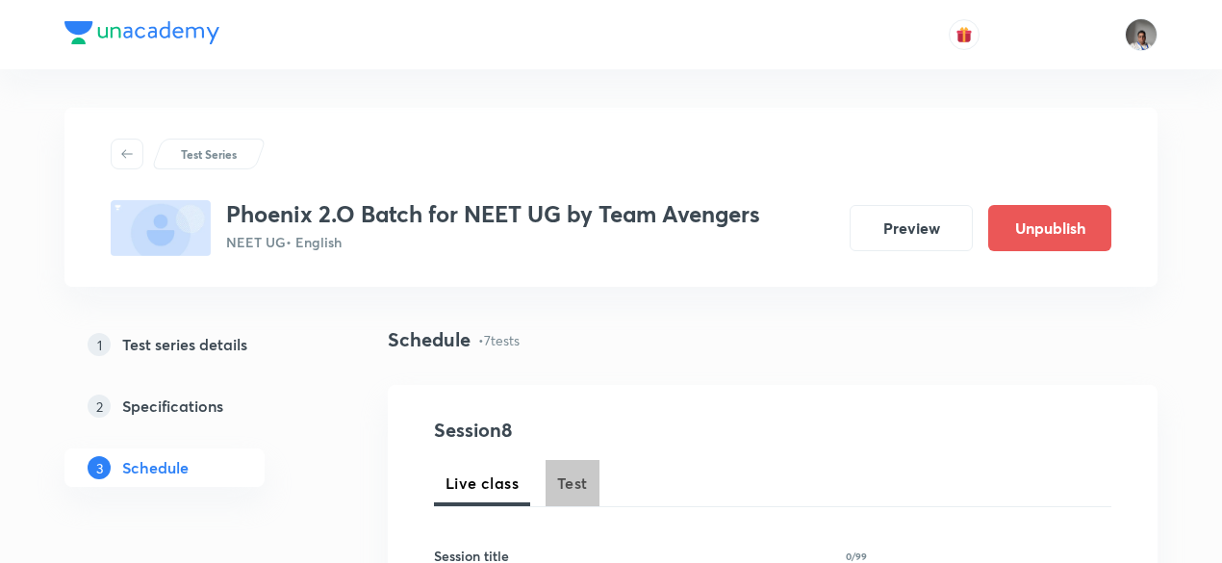
click at [577, 477] on span "Test" at bounding box center [572, 482] width 31 height 23
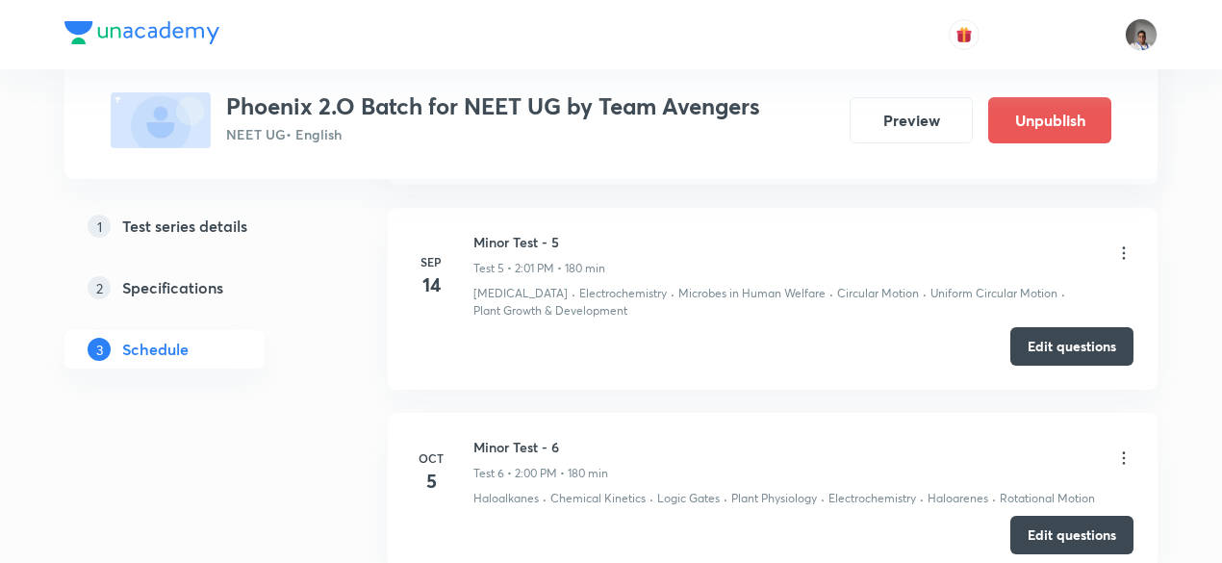
scroll to position [1847, 0]
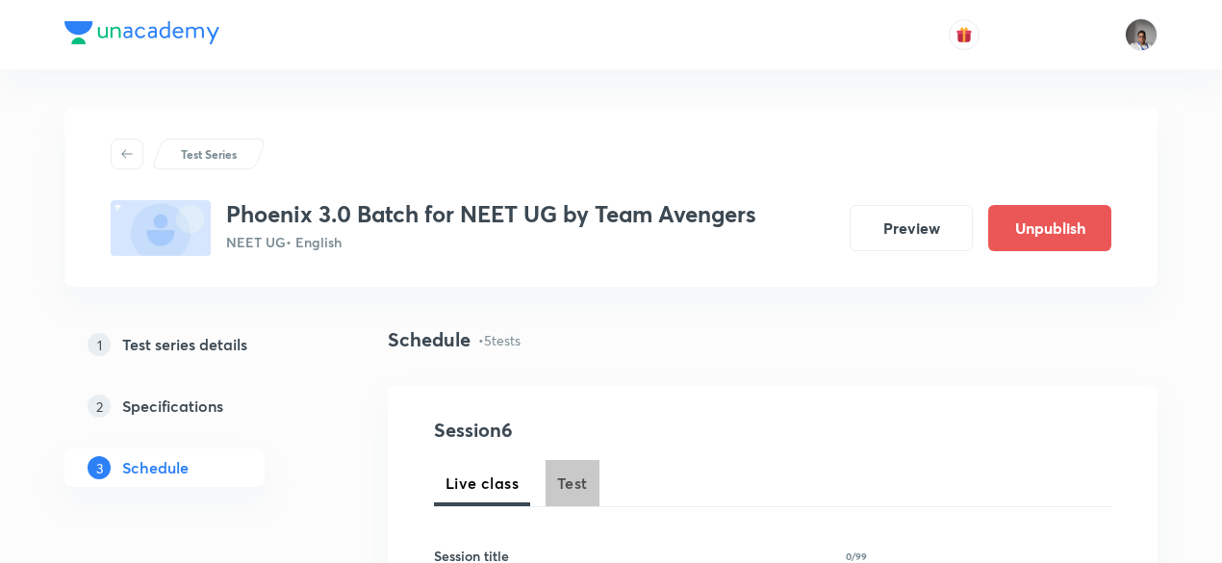
click at [577, 485] on span "Test" at bounding box center [572, 482] width 31 height 23
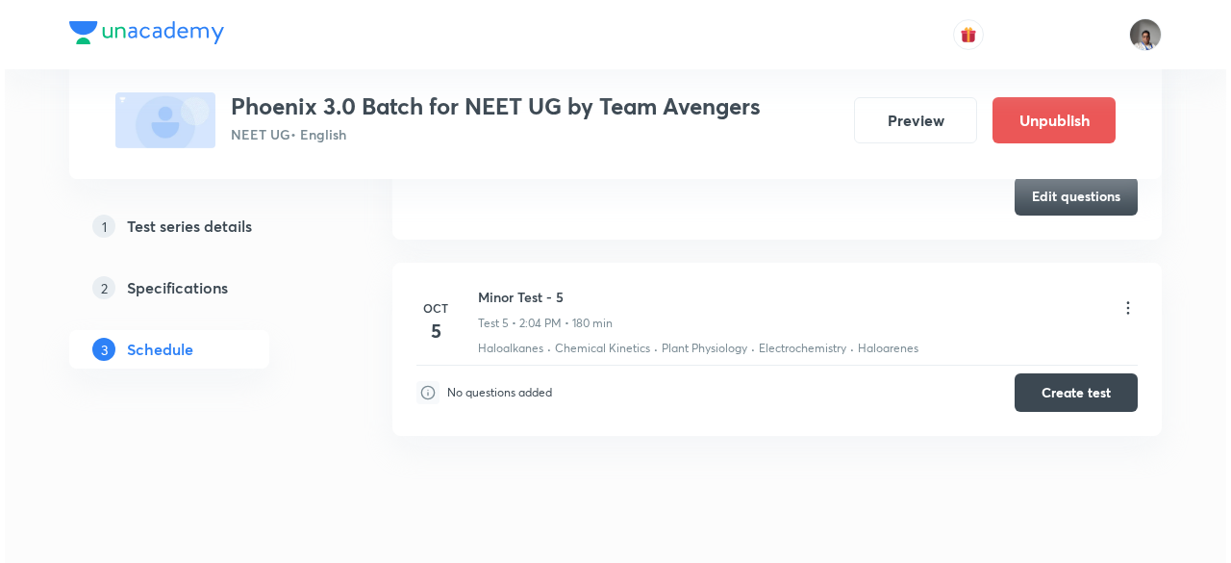
scroll to position [1830, 0]
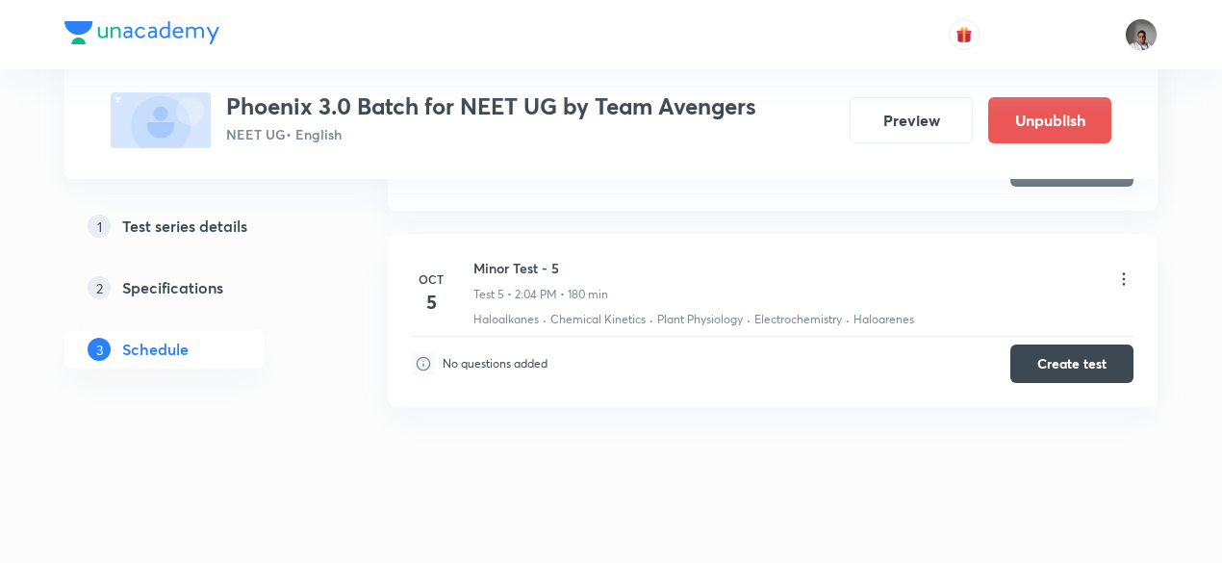
click at [1125, 269] on icon at bounding box center [1123, 278] width 19 height 19
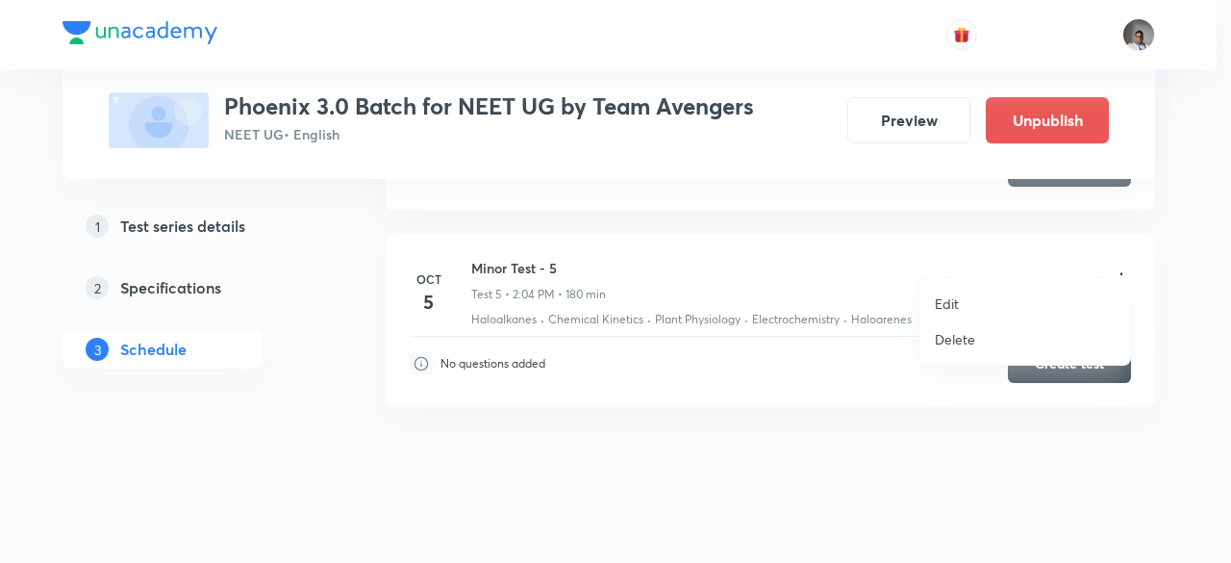
click at [941, 305] on p "Edit" at bounding box center [947, 303] width 24 height 20
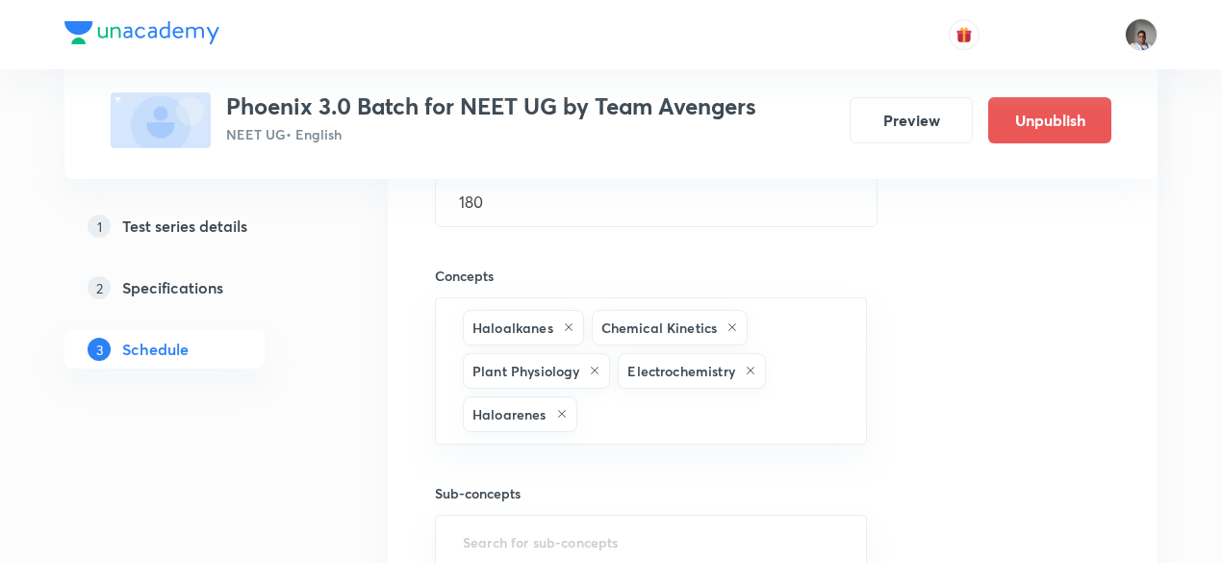
scroll to position [1439, 0]
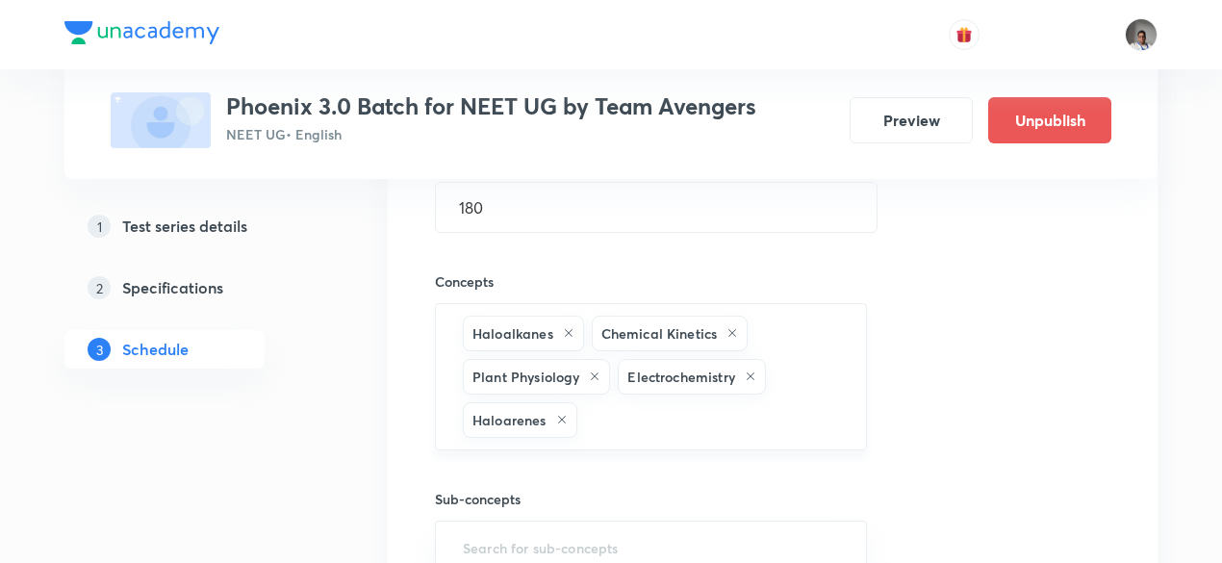
click at [669, 402] on input "text" at bounding box center [712, 420] width 262 height 36
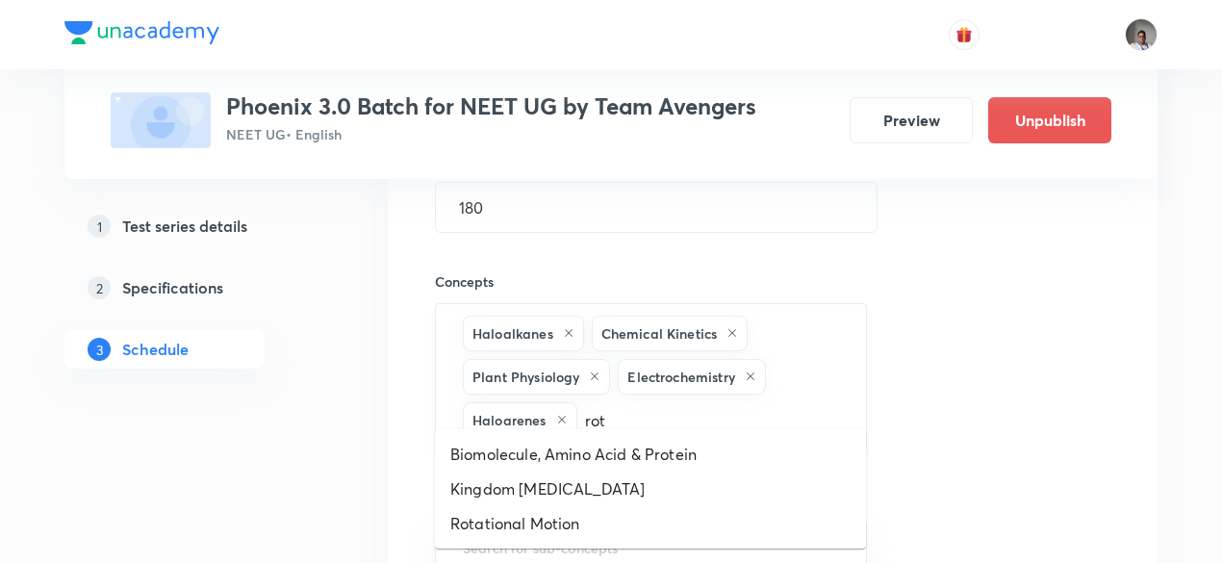
type input "rota"
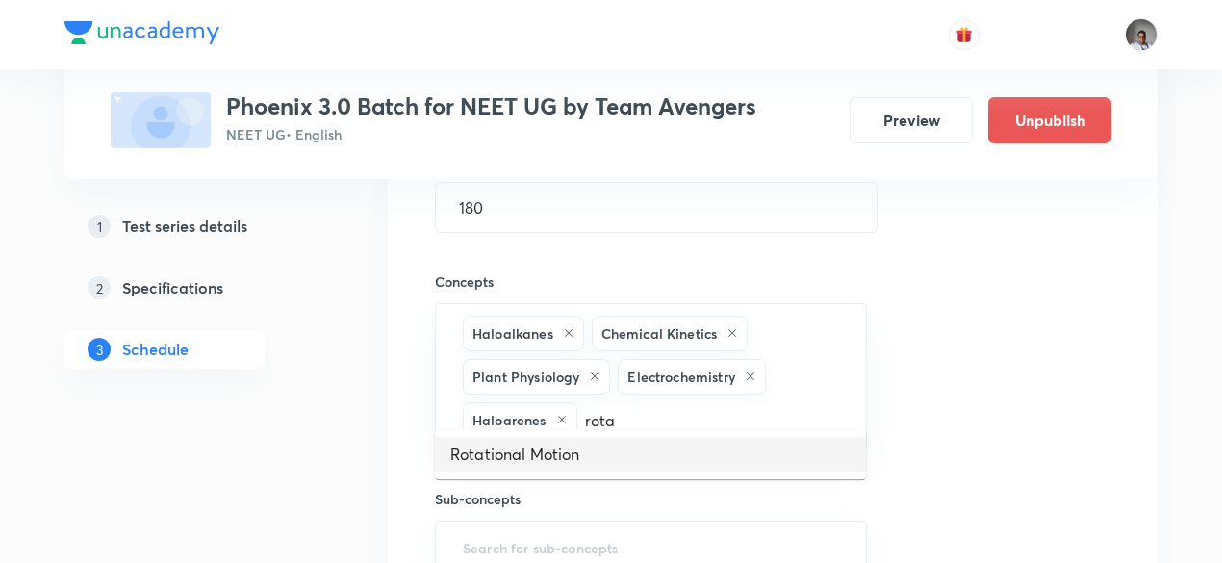
click at [646, 445] on li "Rotational Motion" at bounding box center [650, 454] width 431 height 35
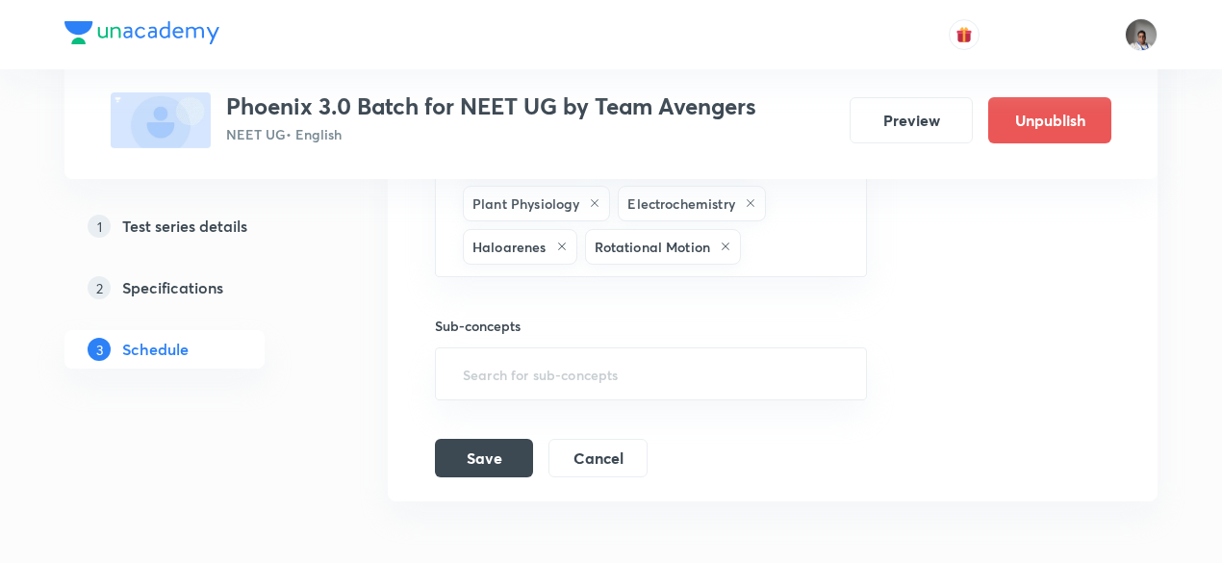
scroll to position [1628, 0]
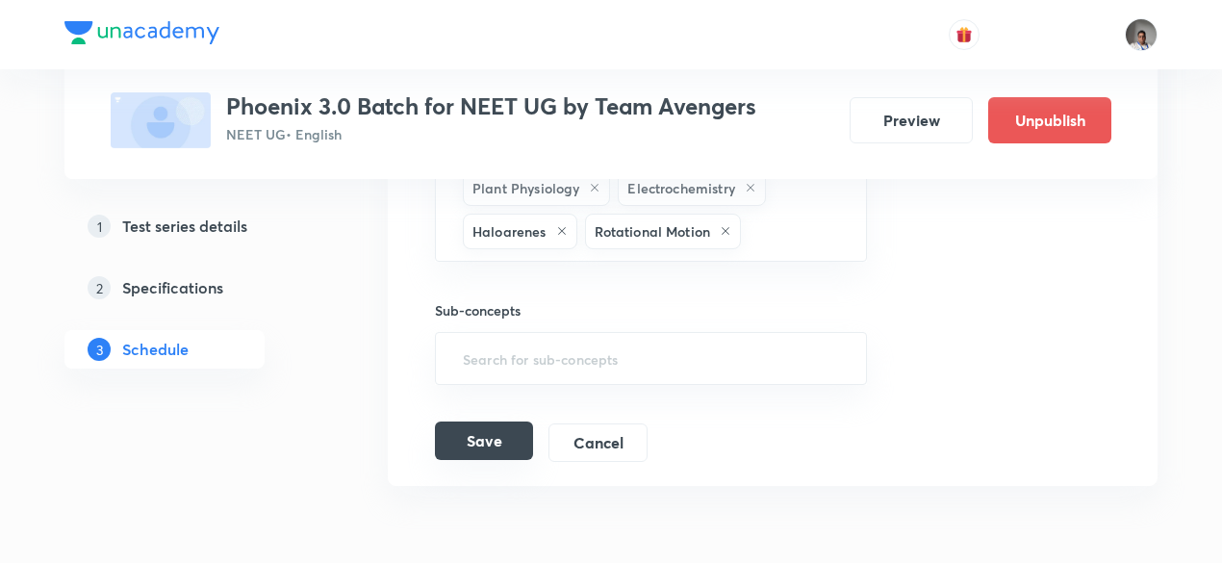
click at [478, 421] on button "Save" at bounding box center [484, 440] width 98 height 38
click at [493, 426] on button "Save" at bounding box center [484, 440] width 98 height 38
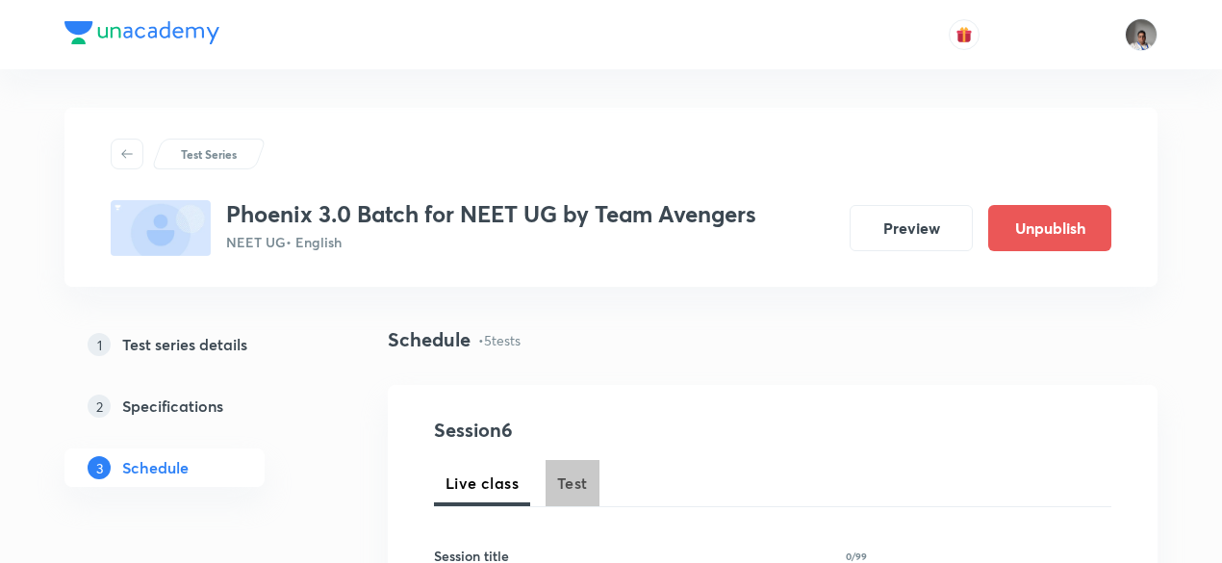
click at [556, 485] on button "Test" at bounding box center [572, 483] width 54 height 46
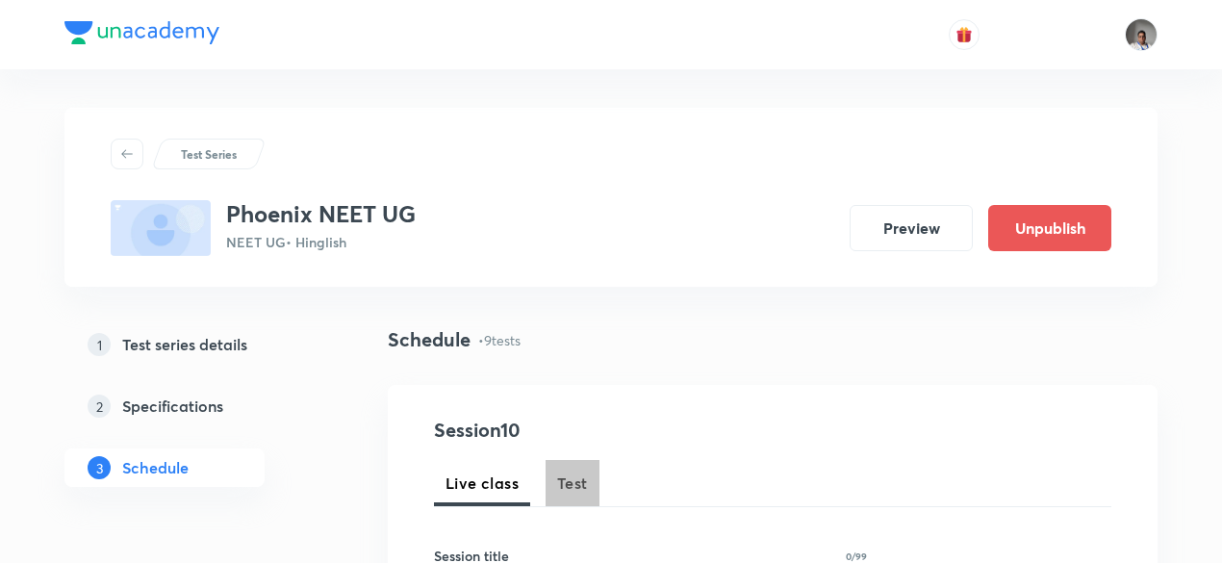
click at [583, 486] on span "Test" at bounding box center [572, 482] width 31 height 23
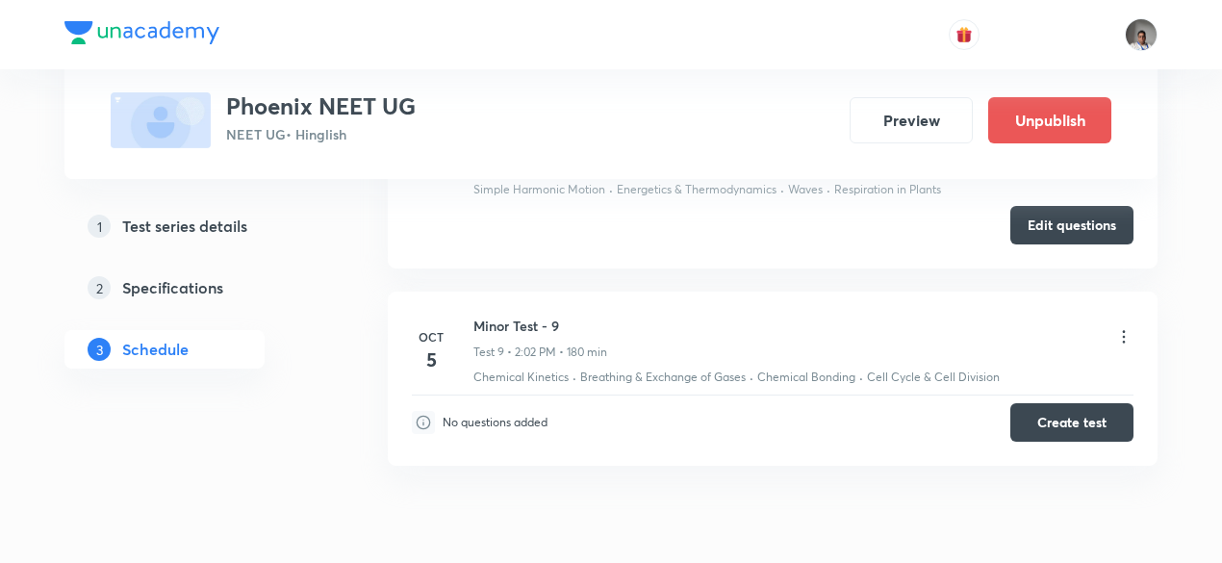
scroll to position [2561, 0]
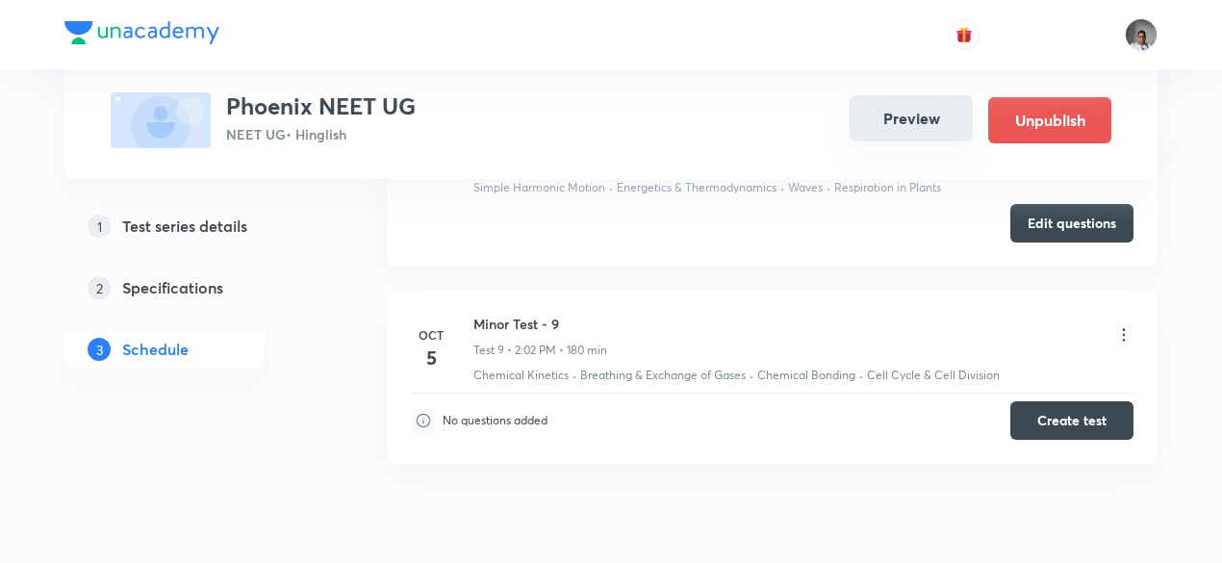
click at [923, 117] on button "Preview" at bounding box center [910, 118] width 123 height 46
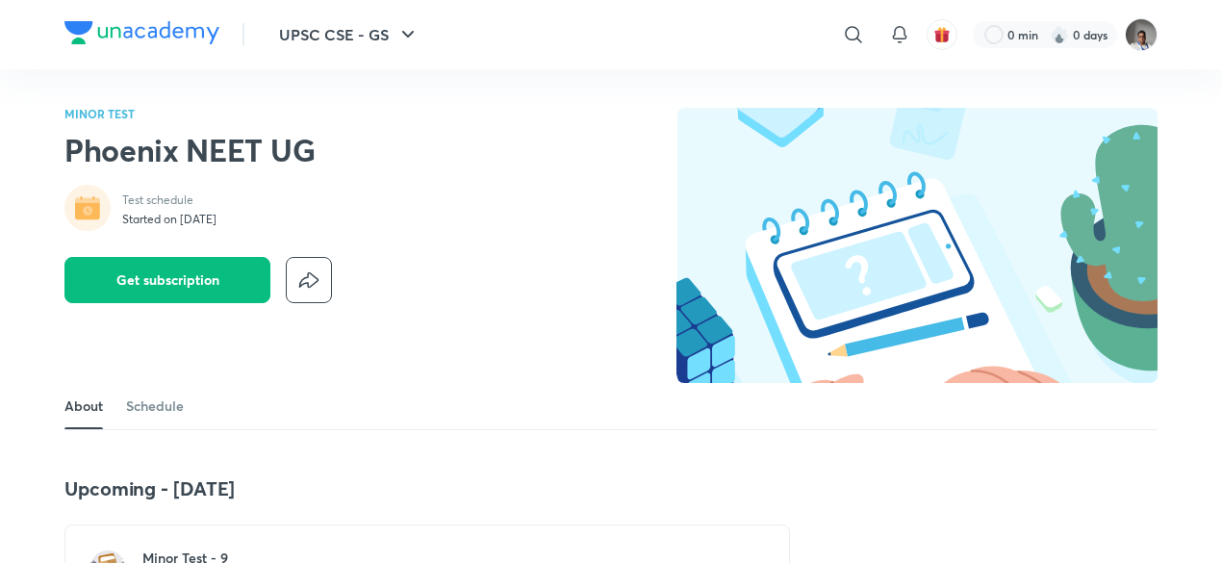
click at [278, 140] on h2 "Phoenix NEET UG" at bounding box center [197, 150] width 267 height 38
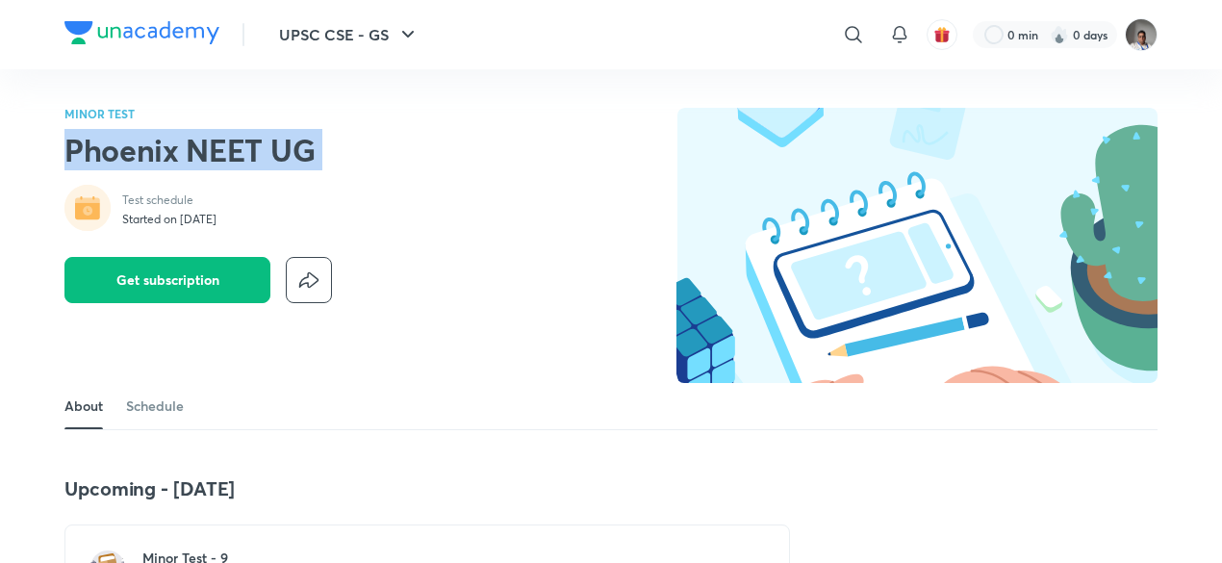
click at [278, 140] on h2 "Phoenix NEET UG" at bounding box center [197, 150] width 267 height 38
copy div "Phoenix NEET UG"
click at [287, 142] on h2 "Phoenix NEET UG" at bounding box center [197, 150] width 267 height 38
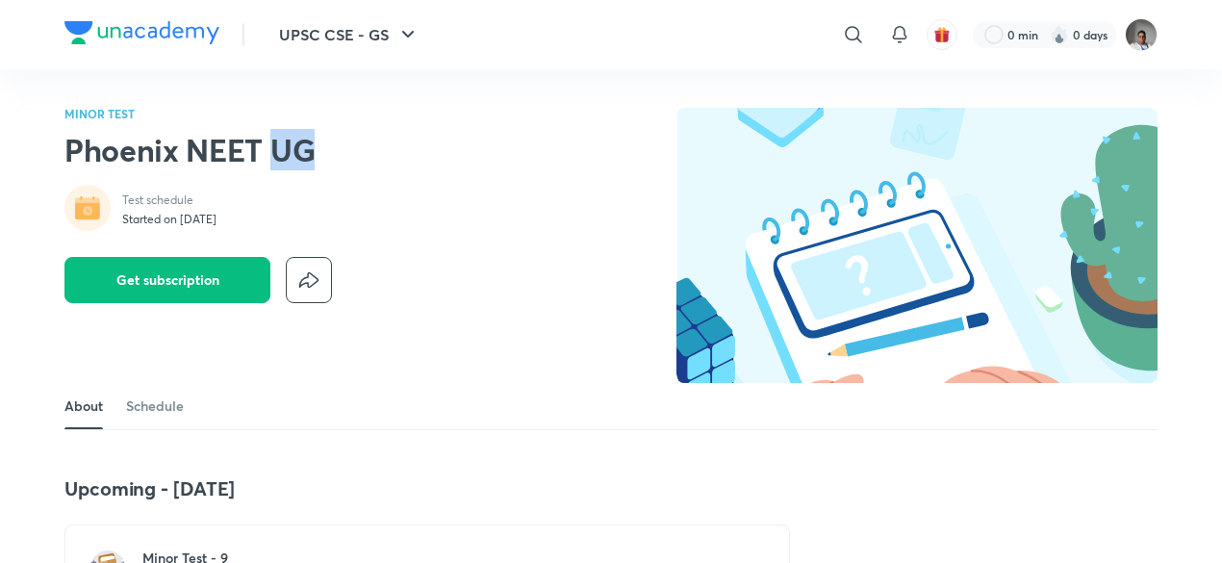
click at [287, 142] on h2 "Phoenix NEET UG" at bounding box center [197, 150] width 267 height 38
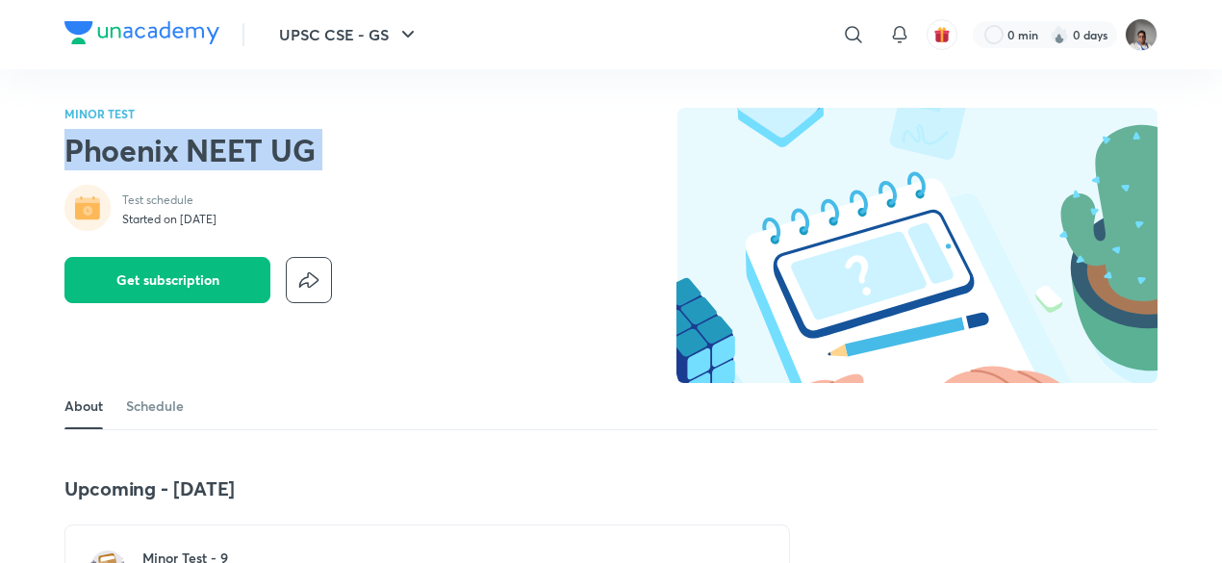
click at [287, 142] on h2 "Phoenix NEET UG" at bounding box center [197, 150] width 267 height 38
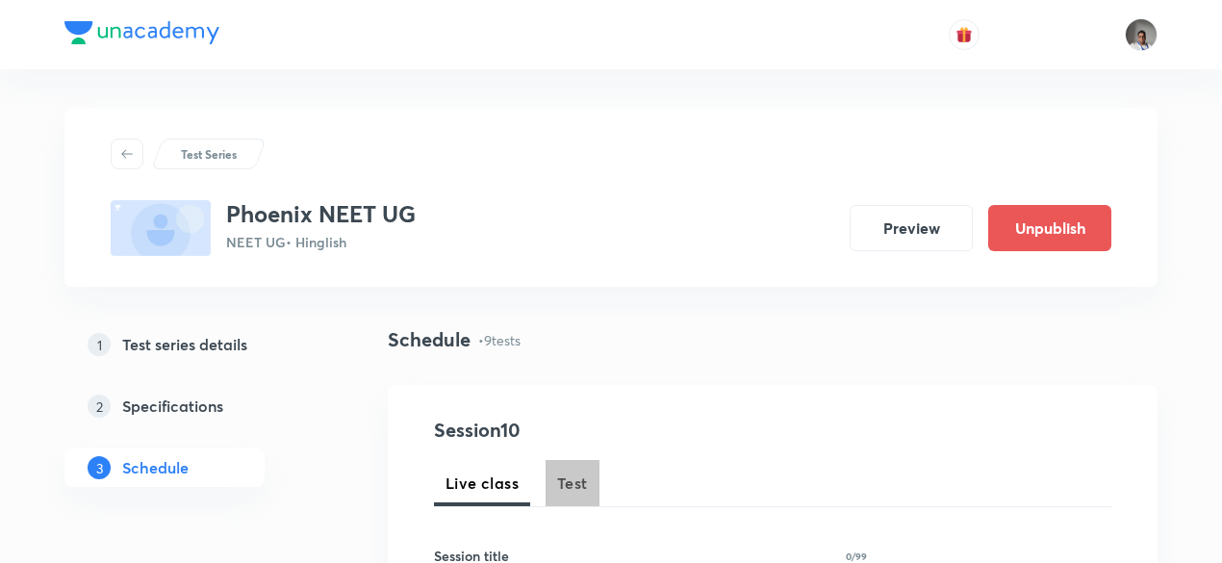
click at [577, 482] on span "Test" at bounding box center [572, 482] width 31 height 23
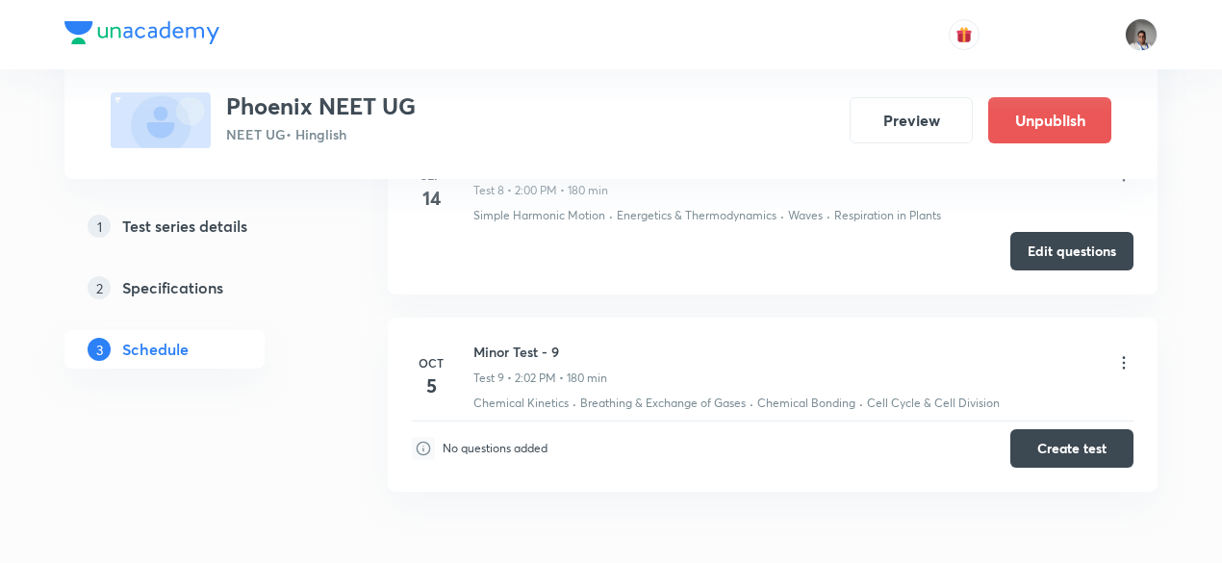
scroll to position [2536, 0]
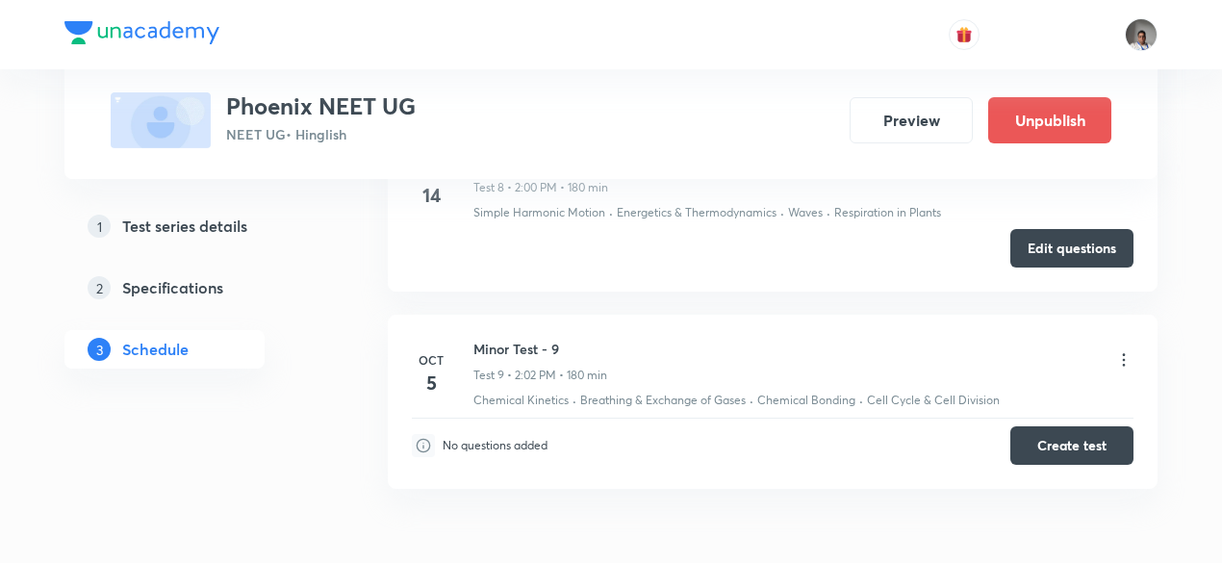
click at [1122, 350] on icon at bounding box center [1123, 359] width 19 height 19
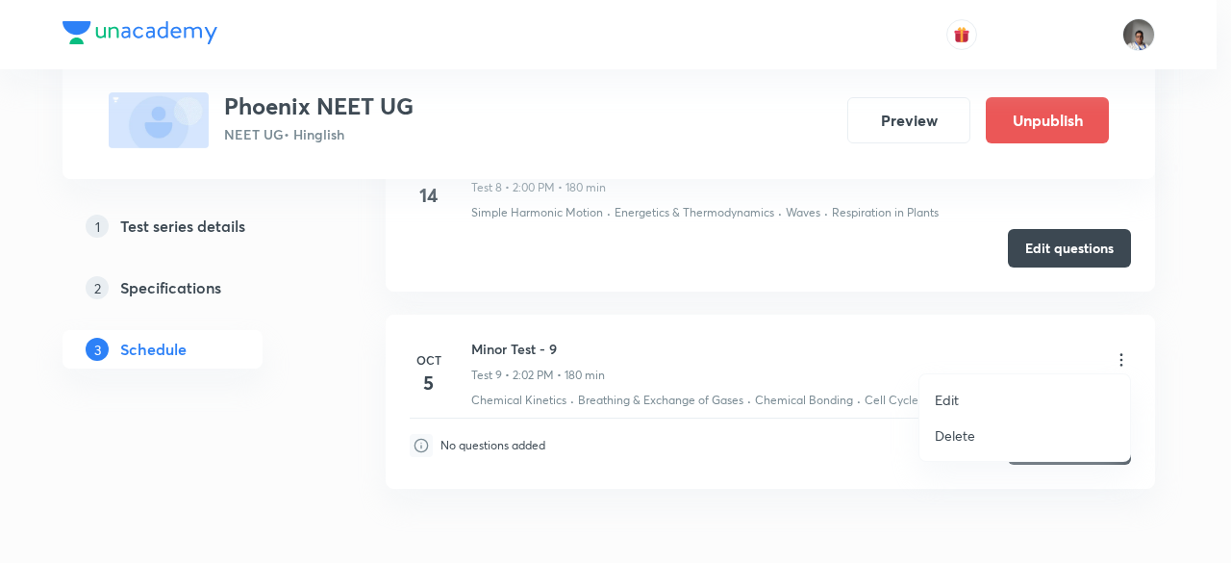
click at [950, 403] on p "Edit" at bounding box center [947, 400] width 24 height 20
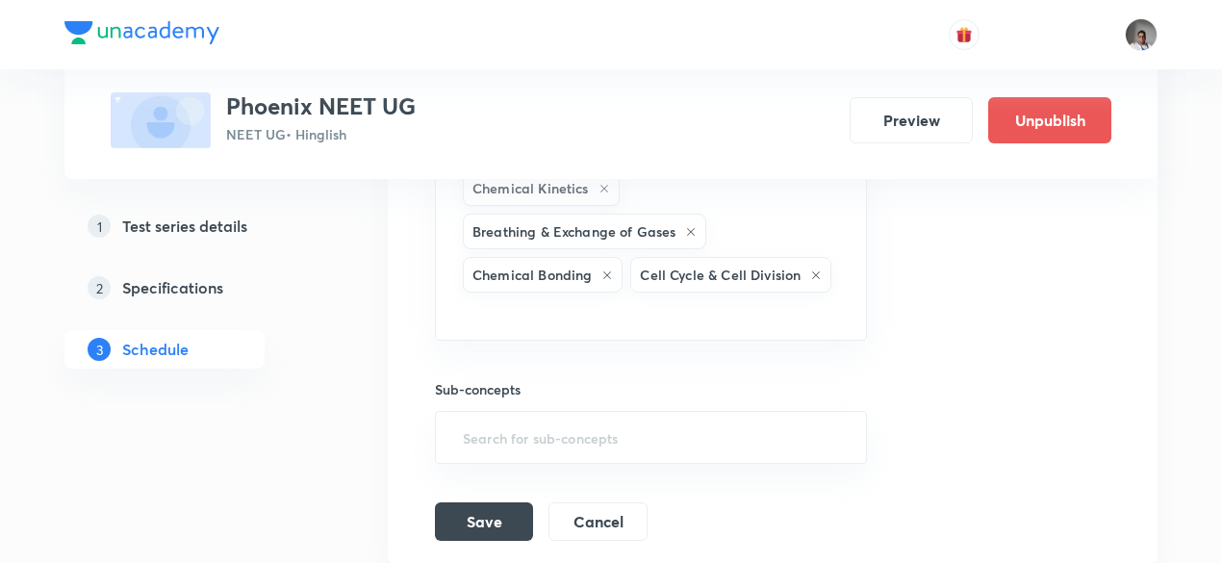
scroll to position [2354, 0]
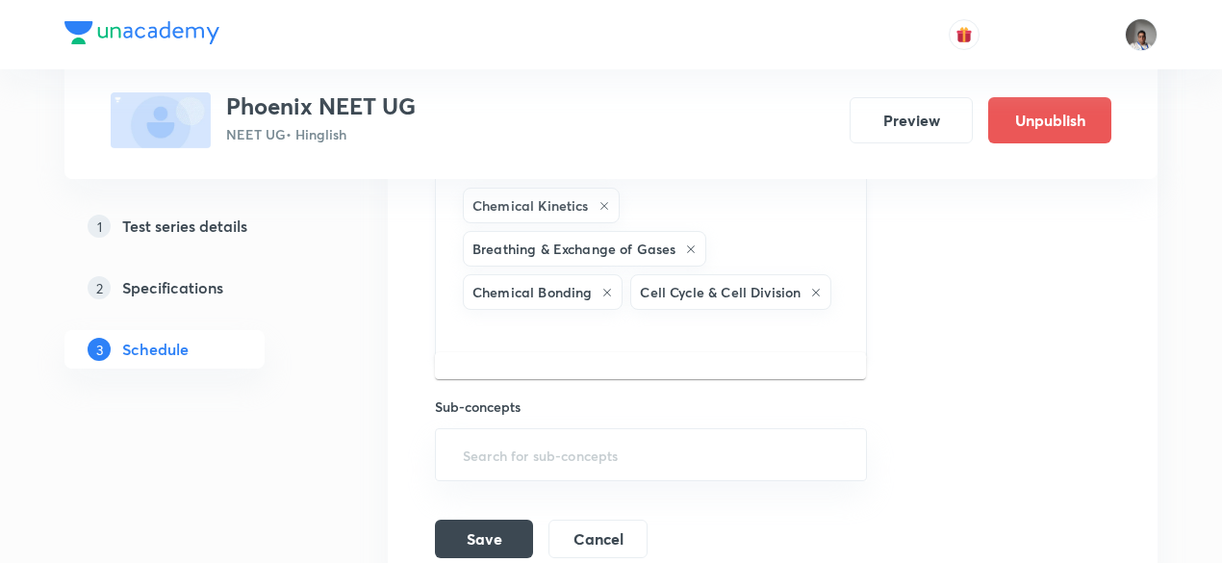
click at [828, 328] on input "text" at bounding box center [651, 332] width 384 height 36
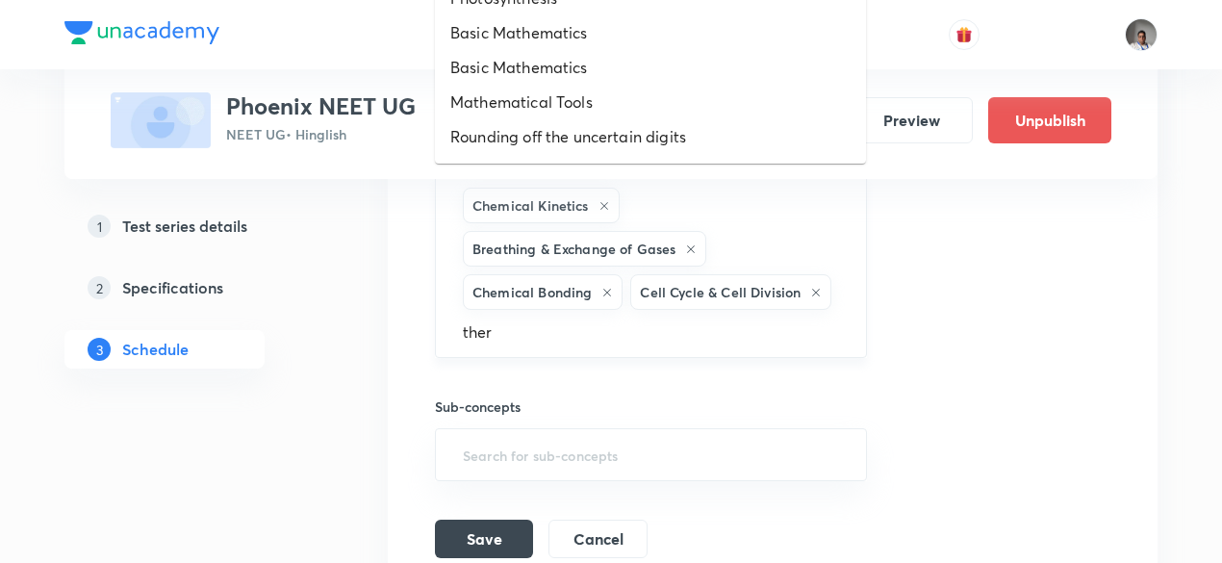
type input "therm"
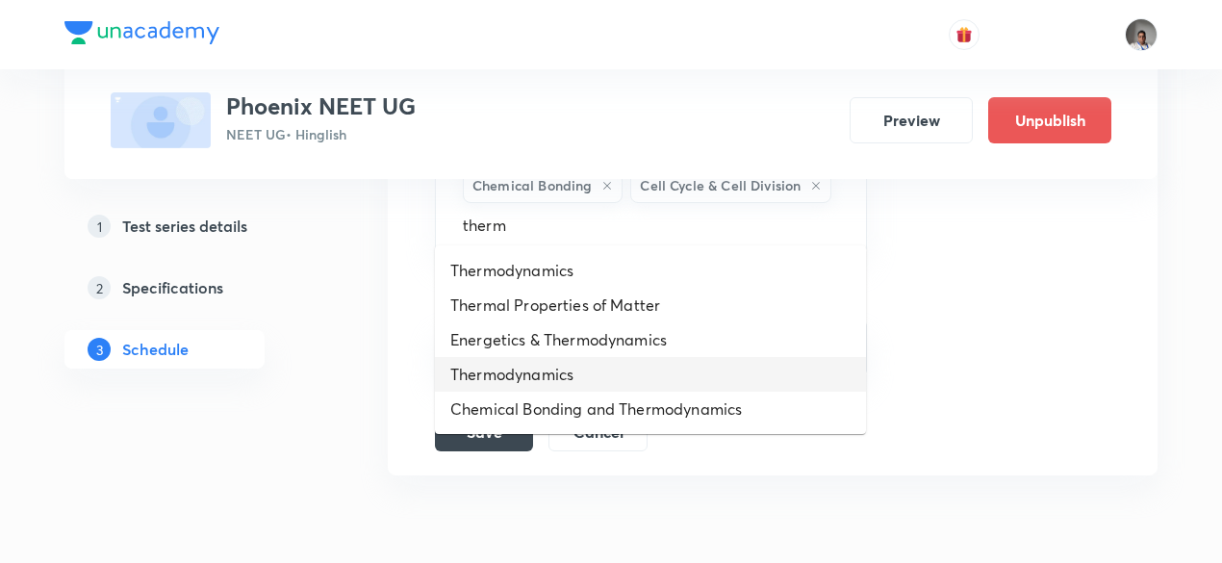
scroll to position [2461, 0]
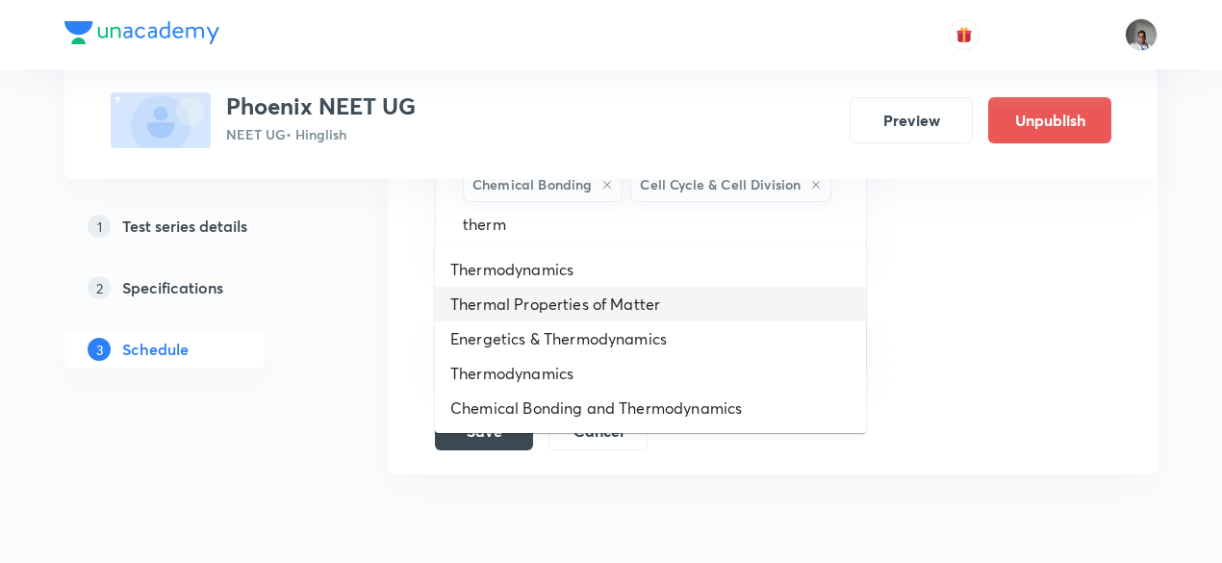
click at [691, 311] on li "Thermal Properties of Matter" at bounding box center [650, 304] width 431 height 35
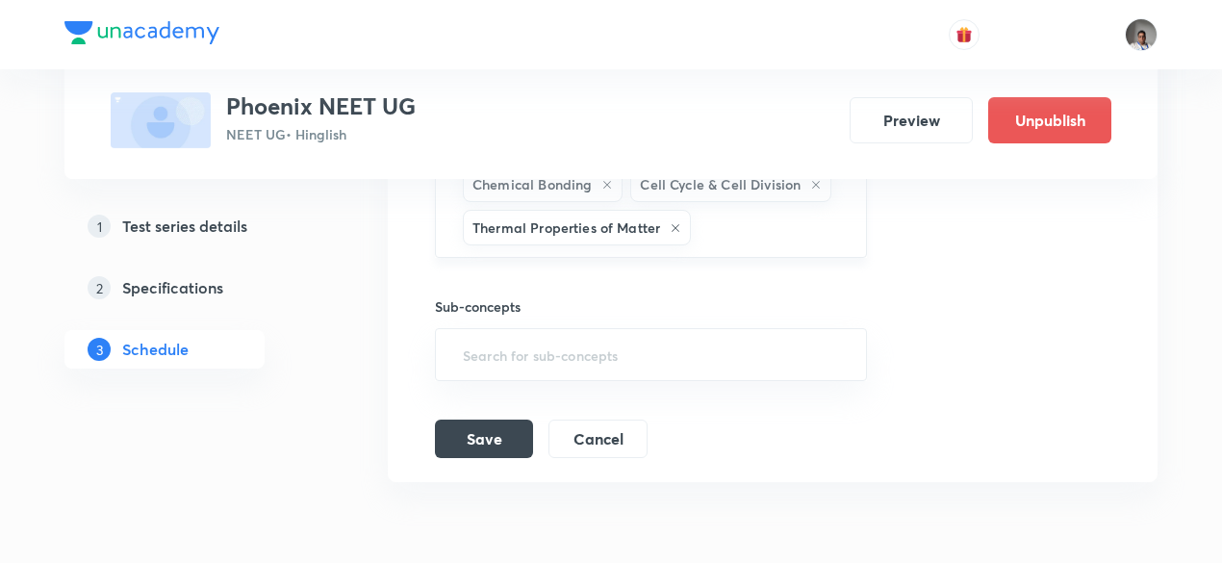
click at [737, 241] on div "Chemical Kinetics Breathing & Exchange of Gases Chemical Bonding Cell Cycle & C…" at bounding box center [651, 162] width 432 height 190
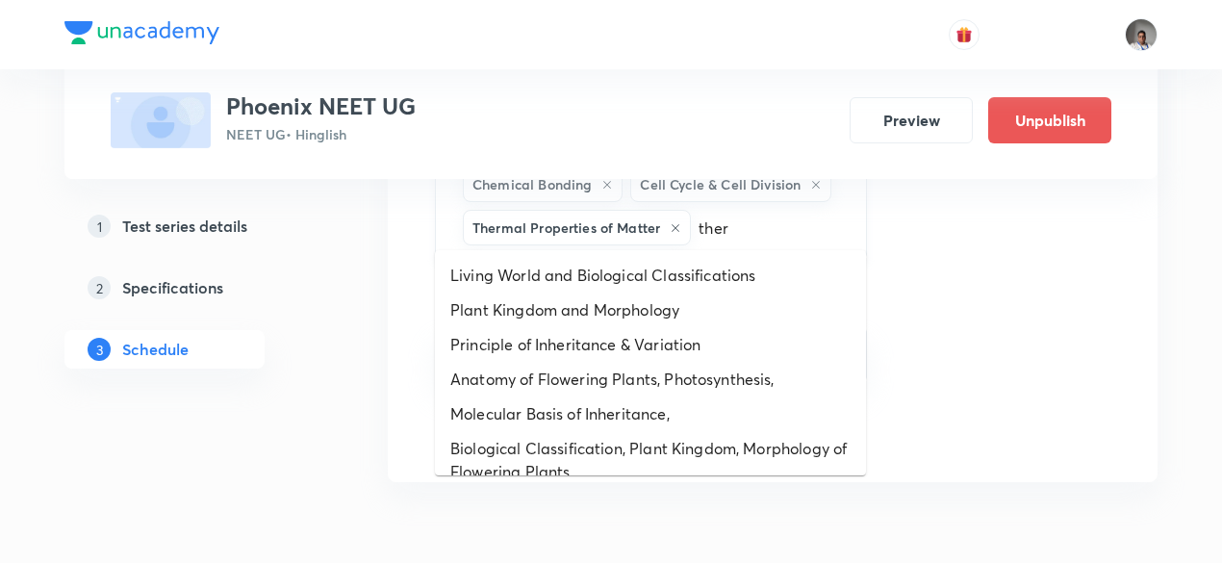
type input "therm"
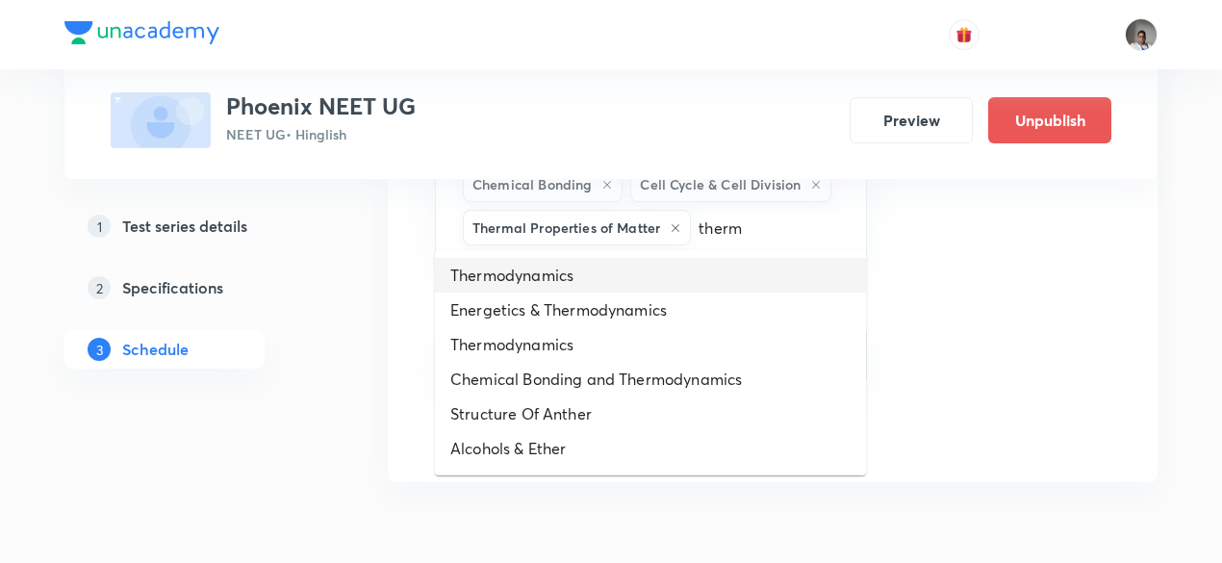
click at [605, 274] on li "Thermodynamics" at bounding box center [650, 275] width 431 height 35
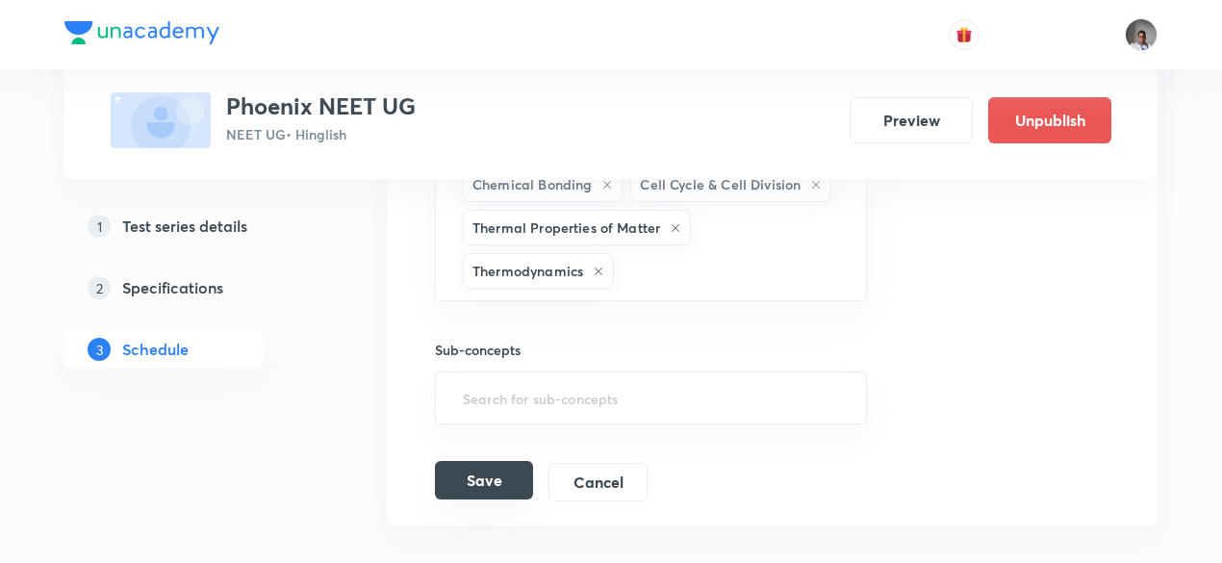
click at [516, 470] on button "Save" at bounding box center [484, 480] width 98 height 38
click at [492, 465] on button "Save" at bounding box center [484, 480] width 98 height 38
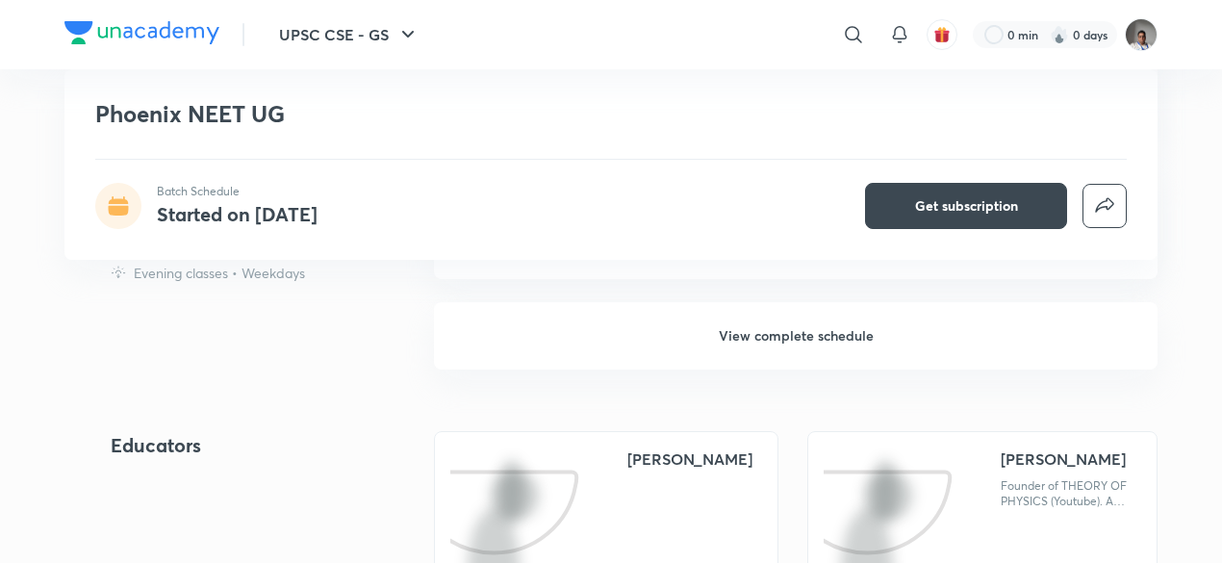
scroll to position [2130, 0]
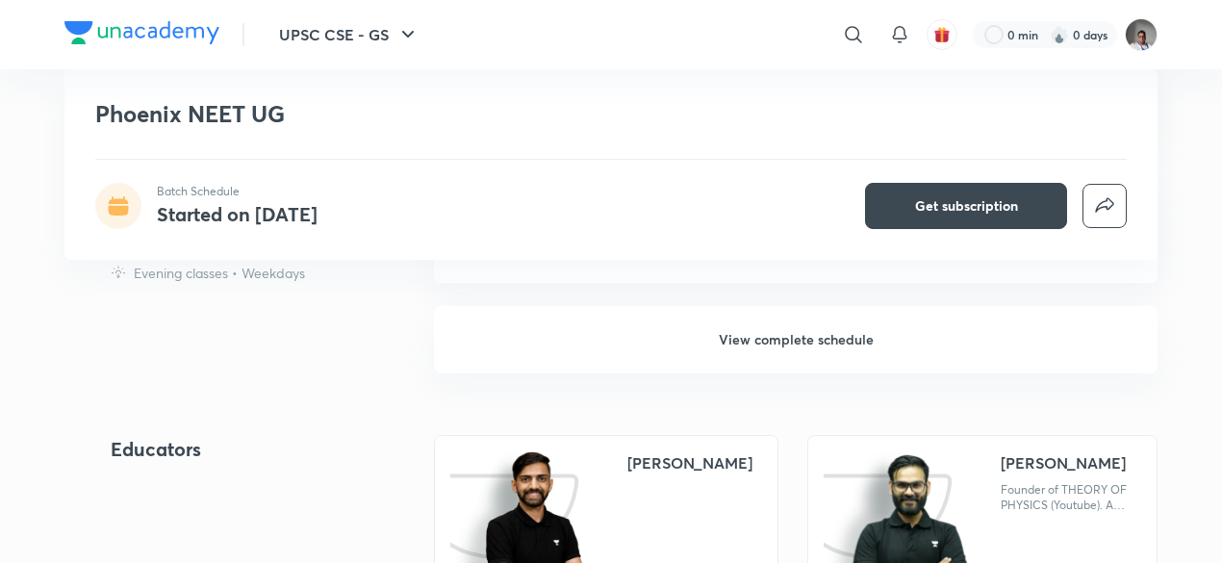
click at [743, 336] on h6 "View complete schedule" at bounding box center [795, 339] width 723 height 67
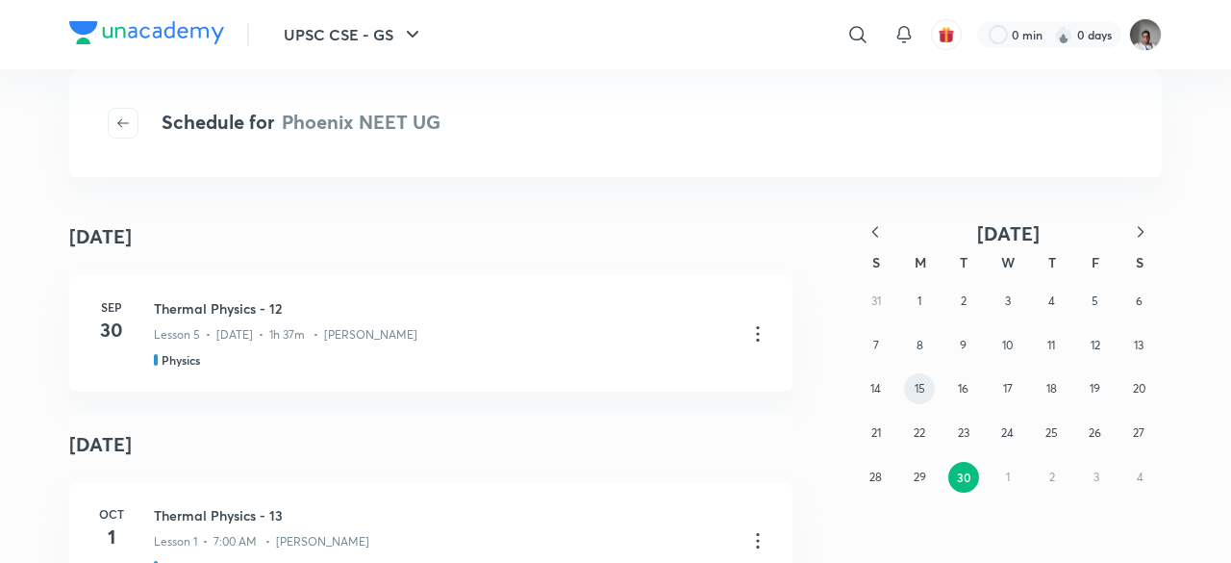
click at [912, 393] on button "15" at bounding box center [919, 388] width 31 height 31
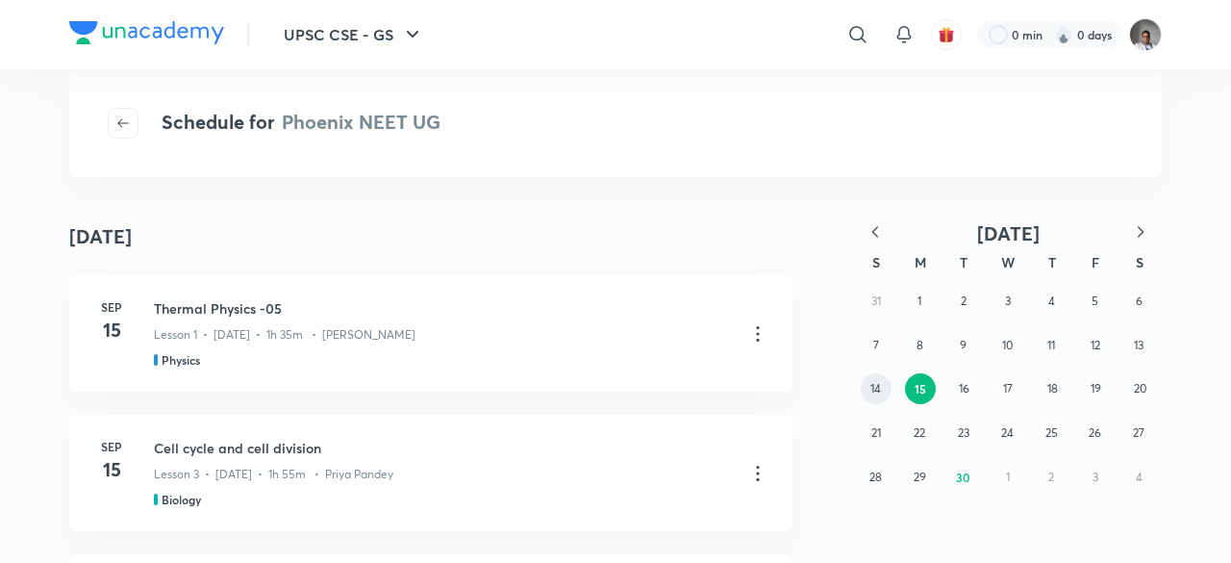
click at [873, 390] on abbr "14" at bounding box center [876, 388] width 11 height 14
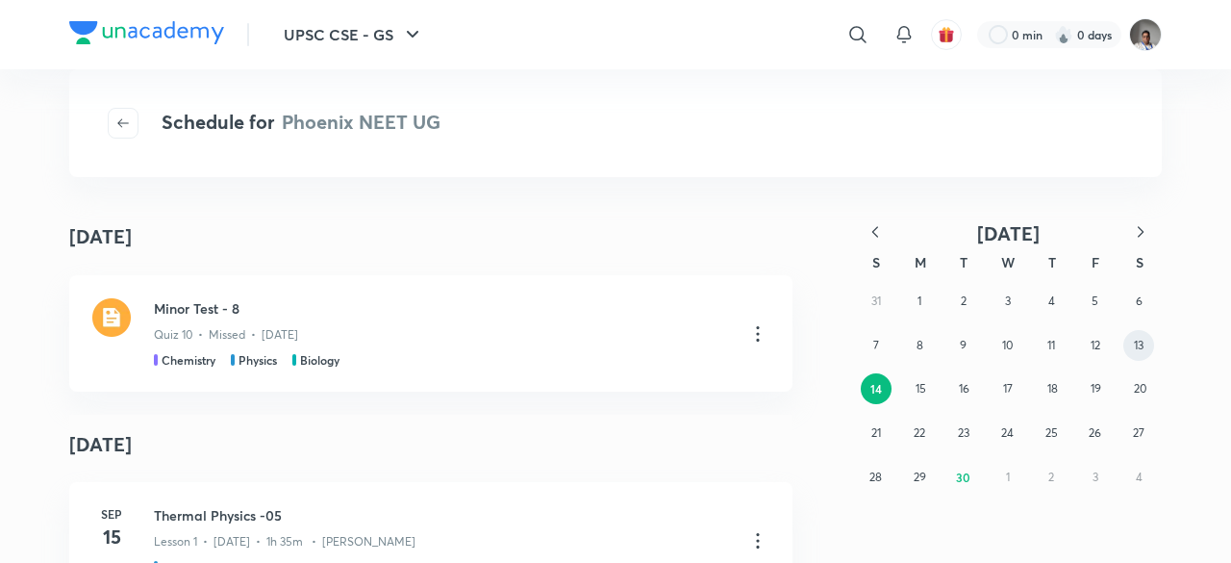
click at [1137, 351] on abbr "13" at bounding box center [1139, 345] width 10 height 14
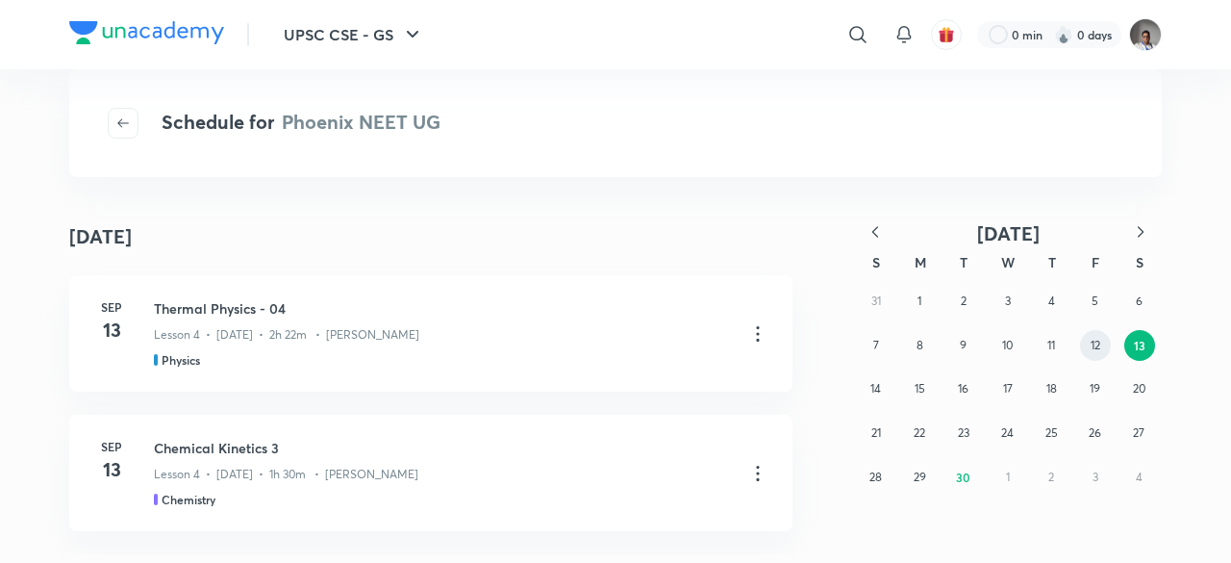
click at [1097, 349] on abbr "12" at bounding box center [1096, 345] width 10 height 14
click at [1048, 344] on abbr "11" at bounding box center [1052, 345] width 8 height 14
click at [1011, 349] on abbr "10" at bounding box center [1007, 345] width 11 height 14
click at [956, 340] on button "9" at bounding box center [963, 345] width 31 height 31
click at [915, 349] on button "8" at bounding box center [919, 345] width 31 height 31
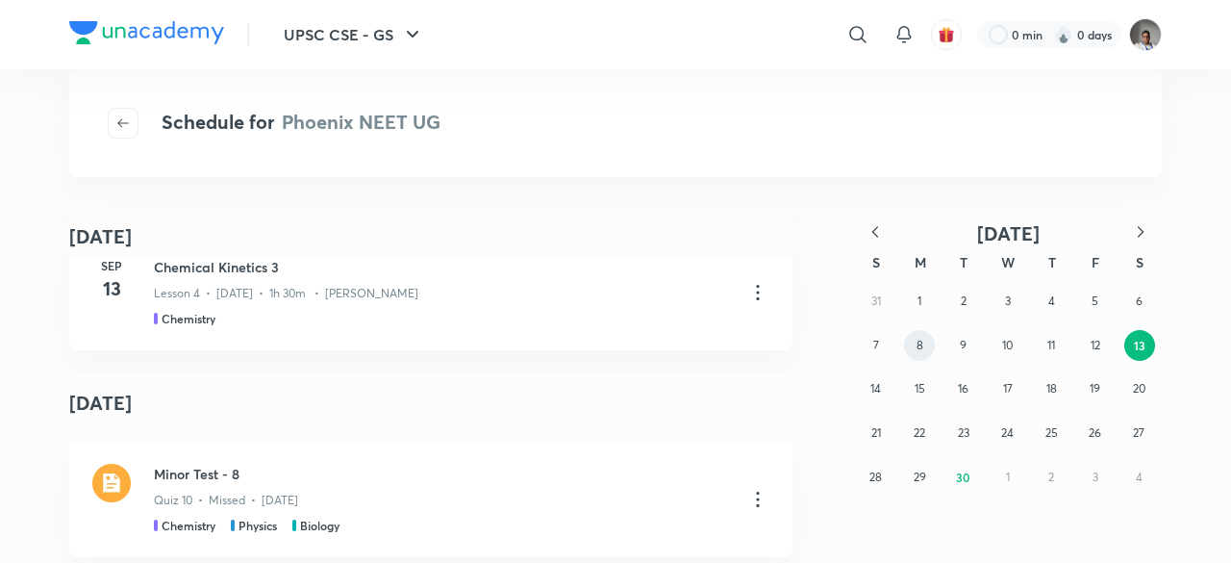
scroll to position [2223, 0]
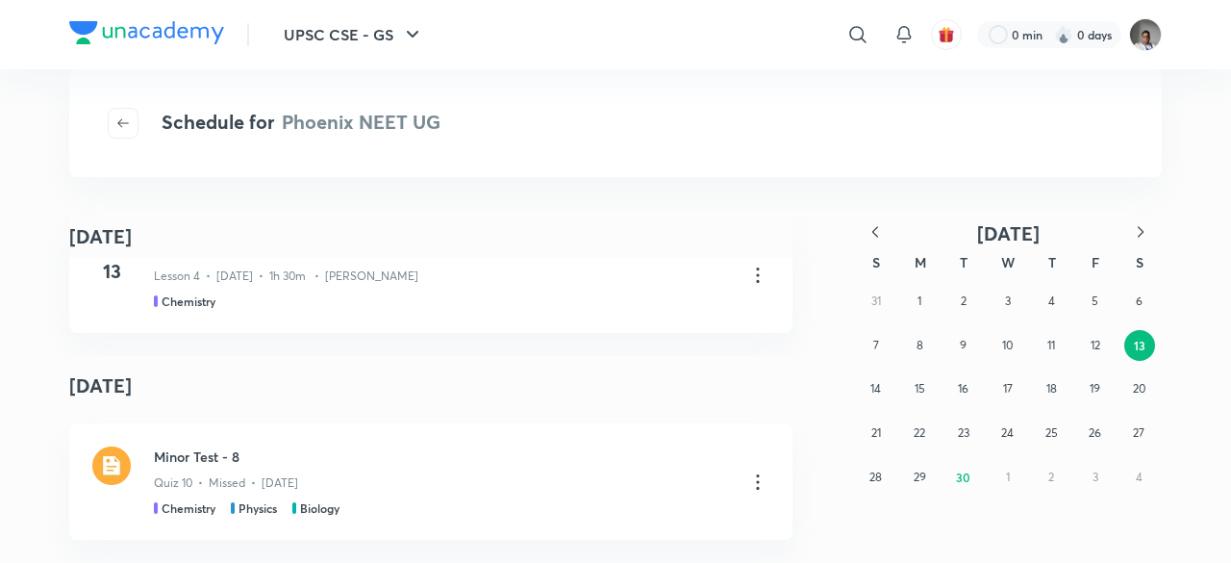
click at [900, 398] on div "31 1 2 3 4 5 6 7 8 9 10 11 12 13 14 15 16 17 18 19 20 21 22 23 24 25 26 27 28 2…" at bounding box center [1008, 388] width 308 height 219
click at [922, 395] on abbr "15" at bounding box center [920, 388] width 11 height 14
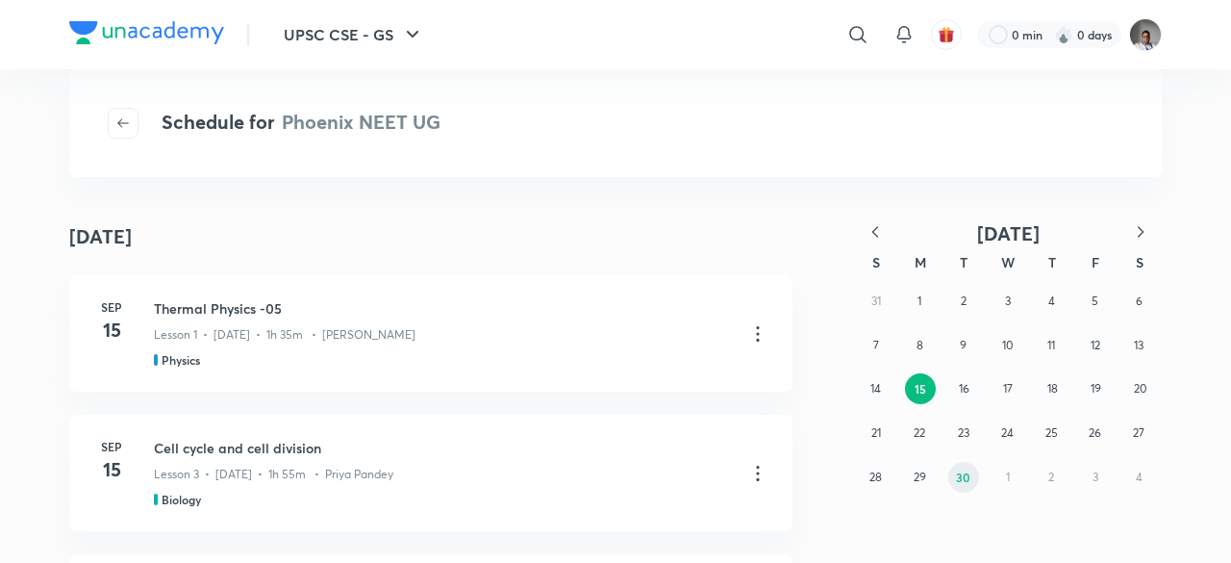
click at [952, 478] on button "30" at bounding box center [963, 477] width 31 height 31
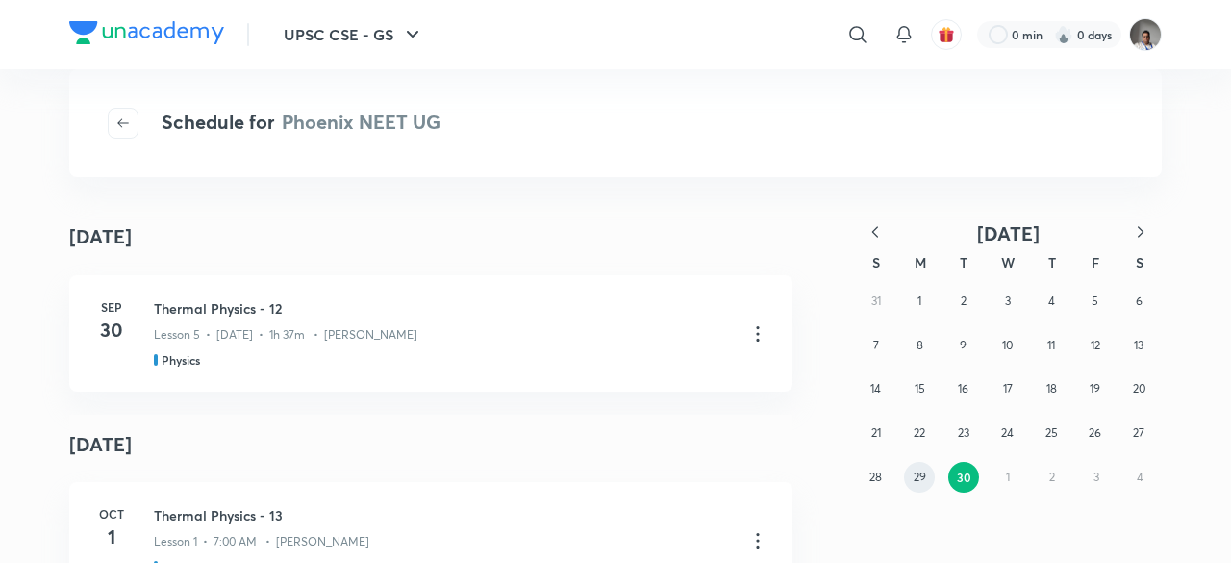
click at [922, 481] on abbr "29" at bounding box center [920, 476] width 13 height 14
click at [881, 479] on abbr "28" at bounding box center [876, 476] width 13 height 14
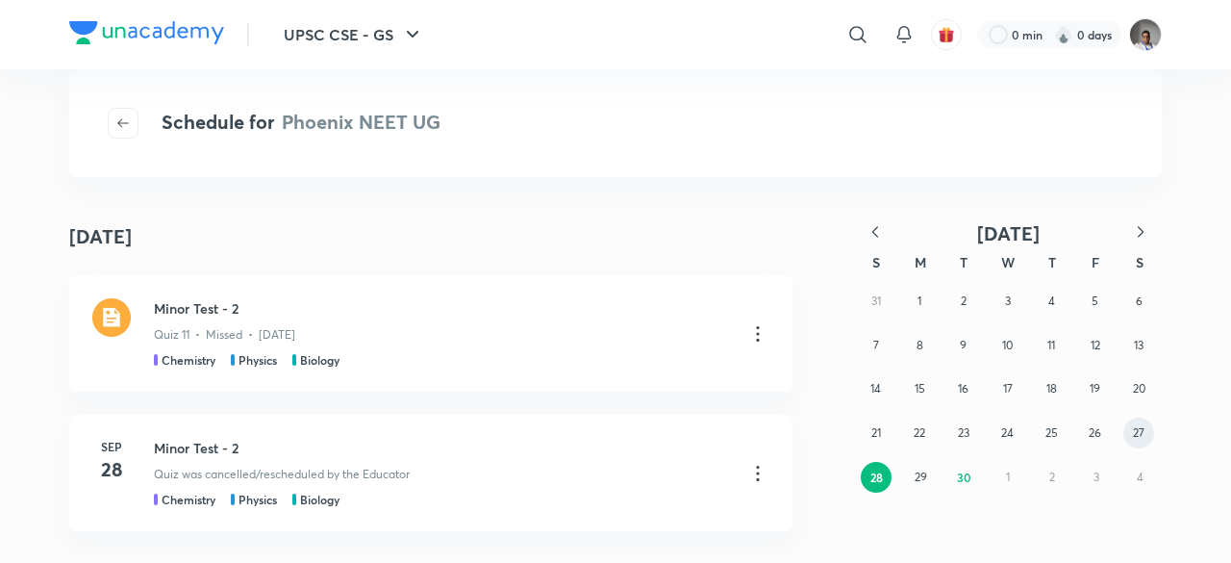
click at [1139, 426] on abbr "27" at bounding box center [1139, 432] width 12 height 14
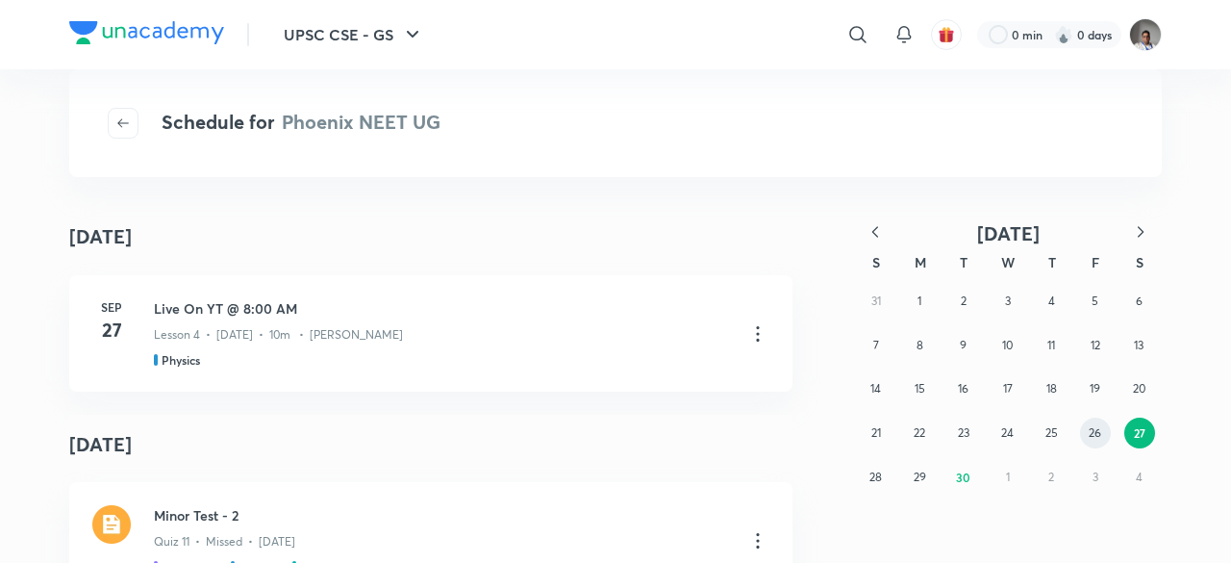
click at [1085, 436] on button "26" at bounding box center [1095, 432] width 31 height 31
click at [1059, 436] on button "25" at bounding box center [1051, 432] width 31 height 31
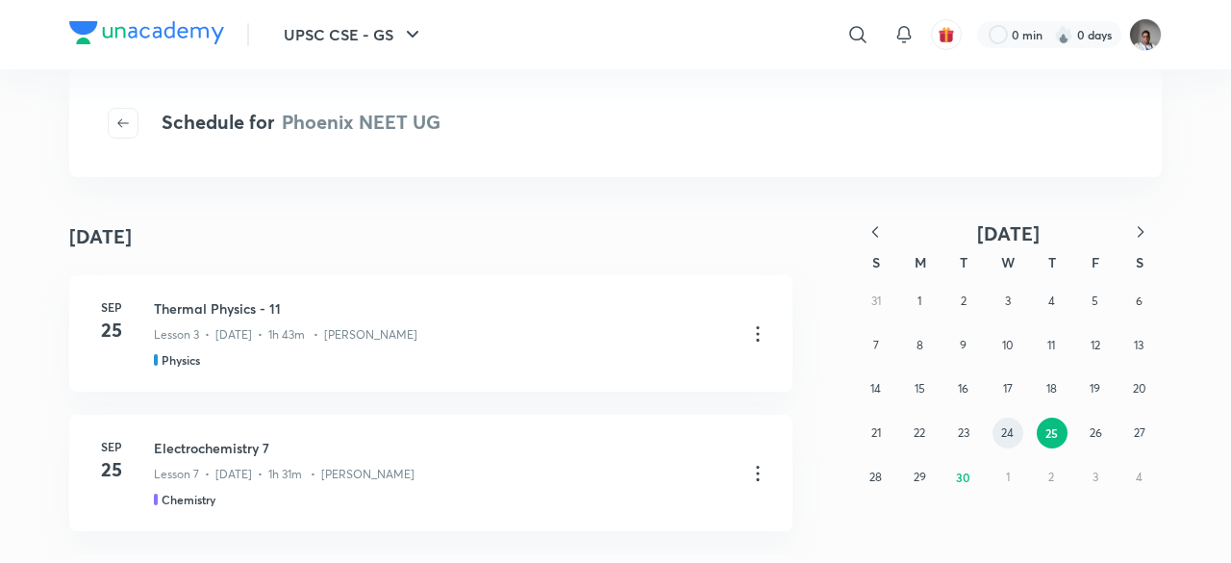
click at [1014, 443] on button "24" at bounding box center [1008, 432] width 31 height 31
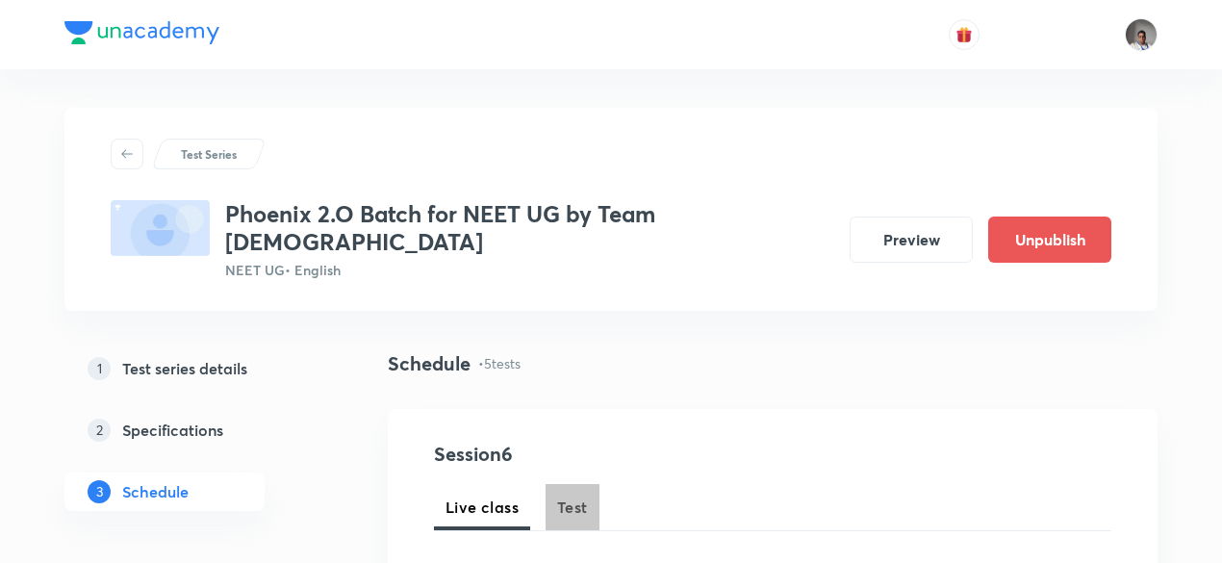
click at [576, 495] on span "Test" at bounding box center [572, 506] width 31 height 23
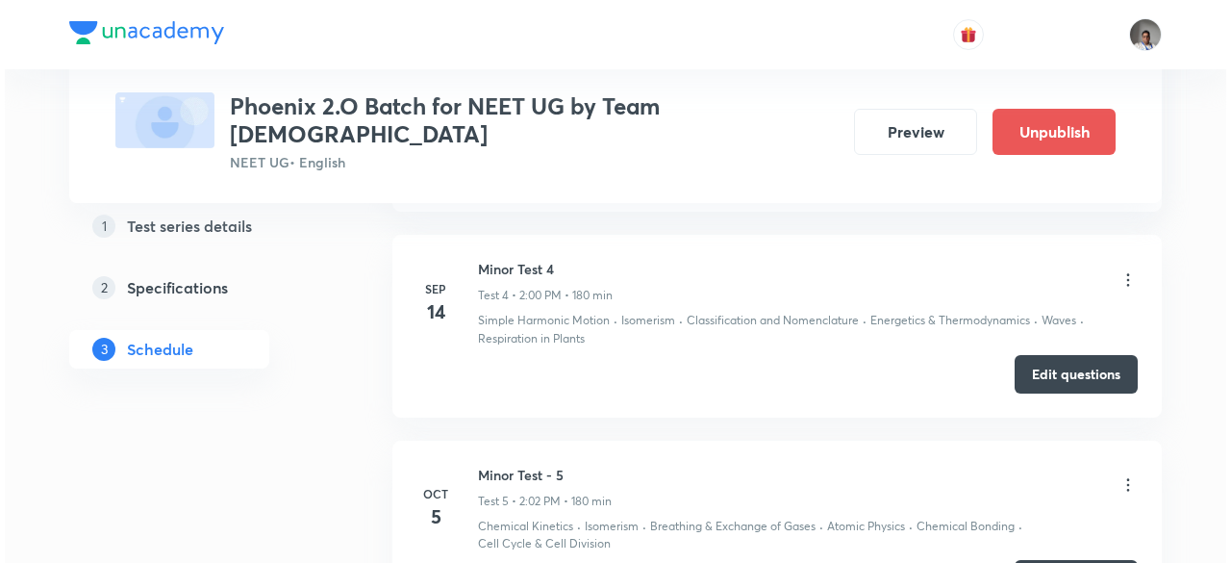
scroll to position [1874, 0]
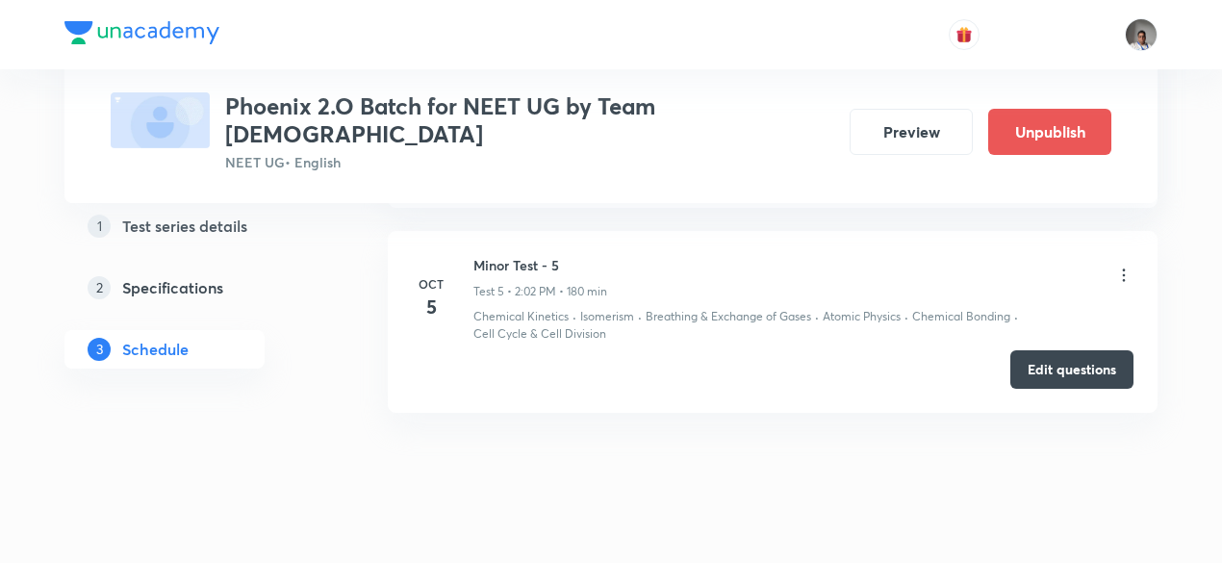
click at [1125, 265] on icon at bounding box center [1123, 274] width 19 height 19
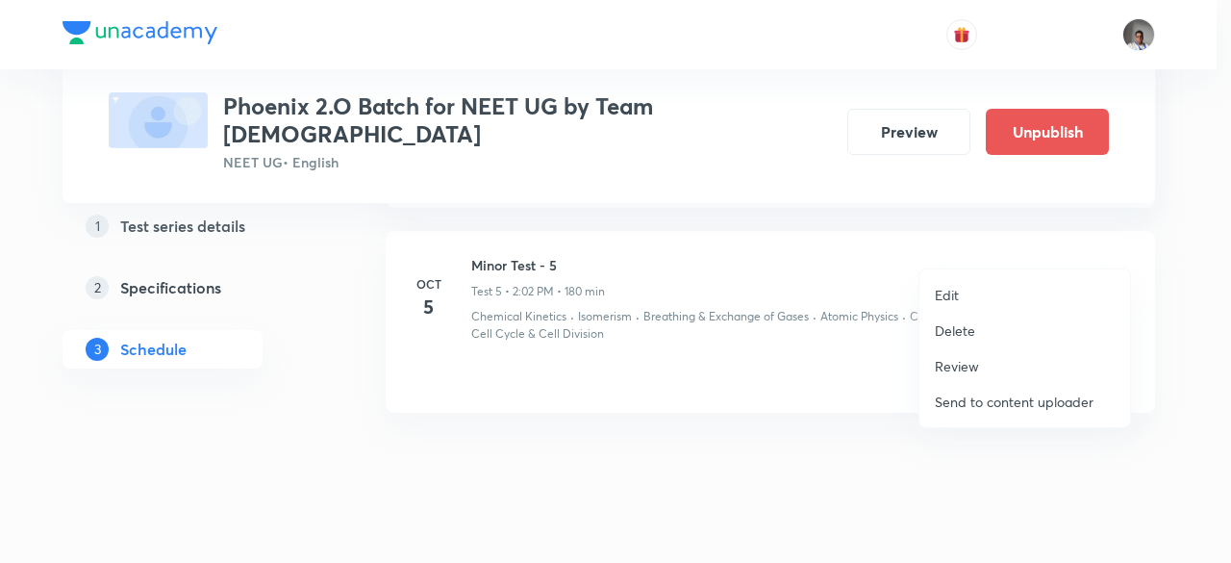
click at [952, 291] on p "Edit" at bounding box center [947, 295] width 24 height 20
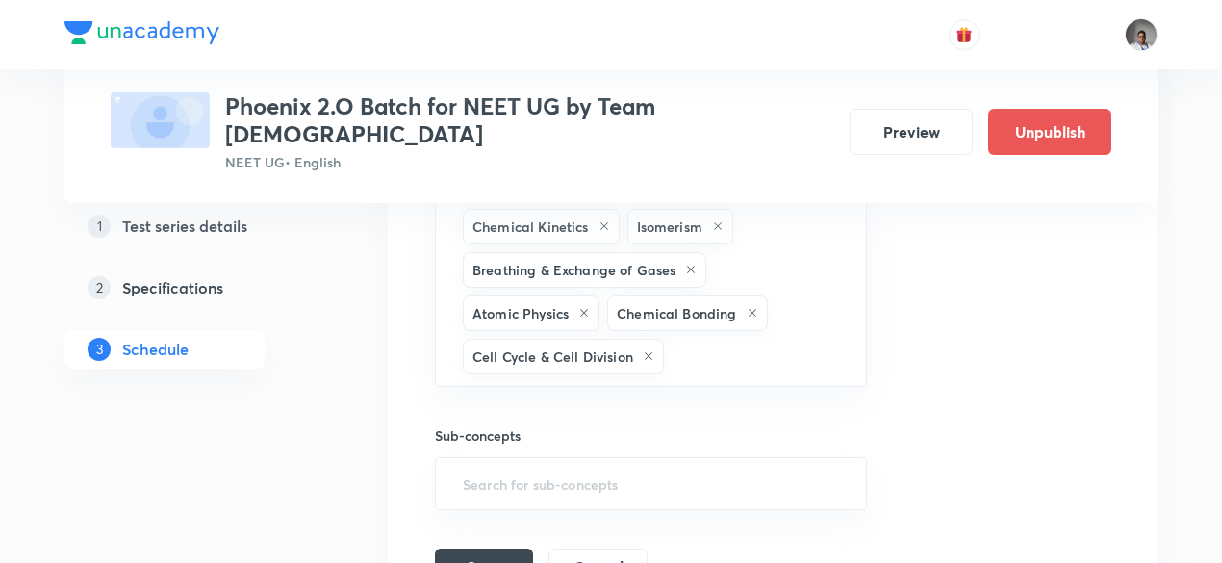
scroll to position [1583, 0]
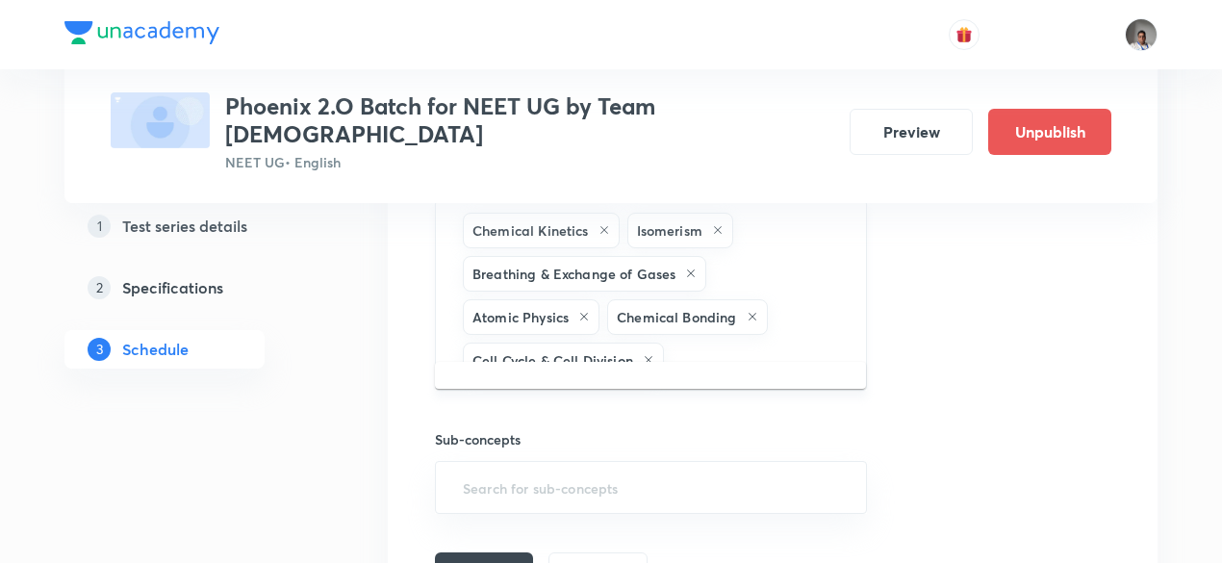
click at [754, 342] on input "text" at bounding box center [755, 360] width 175 height 36
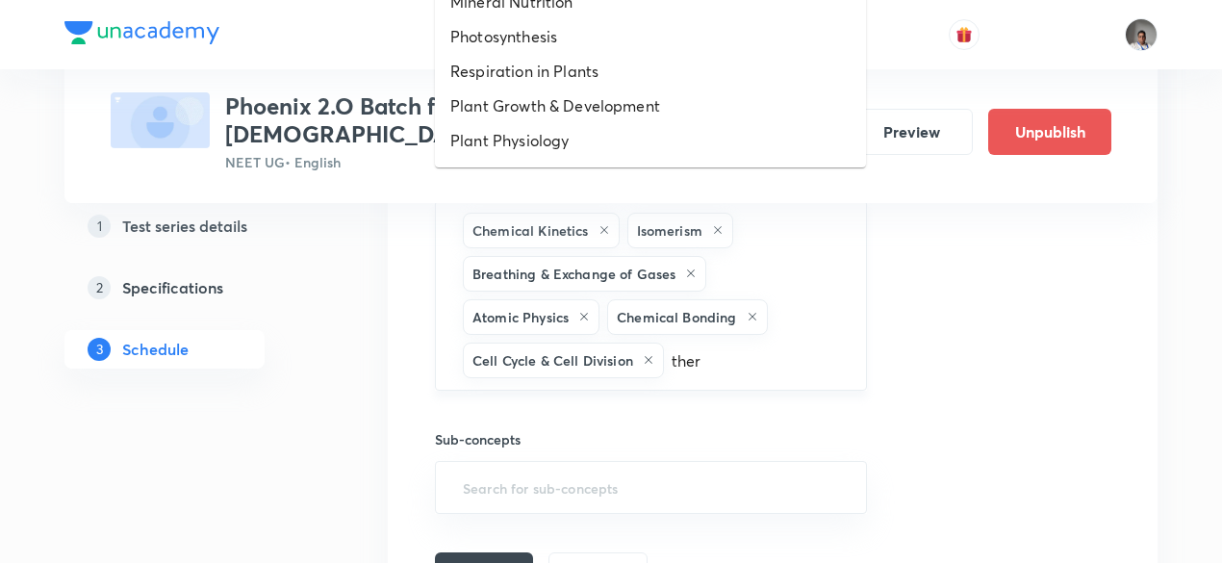
type input "therm"
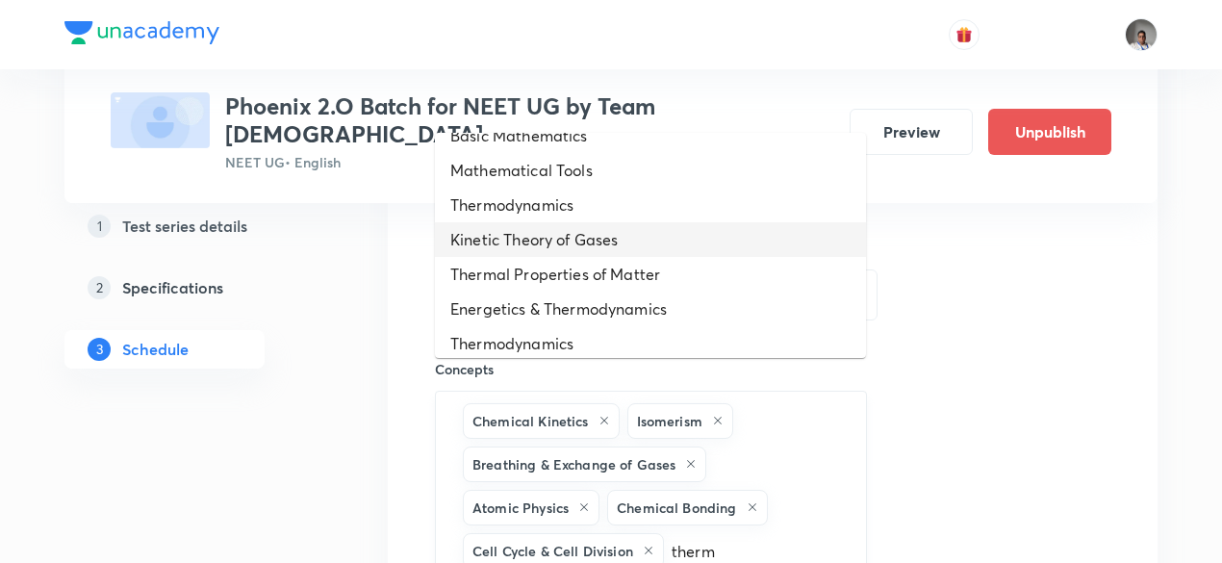
scroll to position [92, 0]
click at [698, 270] on li "Thermal Properties of Matter" at bounding box center [650, 273] width 431 height 35
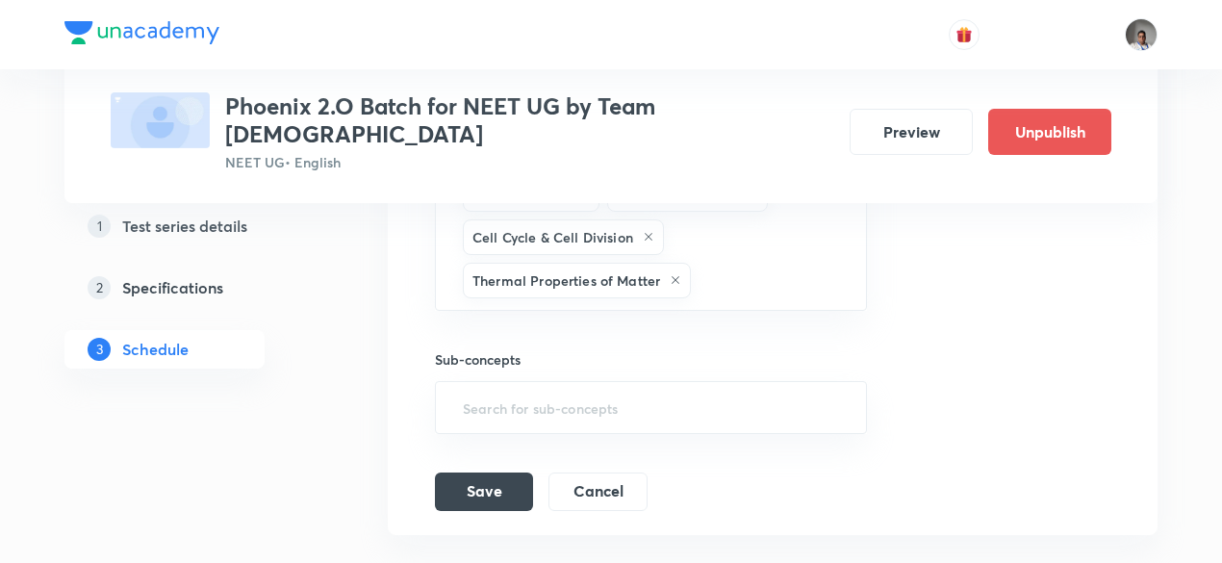
scroll to position [1708, 0]
click at [728, 265] on div "Chemical Kinetics Isomerism Breathing & Exchange of Gases Atomic Physics Chemic…" at bounding box center [651, 192] width 432 height 234
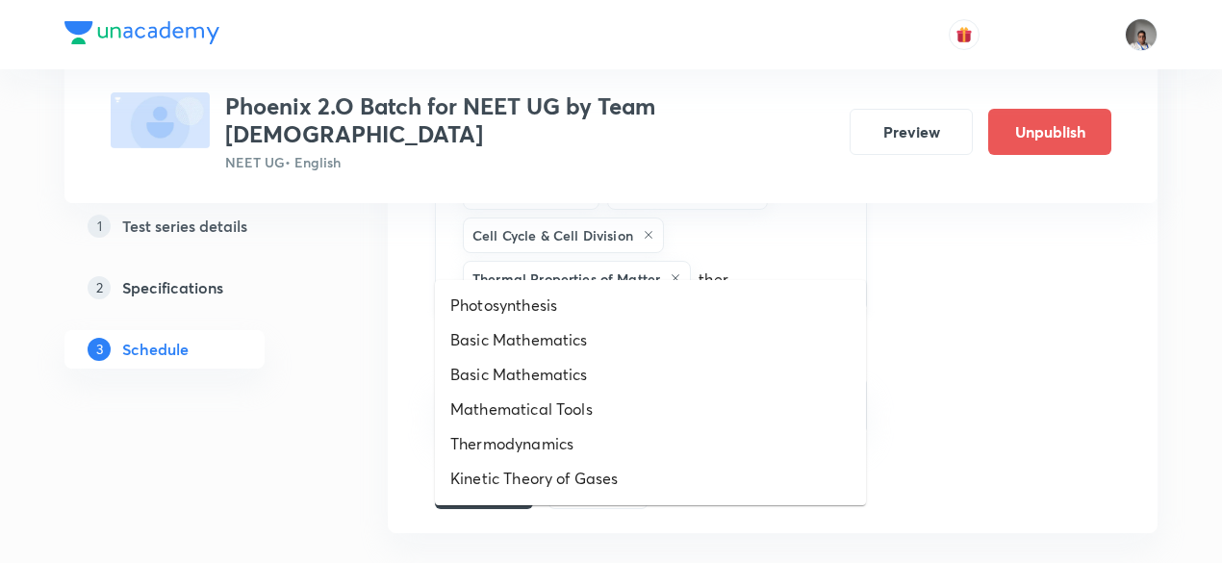
type input "therm"
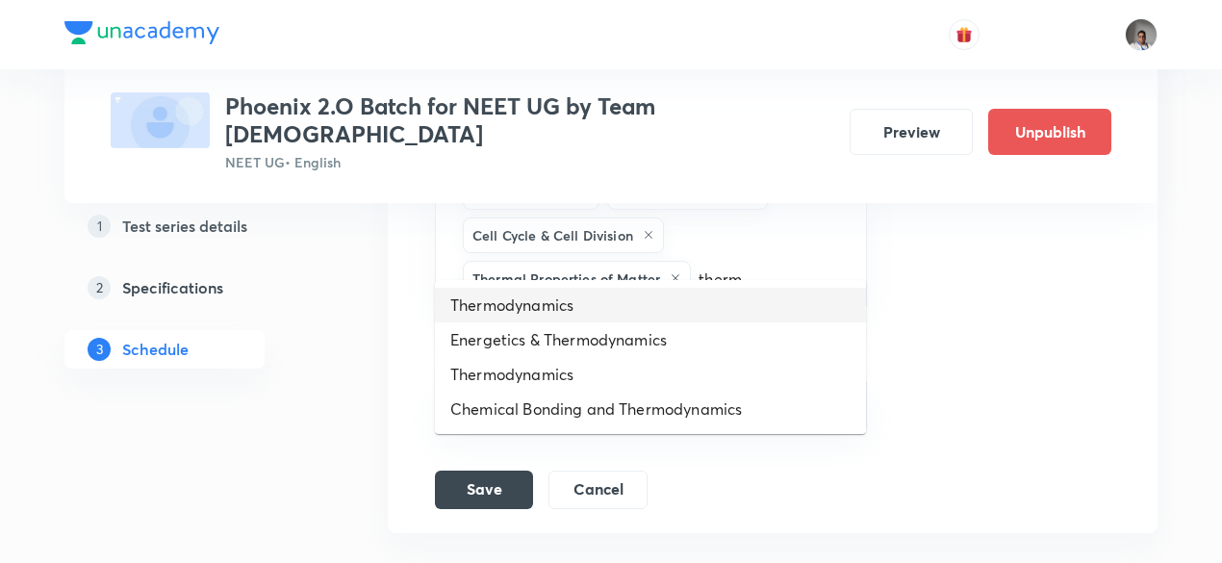
click at [621, 308] on li "Thermodynamics" at bounding box center [650, 305] width 431 height 35
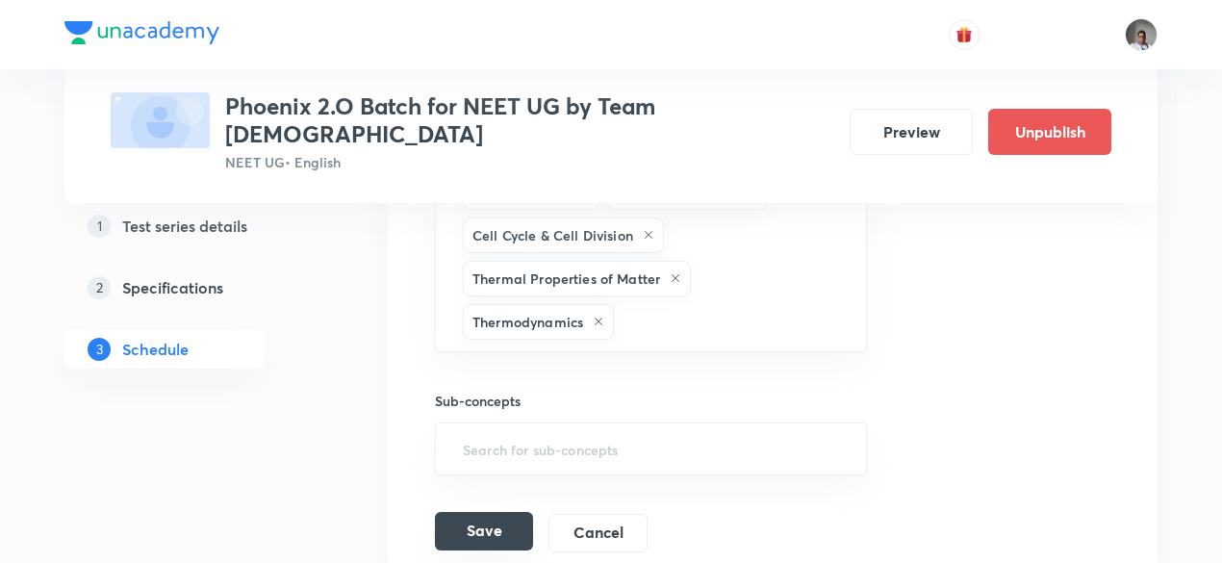
click at [515, 512] on button "Save" at bounding box center [484, 531] width 98 height 38
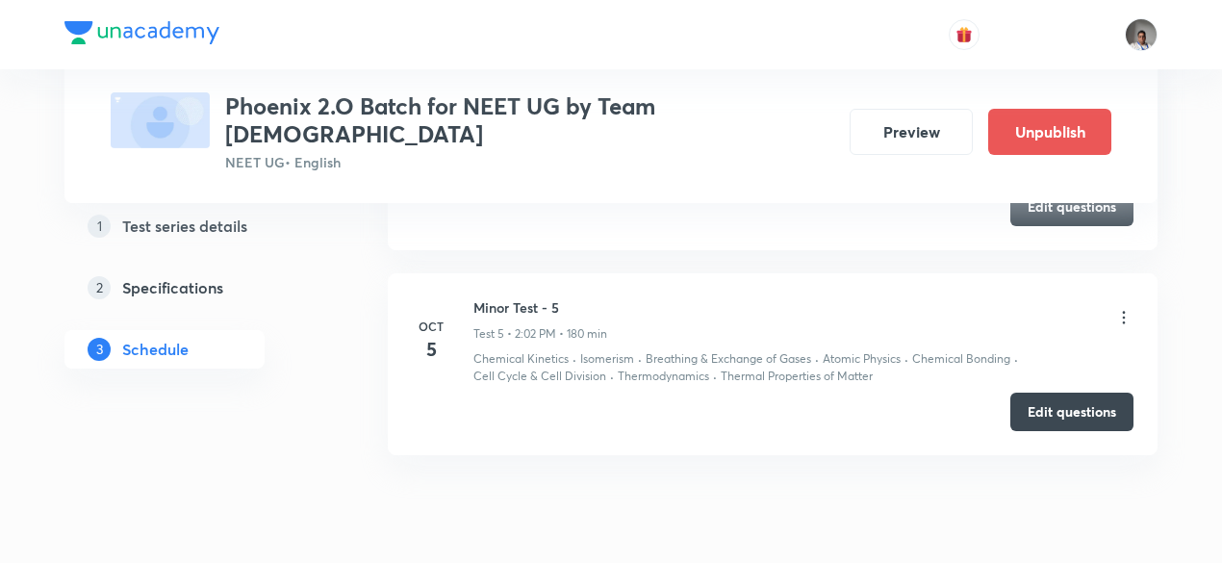
click at [1126, 308] on icon at bounding box center [1123, 317] width 19 height 19
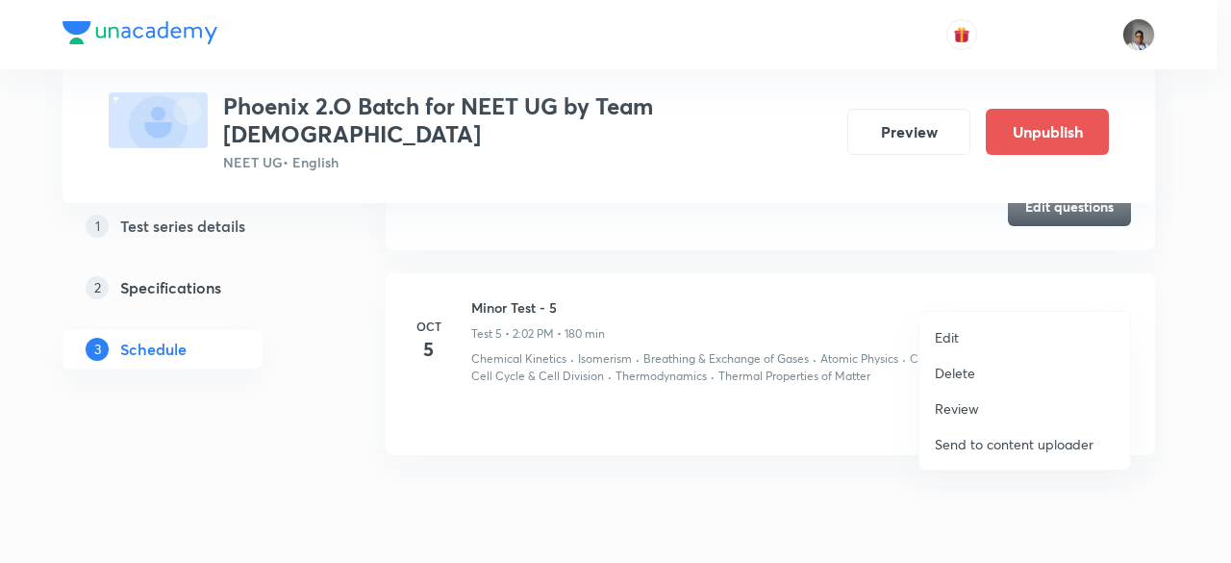
click at [961, 339] on li "Edit" at bounding box center [1025, 337] width 211 height 36
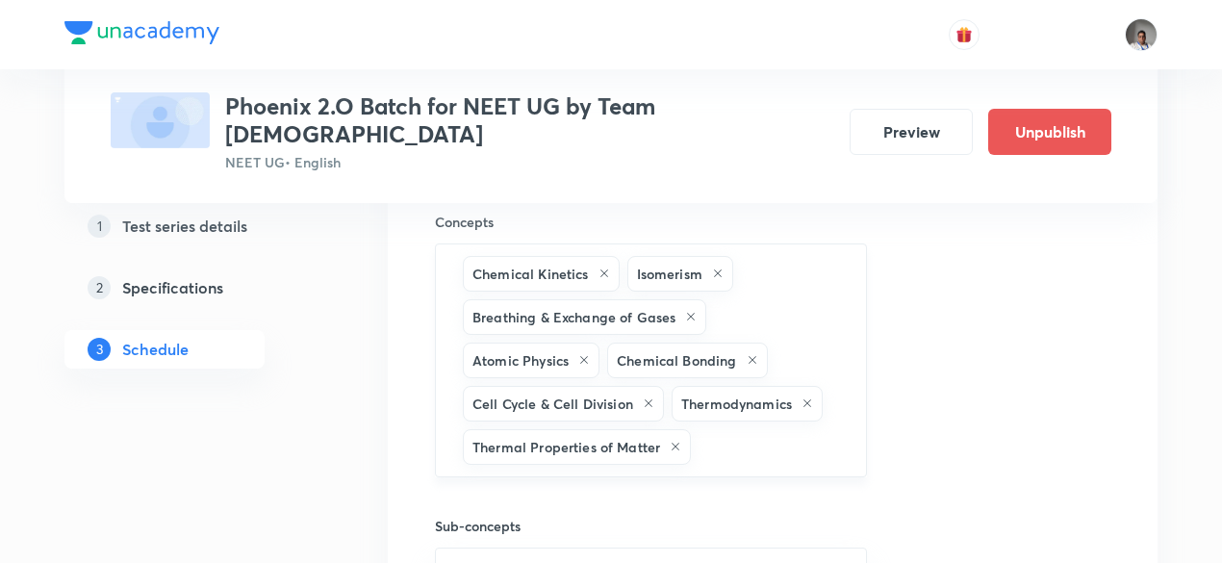
scroll to position [1541, 0]
click at [585, 341] on div "Atomic Physics" at bounding box center [531, 359] width 137 height 36
click at [582, 353] on icon at bounding box center [584, 359] width 12 height 12
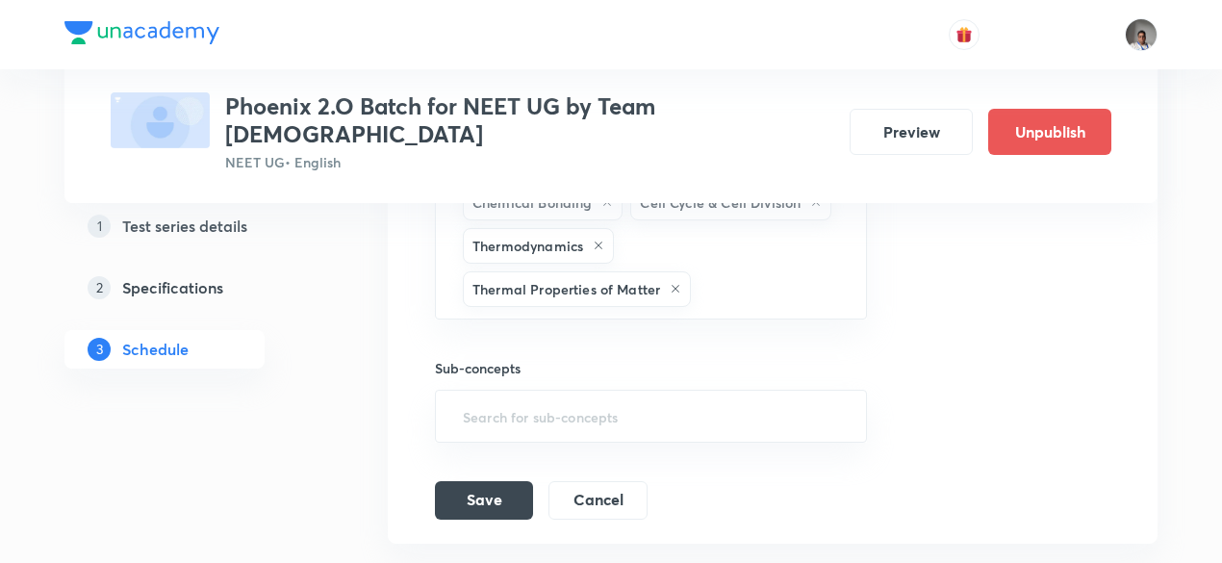
scroll to position [1699, 0]
click at [523, 478] on button "Save" at bounding box center [484, 497] width 98 height 38
click at [523, 480] on button "Save" at bounding box center [484, 499] width 98 height 38
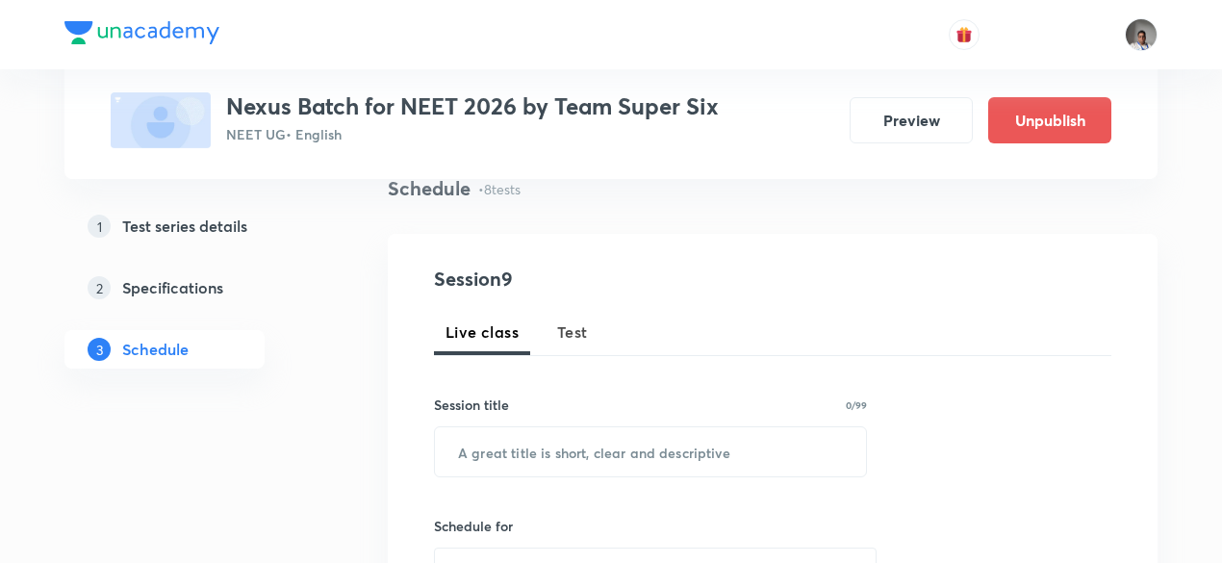
scroll to position [152, 0]
click at [565, 319] on span "Test" at bounding box center [572, 330] width 31 height 23
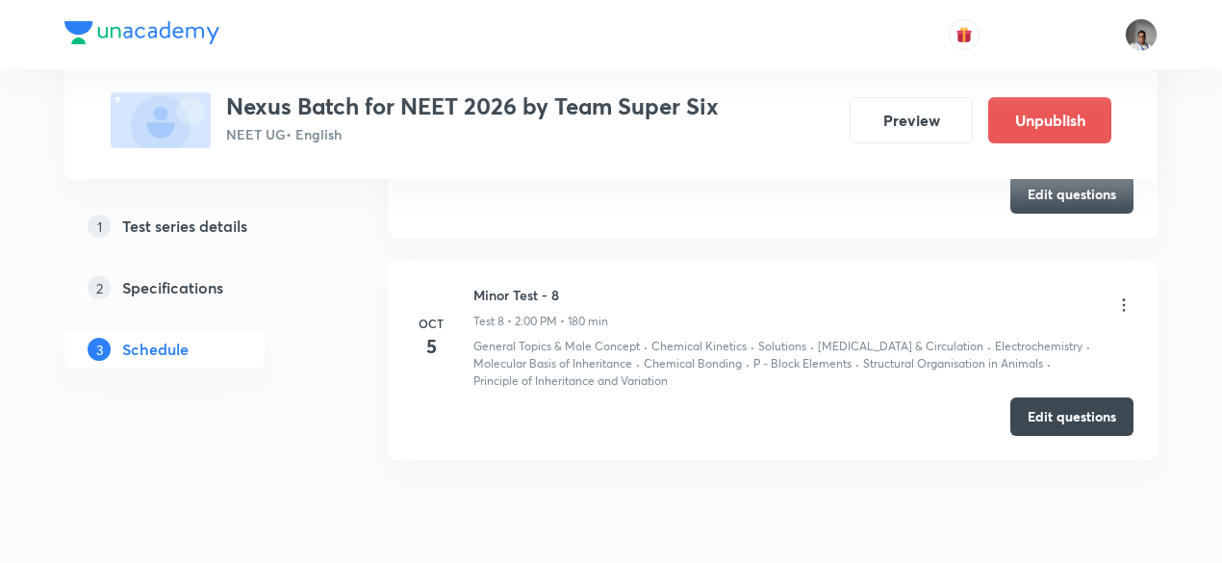
scroll to position [2456, 0]
click at [1126, 297] on icon at bounding box center [1123, 303] width 19 height 19
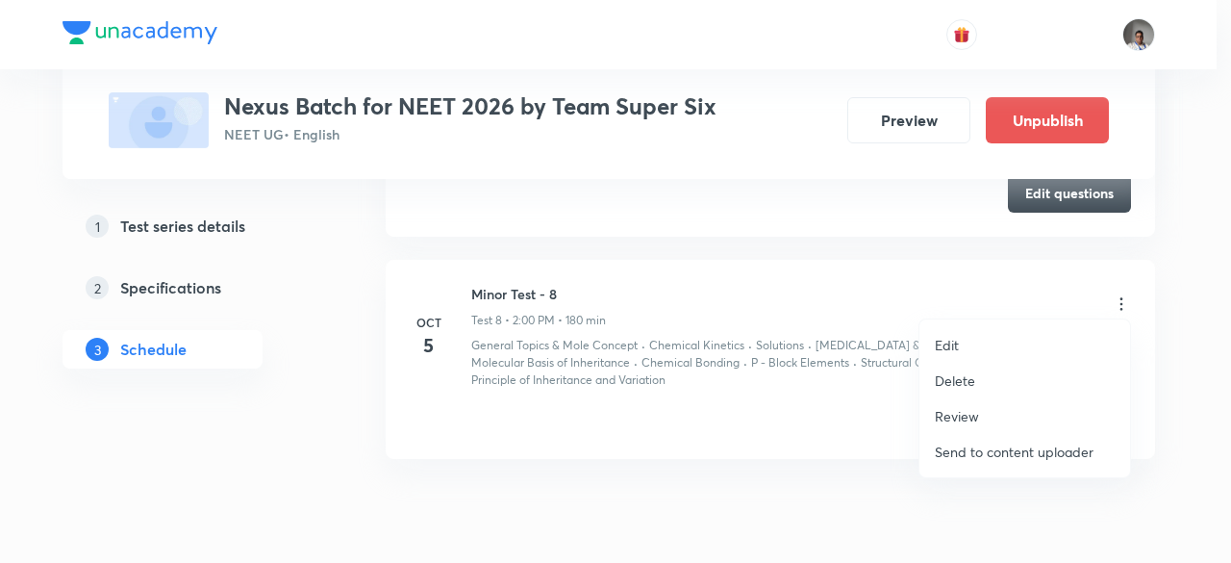
click at [945, 347] on p "Edit" at bounding box center [947, 345] width 24 height 20
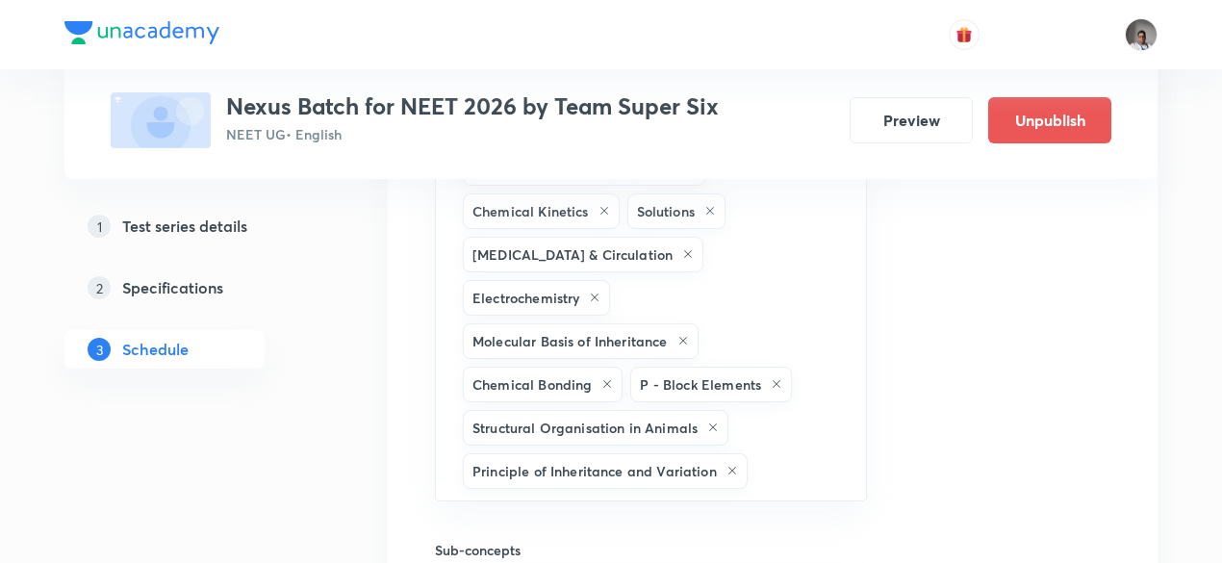
scroll to position [2253, 0]
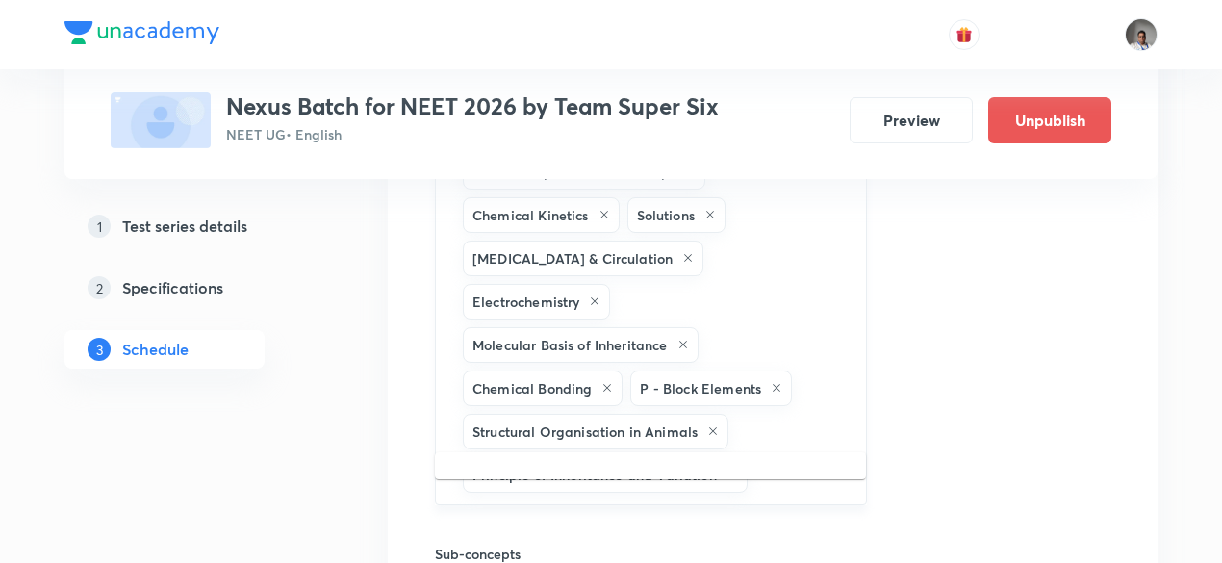
click at [808, 457] on input "text" at bounding box center [796, 475] width 91 height 36
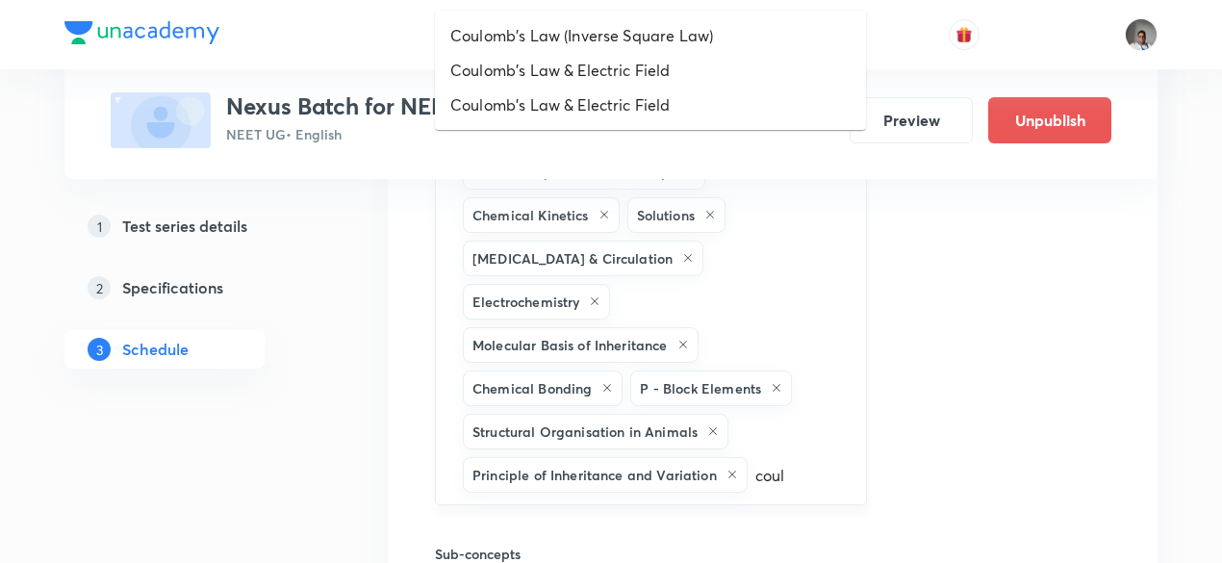
type input "coulo"
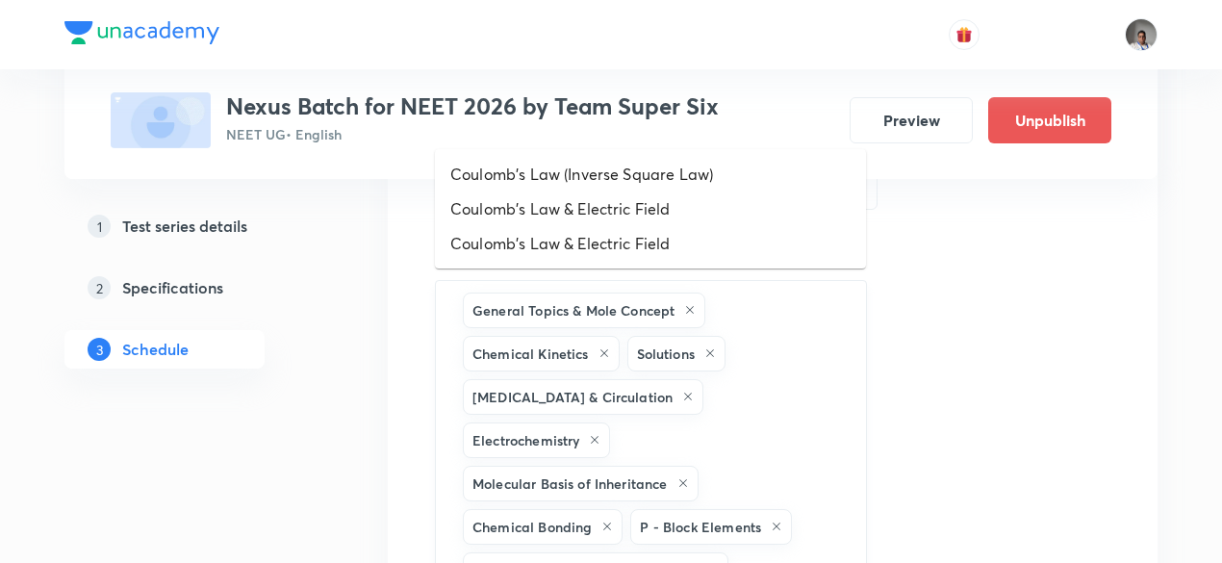
scroll to position [2112, 0]
click at [625, 209] on li "Coulomb's Law & Electric Field" at bounding box center [650, 210] width 431 height 35
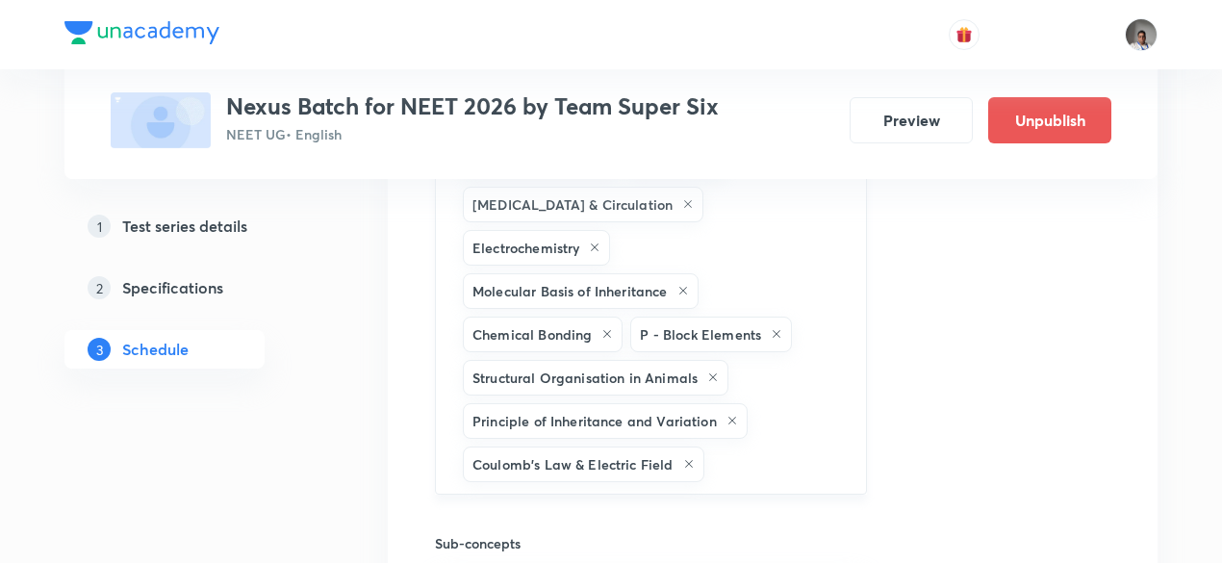
scroll to position [2329, 0]
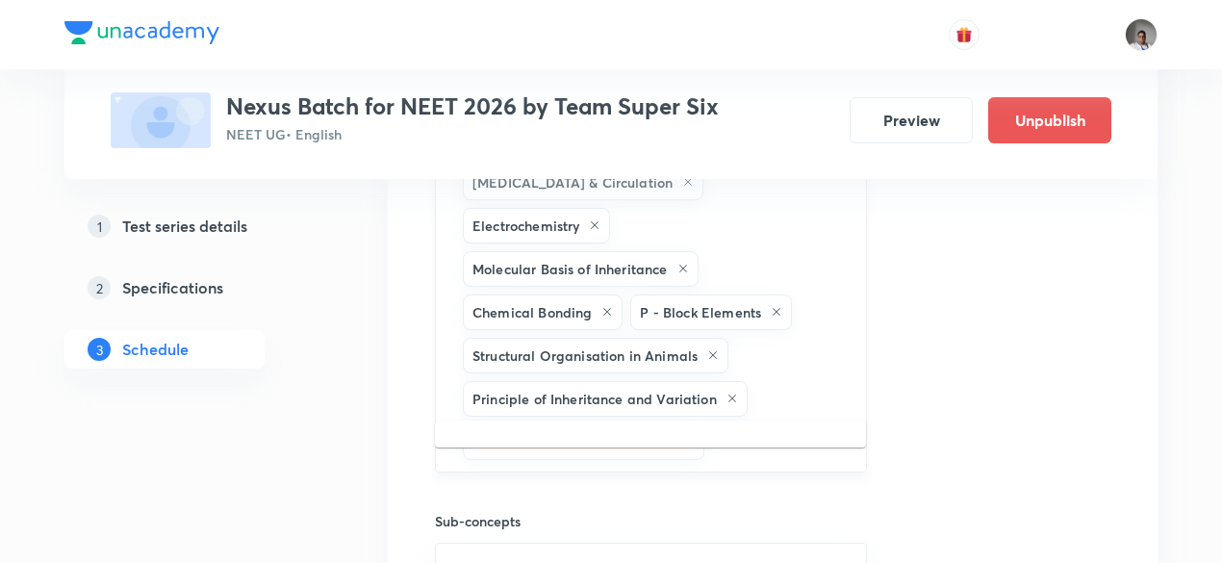
click at [757, 424] on input "text" at bounding box center [775, 442] width 135 height 36
type input "potenti"
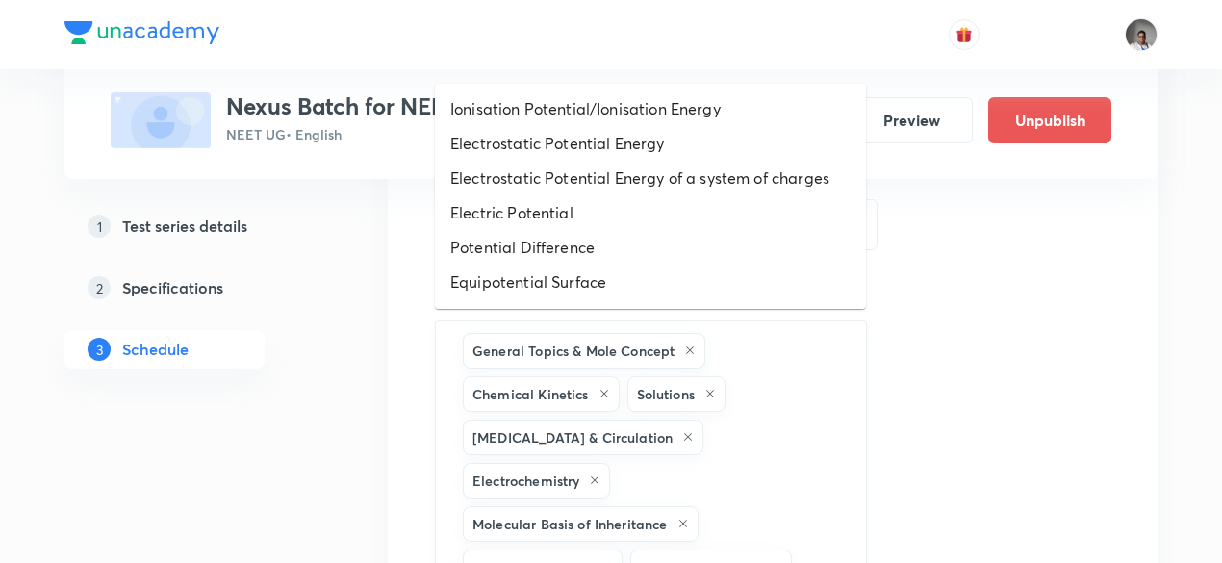
scroll to position [2073, 0]
click at [572, 212] on li "Electric Potential" at bounding box center [650, 213] width 431 height 35
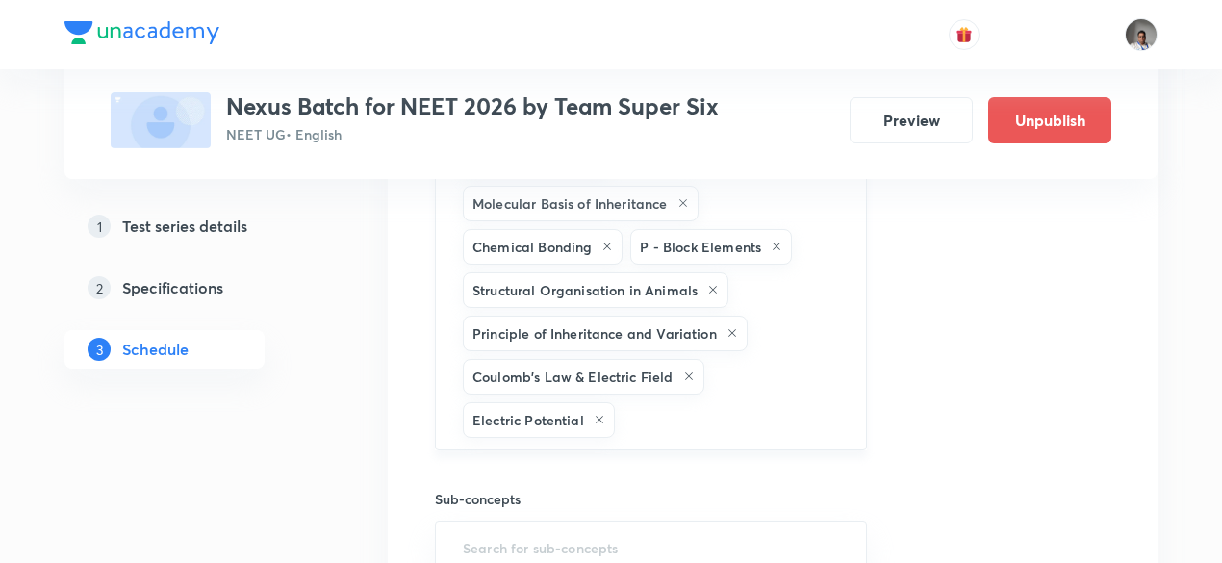
scroll to position [2396, 0]
click at [700, 382] on div "General Topics & Mole Concept Chemical Kinetics Solutions [MEDICAL_DATA] & Circ…" at bounding box center [651, 223] width 432 height 450
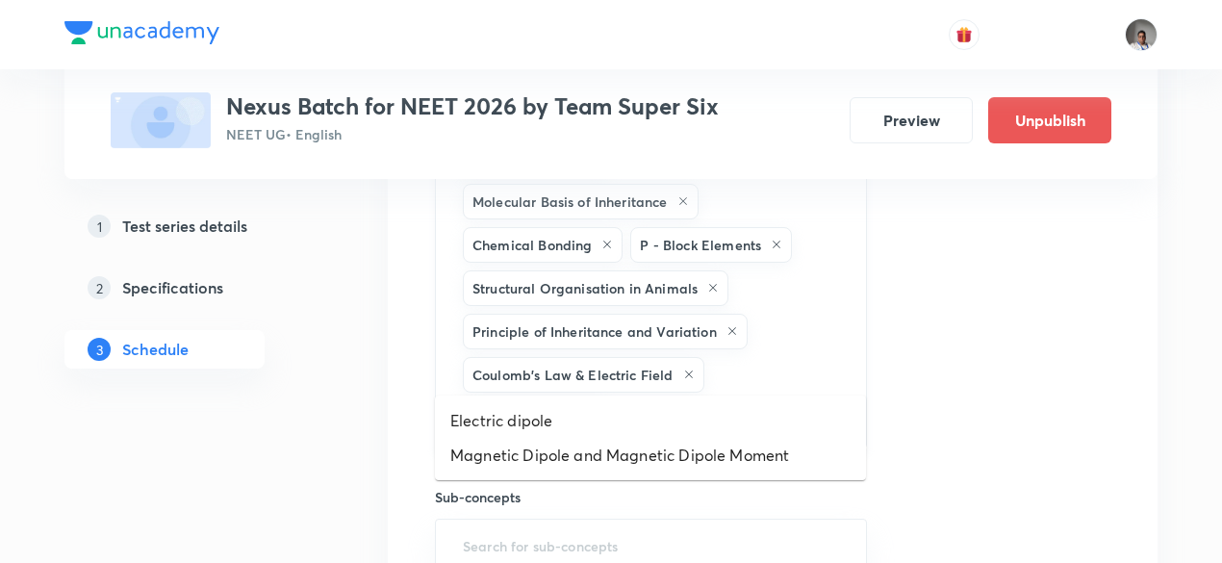
type input "dipol"
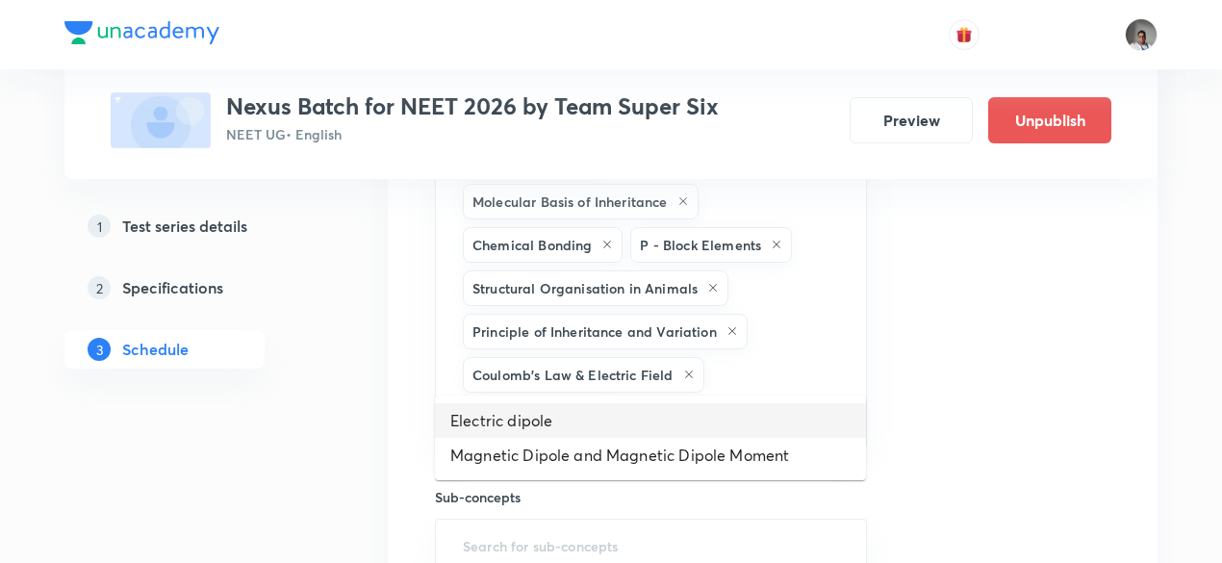
click at [598, 428] on li "Electric dipole" at bounding box center [650, 420] width 431 height 35
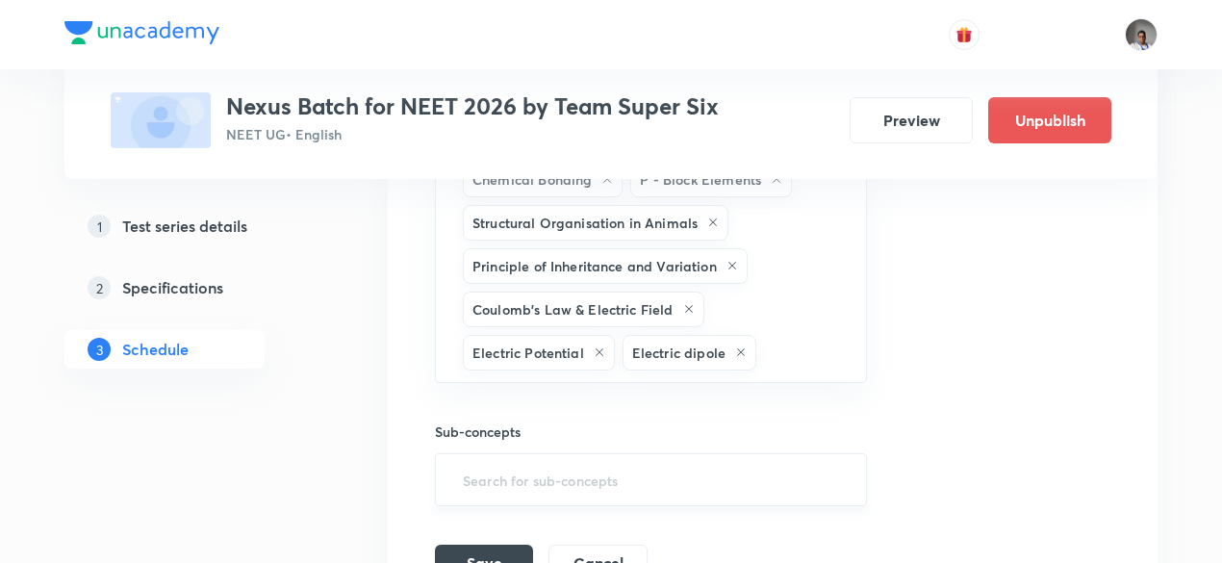
scroll to position [2462, 0]
click at [502, 542] on button "Save" at bounding box center [484, 561] width 98 height 38
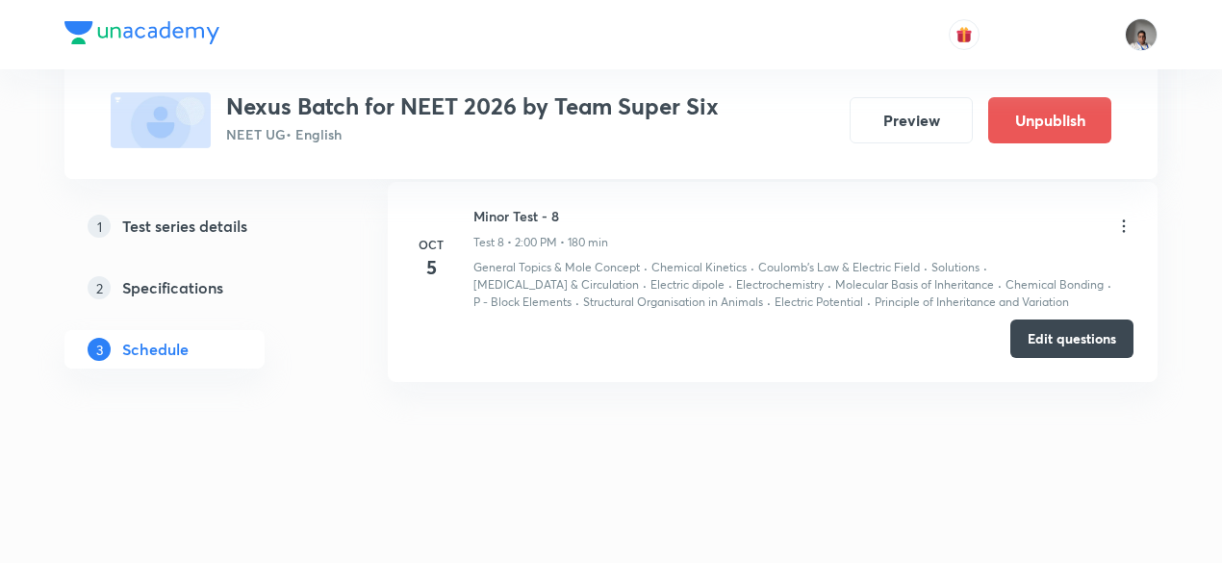
scroll to position [1769, 0]
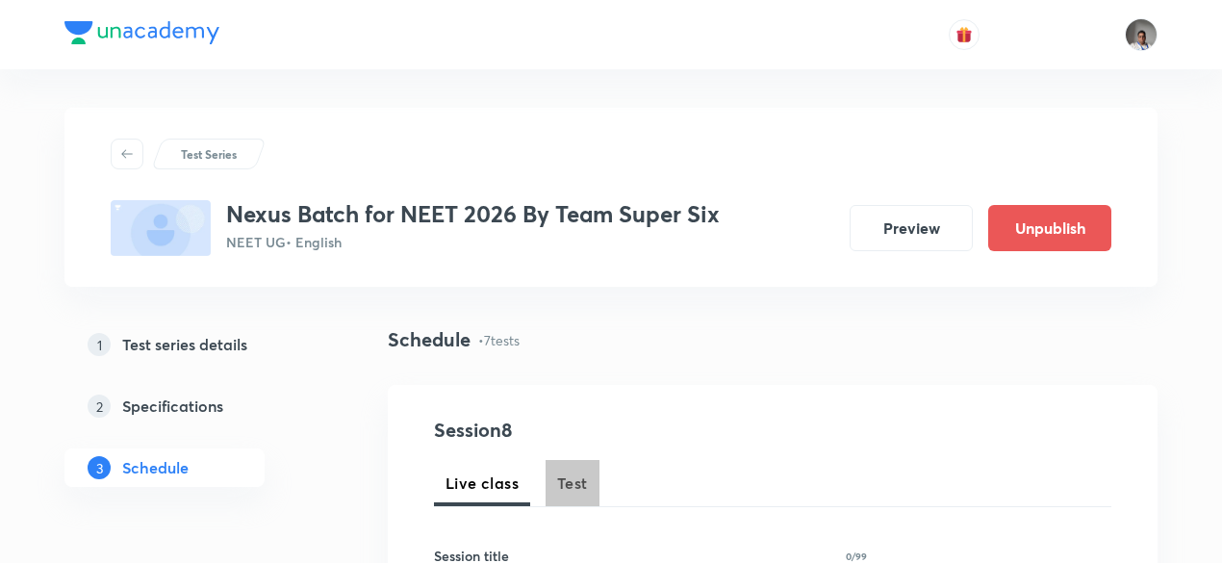
click at [587, 479] on span "Test" at bounding box center [572, 482] width 31 height 23
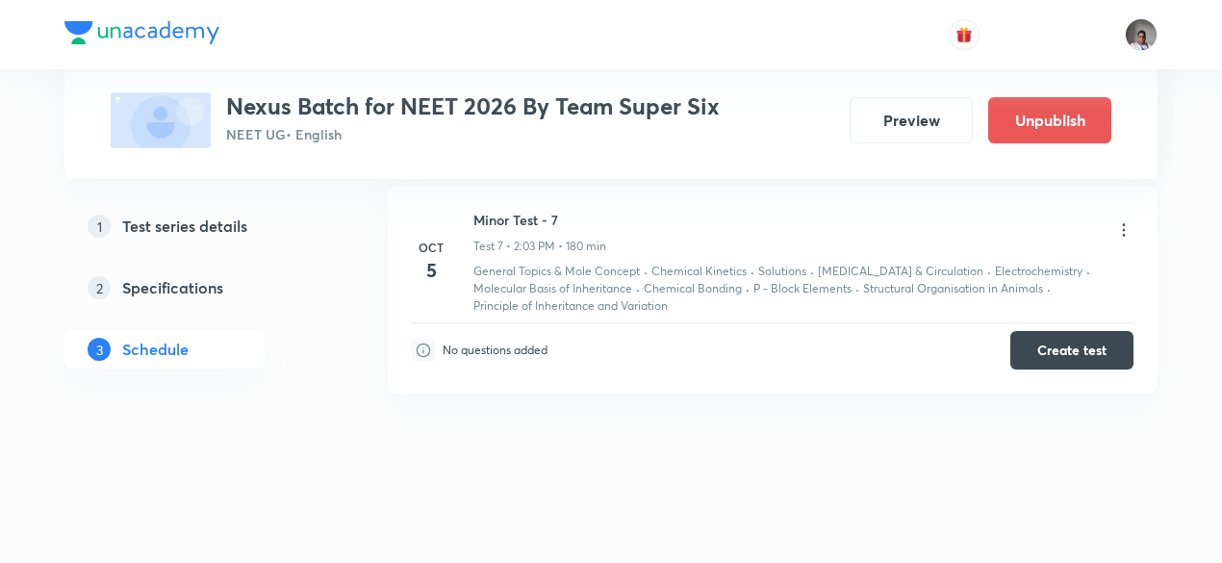
scroll to position [2291, 0]
click at [1123, 222] on icon at bounding box center [1123, 227] width 19 height 19
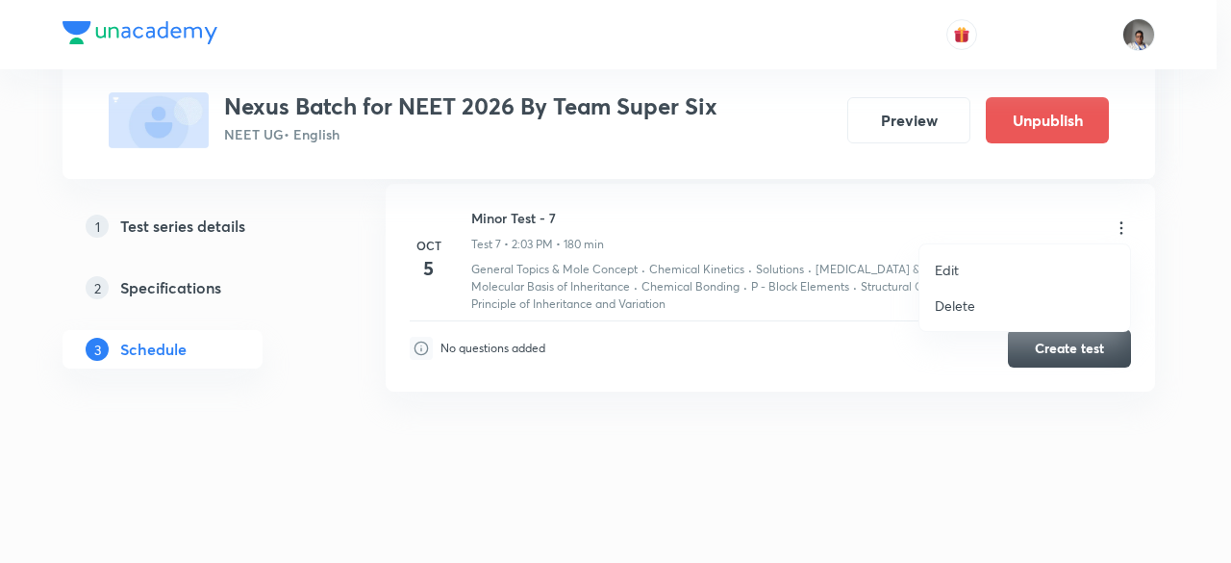
click at [950, 265] on p "Edit" at bounding box center [947, 270] width 24 height 20
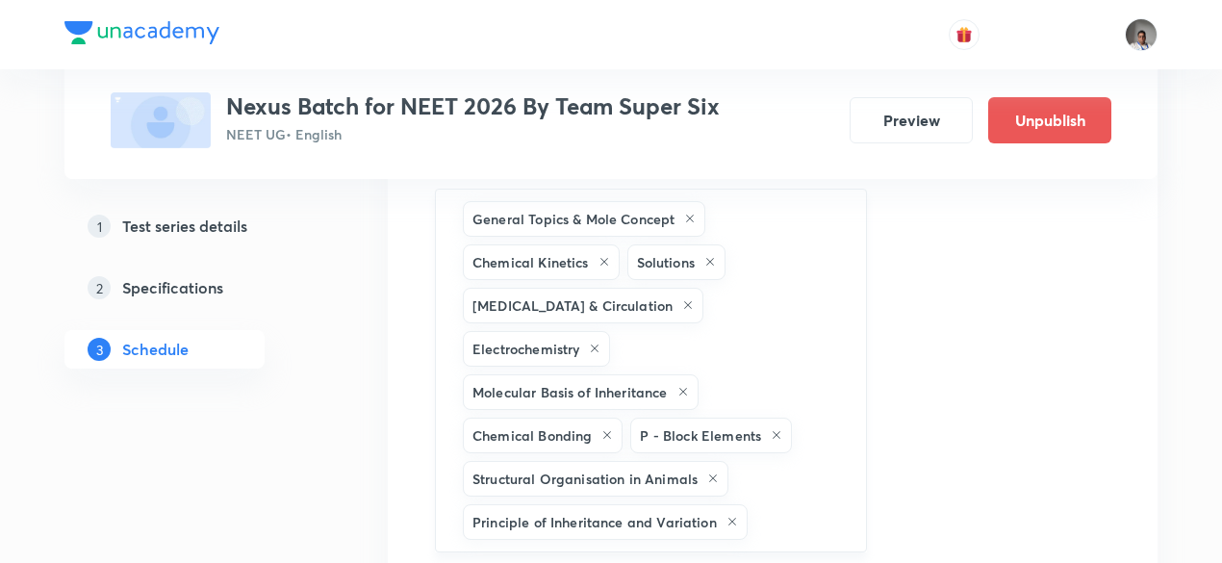
scroll to position [1961, 0]
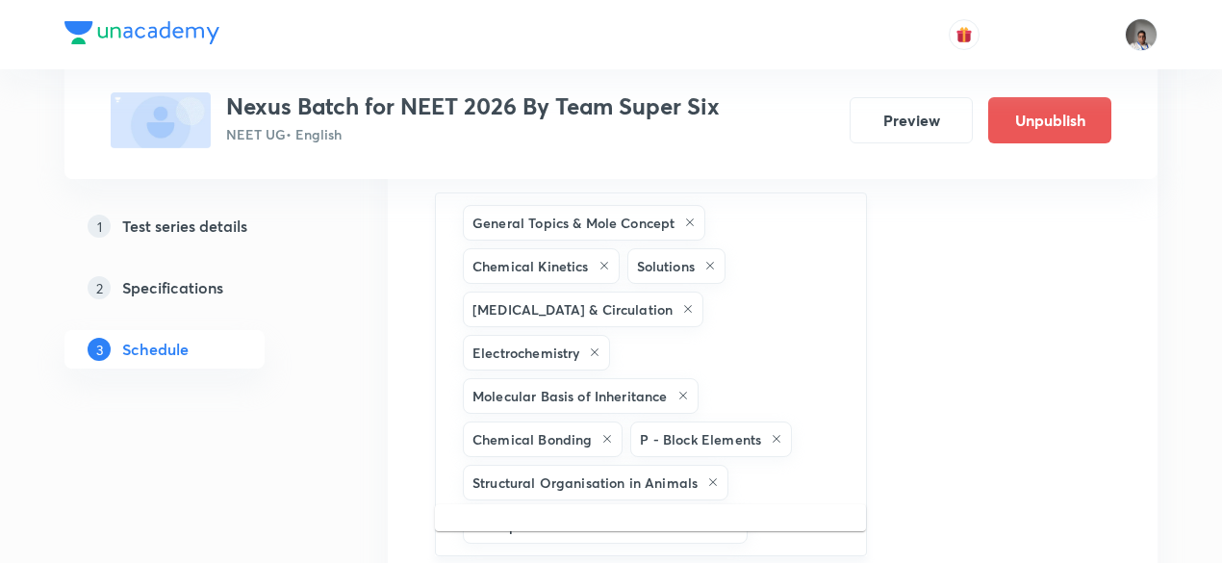
click at [810, 508] on input "text" at bounding box center [796, 526] width 91 height 36
type input "coulom"
click at [679, 538] on li "Coulomb's Law & Electric Field" at bounding box center [650, 529] width 431 height 35
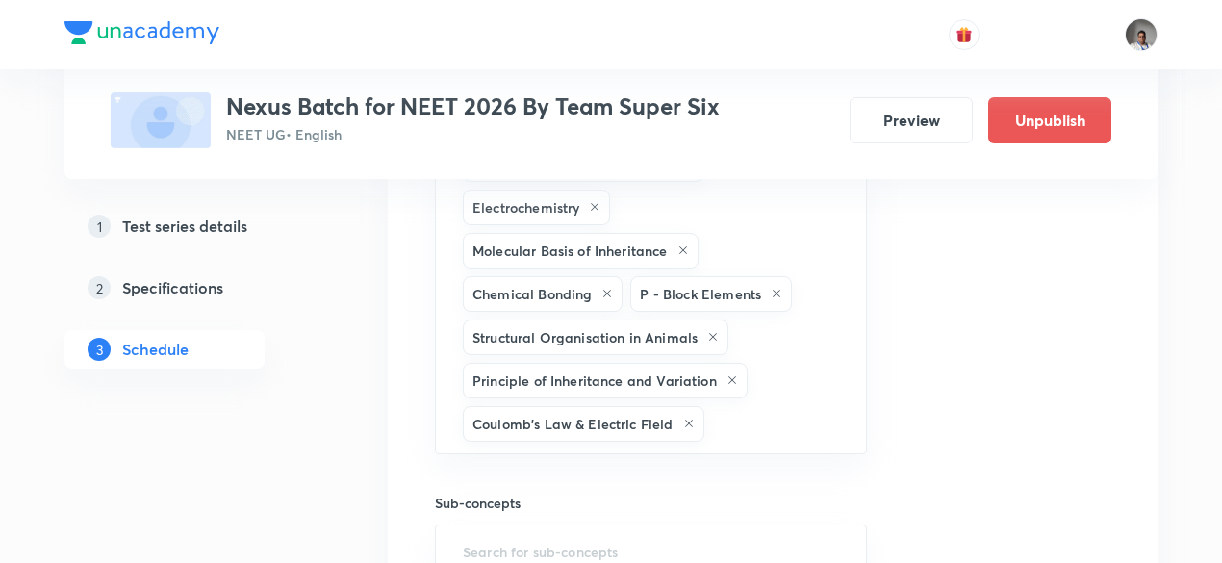
scroll to position [2108, 0]
click at [758, 405] on input "text" at bounding box center [775, 423] width 135 height 36
type input "potent"
click at [581, 457] on li "Electric Potential" at bounding box center [650, 460] width 431 height 35
click at [723, 371] on div "General Topics & Mole Concept Chemical Kinetics Solutions Body Fluids & Circula…" at bounding box center [651, 271] width 432 height 450
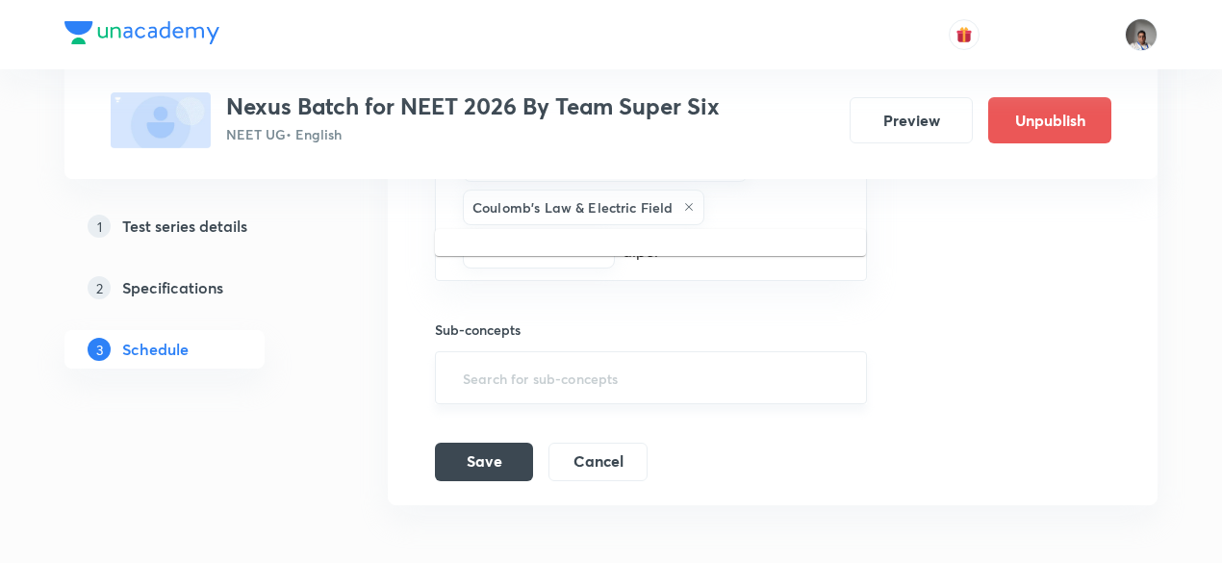
scroll to position [2325, 0]
type input "dipol"
click at [508, 439] on button "Save" at bounding box center [484, 458] width 98 height 38
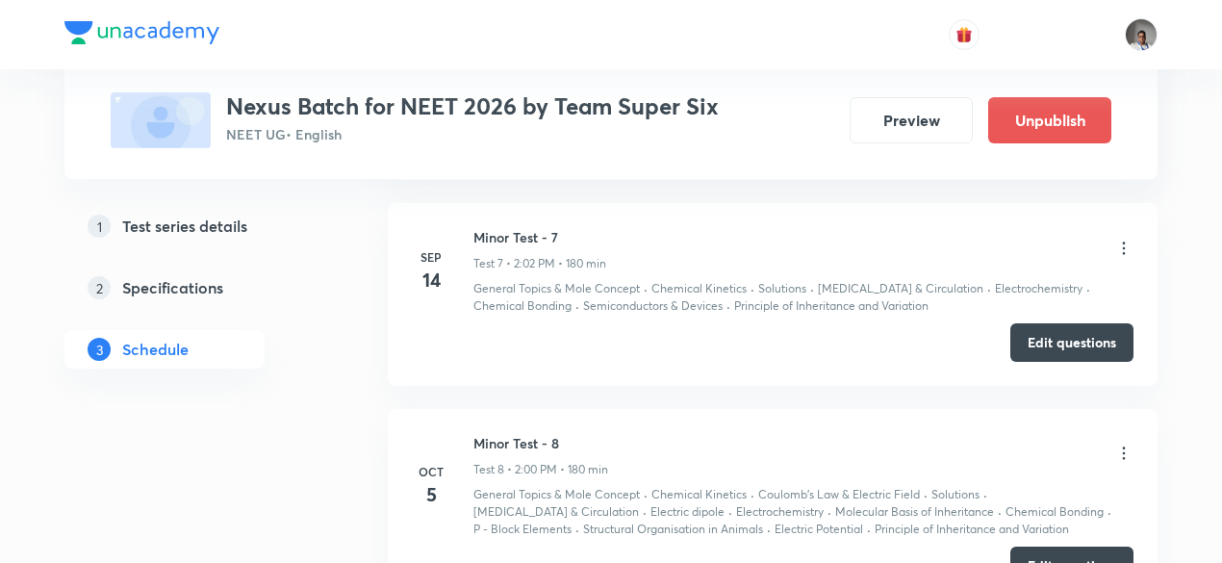
scroll to position [2402, 0]
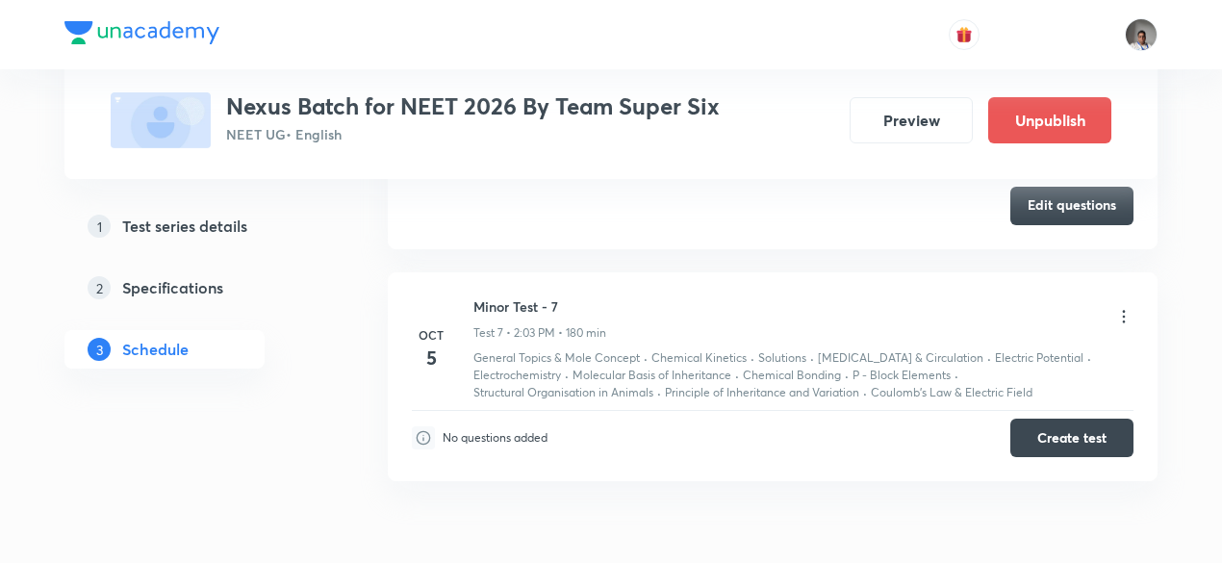
scroll to position [2072, 0]
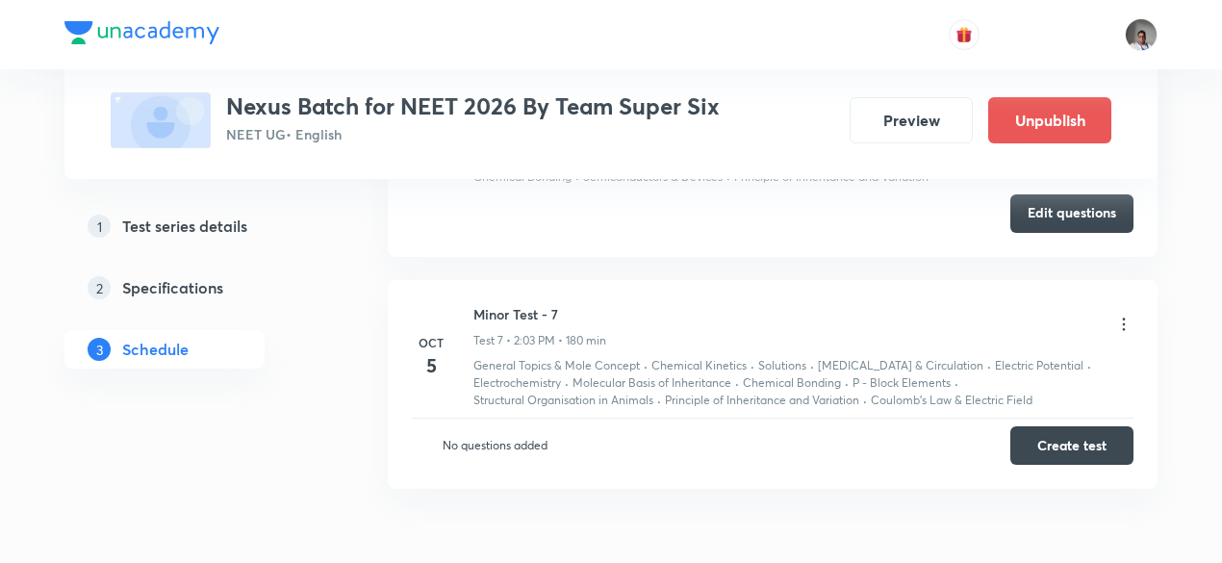
scroll to position [2072, 0]
click at [208, 285] on h5 "Specifications" at bounding box center [172, 287] width 101 height 23
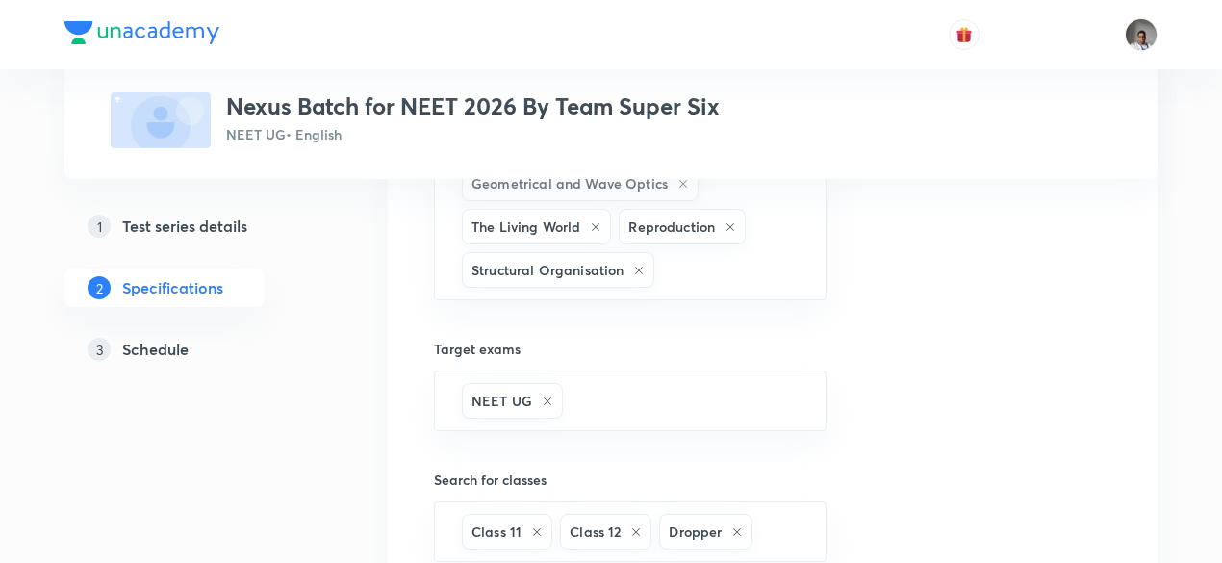
scroll to position [1797, 0]
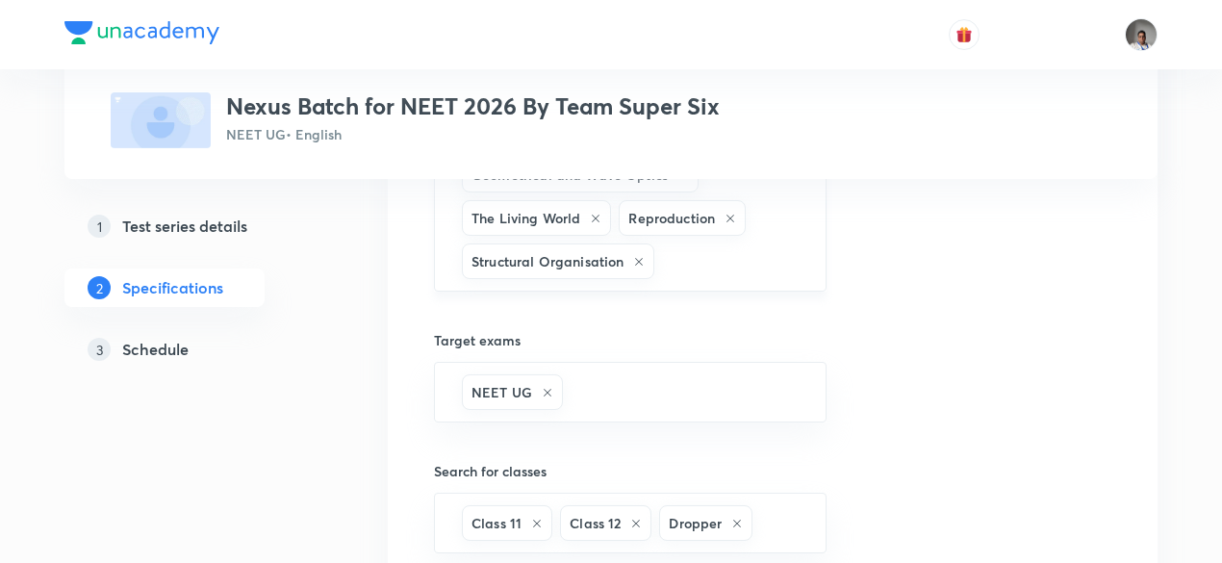
click at [706, 243] on input "text" at bounding box center [729, 261] width 143 height 36
type input "electro"
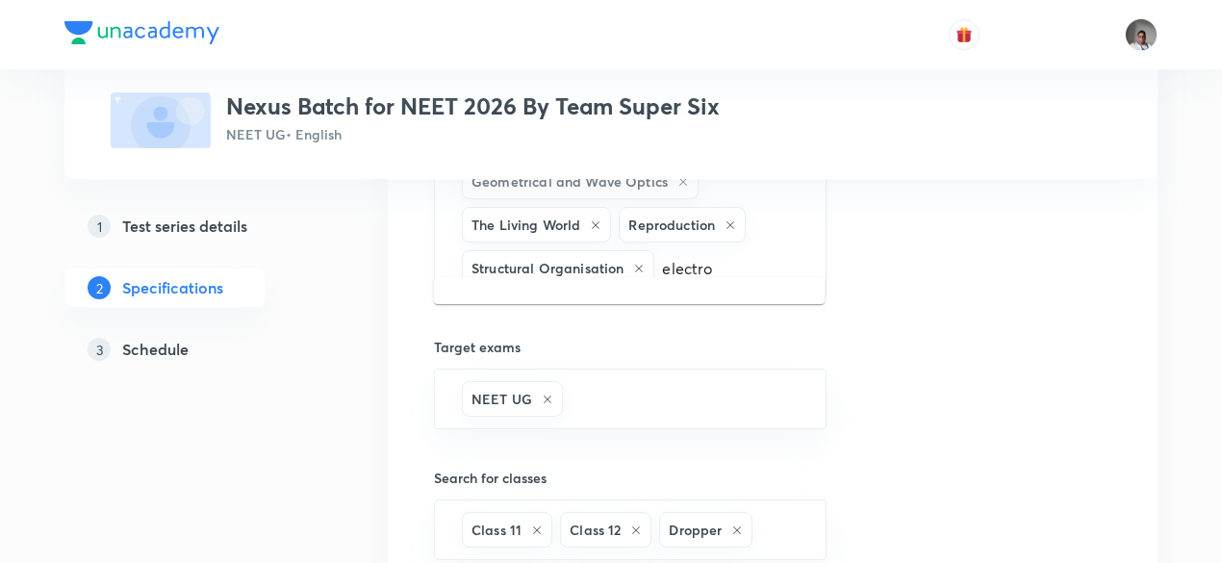
scroll to position [1789, 0]
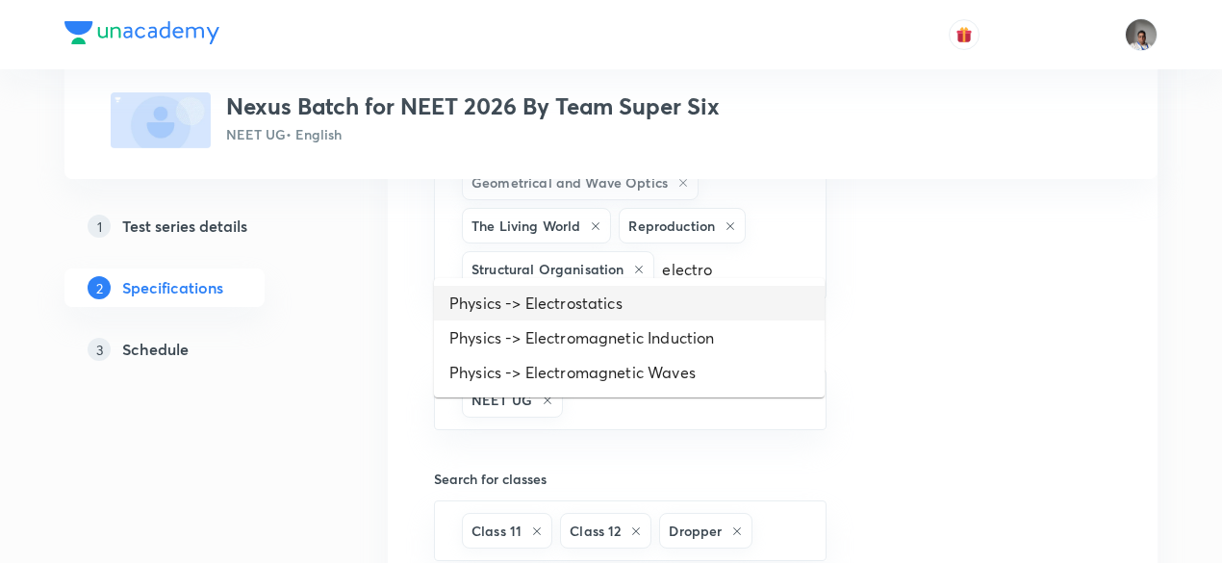
click at [608, 298] on li "Physics -> Electrostatics" at bounding box center [629, 303] width 391 height 35
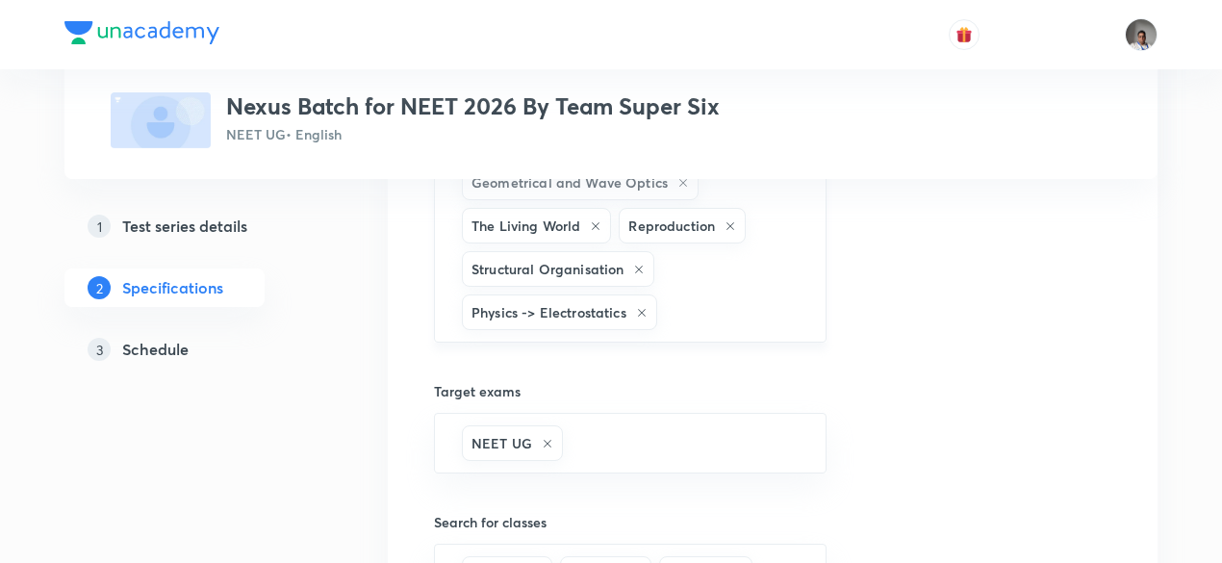
click at [700, 294] on input "text" at bounding box center [731, 312] width 141 height 36
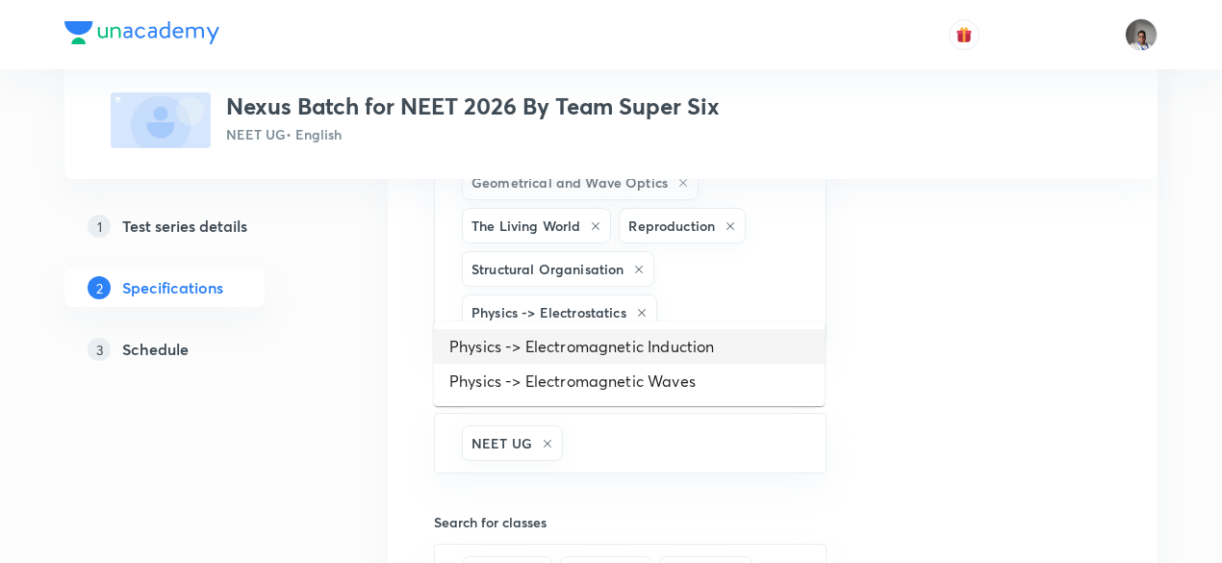
click at [694, 338] on li "Physics -> Electromagnetic Induction" at bounding box center [629, 346] width 391 height 35
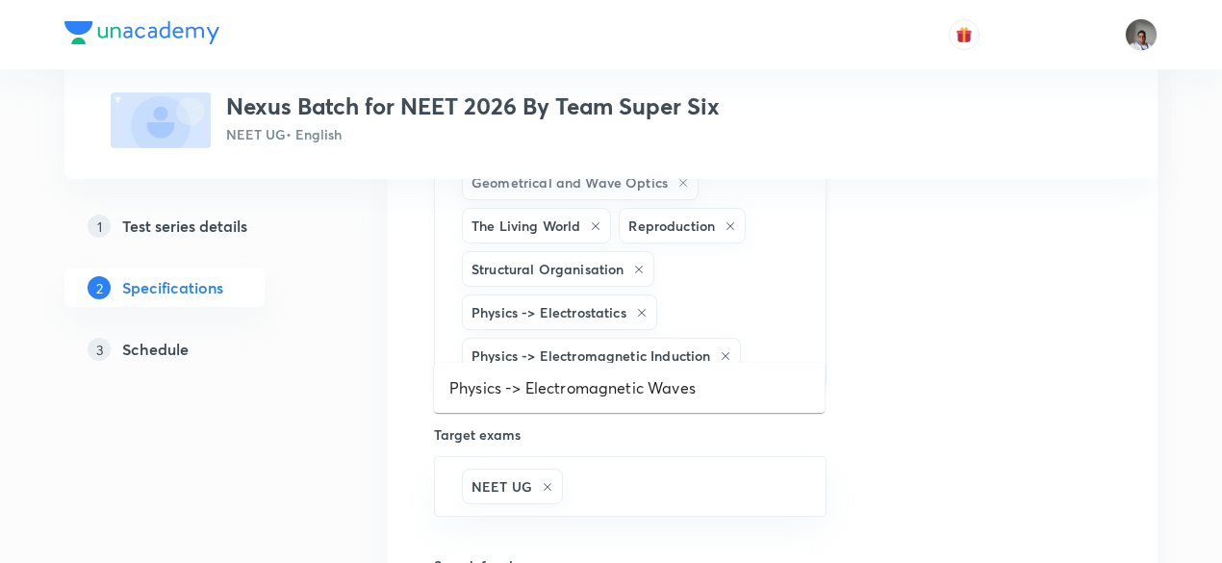
click at [781, 338] on input "text" at bounding box center [773, 356] width 57 height 36
click at [747, 388] on li "Physics -> Electromagnetic Waves" at bounding box center [629, 387] width 391 height 35
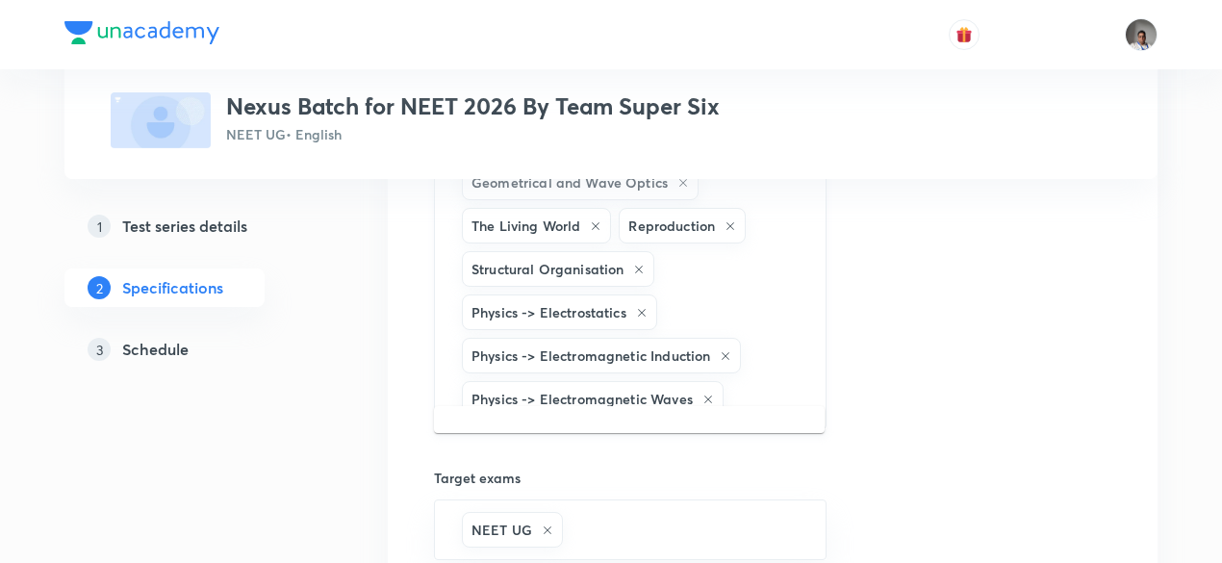
click at [751, 381] on input "text" at bounding box center [764, 399] width 75 height 36
type input "elect"
click at [697, 424] on li "Physics -> Current Electricity" at bounding box center [629, 431] width 391 height 35
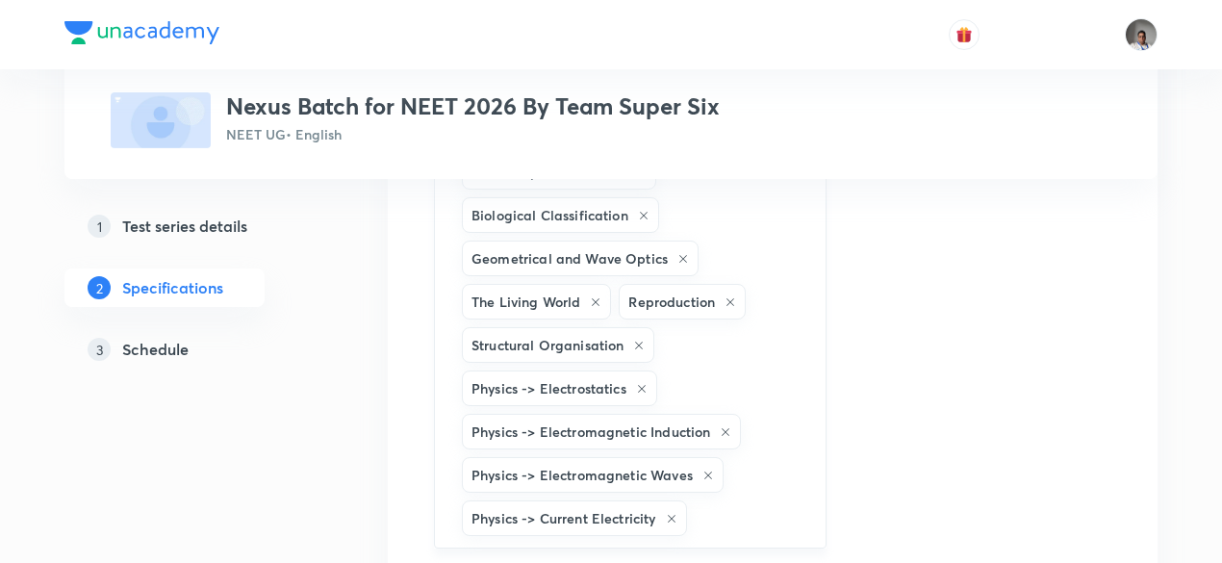
scroll to position [1712, 0]
click at [739, 501] on input "text" at bounding box center [747, 519] width 112 height 36
type input "dipole"
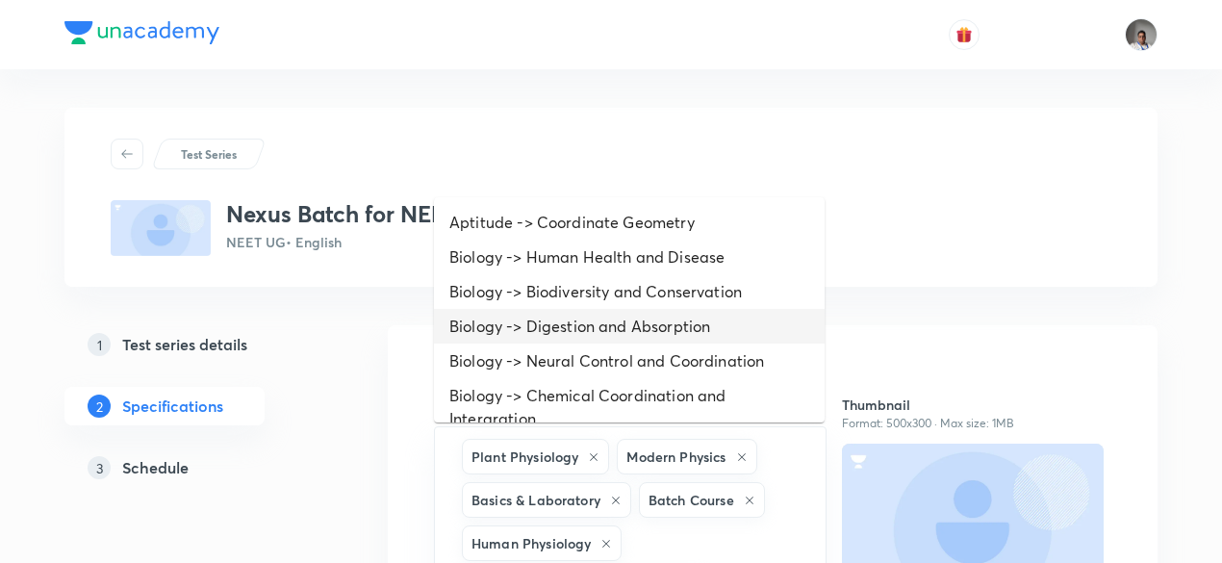
scroll to position [90, 0]
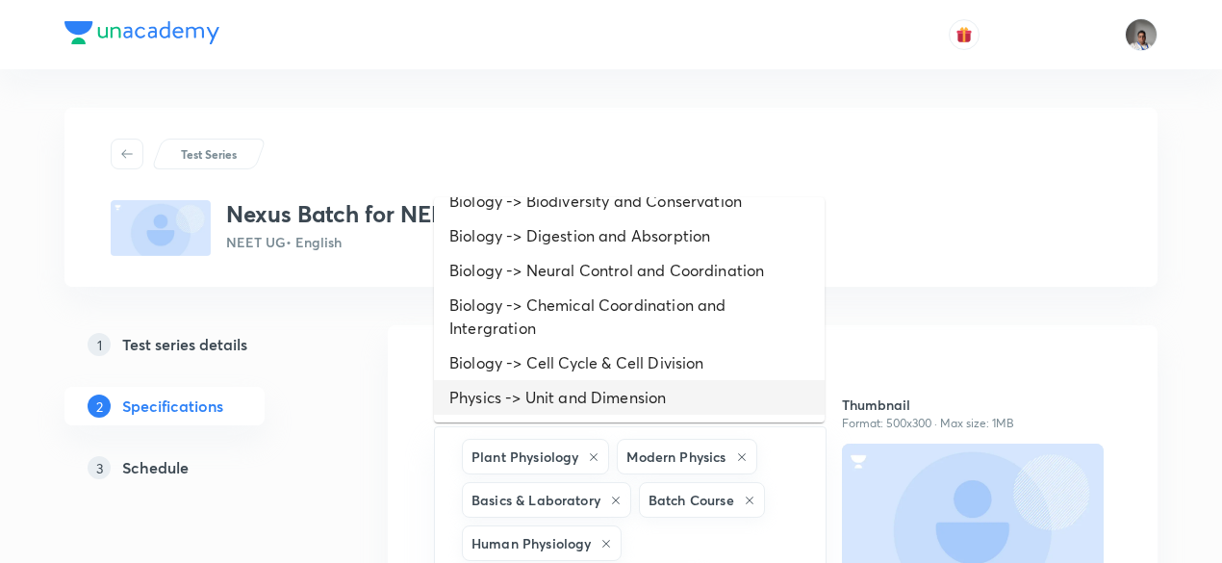
click at [659, 393] on li "Physics -> Unit and Dimension" at bounding box center [629, 397] width 391 height 35
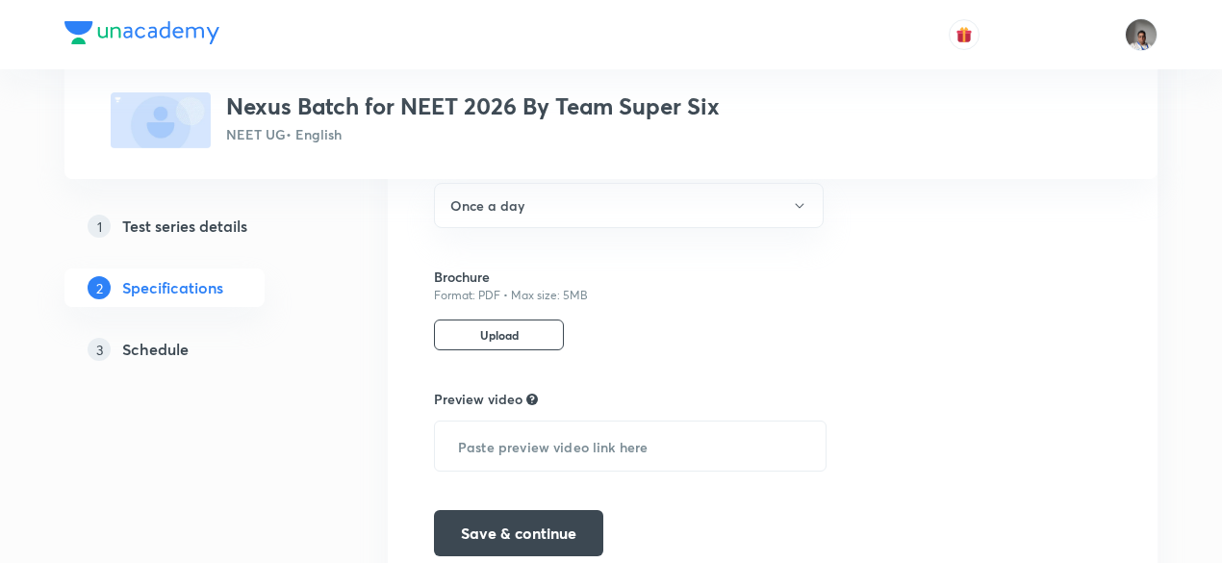
scroll to position [2747, 0]
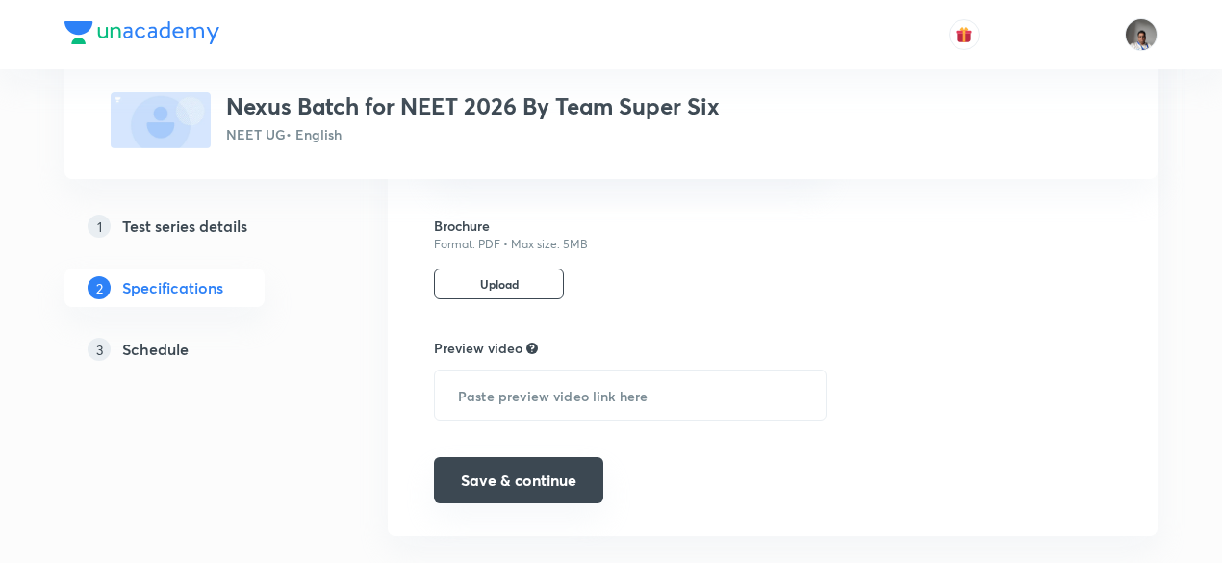
click at [586, 457] on button "Save & continue" at bounding box center [518, 480] width 169 height 46
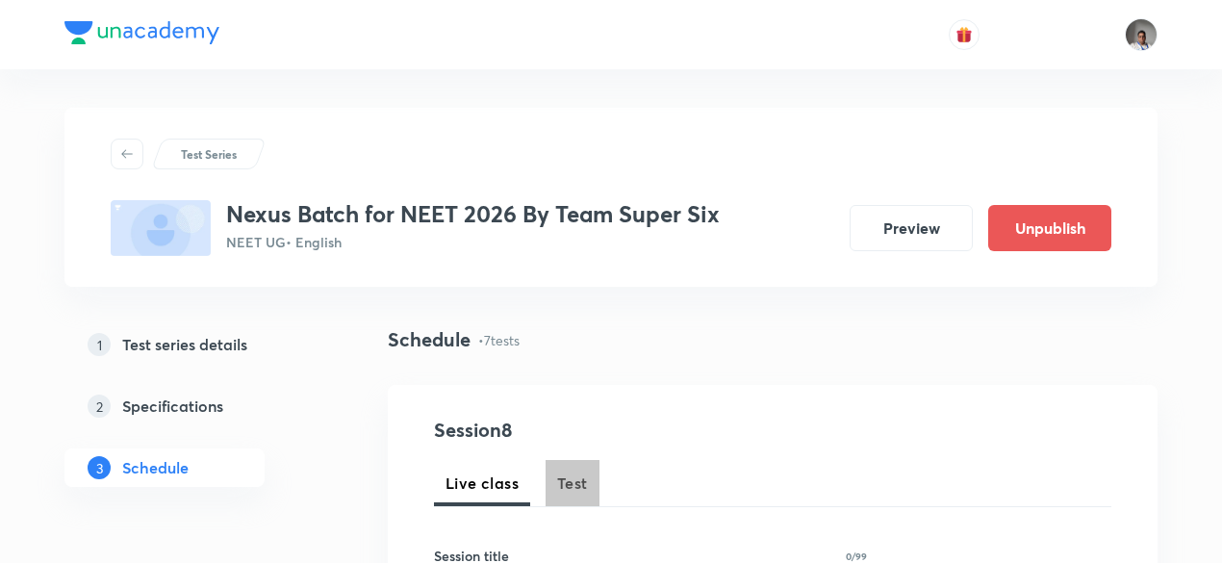
click at [576, 468] on button "Test" at bounding box center [572, 483] width 54 height 46
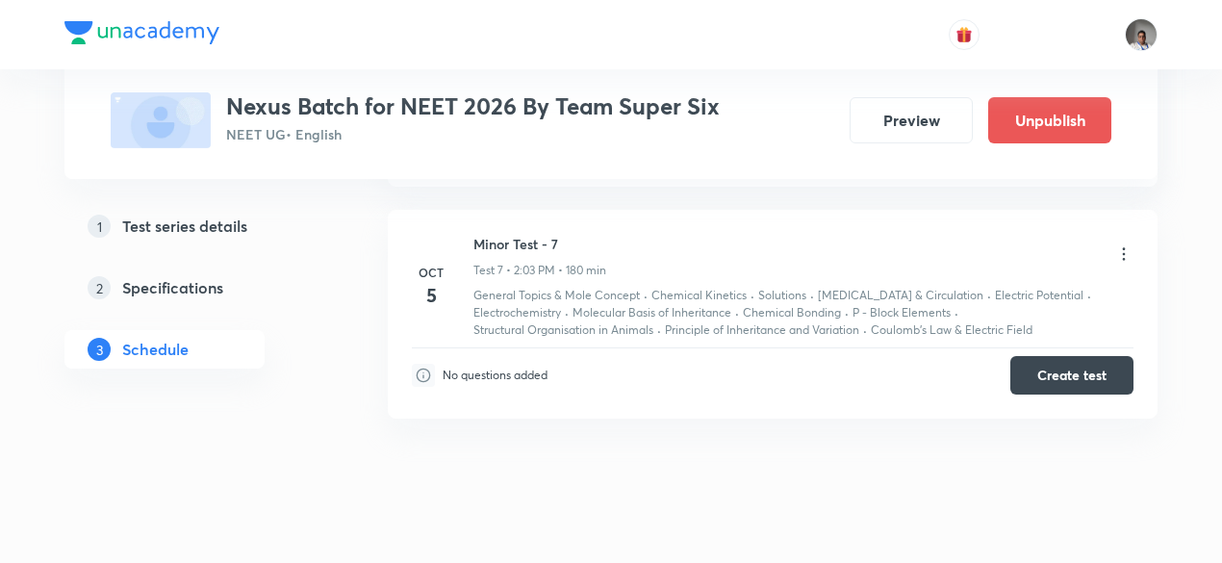
scroll to position [2293, 0]
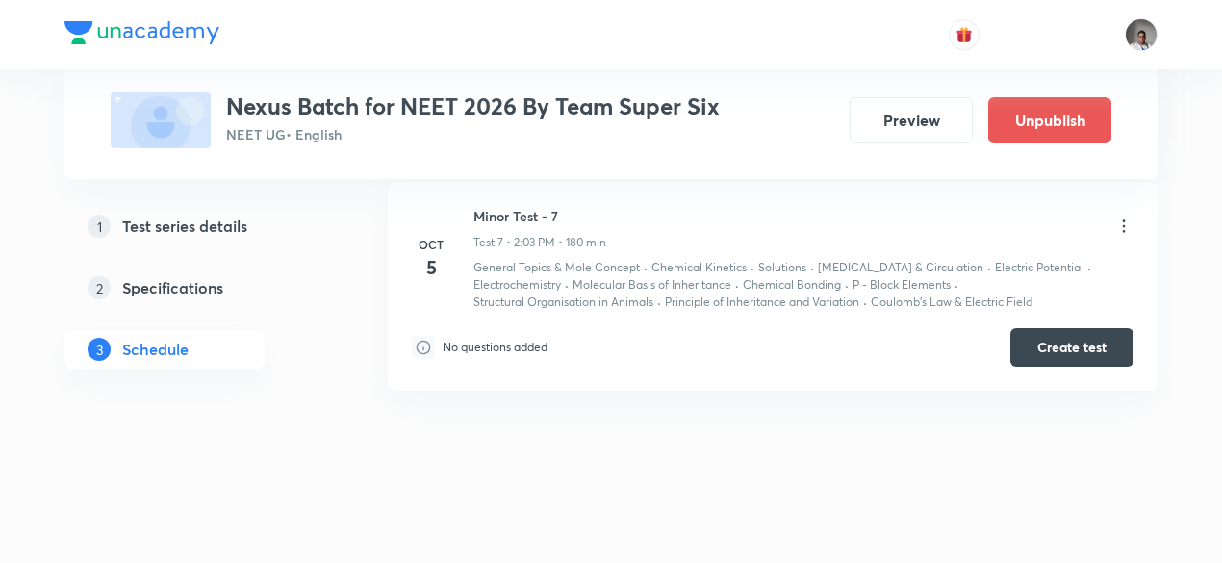
click at [1129, 216] on icon at bounding box center [1123, 225] width 19 height 19
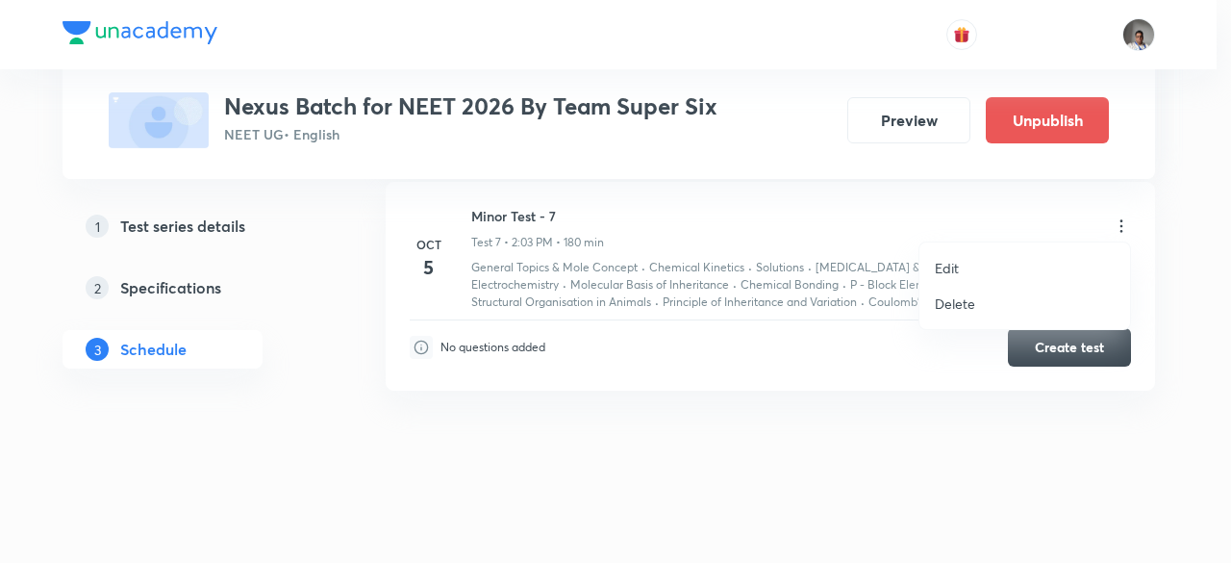
click at [952, 262] on p "Edit" at bounding box center [947, 268] width 24 height 20
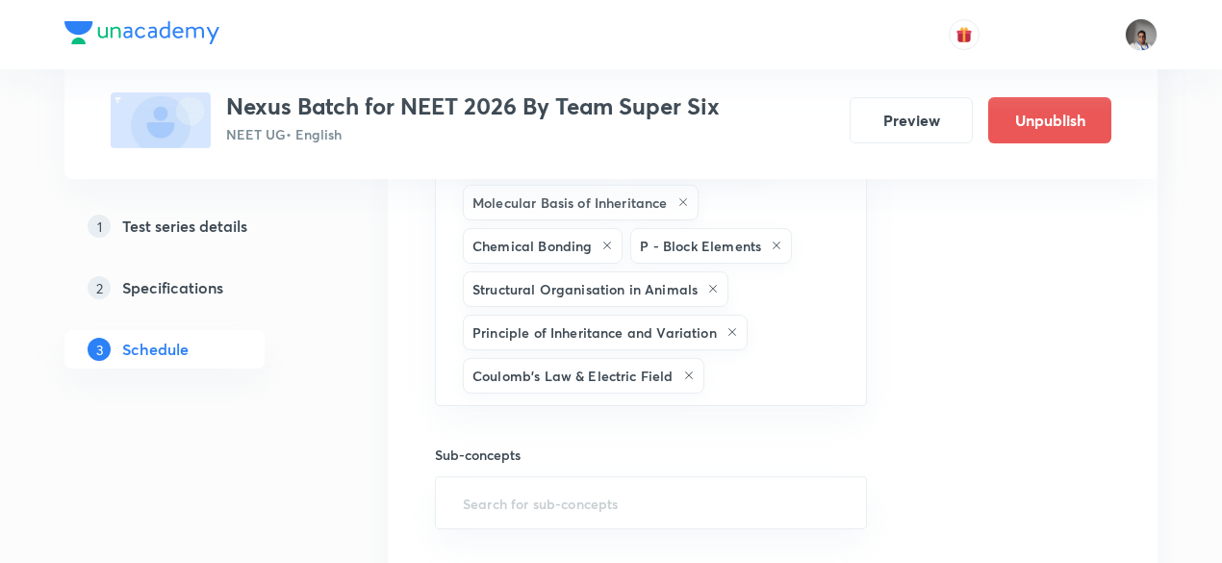
scroll to position [2151, 0]
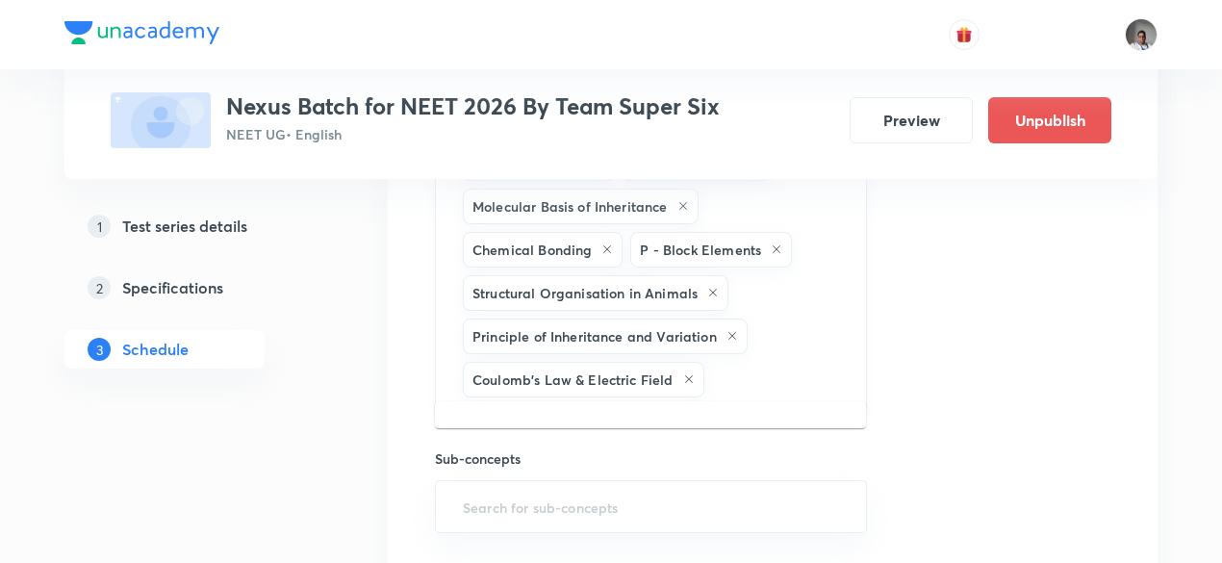
click at [829, 372] on input "text" at bounding box center [775, 380] width 135 height 36
type input "dipol"
click at [660, 430] on li "Electric dipole" at bounding box center [650, 426] width 431 height 35
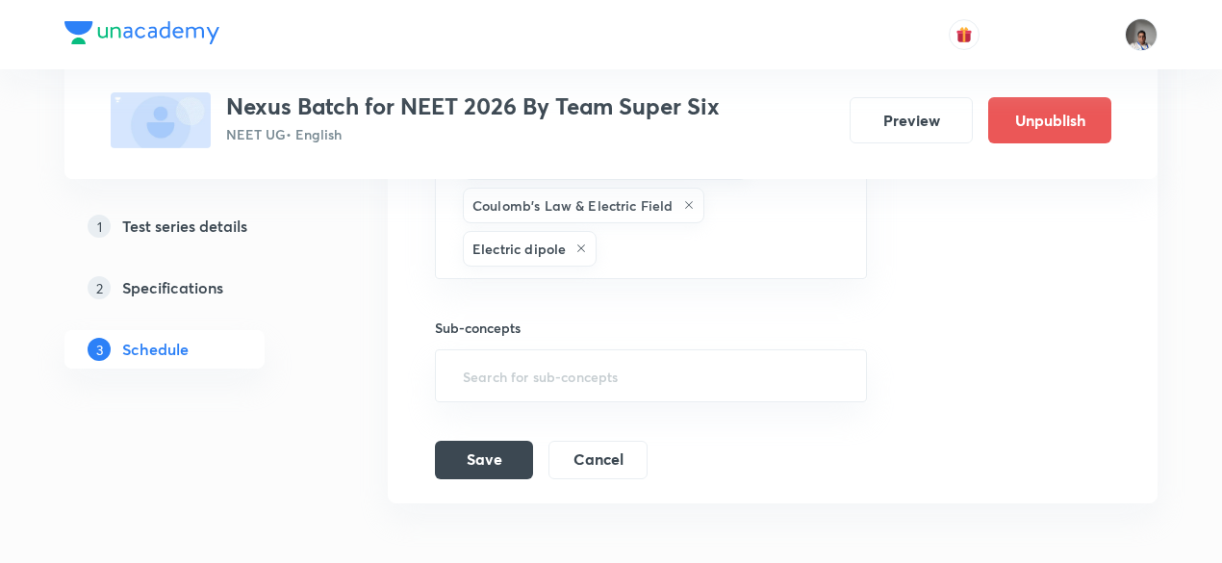
scroll to position [2351, 0]
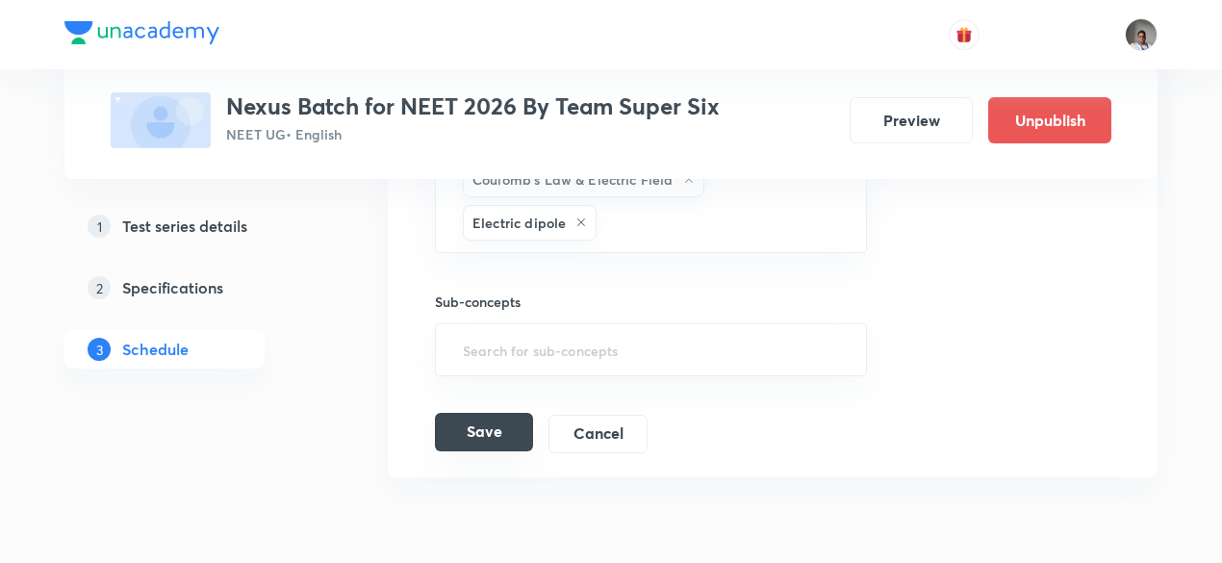
click at [467, 416] on button "Save" at bounding box center [484, 432] width 98 height 38
click at [508, 422] on button "Save" at bounding box center [484, 432] width 98 height 38
click at [494, 424] on button "Save" at bounding box center [484, 432] width 98 height 38
click at [494, 424] on button "Save" at bounding box center [484, 434] width 98 height 38
click at [497, 413] on button "Save" at bounding box center [484, 432] width 98 height 38
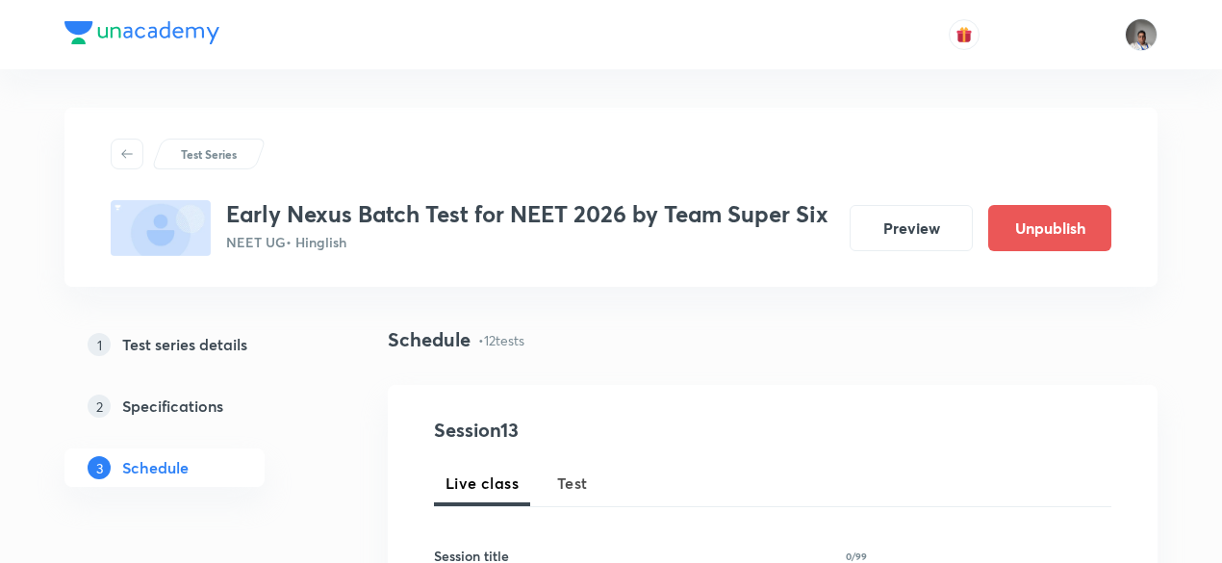
click at [576, 470] on button "Test" at bounding box center [572, 483] width 54 height 46
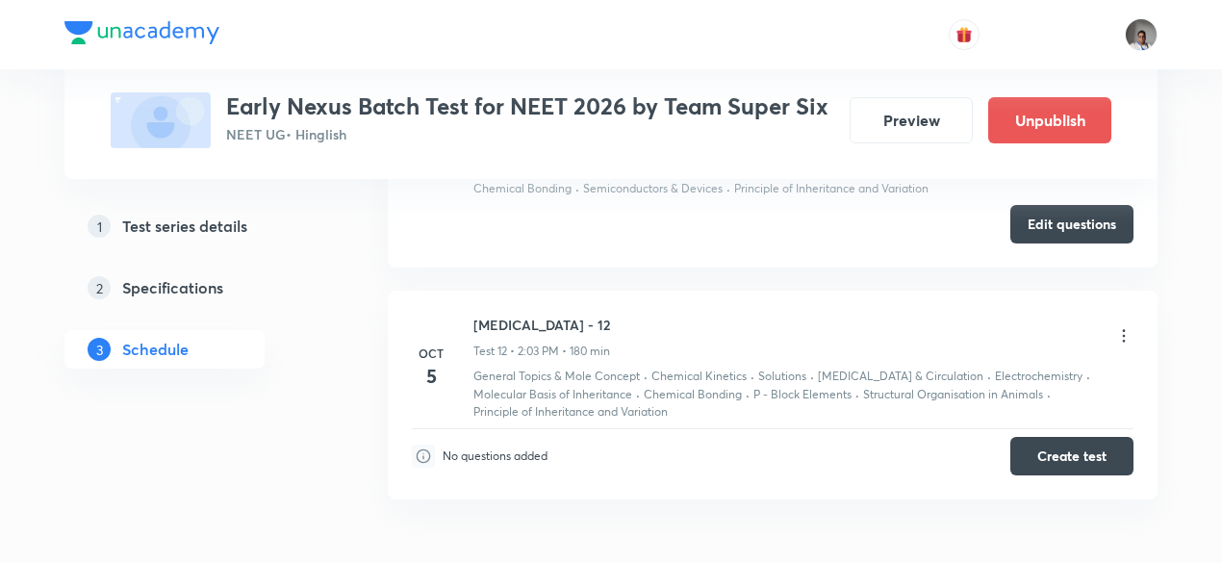
scroll to position [3321, 0]
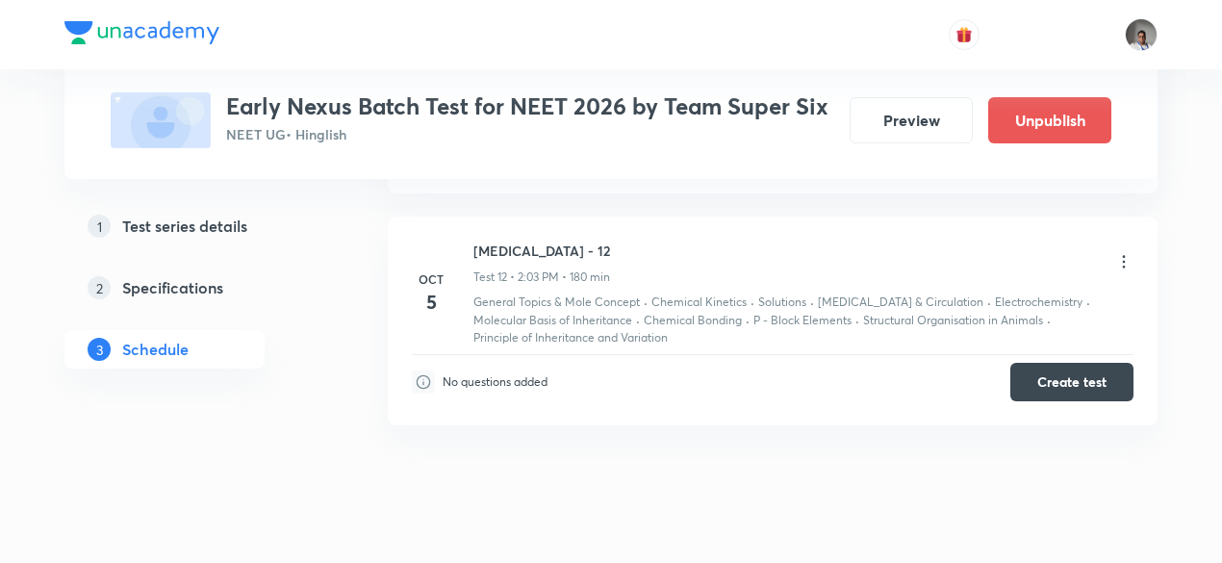
click at [1122, 252] on icon at bounding box center [1123, 261] width 19 height 19
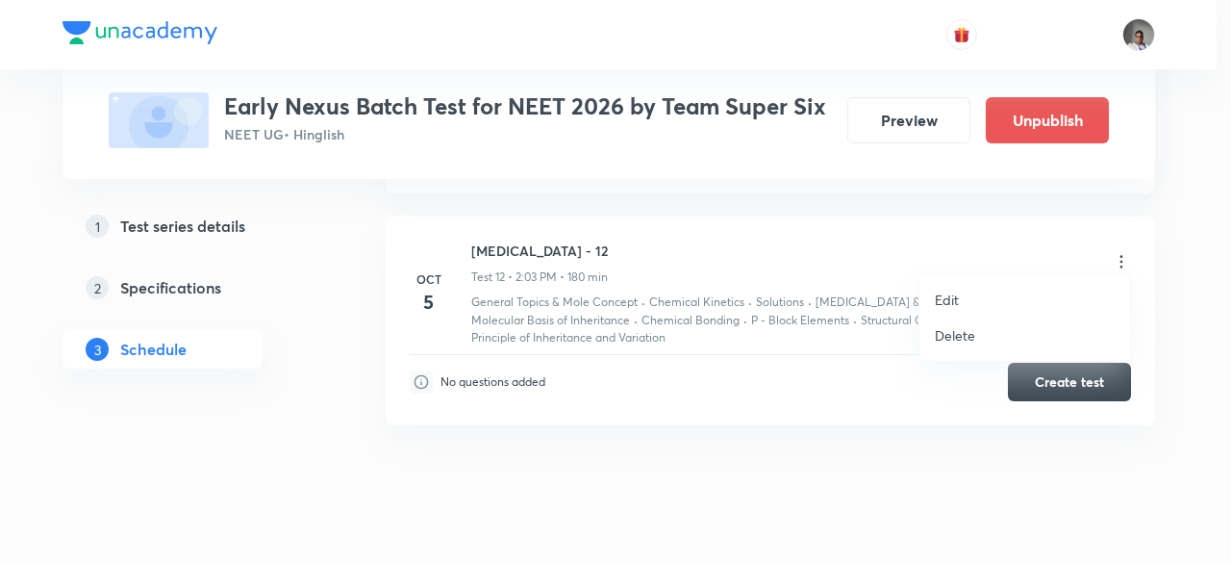
click at [956, 299] on p "Edit" at bounding box center [947, 300] width 24 height 20
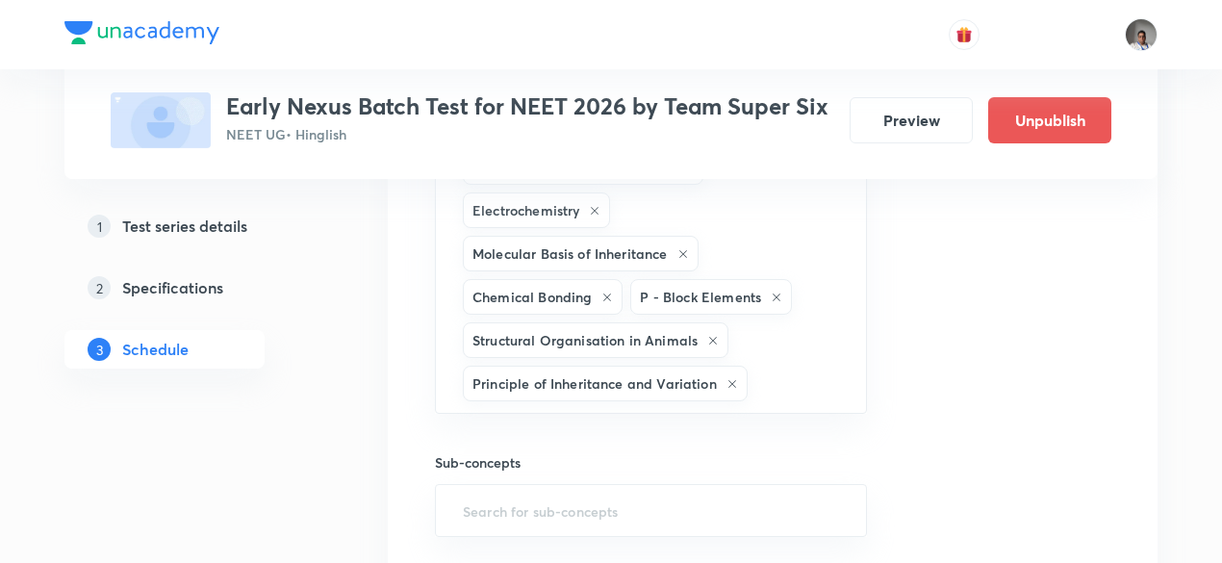
scroll to position [3164, 0]
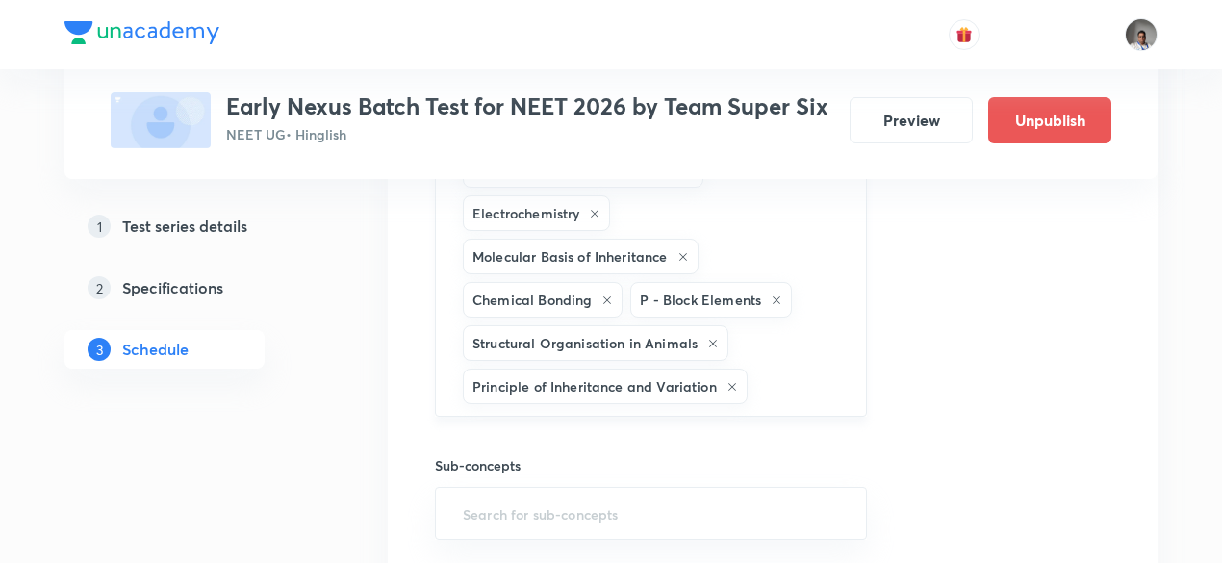
click at [850, 306] on div "General Topics & Mole Concept Chemical Kinetics Solutions [MEDICAL_DATA] & Circ…" at bounding box center [651, 235] width 432 height 364
type input "coulo"
click at [645, 384] on li "Coulomb's Law & Electric Field" at bounding box center [650, 386] width 431 height 35
click at [794, 412] on input "text" at bounding box center [775, 430] width 135 height 36
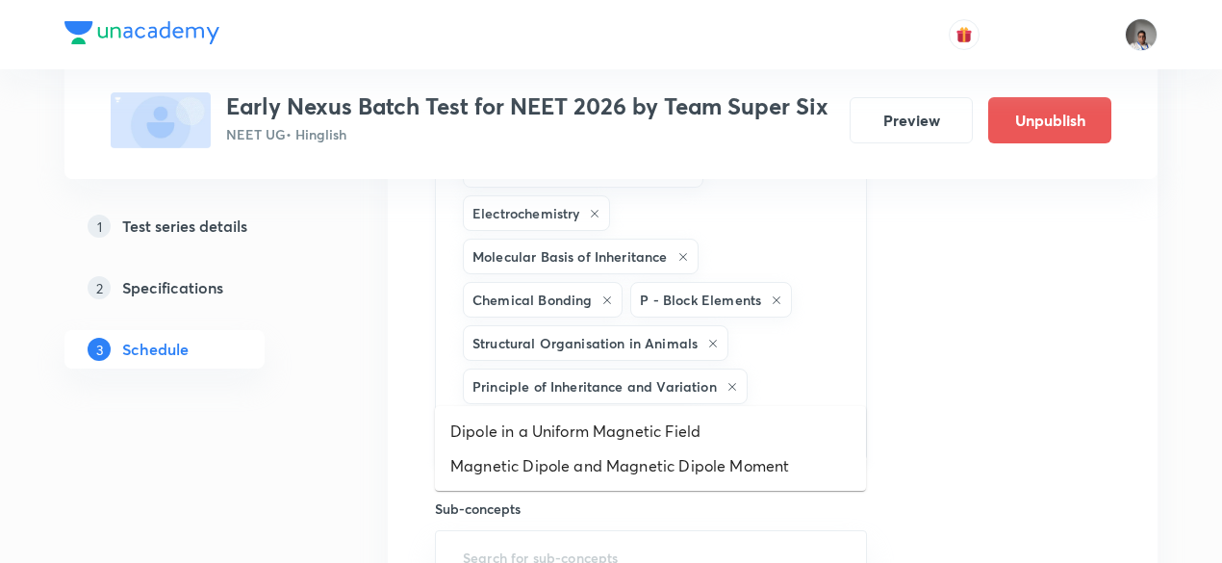
type input "d"
type input "pote"
click at [534, 462] on li "Electric Potential" at bounding box center [650, 465] width 431 height 35
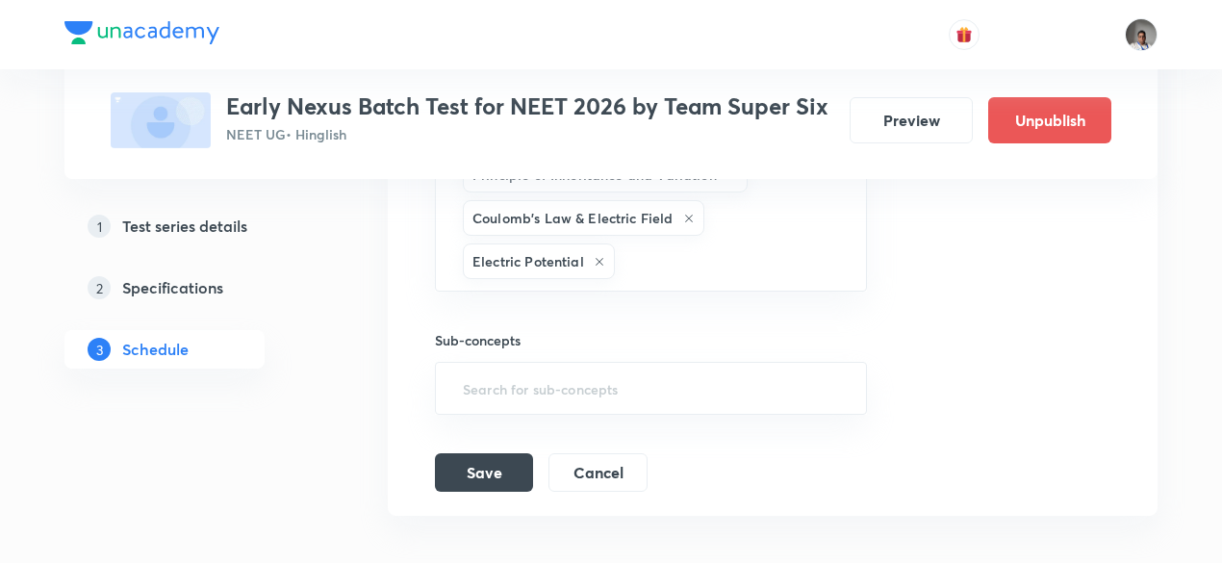
scroll to position [3377, 0]
click at [496, 449] on button "Save" at bounding box center [484, 468] width 98 height 38
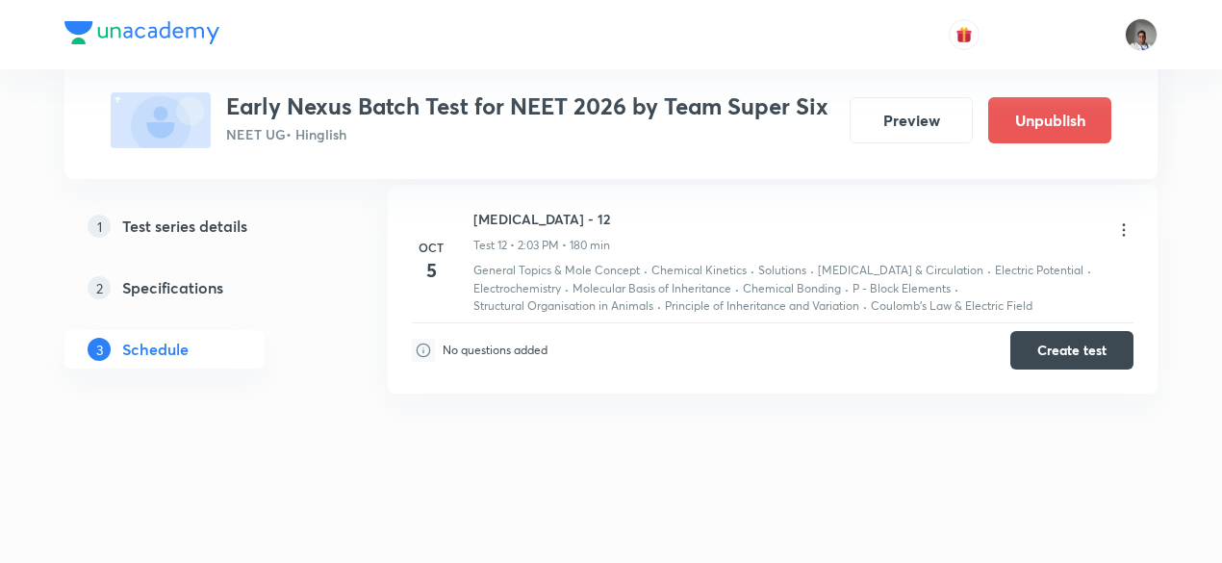
click at [202, 300] on link "2 Specifications" at bounding box center [195, 287] width 262 height 38
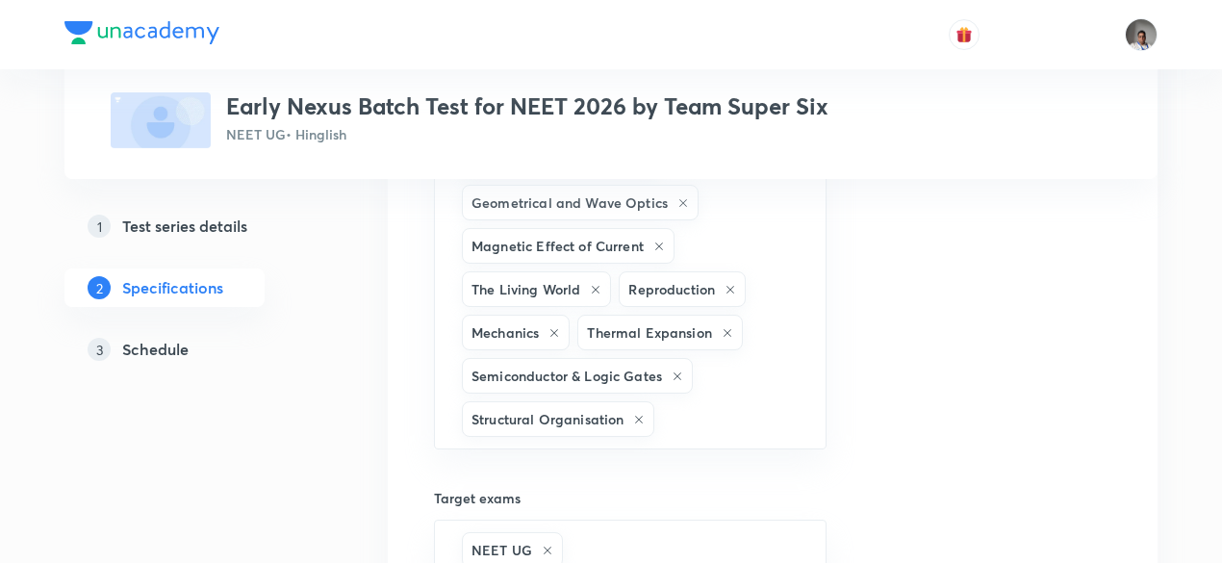
scroll to position [2656, 0]
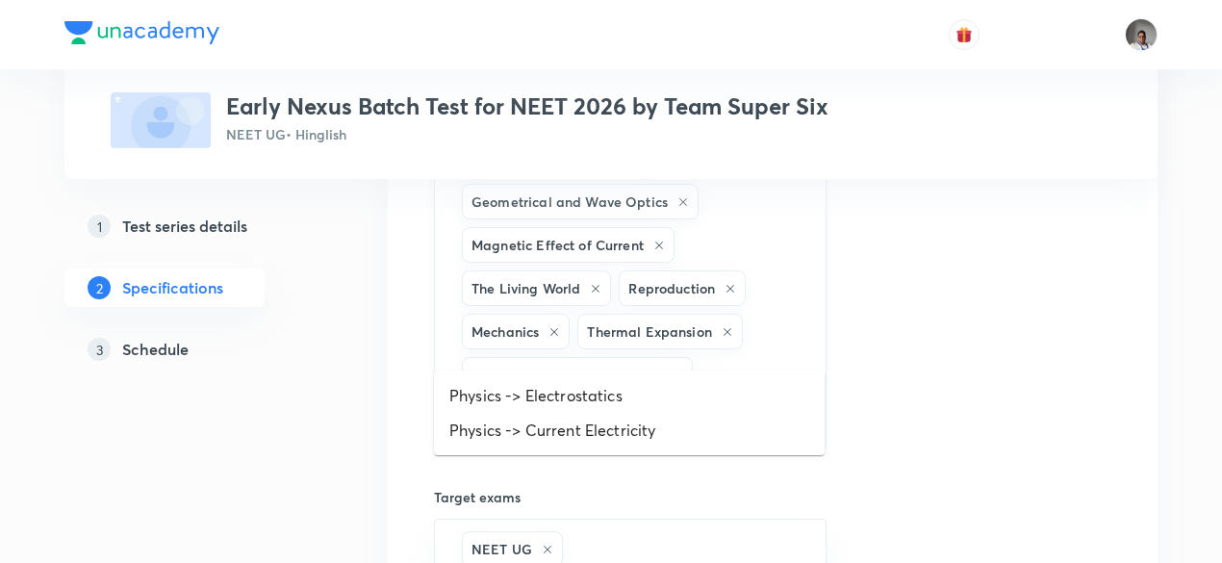
type input "electro"
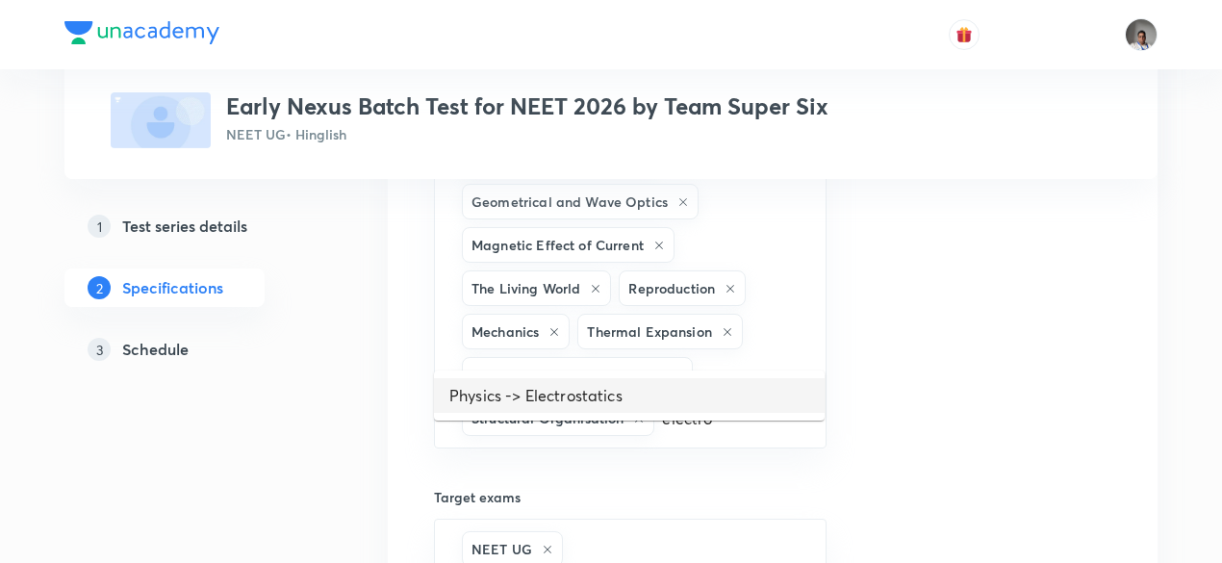
click at [577, 395] on li "Physics -> Electrostatics" at bounding box center [629, 395] width 391 height 35
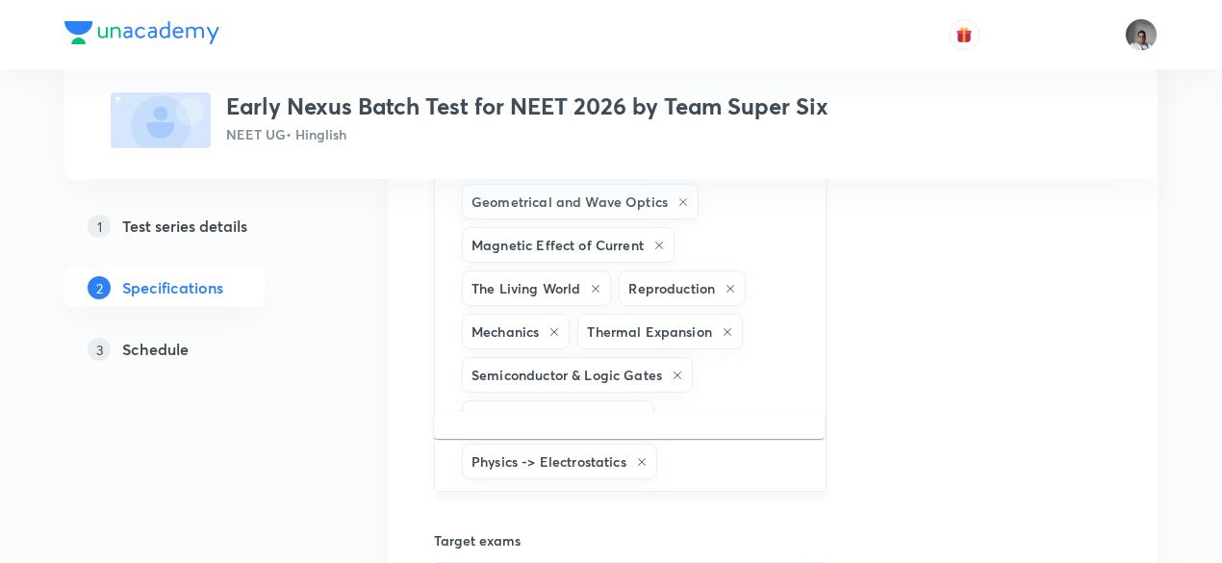
click at [685, 443] on input "text" at bounding box center [731, 461] width 141 height 36
type input "electr"
click at [652, 434] on li "Physics -> Current Electricity" at bounding box center [629, 436] width 391 height 35
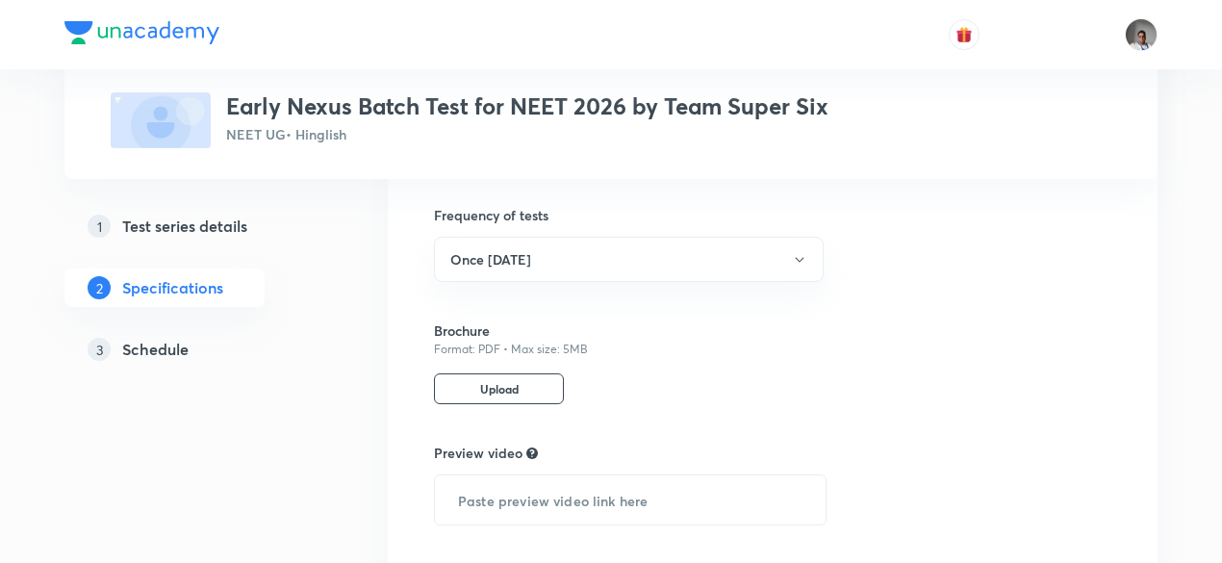
scroll to position [3578, 0]
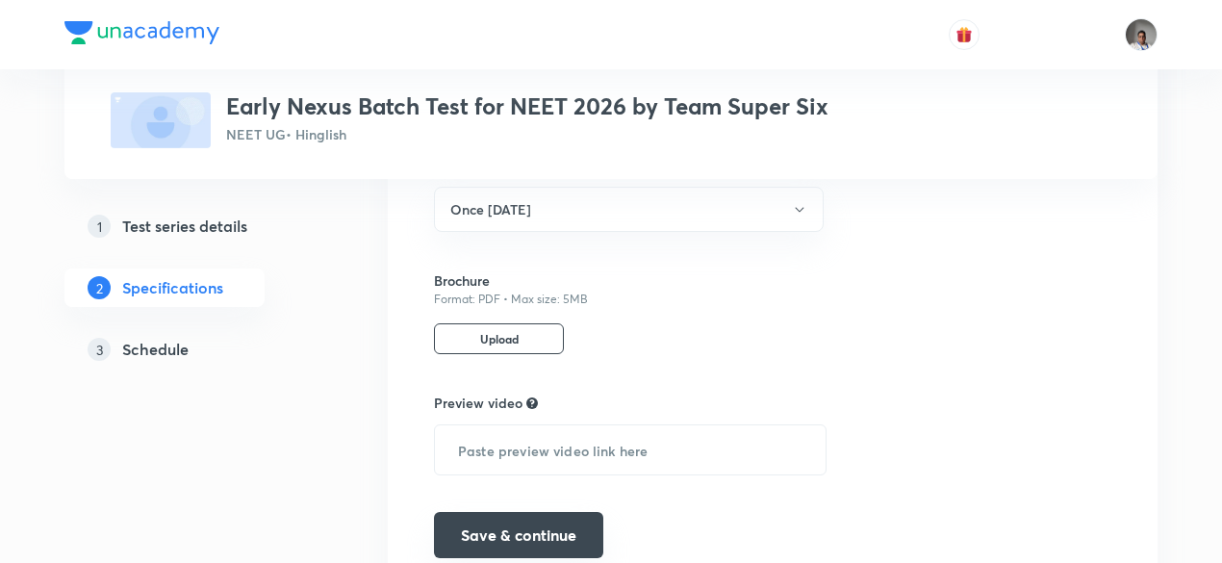
click at [587, 512] on button "Save & continue" at bounding box center [518, 535] width 169 height 46
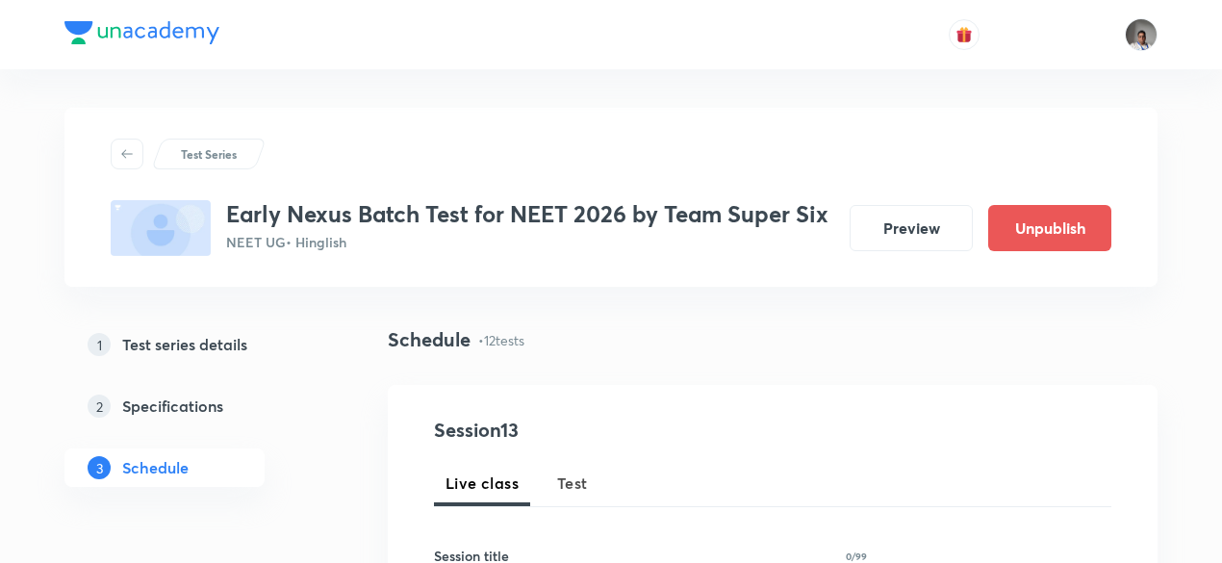
click at [579, 477] on span "Test" at bounding box center [572, 482] width 31 height 23
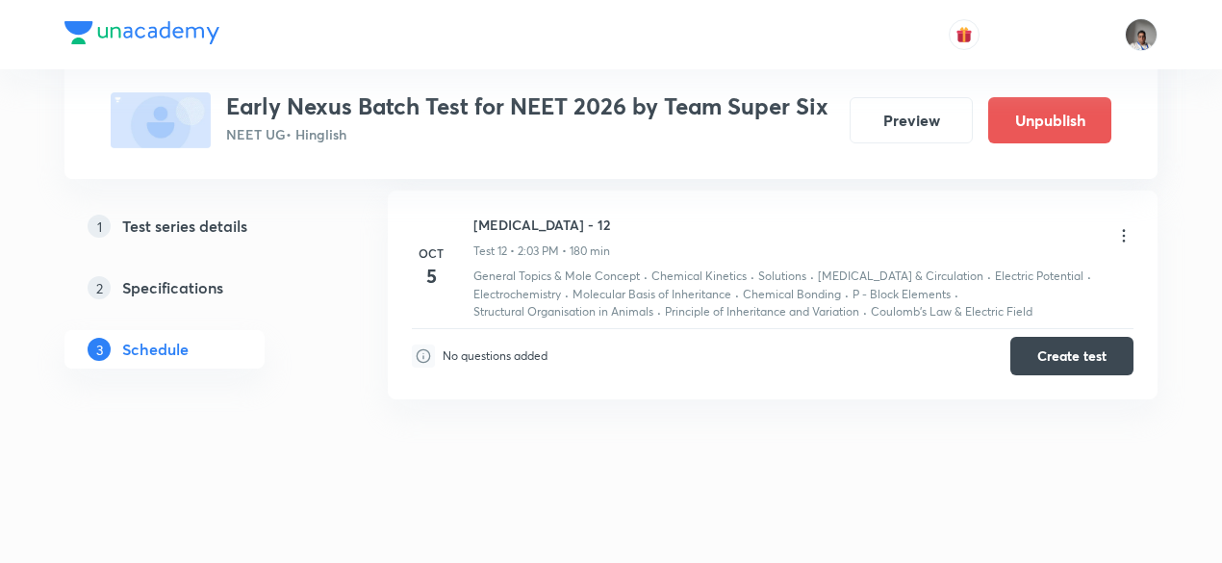
scroll to position [3353, 0]
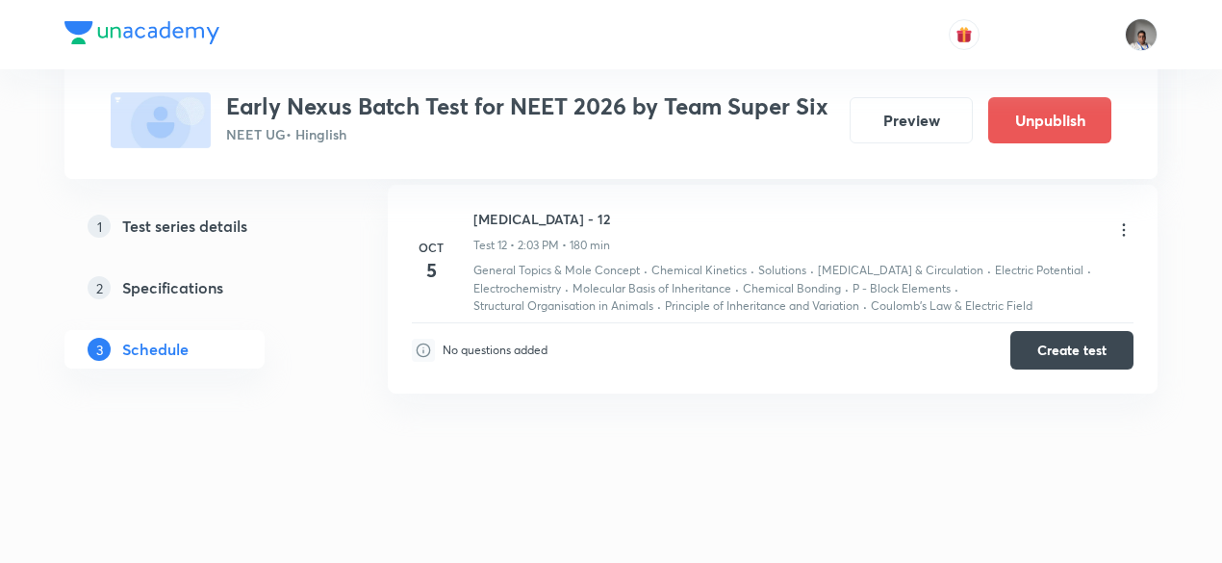
click at [1132, 220] on icon at bounding box center [1123, 229] width 19 height 19
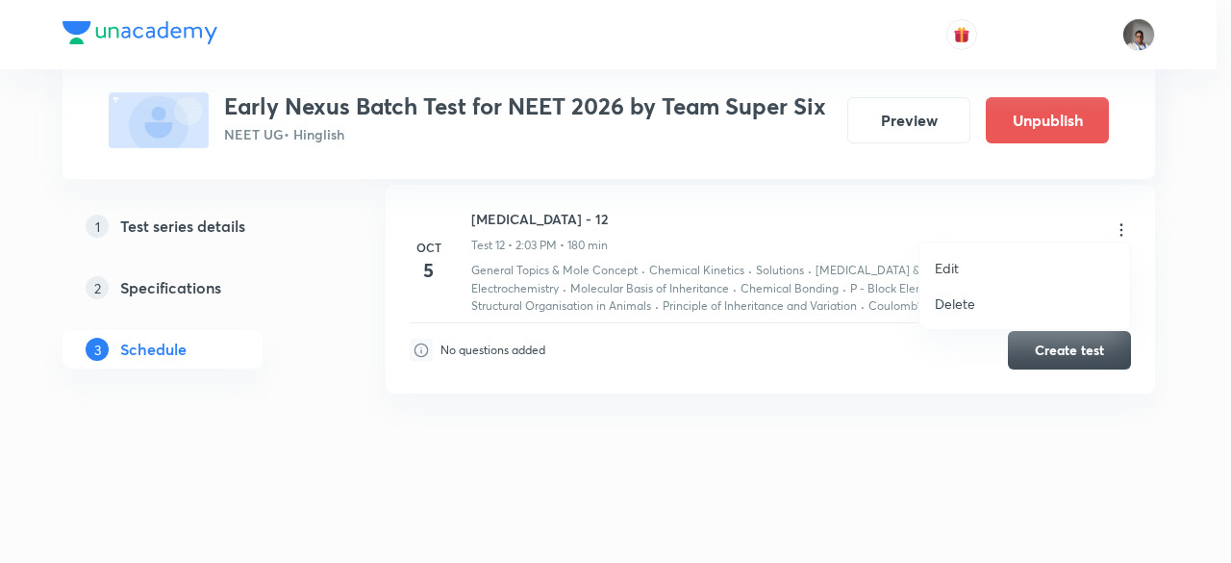
click at [965, 265] on li "Edit" at bounding box center [1025, 268] width 211 height 36
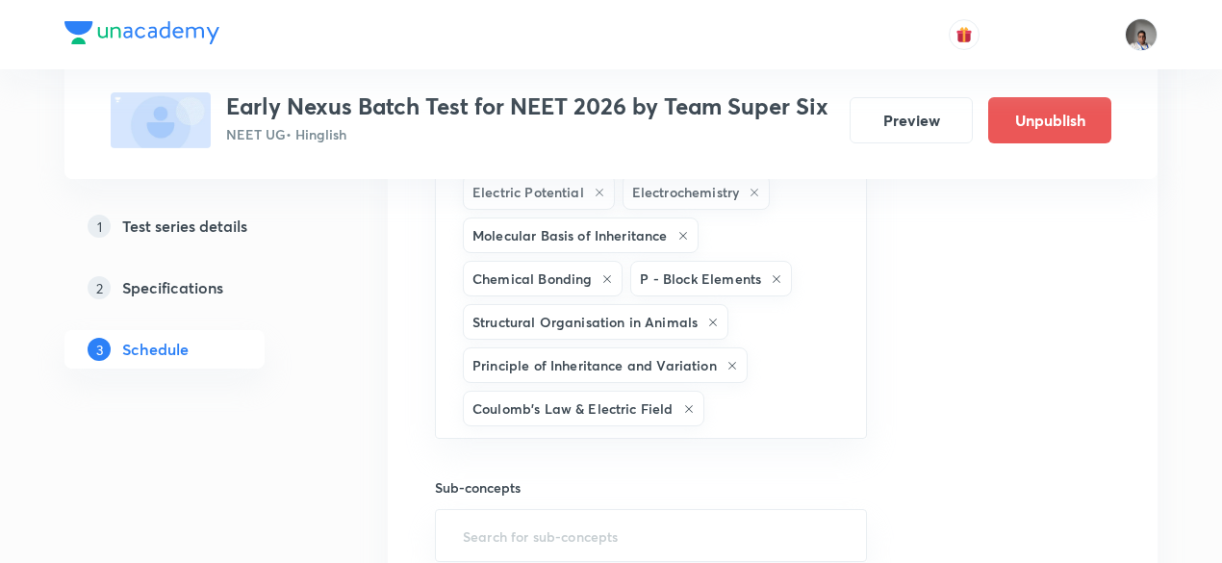
scroll to position [3170, 0]
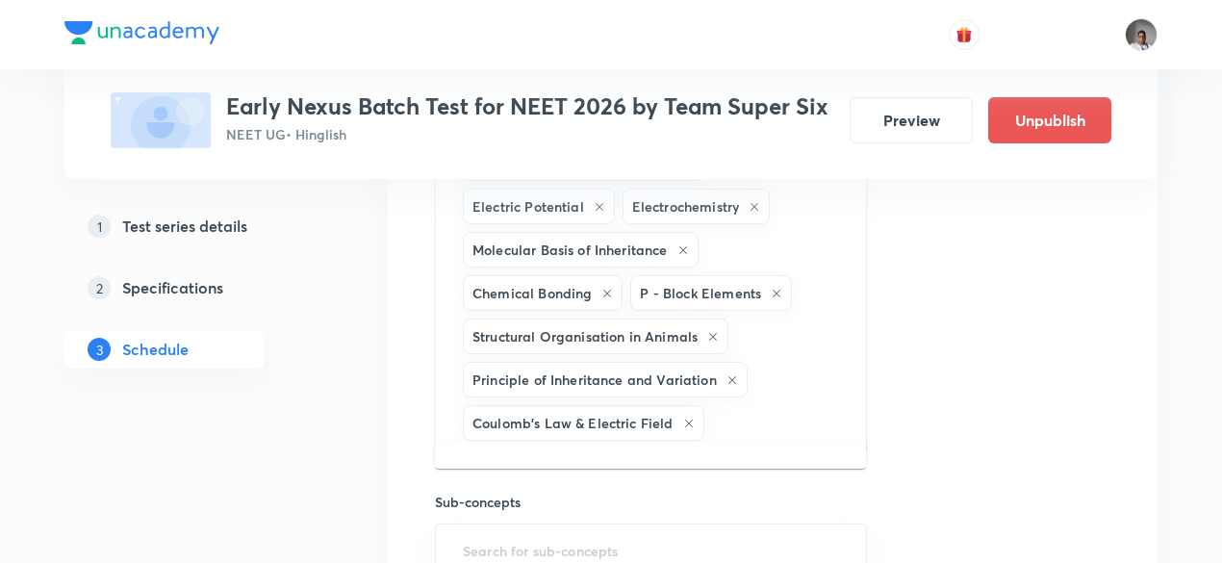
click at [835, 405] on input "text" at bounding box center [775, 423] width 135 height 36
type input "dip"
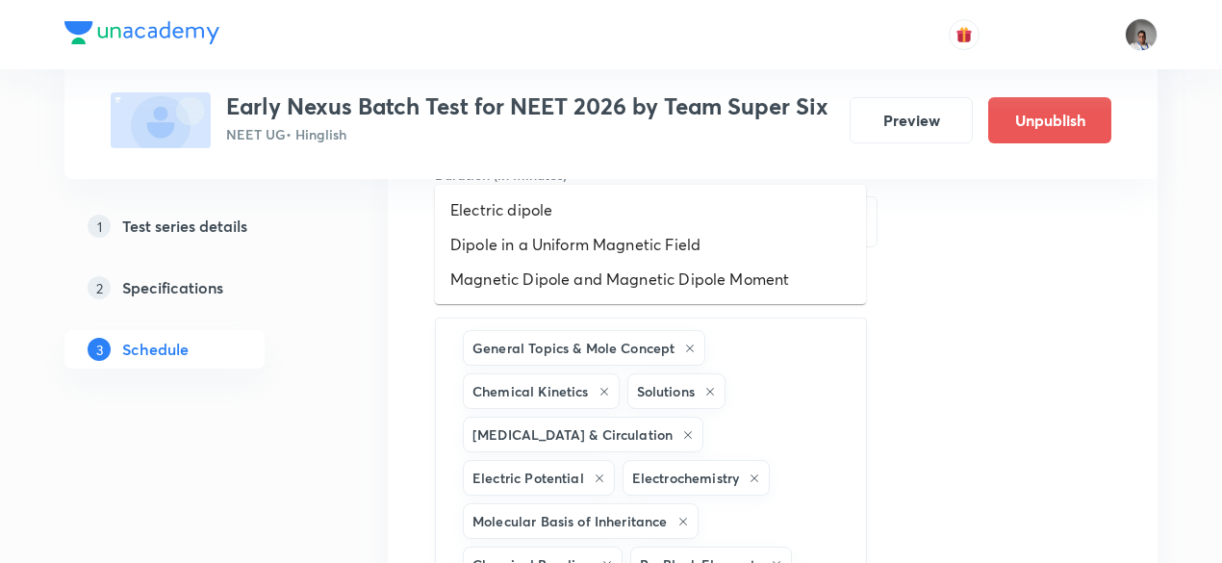
scroll to position [2888, 0]
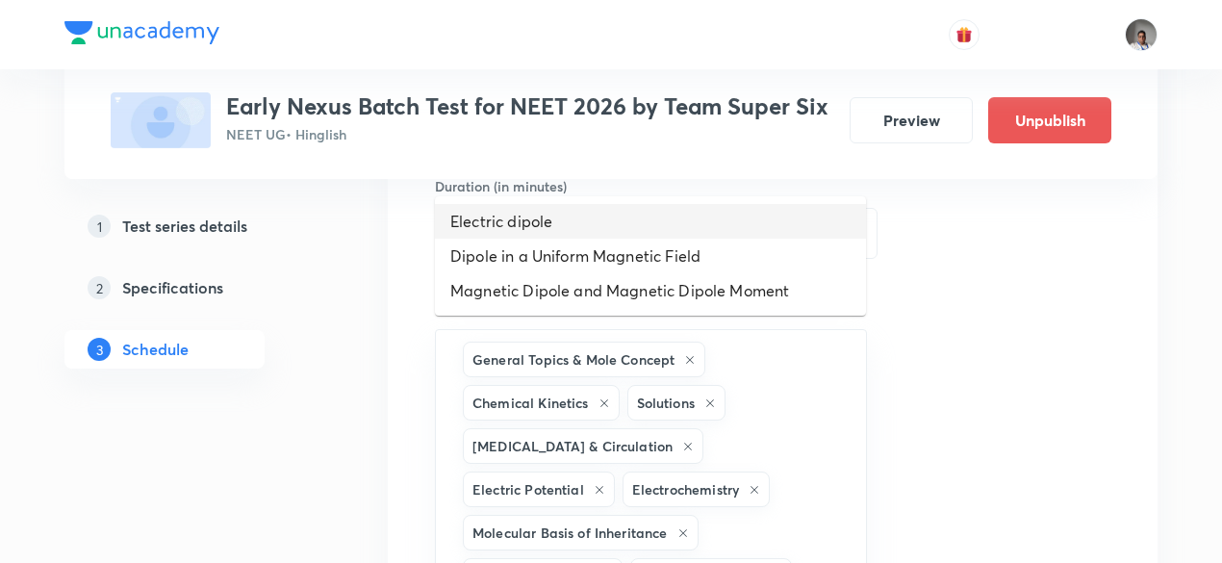
click at [637, 218] on li "Electric dipole" at bounding box center [650, 221] width 431 height 35
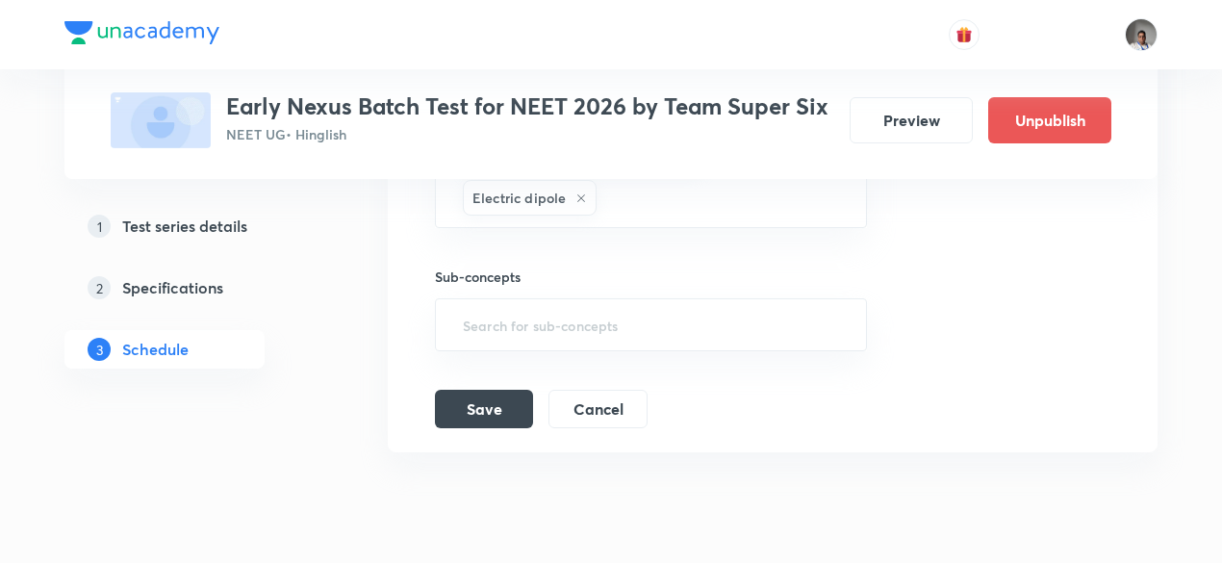
scroll to position [3491, 0]
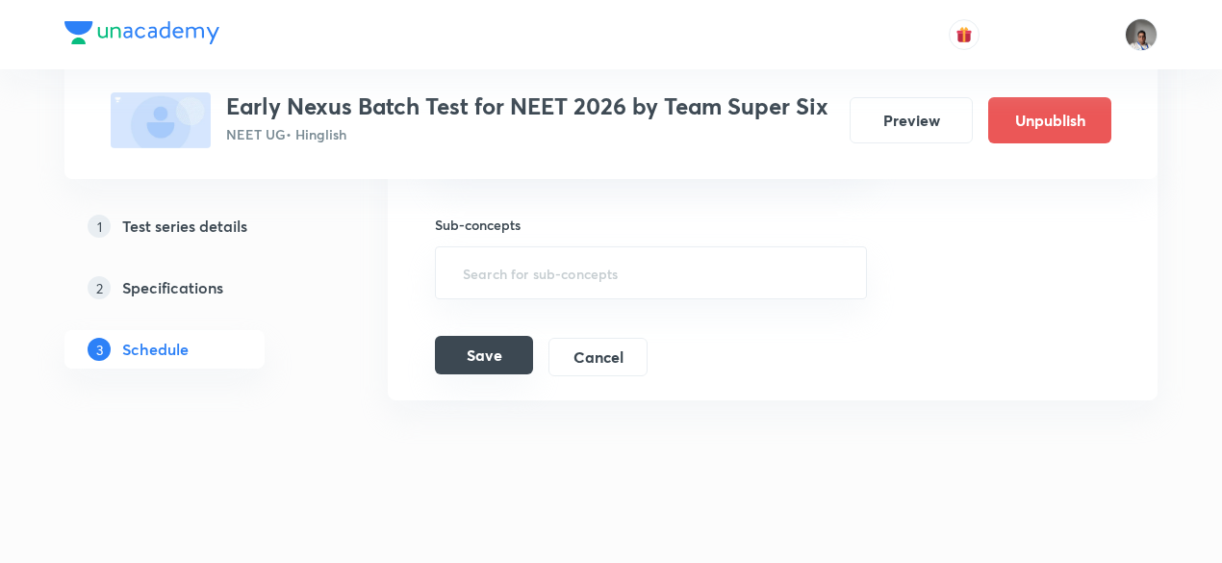
click at [458, 336] on button "Save" at bounding box center [484, 355] width 98 height 38
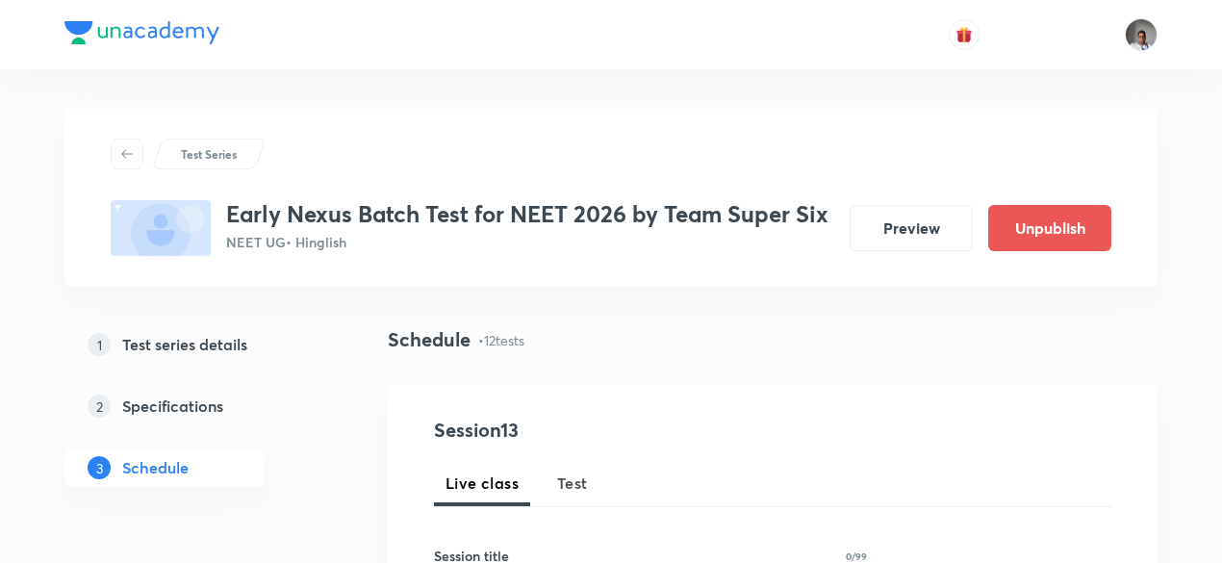
click at [579, 474] on span "Test" at bounding box center [572, 482] width 31 height 23
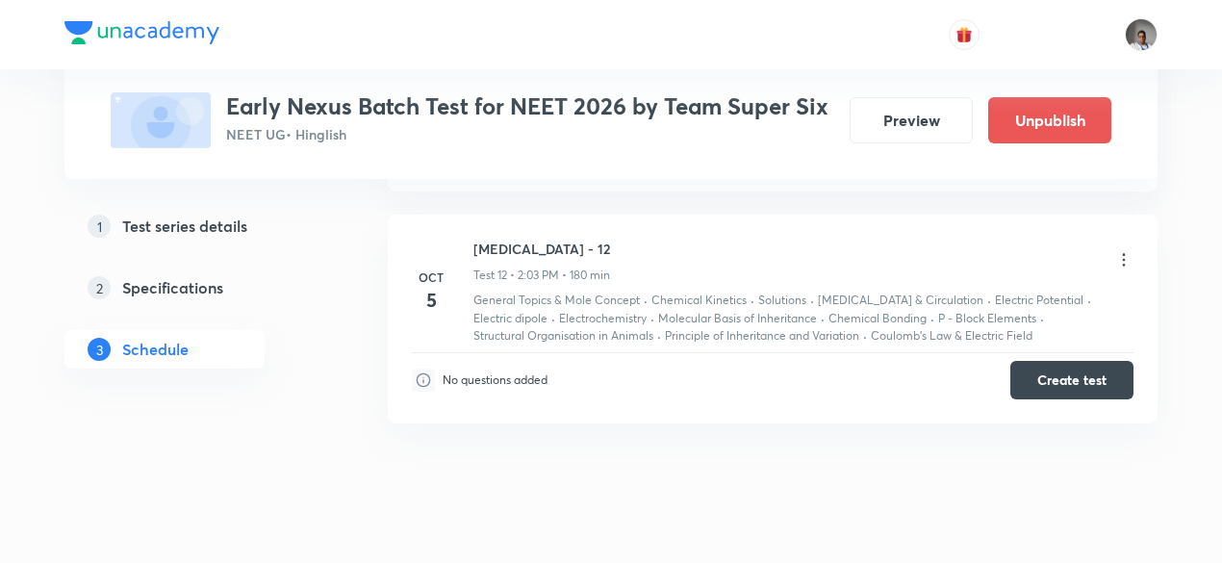
scroll to position [3353, 0]
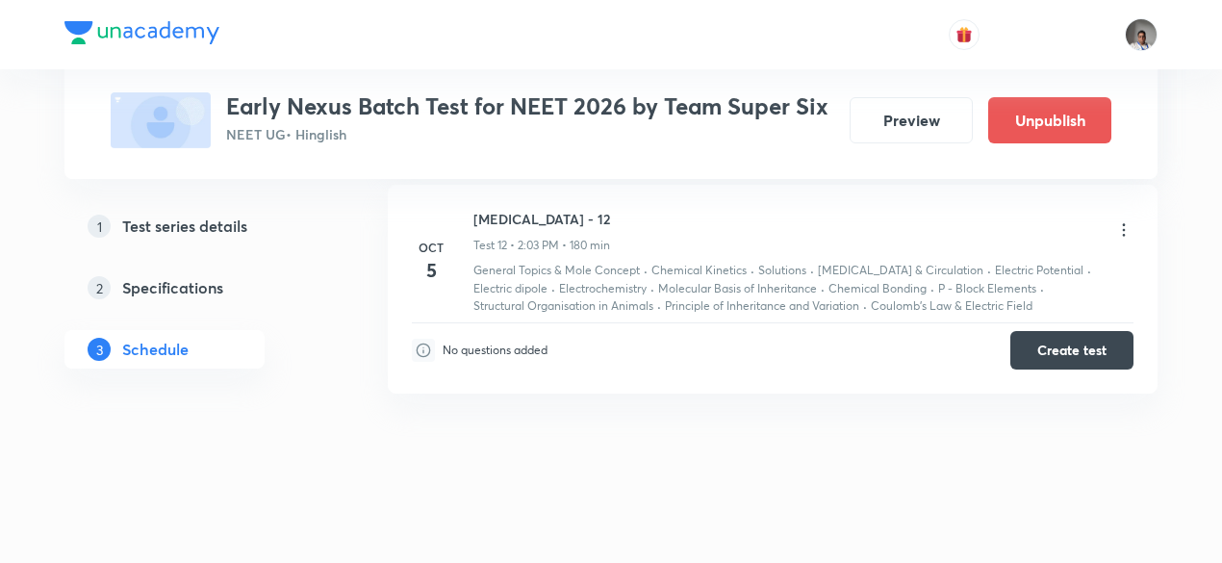
click at [1130, 220] on icon at bounding box center [1123, 229] width 19 height 19
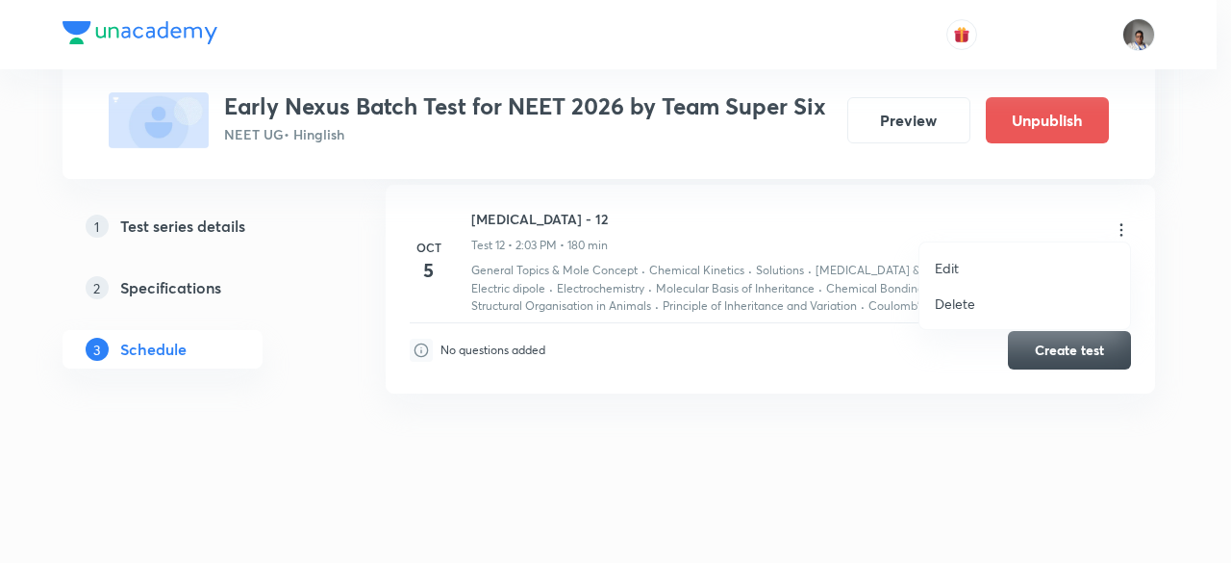
click at [962, 266] on li "Edit" at bounding box center [1025, 268] width 211 height 36
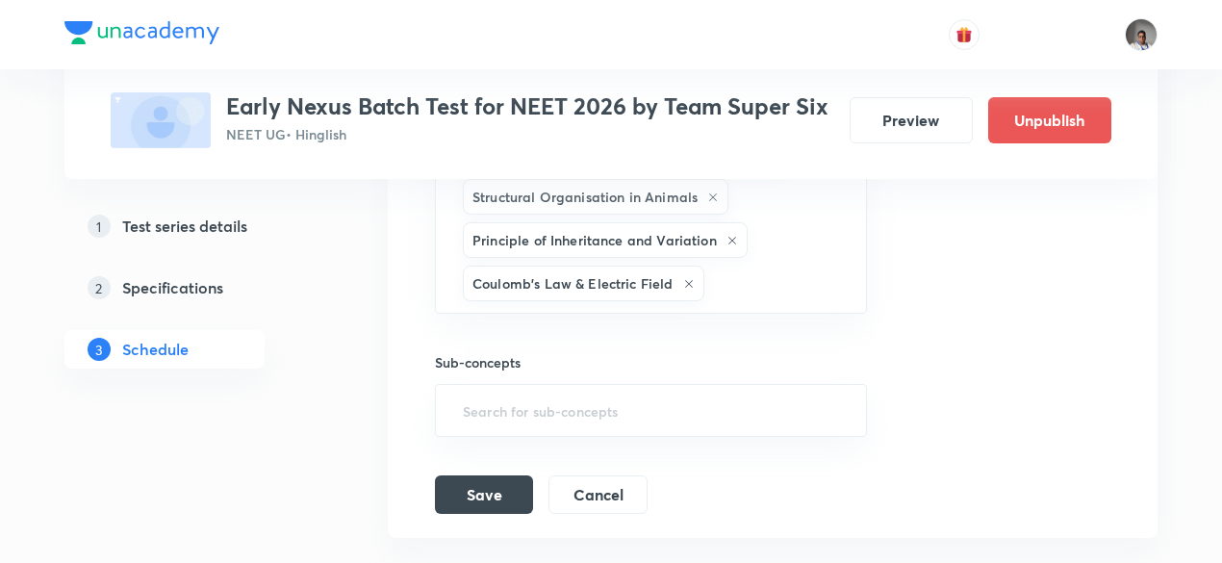
scroll to position [3315, 0]
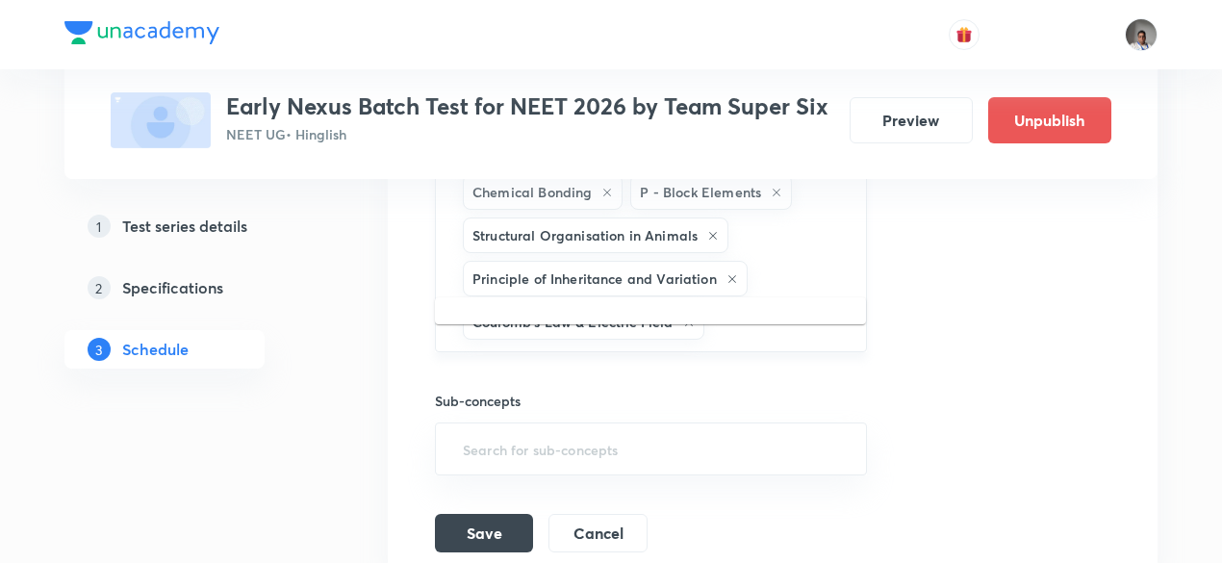
click at [825, 304] on input "text" at bounding box center [775, 322] width 135 height 36
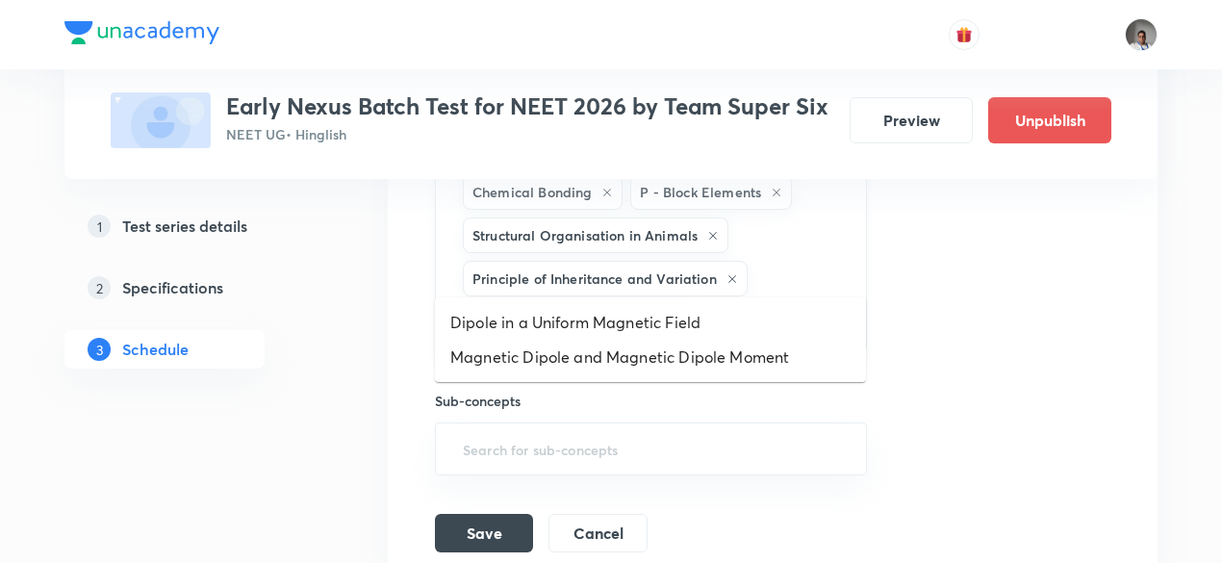
type input "d"
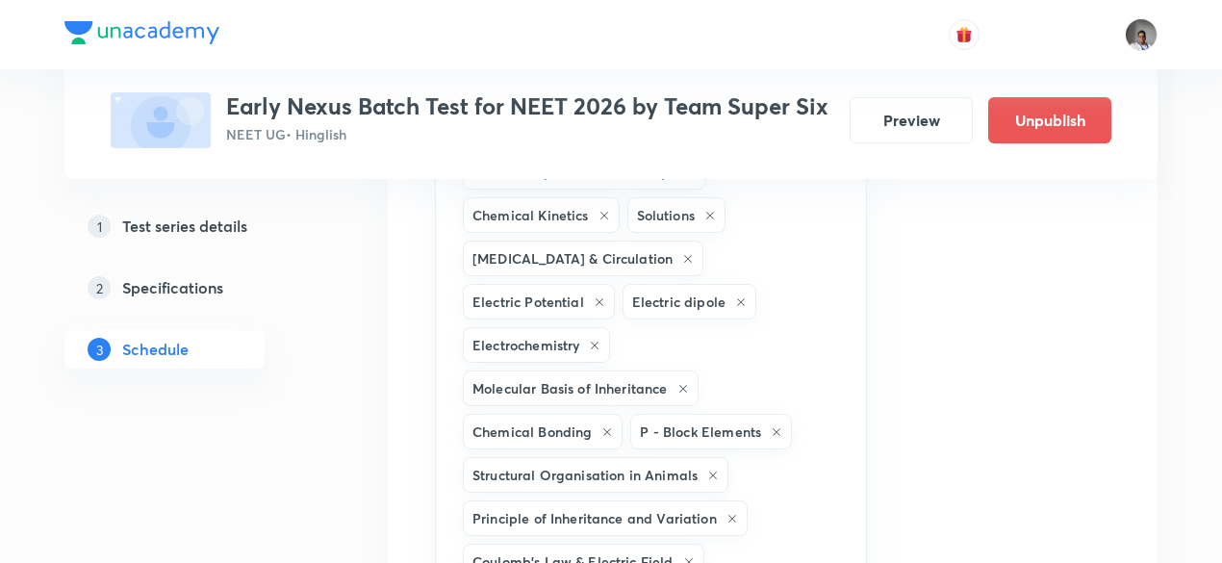
scroll to position [3448, 0]
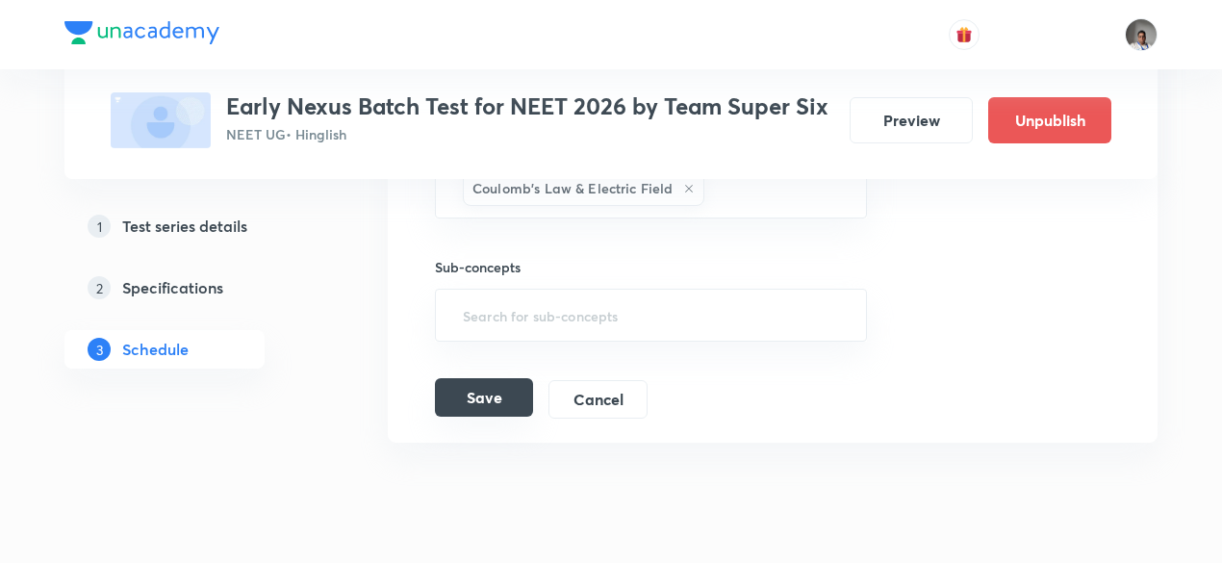
click at [437, 378] on button "Save" at bounding box center [484, 397] width 98 height 38
click at [498, 378] on button "Save" at bounding box center [484, 397] width 98 height 38
click at [498, 380] on button "Save" at bounding box center [484, 399] width 98 height 38
drag, startPoint x: 476, startPoint y: 361, endPoint x: 481, endPoint y: 332, distance: 29.3
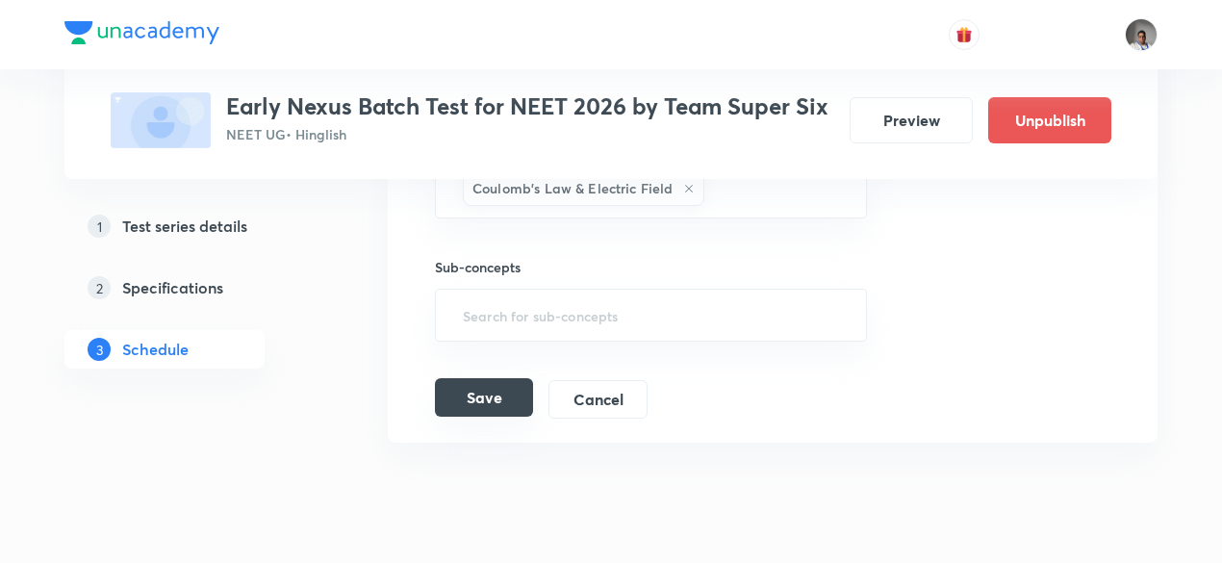
click at [481, 378] on button "Save" at bounding box center [484, 397] width 98 height 38
click at [507, 378] on button "Save" at bounding box center [484, 397] width 98 height 38
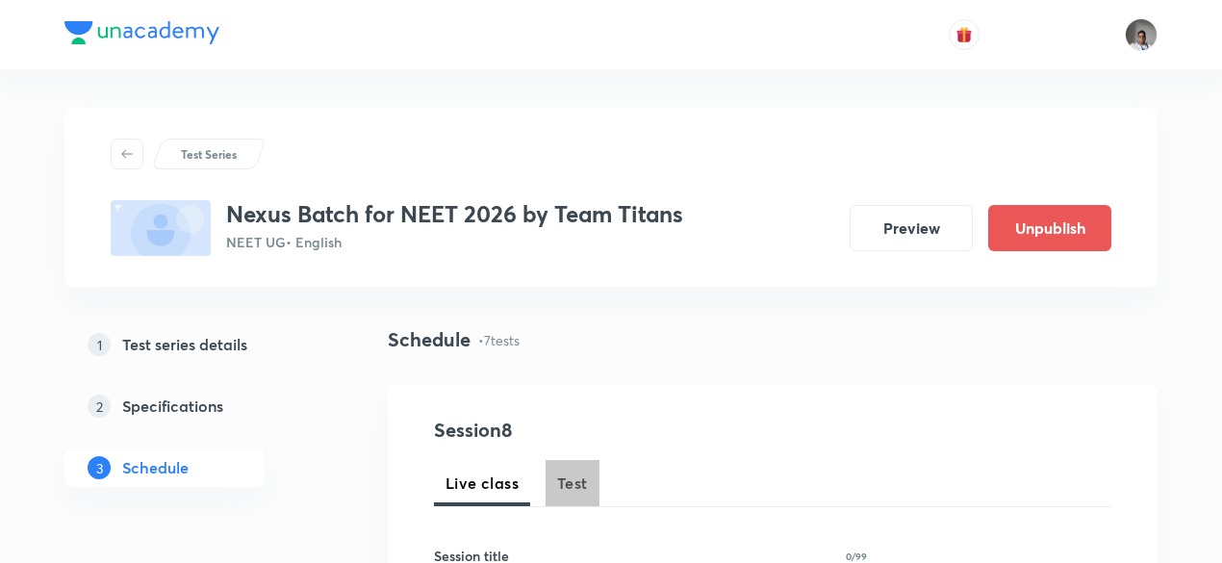
click at [571, 471] on span "Test" at bounding box center [572, 482] width 31 height 23
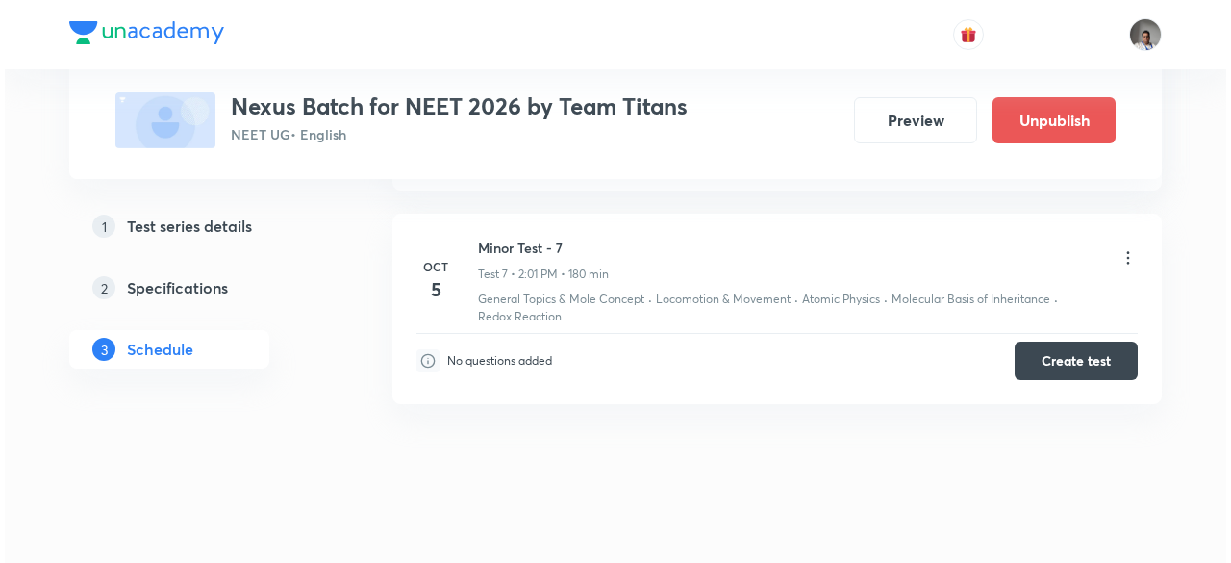
scroll to position [2257, 0]
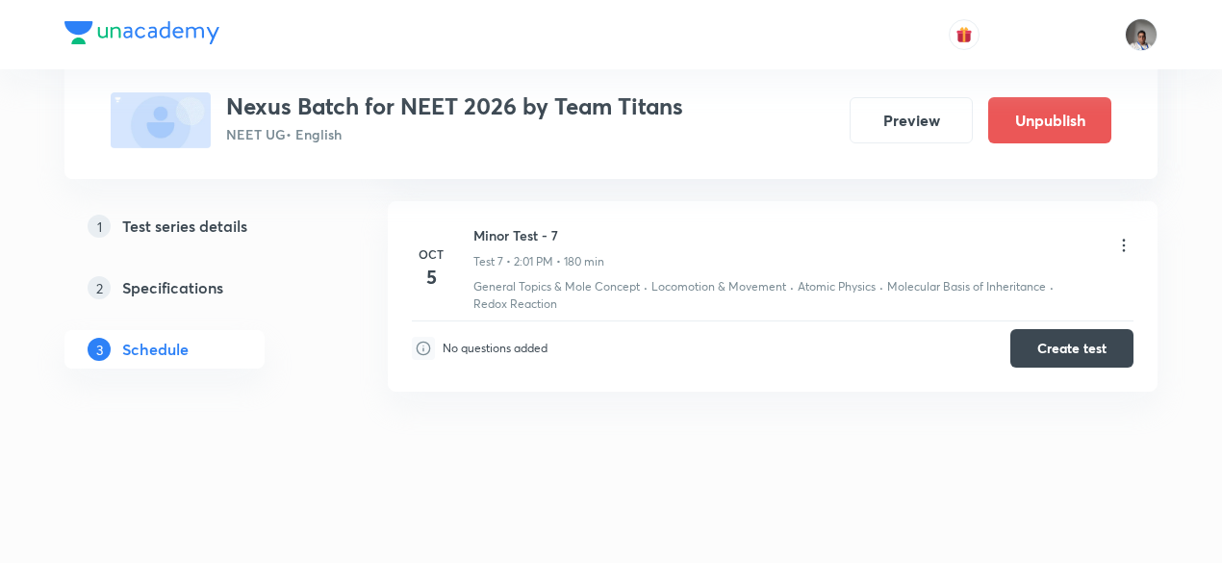
click at [1123, 240] on icon at bounding box center [1124, 246] width 3 height 13
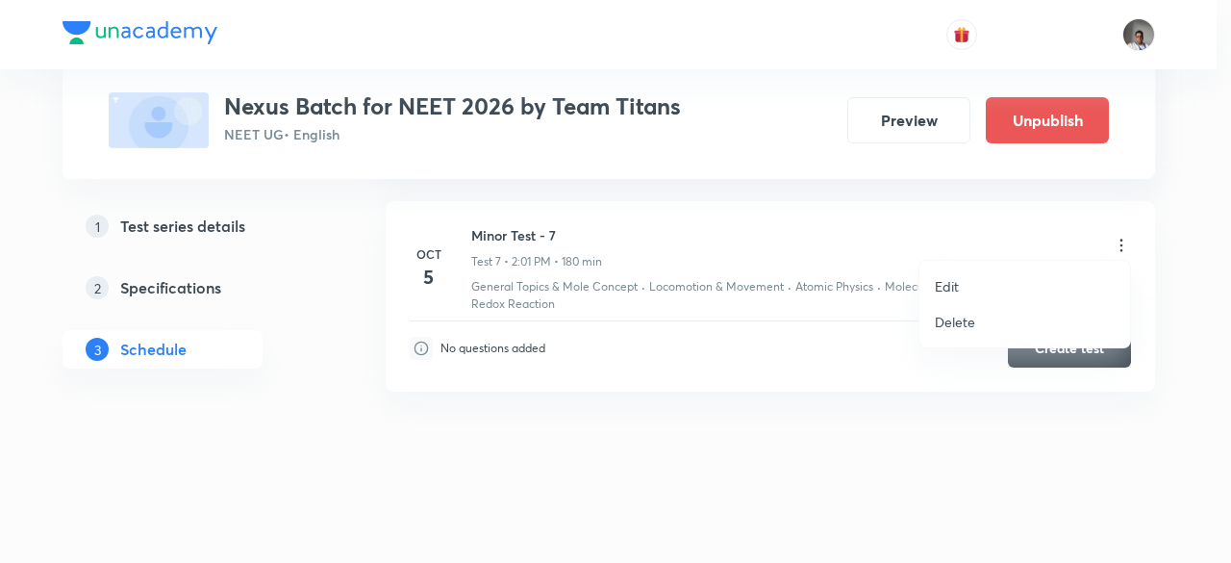
click at [954, 276] on p "Edit" at bounding box center [947, 286] width 24 height 20
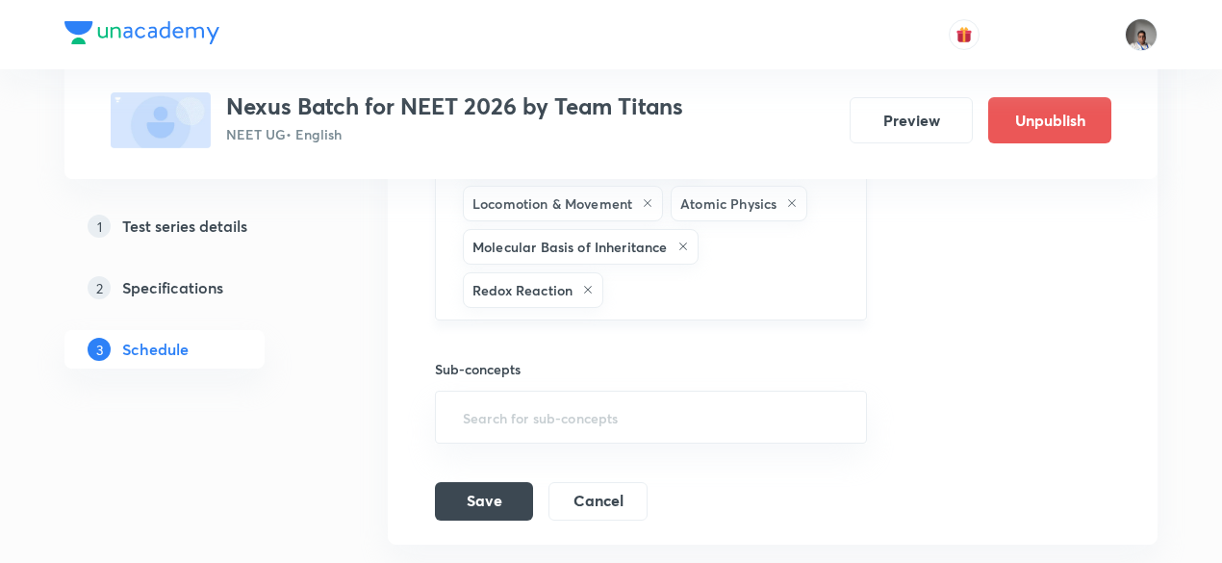
scroll to position [2006, 0]
click at [799, 273] on input "text" at bounding box center [724, 291] width 235 height 36
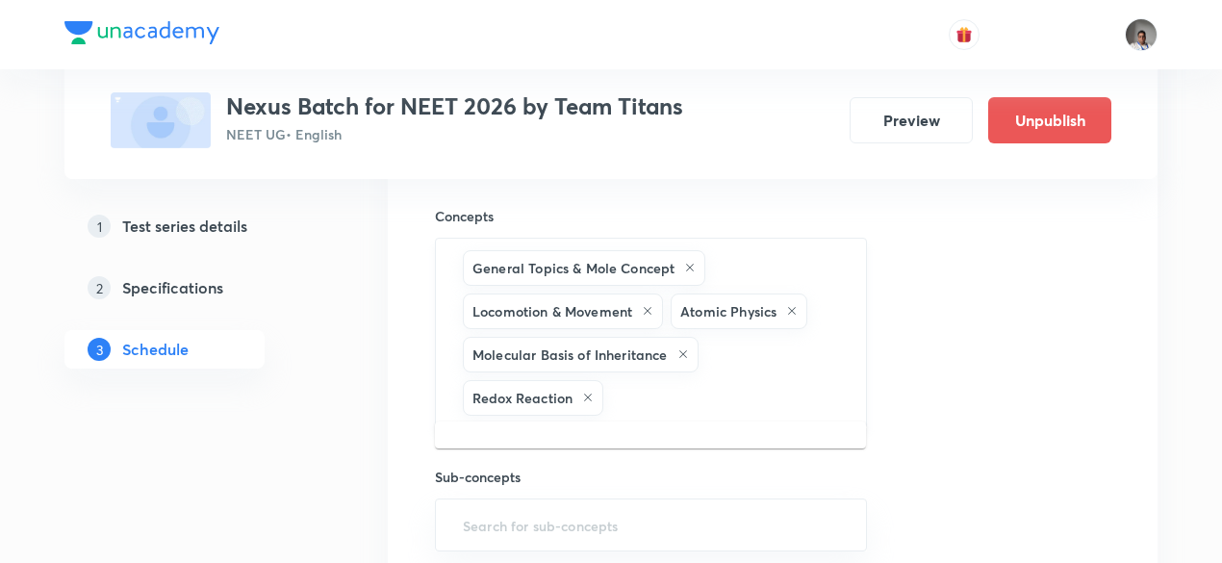
scroll to position [1894, 0]
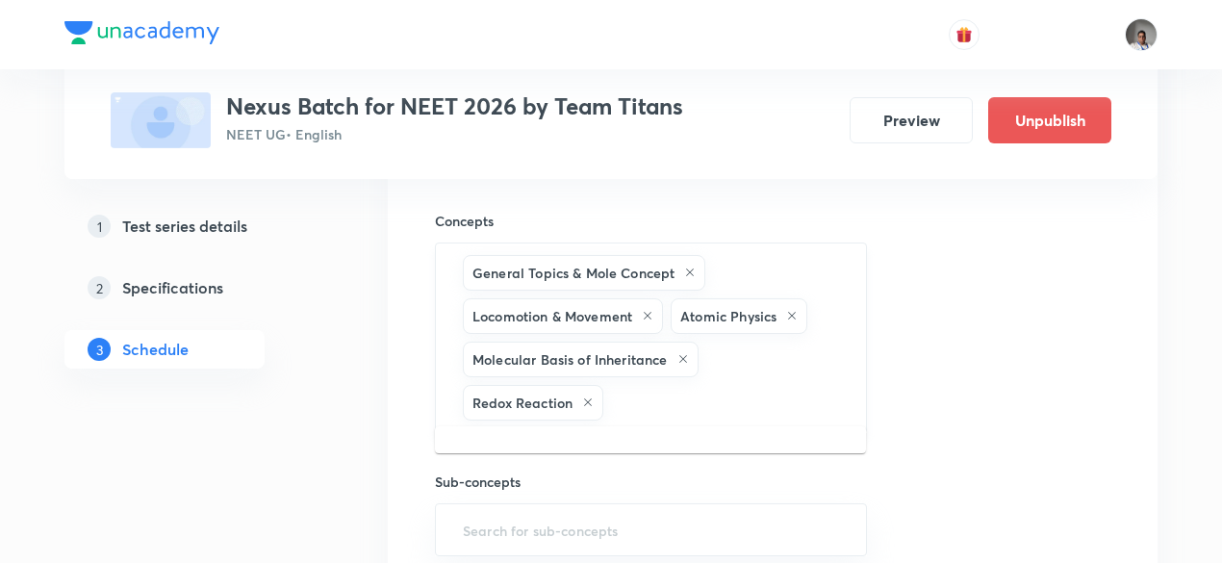
click at [792, 310] on icon at bounding box center [792, 316] width 12 height 12
click at [752, 359] on div "General Topics & Mole Concept Locomotion & Movement Molecular Basis of Inherita…" at bounding box center [651, 337] width 432 height 190
type input "sem"
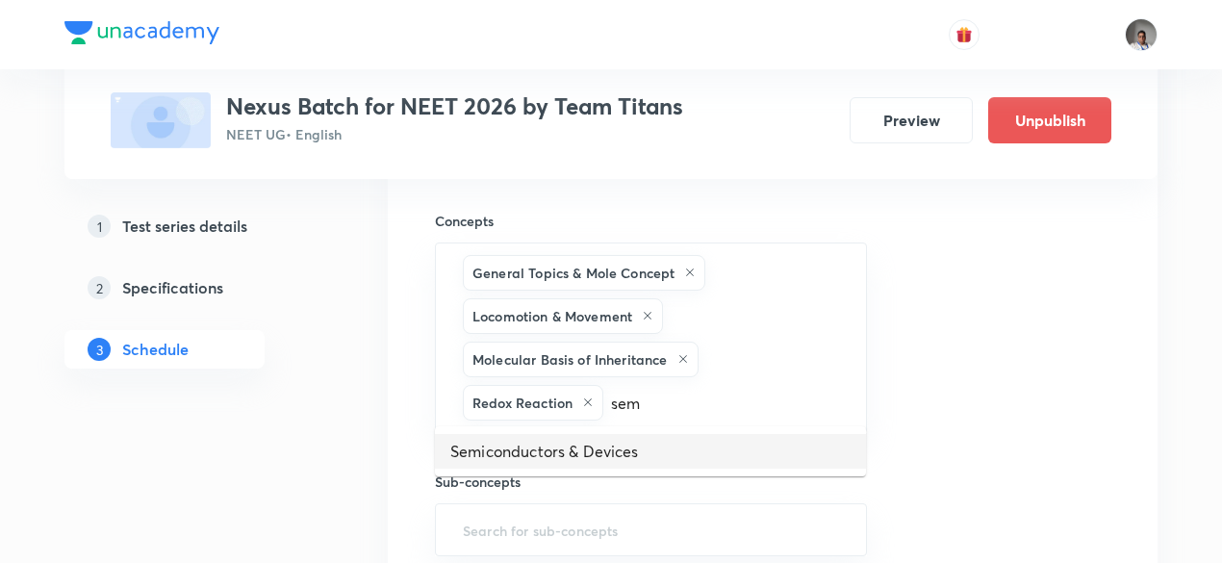
click at [622, 459] on li "Semiconductors & Devices" at bounding box center [650, 451] width 431 height 35
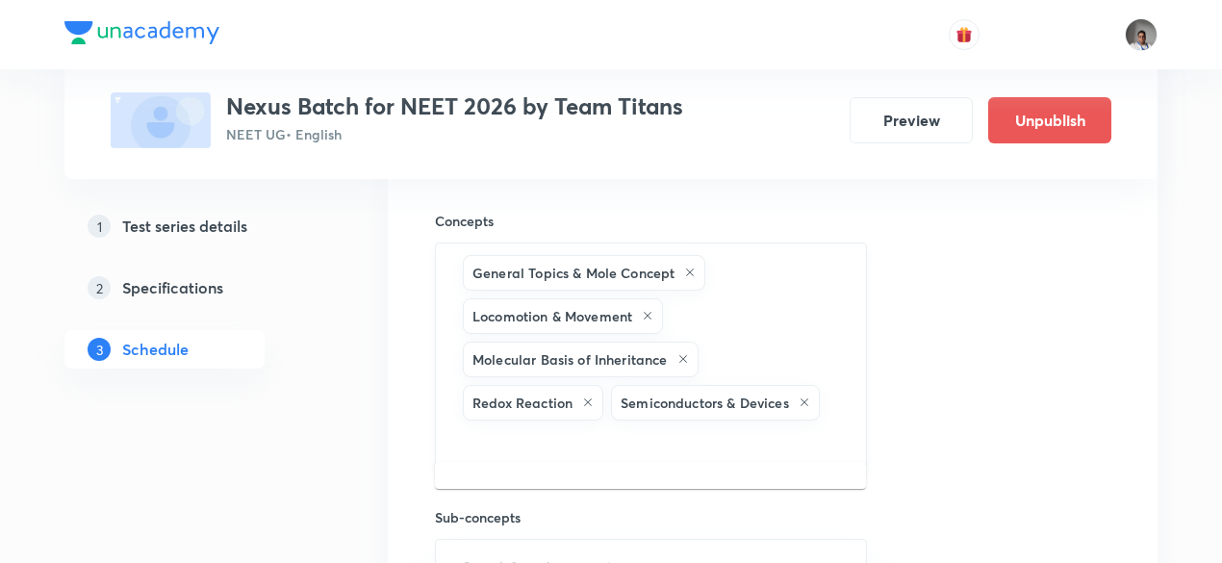
click at [703, 429] on input "text" at bounding box center [651, 442] width 384 height 36
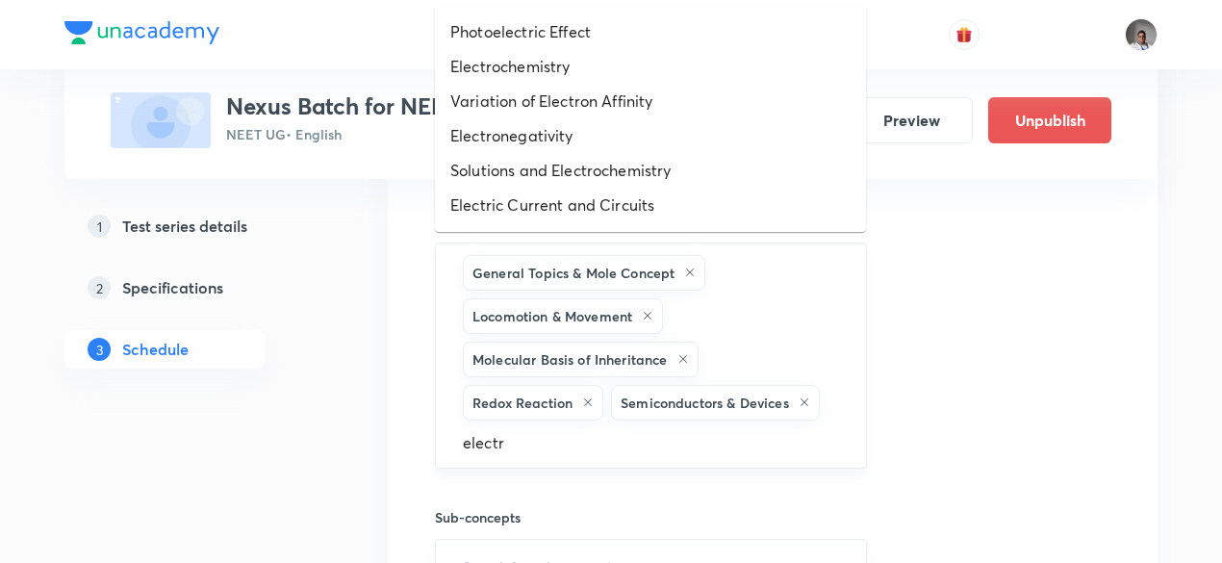
type input "electro"
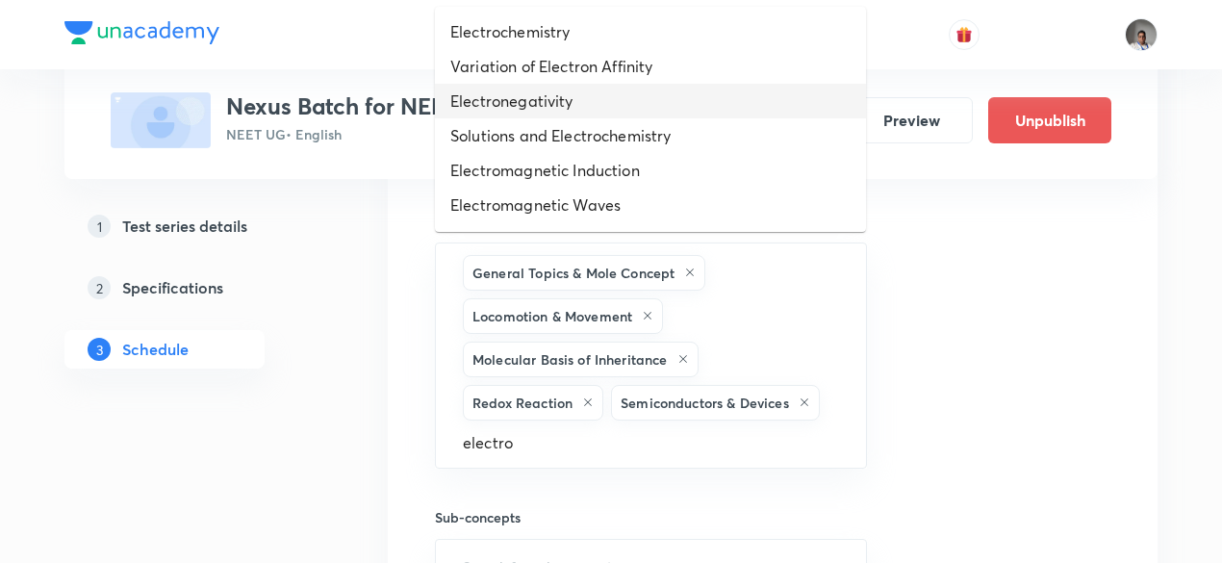
scroll to position [67, 0]
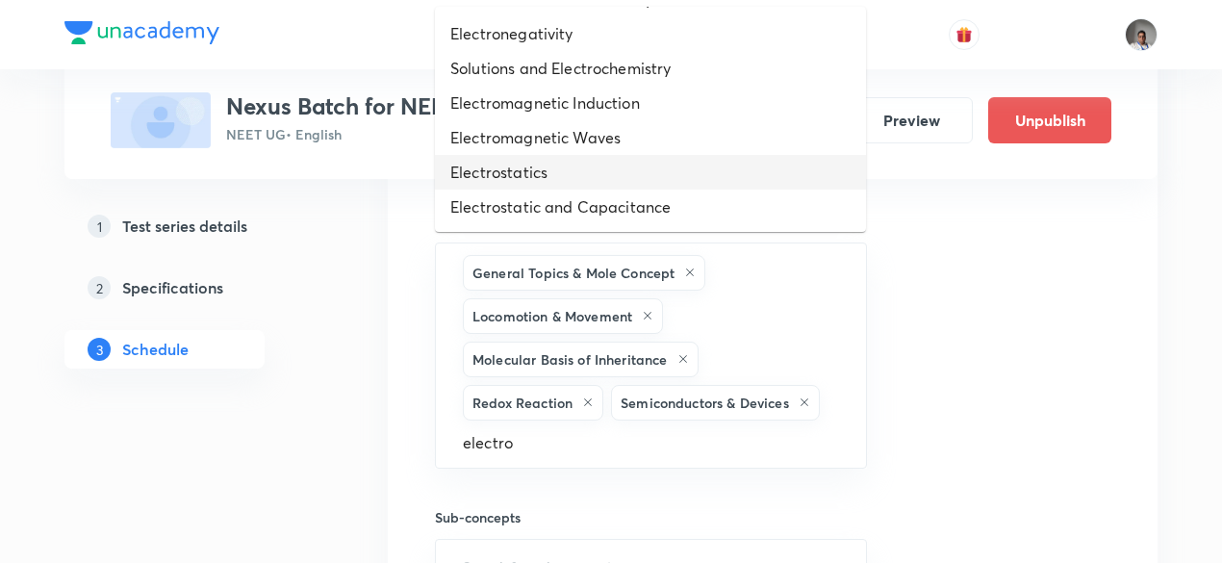
click at [564, 168] on li "Electrostatics" at bounding box center [650, 172] width 431 height 35
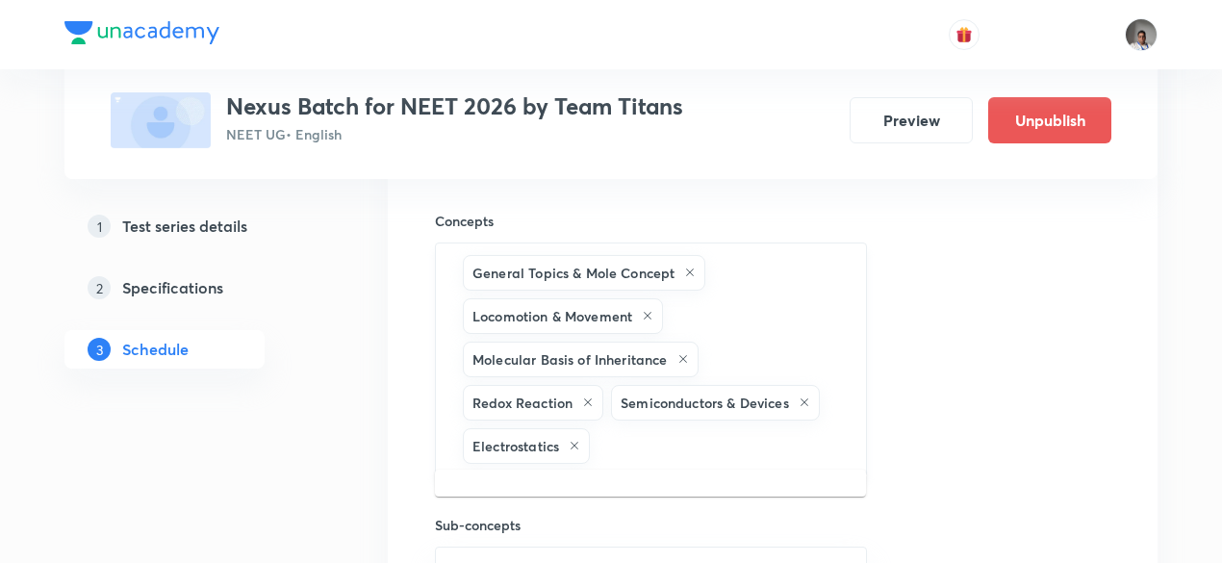
click at [701, 430] on input "text" at bounding box center [717, 446] width 248 height 36
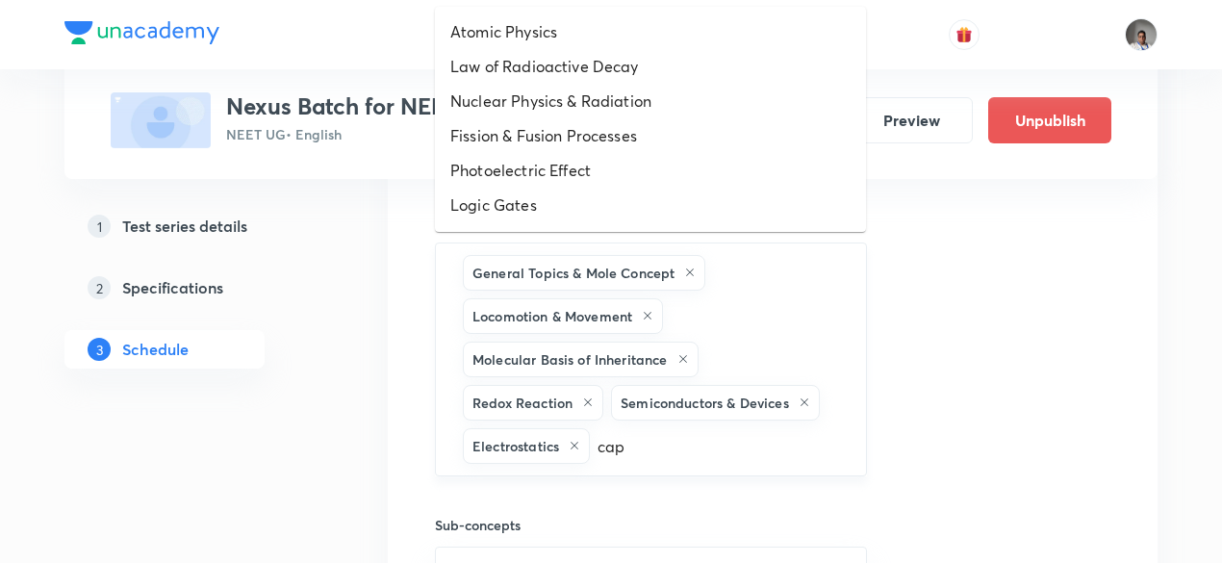
type input "capa"
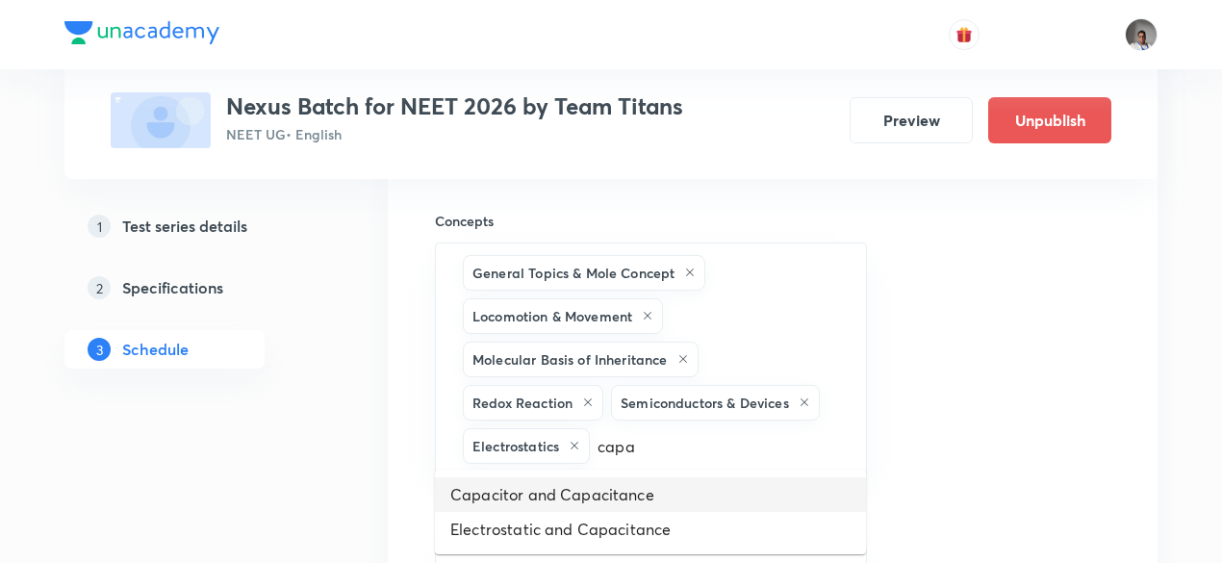
click at [689, 501] on li "Capacitor and Capacitance" at bounding box center [650, 494] width 431 height 35
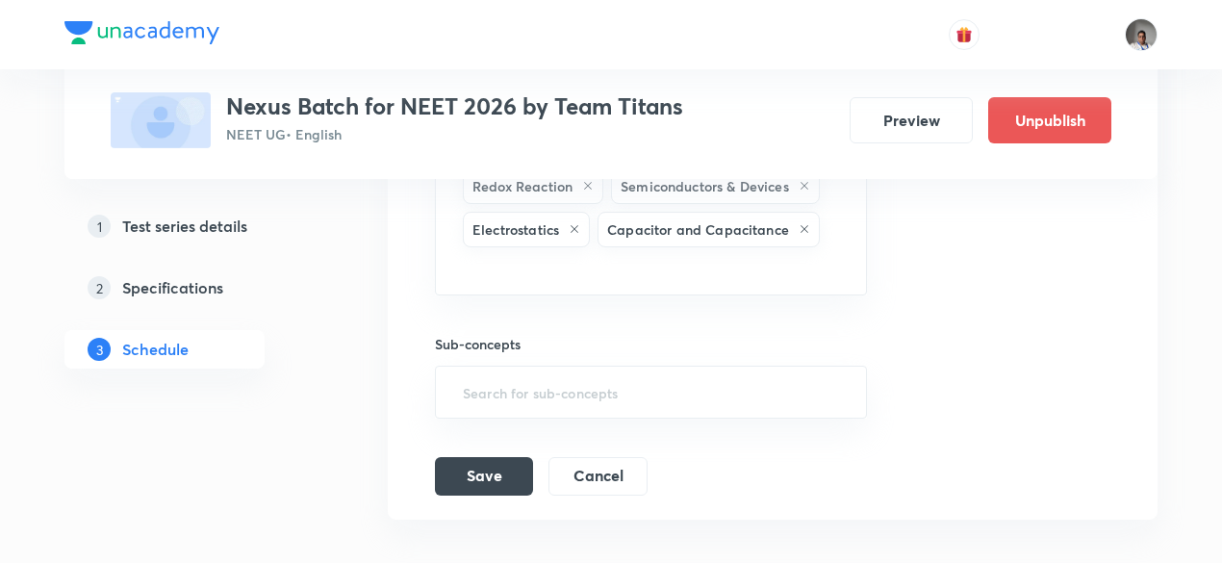
scroll to position [2112, 0]
click at [492, 456] on button "Save" at bounding box center [484, 472] width 98 height 38
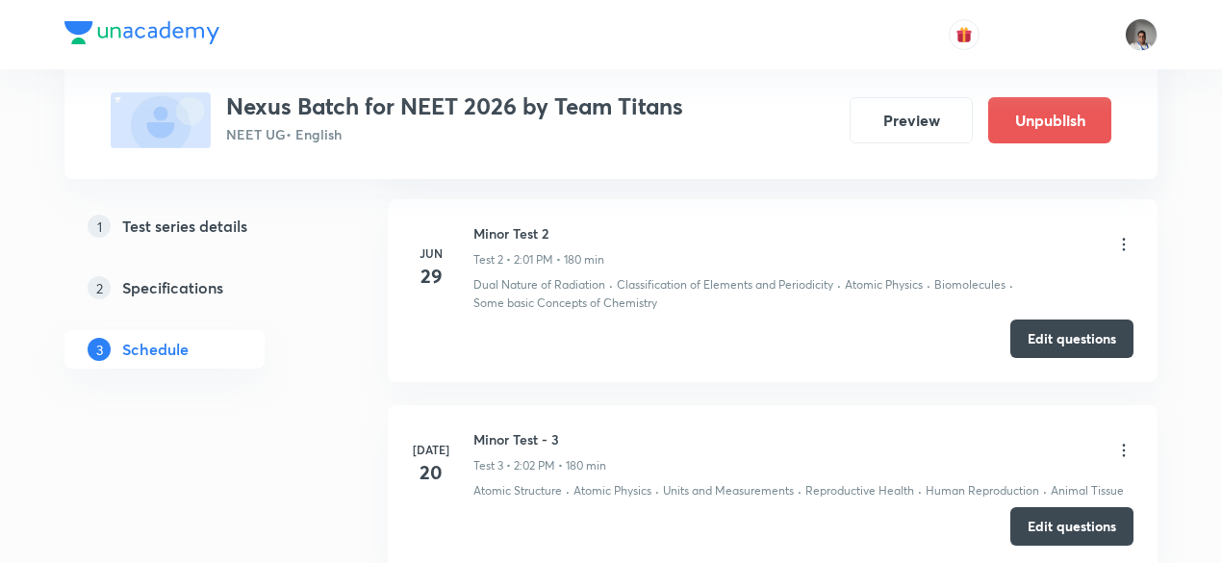
scroll to position [0, 0]
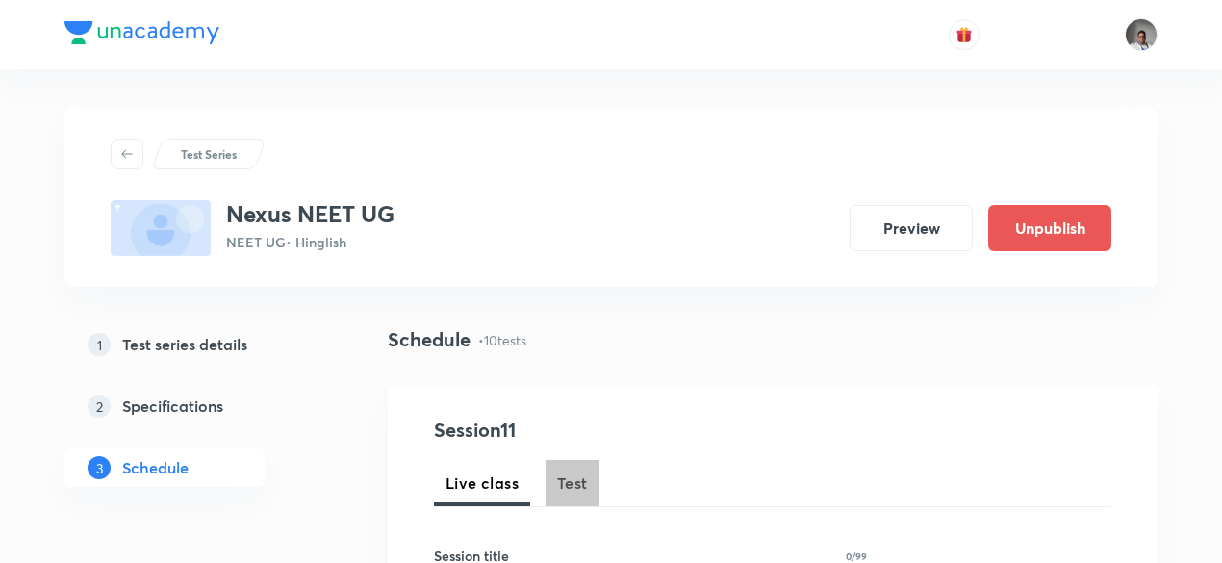
click at [573, 476] on span "Test" at bounding box center [572, 482] width 31 height 23
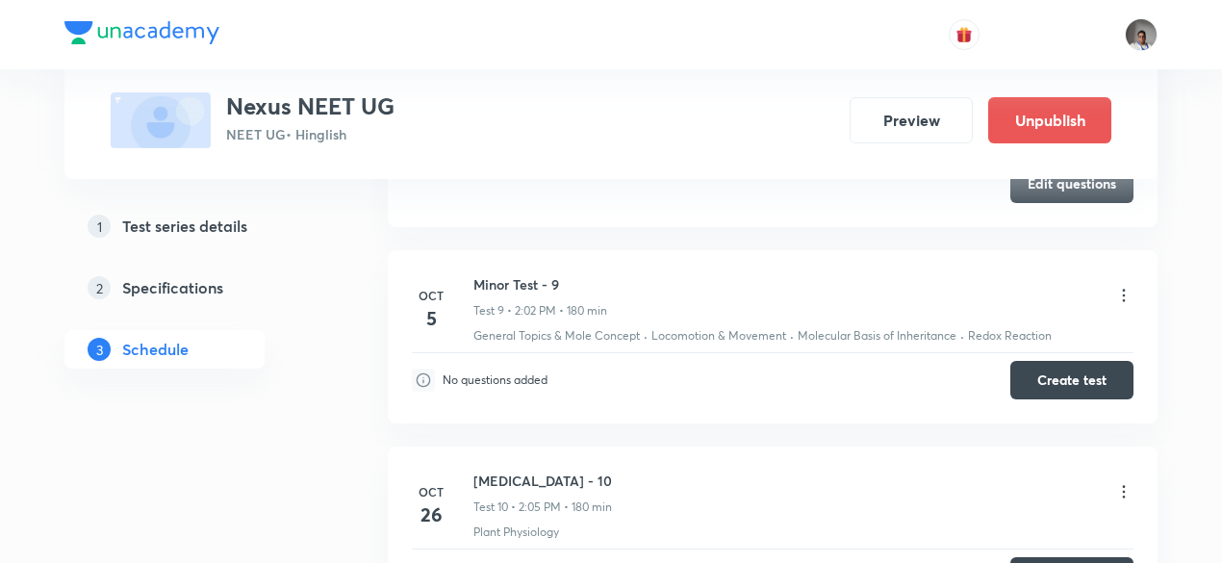
scroll to position [2601, 0]
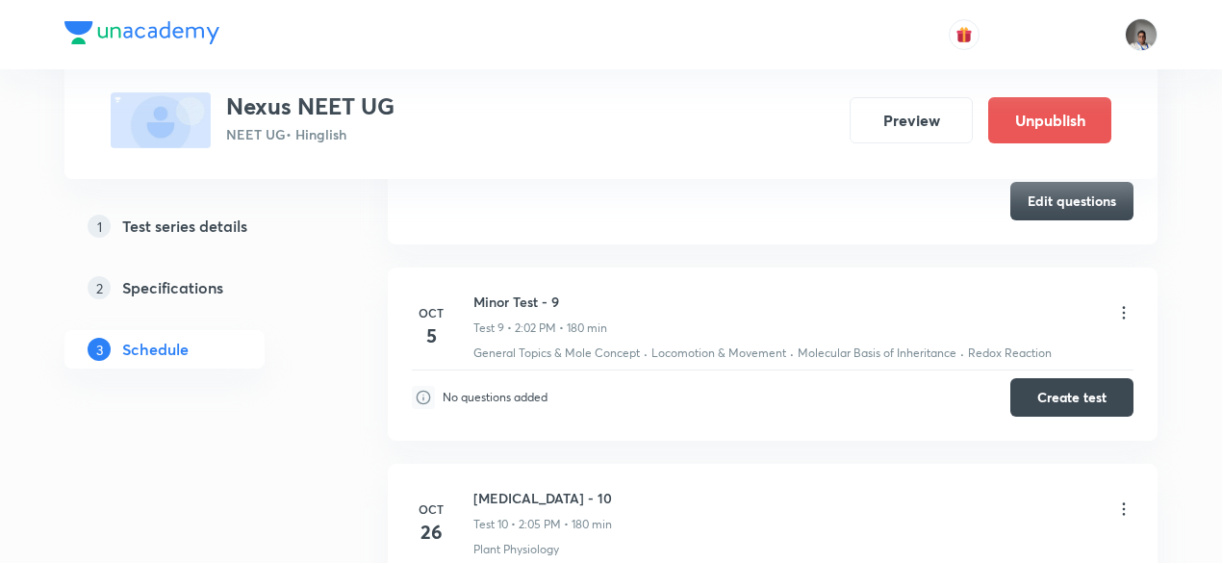
click at [1122, 308] on icon at bounding box center [1123, 312] width 19 height 19
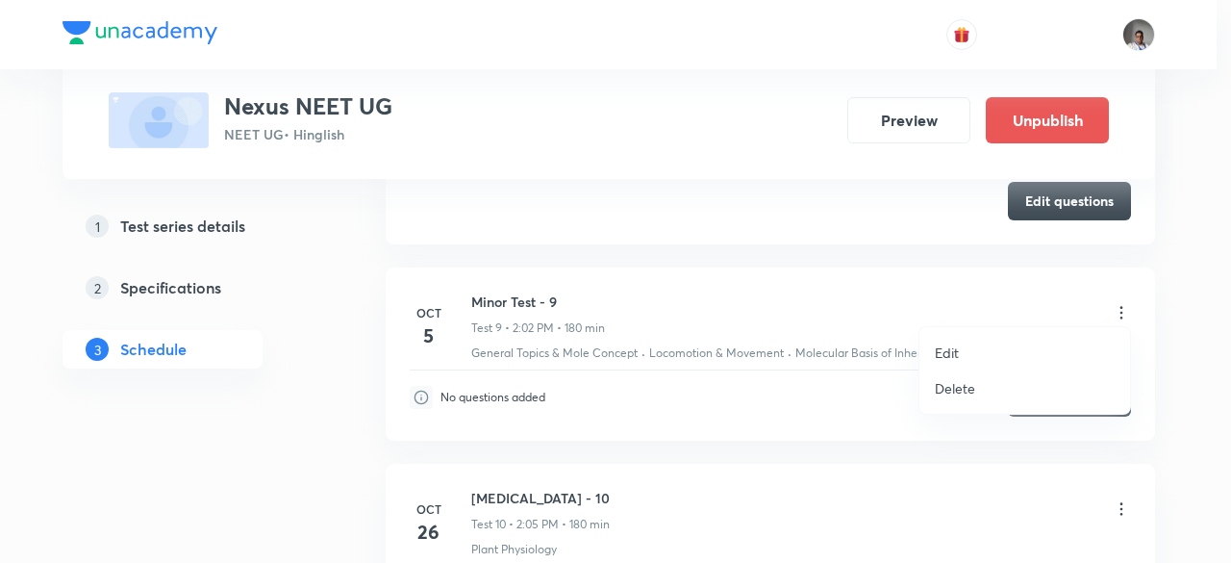
click at [939, 355] on p "Edit" at bounding box center [947, 352] width 24 height 20
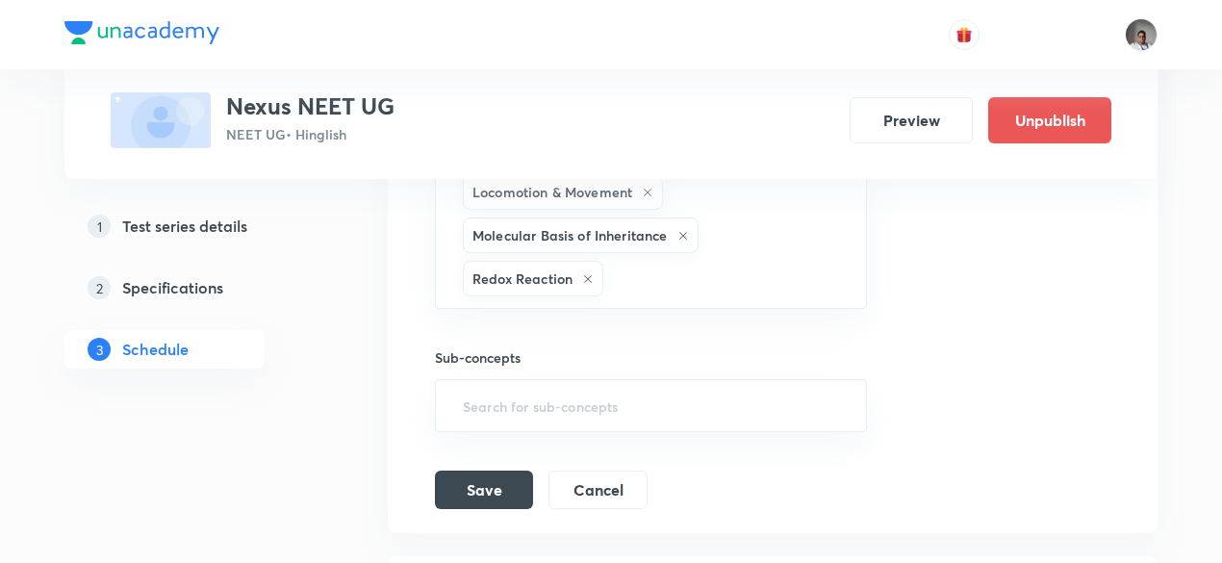
scroll to position [2428, 0]
drag, startPoint x: 799, startPoint y: 307, endPoint x: 735, endPoint y: 275, distance: 71.8
click at [735, 275] on div "Session title 14/99 [MEDICAL_DATA] - 9 ​ Schedule for [DATE] 2:02 PM ​ Duration…" at bounding box center [772, 97] width 675 height 824
click at [735, 275] on input "text" at bounding box center [724, 280] width 235 height 36
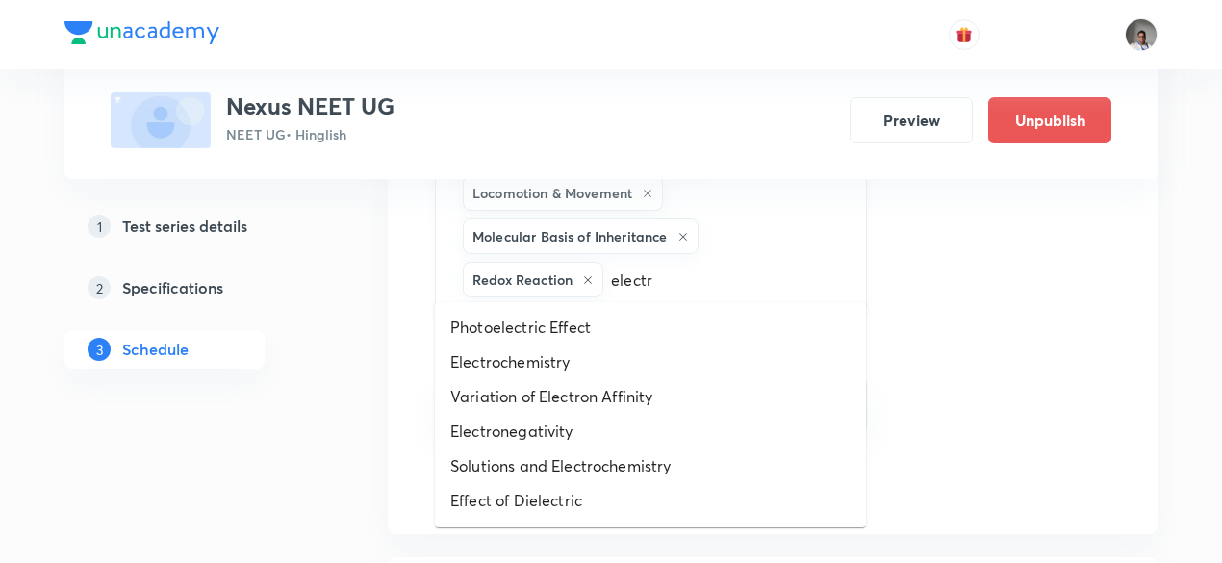
type input "electro"
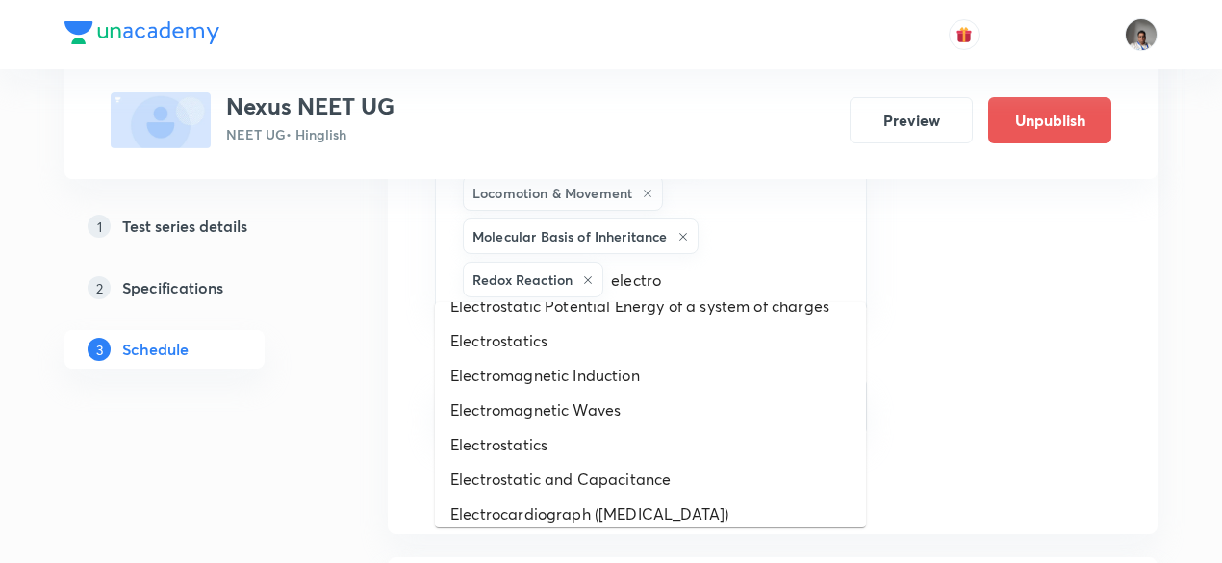
scroll to position [240, 0]
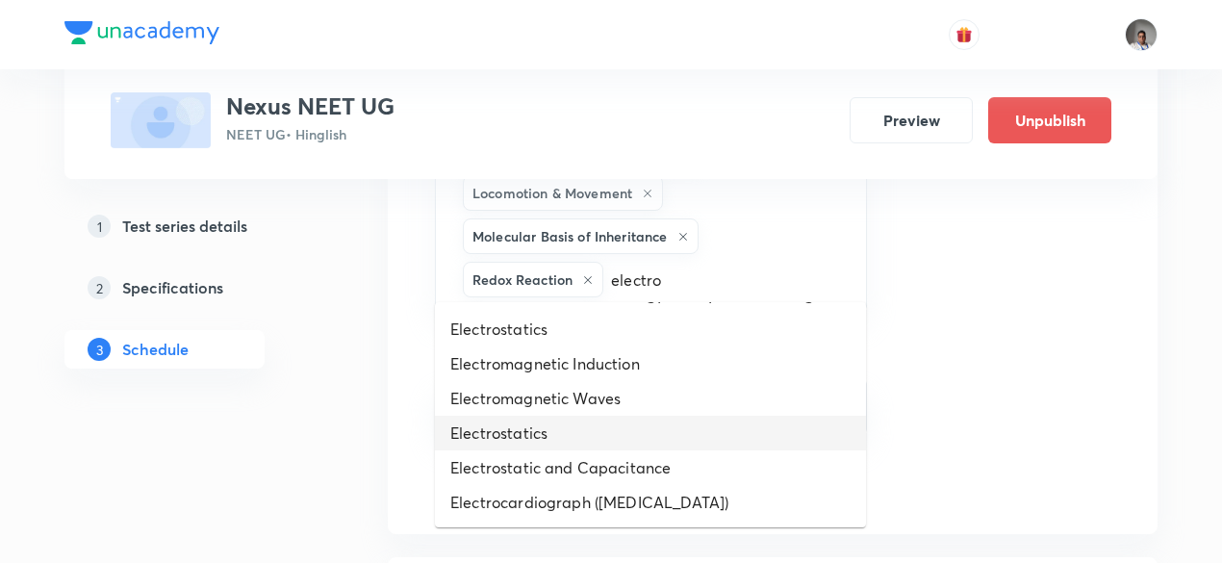
click at [579, 431] on li "Electrostatics" at bounding box center [650, 433] width 431 height 35
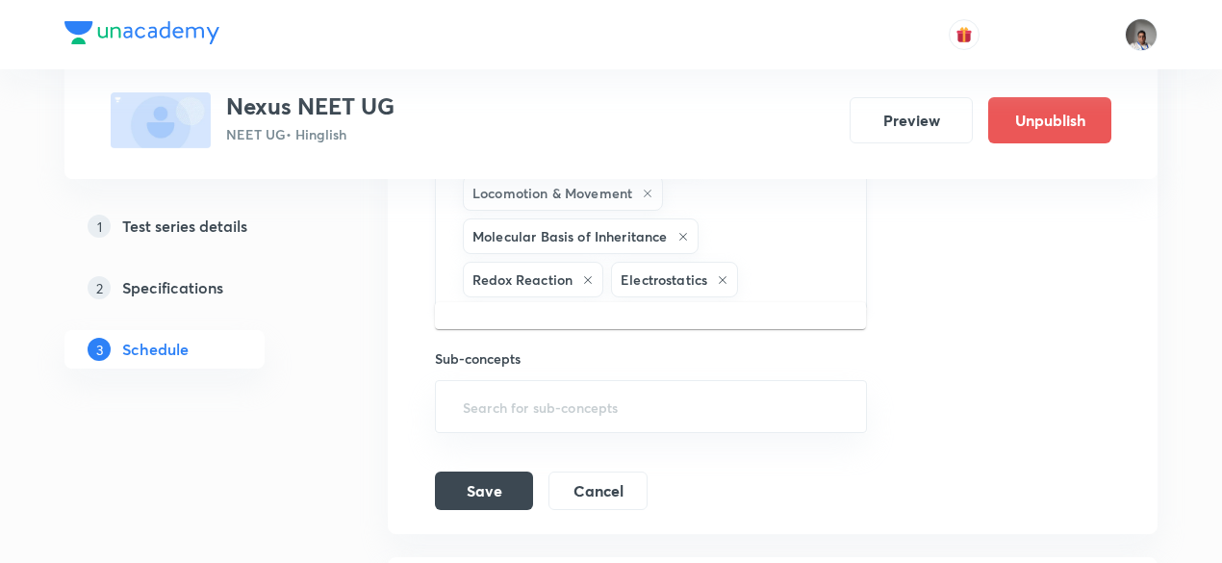
click at [780, 275] on input "text" at bounding box center [792, 280] width 100 height 36
type input "sem"
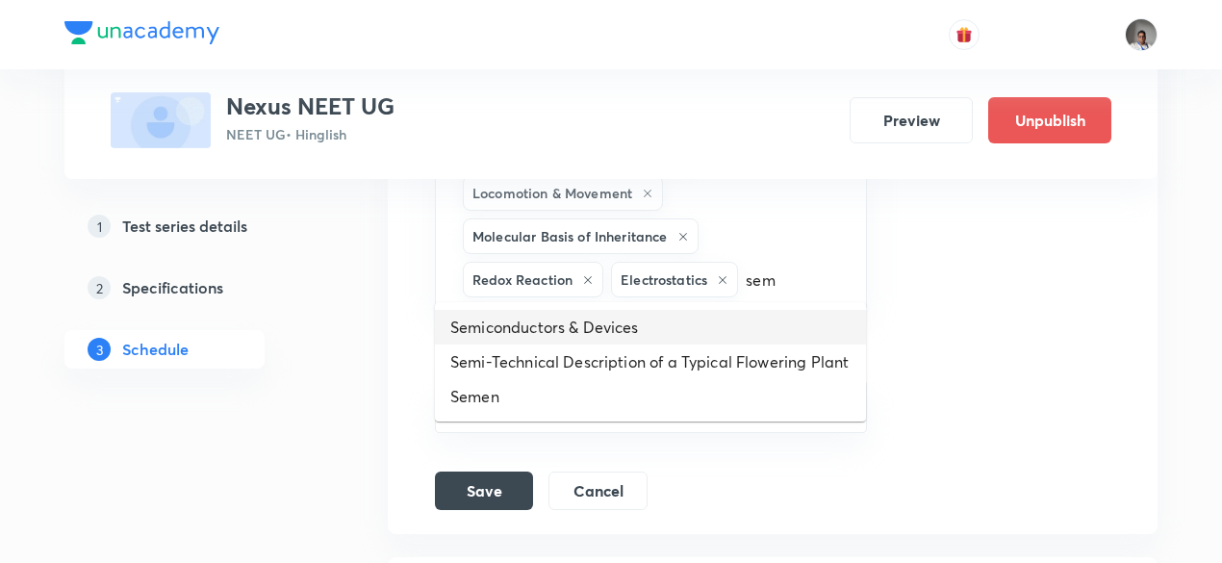
click at [677, 336] on li "Semiconductors & Devices" at bounding box center [650, 327] width 431 height 35
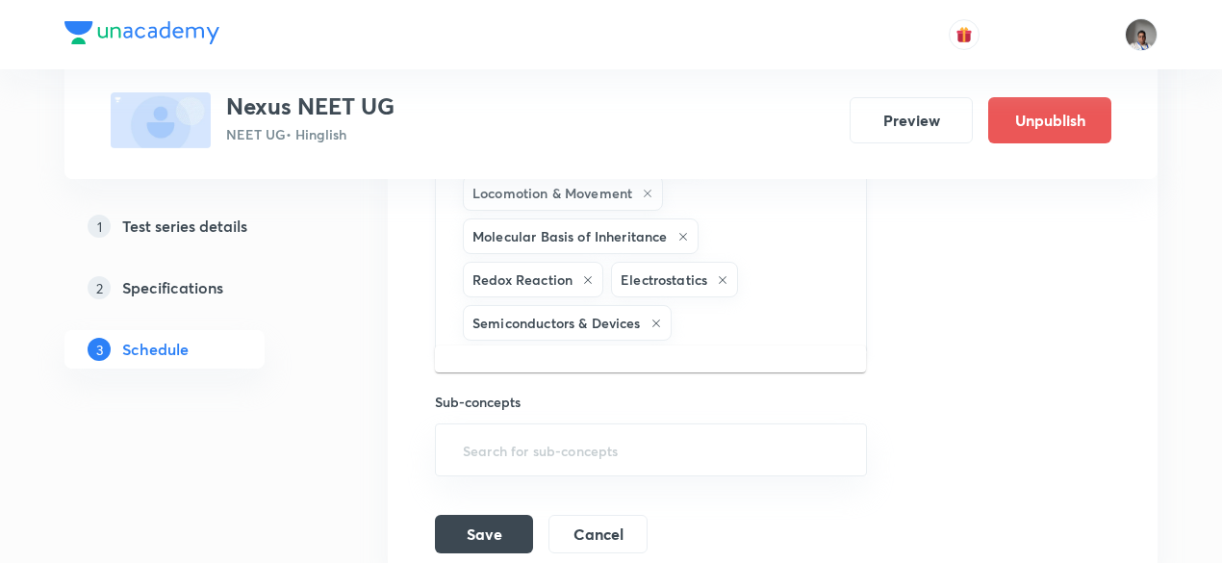
click at [745, 305] on input "text" at bounding box center [758, 323] width 167 height 36
type input "capa"
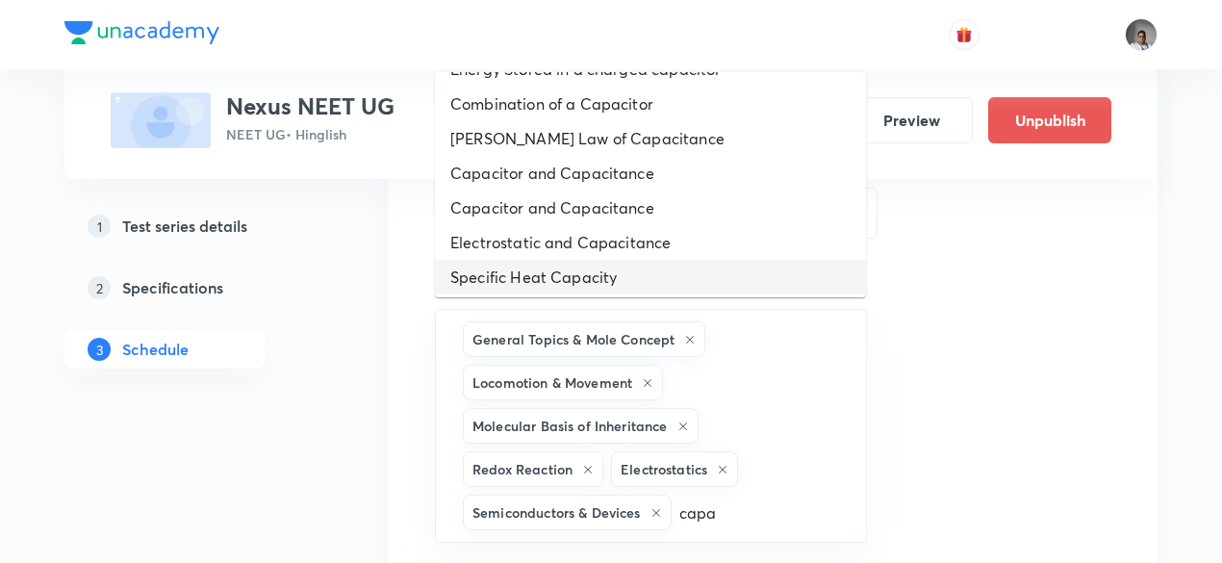
scroll to position [129, 0]
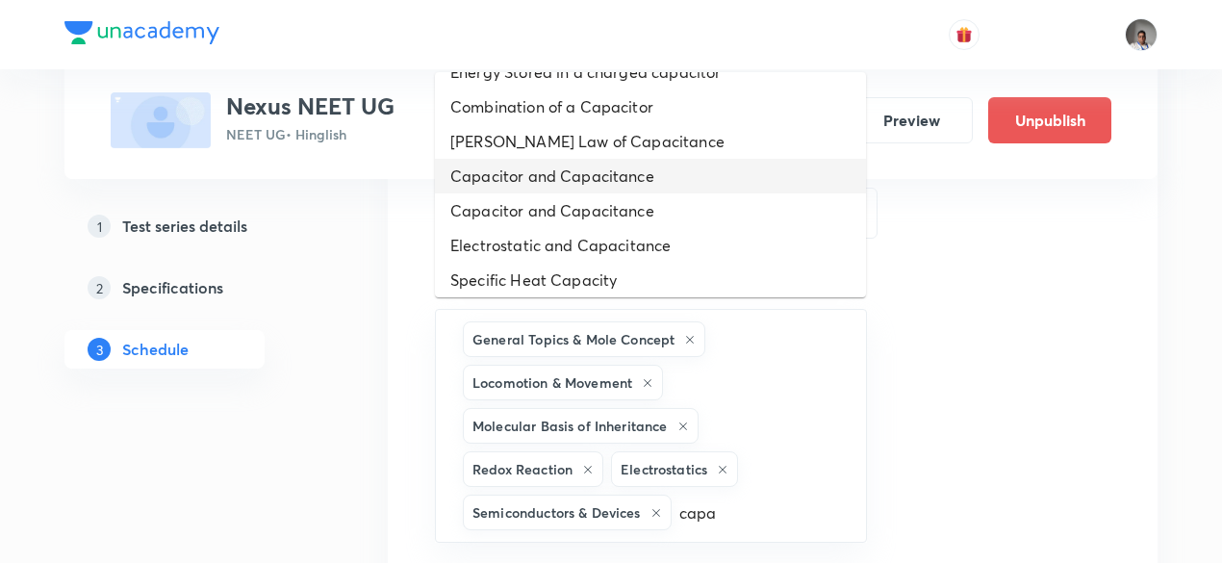
click at [591, 176] on li "Capacitor and Capacitance" at bounding box center [650, 176] width 431 height 35
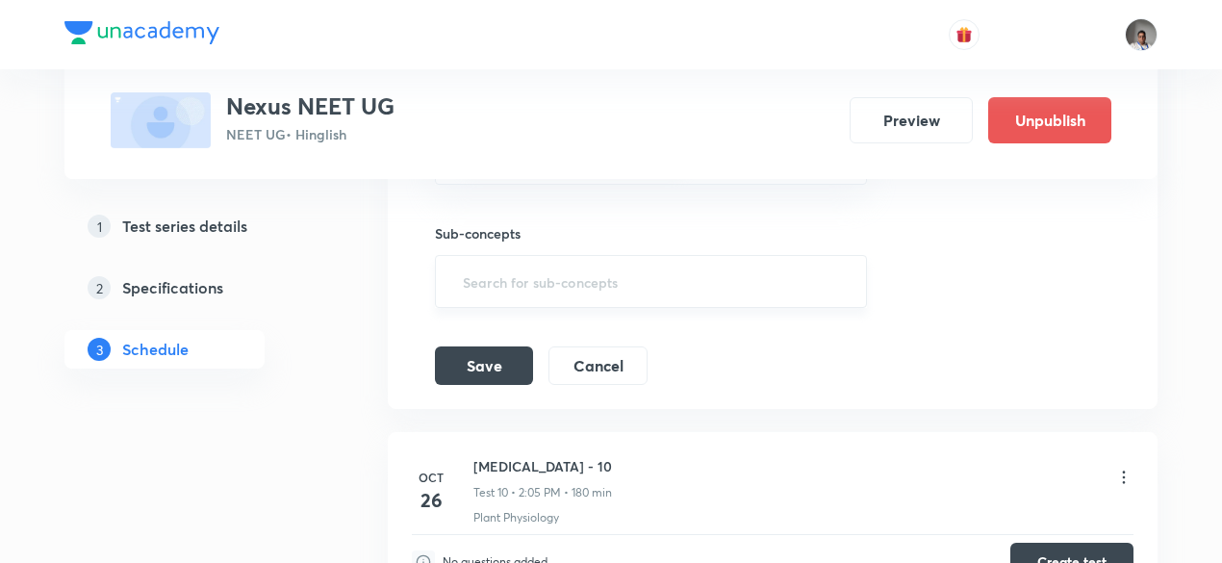
scroll to position [2638, 0]
click at [486, 361] on button "Save" at bounding box center [484, 365] width 98 height 38
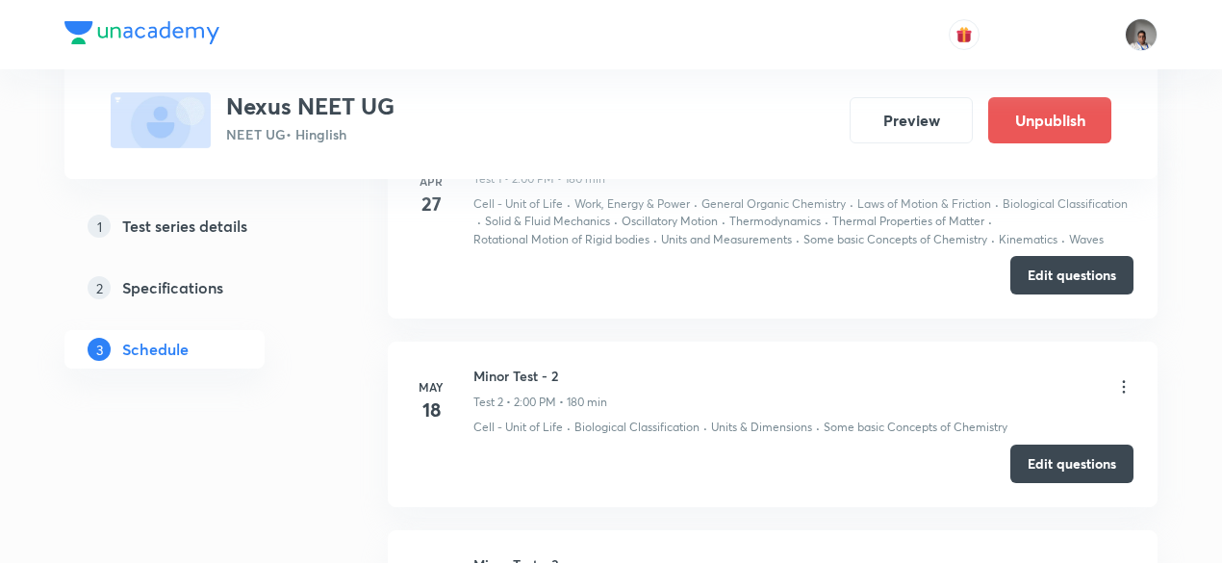
scroll to position [415, 0]
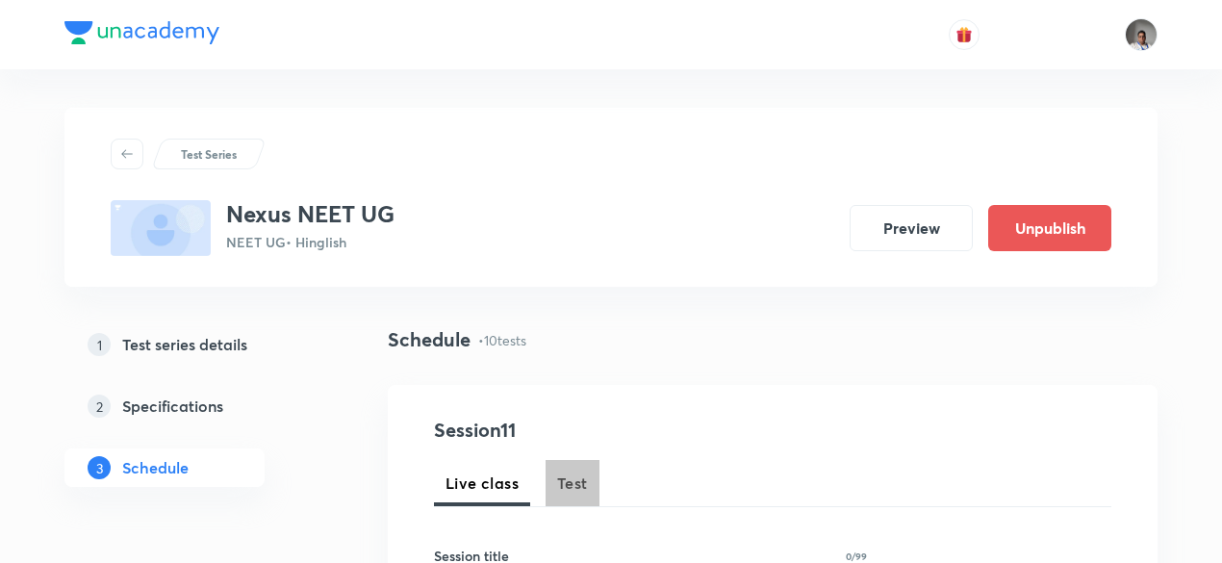
click at [586, 493] on span "Test" at bounding box center [572, 482] width 31 height 23
click at [572, 490] on span "Test" at bounding box center [572, 482] width 31 height 23
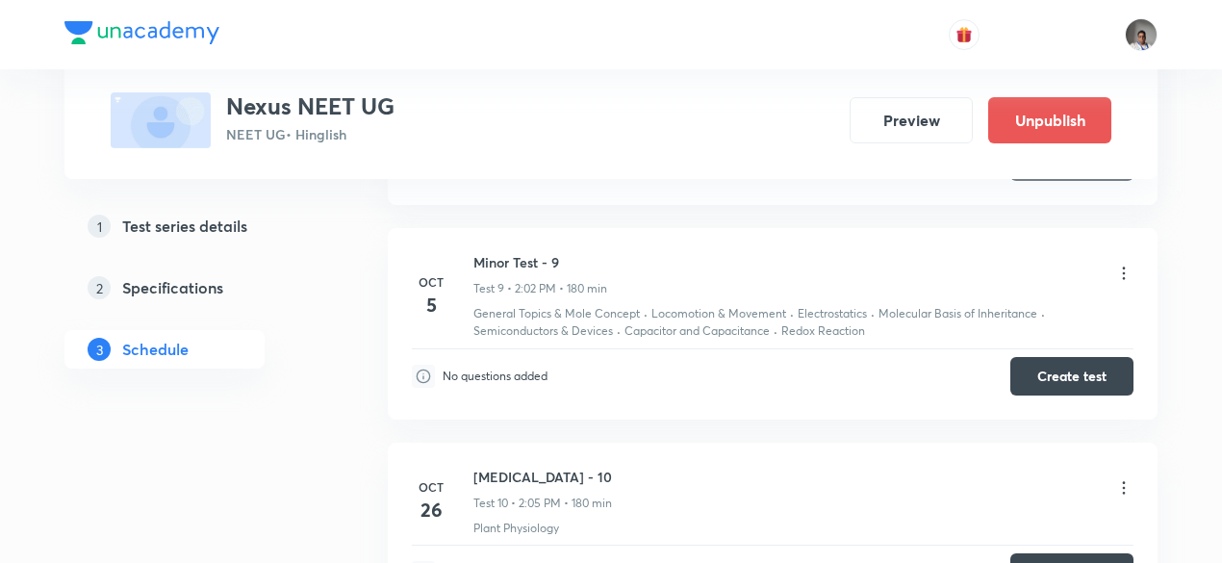
scroll to position [2645, 0]
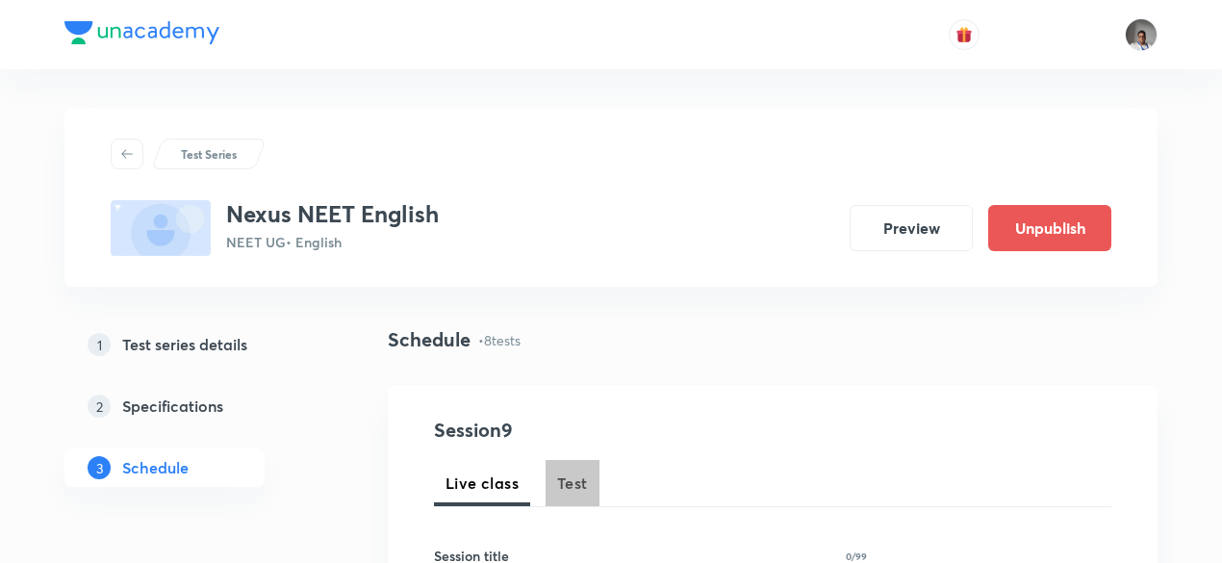
click at [562, 487] on span "Test" at bounding box center [572, 482] width 31 height 23
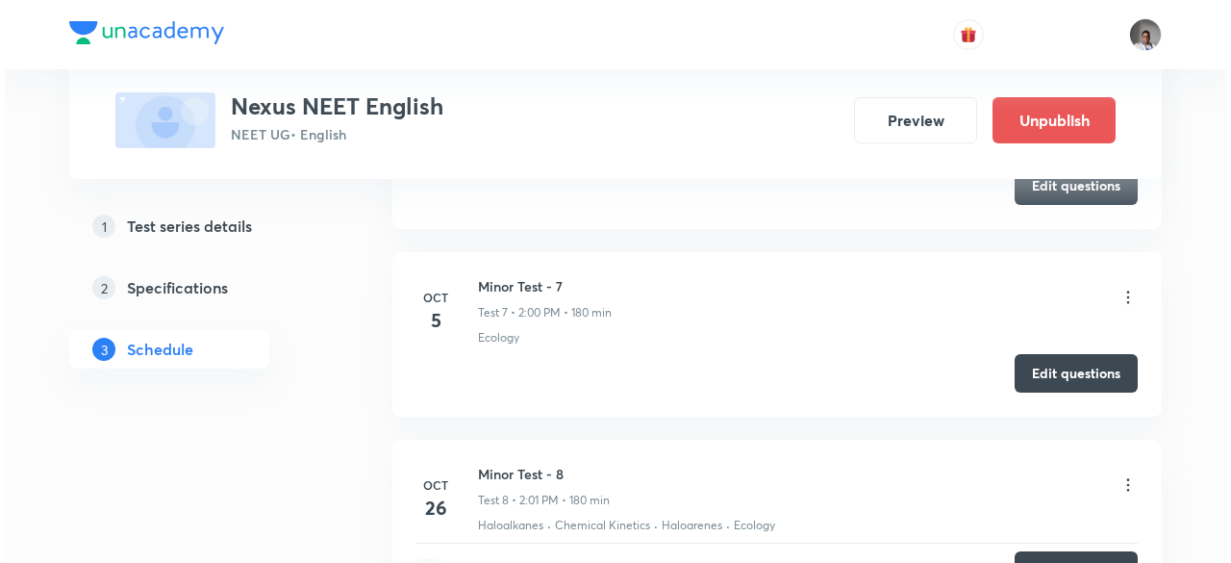
scroll to position [2195, 0]
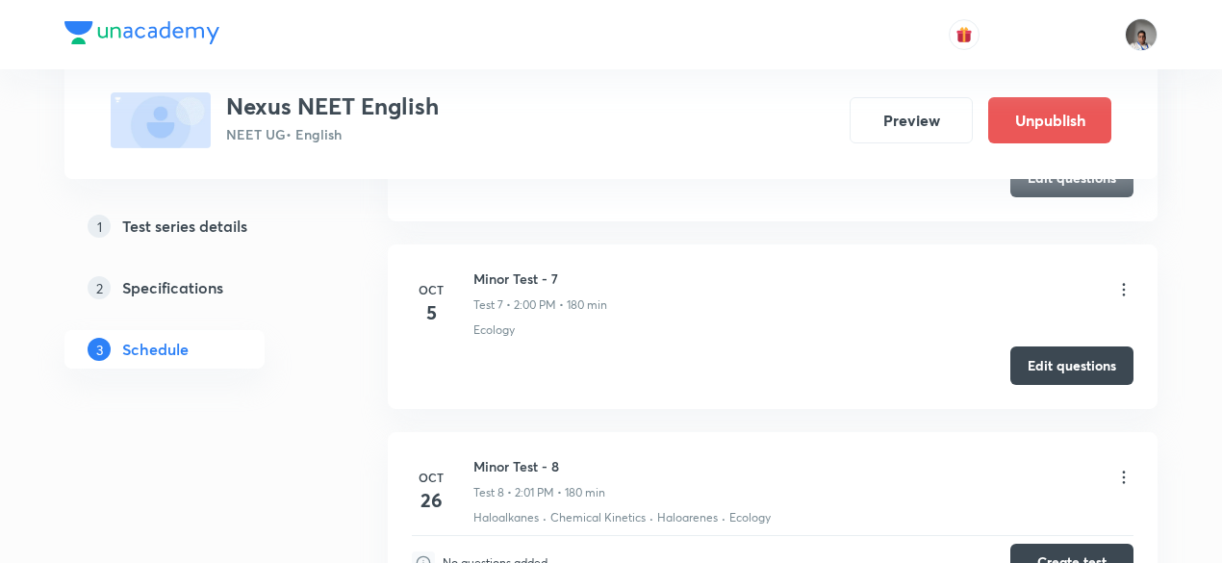
click at [1128, 280] on icon at bounding box center [1123, 289] width 19 height 19
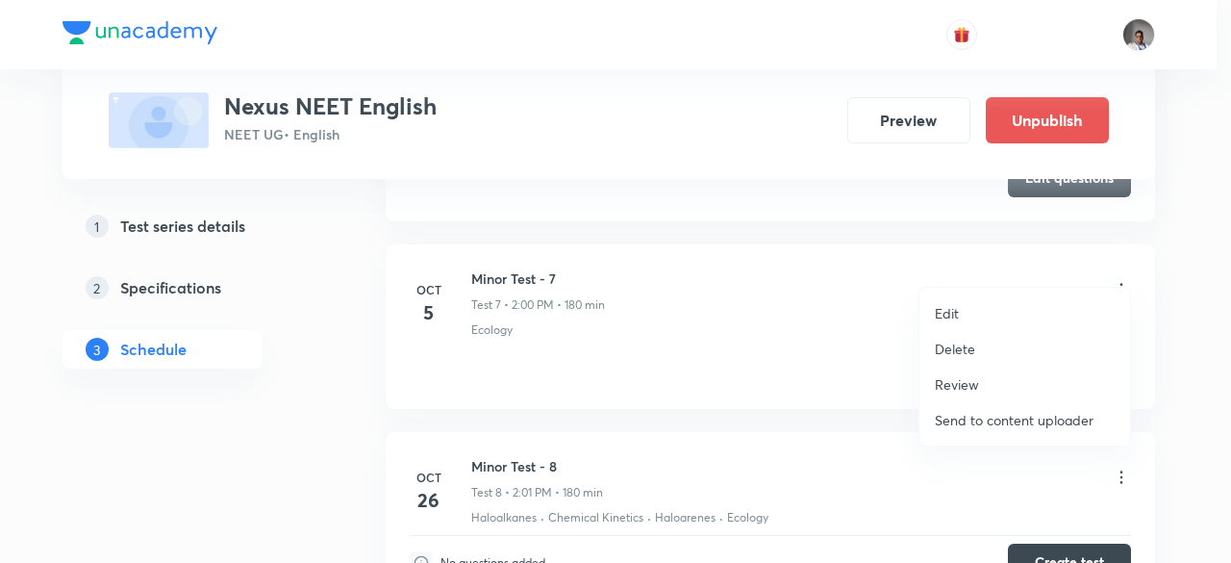
click at [947, 318] on p "Edit" at bounding box center [947, 313] width 24 height 20
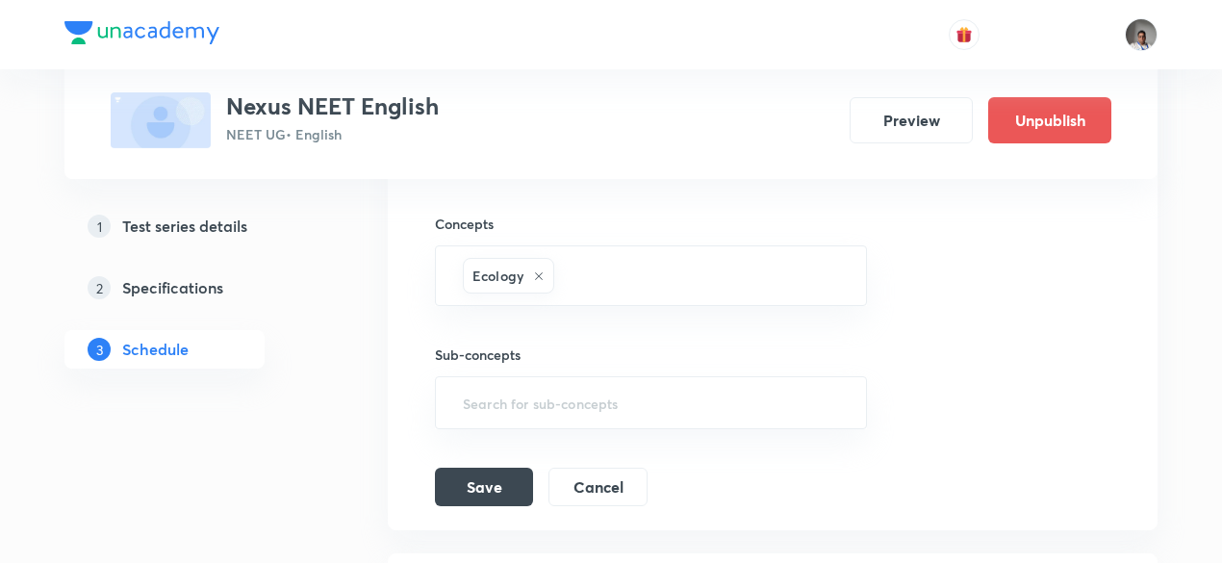
scroll to position [1867, 0]
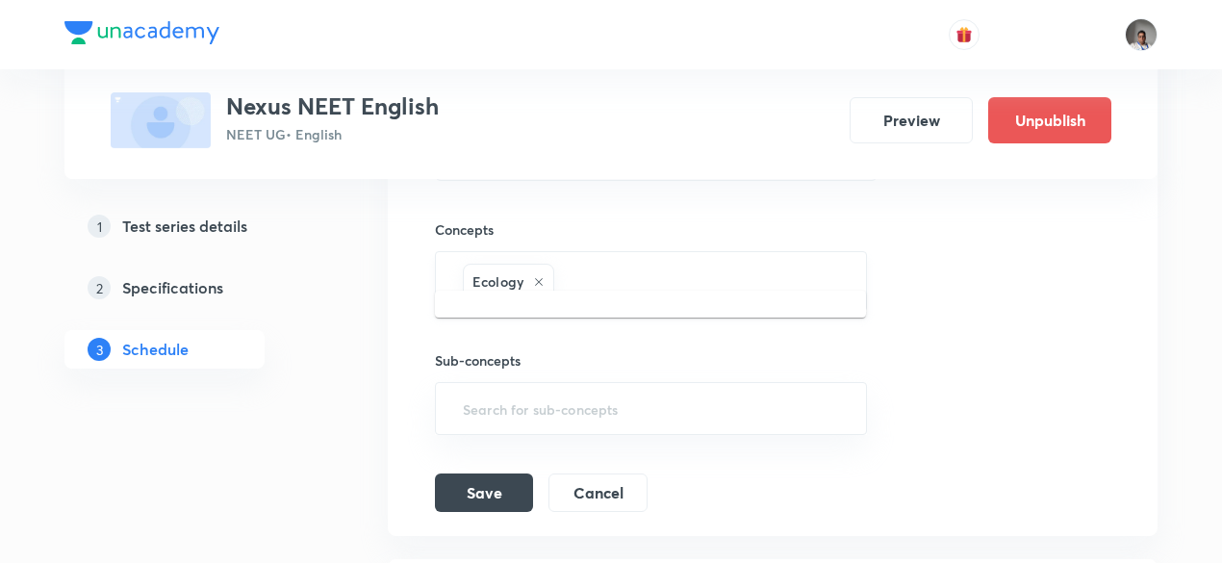
click at [660, 264] on input "text" at bounding box center [700, 282] width 285 height 36
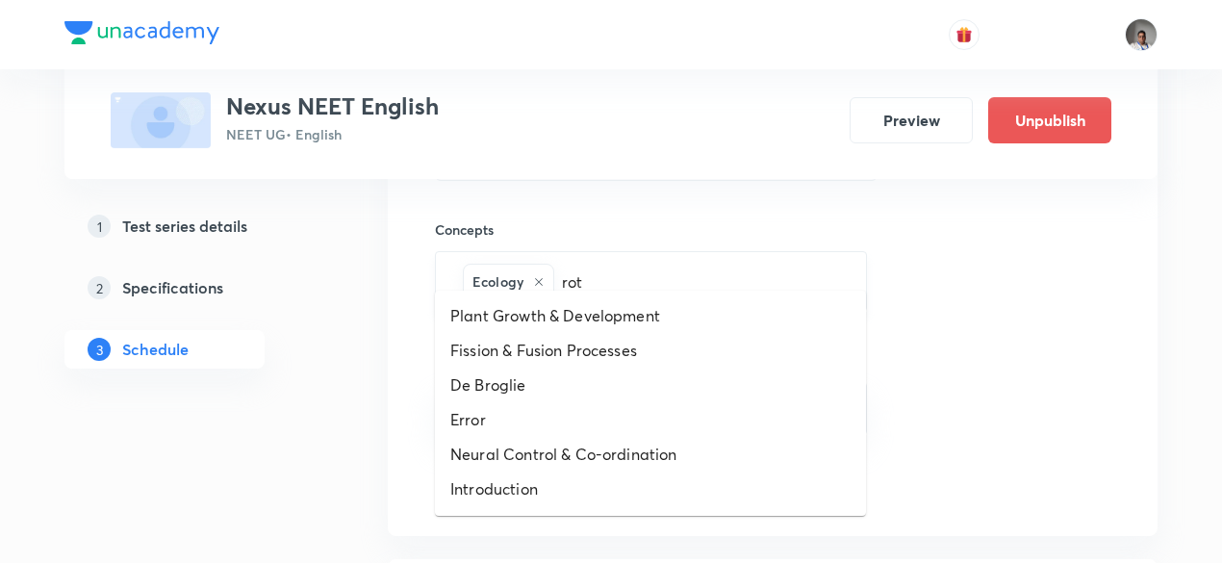
type input "rota"
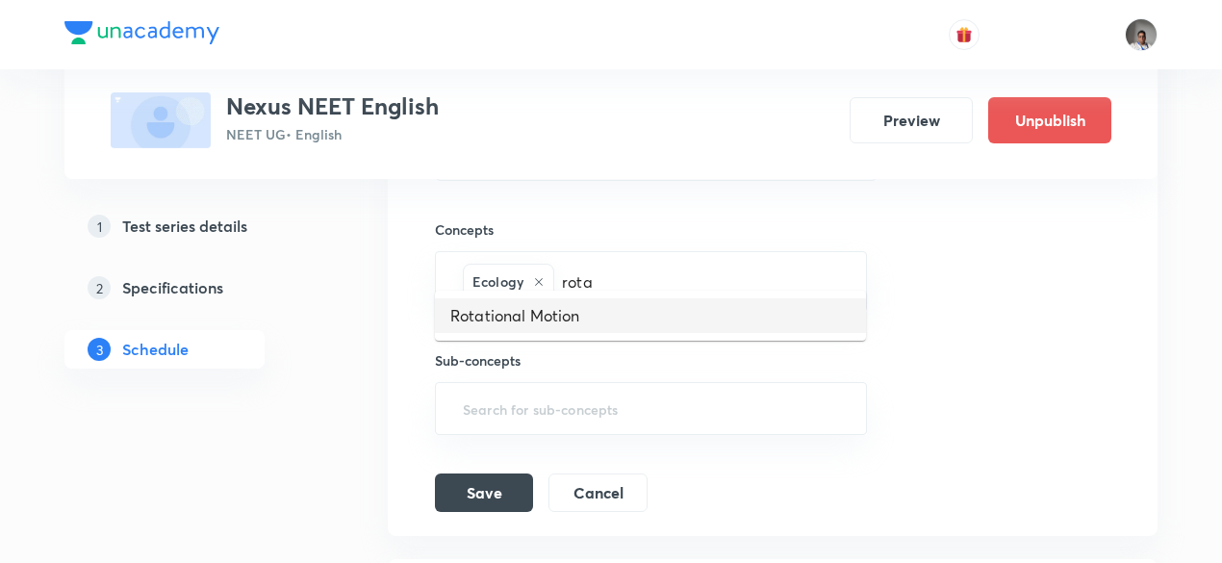
click at [613, 315] on li "Rotational Motion" at bounding box center [650, 315] width 431 height 35
click at [483, 471] on button "Save" at bounding box center [484, 490] width 98 height 38
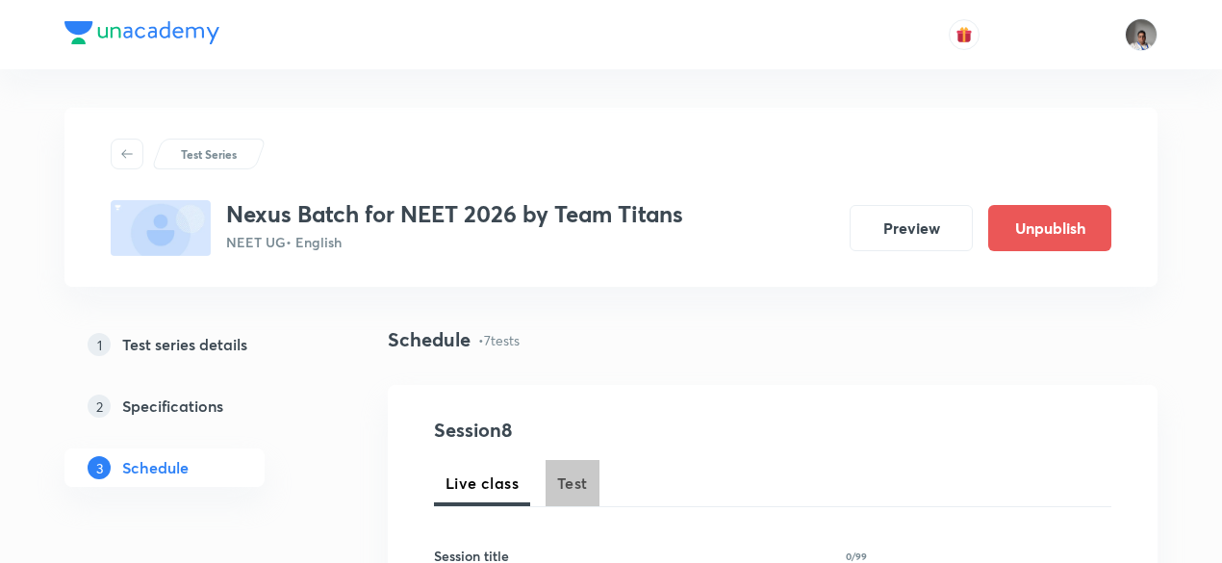
click at [580, 476] on span "Test" at bounding box center [572, 482] width 31 height 23
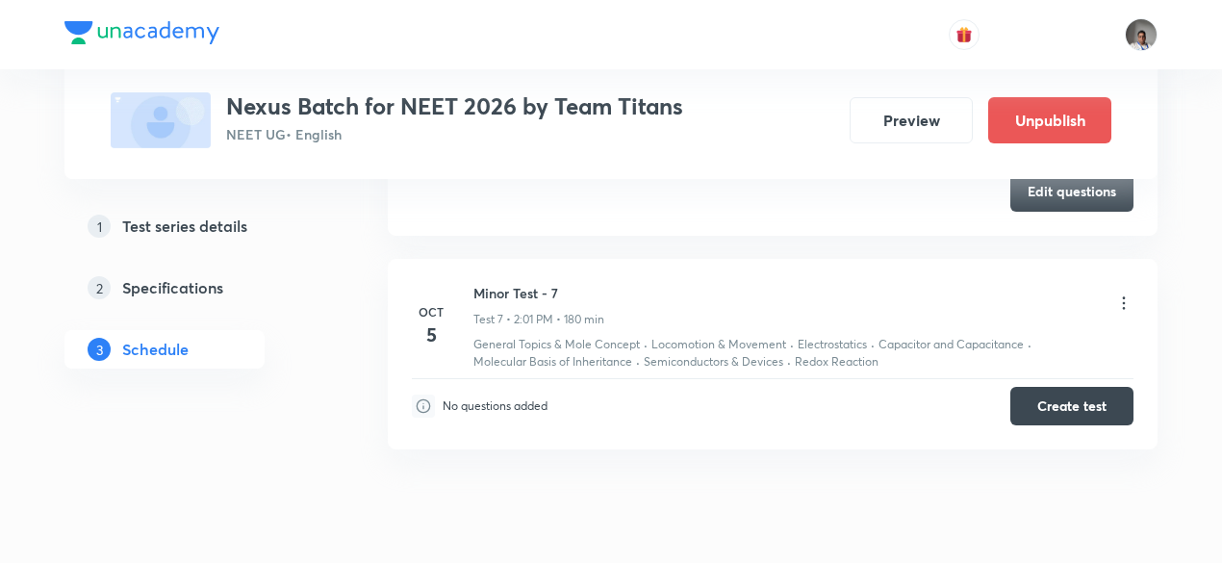
scroll to position [2205, 0]
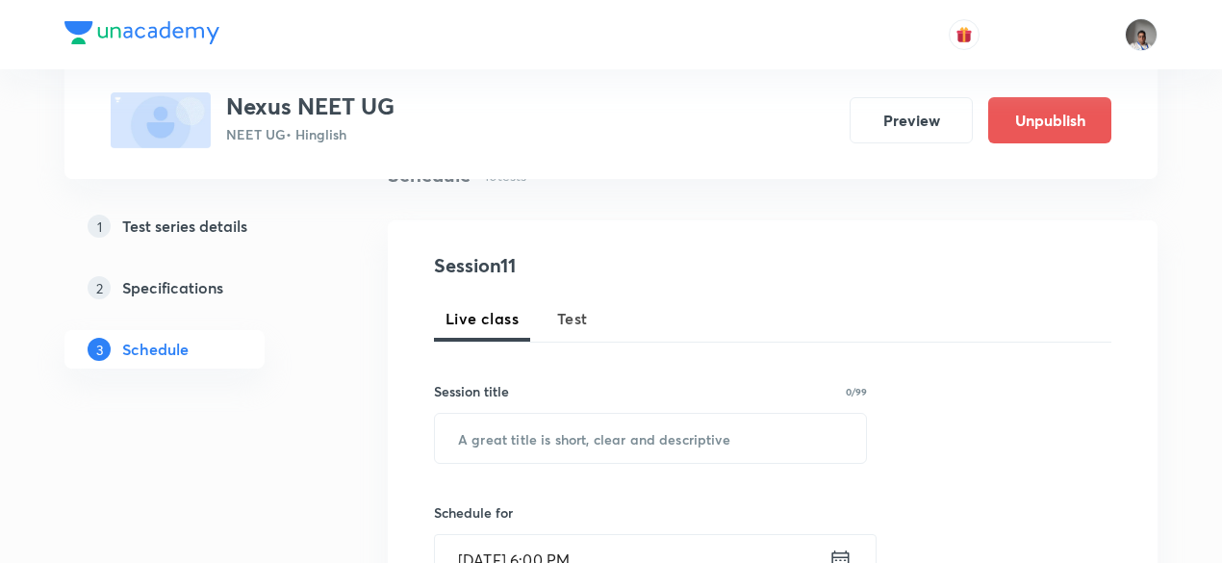
scroll to position [172, 0]
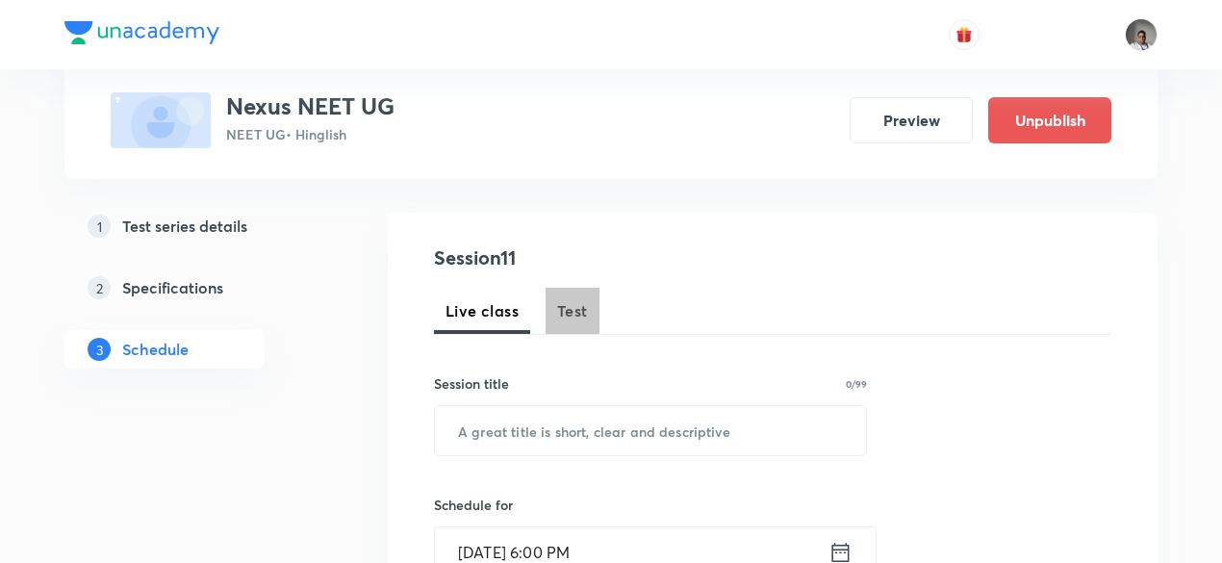
click at [570, 325] on button "Test" at bounding box center [572, 311] width 54 height 46
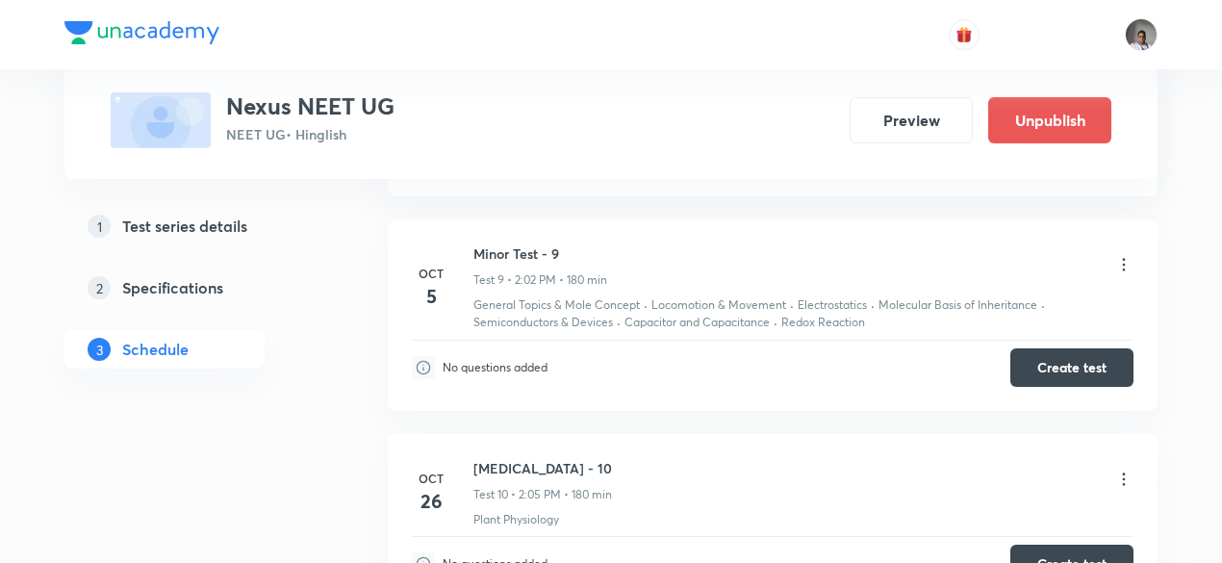
scroll to position [2648, 0]
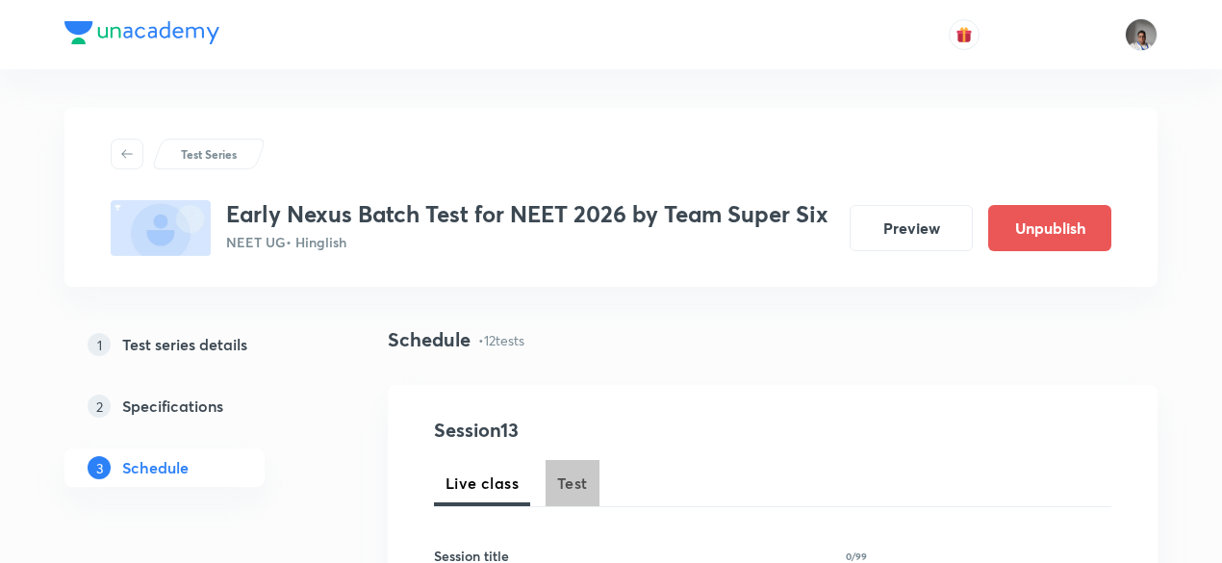
click at [572, 488] on span "Test" at bounding box center [572, 482] width 31 height 23
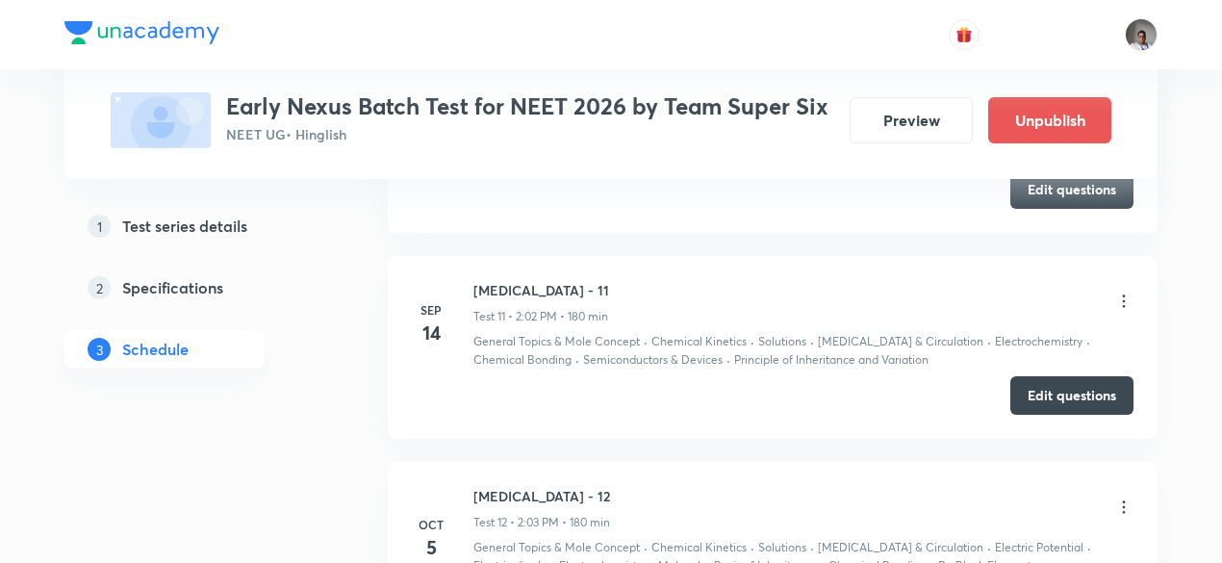
scroll to position [3353, 0]
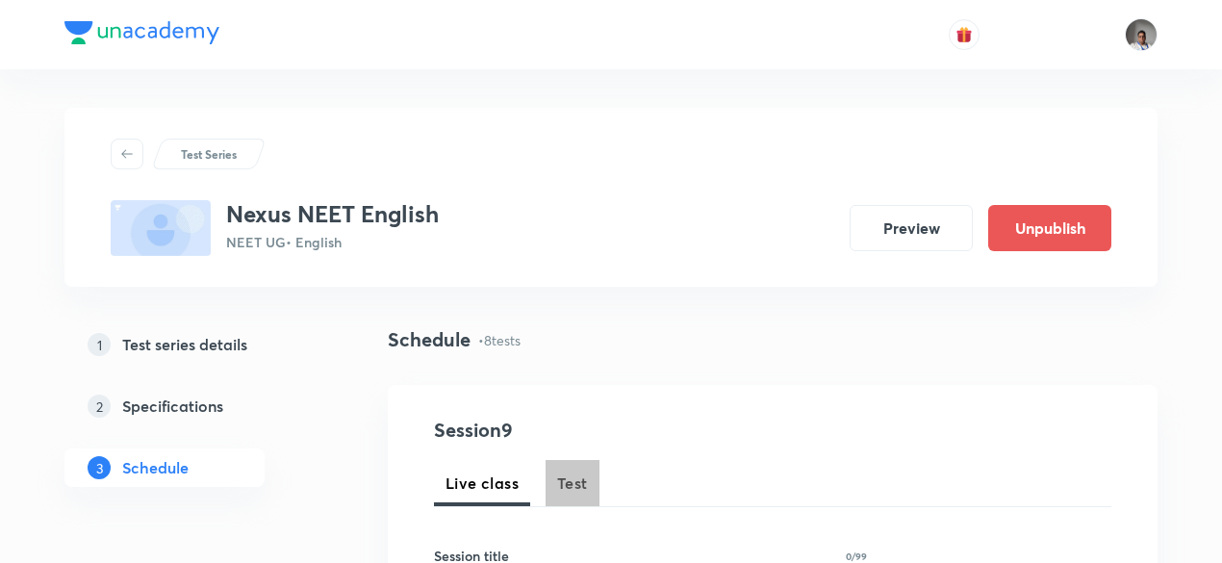
click at [579, 490] on span "Test" at bounding box center [572, 482] width 31 height 23
click at [589, 474] on button "Test" at bounding box center [572, 483] width 54 height 46
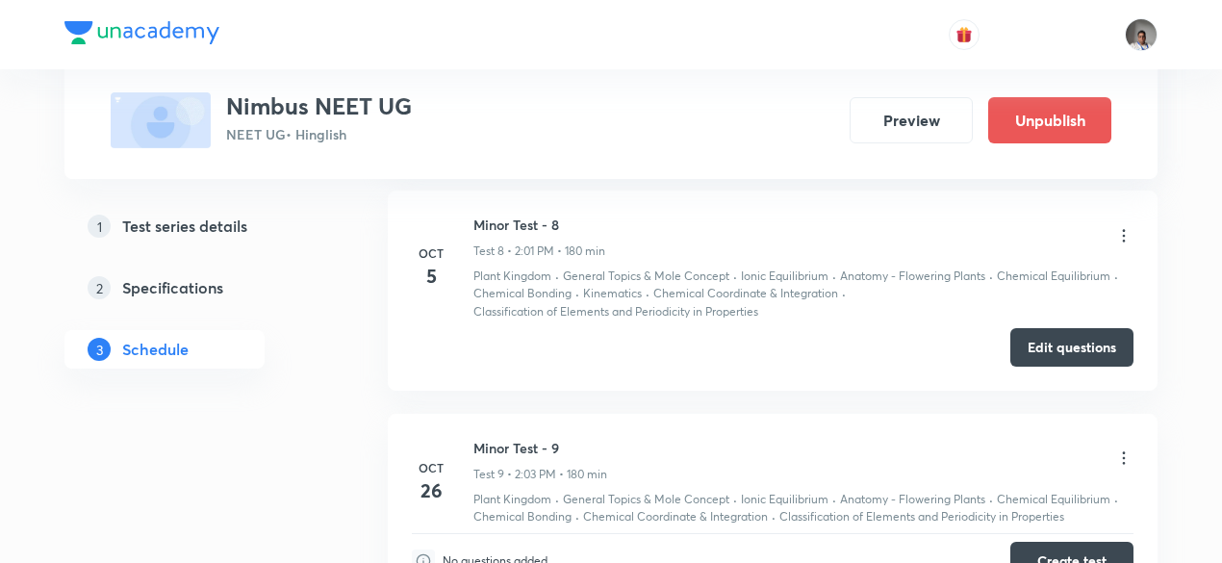
scroll to position [2510, 0]
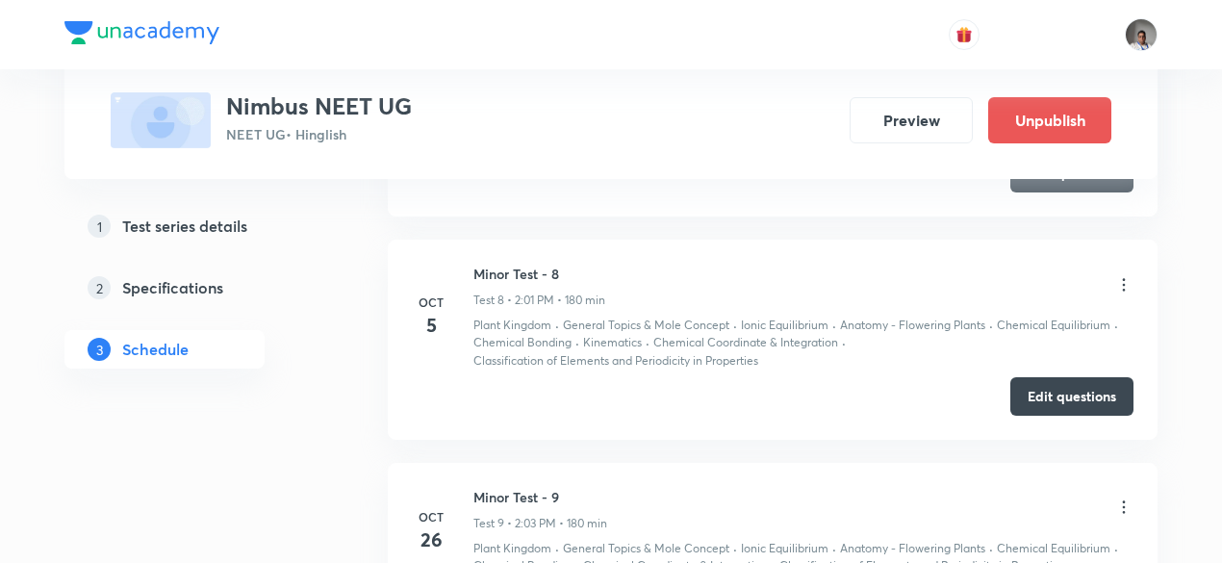
scroll to position [2459, 0]
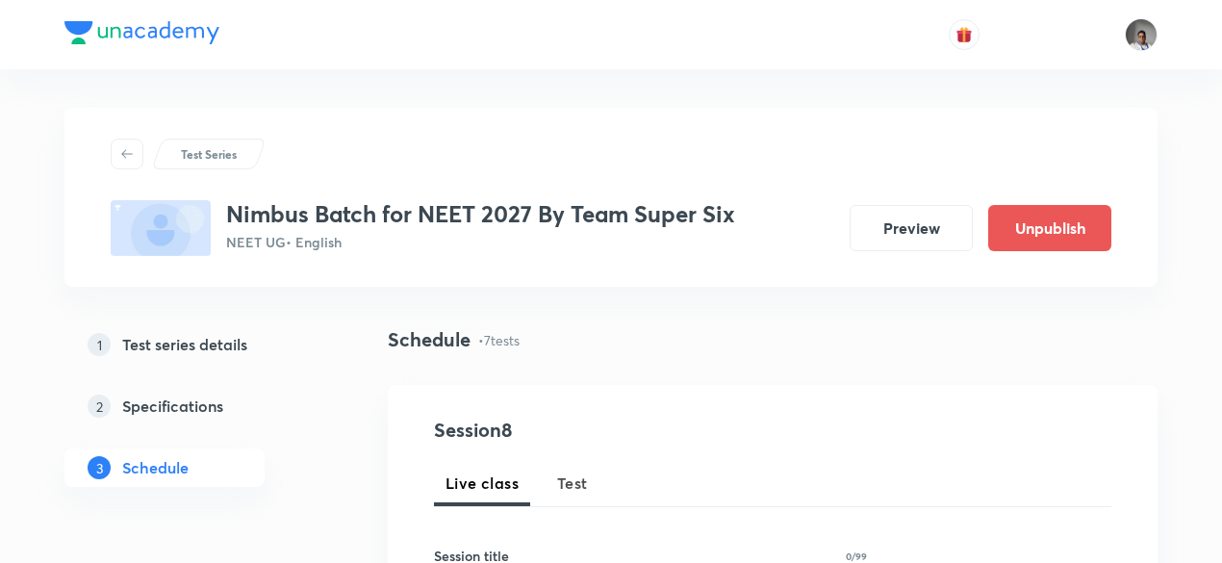
click at [571, 483] on span "Test" at bounding box center [572, 482] width 31 height 23
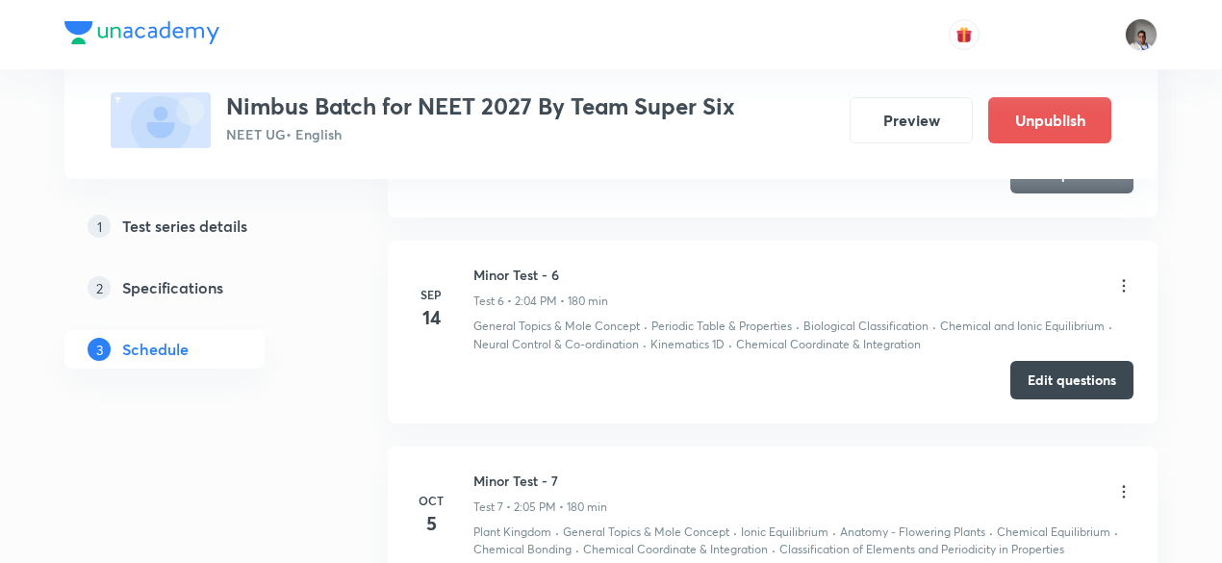
scroll to position [2293, 0]
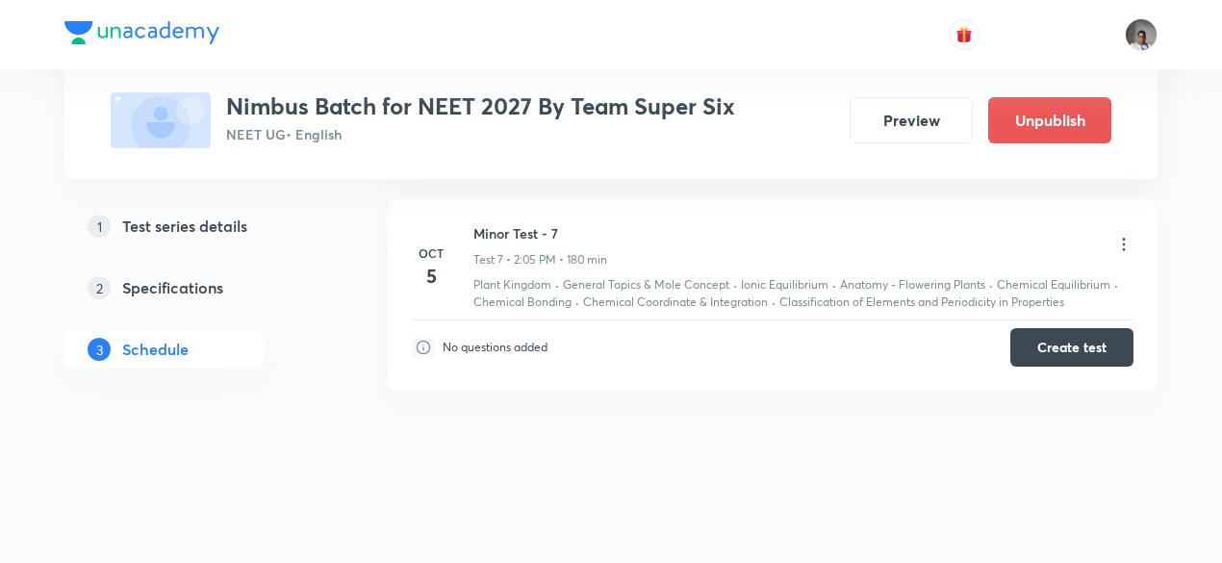
click at [1121, 240] on icon at bounding box center [1123, 244] width 19 height 19
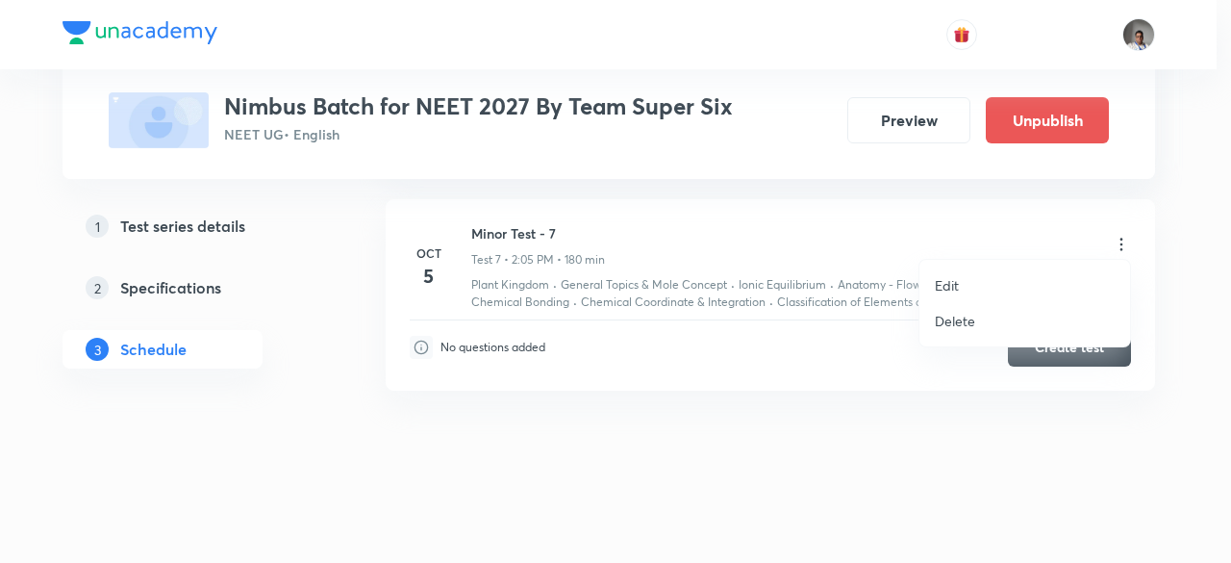
click at [954, 287] on p "Edit" at bounding box center [947, 285] width 24 height 20
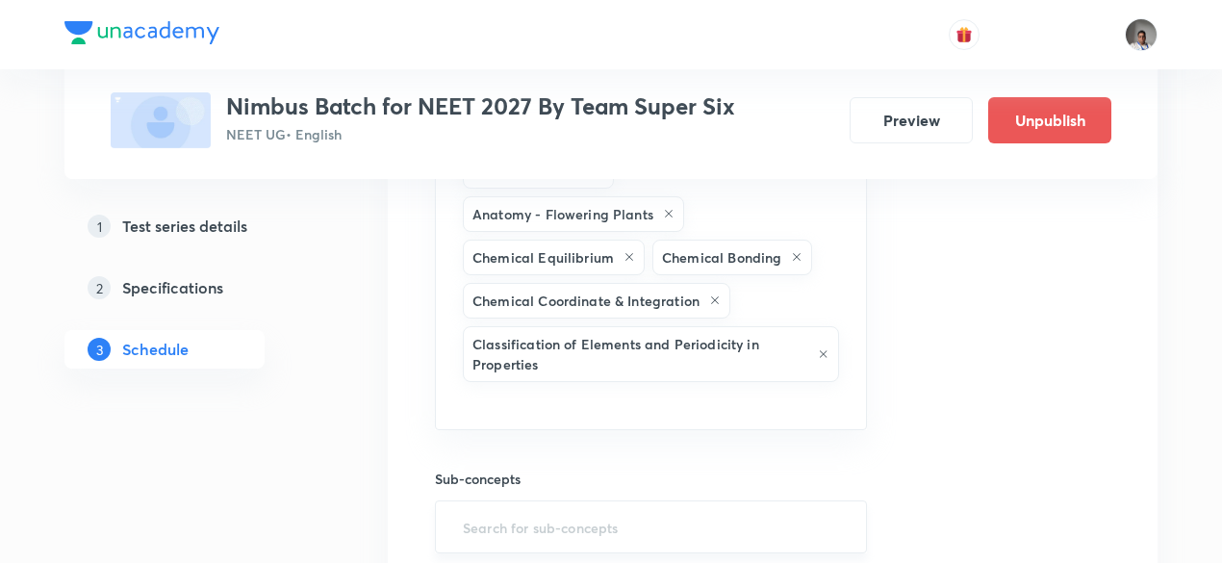
scroll to position [2115, 0]
click at [725, 388] on input "text" at bounding box center [651, 406] width 384 height 36
type input "kinem"
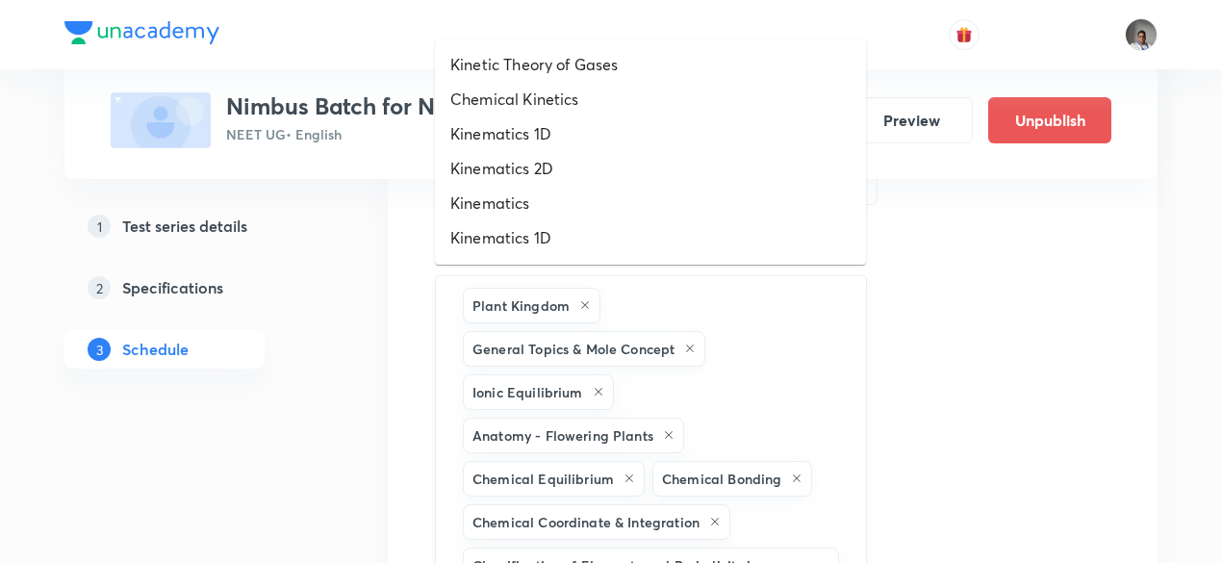
scroll to position [1891, 0]
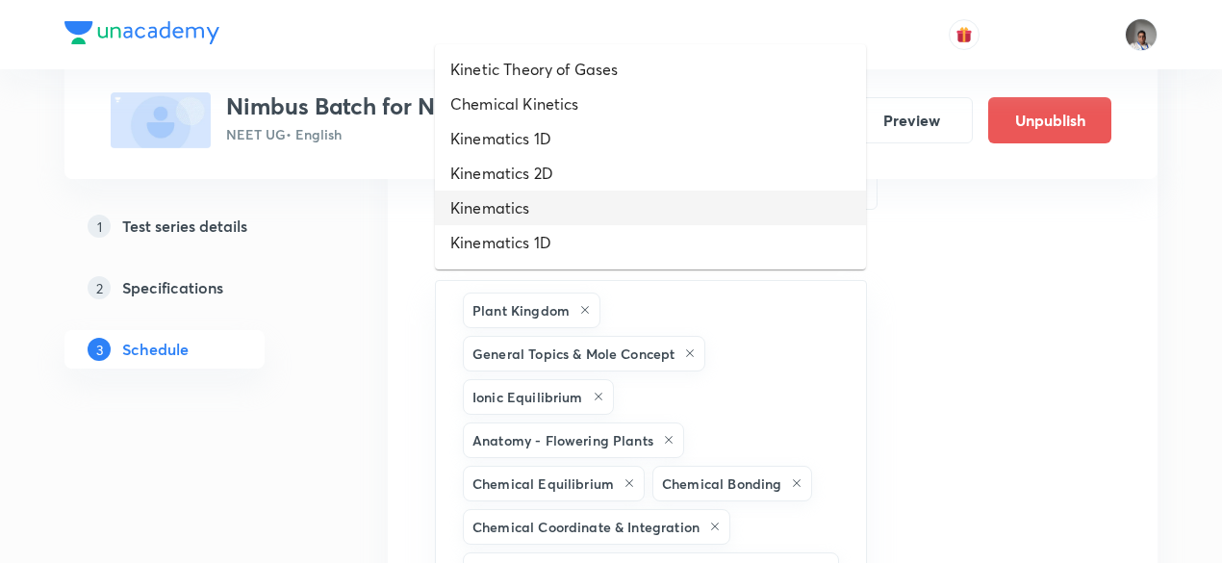
click at [582, 208] on li "Kinematics" at bounding box center [650, 207] width 431 height 35
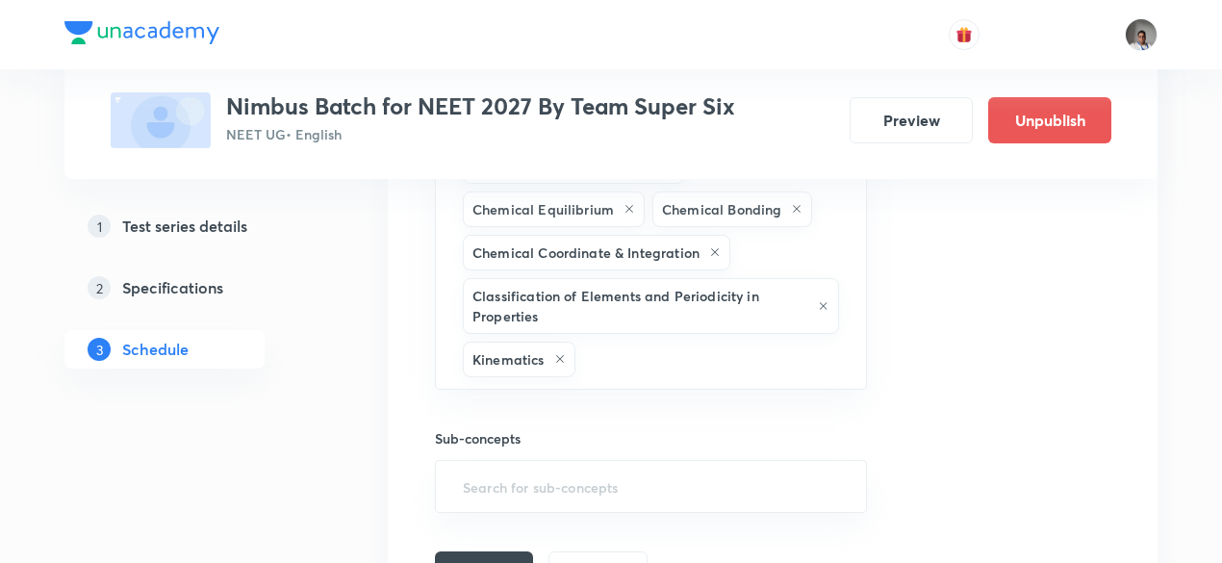
scroll to position [2218, 0]
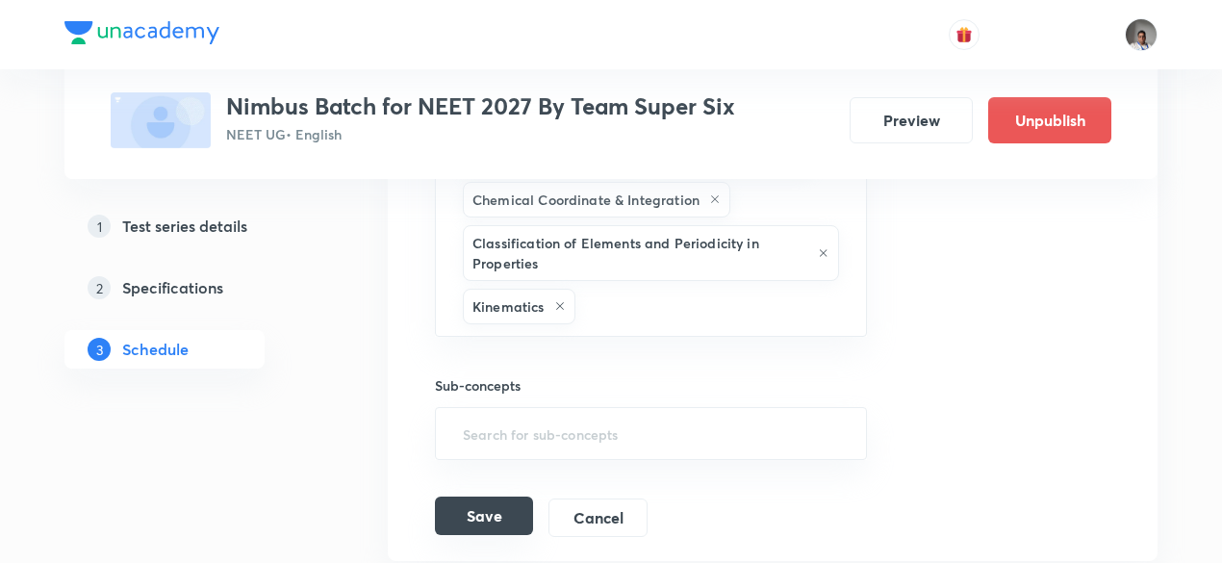
click at [503, 496] on button "Save" at bounding box center [484, 515] width 98 height 38
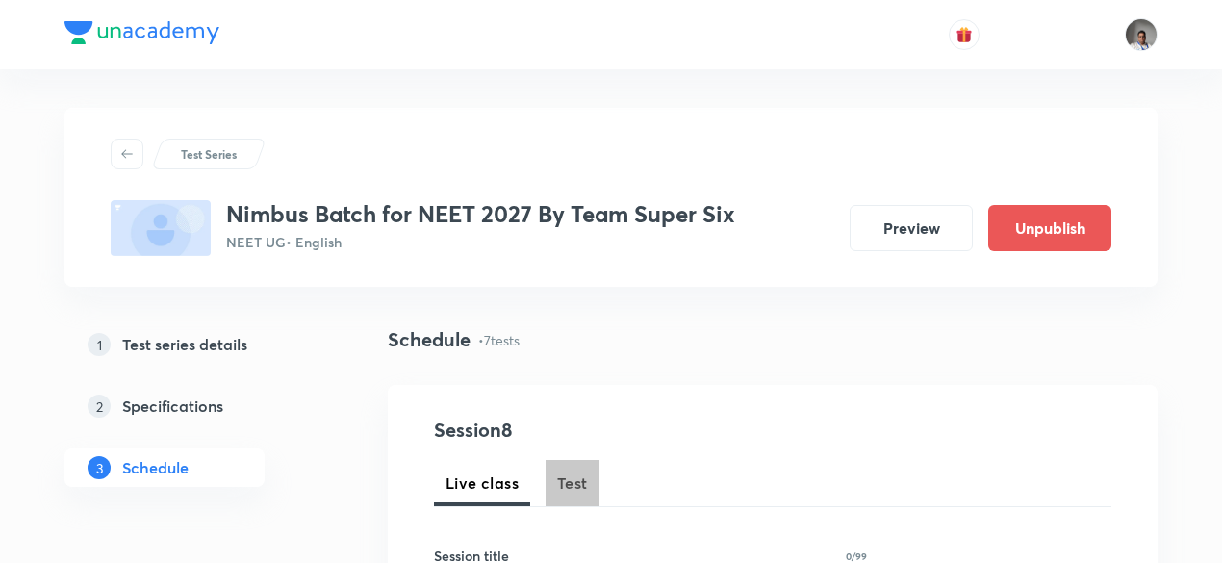
click at [573, 476] on span "Test" at bounding box center [572, 482] width 31 height 23
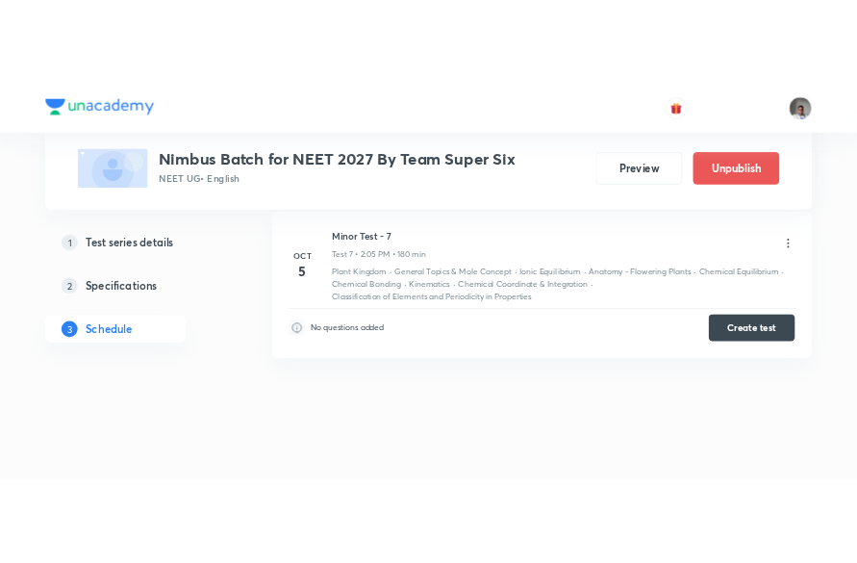
scroll to position [2309, 0]
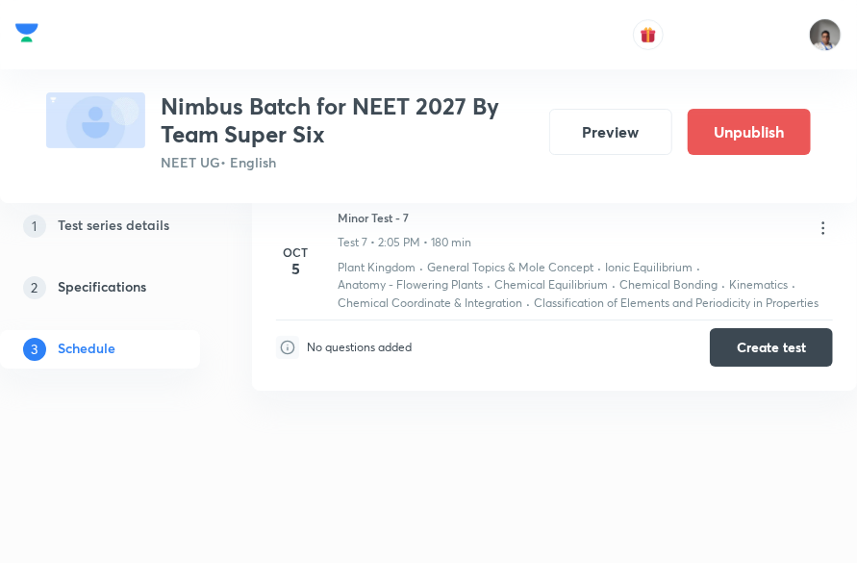
click at [627, 214] on div "Minor Test - 7 Test 7 • 2:05 PM • 180 min" at bounding box center [585, 230] width 495 height 42
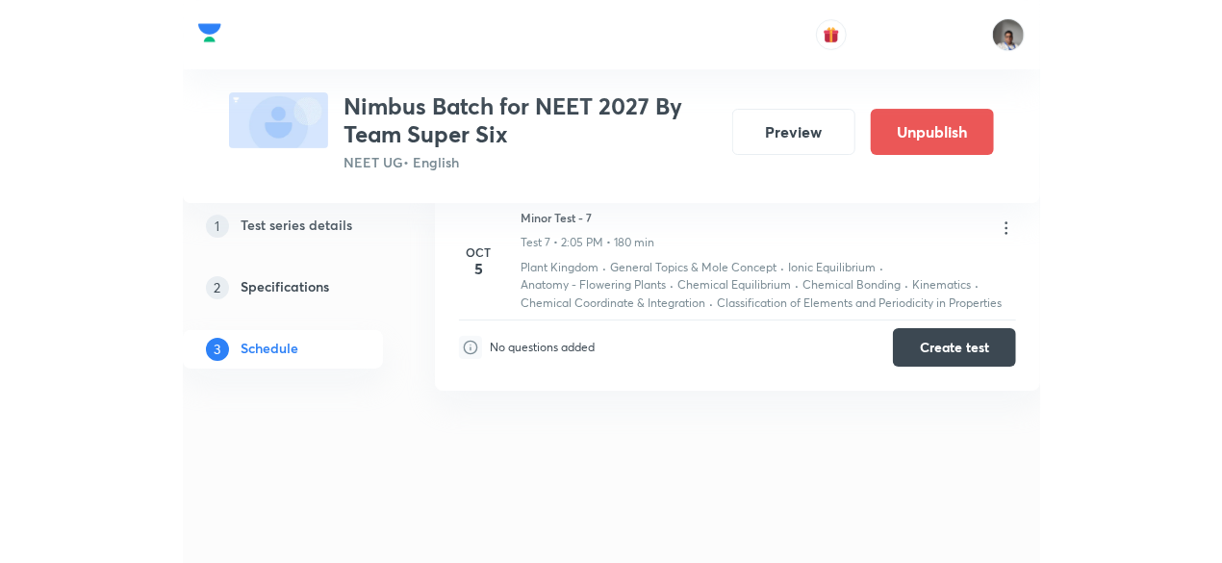
scroll to position [2291, 0]
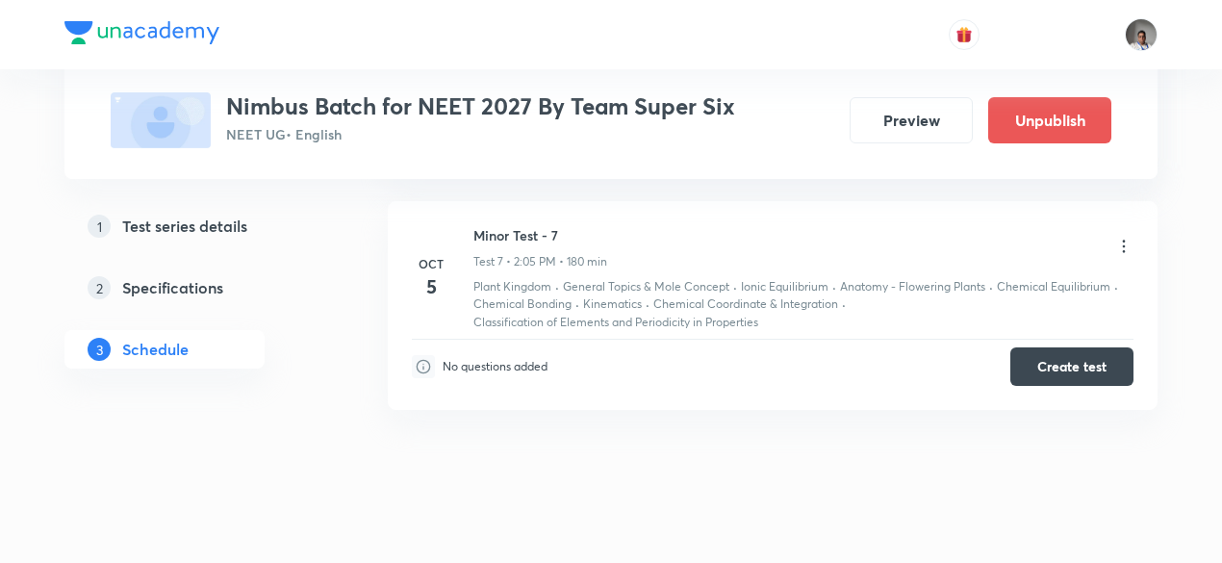
drag, startPoint x: 841, startPoint y: 2, endPoint x: 748, endPoint y: 193, distance: 212.5
click at [748, 201] on li "Oct 5 Minor Test - 7 Test 7 • 2:05 PM • 180 min Plant Kingdom · General Topics …" at bounding box center [773, 305] width 770 height 209
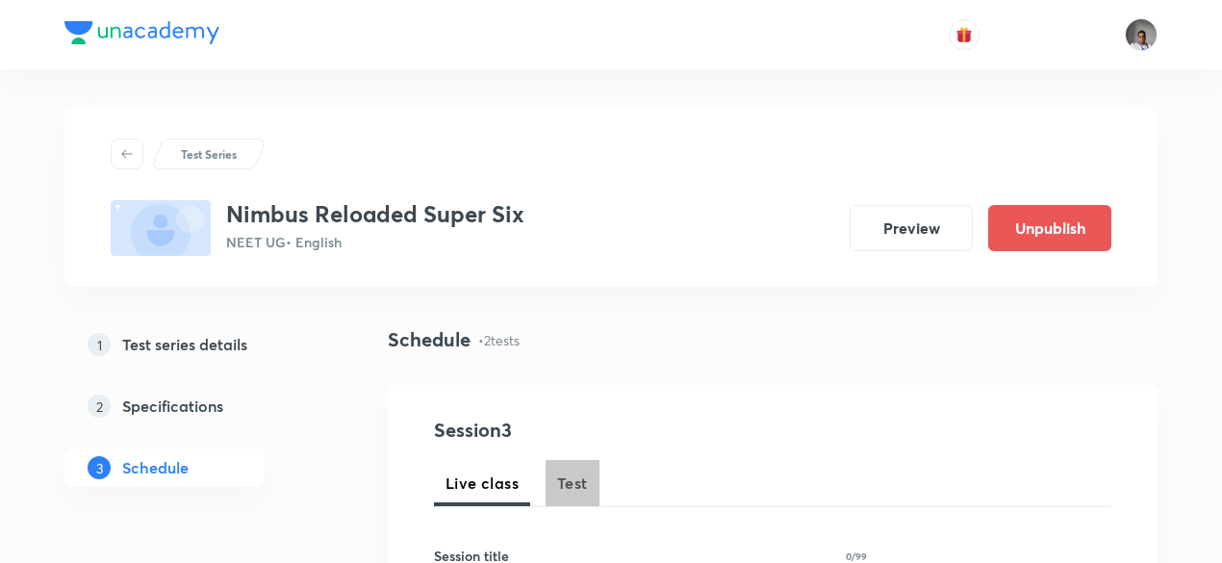
click at [575, 505] on button "Test" at bounding box center [572, 483] width 54 height 46
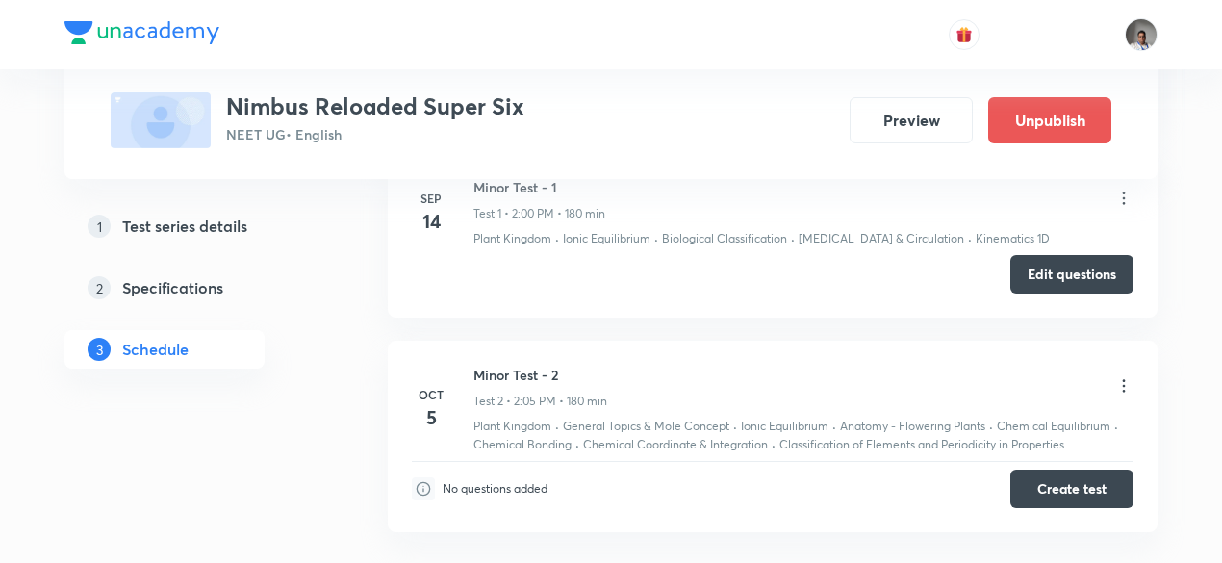
scroll to position [1250, 0]
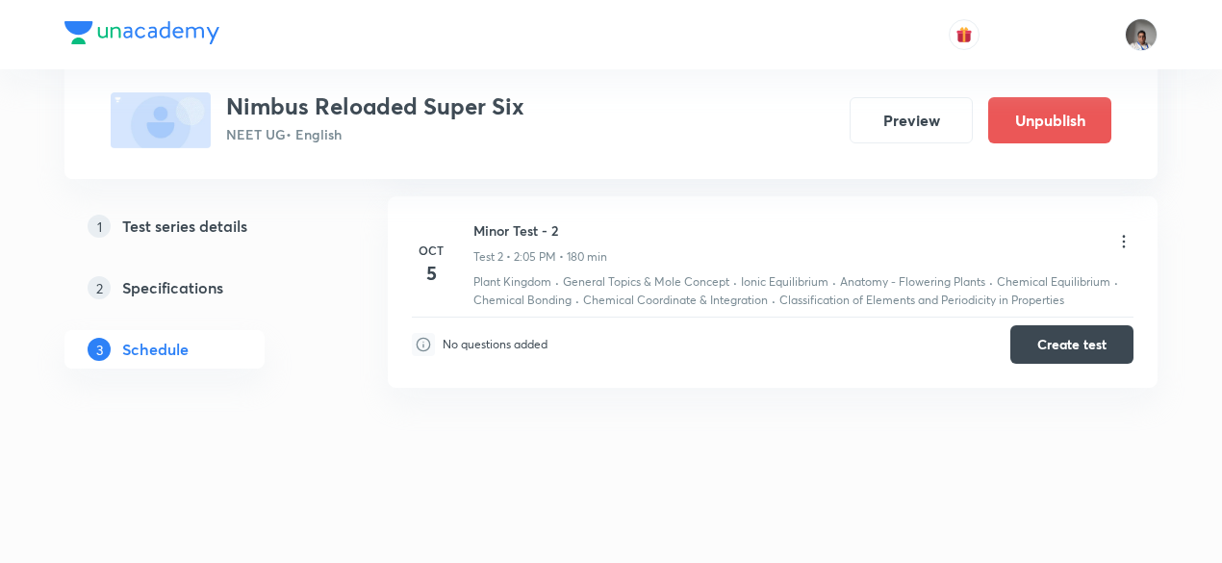
click at [856, 233] on icon at bounding box center [1123, 241] width 19 height 19
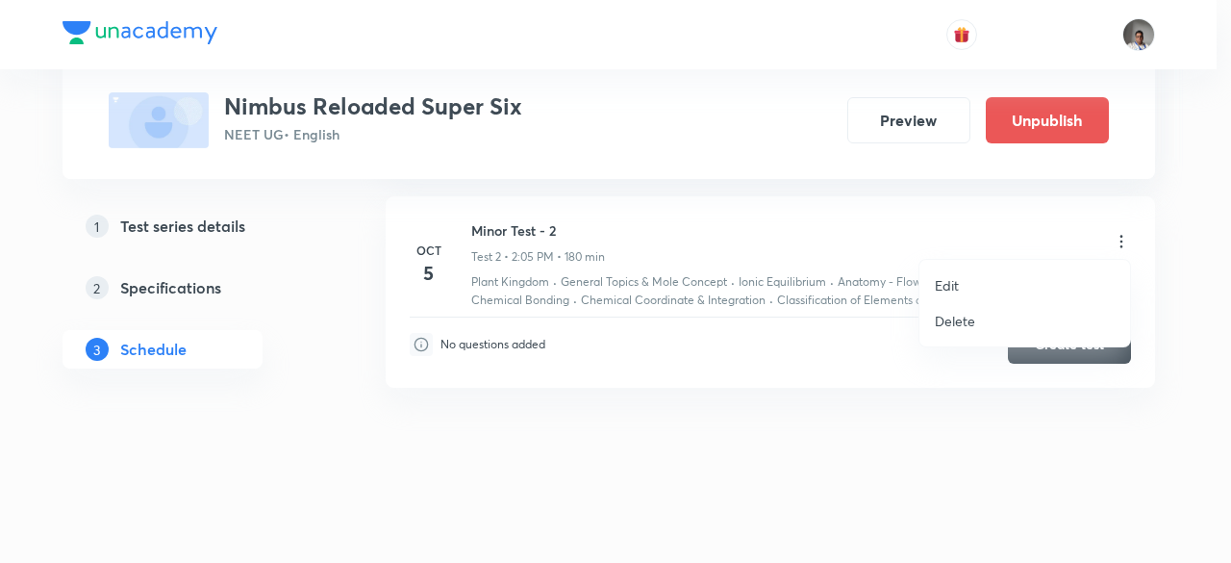
click at [856, 281] on p "Edit" at bounding box center [947, 285] width 24 height 20
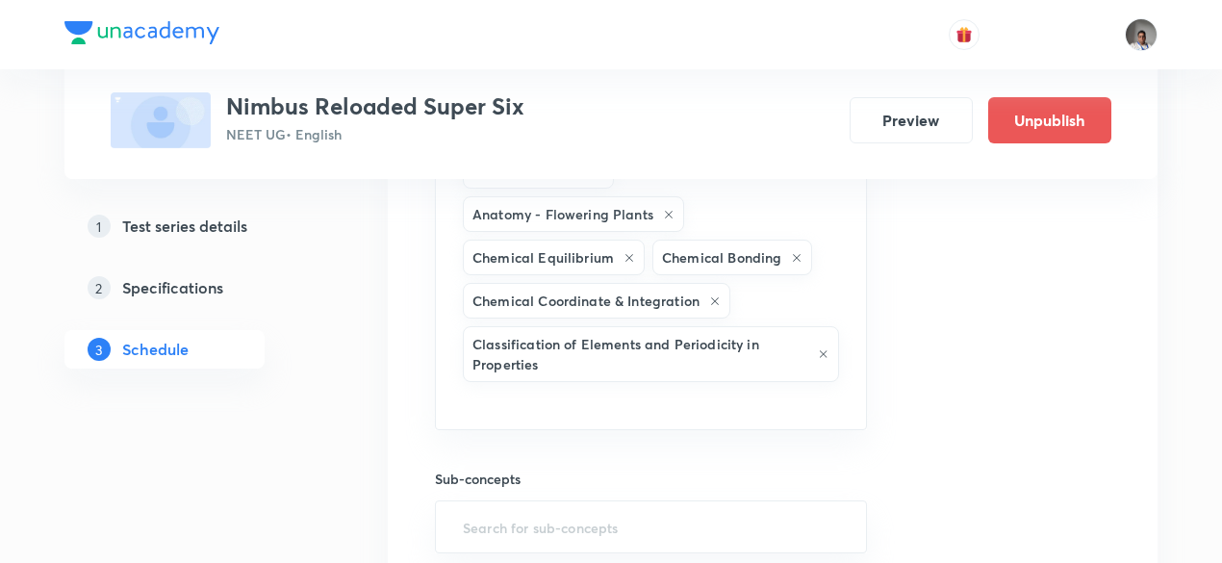
scroll to position [1064, 0]
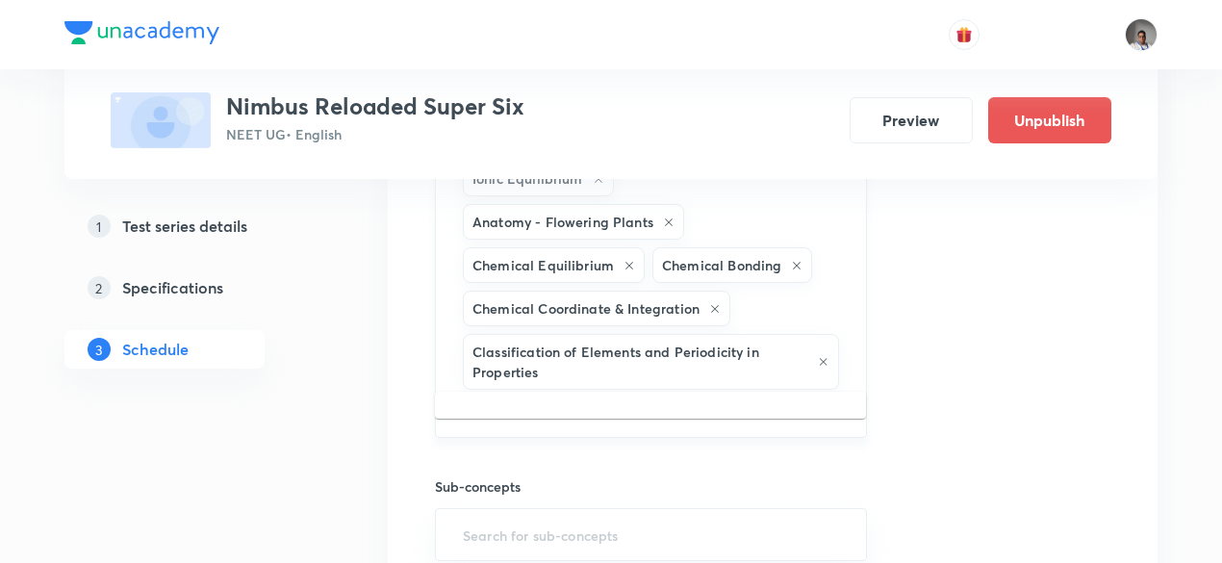
click at [710, 393] on input "text" at bounding box center [651, 411] width 384 height 36
type input "kinem"
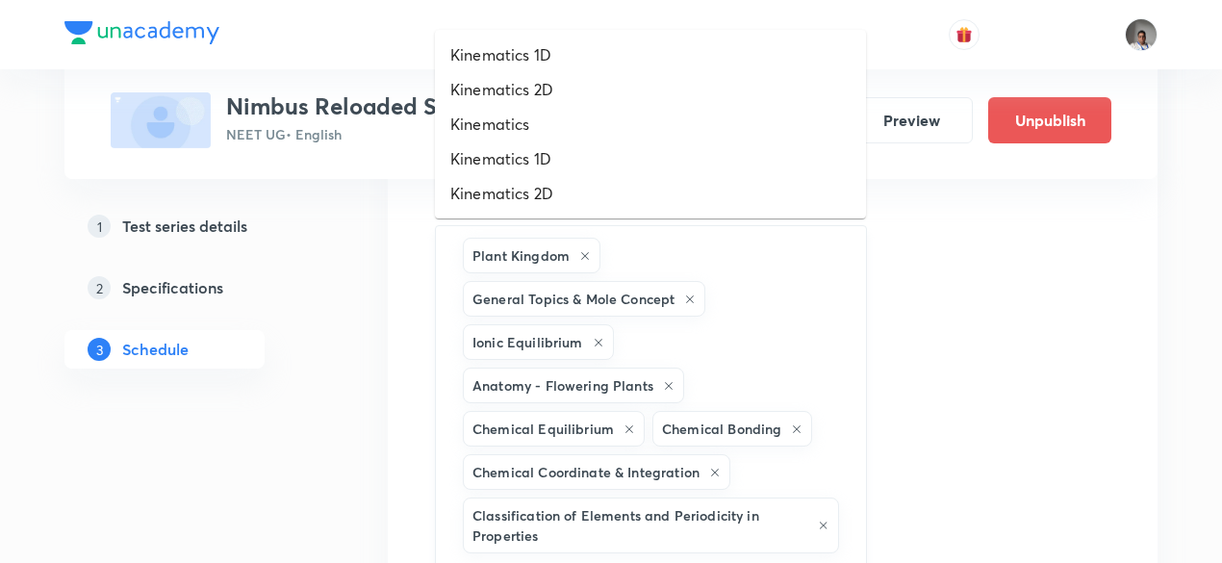
scroll to position [896, 0]
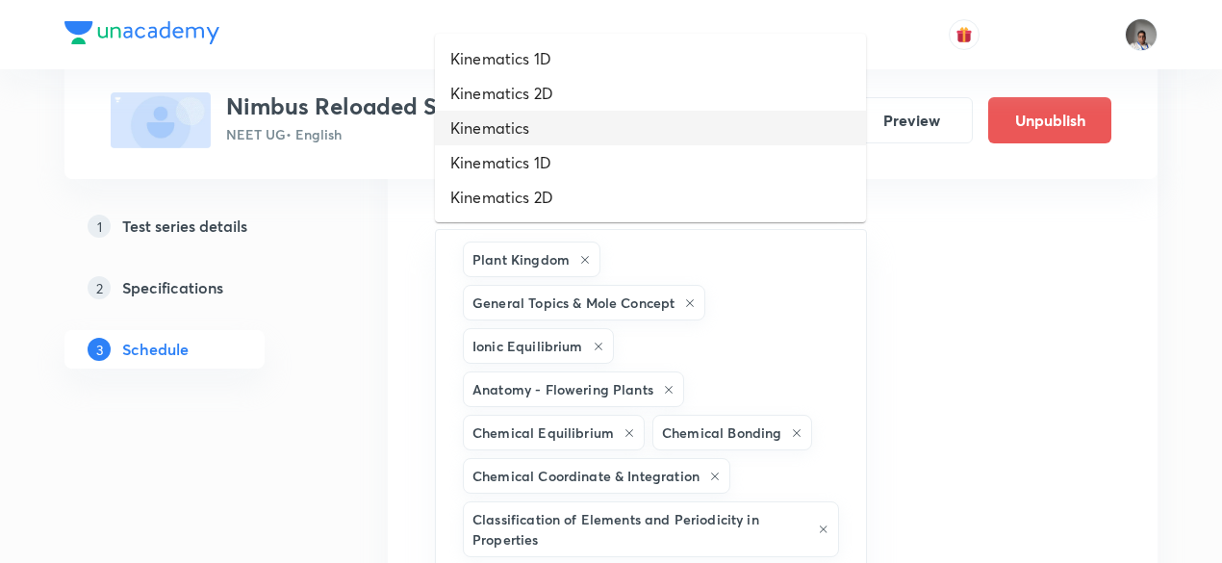
click at [553, 130] on li "Kinematics" at bounding box center [650, 128] width 431 height 35
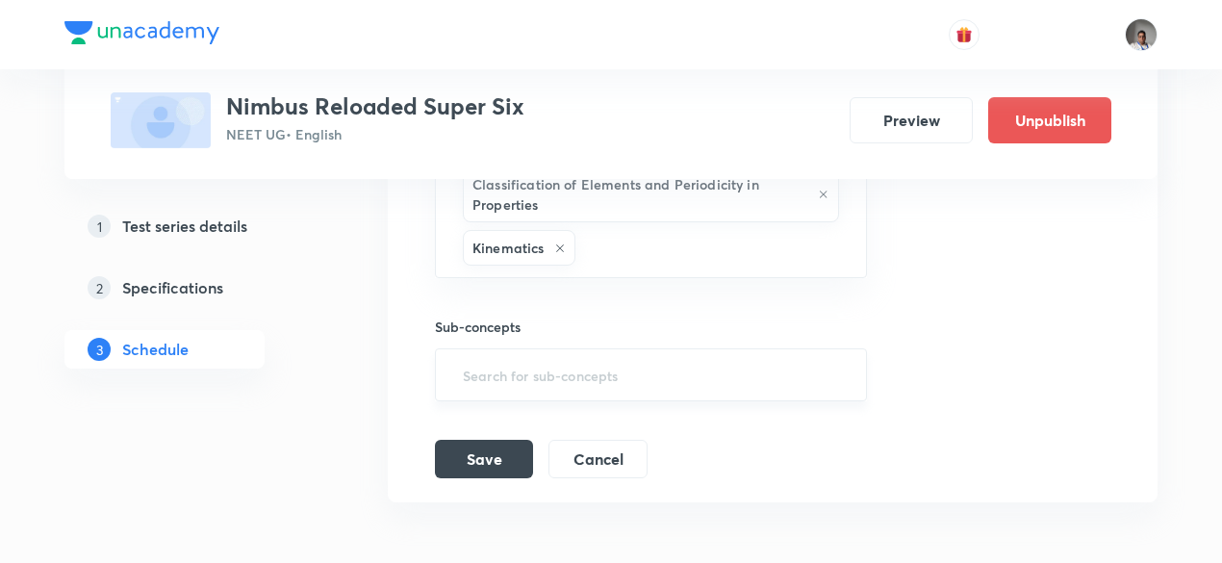
scroll to position [1239, 0]
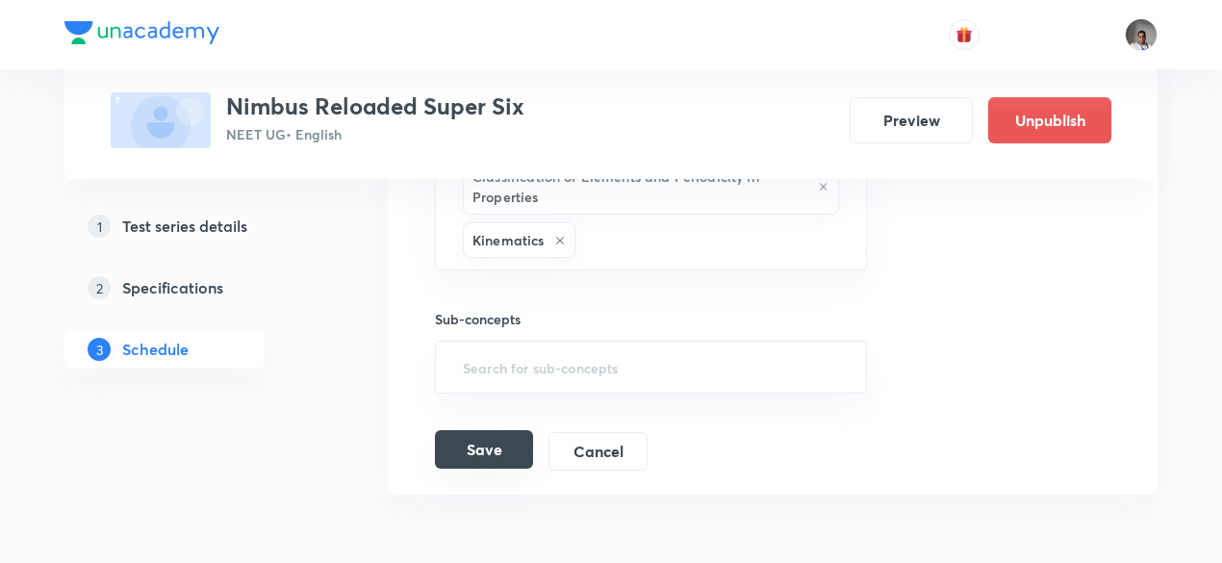
click at [494, 430] on button "Save" at bounding box center [484, 449] width 98 height 38
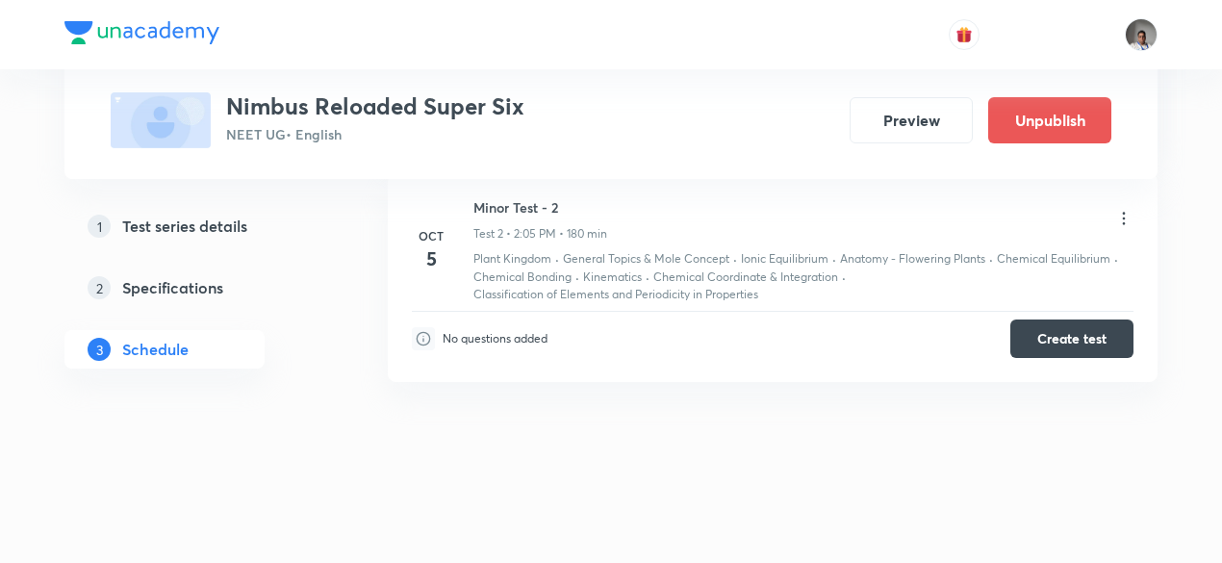
scroll to position [513, 0]
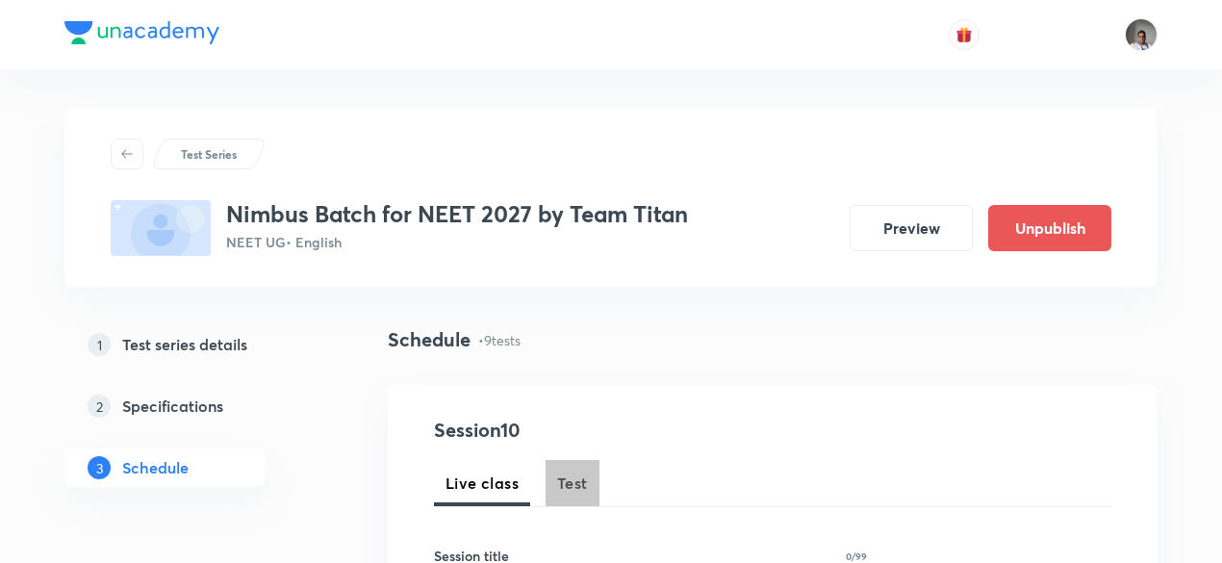
click at [564, 475] on span "Test" at bounding box center [572, 482] width 31 height 23
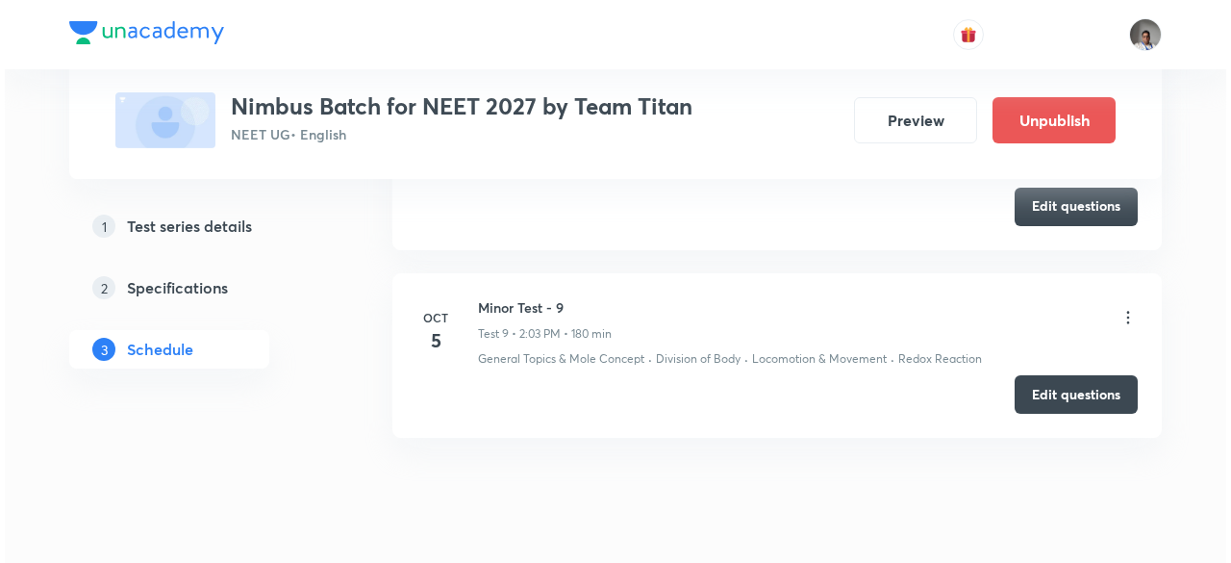
scroll to position [2587, 0]
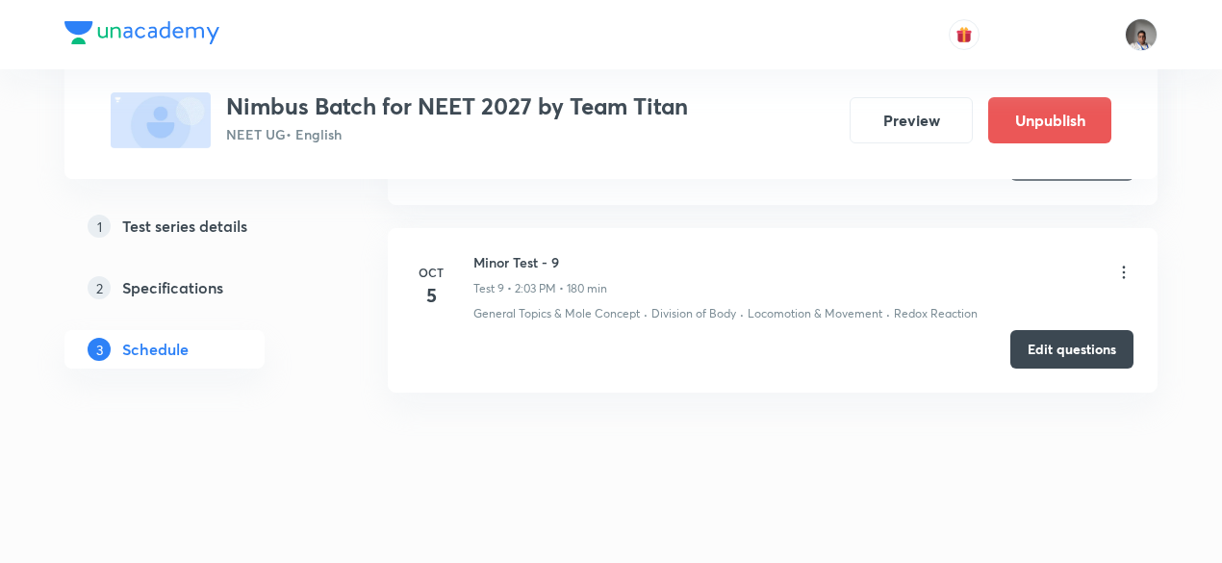
click at [1118, 263] on icon at bounding box center [1123, 272] width 19 height 19
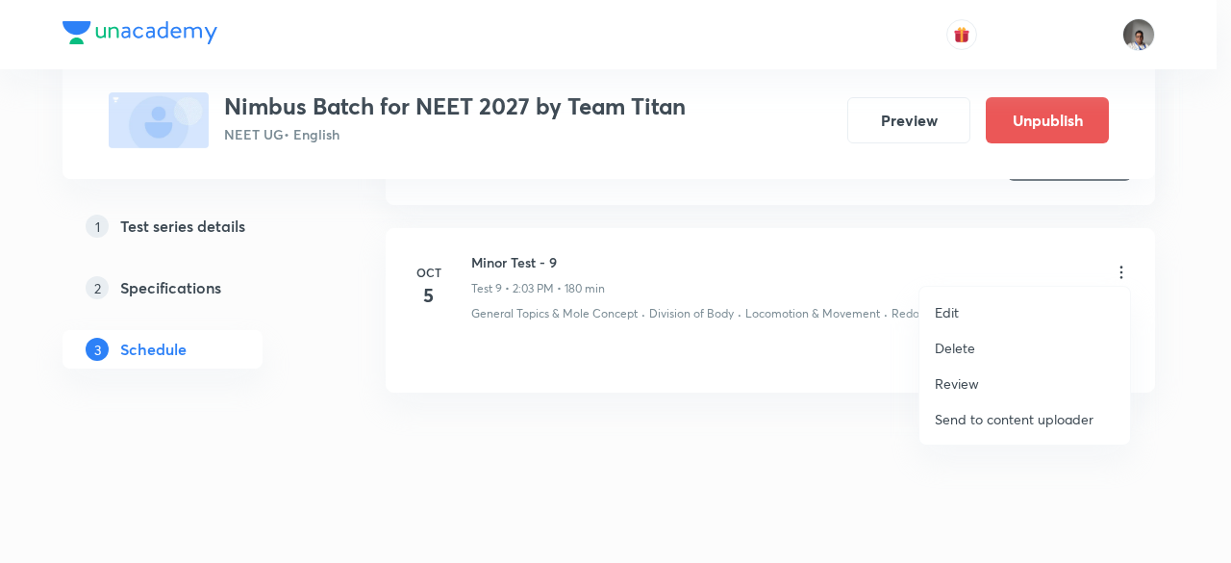
click at [947, 309] on p "Edit" at bounding box center [947, 312] width 24 height 20
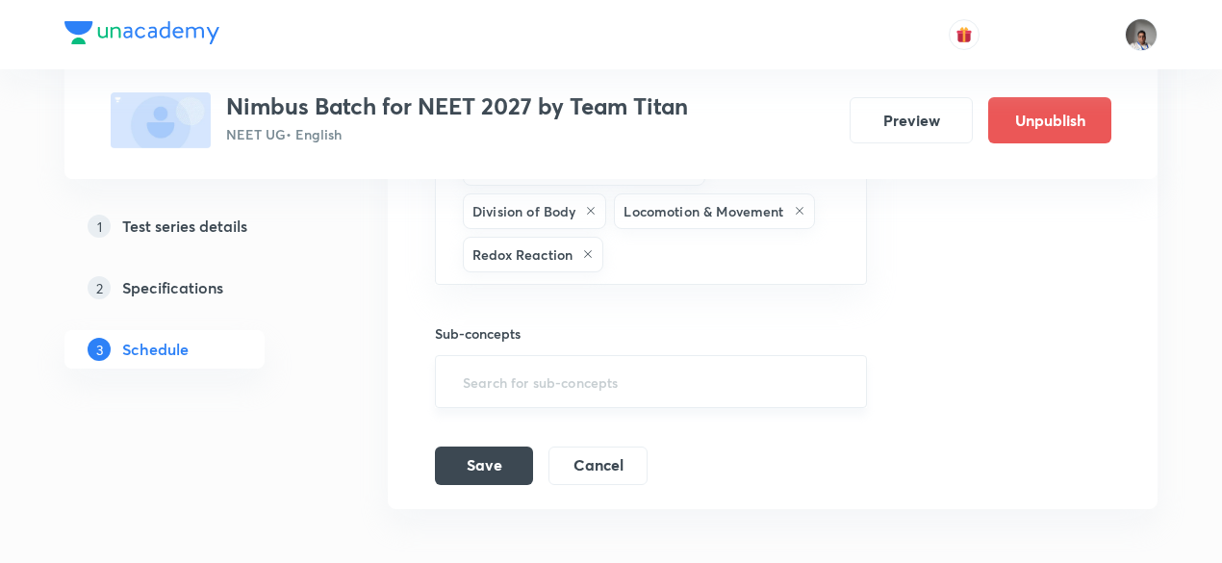
scroll to position [2356, 0]
click at [680, 245] on input "text" at bounding box center [724, 256] width 235 height 36
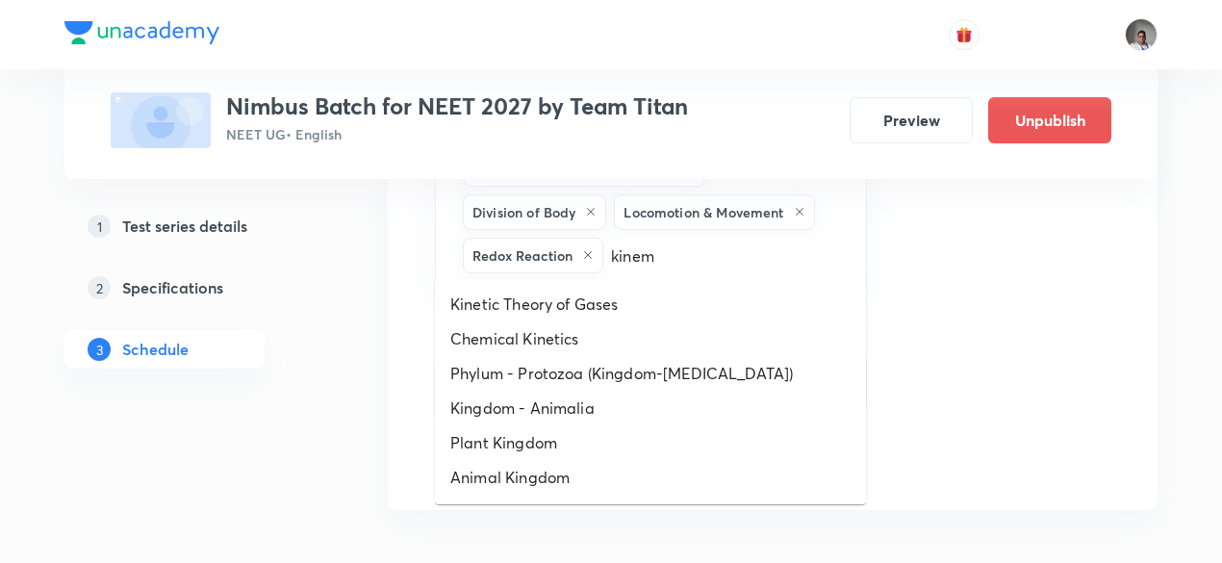
type input "kinema"
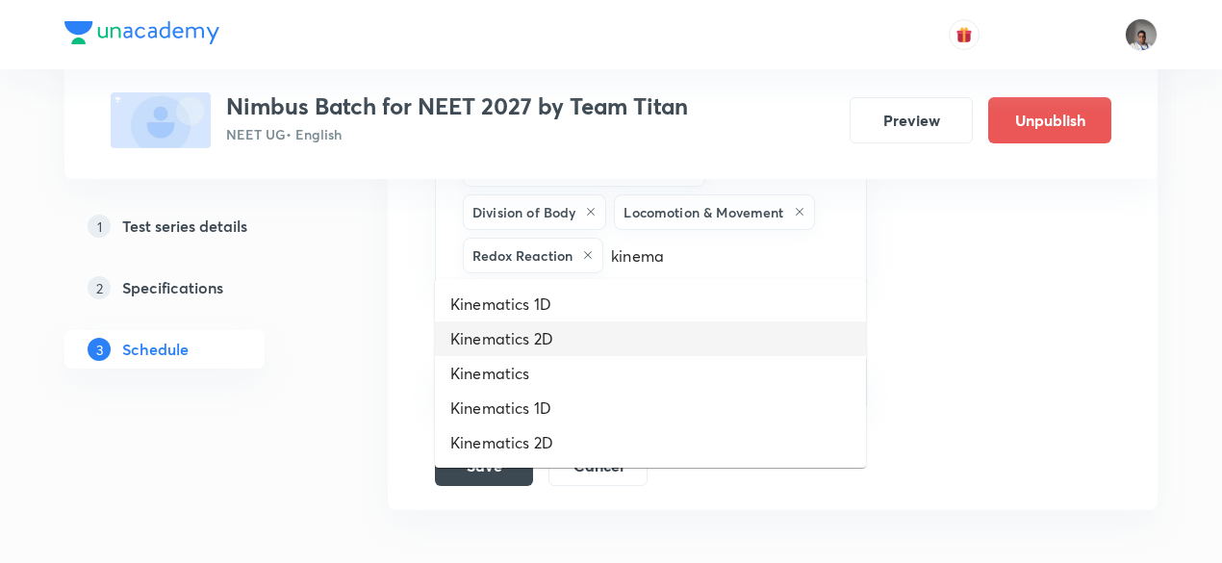
click at [514, 338] on li "Kinematics 2D" at bounding box center [650, 338] width 431 height 35
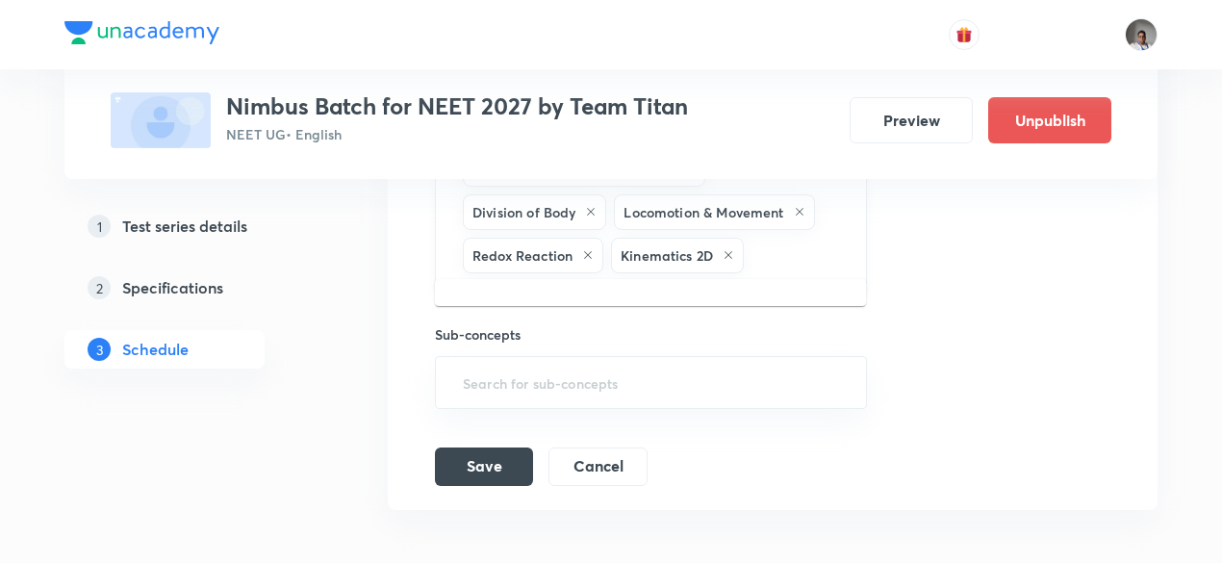
click at [789, 254] on input "text" at bounding box center [794, 256] width 95 height 36
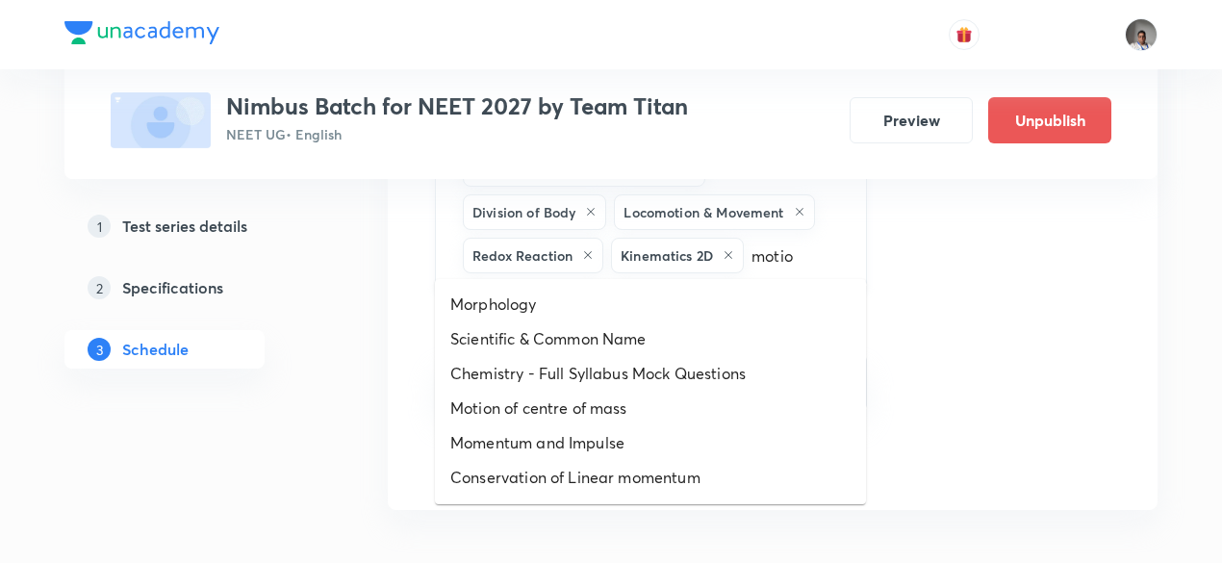
type input "motion"
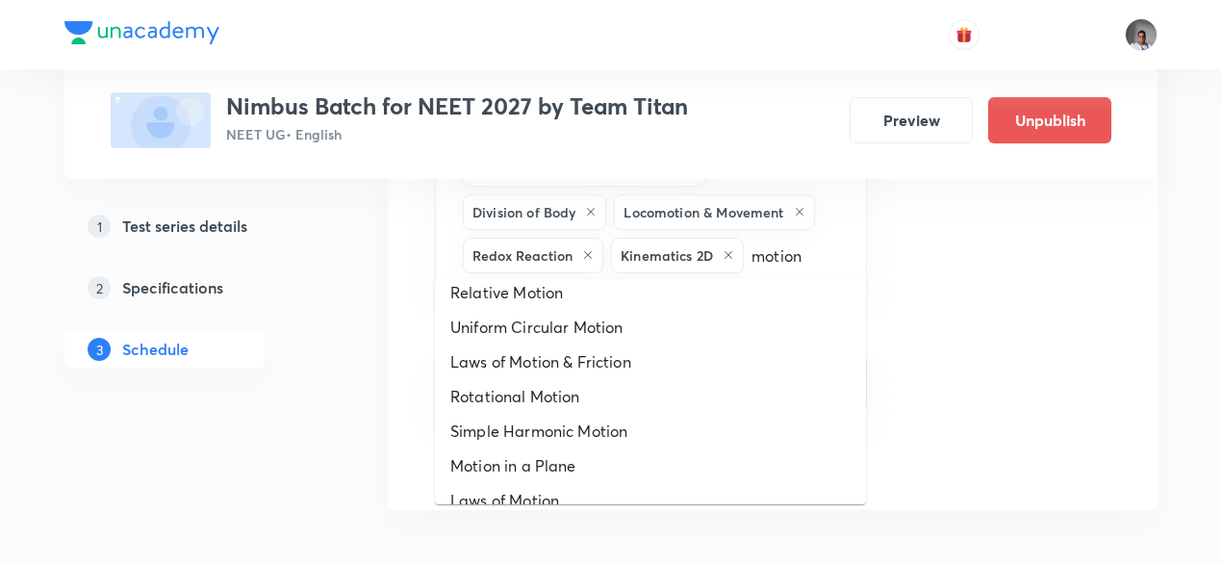
scroll to position [263, 0]
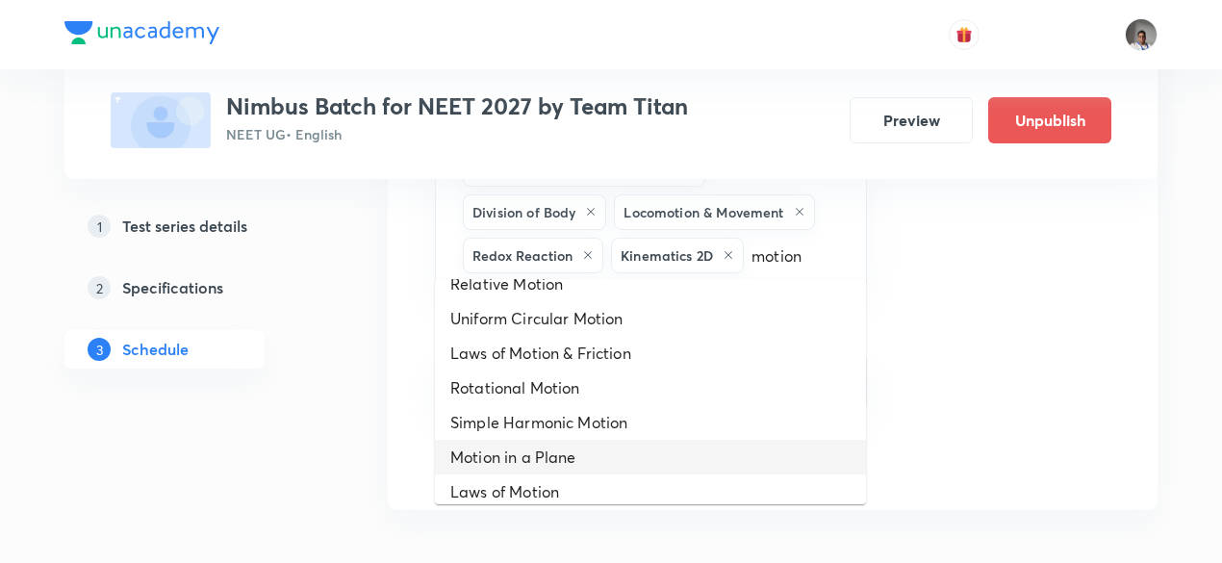
click at [587, 466] on li "Motion in a Plane" at bounding box center [650, 457] width 431 height 35
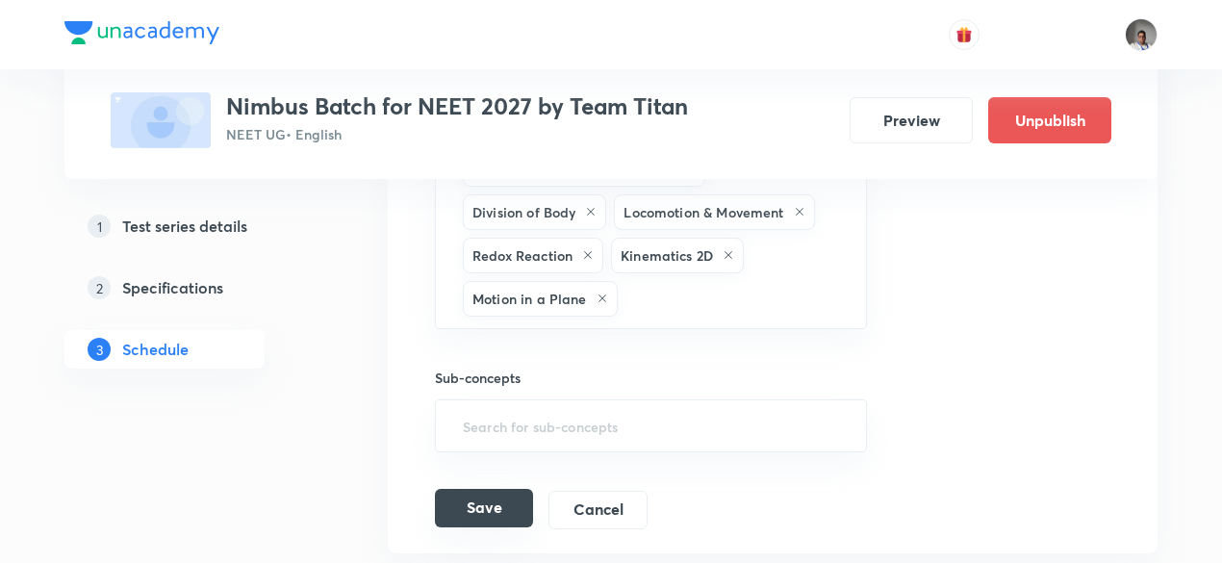
click at [485, 491] on button "Save" at bounding box center [484, 508] width 98 height 38
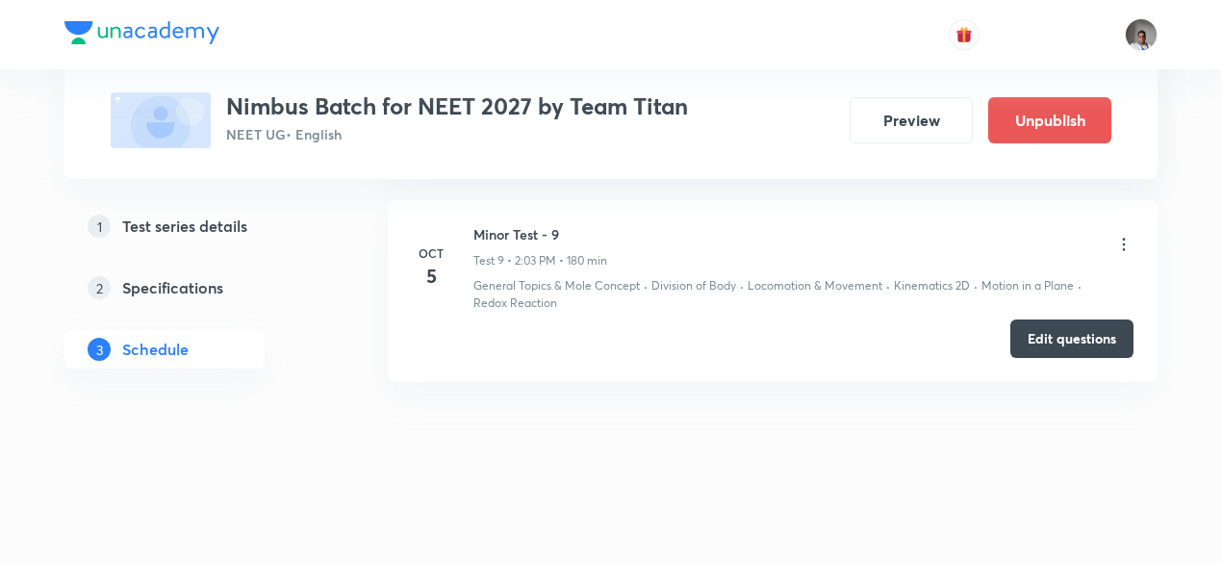
scroll to position [1850, 0]
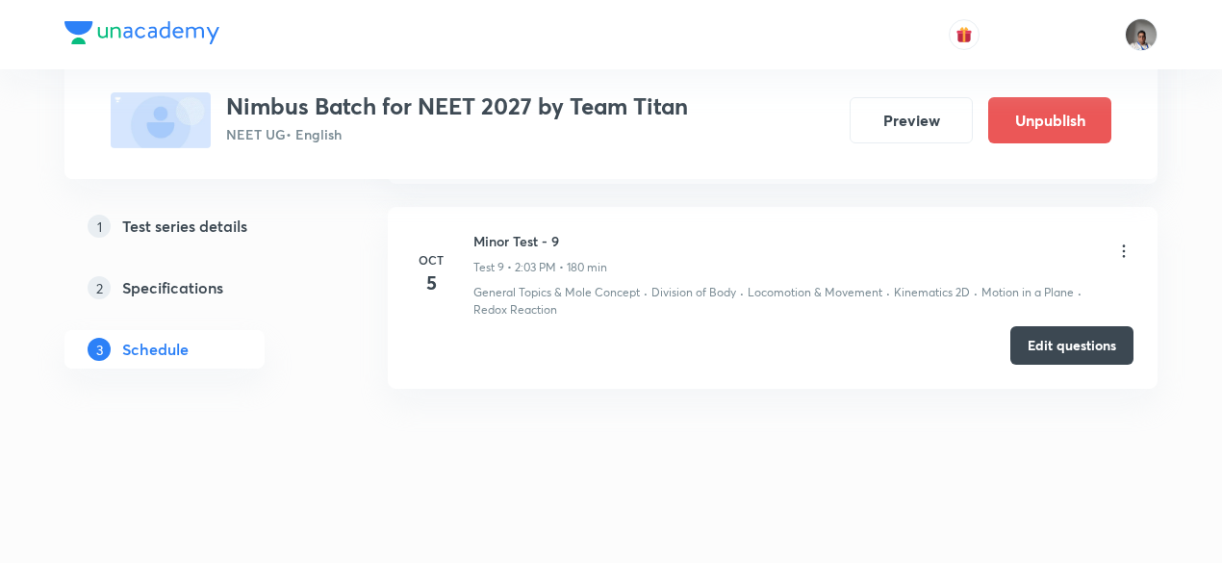
click at [1125, 244] on icon at bounding box center [1123, 250] width 19 height 19
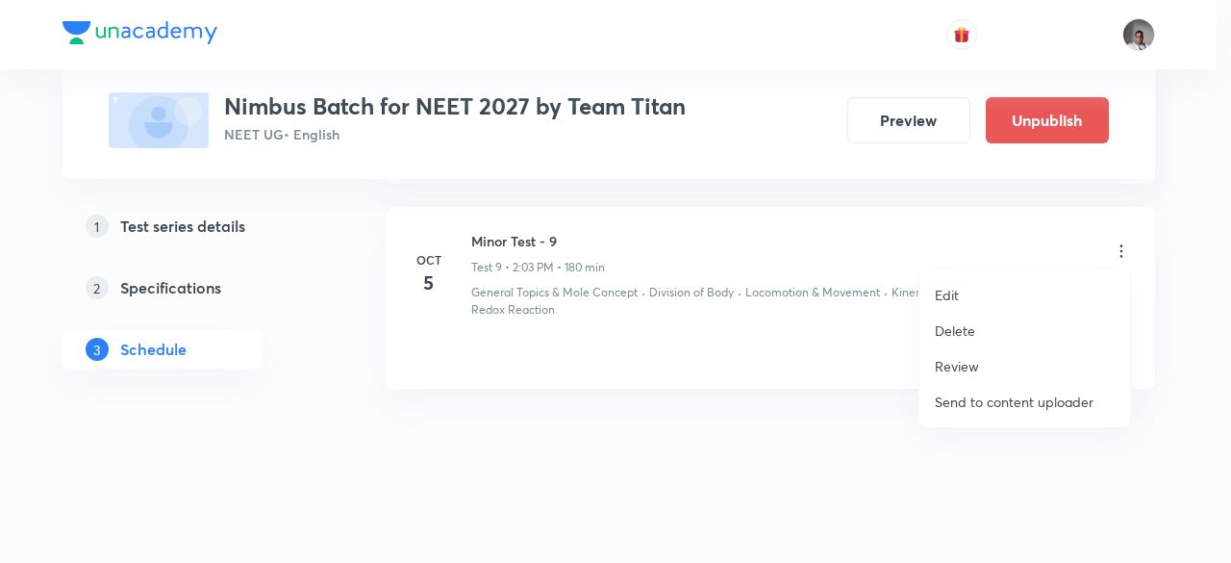
click at [960, 292] on li "Edit" at bounding box center [1025, 295] width 211 height 36
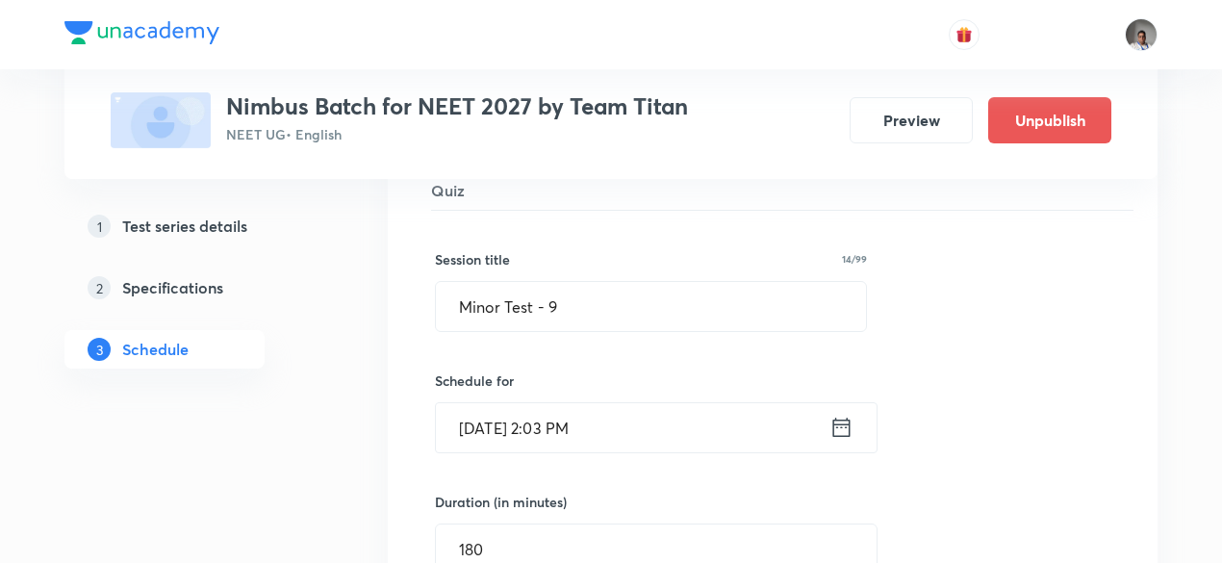
drag, startPoint x: 960, startPoint y: 292, endPoint x: 1073, endPoint y: 347, distance: 125.2
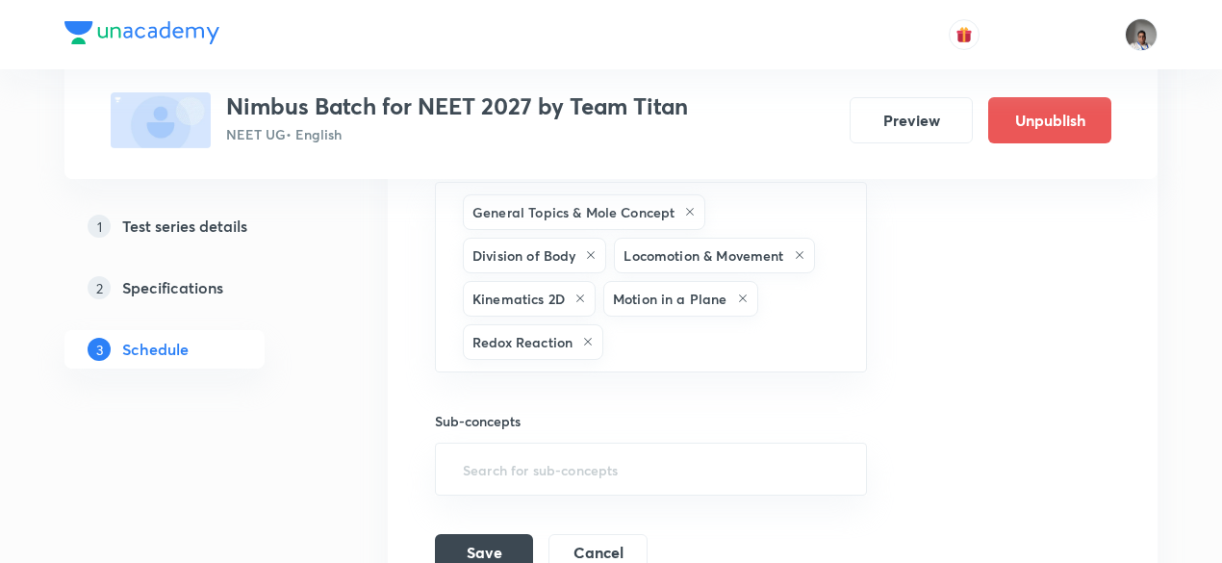
scroll to position [2299, 0]
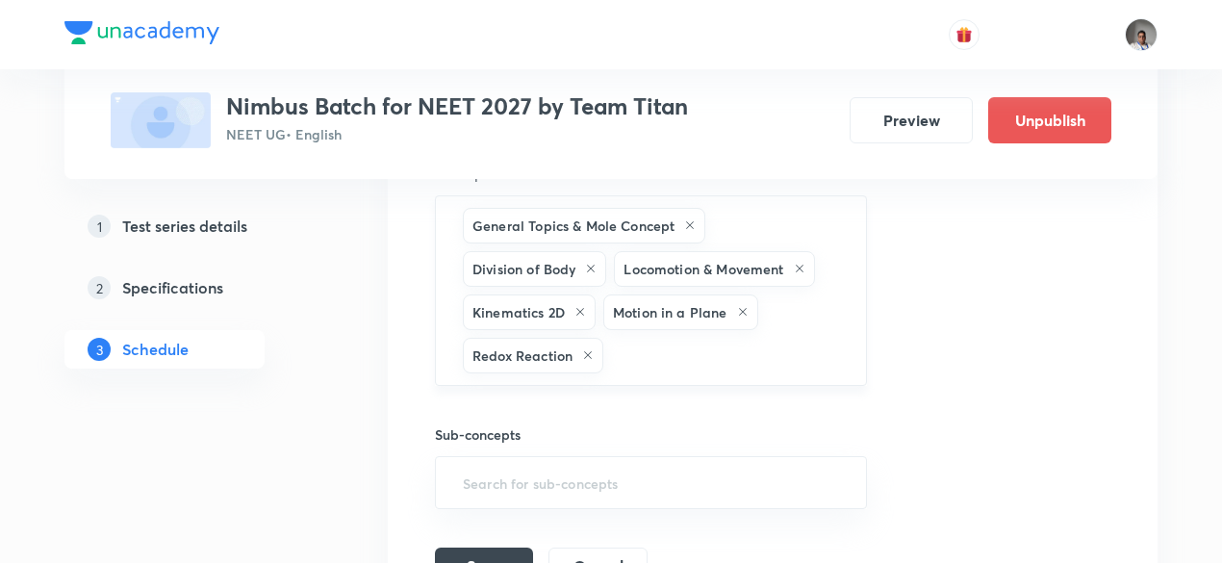
click at [812, 345] on input "text" at bounding box center [724, 356] width 235 height 36
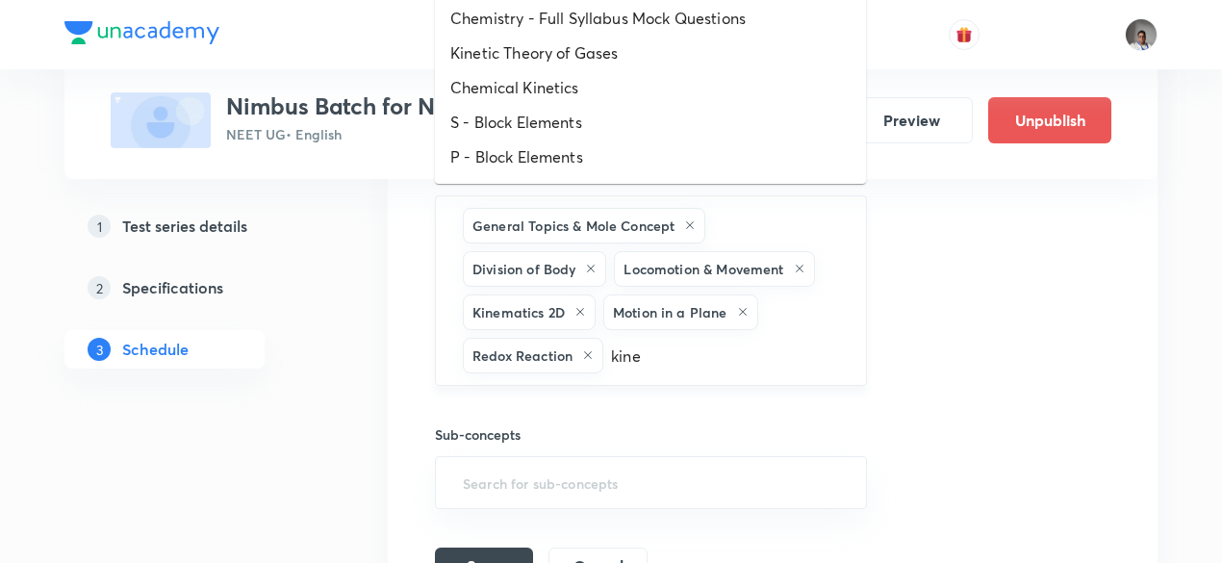
type input "kinem"
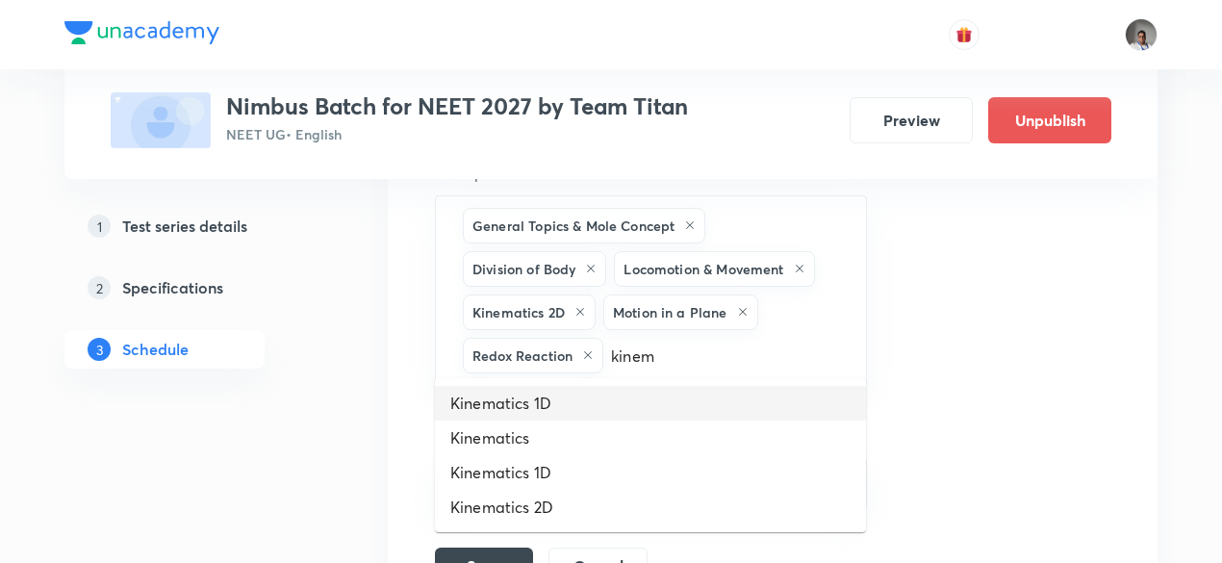
click at [547, 398] on li "Kinematics 1D" at bounding box center [650, 403] width 431 height 35
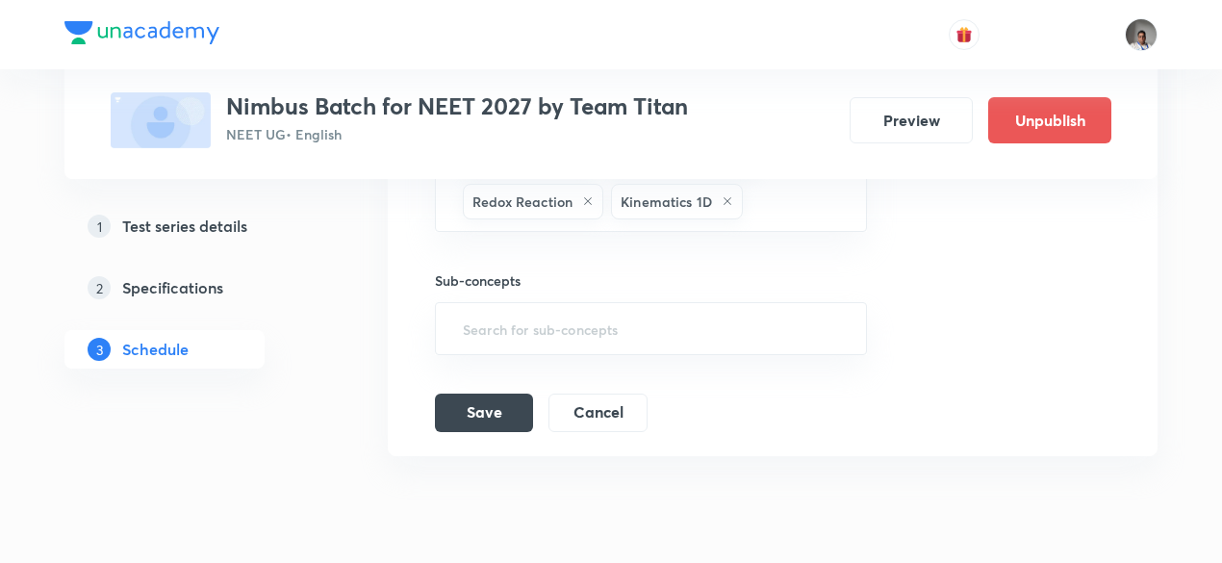
scroll to position [2455, 0]
click at [519, 400] on button "Save" at bounding box center [484, 409] width 98 height 38
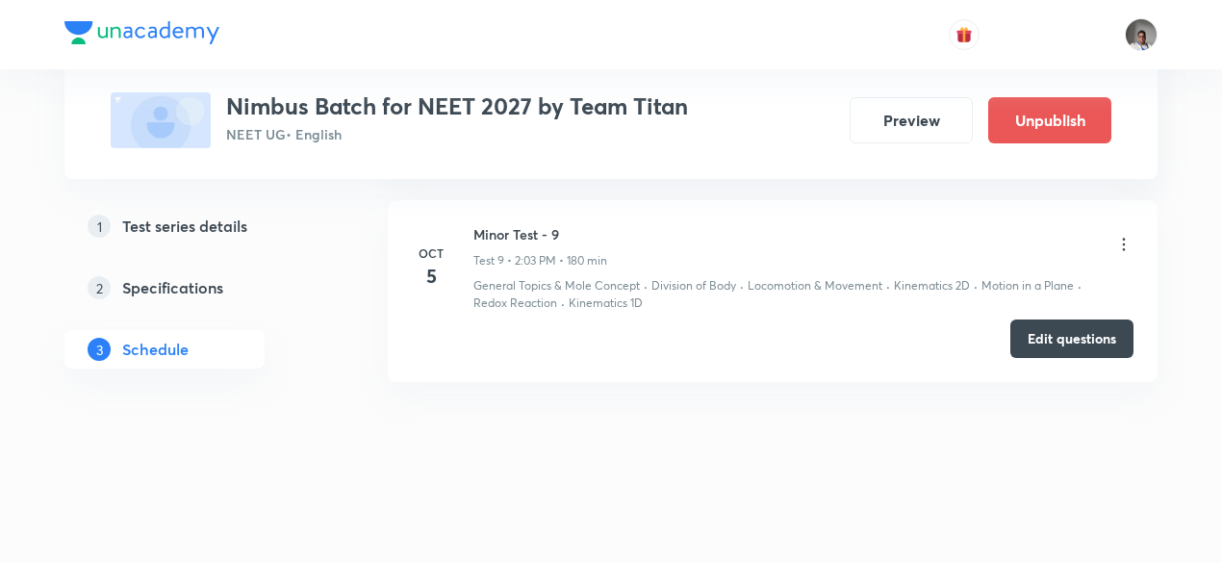
scroll to position [1851, 0]
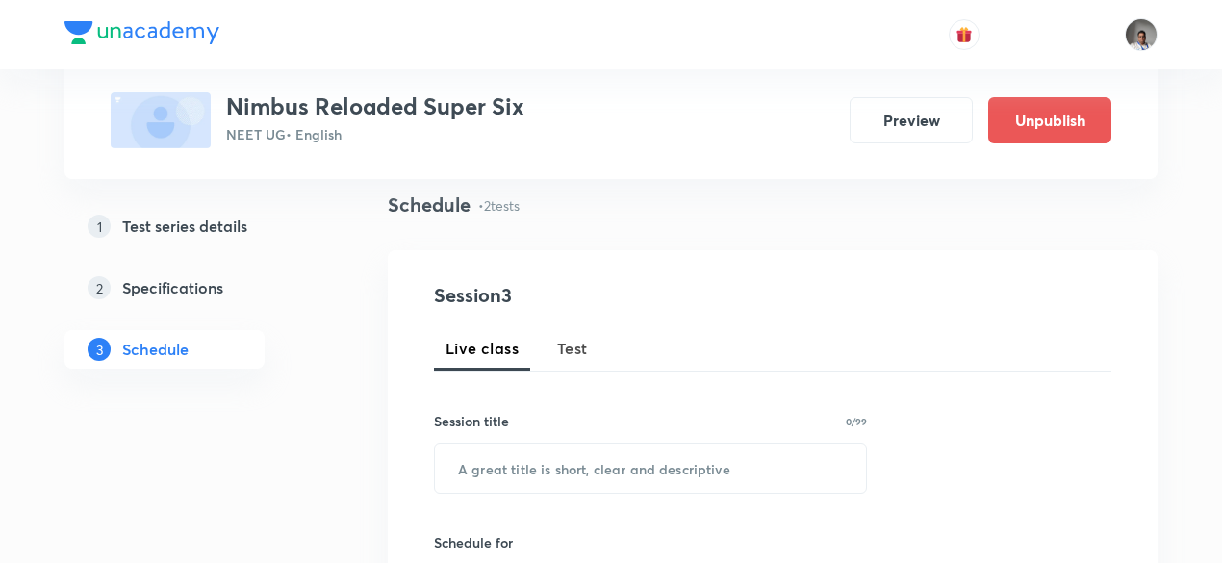
scroll to position [139, 0]
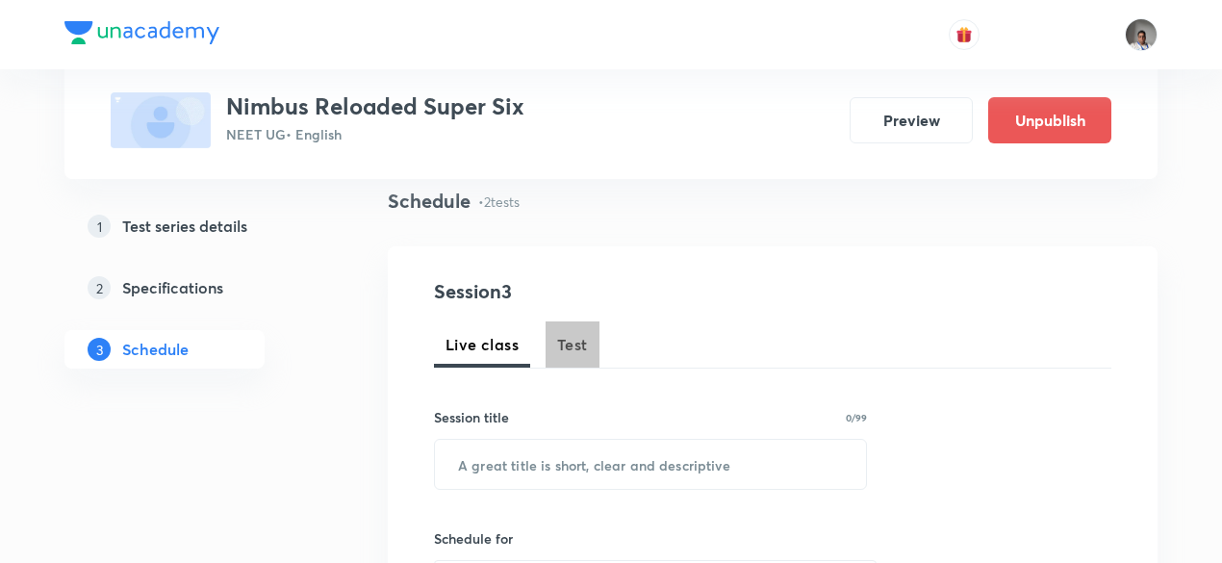
click at [583, 334] on span "Test" at bounding box center [572, 344] width 31 height 23
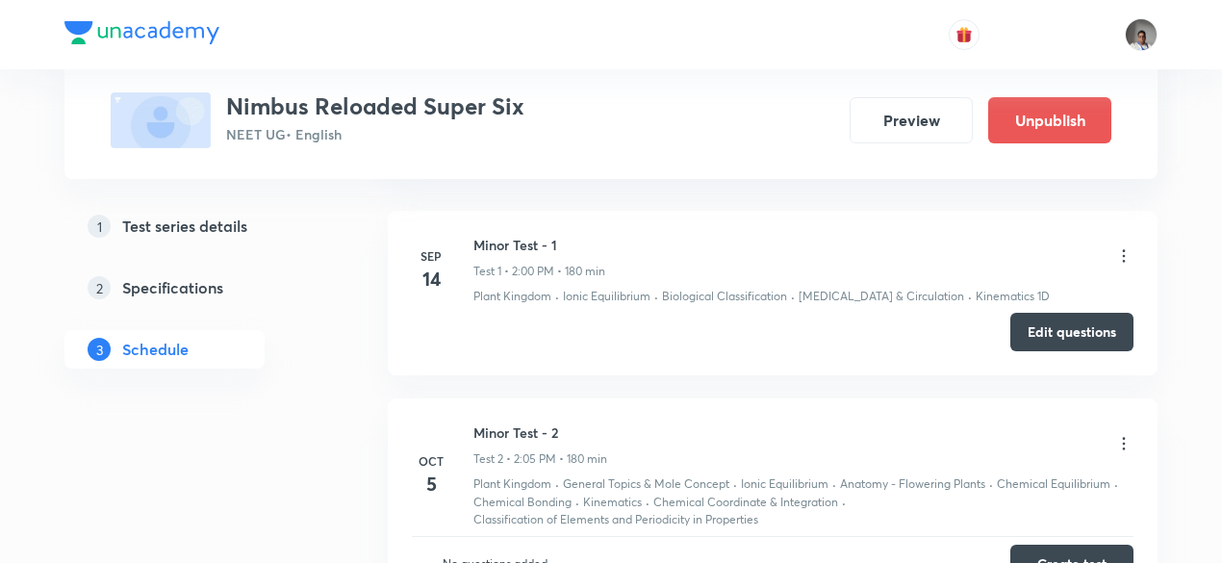
scroll to position [1268, 0]
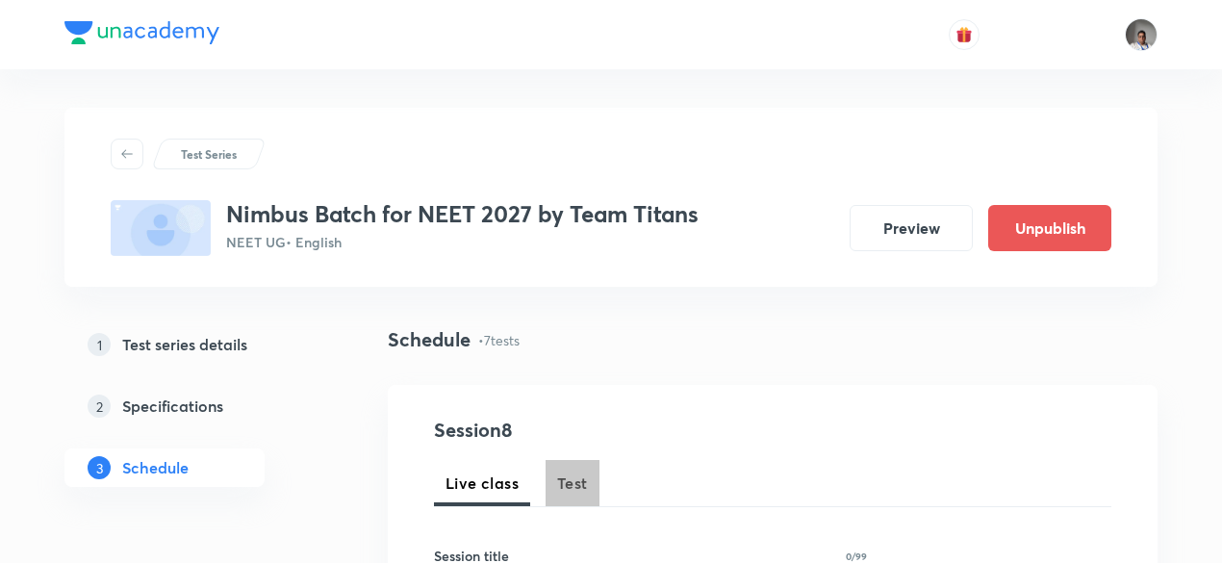
click at [581, 481] on span "Test" at bounding box center [572, 482] width 31 height 23
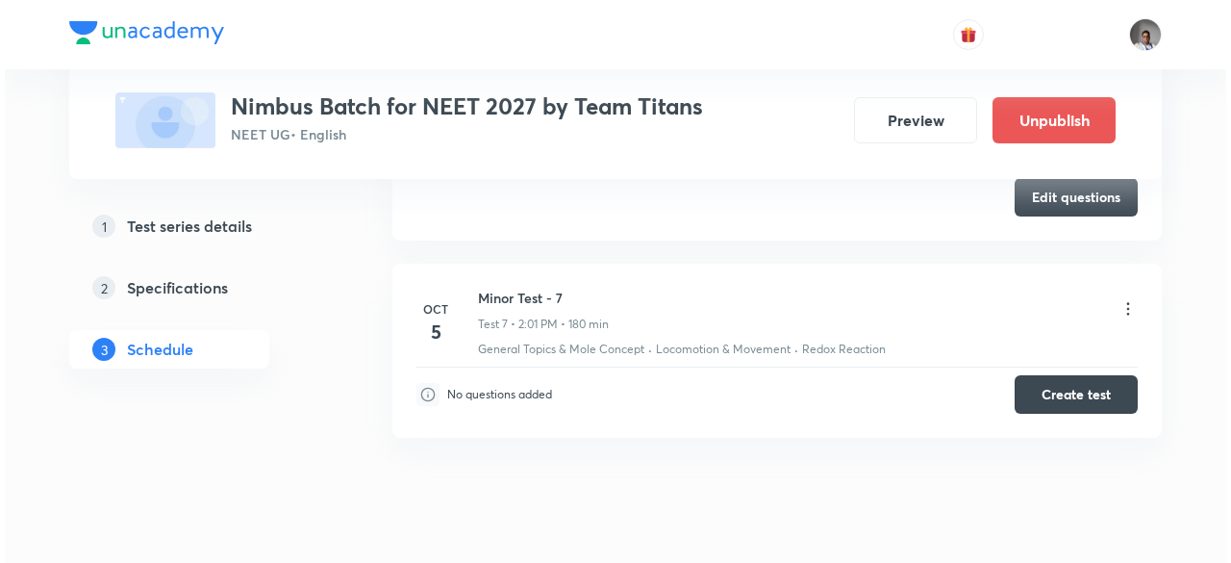
scroll to position [2160, 0]
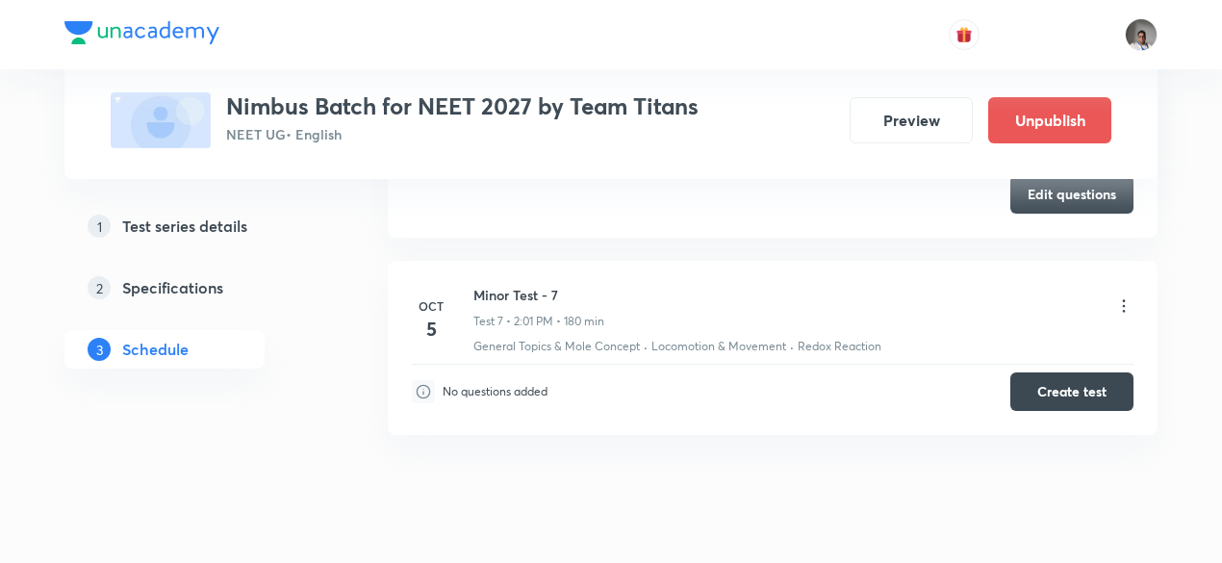
click at [1120, 297] on icon at bounding box center [1123, 305] width 19 height 19
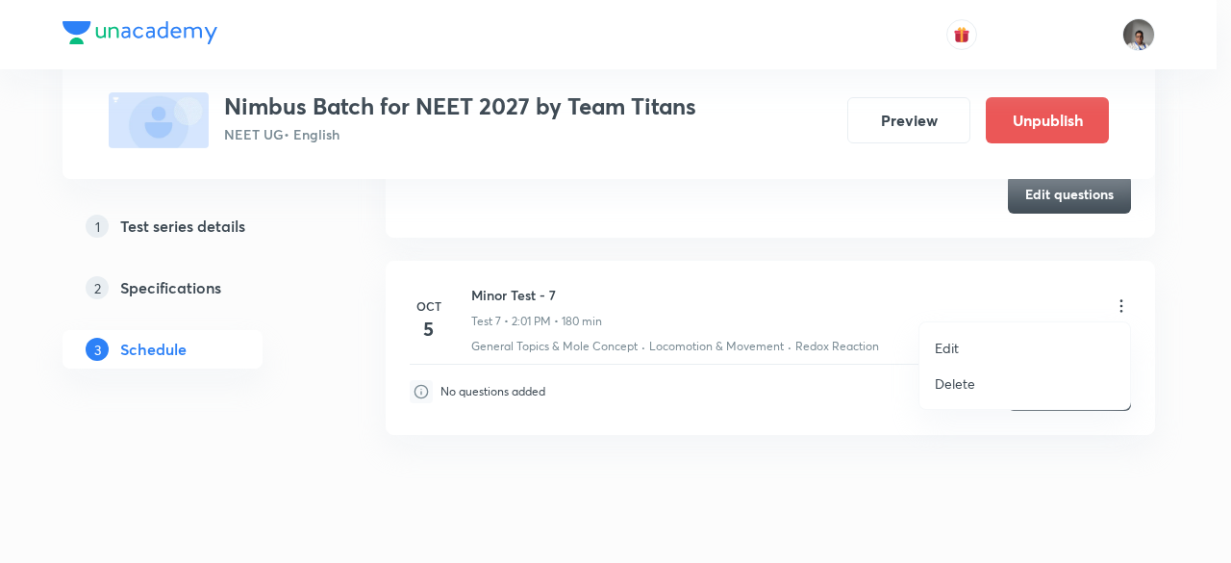
click at [948, 341] on p "Edit" at bounding box center [947, 348] width 24 height 20
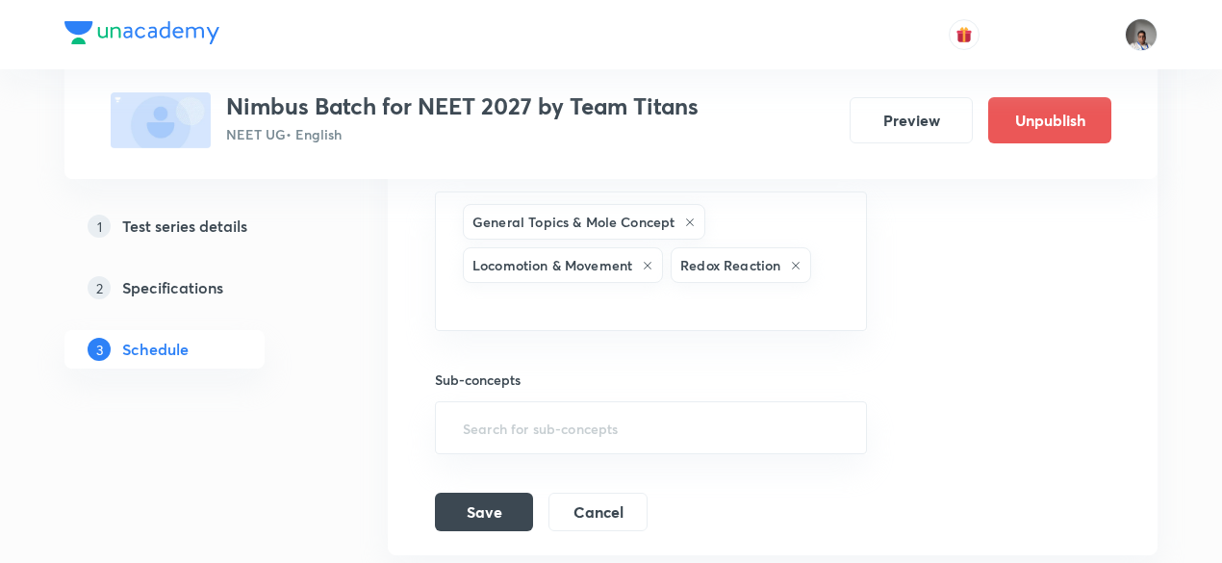
scroll to position [1901, 0]
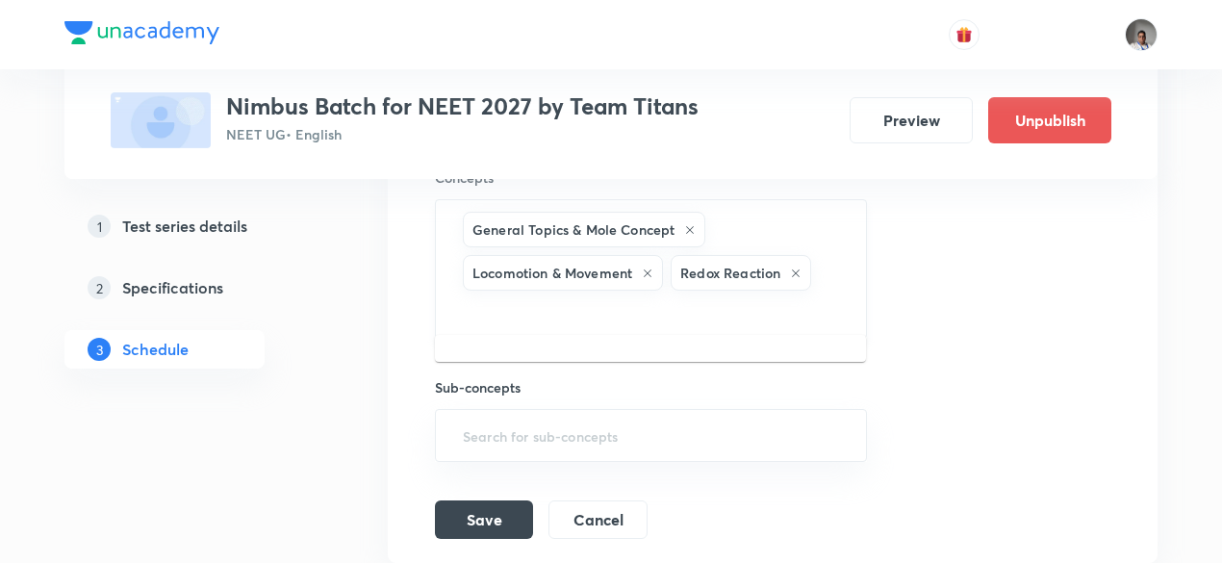
click at [772, 302] on input "text" at bounding box center [651, 312] width 384 height 36
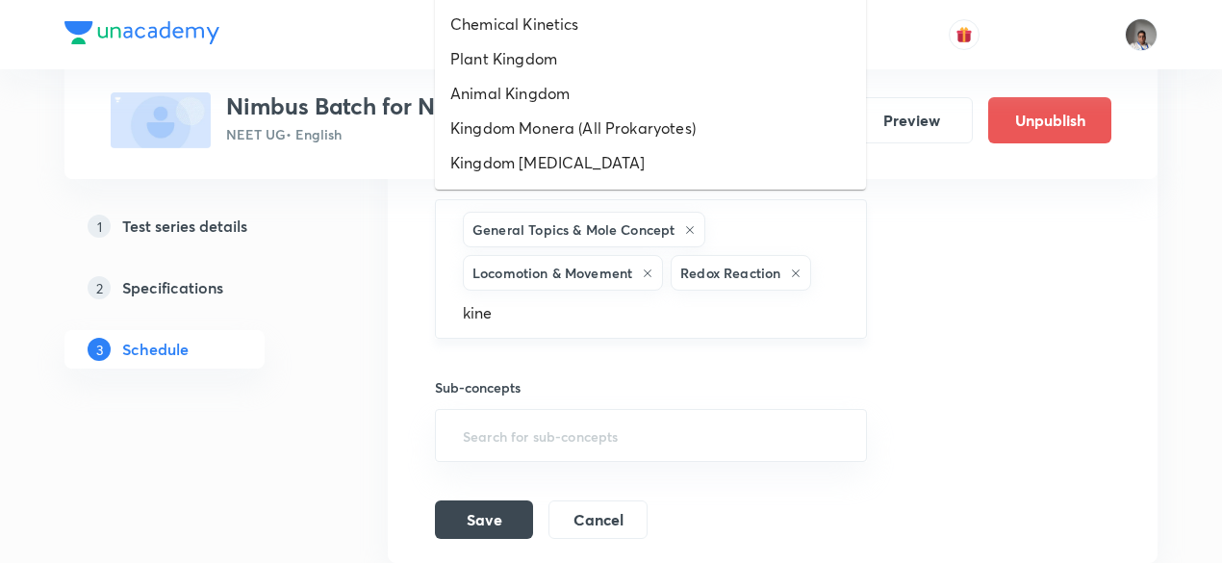
type input "kinem"
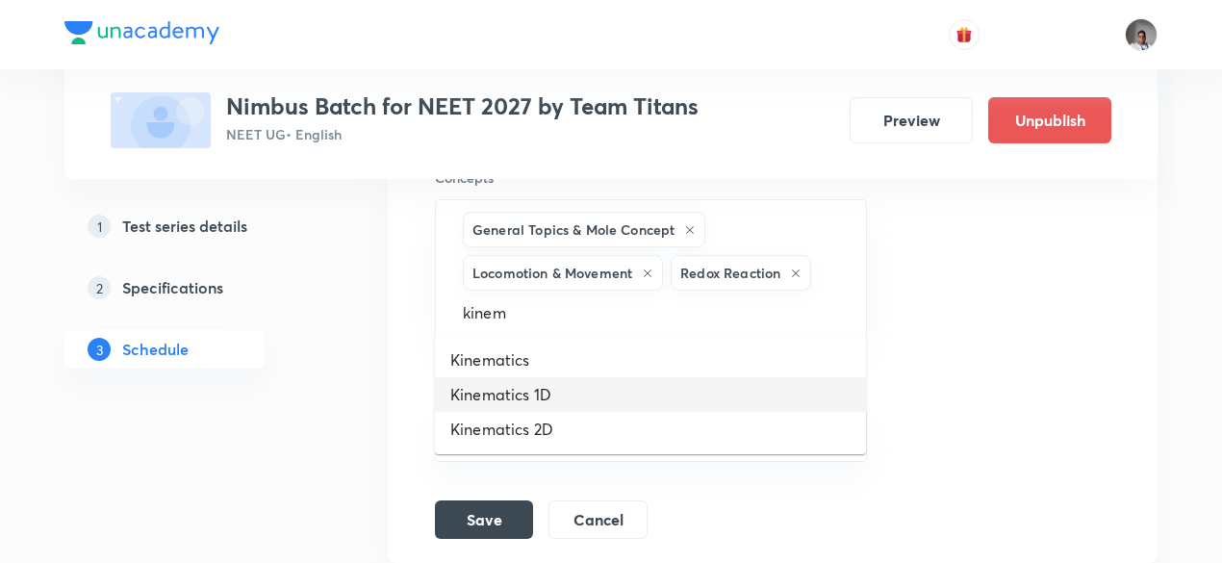
click at [593, 391] on li "Kinematics 1D" at bounding box center [650, 394] width 431 height 35
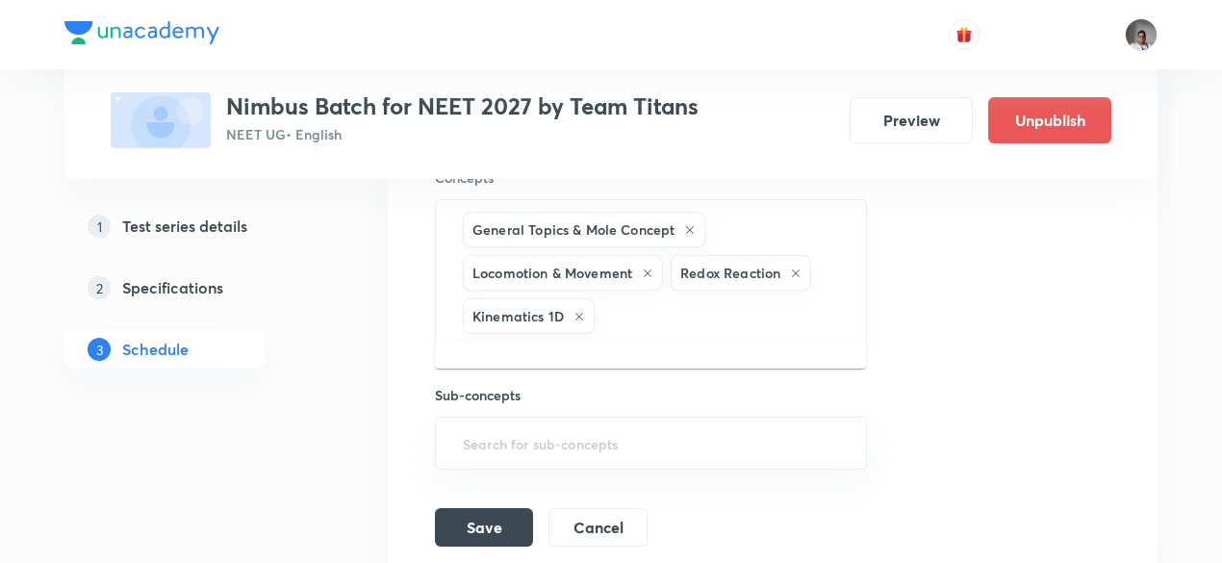
click at [673, 301] on input "text" at bounding box center [720, 316] width 244 height 36
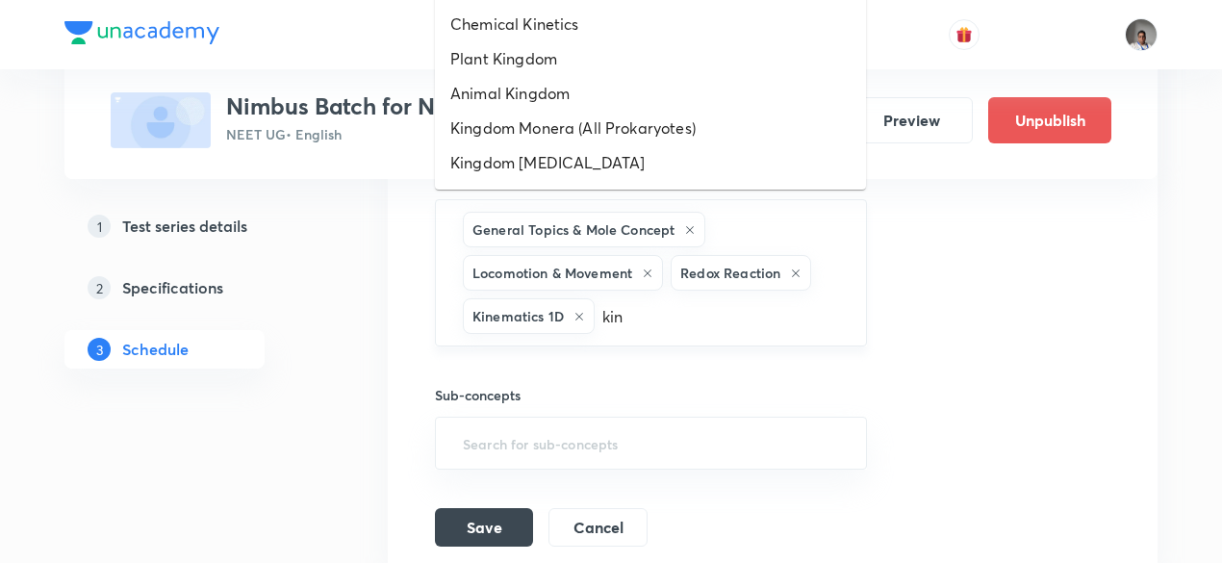
type input "kine"
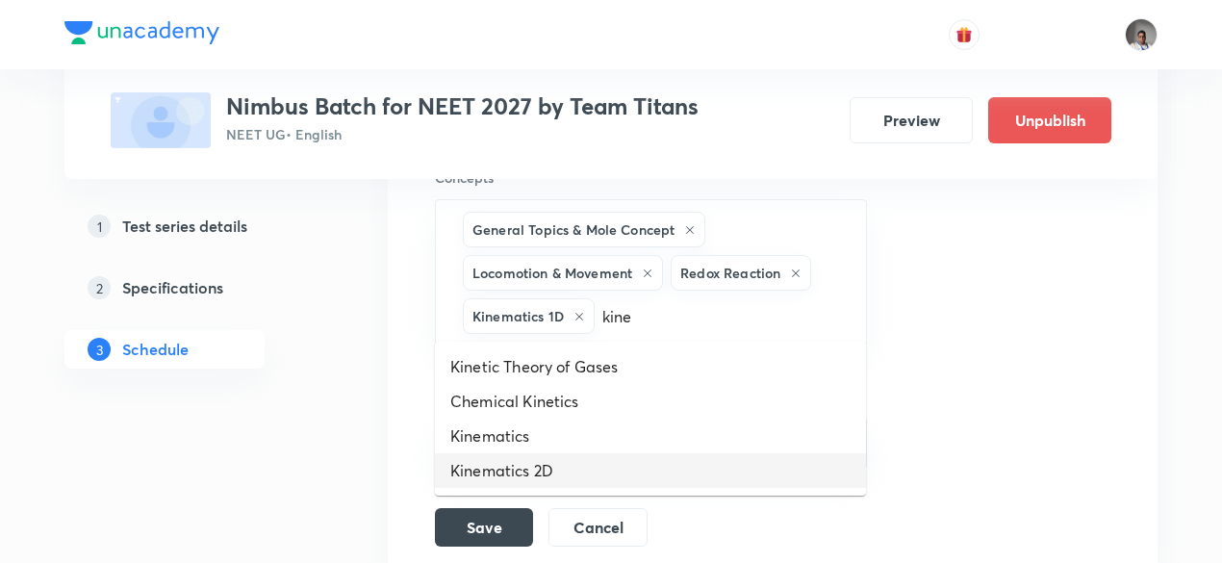
click at [558, 467] on li "Kinematics 2D" at bounding box center [650, 470] width 431 height 35
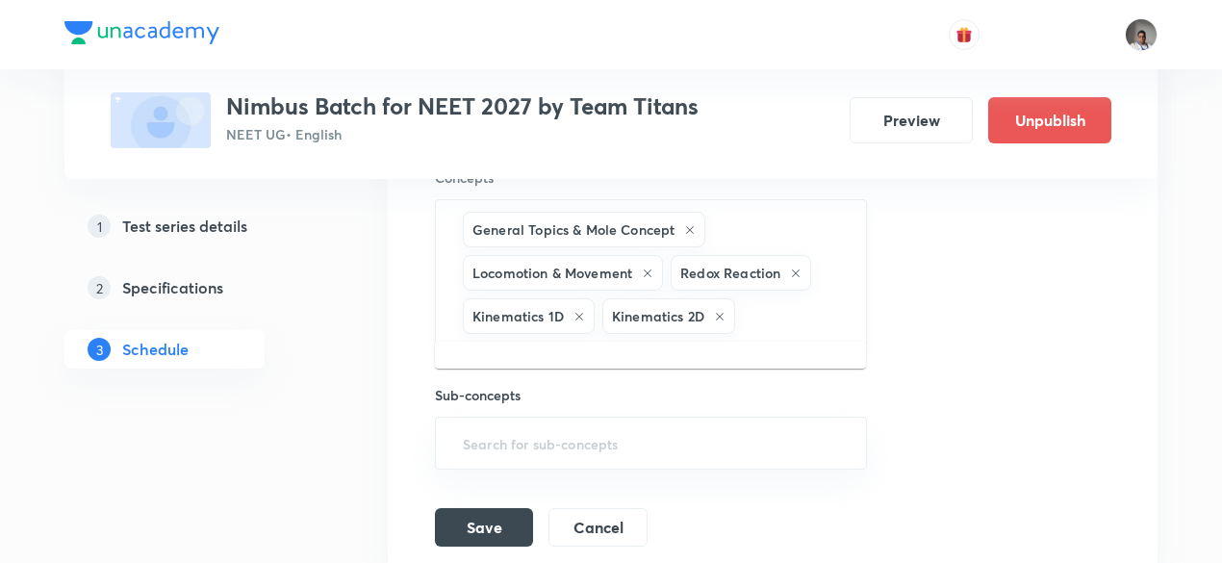
click at [770, 298] on input "text" at bounding box center [791, 316] width 104 height 36
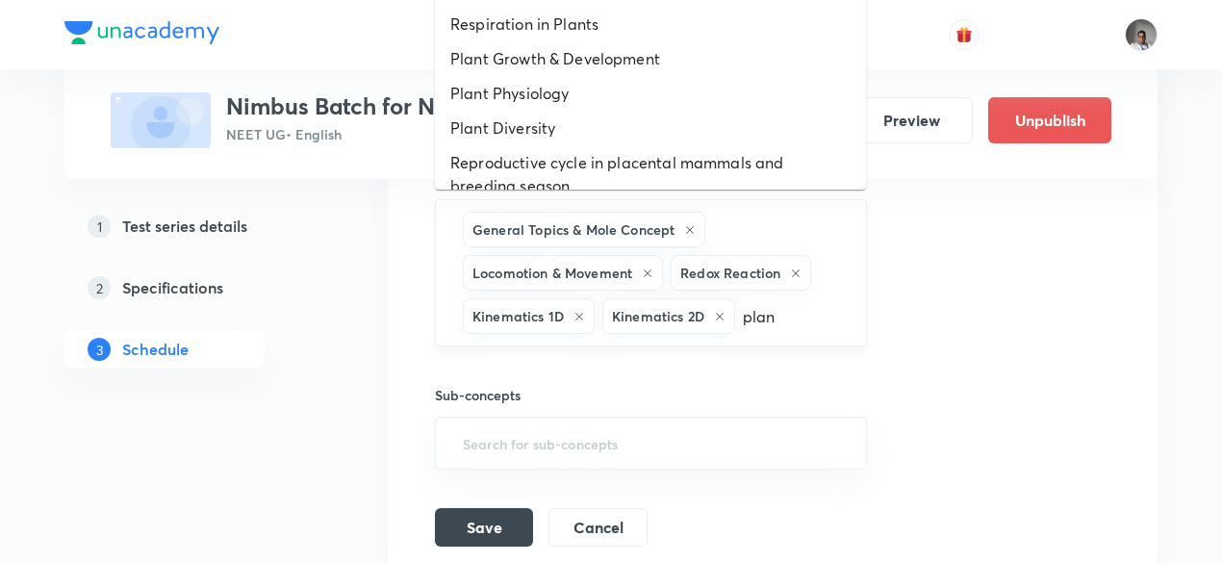
type input "plane"
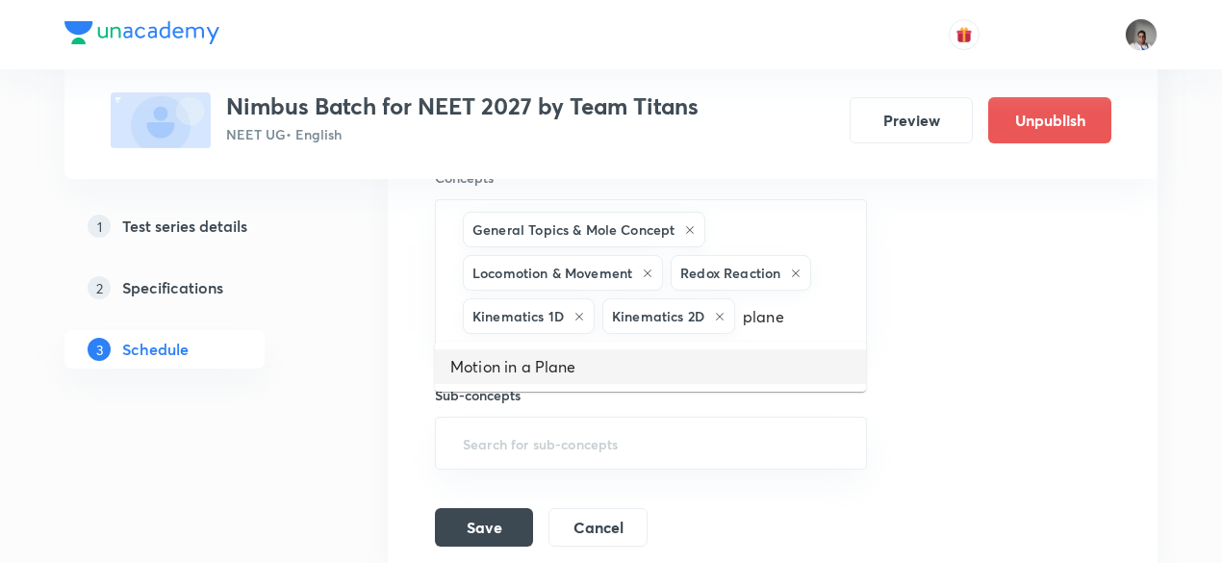
click at [641, 365] on li "Motion in a Plane" at bounding box center [650, 366] width 431 height 35
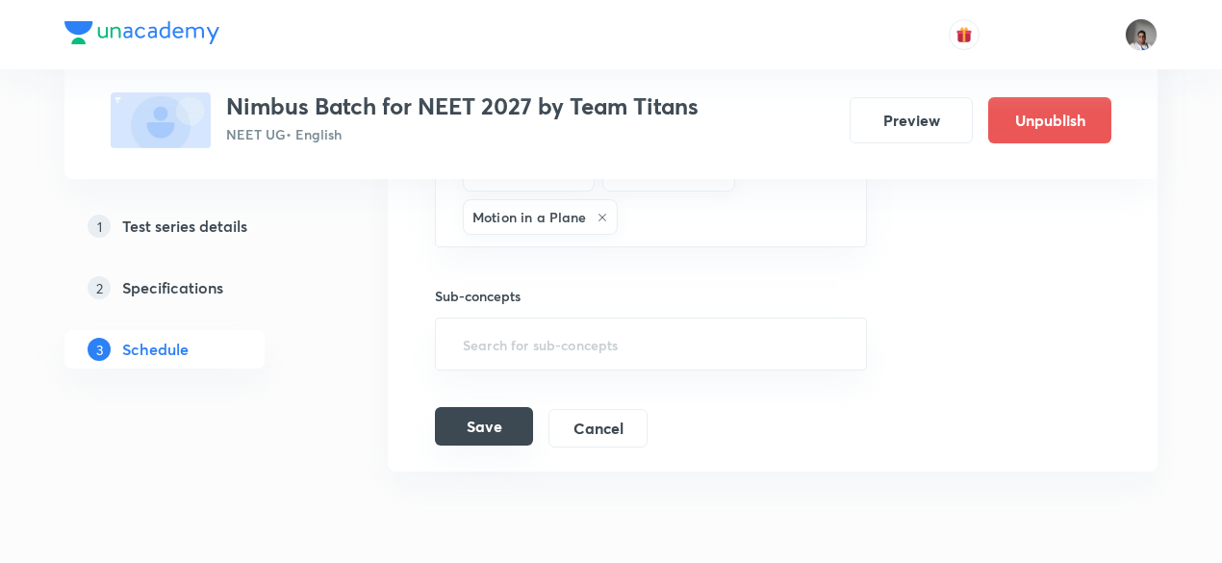
scroll to position [2051, 0]
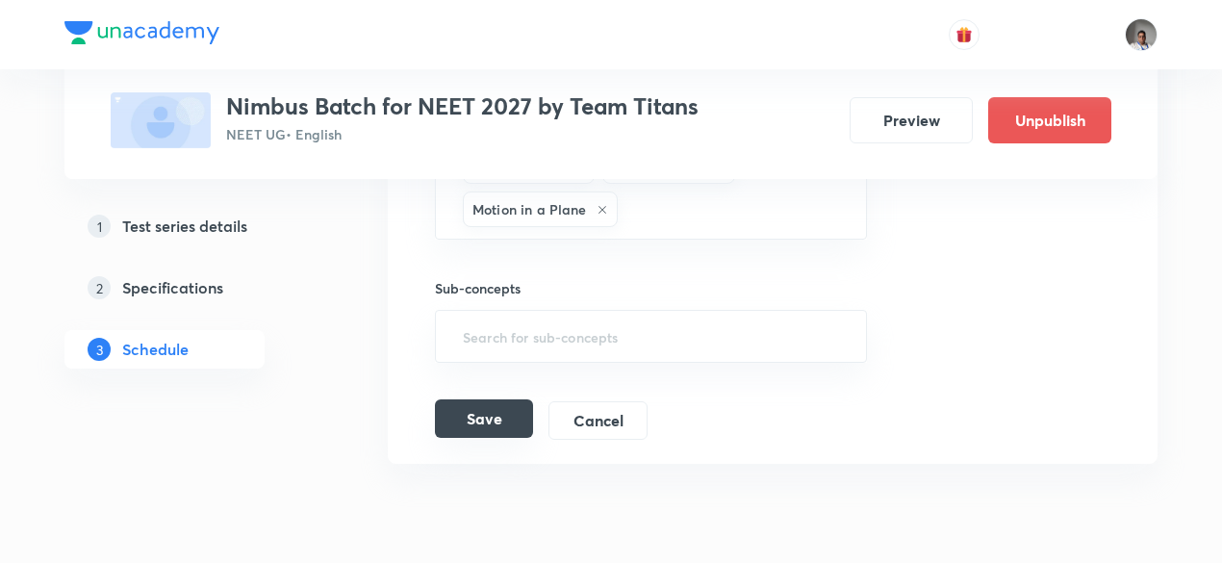
click at [483, 406] on button "Save" at bounding box center [484, 418] width 98 height 38
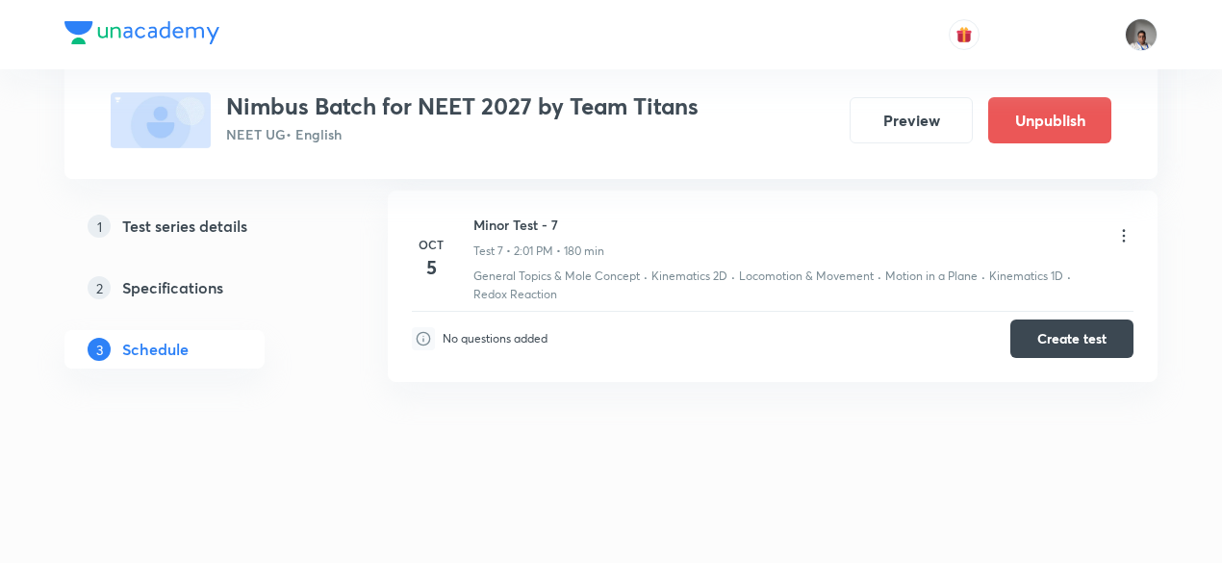
scroll to position [1466, 0]
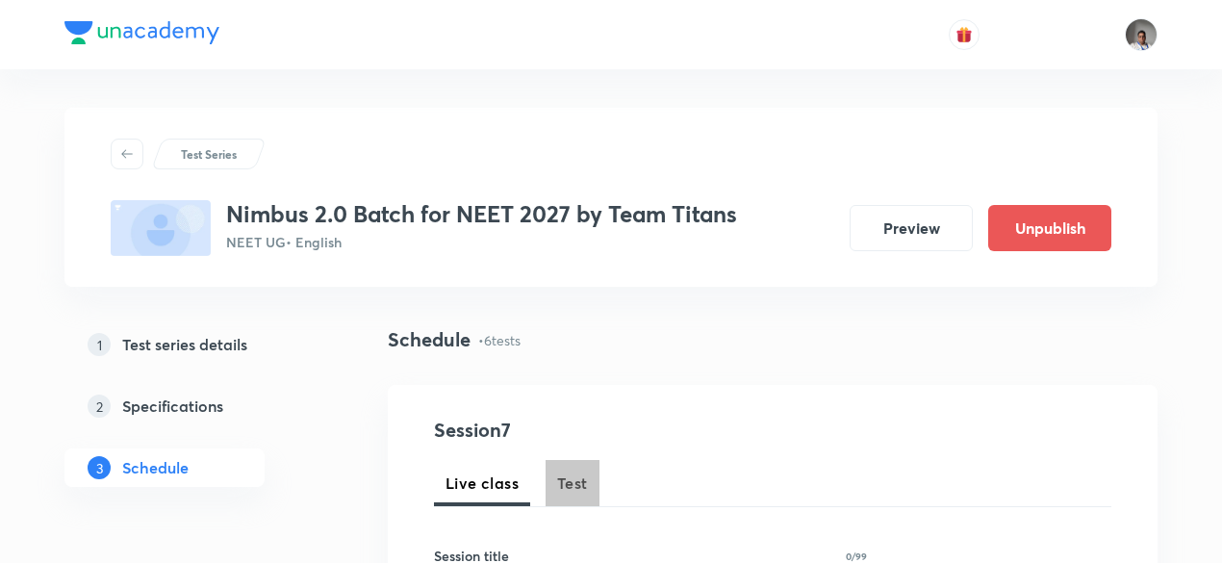
click at [573, 480] on span "Test" at bounding box center [572, 482] width 31 height 23
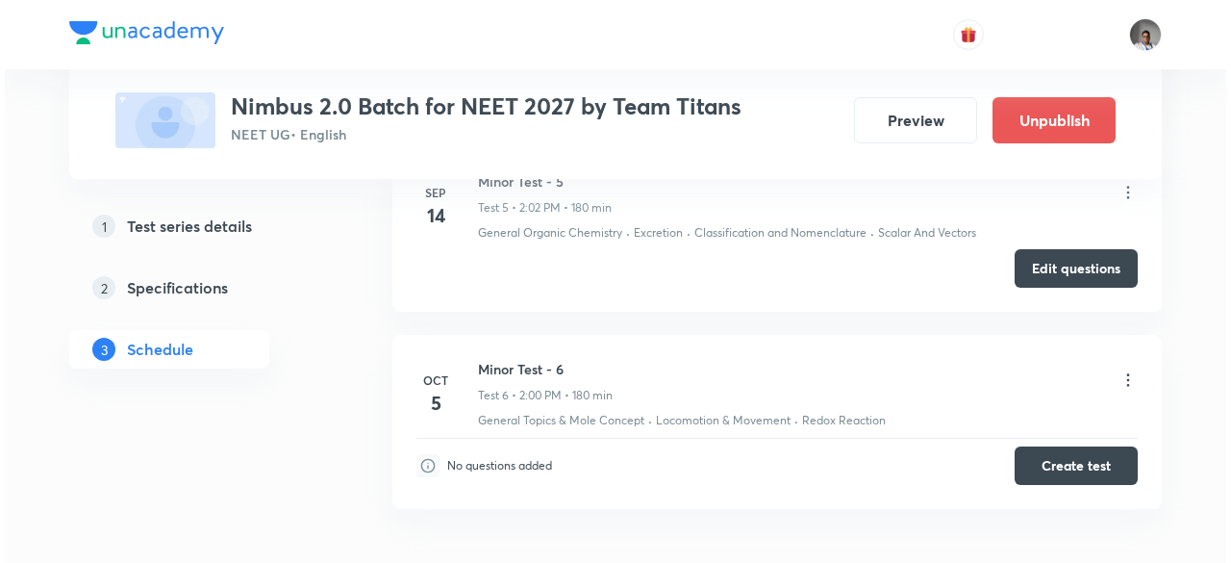
scroll to position [2017, 0]
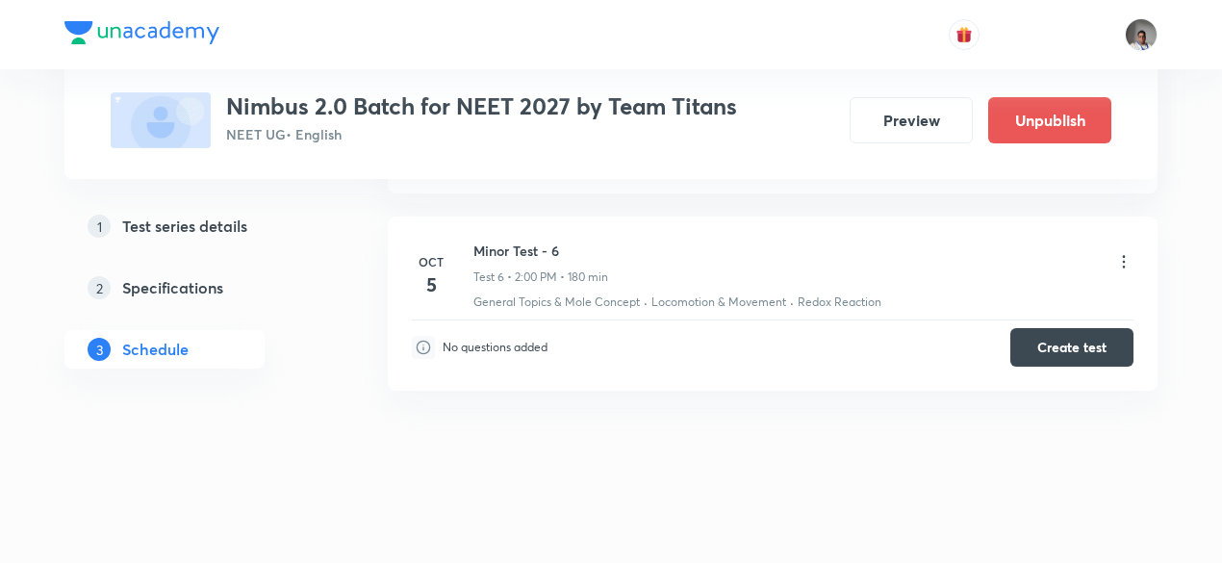
click at [1125, 254] on icon at bounding box center [1123, 261] width 19 height 19
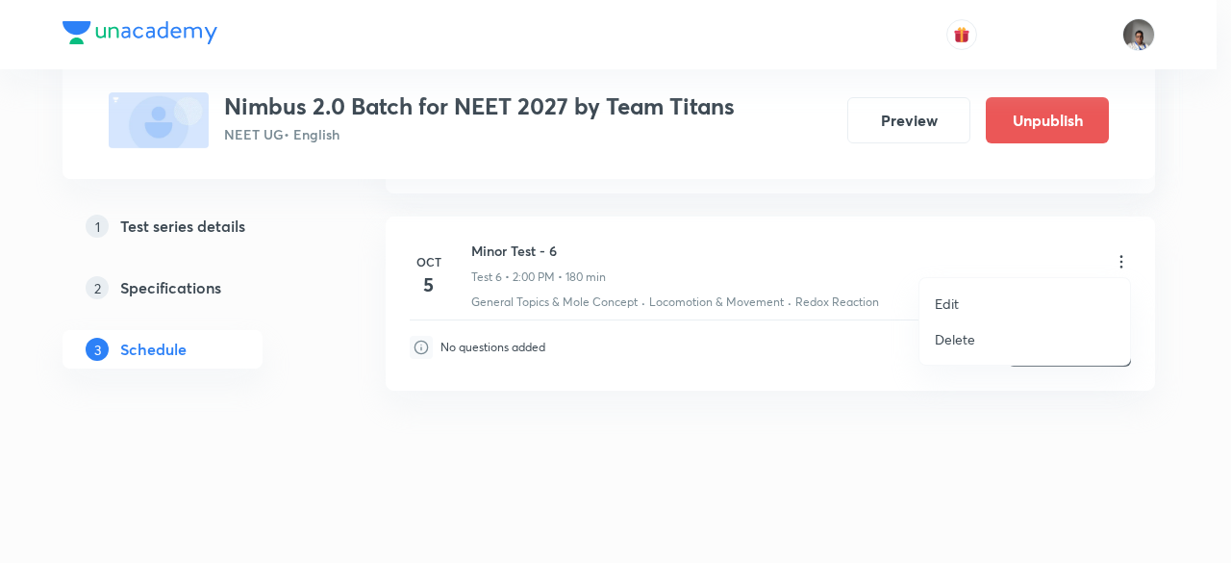
click at [963, 301] on li "Edit" at bounding box center [1025, 304] width 211 height 36
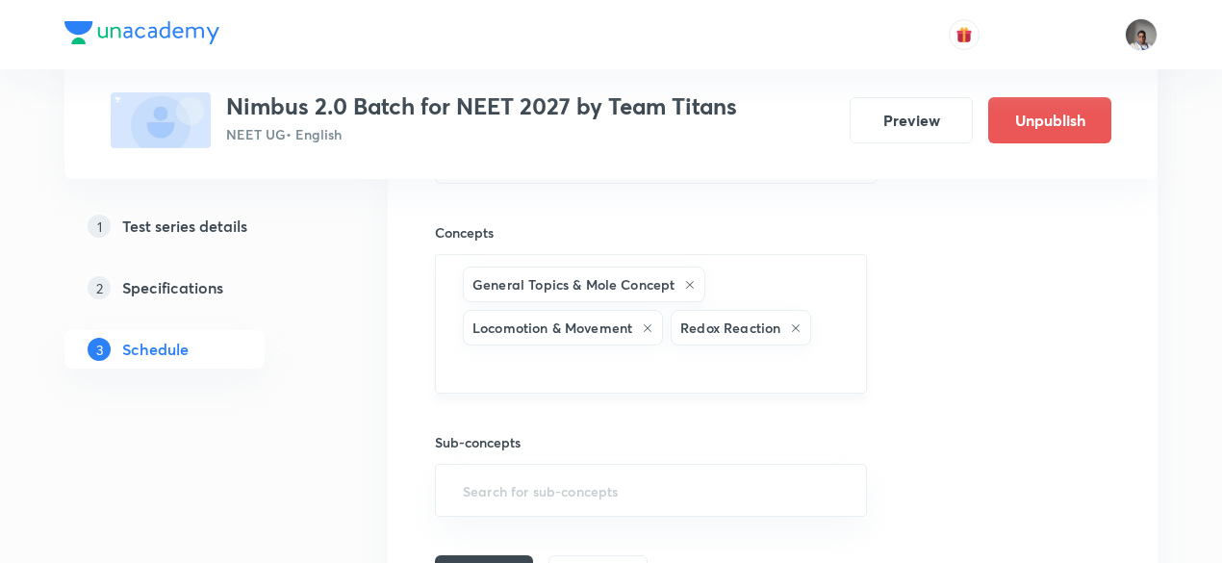
scroll to position [1655, 0]
click at [784, 362] on input "text" at bounding box center [651, 370] width 384 height 36
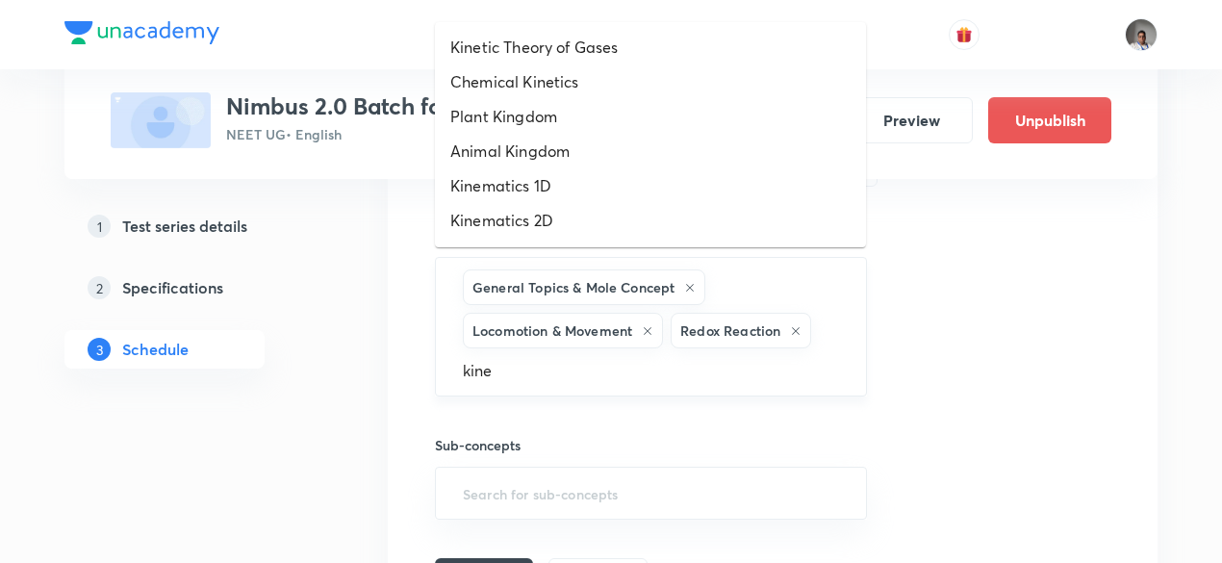
type input "kinem"
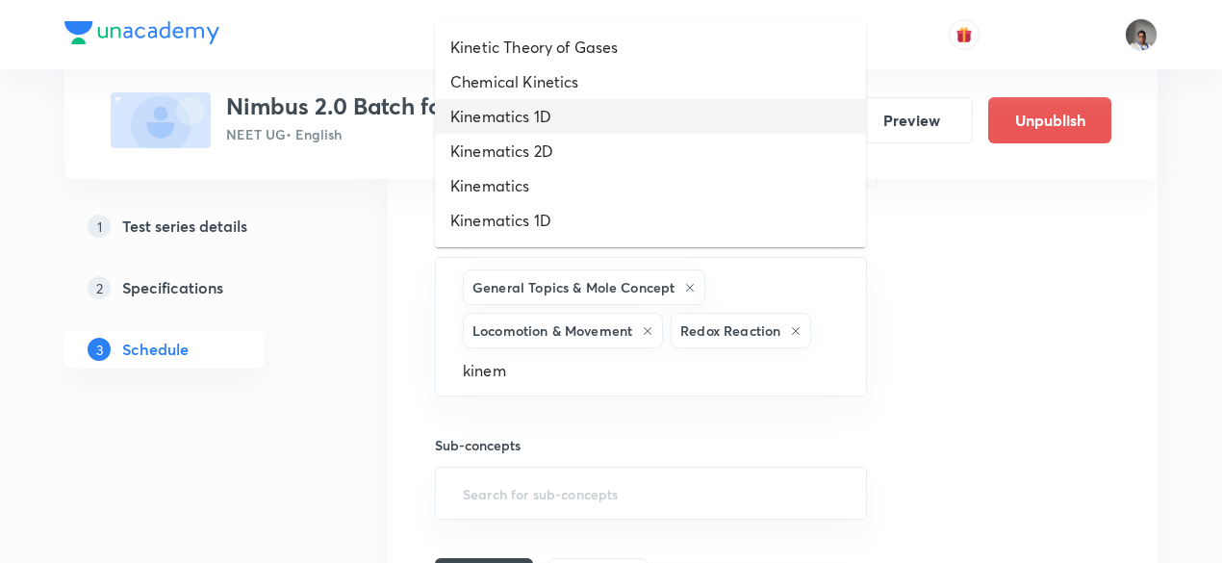
click at [514, 110] on li "Kinematics 1D" at bounding box center [650, 116] width 431 height 35
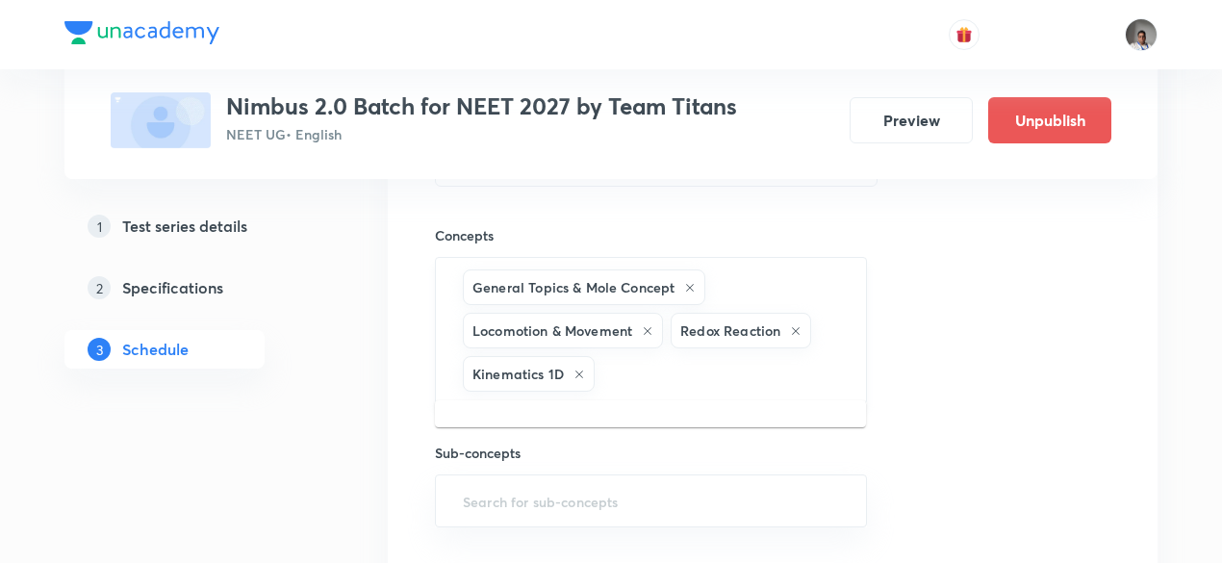
click at [702, 361] on input "text" at bounding box center [720, 374] width 244 height 36
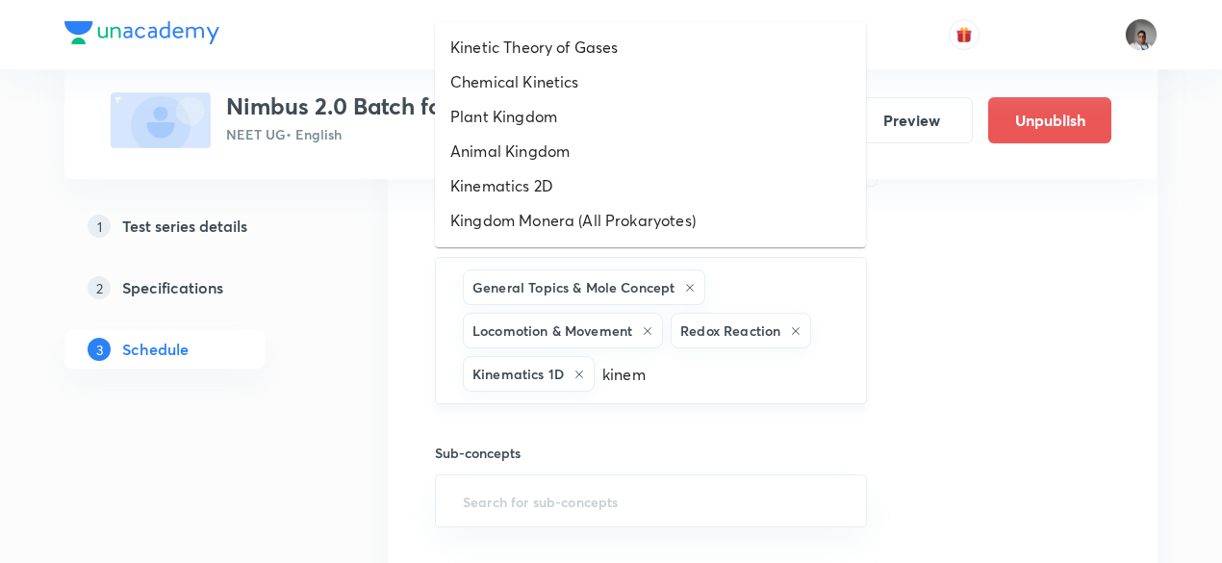
type input "kinema"
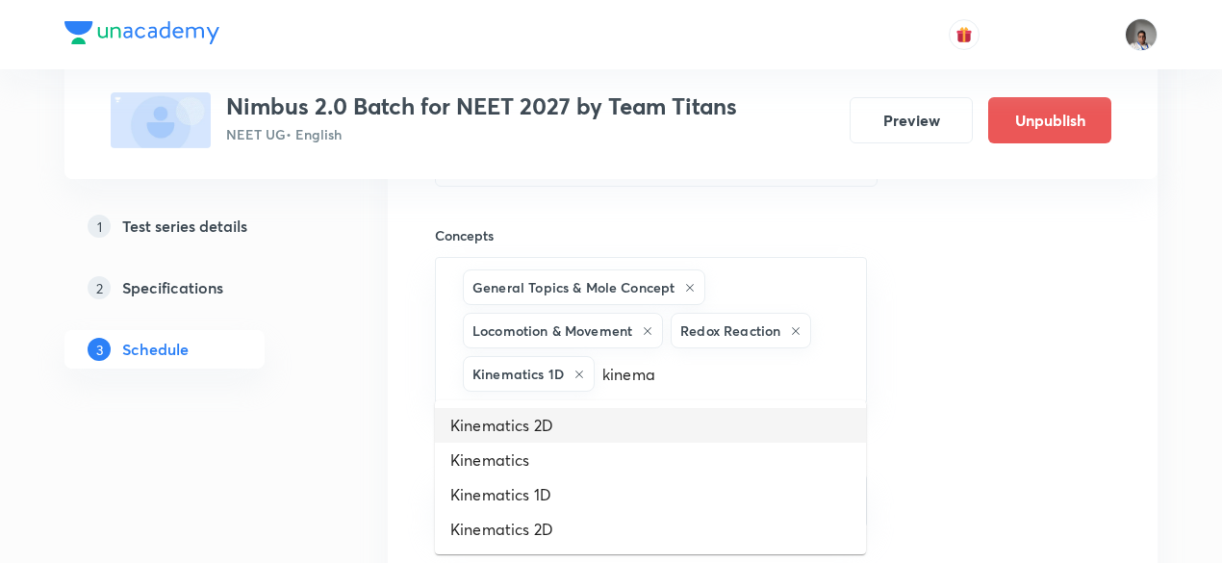
click at [638, 417] on li "Kinematics 2D" at bounding box center [650, 425] width 431 height 35
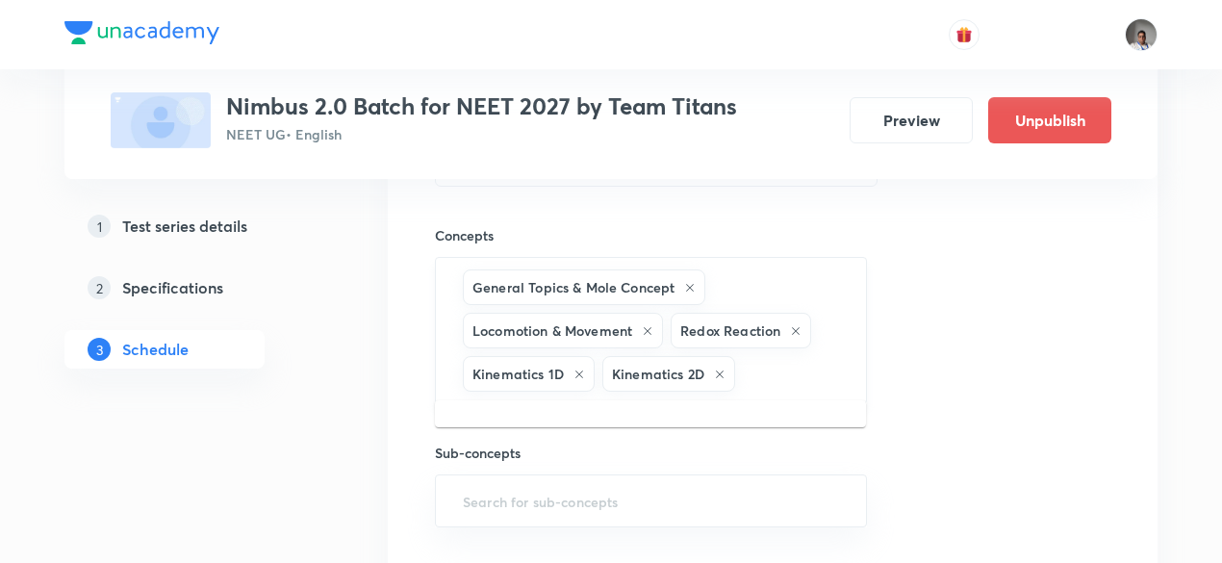
click at [770, 356] on input "text" at bounding box center [791, 374] width 104 height 36
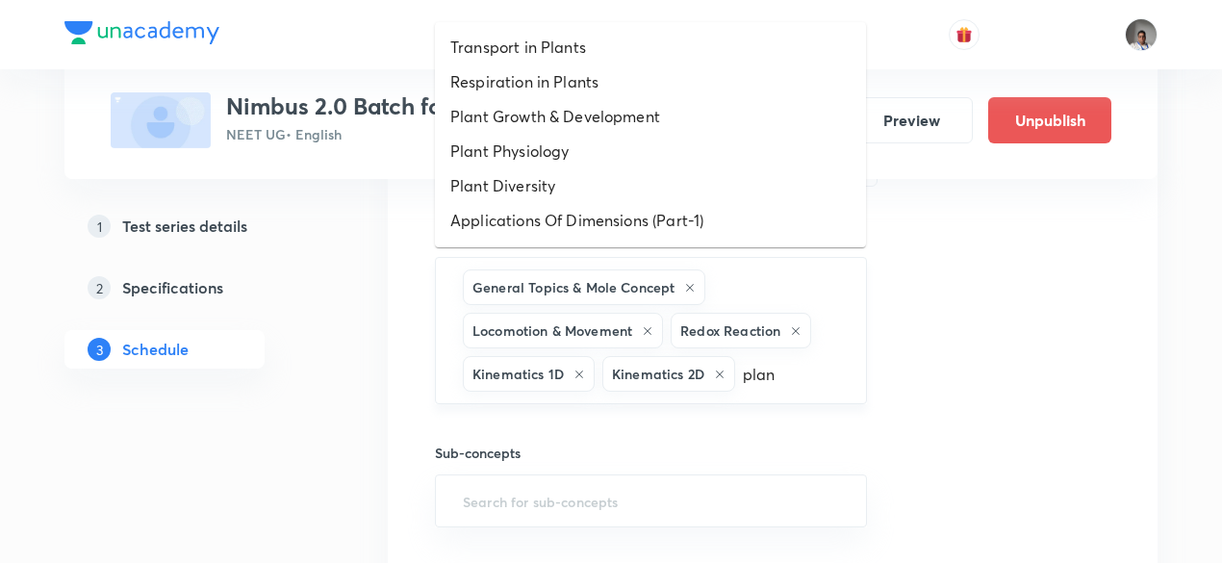
type input "plane"
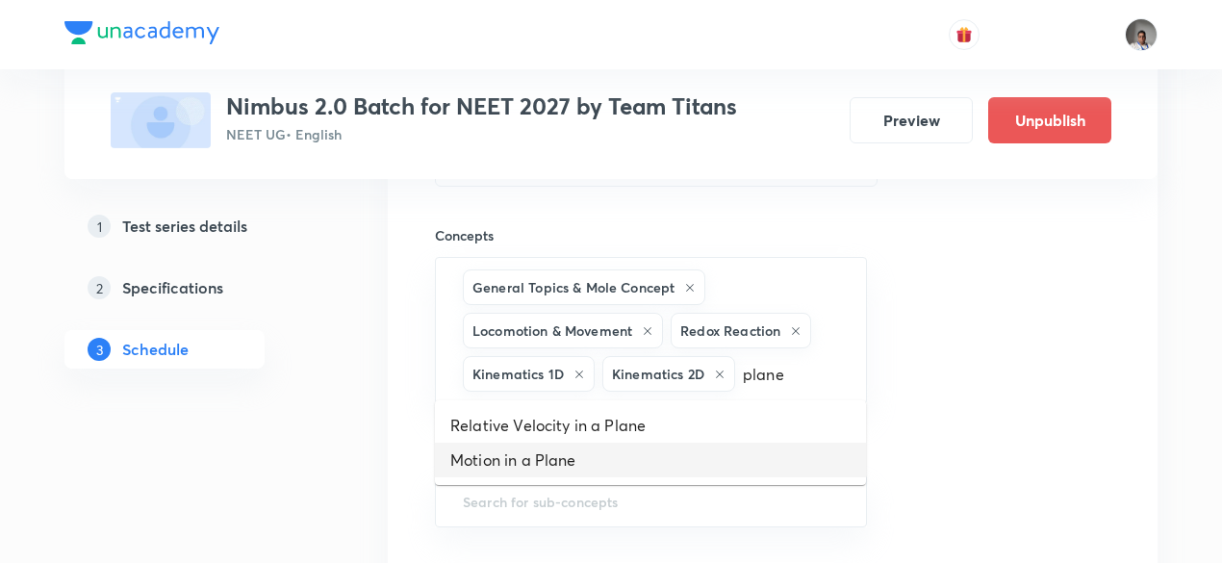
click at [593, 463] on li "Motion in a Plane" at bounding box center [650, 459] width 431 height 35
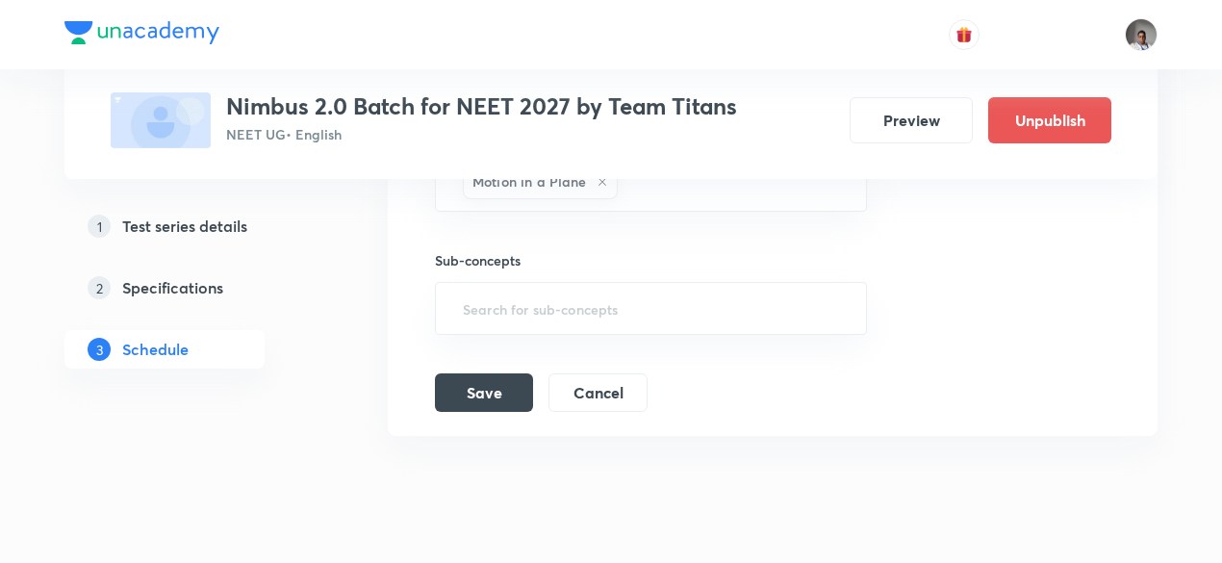
scroll to position [1900, 0]
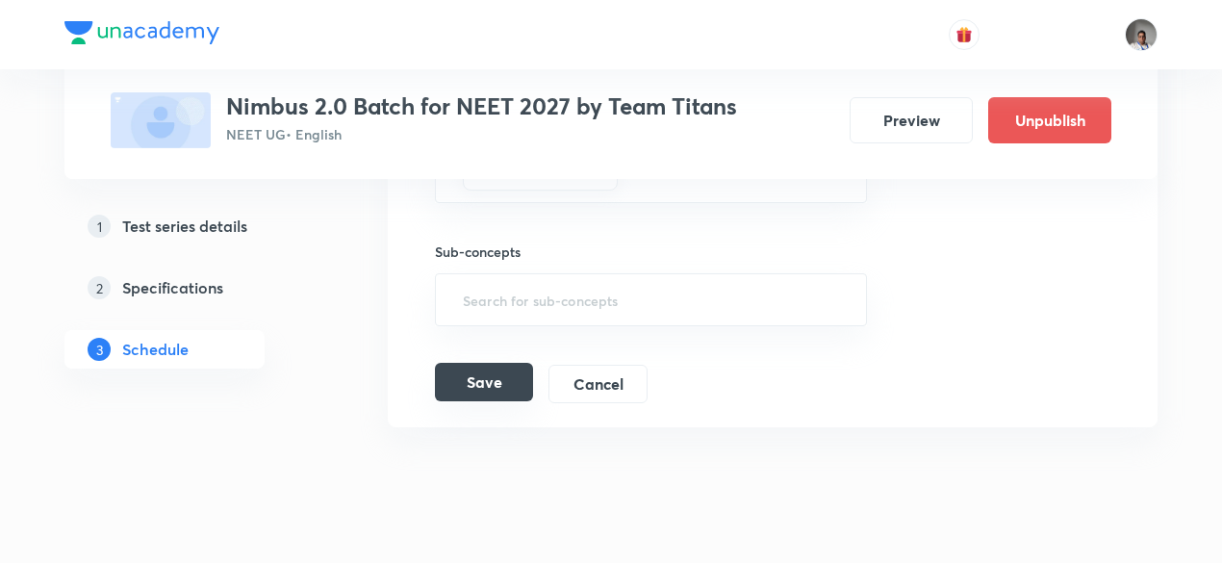
click at [503, 376] on button "Save" at bounding box center [484, 382] width 98 height 38
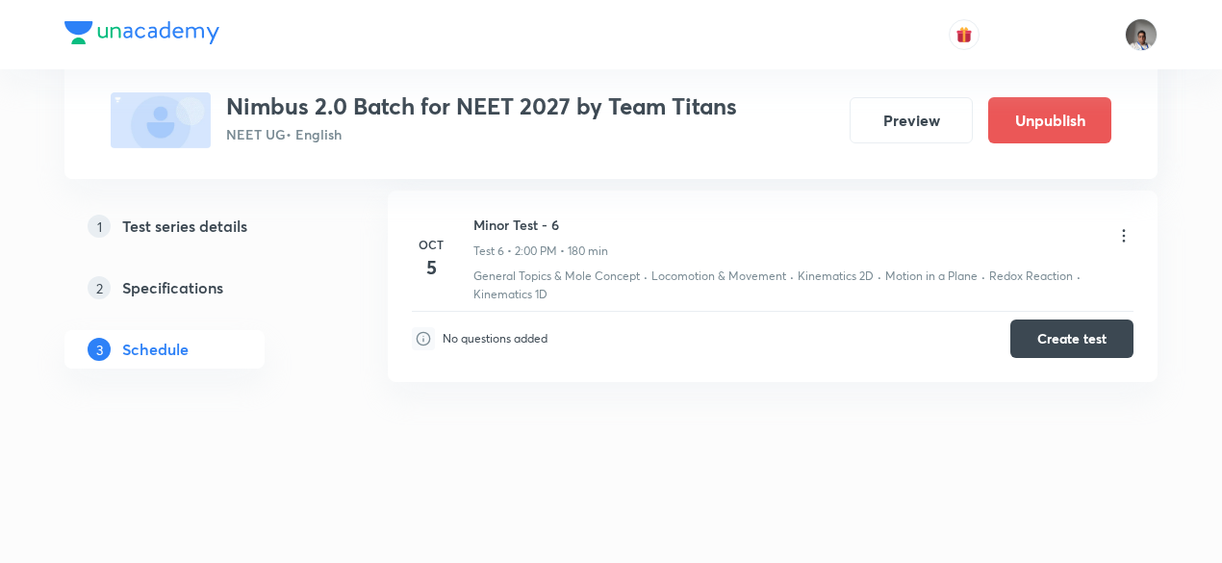
scroll to position [1279, 0]
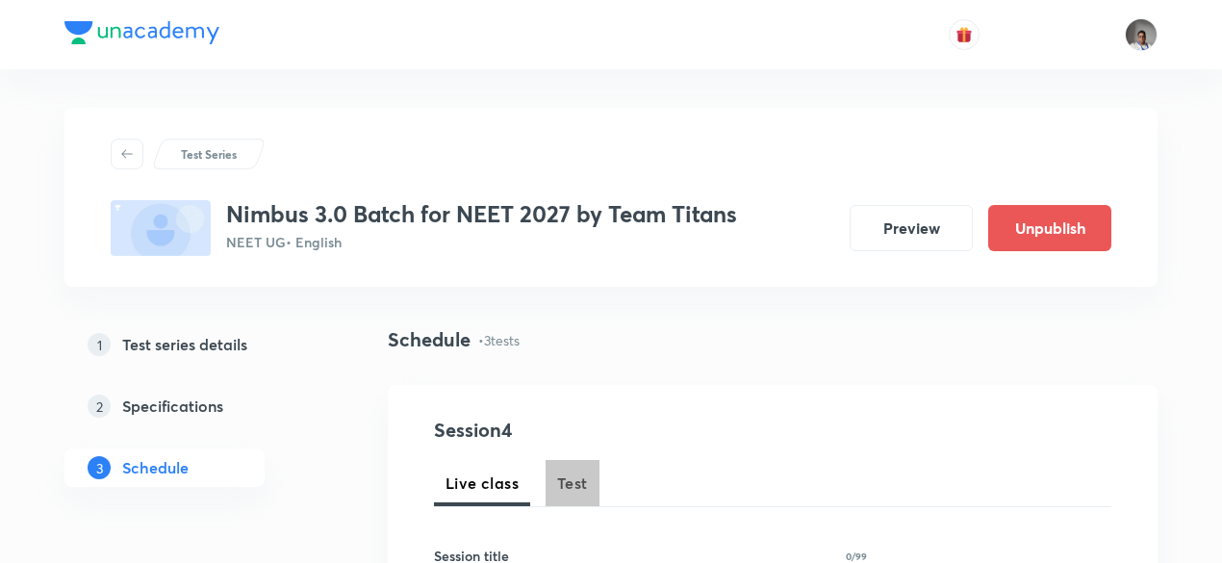
click at [558, 480] on span "Test" at bounding box center [572, 482] width 31 height 23
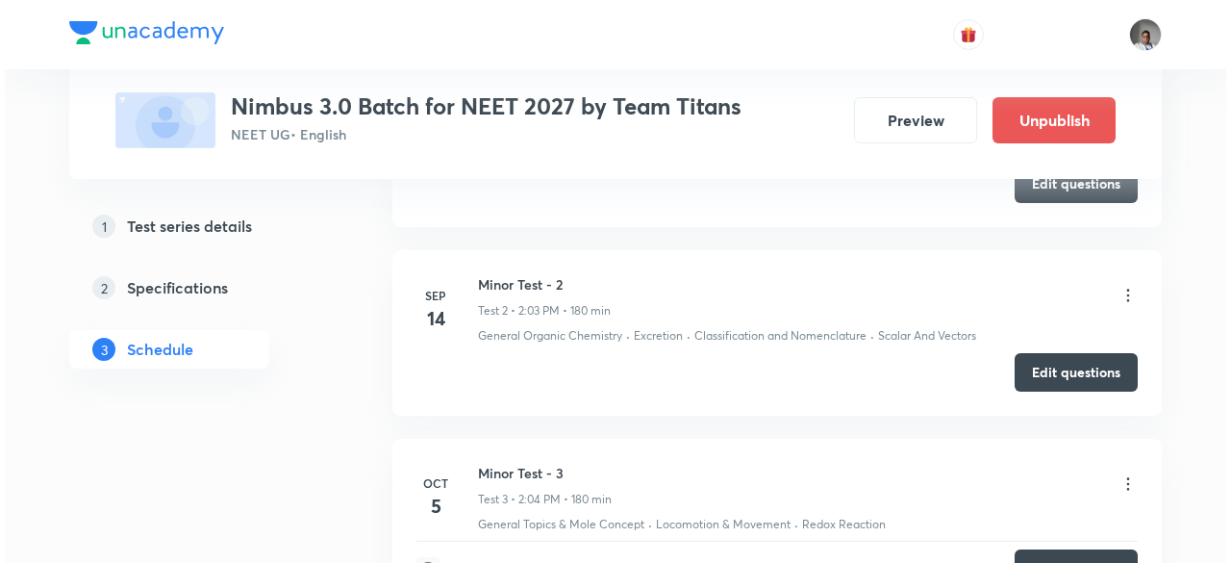
scroll to position [1420, 0]
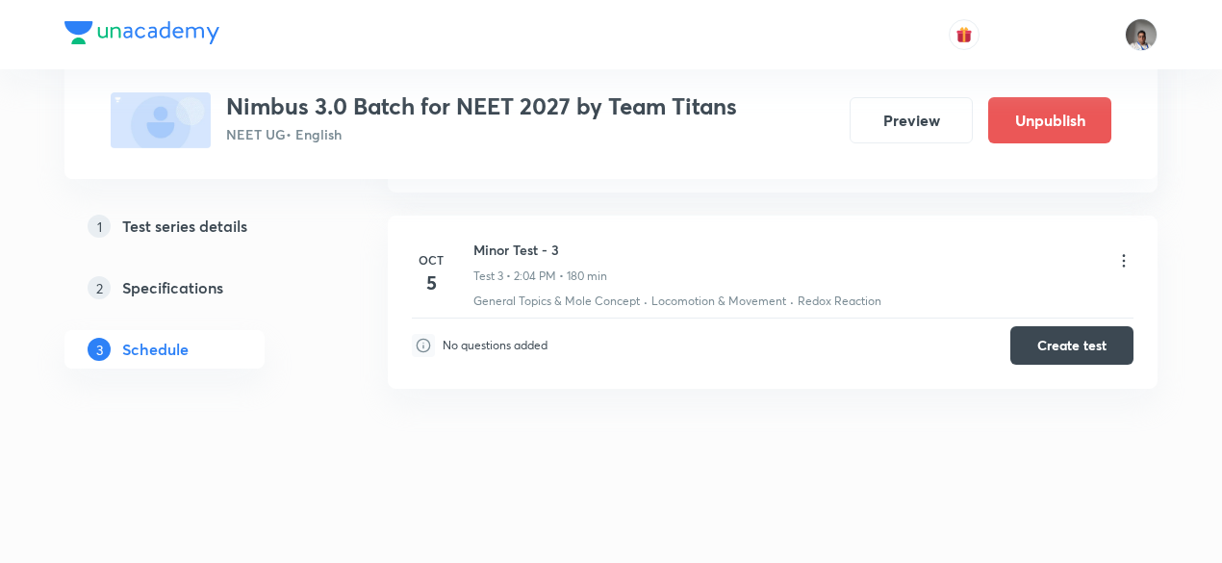
click at [1125, 257] on icon at bounding box center [1123, 260] width 19 height 19
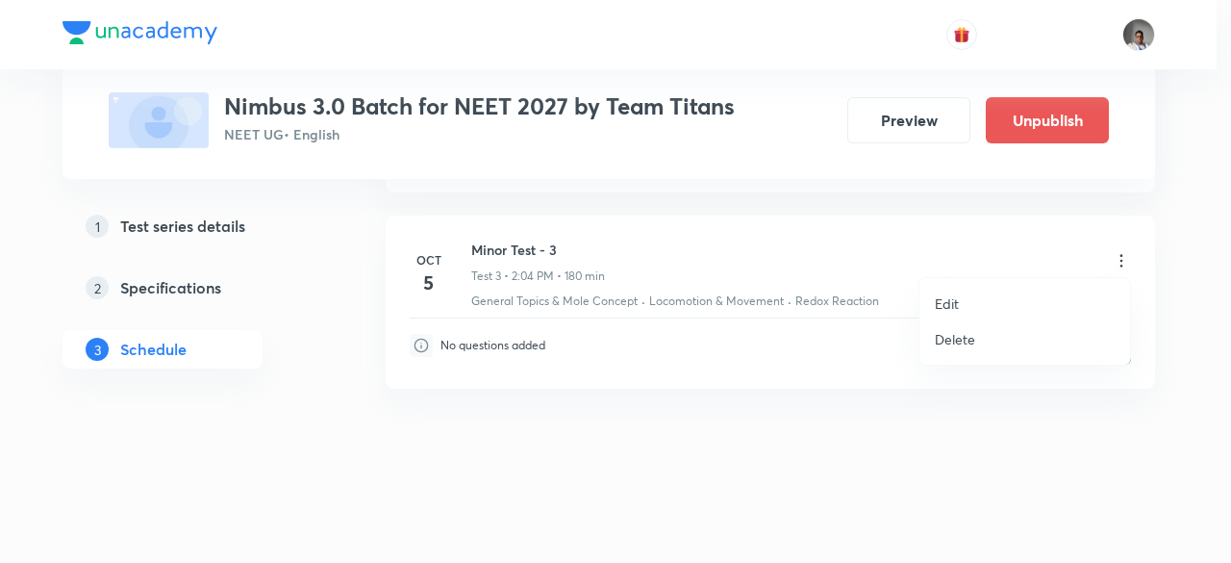
click at [937, 305] on p "Edit" at bounding box center [947, 303] width 24 height 20
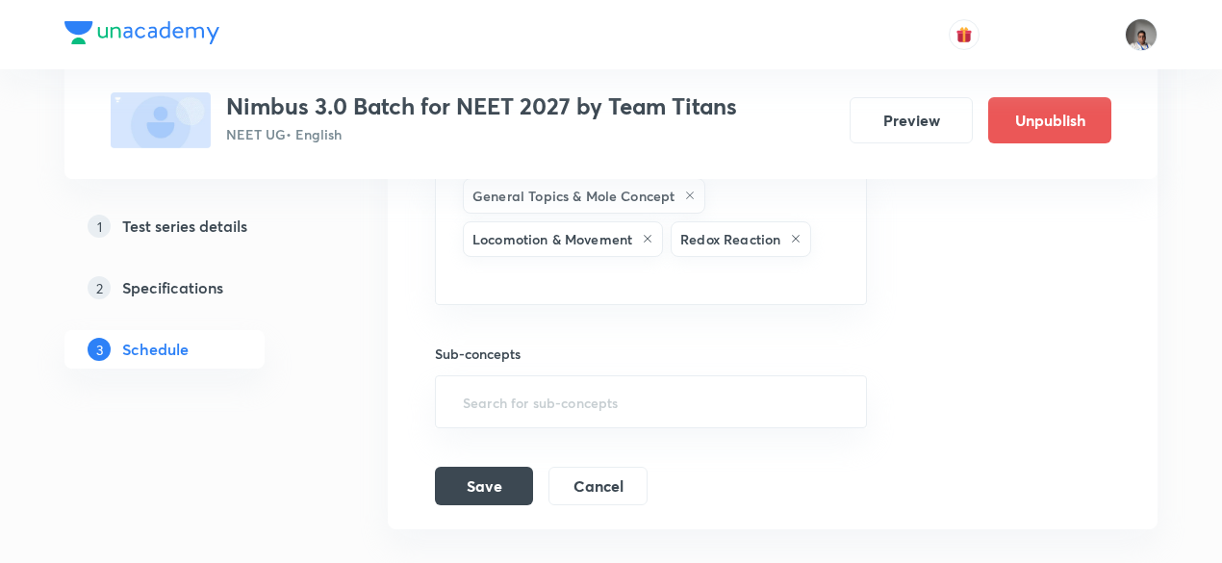
scroll to position [1142, 0]
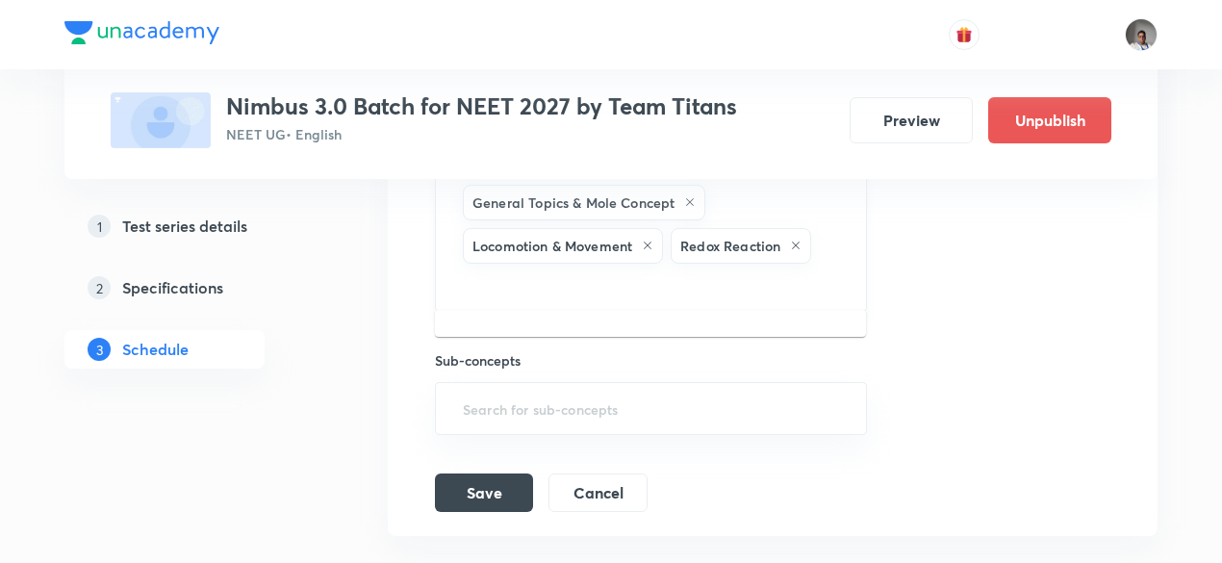
click at [765, 281] on input "text" at bounding box center [651, 285] width 384 height 36
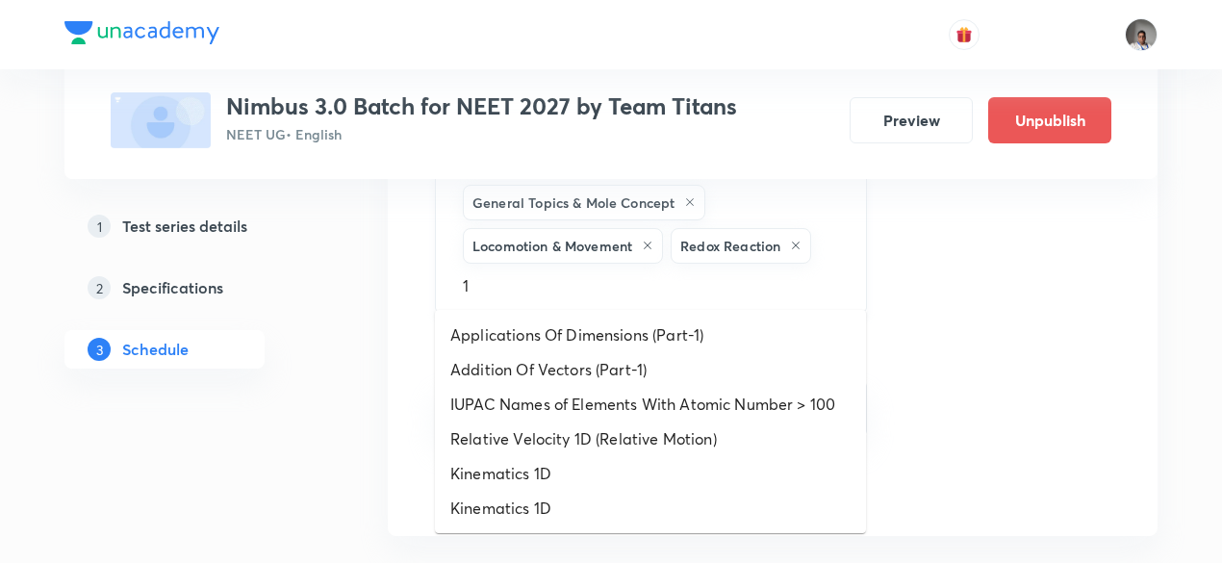
type input "1d"
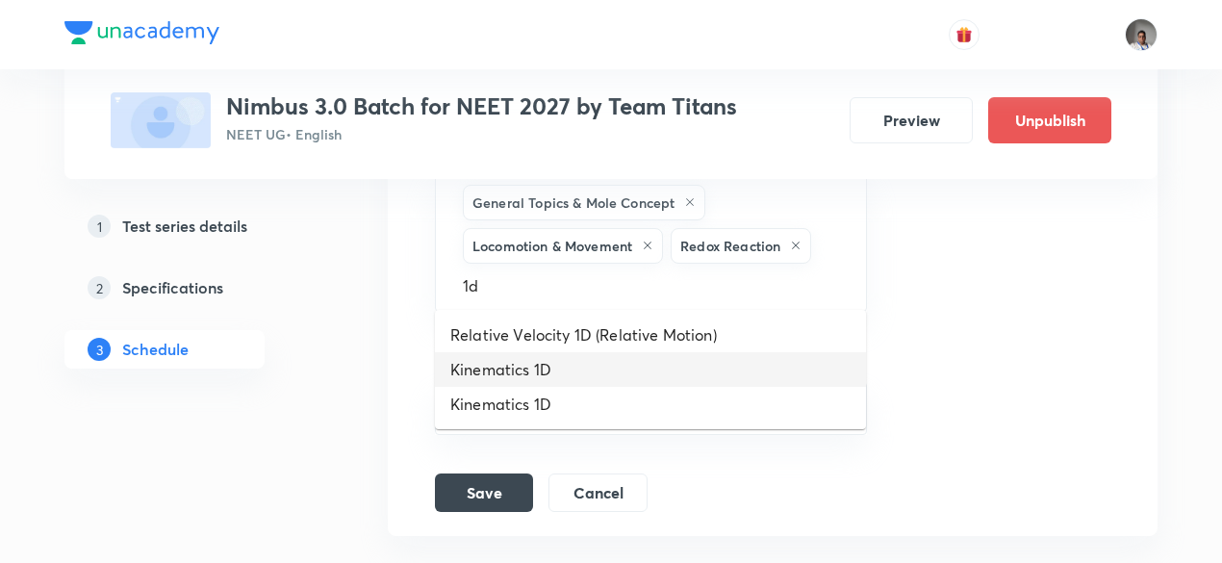
click at [508, 372] on li "Kinematics 1D" at bounding box center [650, 369] width 431 height 35
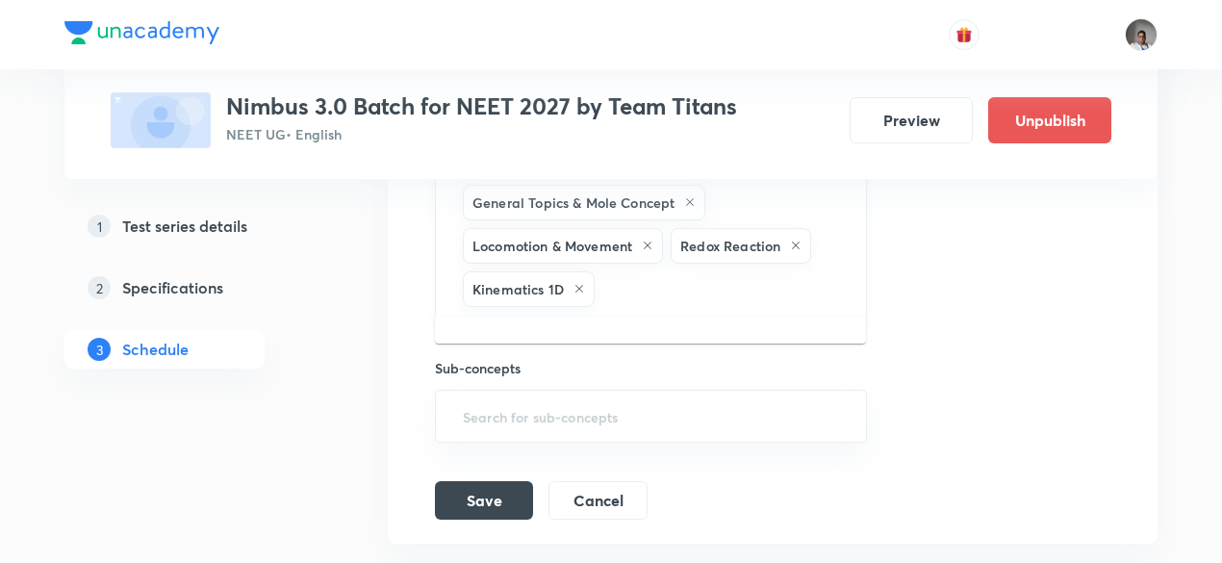
click at [634, 272] on input "text" at bounding box center [720, 289] width 244 height 36
type input "2d"
click at [577, 342] on li "Kinematics 2D" at bounding box center [650, 341] width 431 height 35
click at [846, 275] on div "General Topics & Mole Concept Locomotion & Movement Redox Reaction Kinematics 1…" at bounding box center [651, 245] width 432 height 147
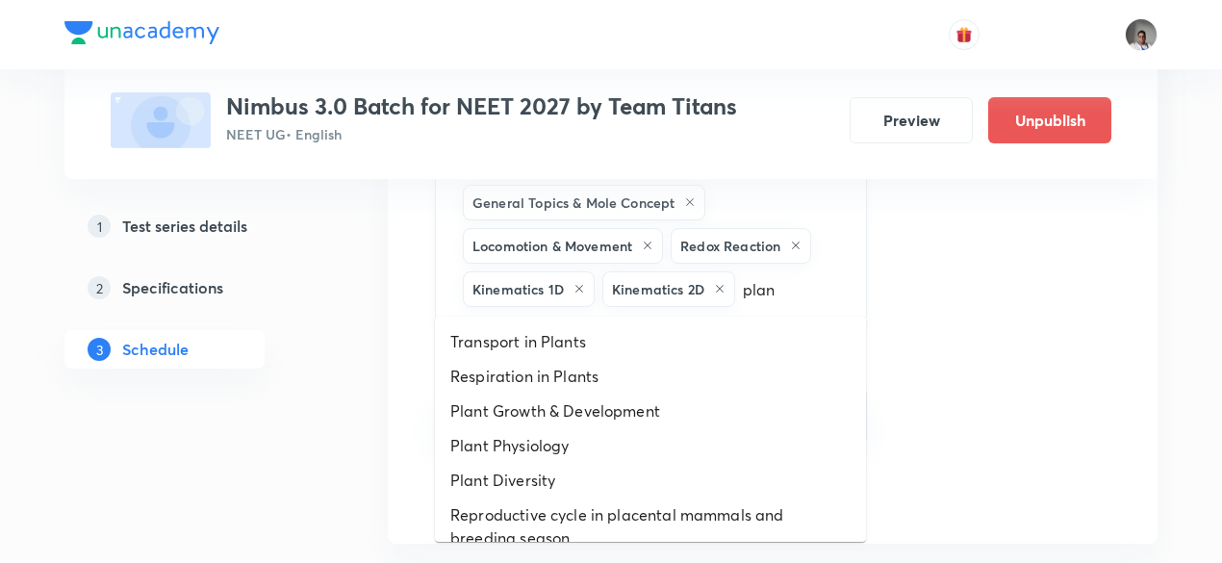
type input "plane"
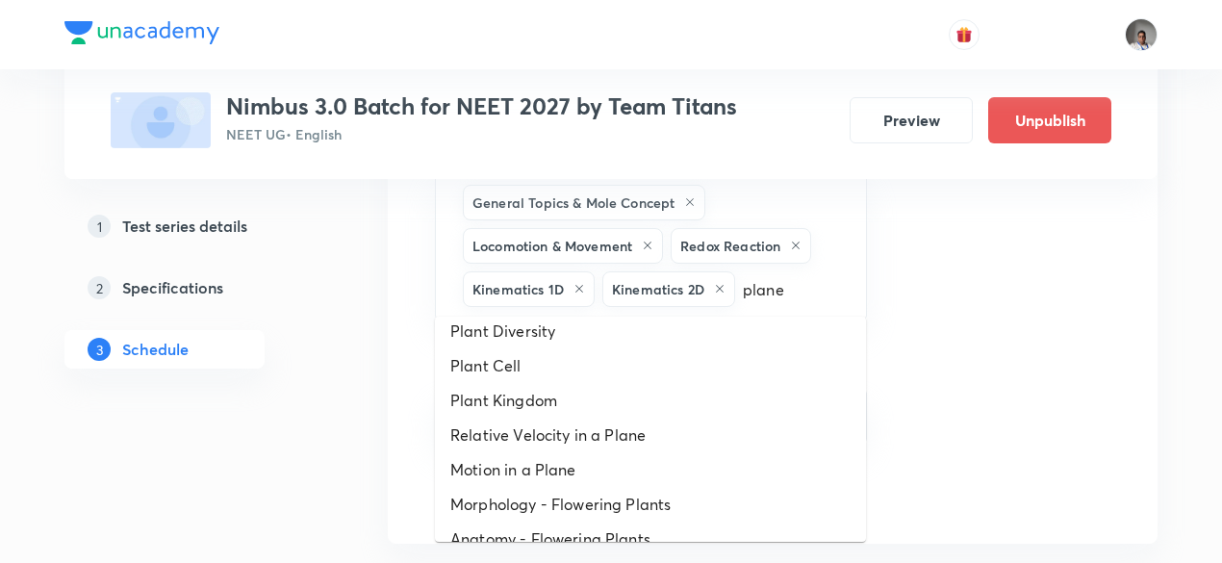
scroll to position [171, 0]
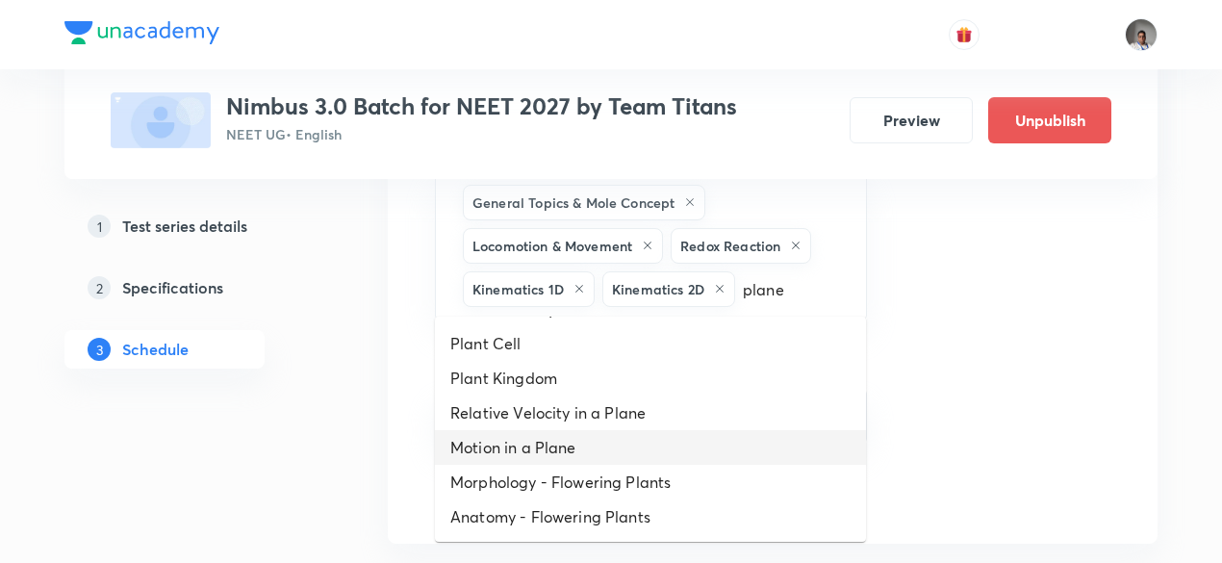
click at [566, 445] on li "Motion in a Plane" at bounding box center [650, 447] width 431 height 35
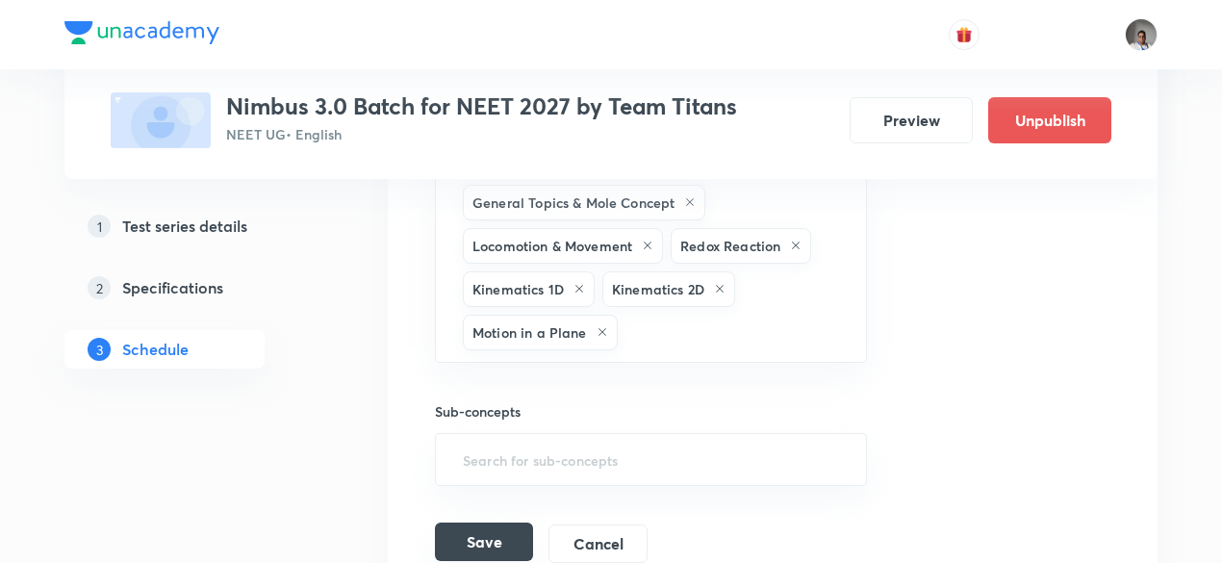
click at [471, 526] on button "Save" at bounding box center [484, 541] width 98 height 38
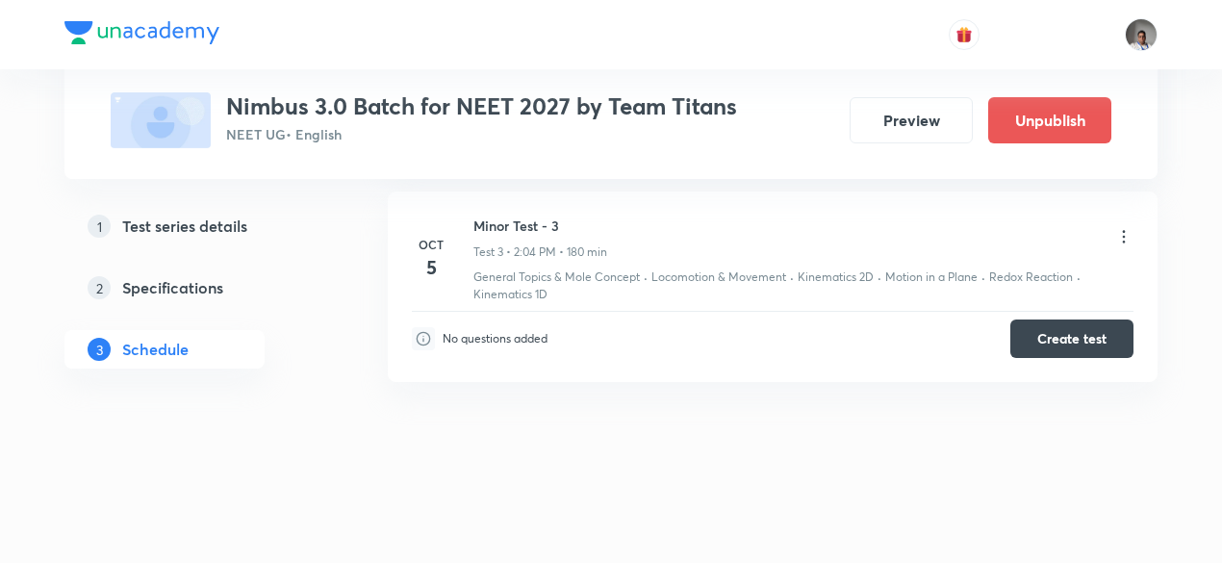
scroll to position [682, 0]
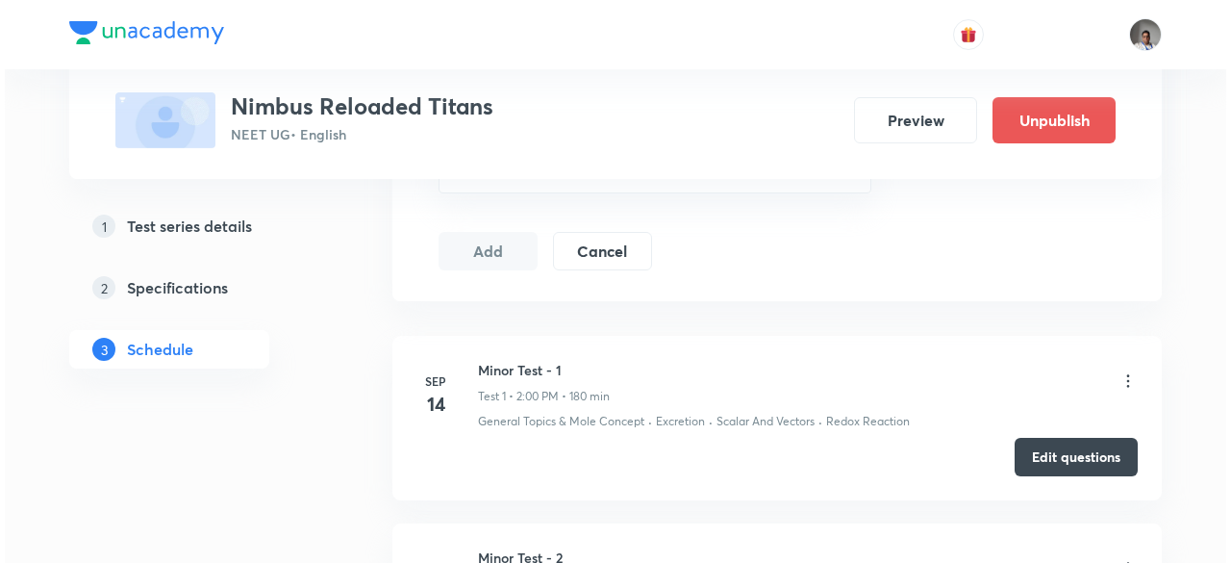
scroll to position [1233, 0]
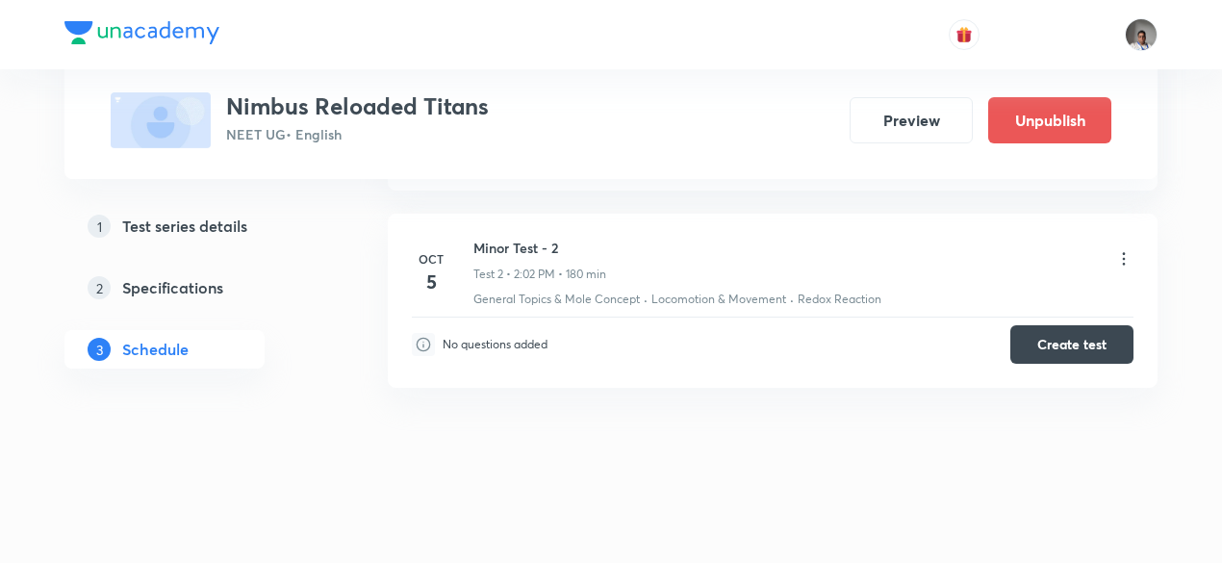
click at [1121, 251] on icon at bounding box center [1123, 258] width 19 height 19
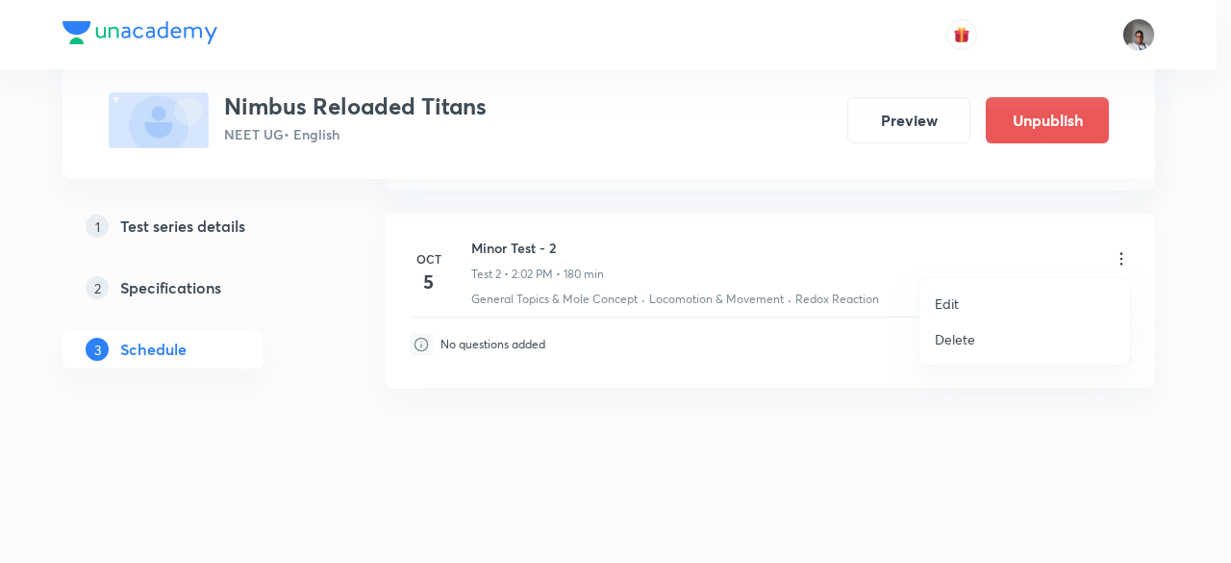
click at [959, 300] on li "Edit" at bounding box center [1025, 304] width 211 height 36
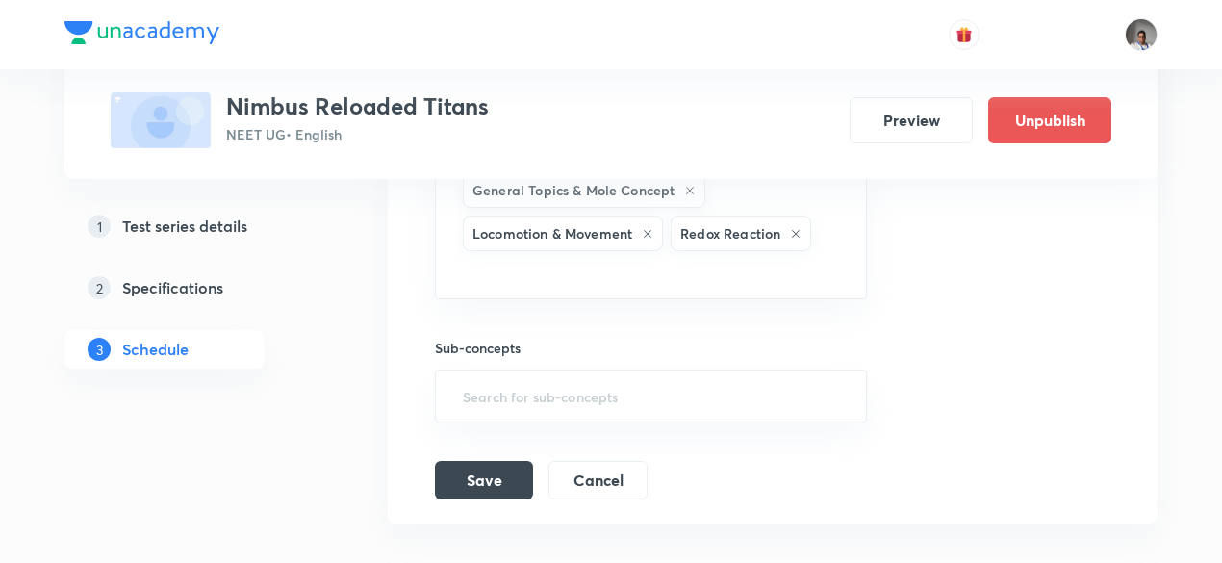
scroll to position [966, 0]
click at [800, 278] on input "text" at bounding box center [651, 273] width 384 height 36
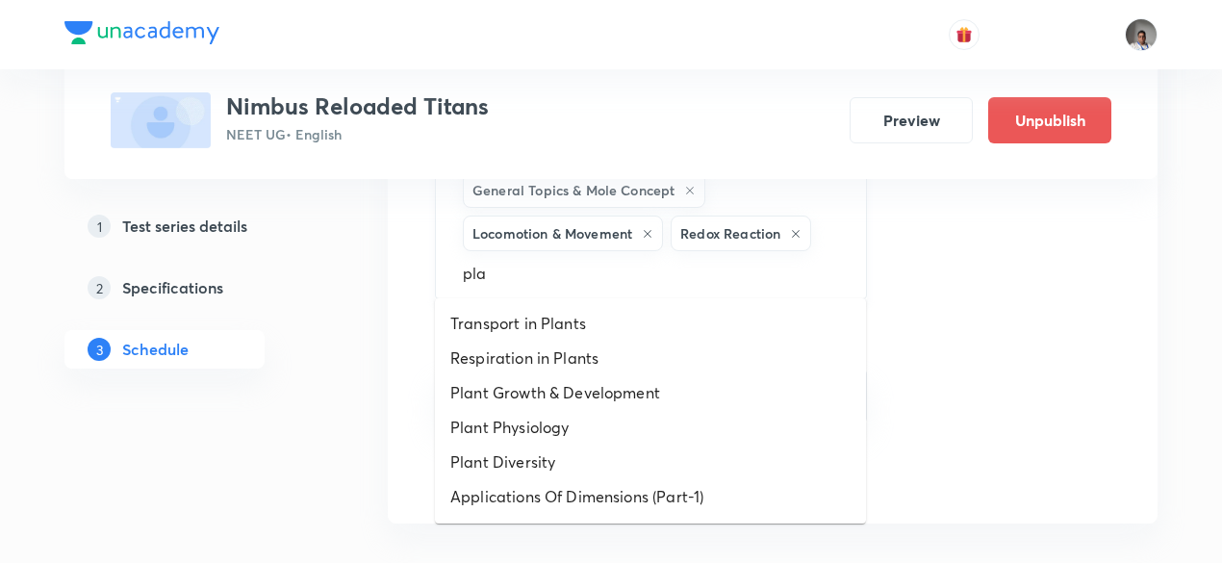
type input "plan"
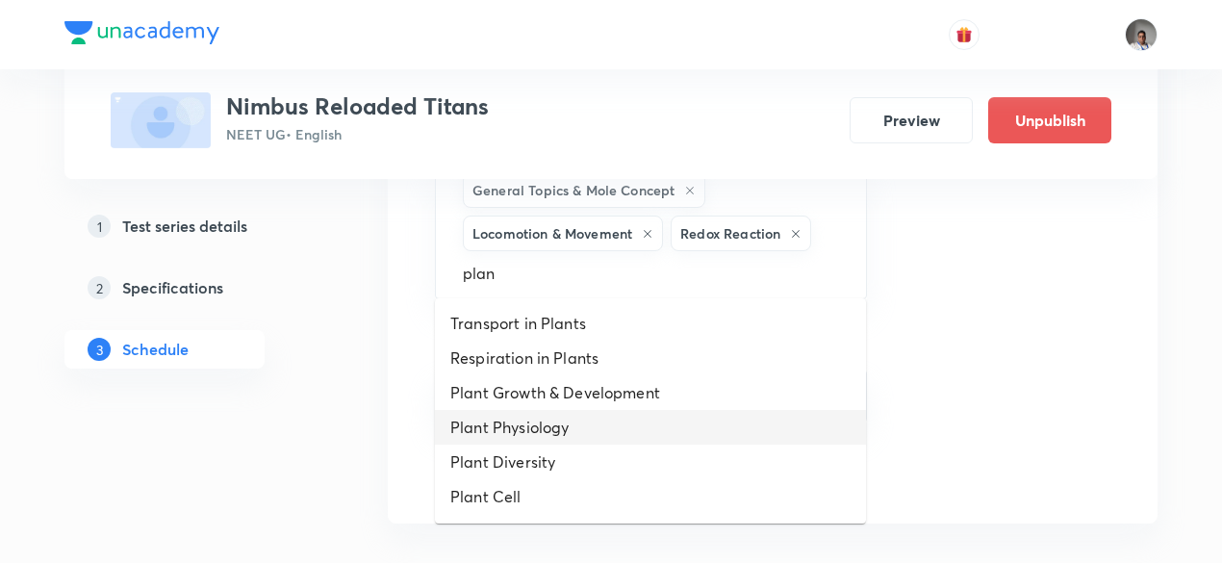
scroll to position [102, 0]
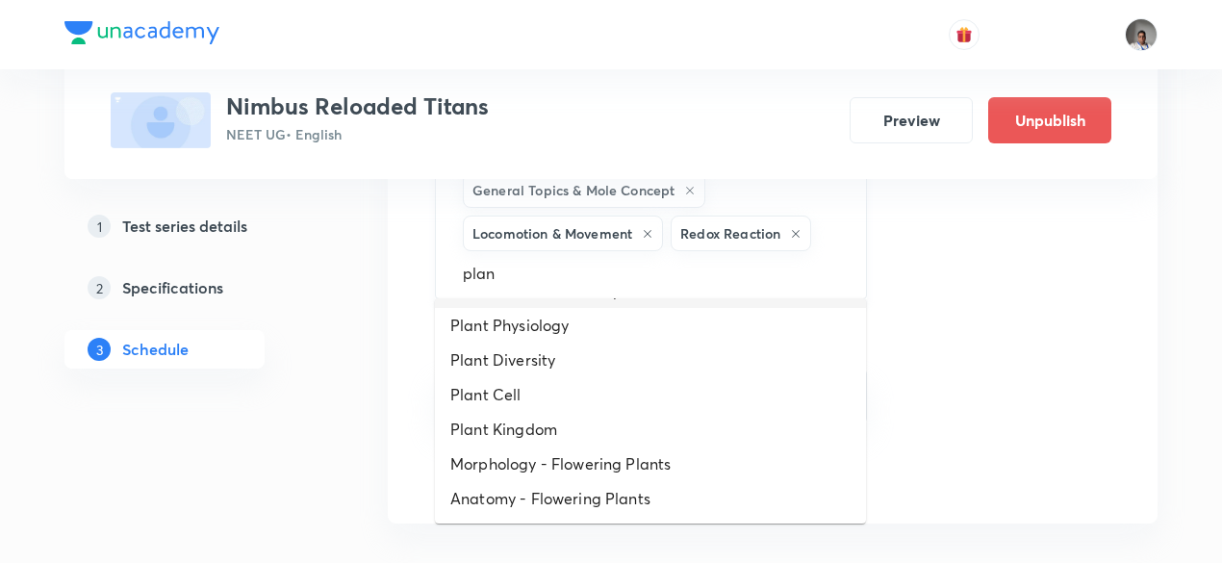
click at [569, 266] on input "plan" at bounding box center [651, 273] width 384 height 36
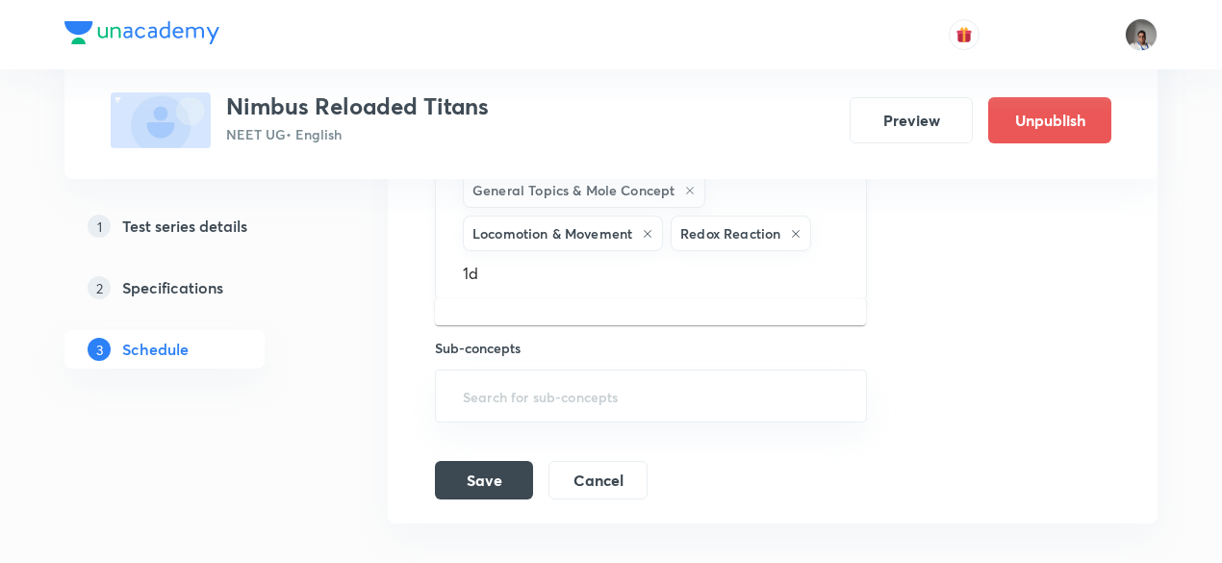
type input "1"
click at [169, 278] on h5 "Specifications" at bounding box center [172, 287] width 101 height 23
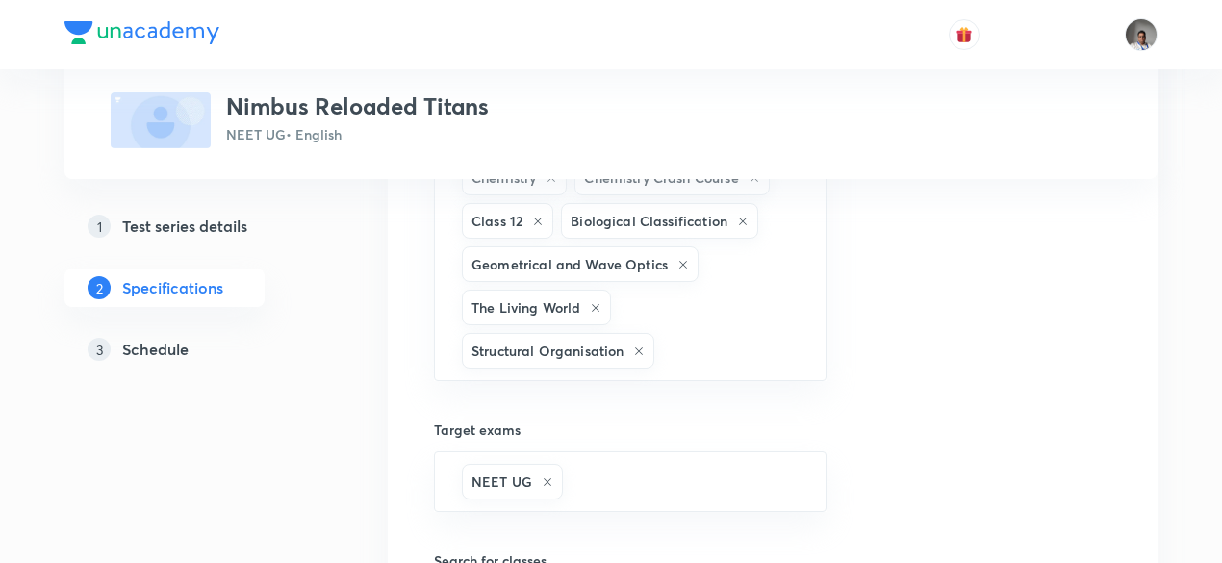
scroll to position [1392, 0]
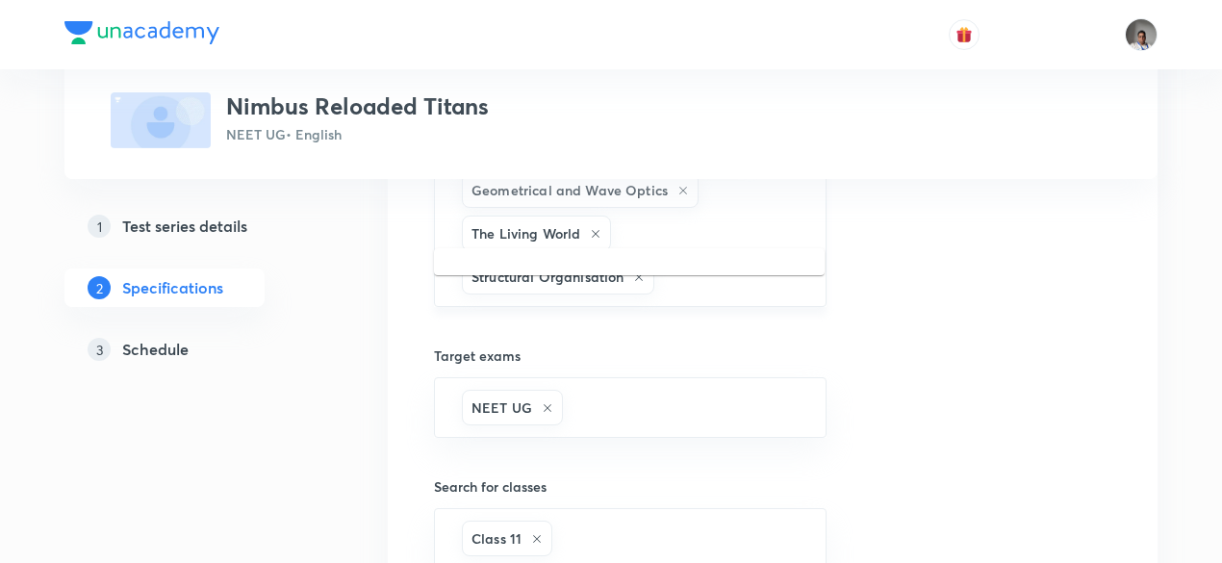
click at [696, 259] on input "text" at bounding box center [729, 277] width 143 height 36
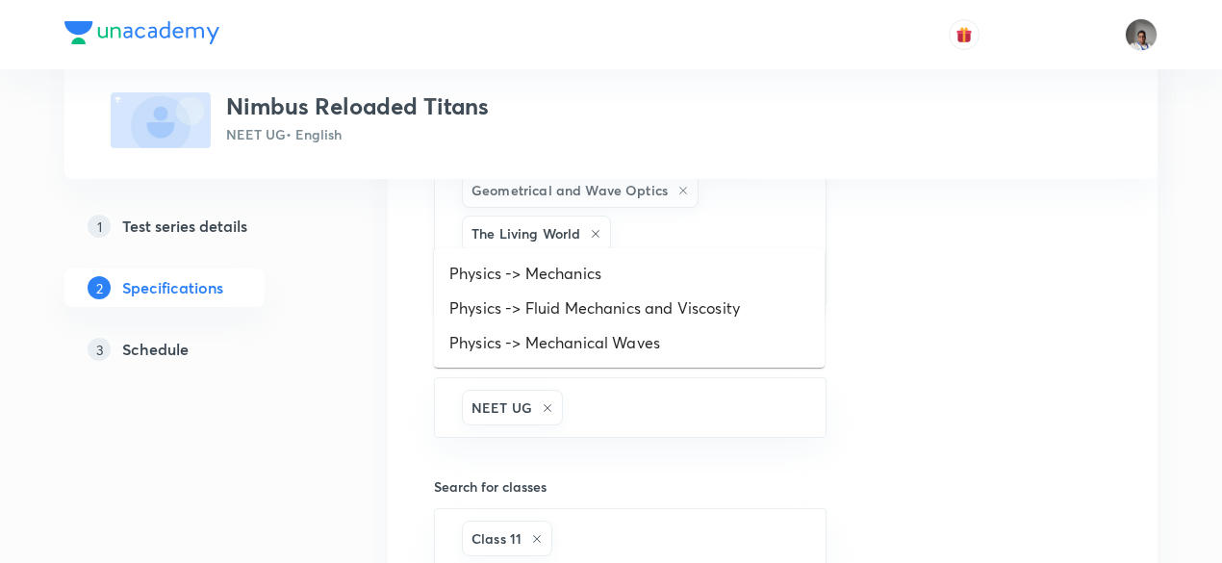
type input "mech"
click at [590, 275] on li "Physics -> Mechanics" at bounding box center [629, 273] width 391 height 35
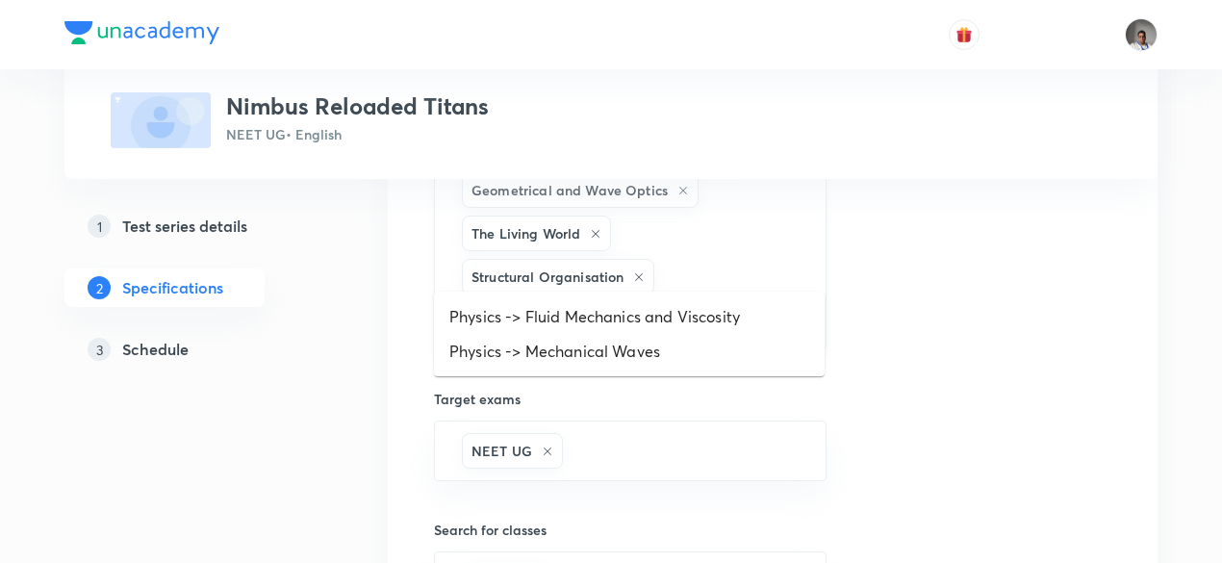
click at [710, 302] on input "text" at bounding box center [722, 320] width 161 height 36
click at [679, 316] on li "Physics -> Fluid Mechanics and Viscosity" at bounding box center [629, 316] width 391 height 35
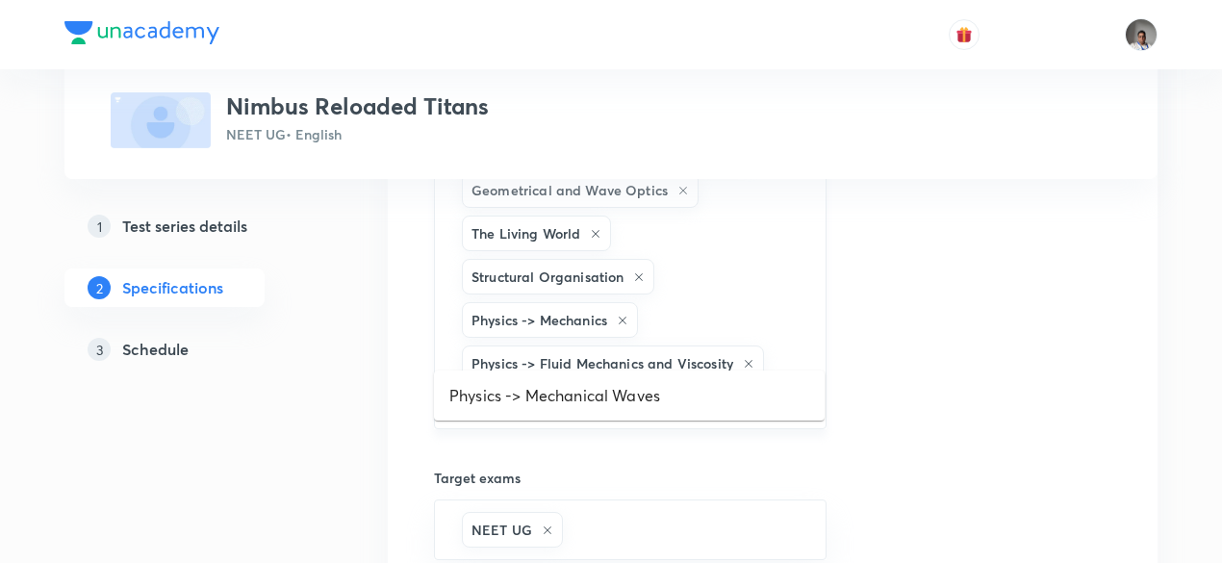
click at [645, 385] on input "text" at bounding box center [630, 403] width 344 height 36
click at [612, 395] on li "Physics -> Mechanical Waves" at bounding box center [629, 395] width 391 height 35
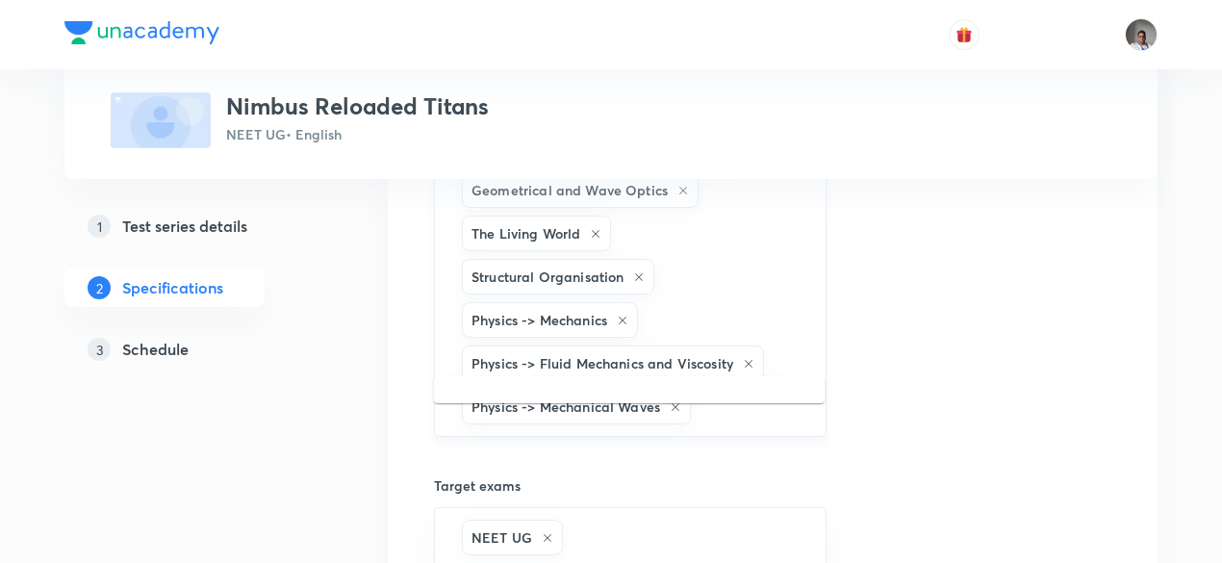
click at [777, 389] on input "text" at bounding box center [747, 407] width 107 height 36
type input "kinema"
click at [659, 411] on li "Physics -> Kinematics" at bounding box center [629, 401] width 391 height 35
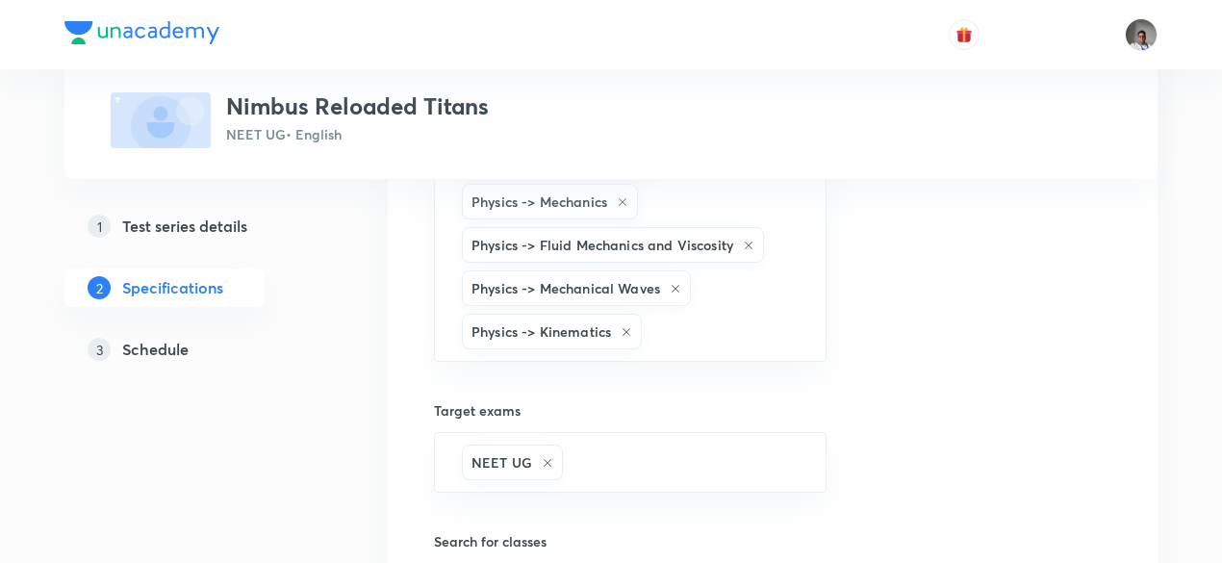
scroll to position [1511, 0]
type input "vector"
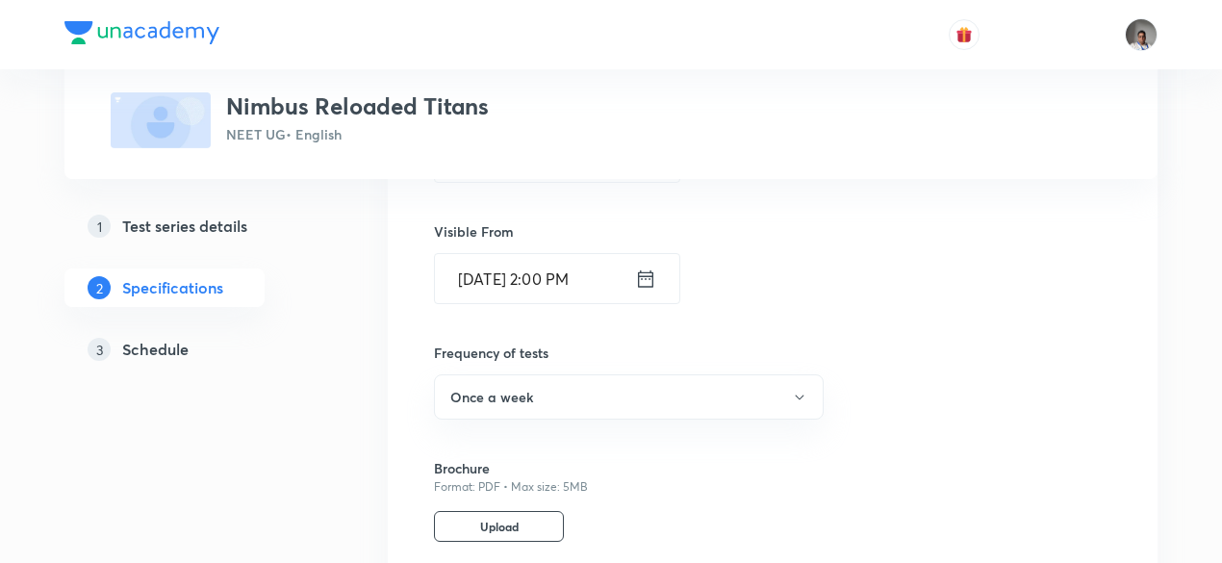
scroll to position [2279, 0]
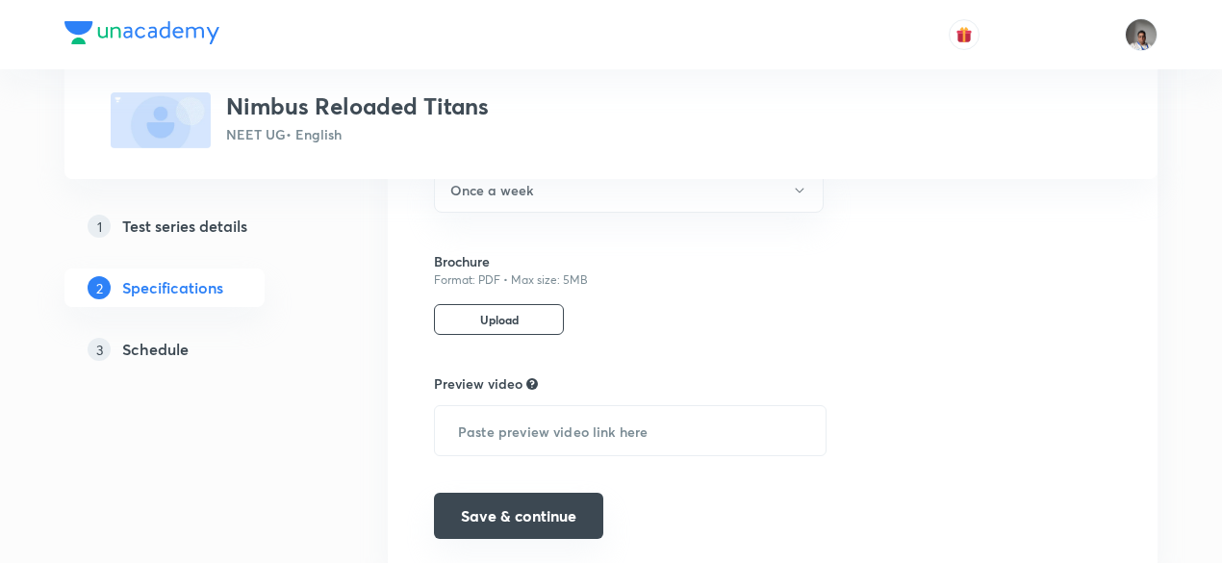
click at [562, 492] on button "Save & continue" at bounding box center [518, 515] width 169 height 46
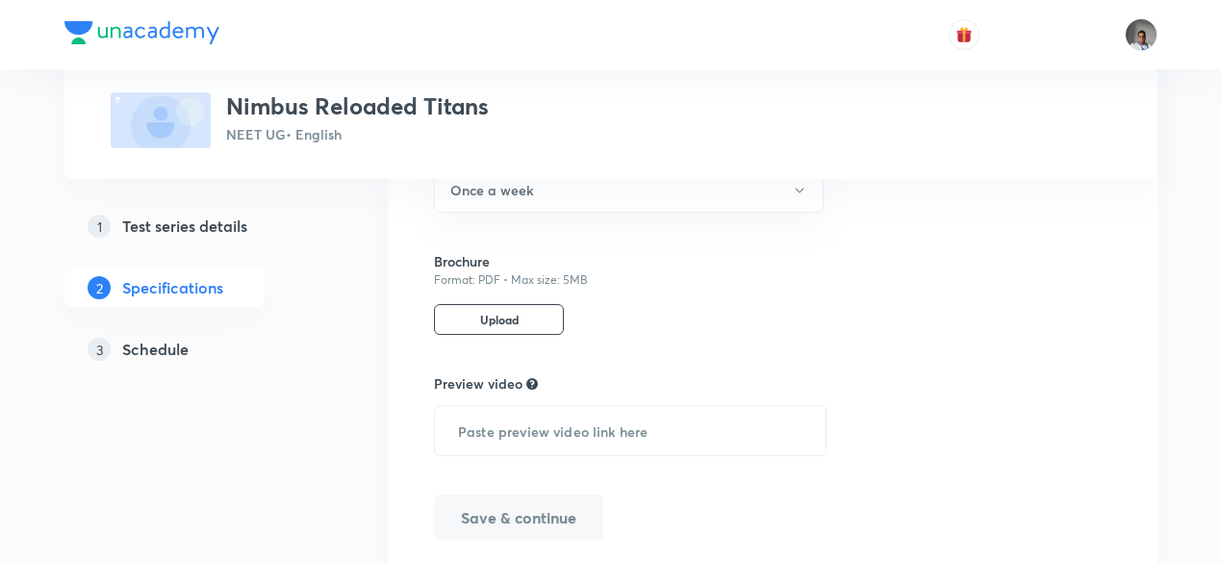
click at [562, 494] on button "Save & continue" at bounding box center [518, 517] width 169 height 46
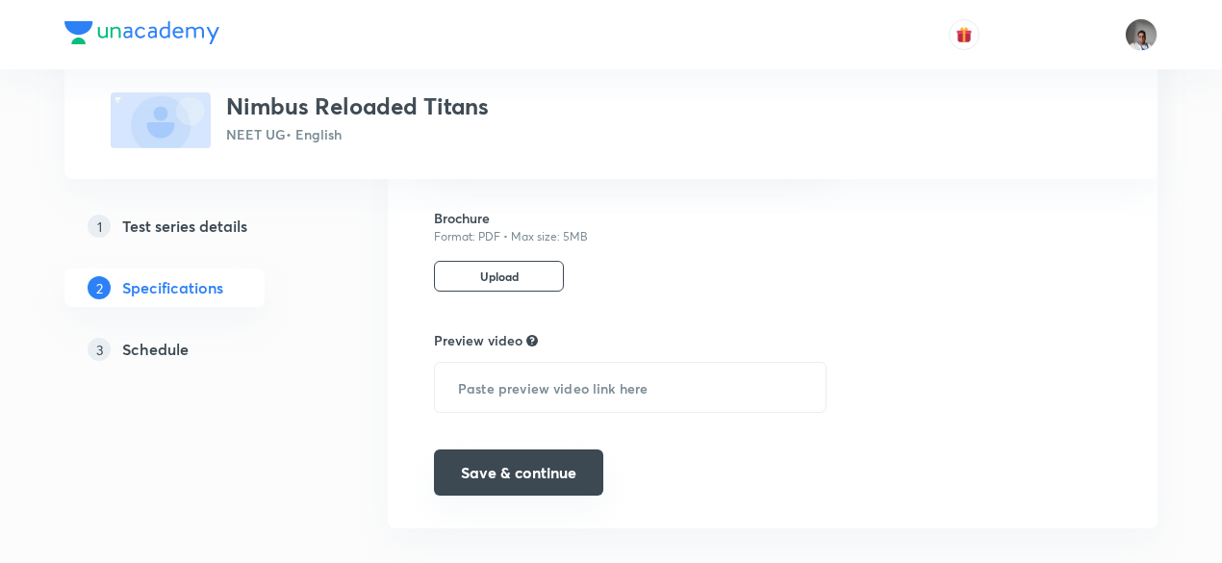
scroll to position [2235, 0]
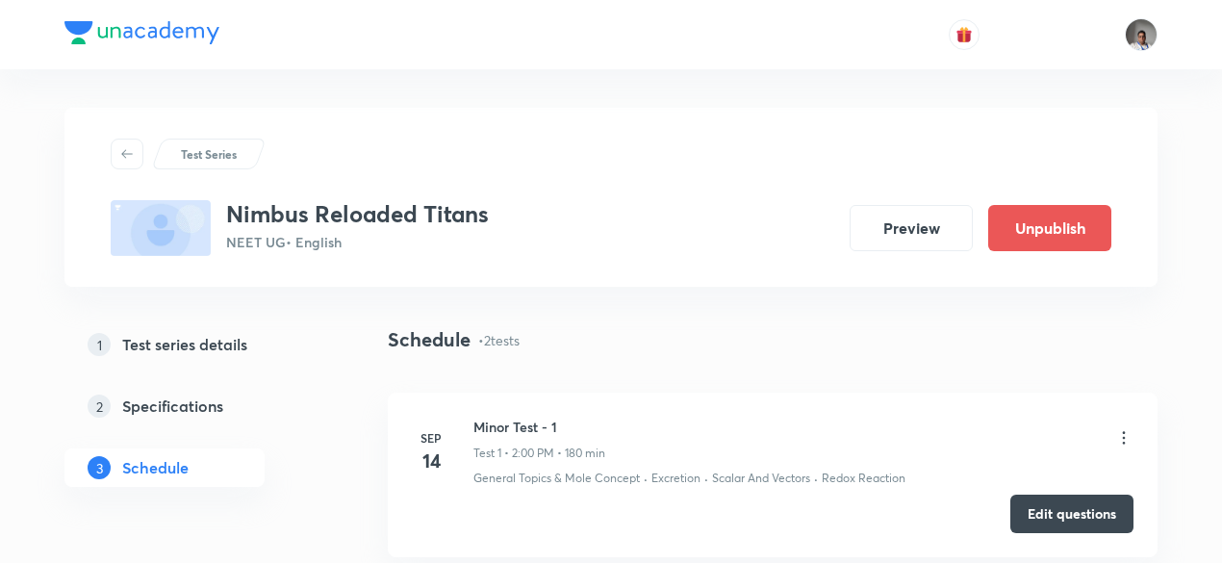
drag, startPoint x: 562, startPoint y: 438, endPoint x: 515, endPoint y: 466, distance: 54.8
click at [515, 466] on div "Minor Test - 1 Test 1 • 2:00 PM • 180 min General Topics & Mole Concept · Excre…" at bounding box center [803, 452] width 660 height 70
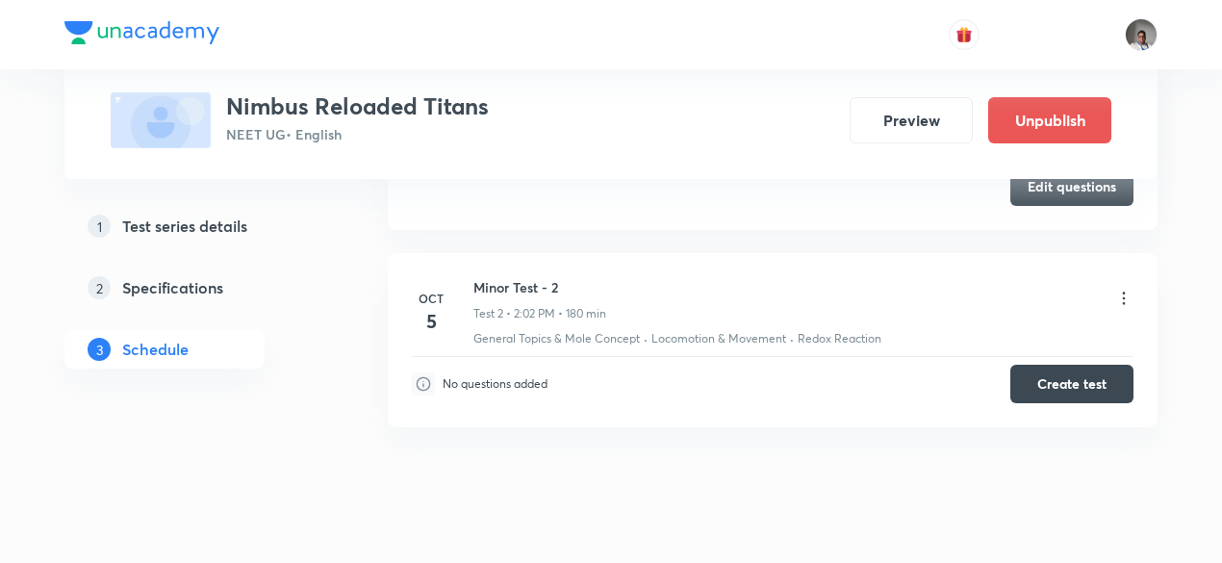
scroll to position [327, 0]
click at [1126, 303] on icon at bounding box center [1123, 298] width 19 height 19
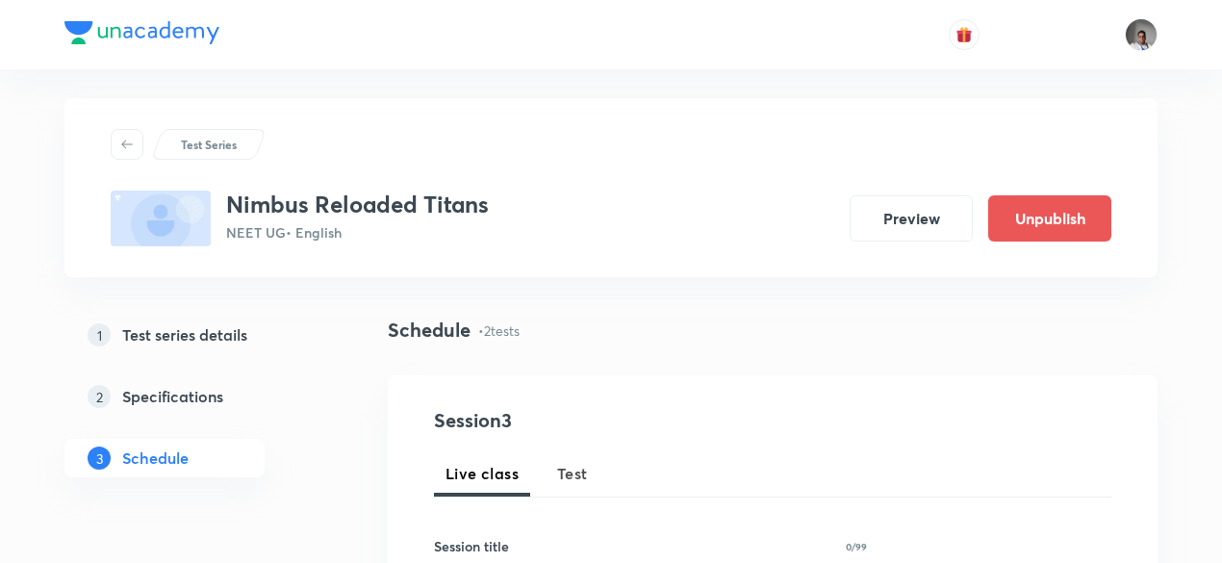
scroll to position [8, 0]
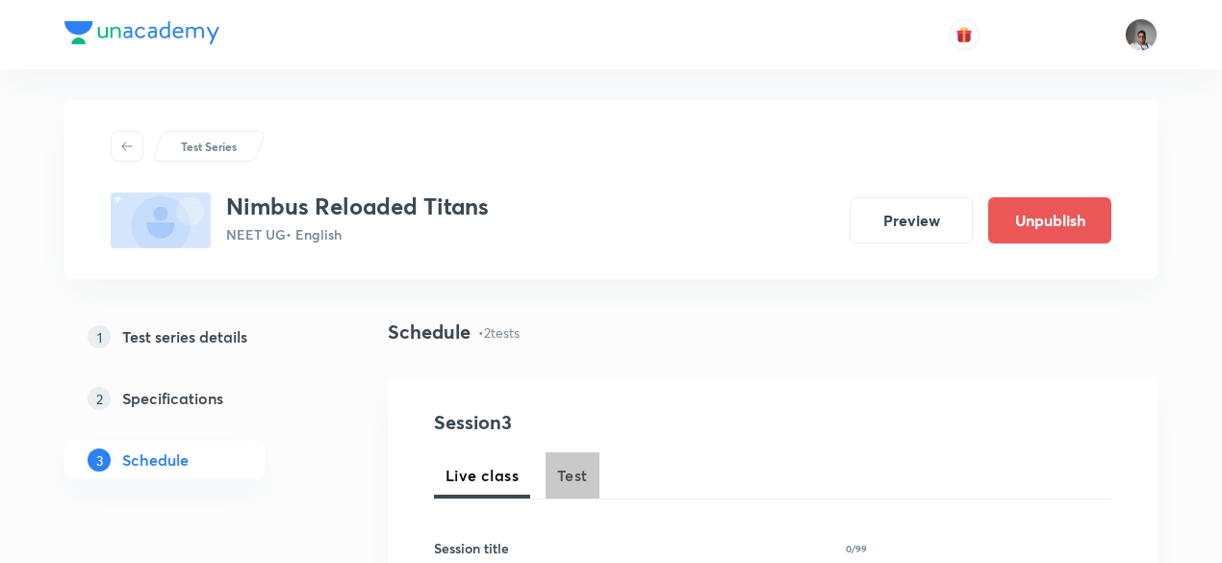
click at [570, 479] on span "Test" at bounding box center [572, 475] width 31 height 23
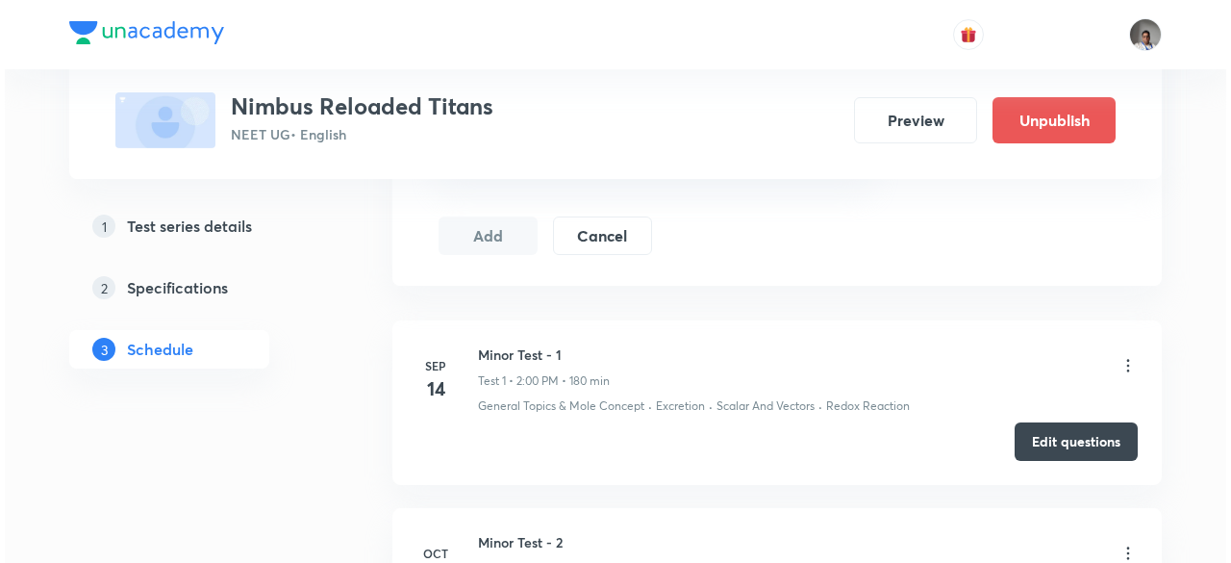
scroll to position [1233, 0]
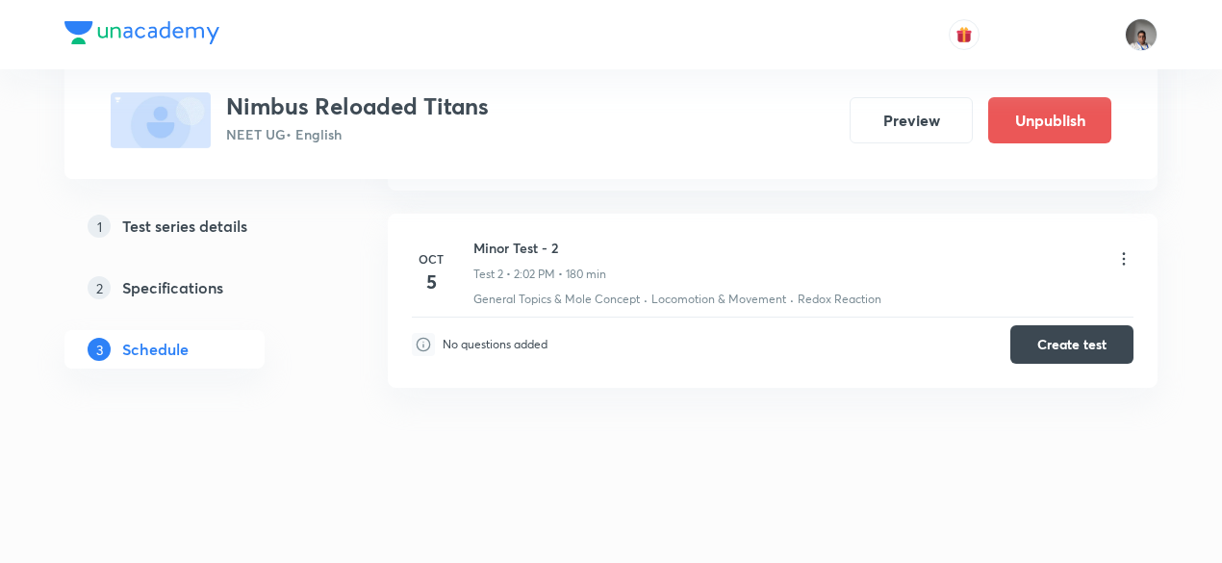
click at [1122, 253] on icon at bounding box center [1123, 258] width 19 height 19
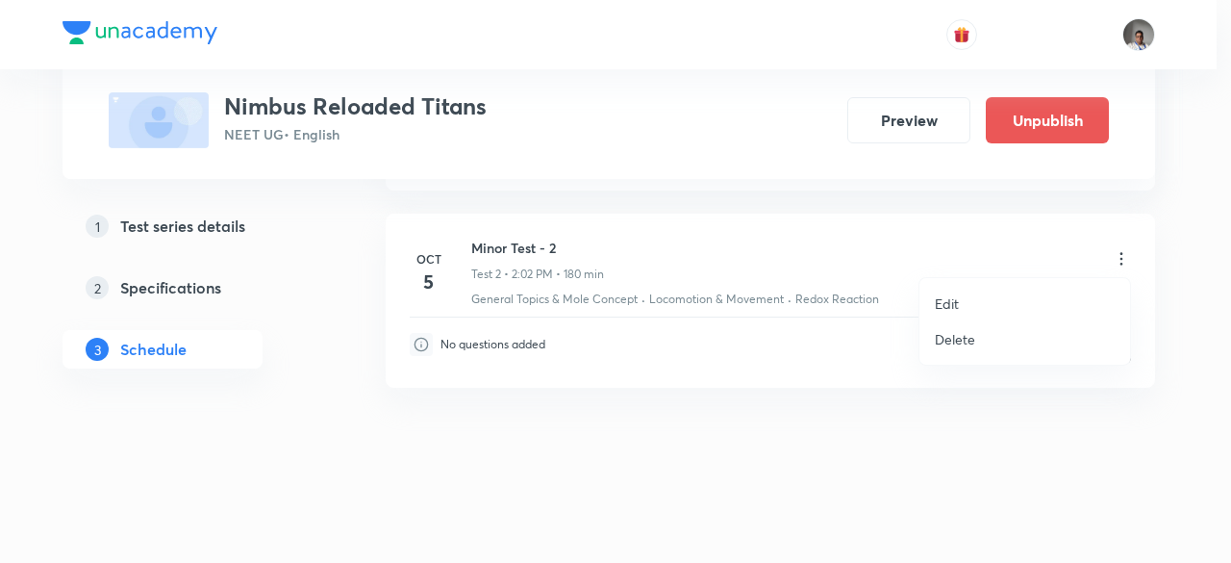
click at [948, 305] on p "Edit" at bounding box center [947, 303] width 24 height 20
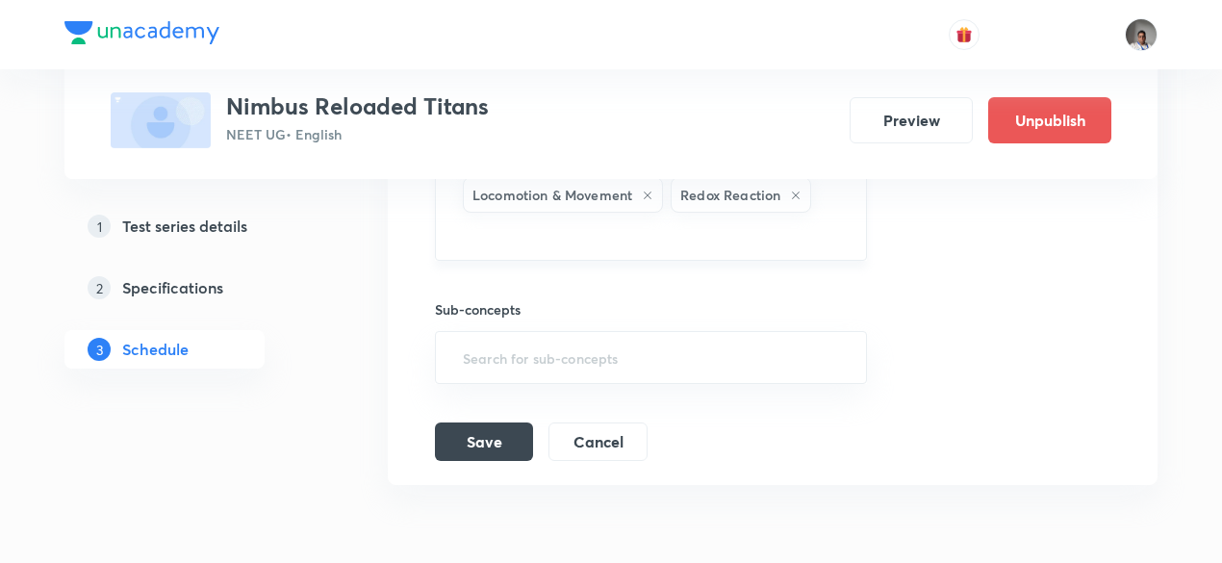
scroll to position [1004, 0]
click at [768, 232] on input "text" at bounding box center [651, 234] width 384 height 36
type input "kinem"
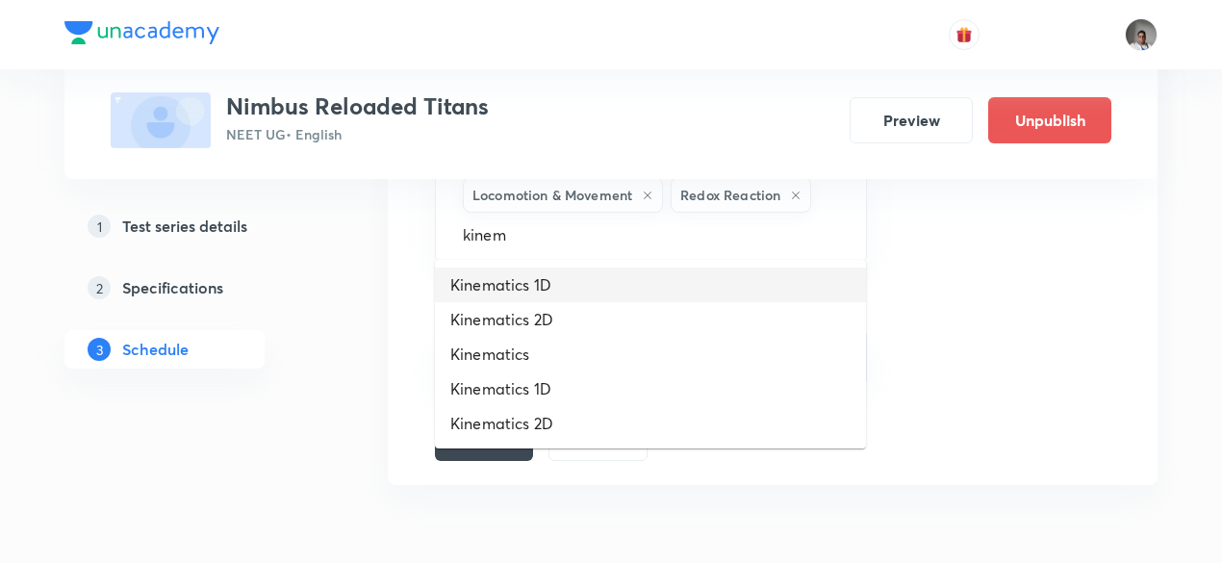
click at [541, 288] on li "Kinematics 1D" at bounding box center [650, 284] width 431 height 35
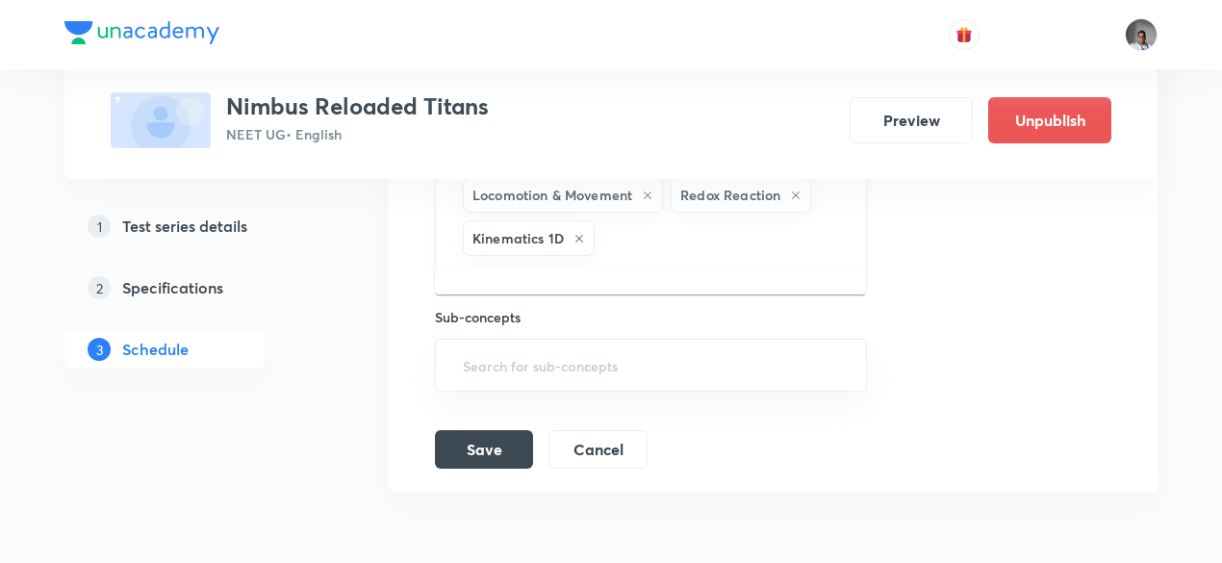
click at [655, 243] on input "text" at bounding box center [720, 238] width 244 height 36
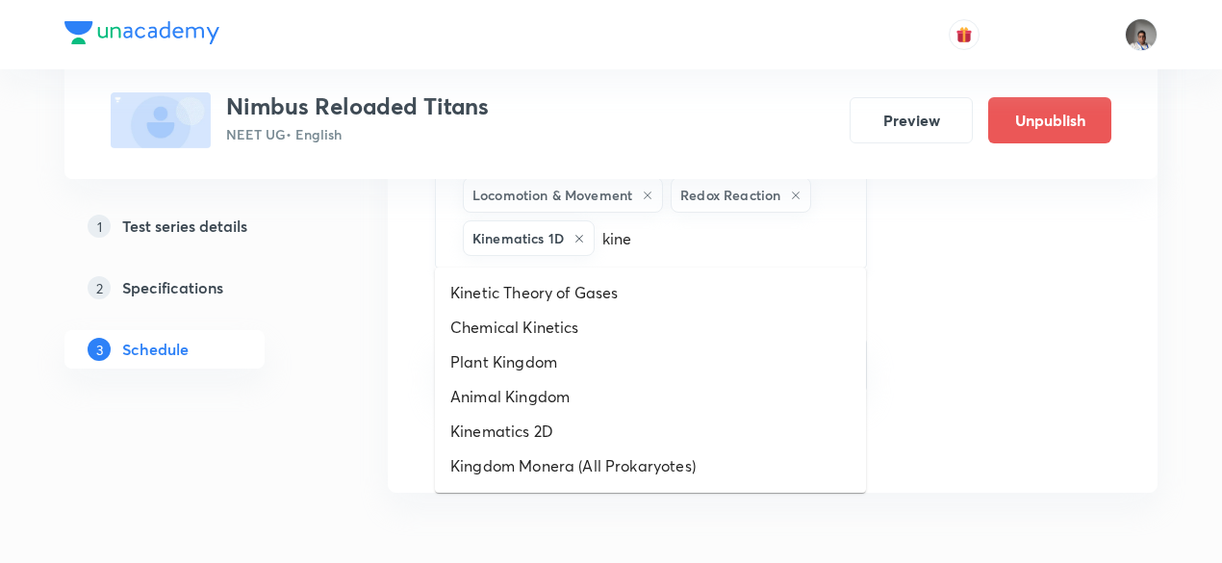
type input "kinem"
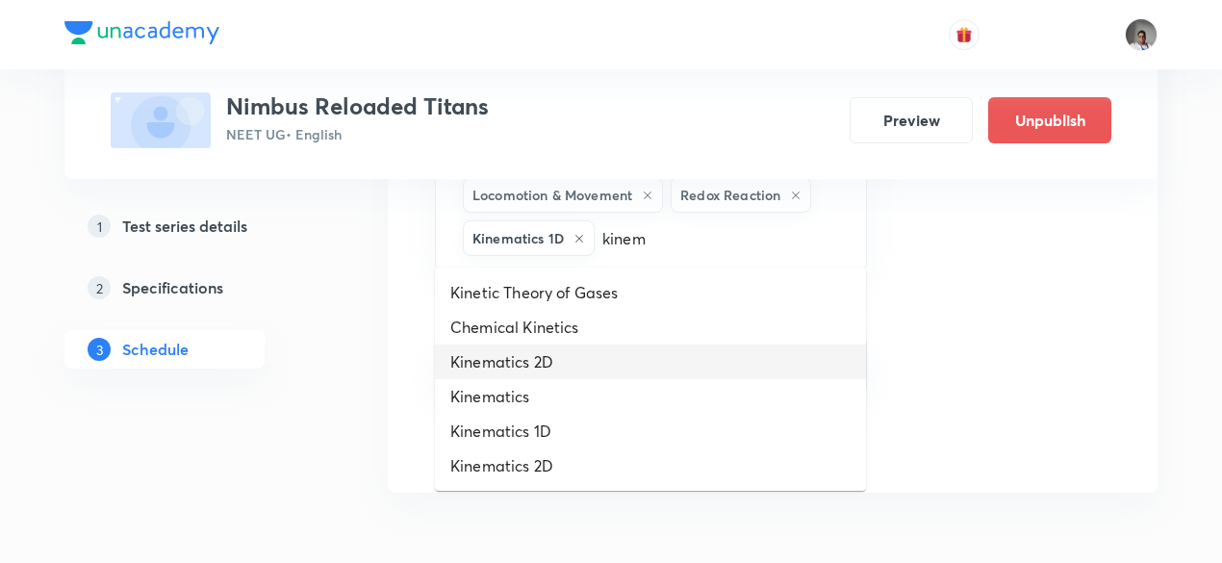
click at [507, 361] on li "Kinematics 2D" at bounding box center [650, 361] width 431 height 35
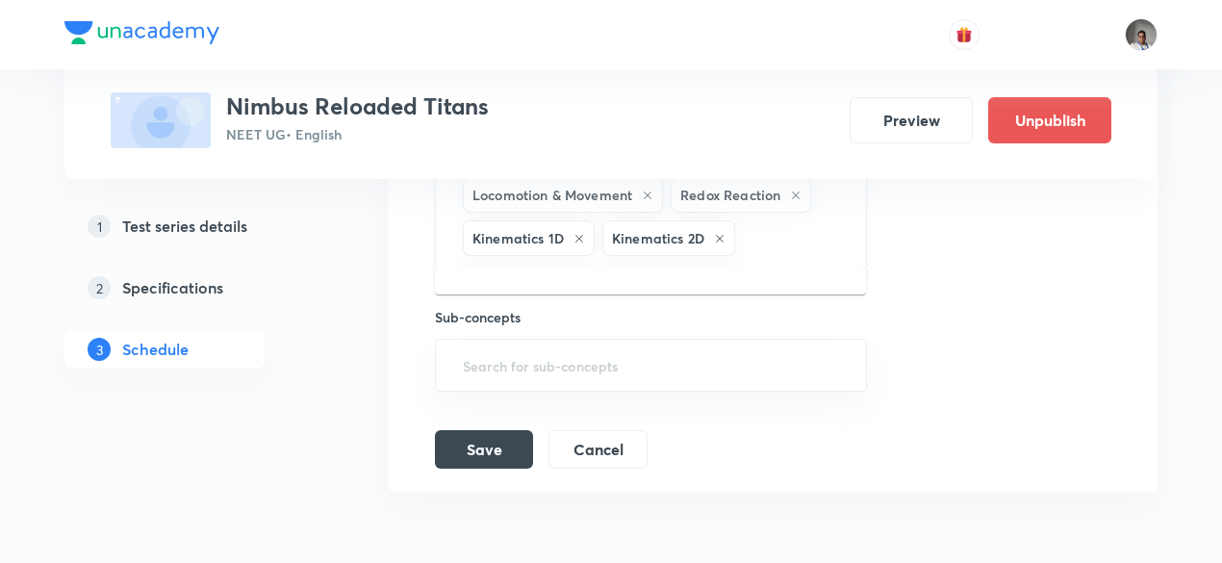
click at [804, 249] on input "text" at bounding box center [791, 238] width 104 height 36
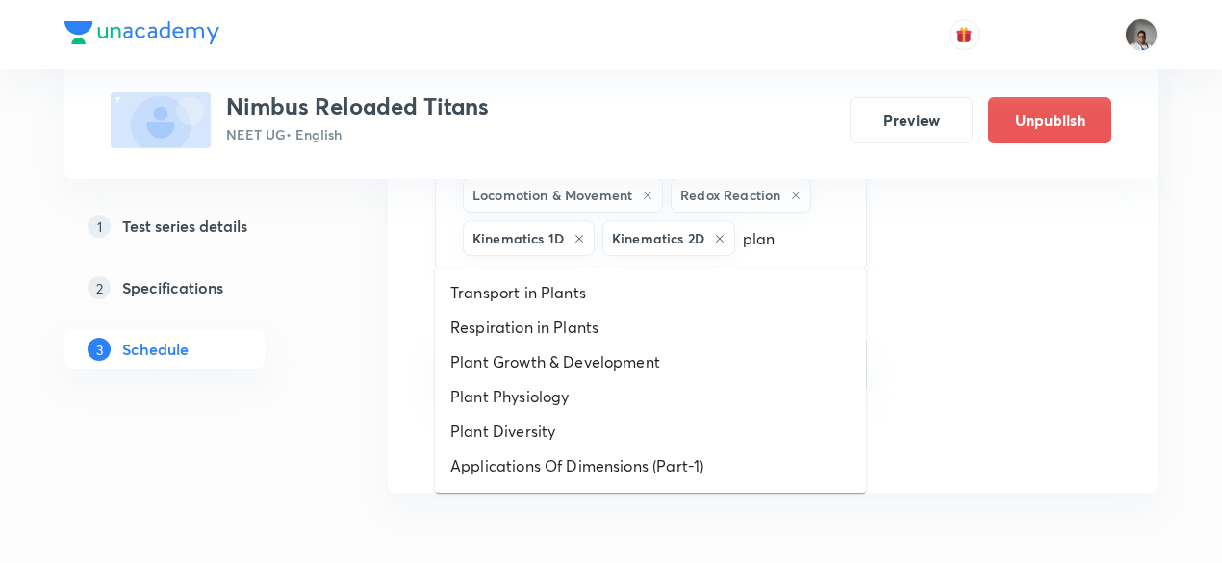
type input "plane"
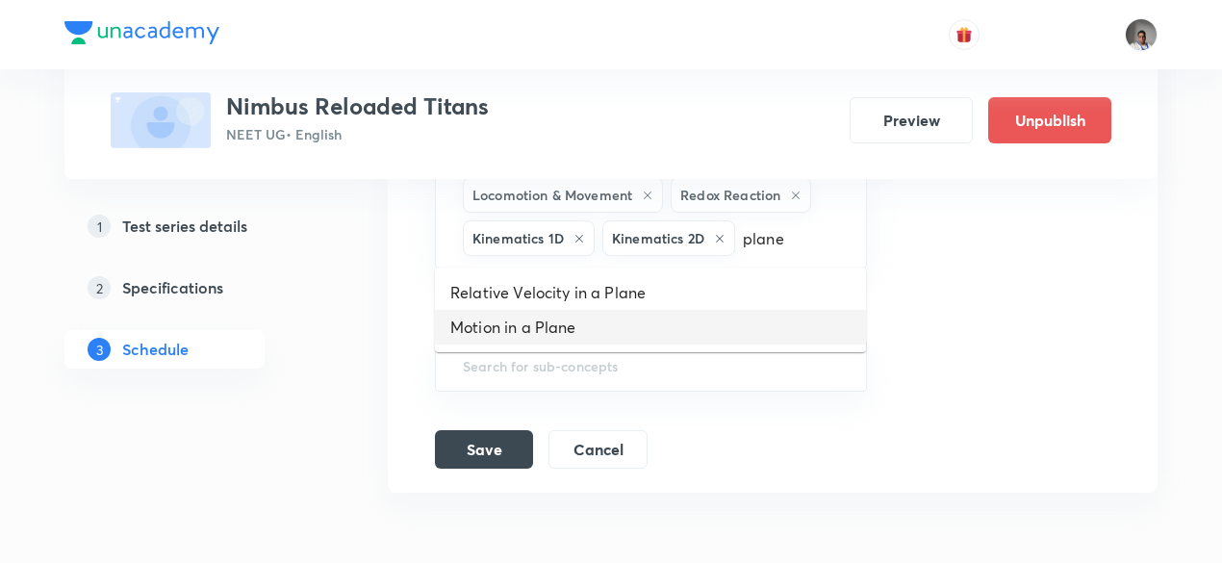
click at [565, 336] on li "Motion in a Plane" at bounding box center [650, 327] width 431 height 35
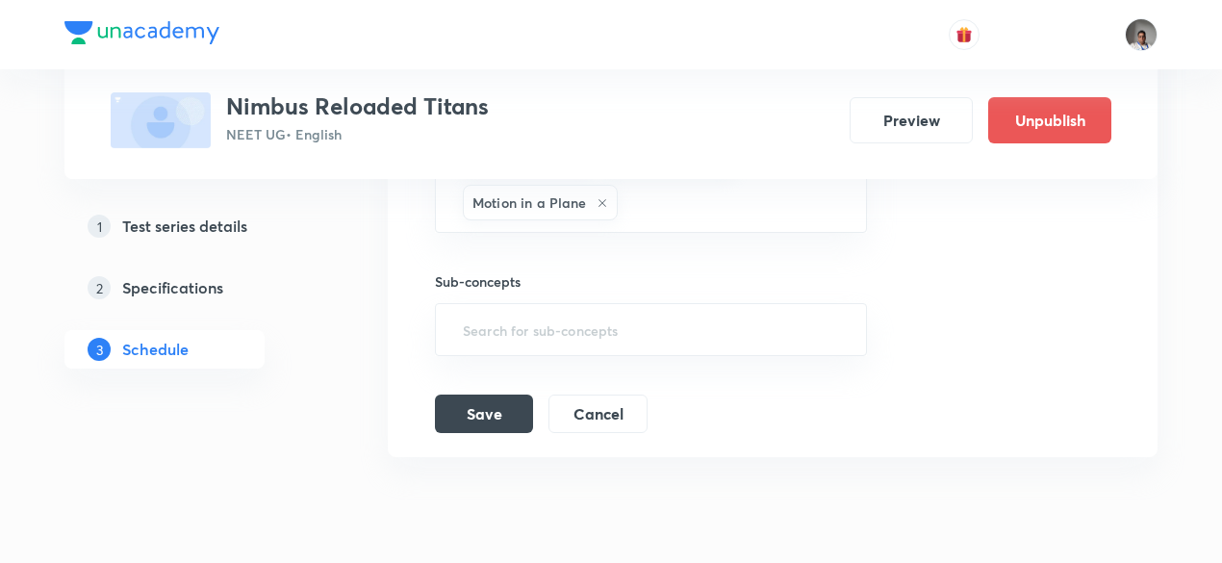
scroll to position [1085, 0]
click at [496, 405] on button "Save" at bounding box center [484, 410] width 98 height 38
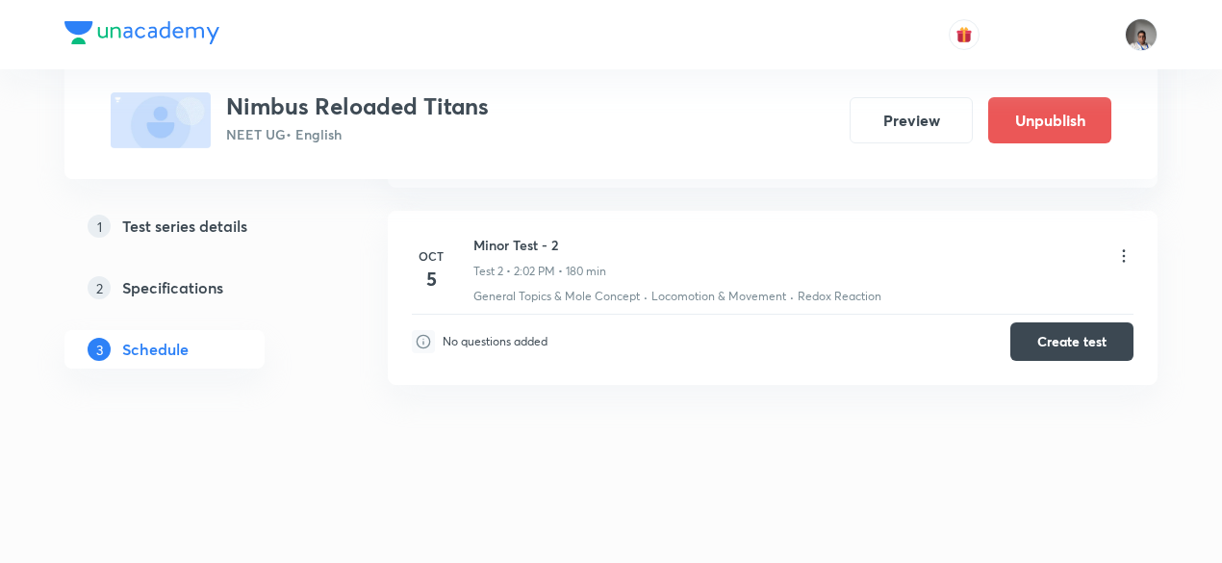
scroll to position [494, 0]
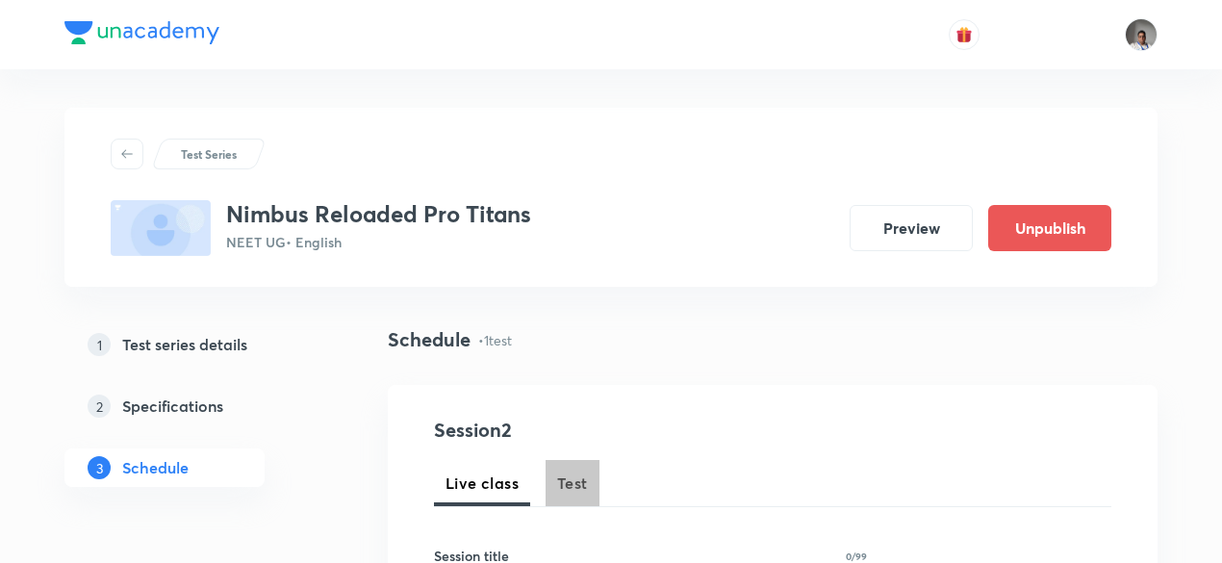
click at [581, 476] on span "Test" at bounding box center [572, 482] width 31 height 23
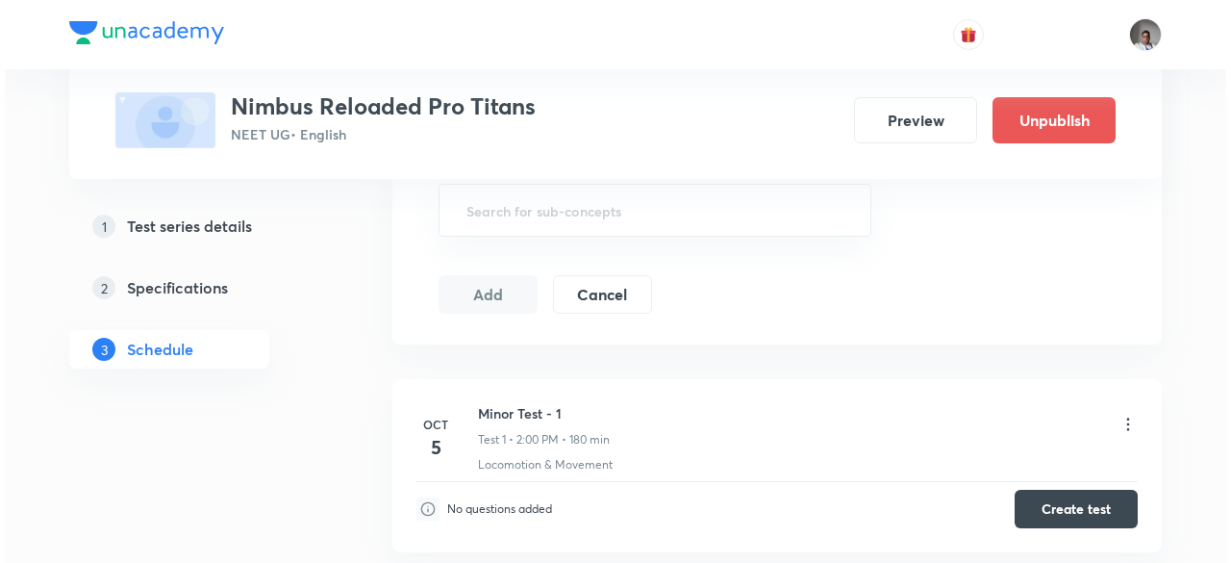
scroll to position [1046, 0]
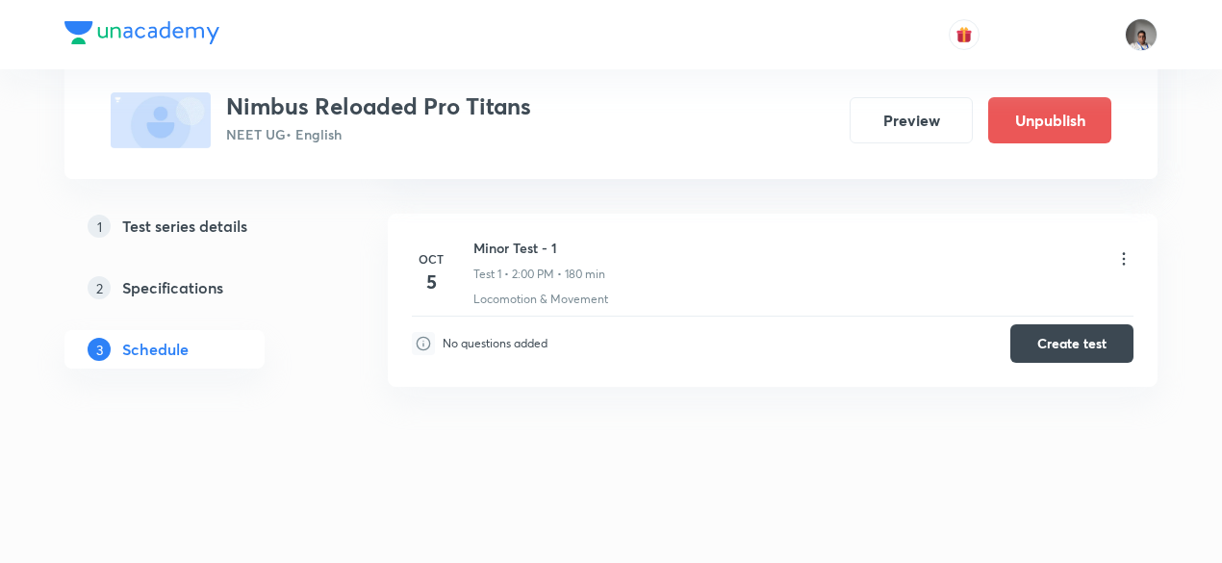
click at [1123, 254] on icon at bounding box center [1124, 258] width 3 height 13
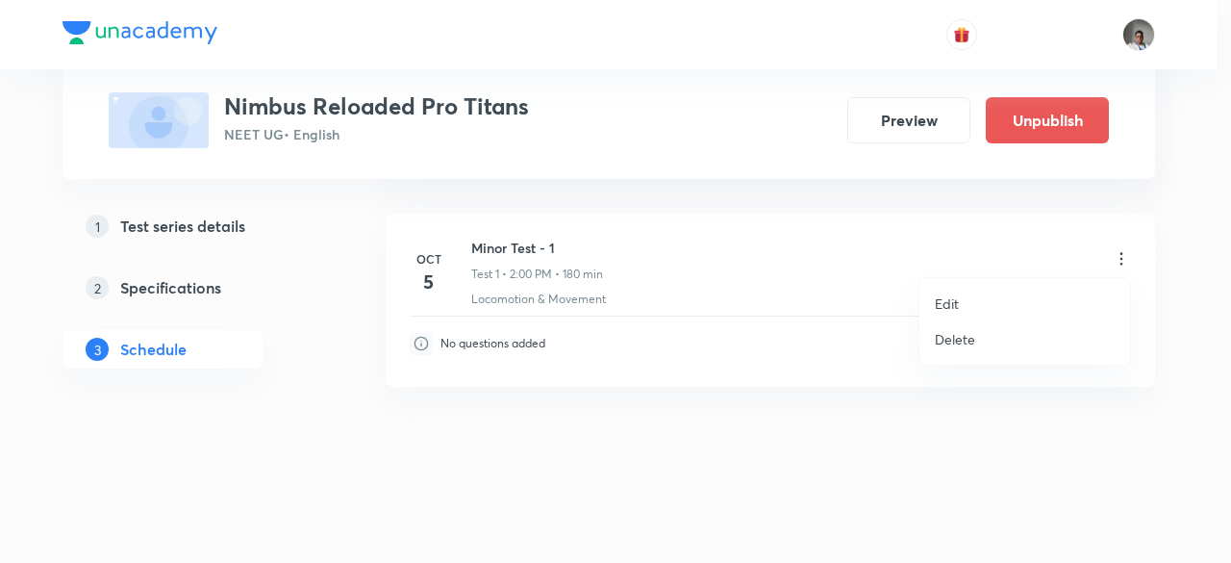
click at [943, 306] on p "Edit" at bounding box center [947, 303] width 24 height 20
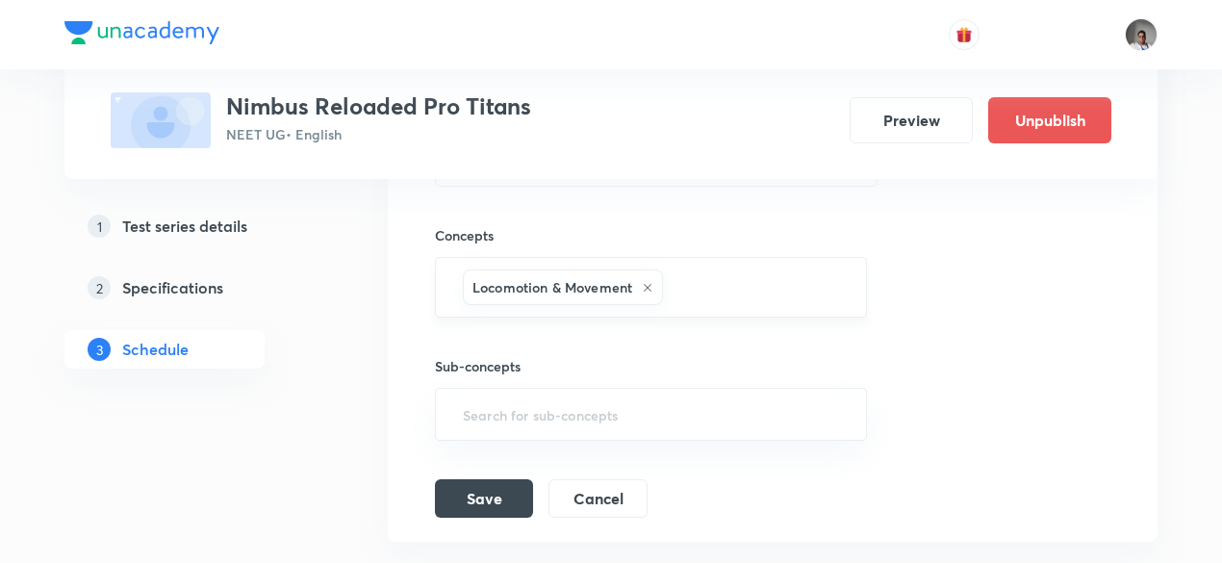
scroll to position [679, 0]
click at [840, 301] on input "text" at bounding box center [754, 289] width 175 height 36
type input "k"
click at [204, 297] on h5 "Specifications" at bounding box center [172, 287] width 101 height 23
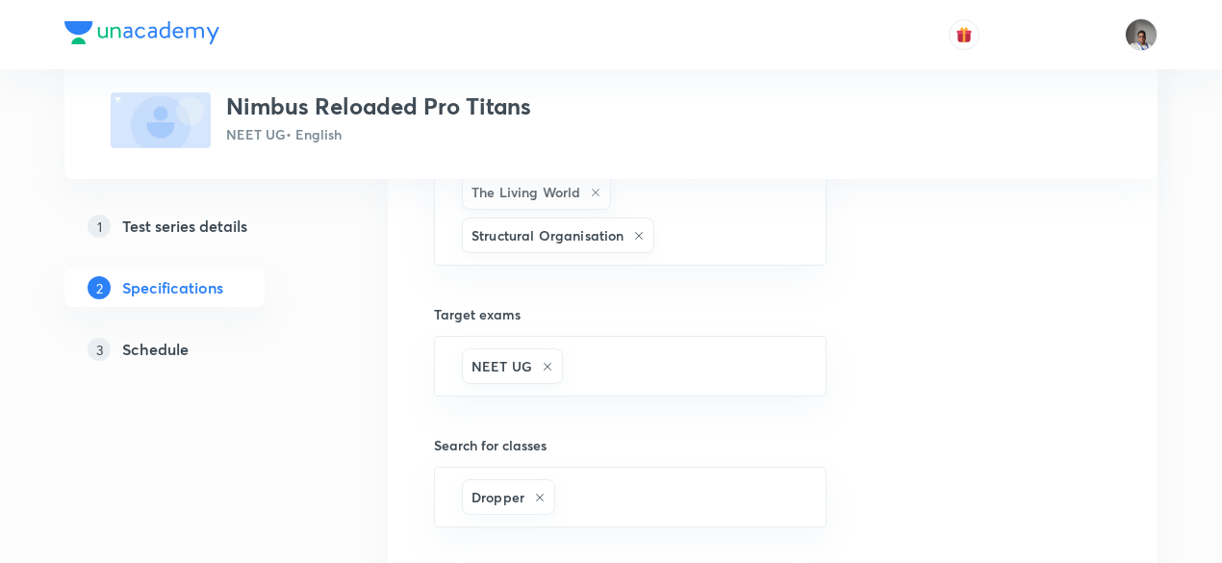
scroll to position [1218, 0]
click at [756, 231] on input "text" at bounding box center [729, 234] width 143 height 36
type input "mech"
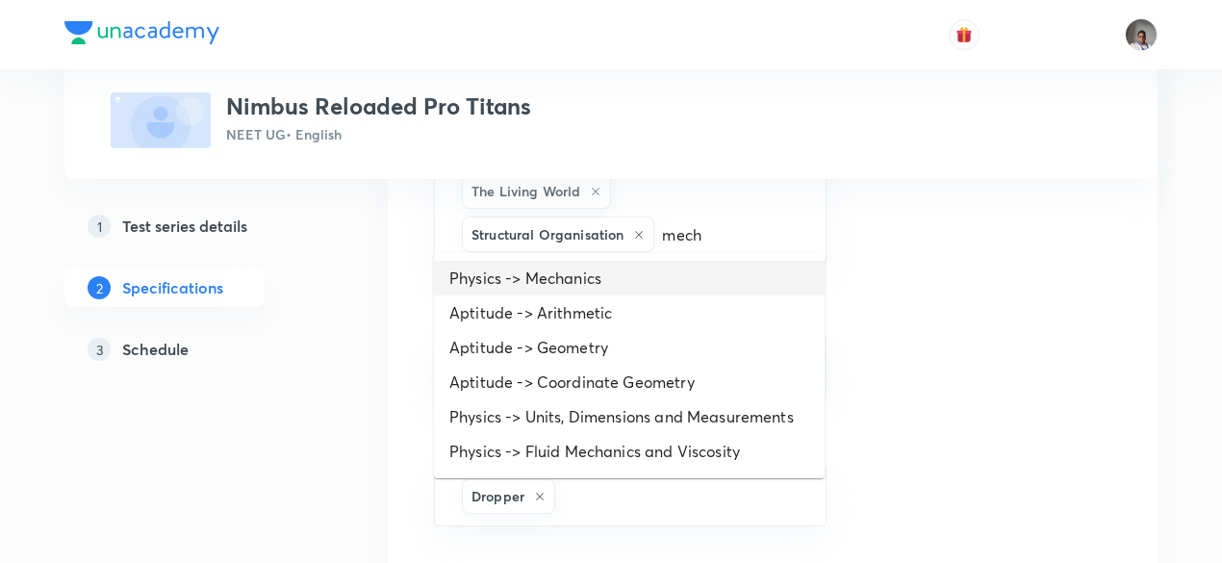
click at [631, 273] on li "Physics -> Mechanics" at bounding box center [629, 278] width 391 height 35
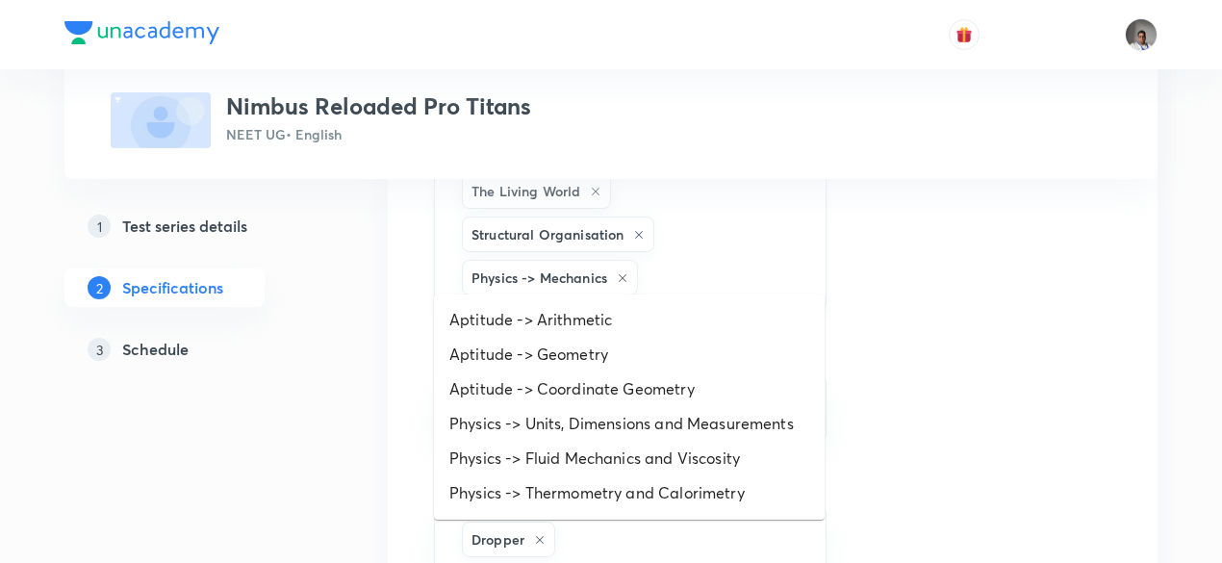
click at [679, 260] on input "text" at bounding box center [722, 278] width 161 height 36
type input "mech"
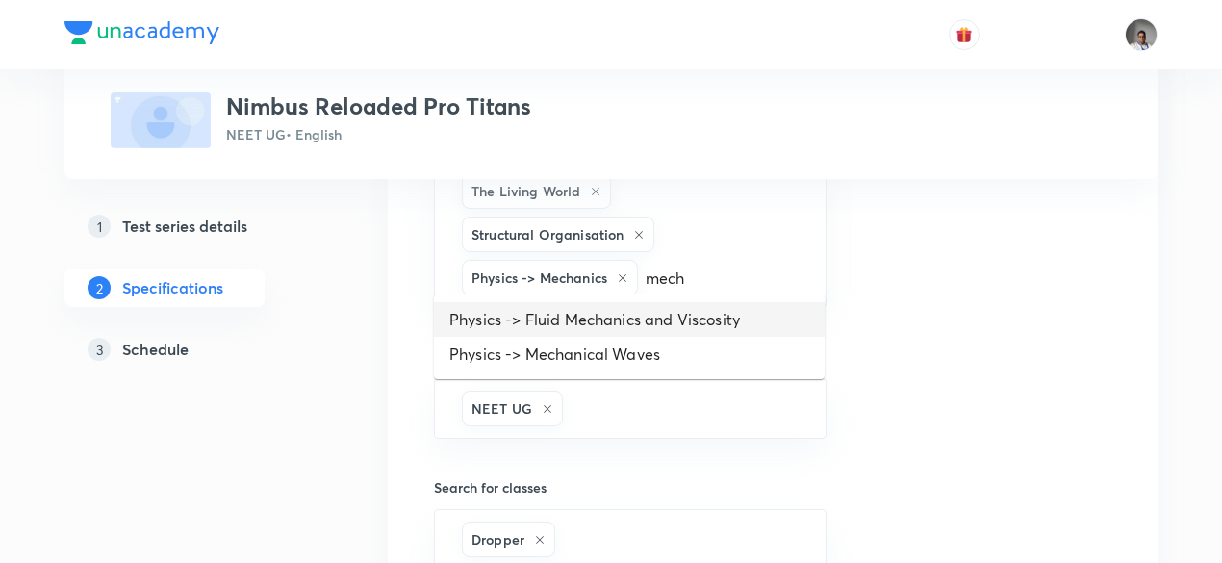
click at [641, 305] on li "Physics -> Fluid Mechanics and Viscosity" at bounding box center [629, 319] width 391 height 35
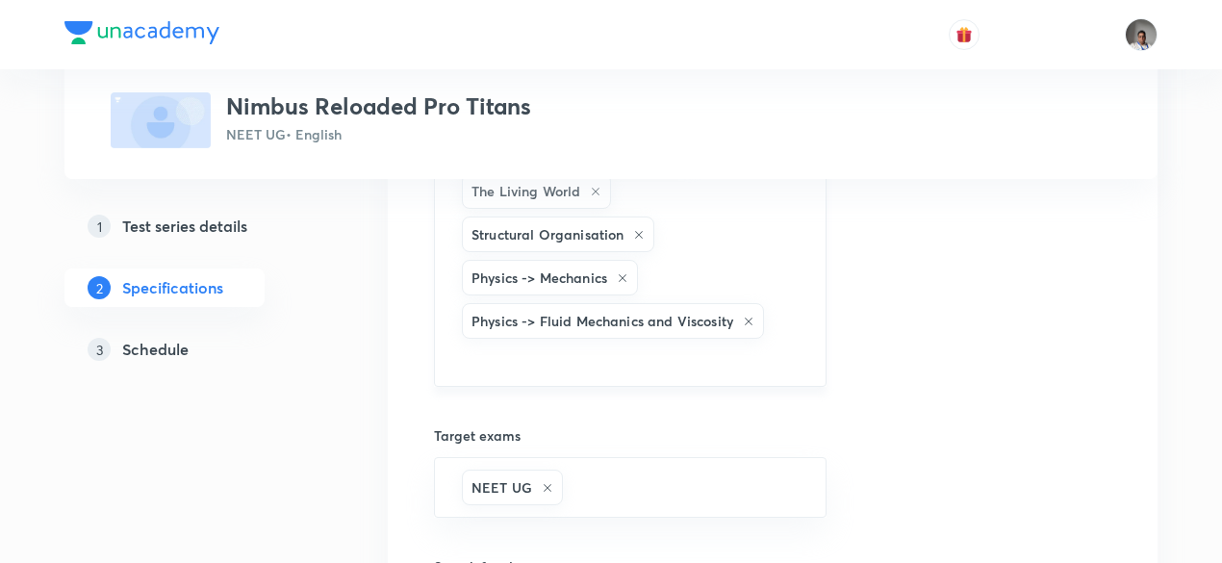
click at [719, 349] on input "text" at bounding box center [630, 360] width 344 height 36
click at [691, 407] on li "Physics -> Mechanical Waves" at bounding box center [629, 398] width 391 height 35
type input "kinea"
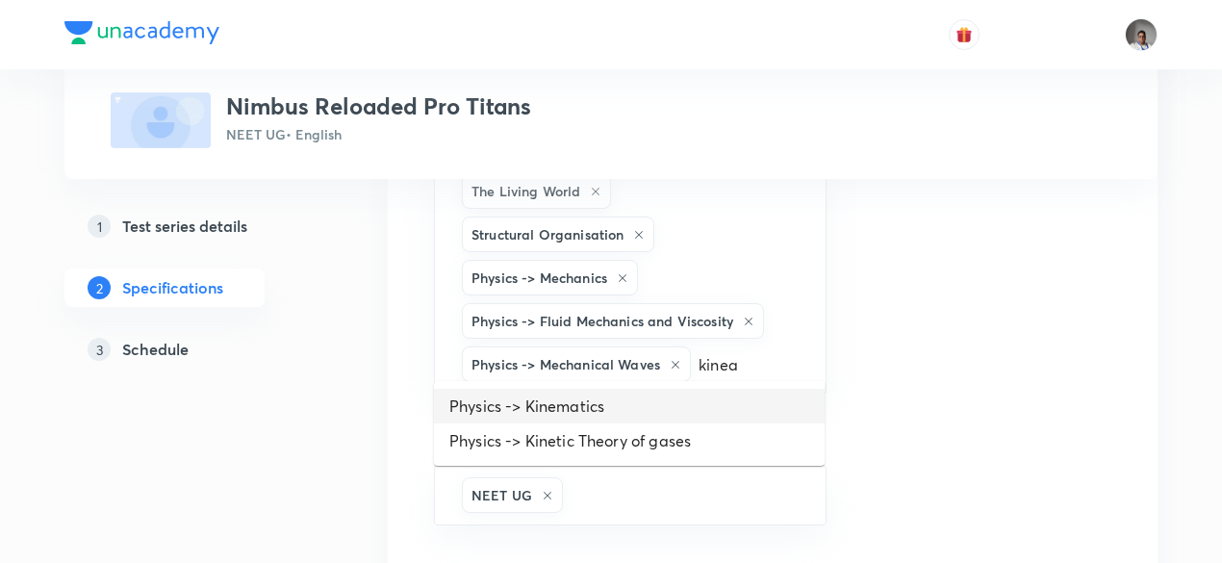
click at [643, 408] on li "Physics -> Kinematics" at bounding box center [629, 406] width 391 height 35
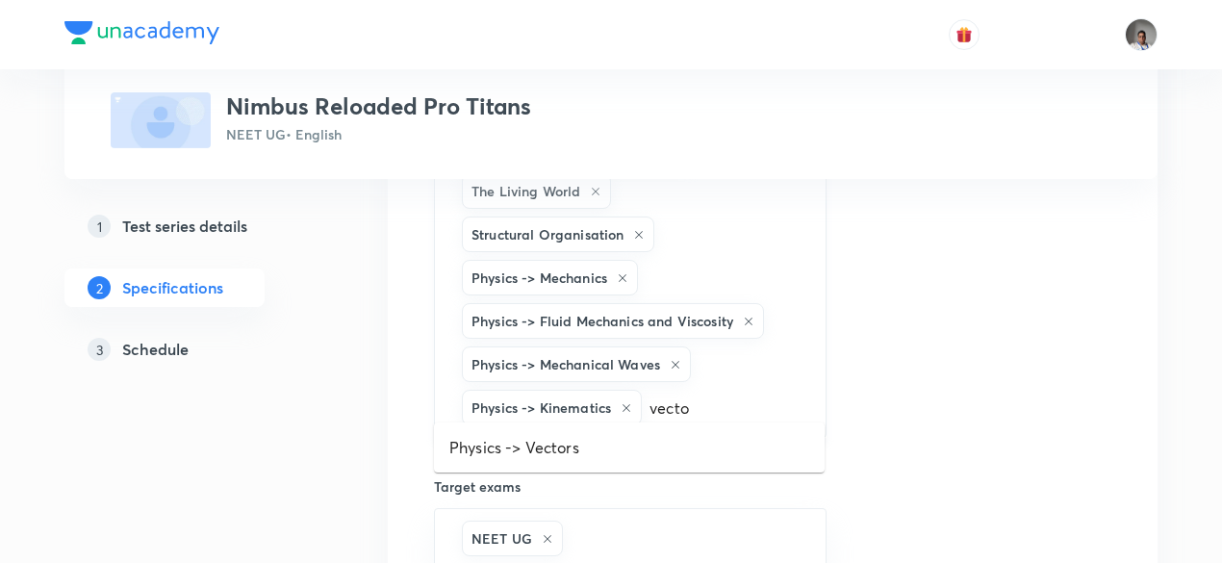
type input "vector"
click at [650, 442] on li "Physics -> Vectors" at bounding box center [629, 447] width 391 height 35
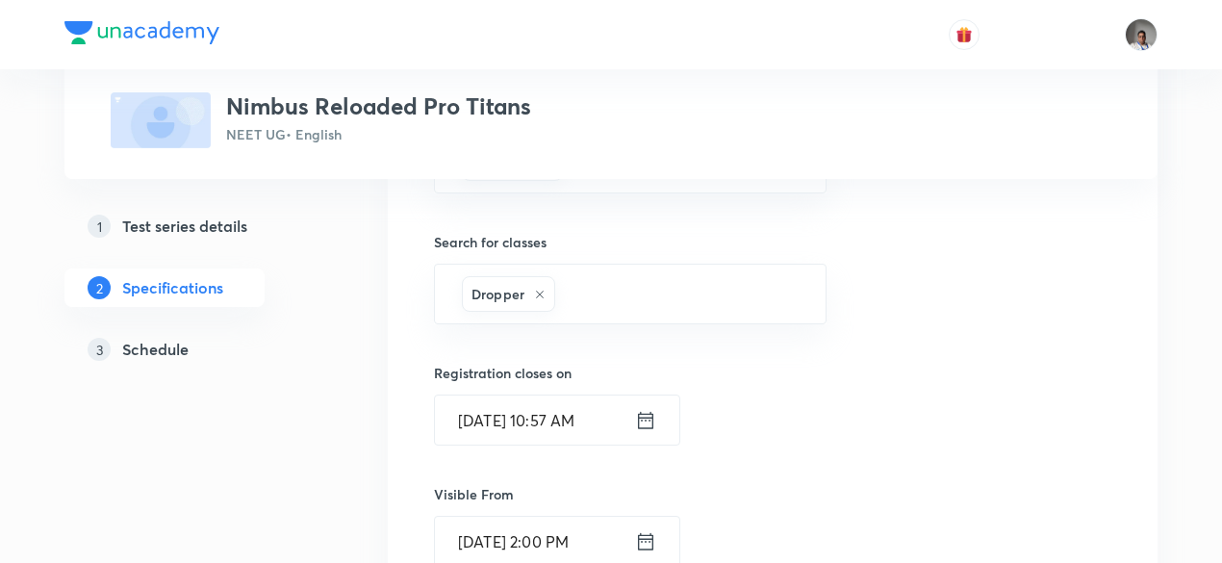
scroll to position [2151, 0]
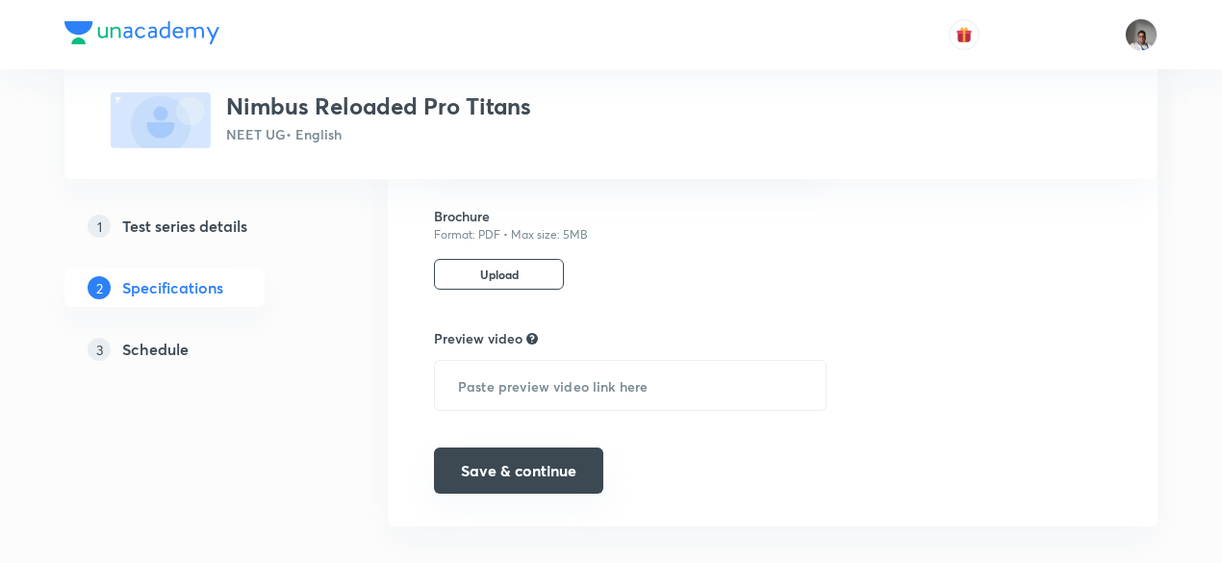
click at [560, 463] on button "Save & continue" at bounding box center [518, 470] width 169 height 46
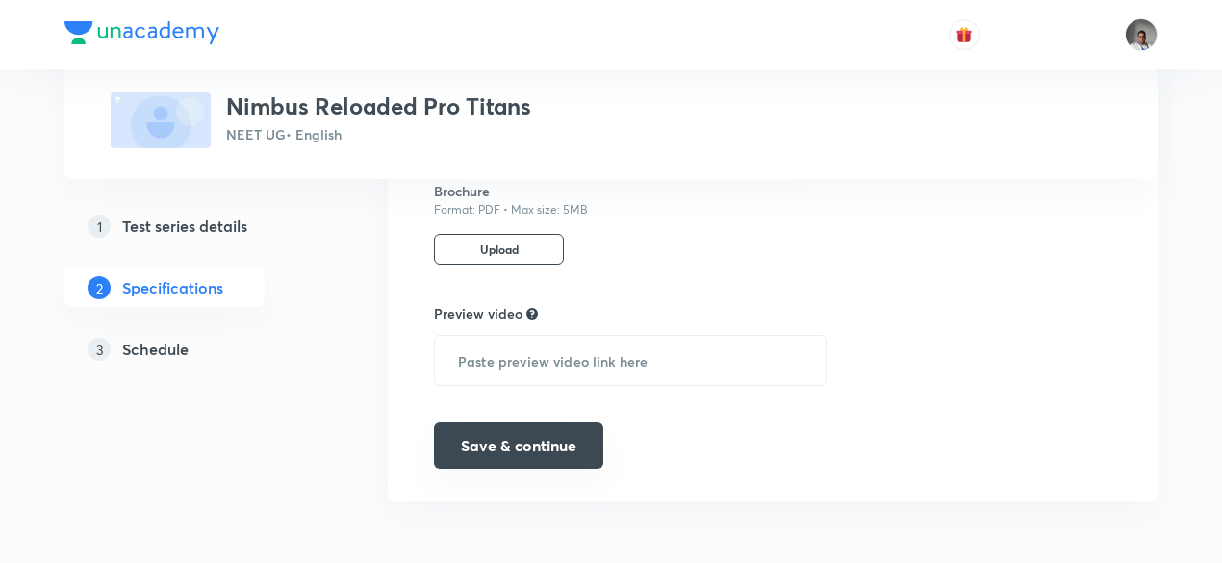
scroll to position [2023, 0]
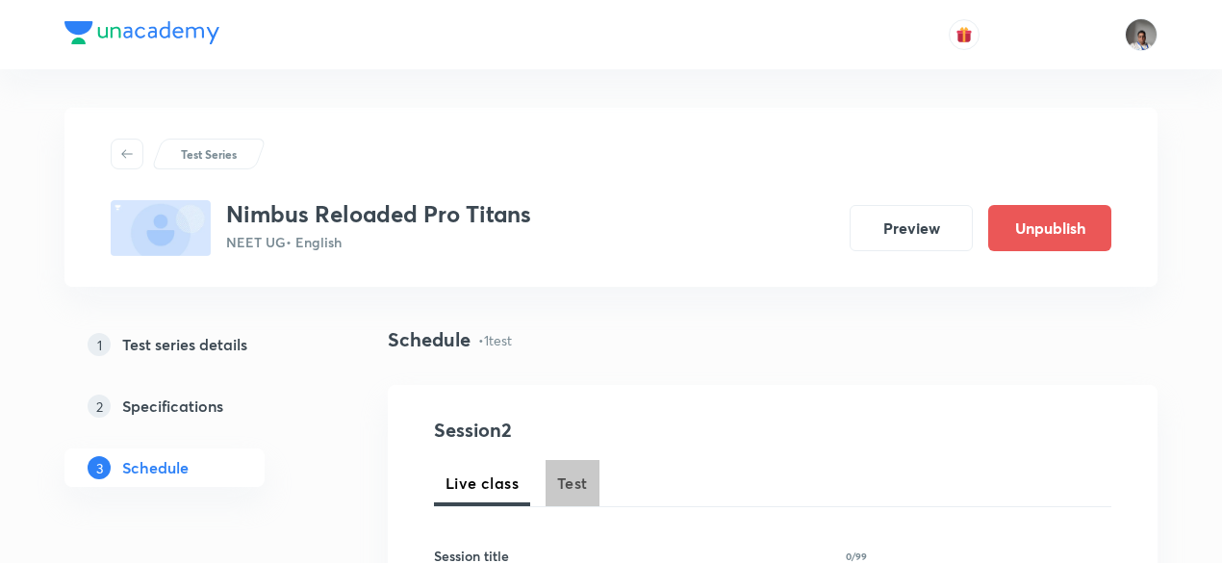
click at [568, 478] on span "Test" at bounding box center [572, 482] width 31 height 23
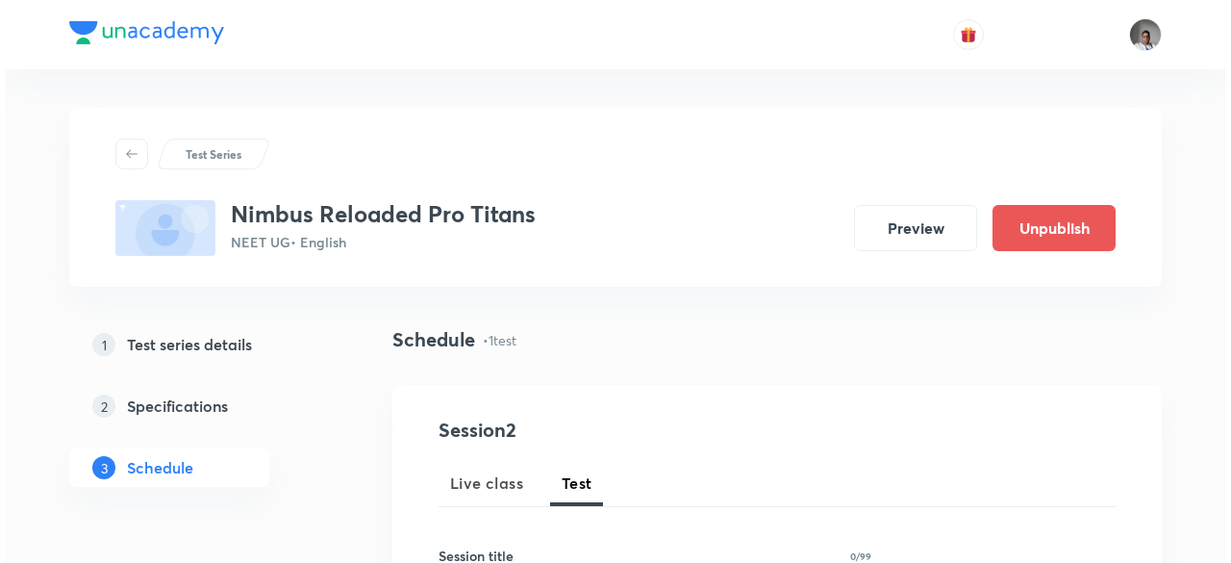
scroll to position [1046, 0]
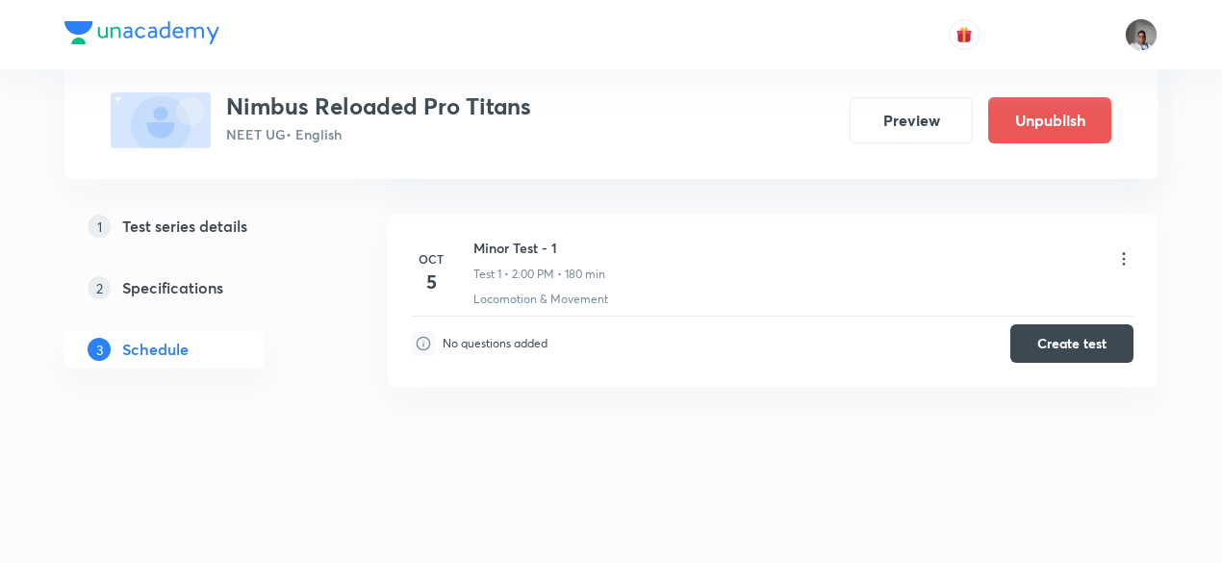
click at [1130, 253] on icon at bounding box center [1123, 258] width 19 height 19
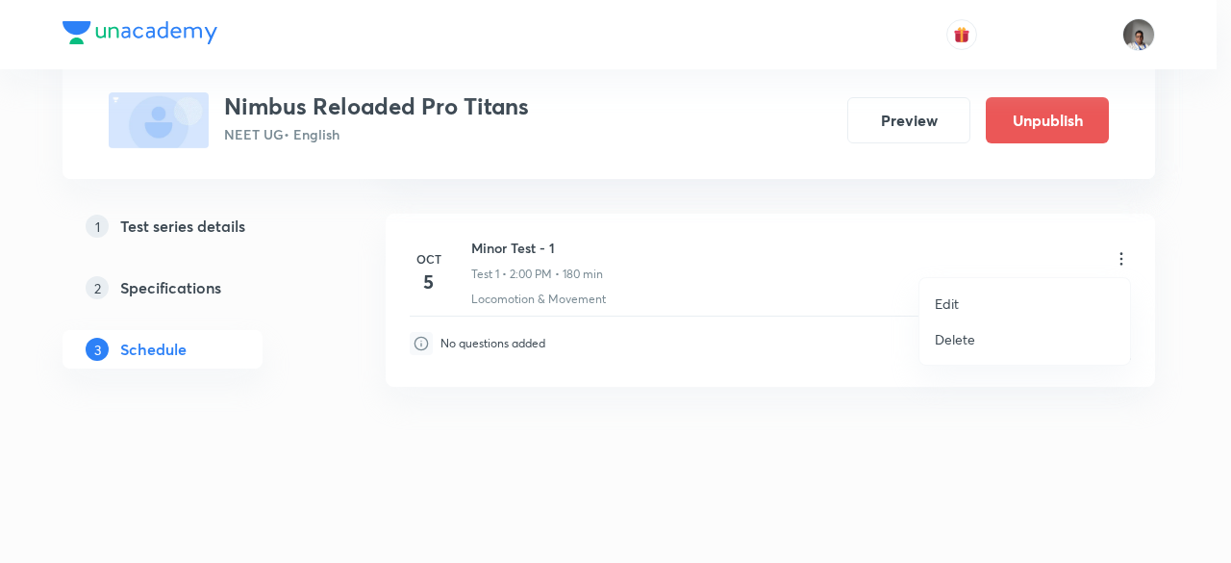
click at [964, 313] on li "Edit" at bounding box center [1025, 304] width 211 height 36
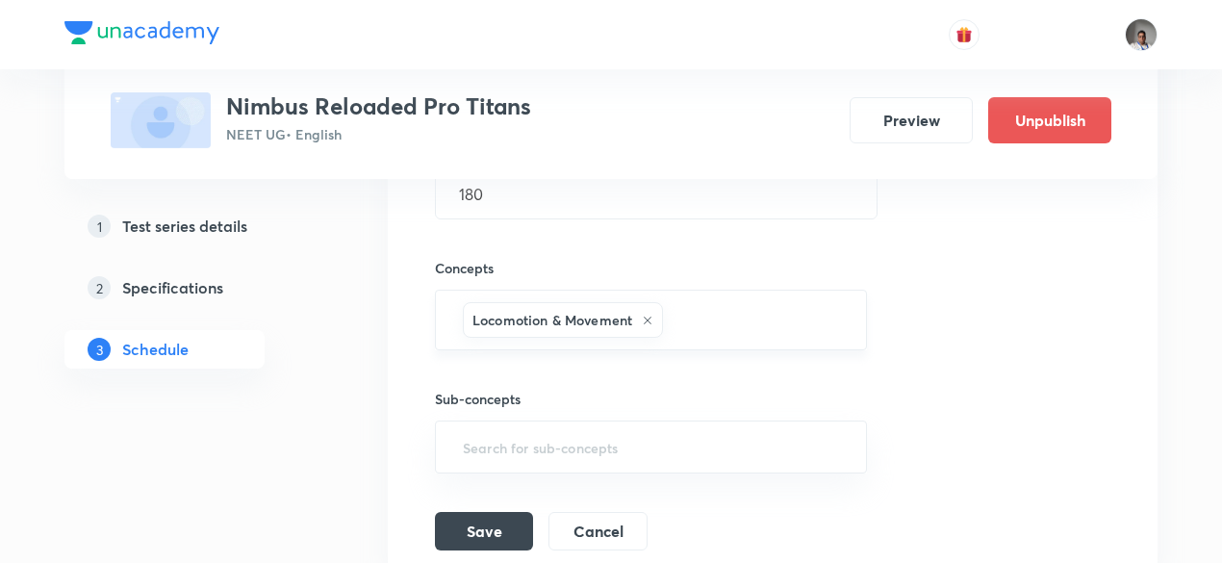
scroll to position [639, 0]
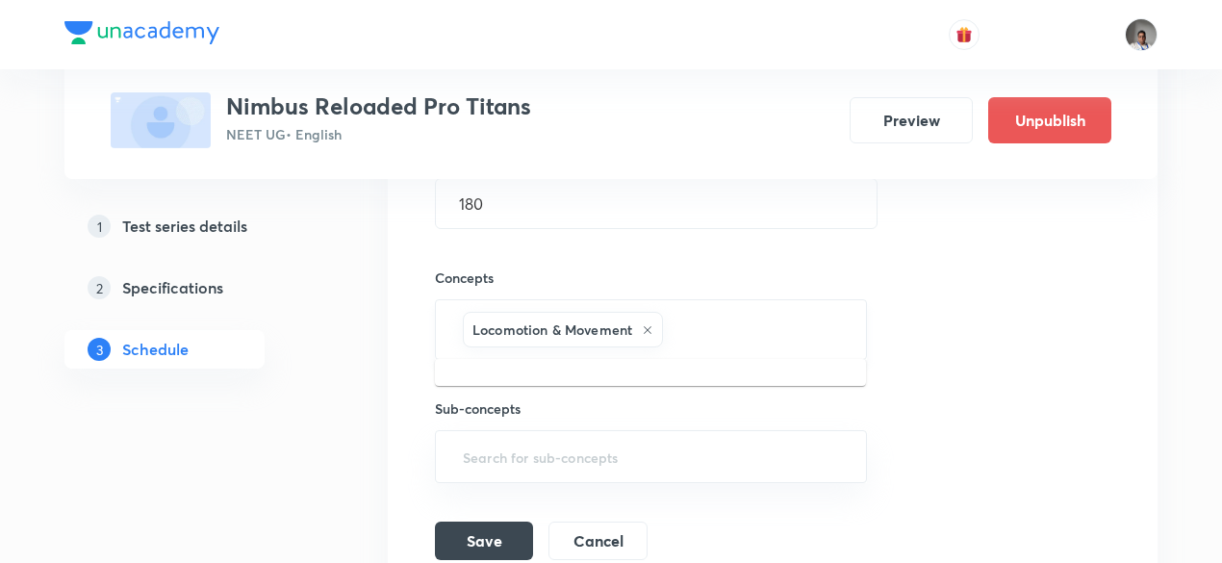
click at [741, 312] on input "text" at bounding box center [754, 330] width 175 height 36
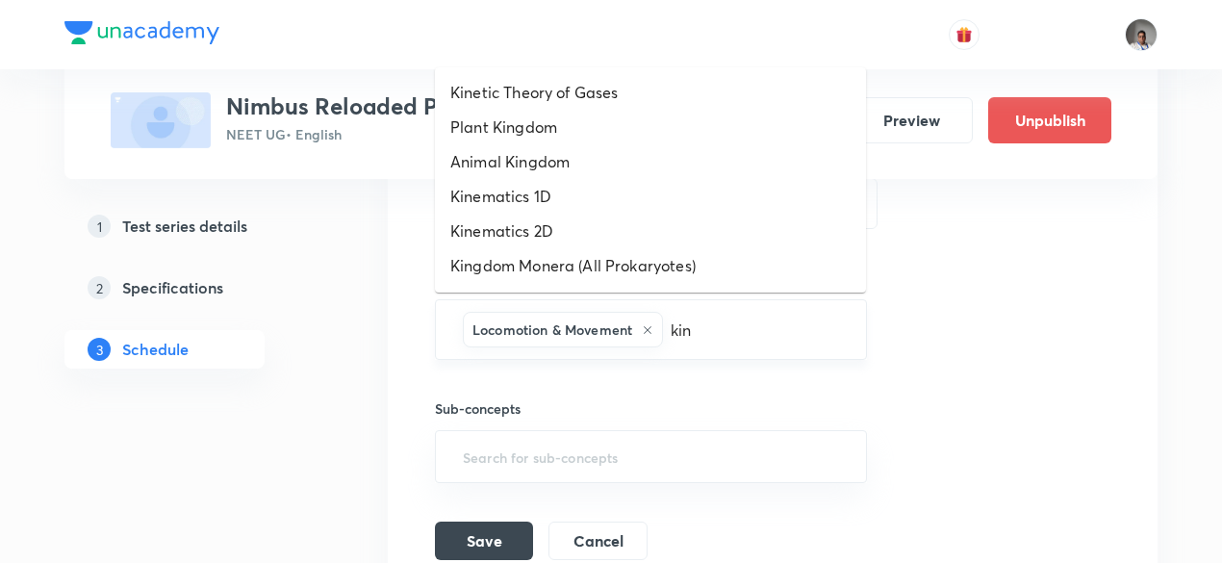
type input "kine"
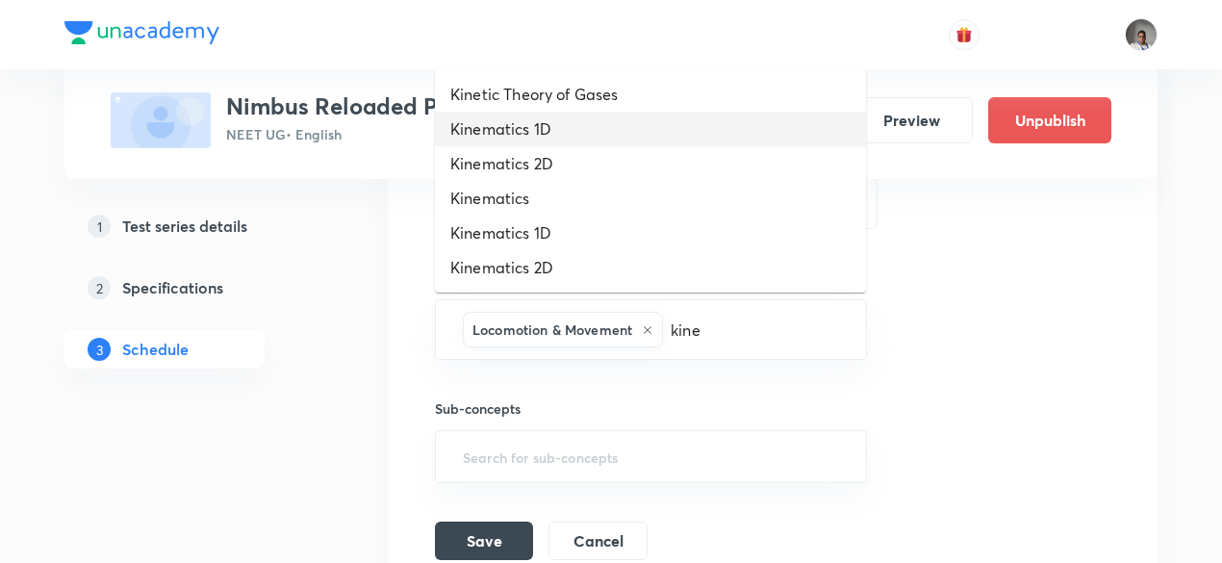
click at [515, 125] on li "Kinematics 1D" at bounding box center [650, 129] width 431 height 35
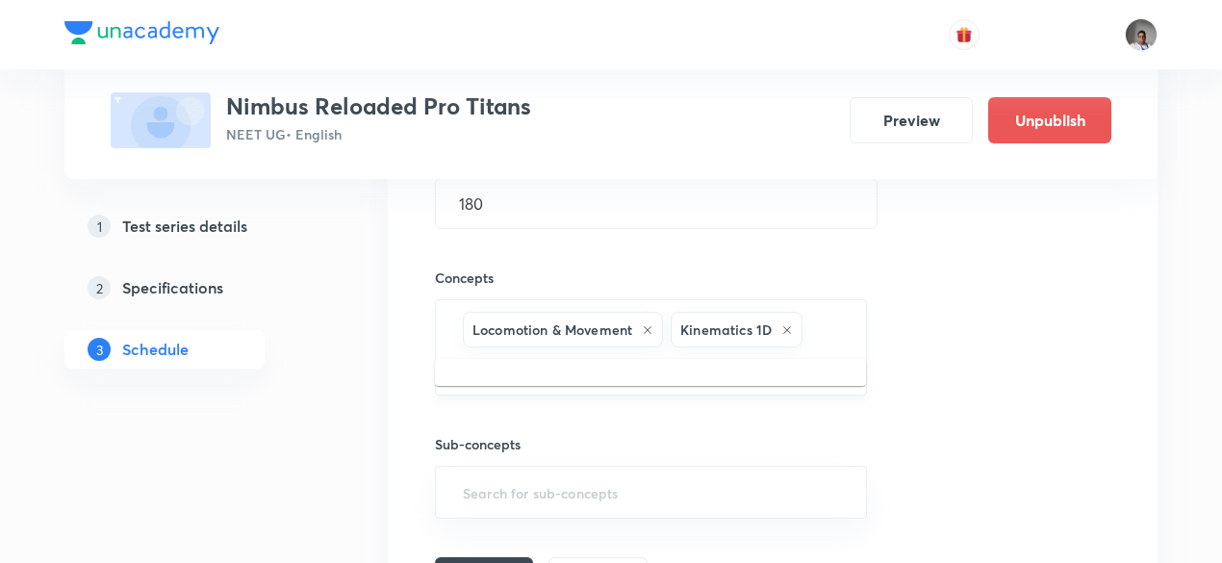
click at [827, 351] on input "text" at bounding box center [651, 369] width 384 height 36
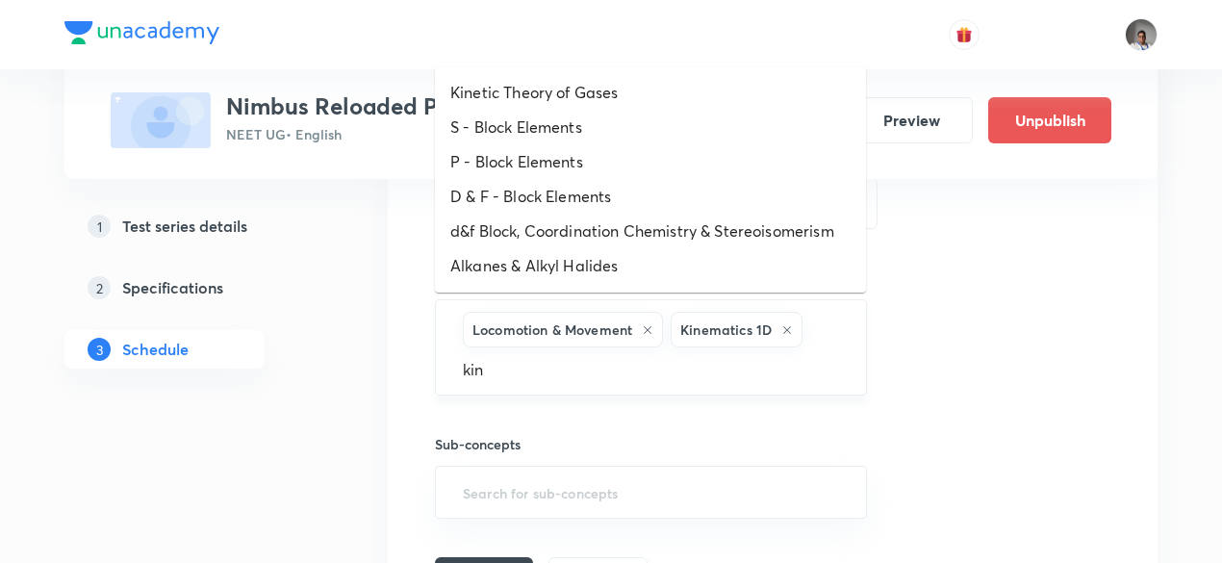
type input "kine"
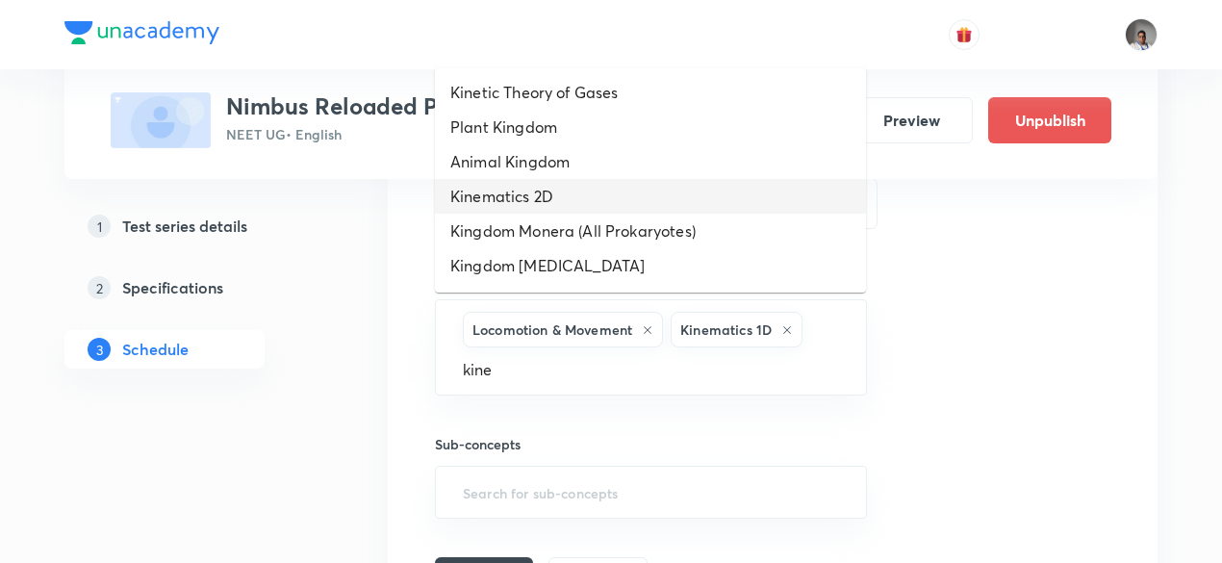
click at [575, 204] on li "Kinematics 2D" at bounding box center [650, 196] width 431 height 35
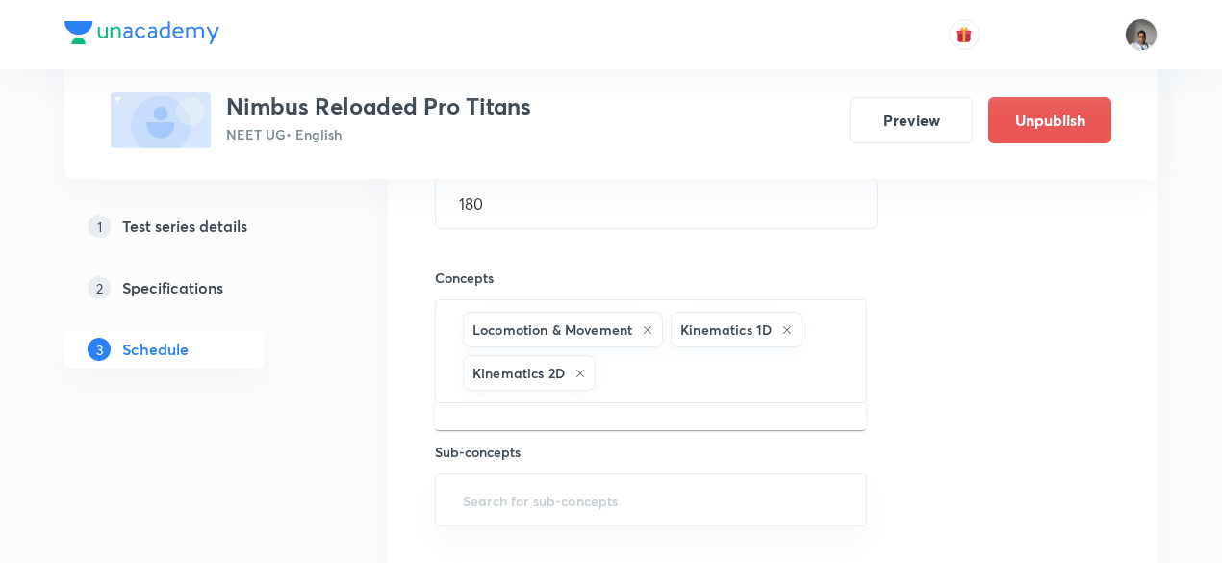
click at [767, 366] on input "text" at bounding box center [720, 373] width 243 height 36
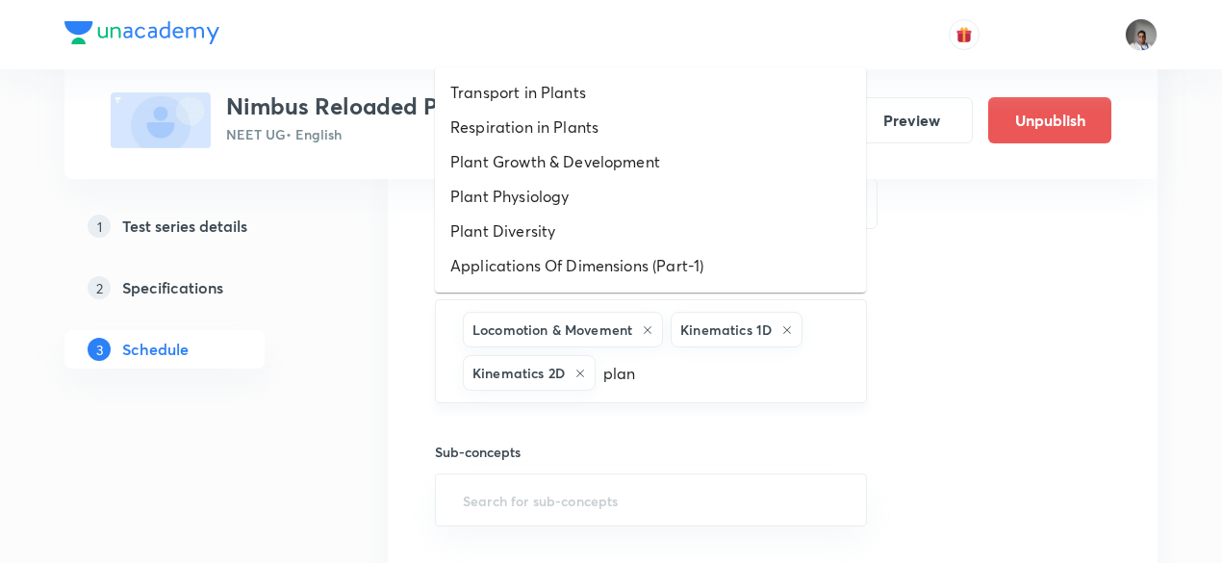
type input "plane"
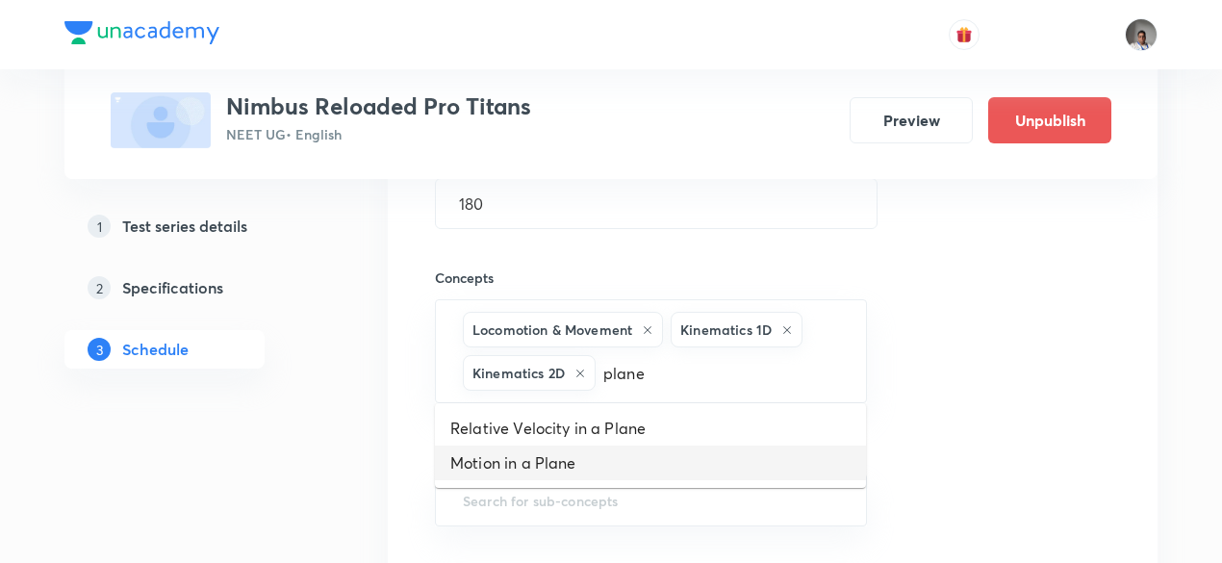
click at [591, 461] on li "Motion in a Plane" at bounding box center [650, 462] width 431 height 35
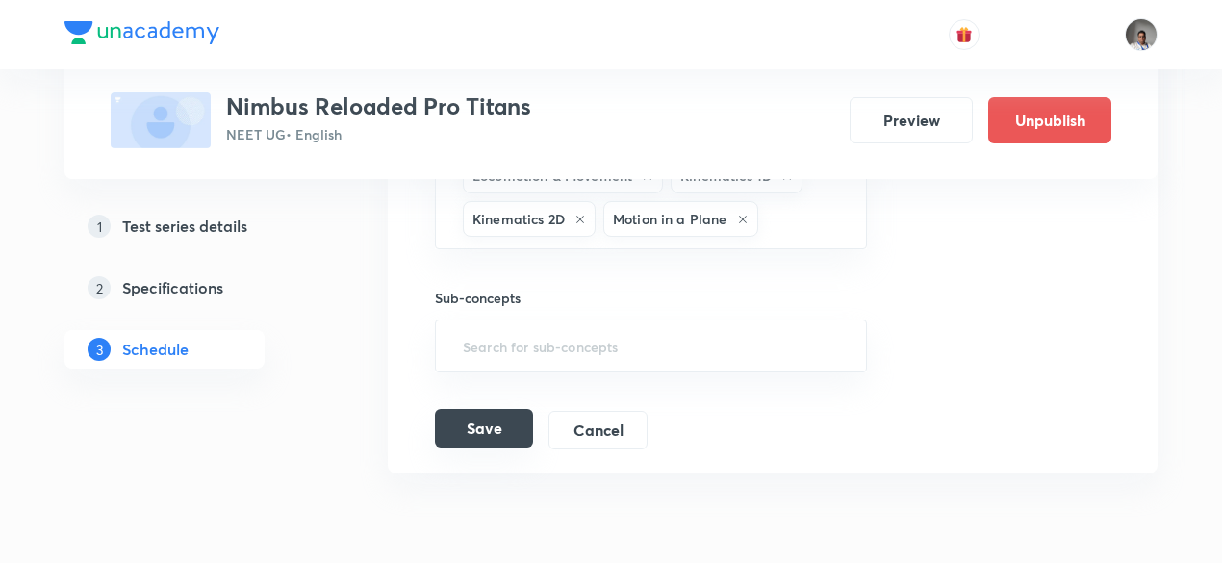
scroll to position [796, 0]
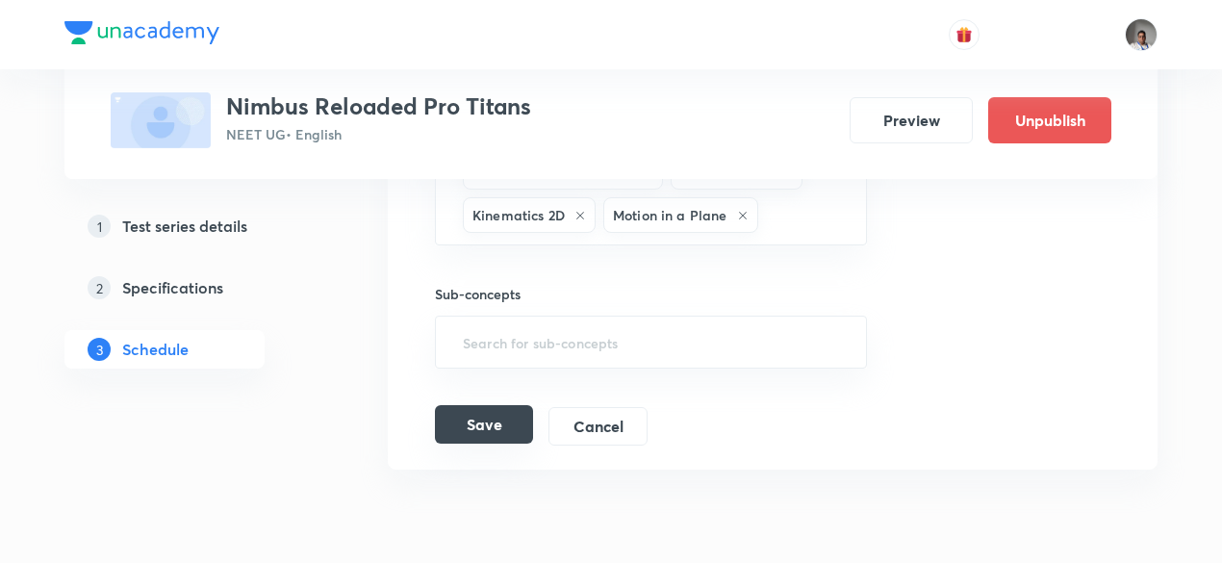
click at [495, 418] on button "Save" at bounding box center [484, 424] width 98 height 38
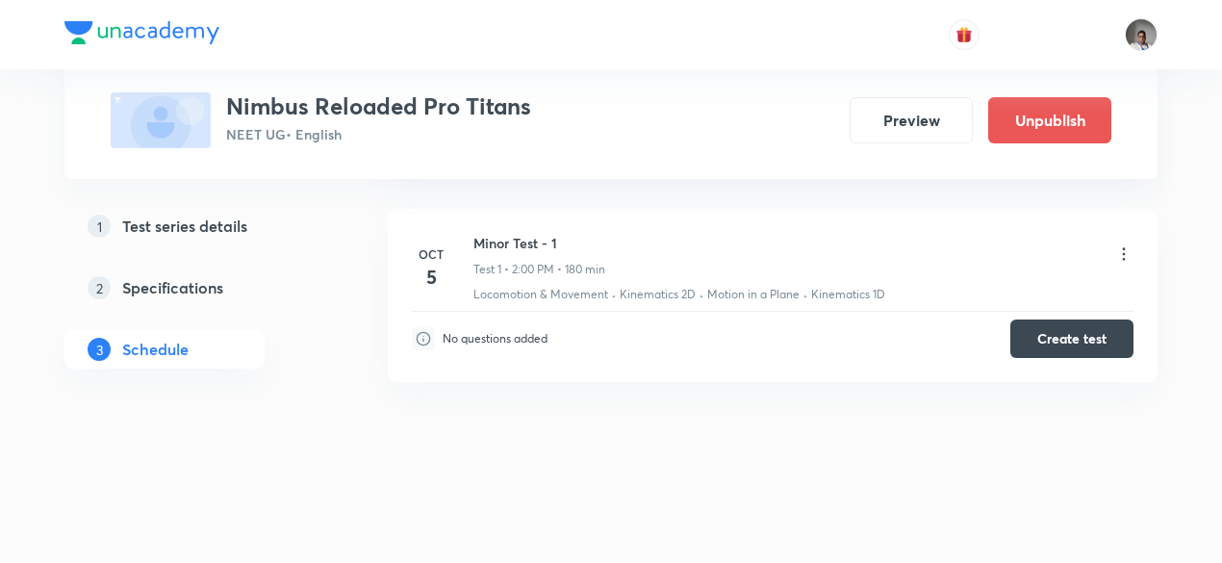
scroll to position [290, 0]
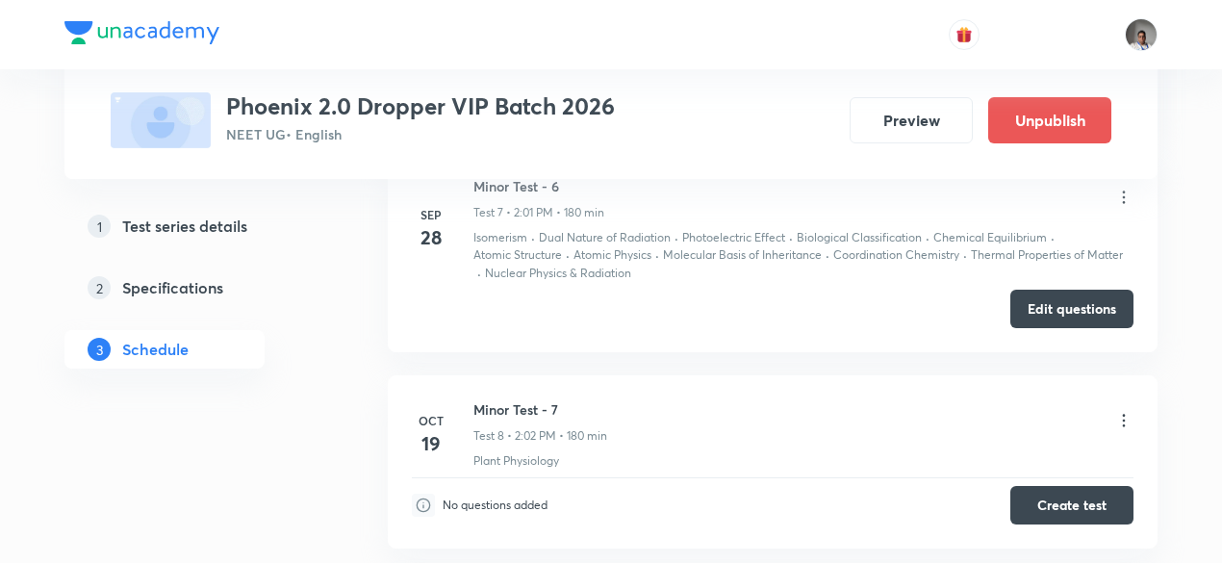
scroll to position [2400, 0]
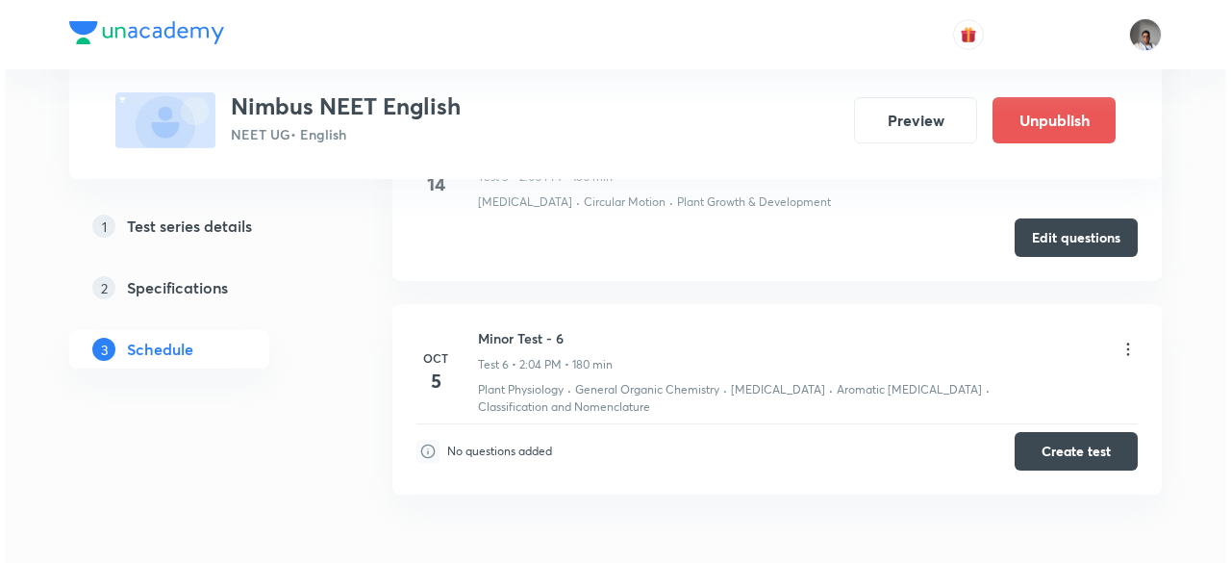
scroll to position [2000, 0]
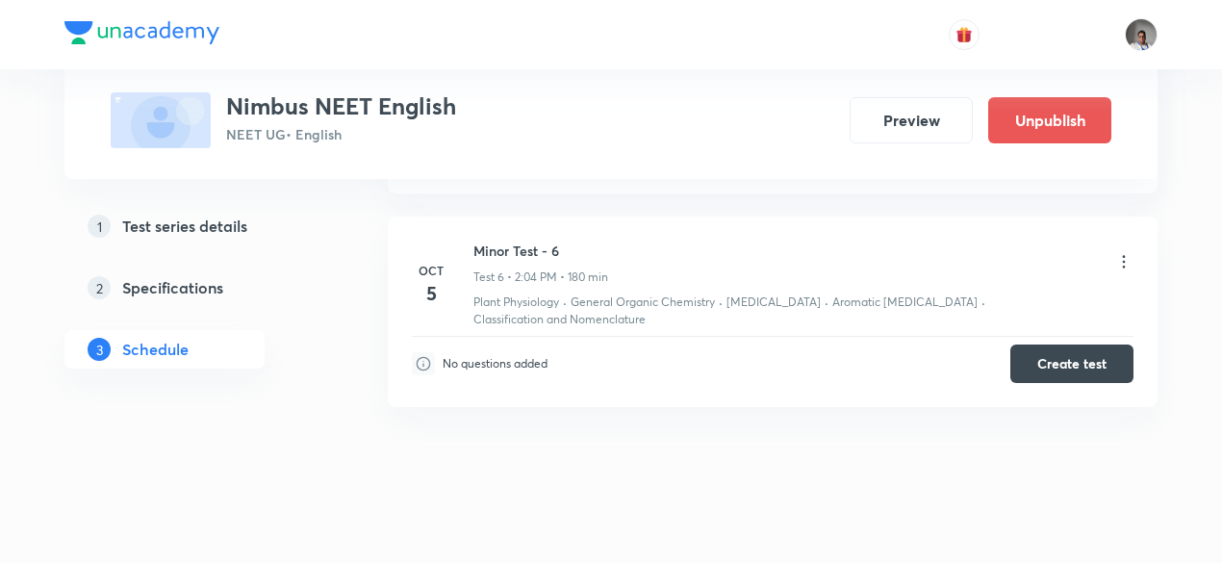
click at [1127, 255] on icon at bounding box center [1123, 261] width 19 height 19
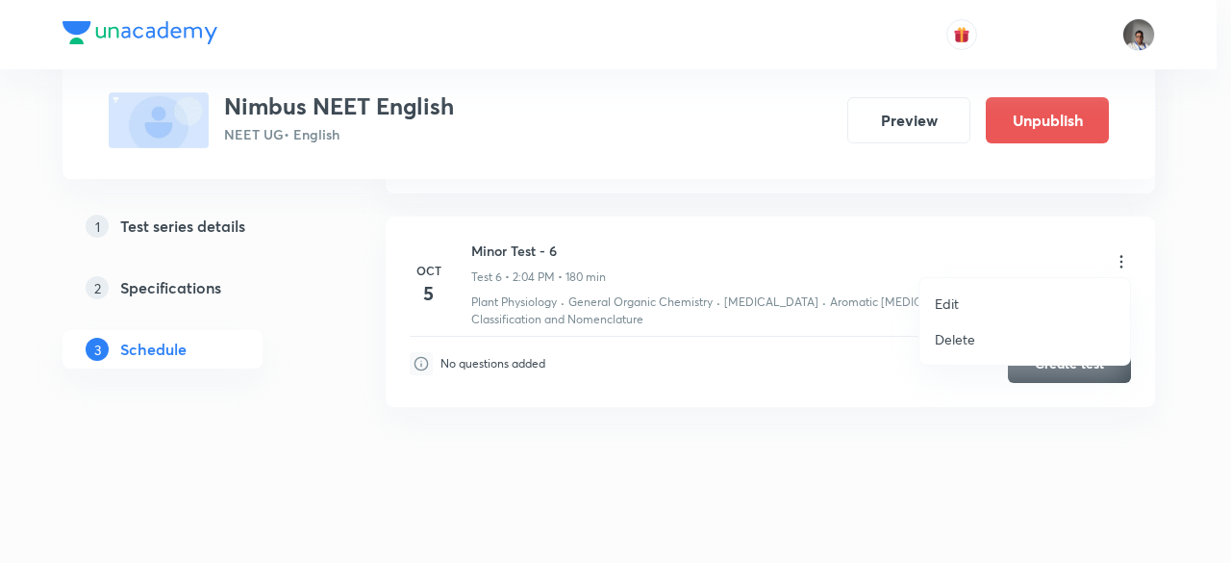
click at [966, 307] on li "Edit" at bounding box center [1025, 304] width 211 height 36
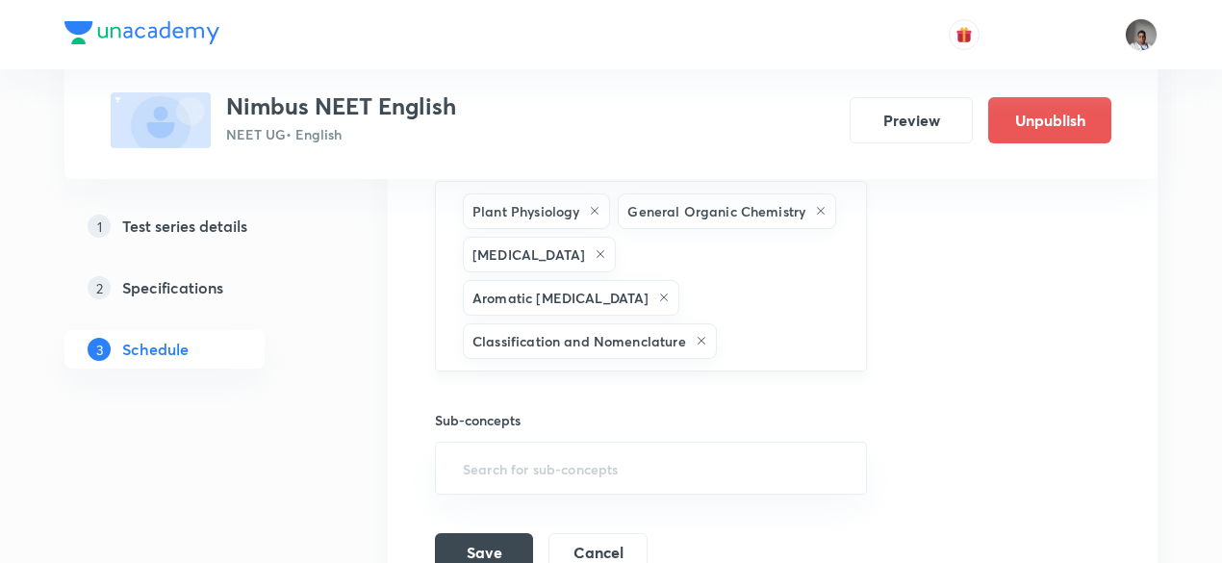
scroll to position [1714, 0]
click at [801, 323] on input "text" at bounding box center [781, 341] width 122 height 36
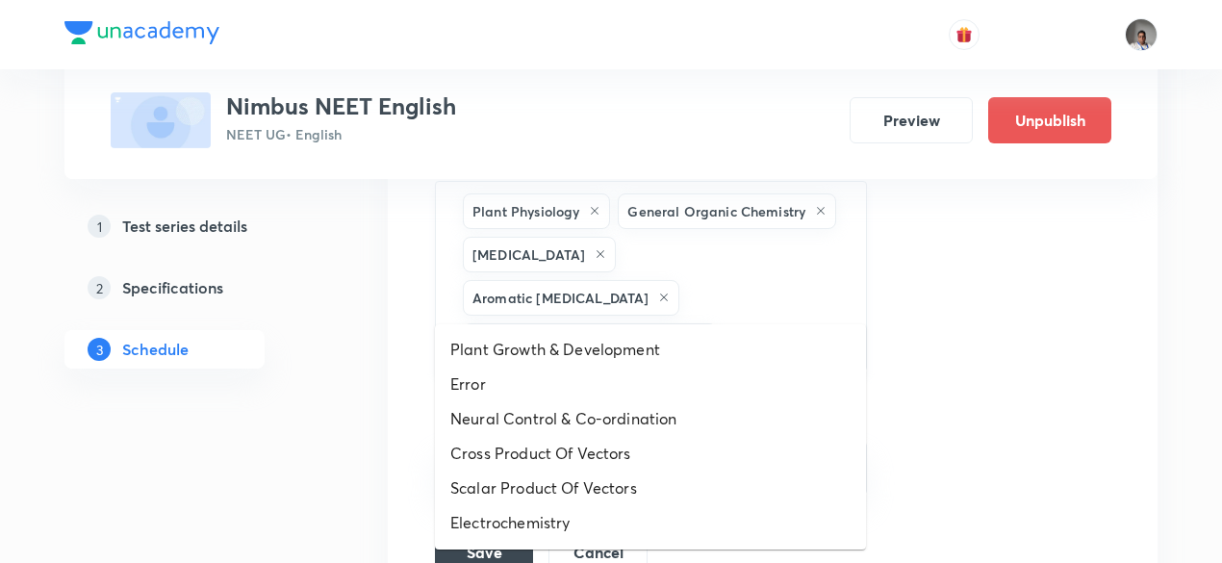
type input "rota"
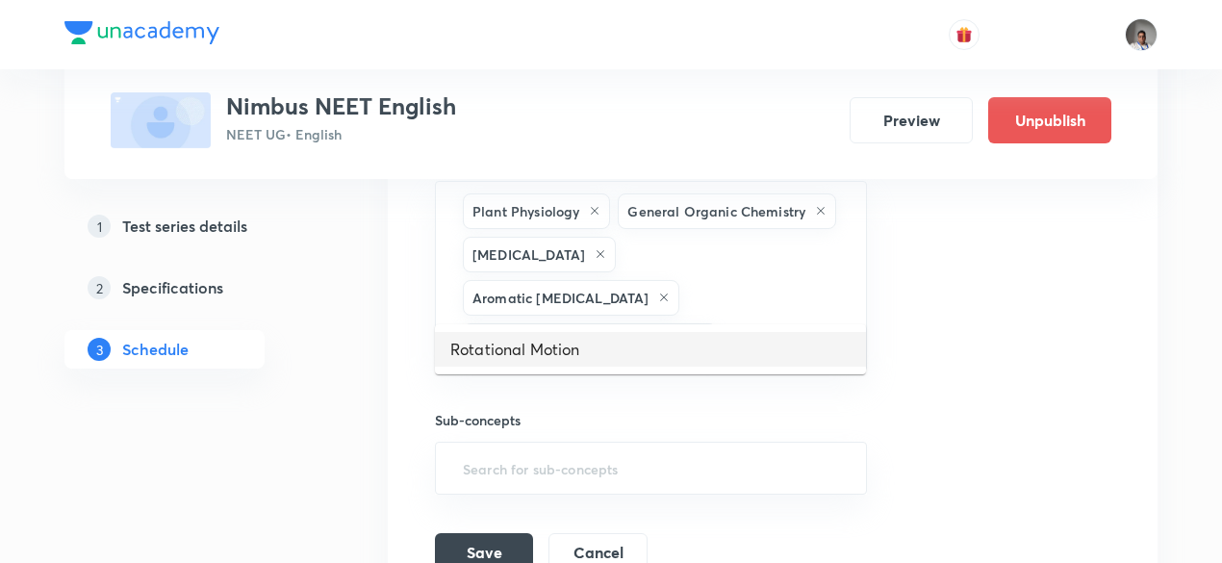
click at [665, 351] on li "Rotational Motion" at bounding box center [650, 349] width 431 height 35
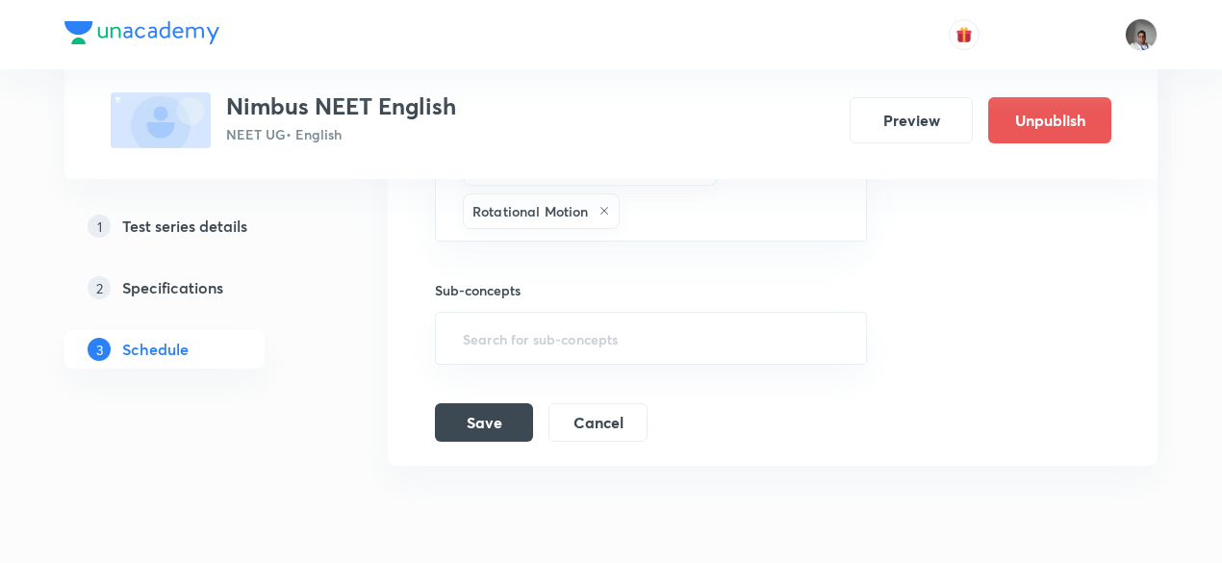
scroll to position [1917, 0]
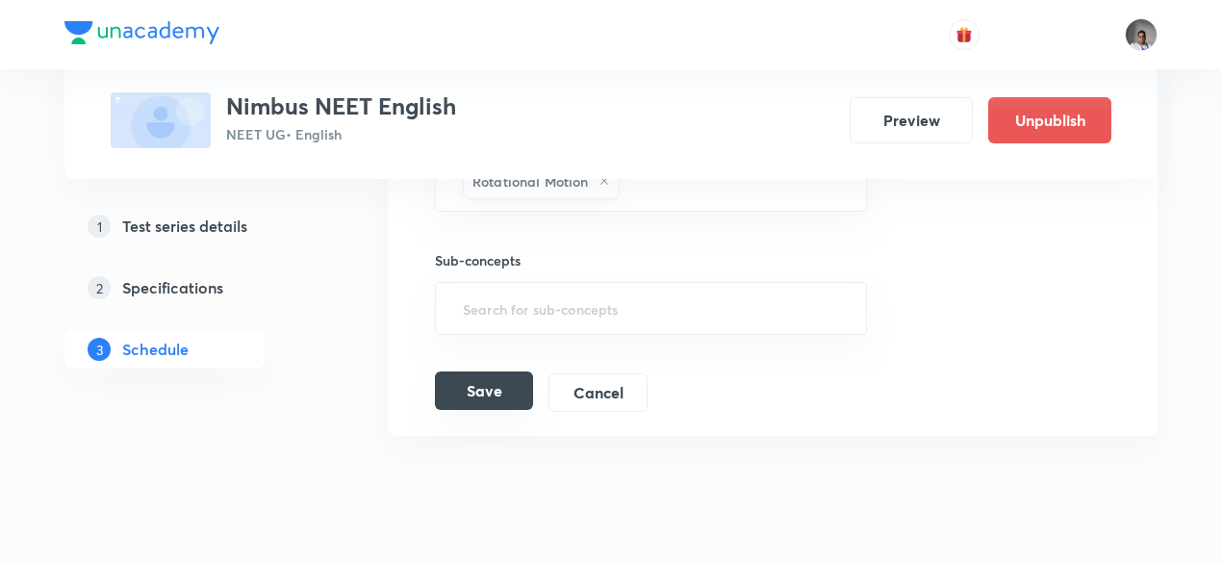
click at [498, 371] on button "Save" at bounding box center [484, 390] width 98 height 38
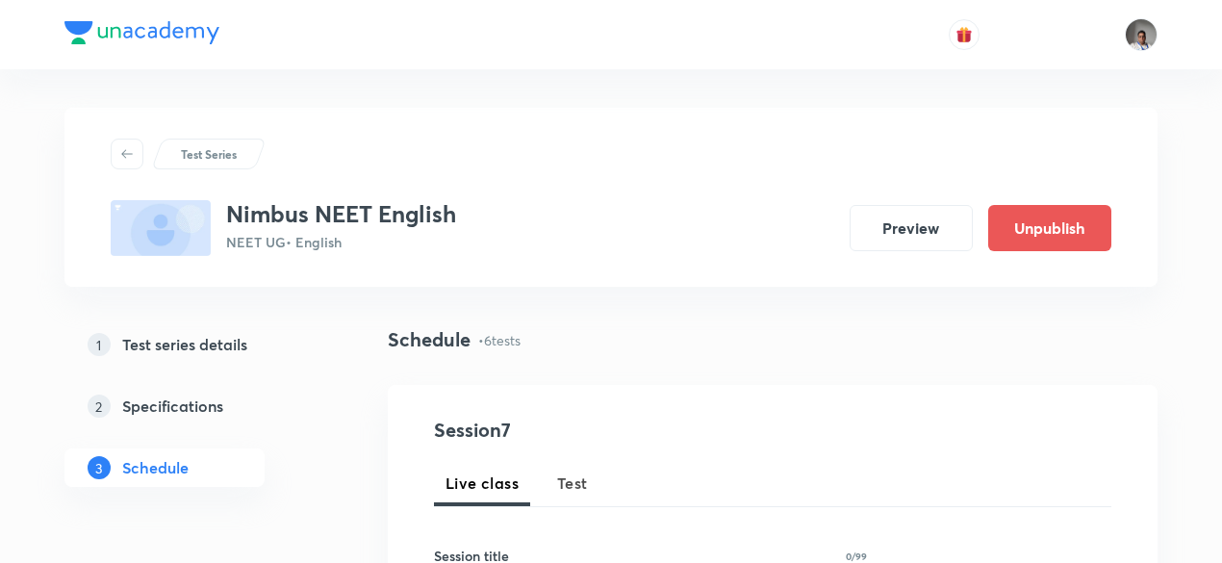
scroll to position [1895, 0]
